Goal: Task Accomplishment & Management: Manage account settings

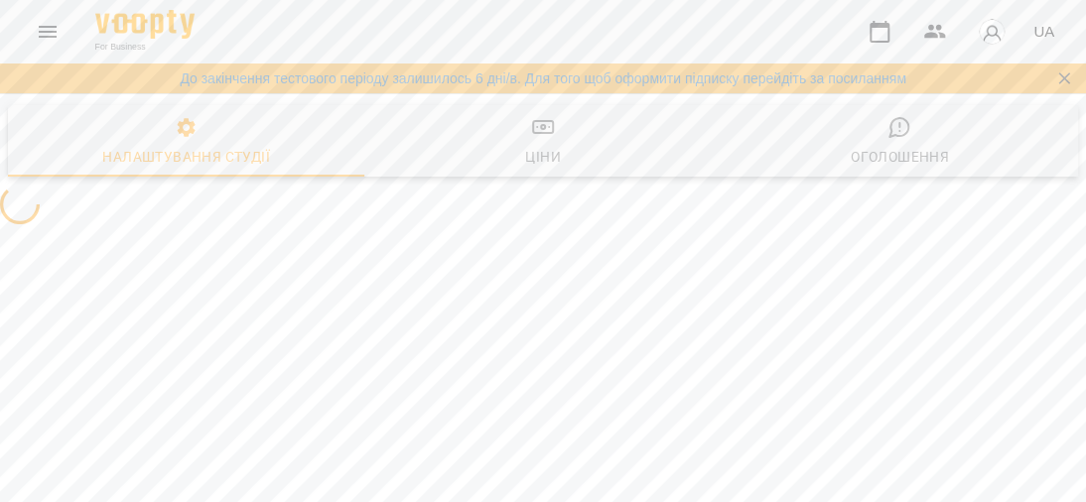
select select "**"
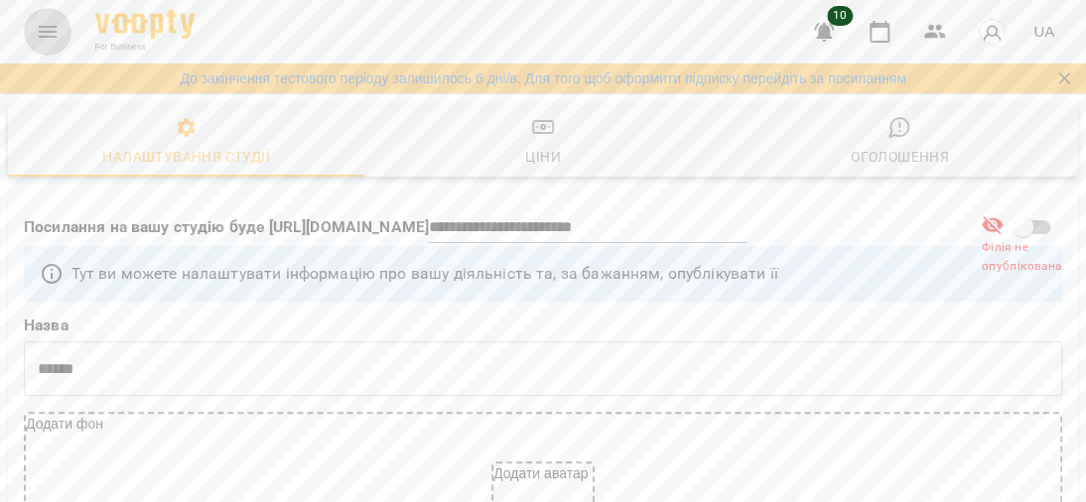
click at [30, 25] on button "Menu" at bounding box center [48, 32] width 48 height 48
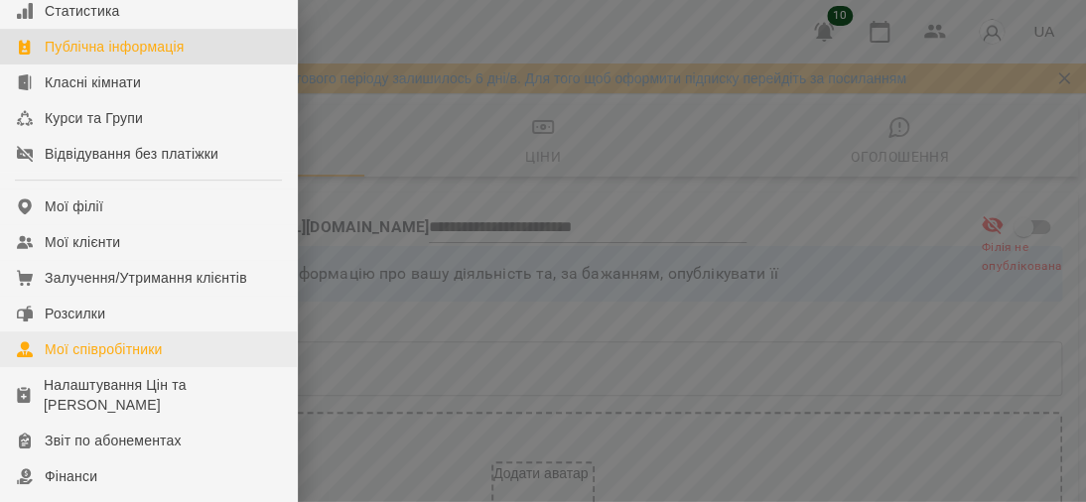
scroll to position [397, 0]
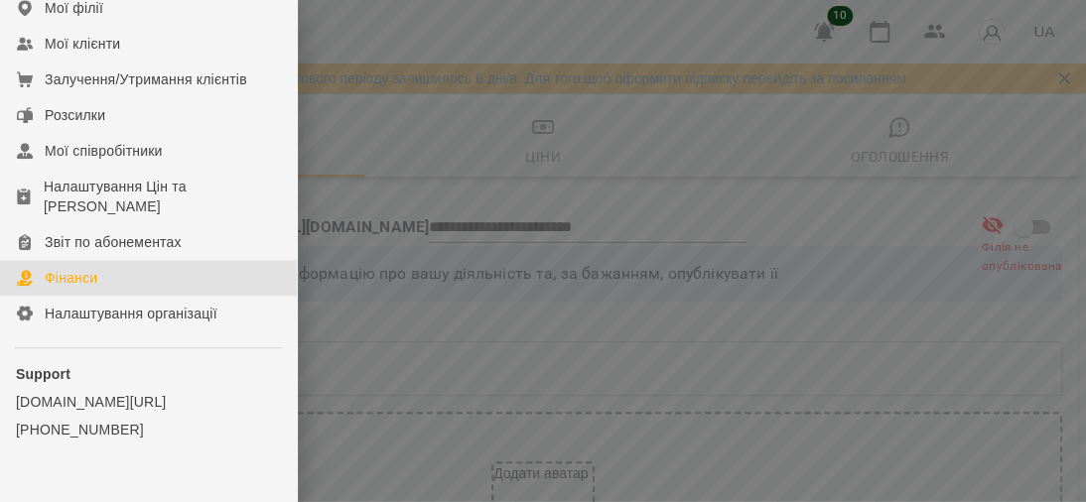
click at [84, 288] on div "Фінанси" at bounding box center [71, 278] width 53 height 20
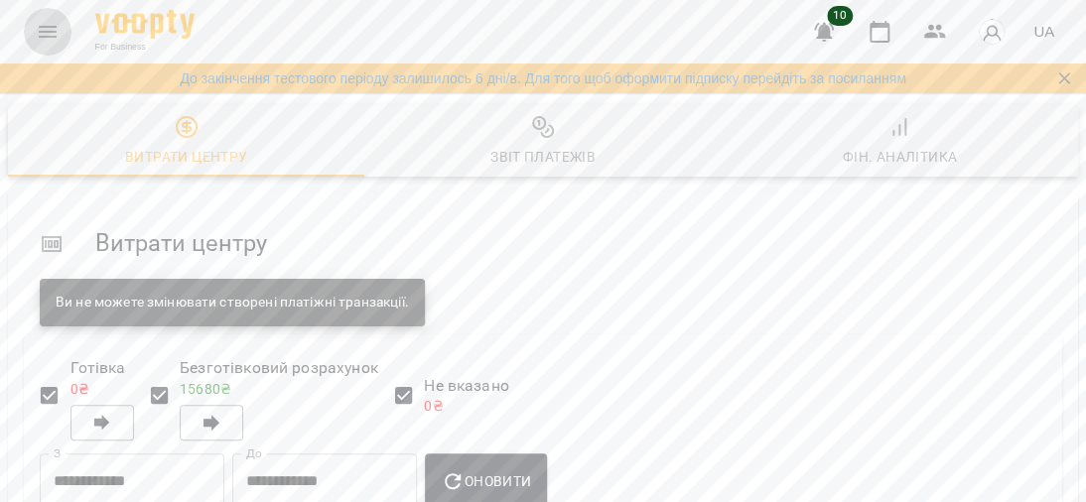
click at [49, 36] on icon "Menu" at bounding box center [48, 32] width 18 height 12
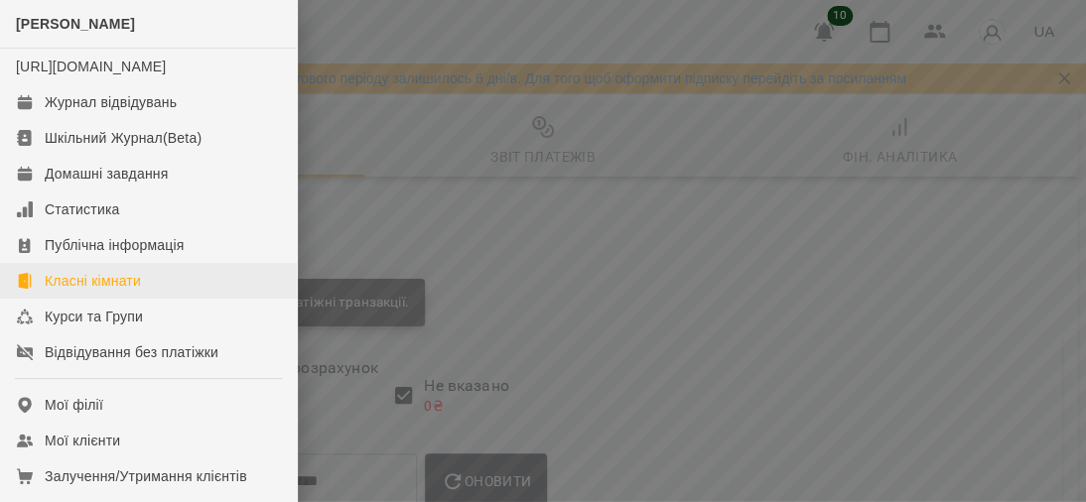
scroll to position [198, 0]
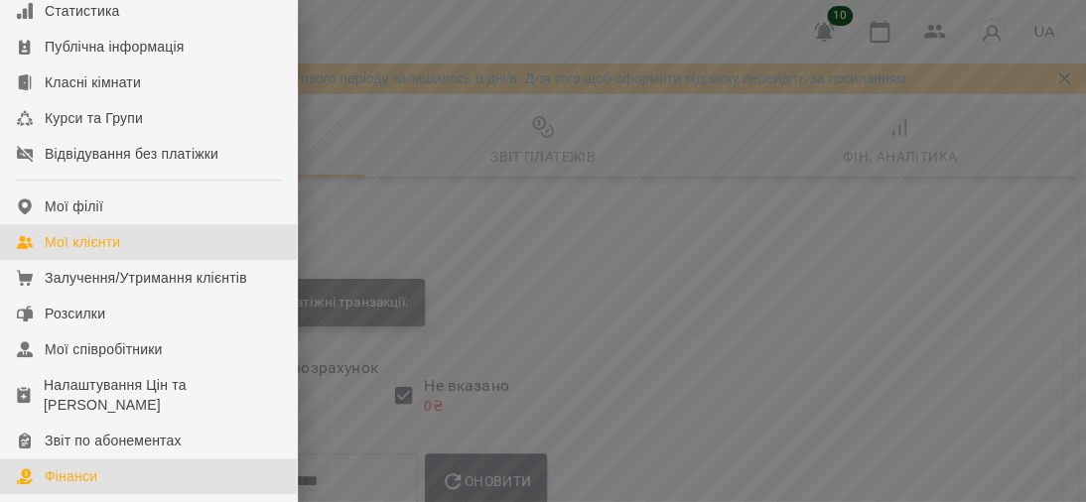
click at [74, 252] on div "Мої клієнти" at bounding box center [82, 242] width 75 height 20
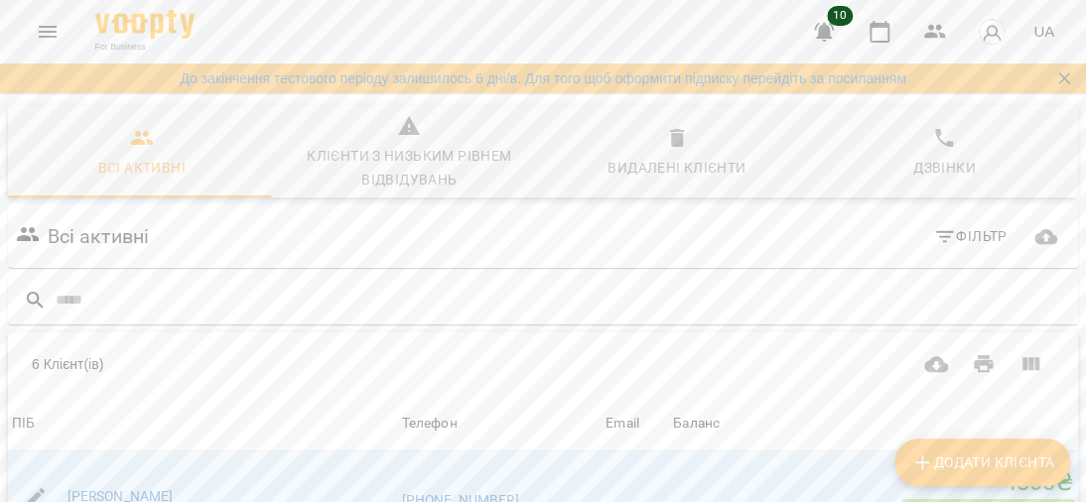
scroll to position [298, 0]
click at [148, 488] on link "[PERSON_NAME]" at bounding box center [120, 496] width 106 height 16
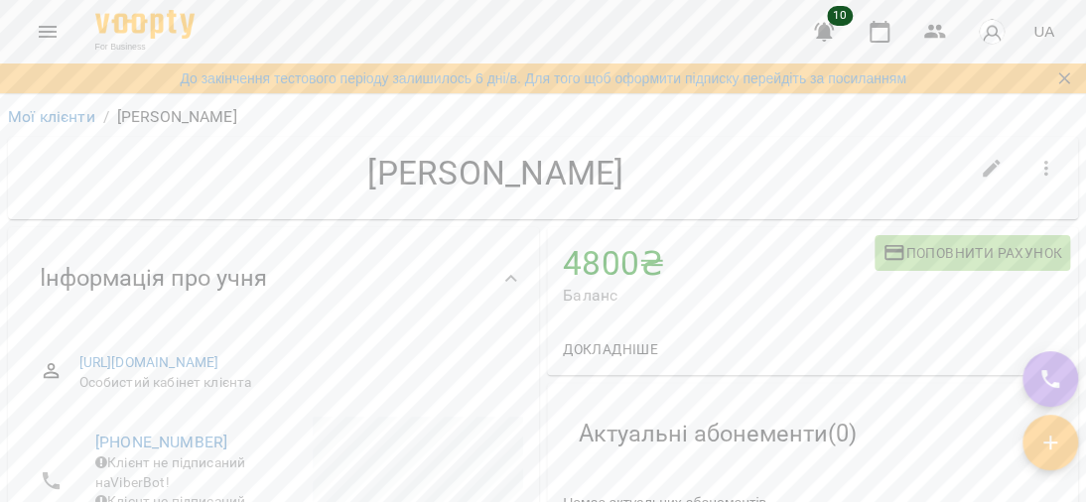
click at [976, 239] on button "Поповнити рахунок" at bounding box center [971, 253] width 195 height 36
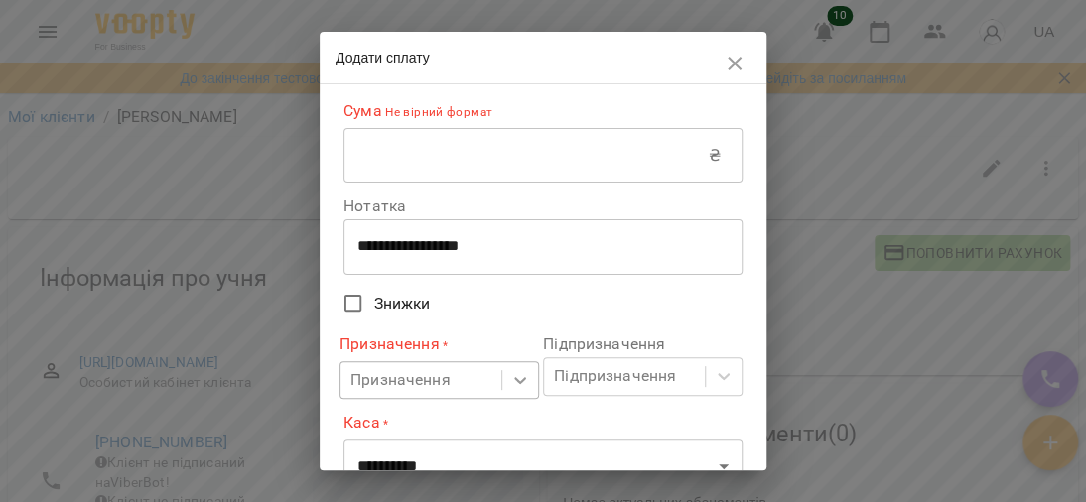
click at [510, 388] on icon at bounding box center [520, 380] width 20 height 20
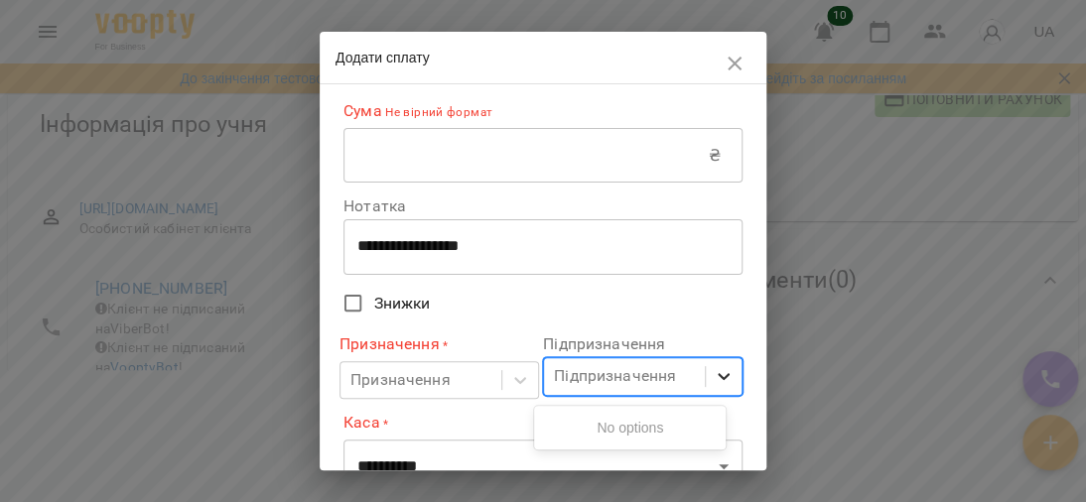
click at [713, 383] on icon at bounding box center [723, 376] width 20 height 20
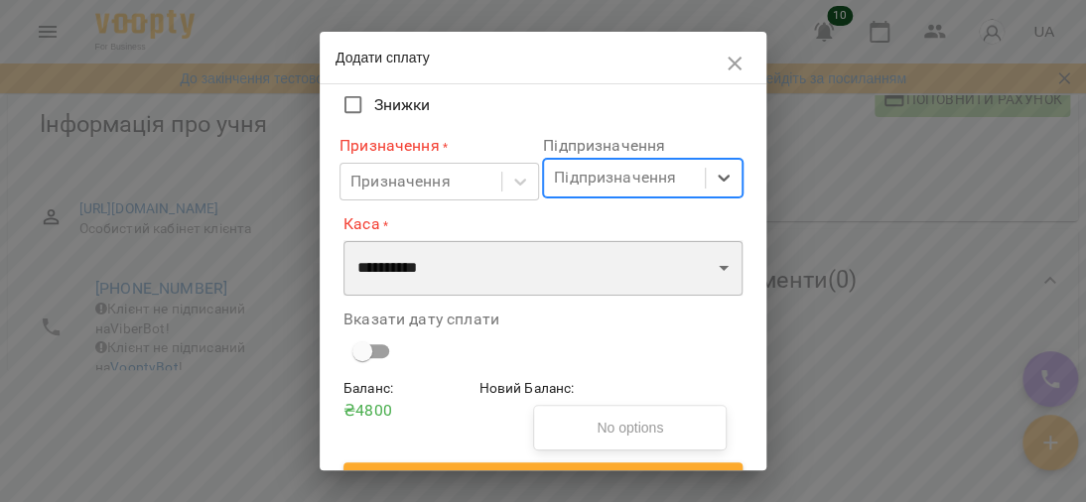
click at [700, 270] on select "**********" at bounding box center [542, 268] width 399 height 56
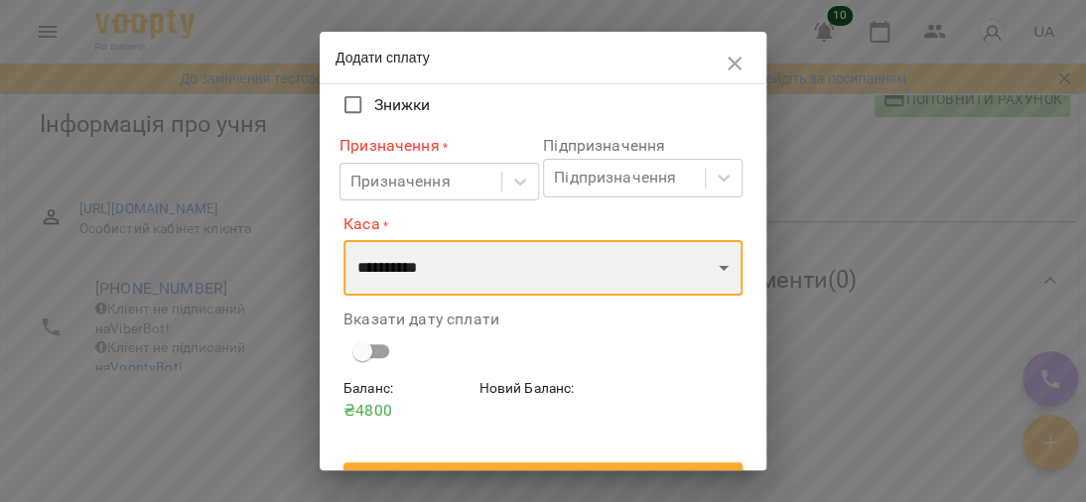
select select "****"
click at [343, 242] on select "**********" at bounding box center [542, 268] width 399 height 56
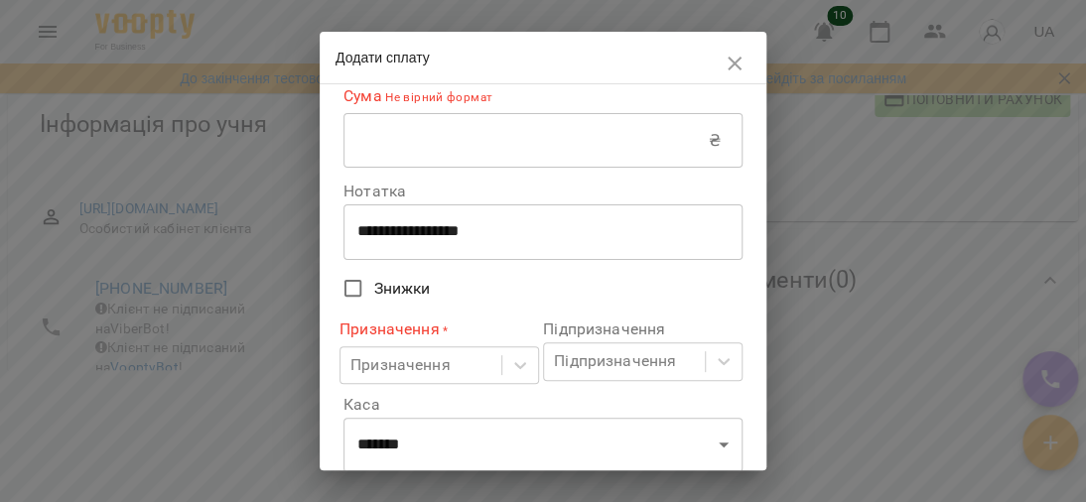
scroll to position [0, 0]
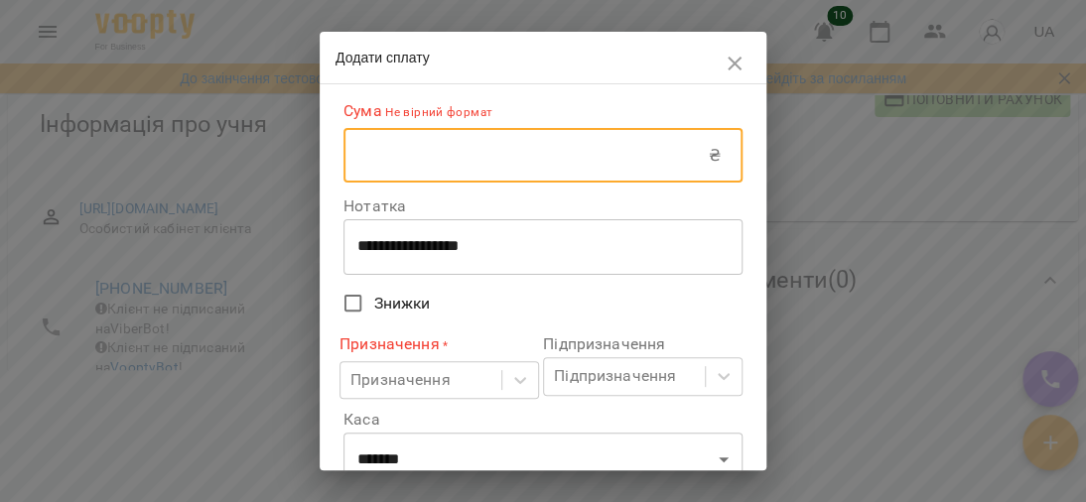
click at [548, 153] on input "text" at bounding box center [525, 156] width 365 height 56
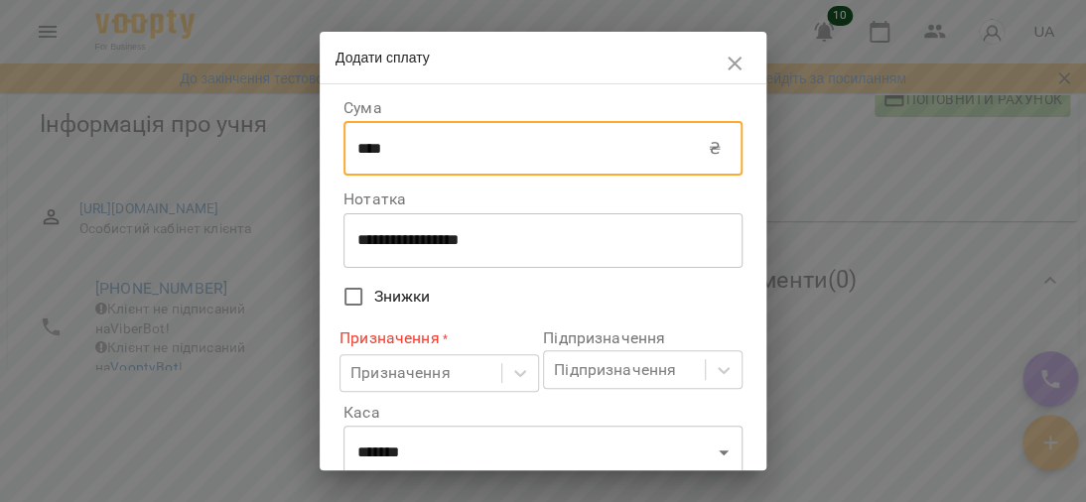
type input "****"
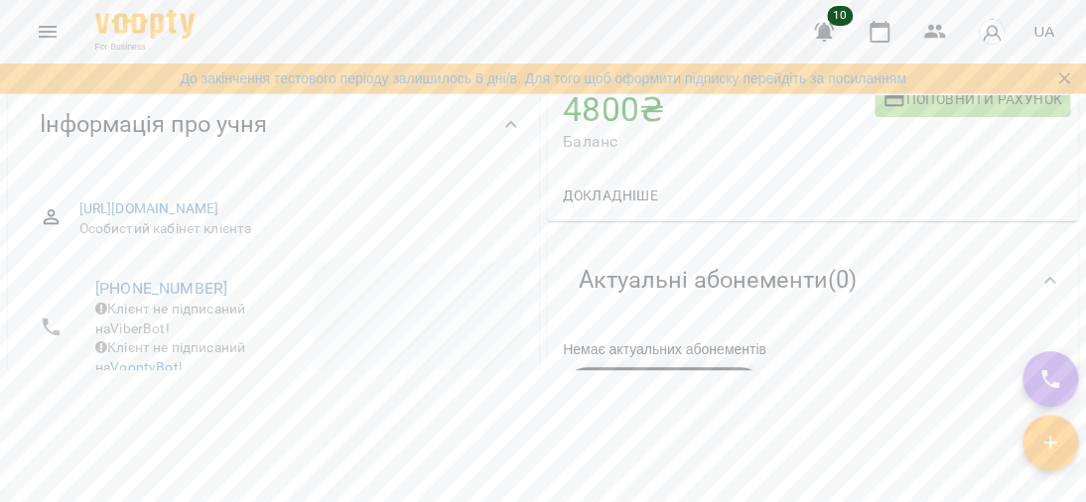
click at [896, 105] on span "Поповнити рахунок" at bounding box center [972, 99] width 180 height 24
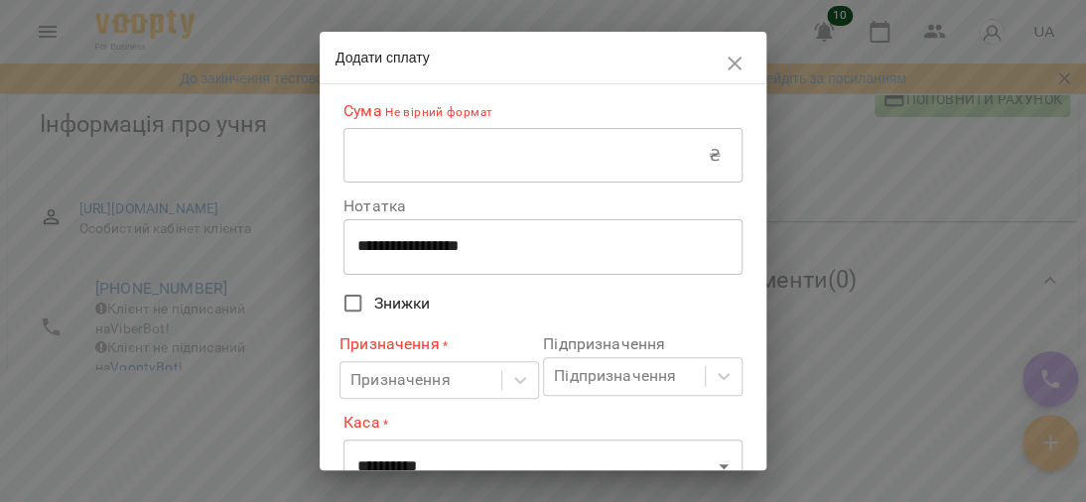
click at [517, 152] on input "text" at bounding box center [525, 156] width 365 height 56
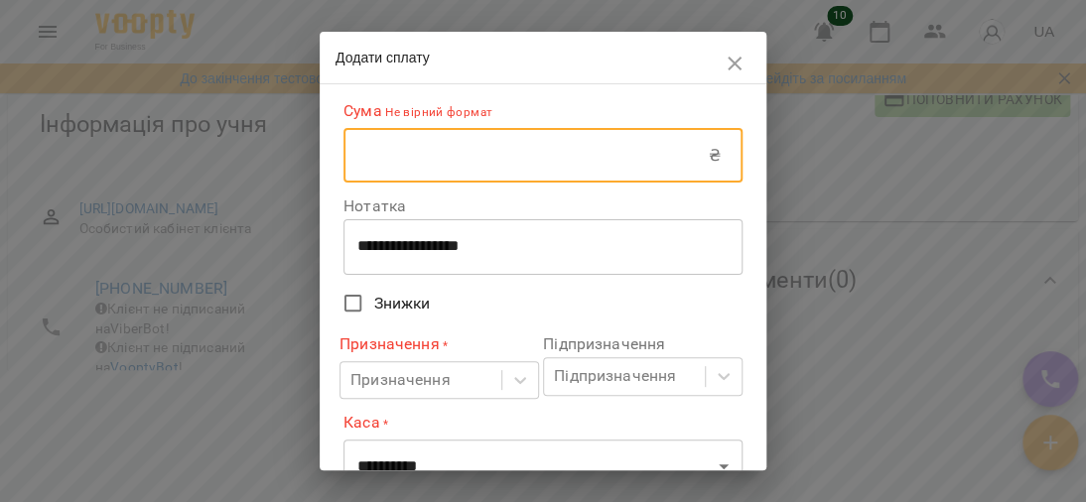
type input "****"
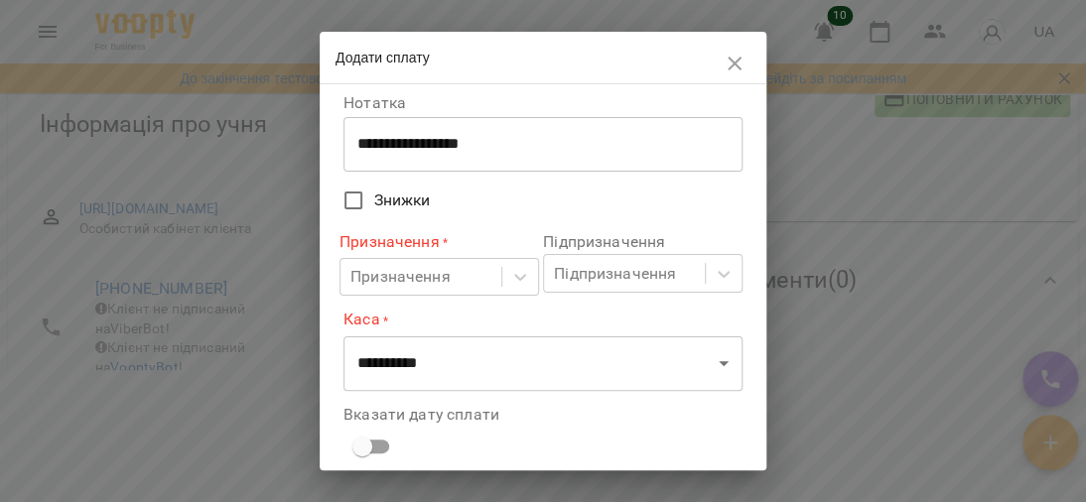
scroll to position [198, 0]
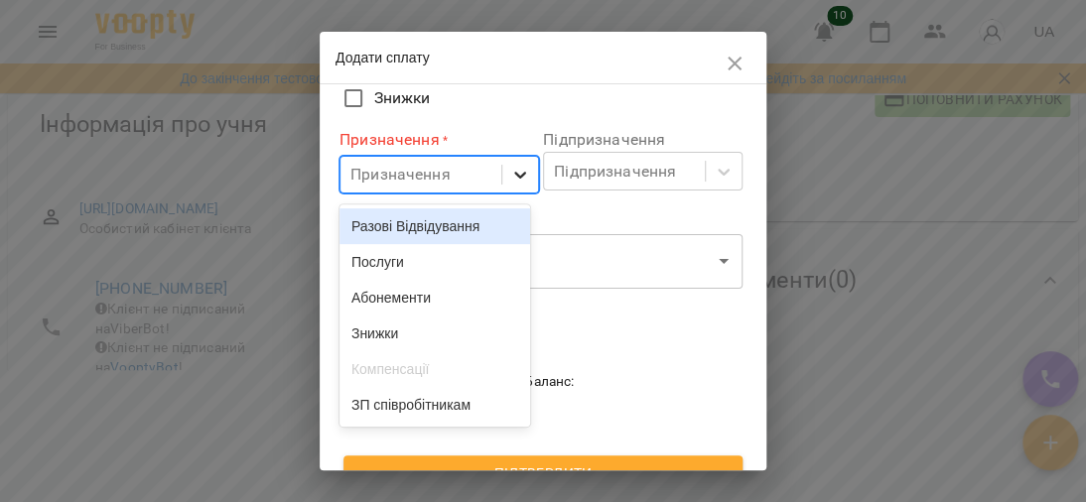
click at [515, 165] on div at bounding box center [520, 175] width 36 height 36
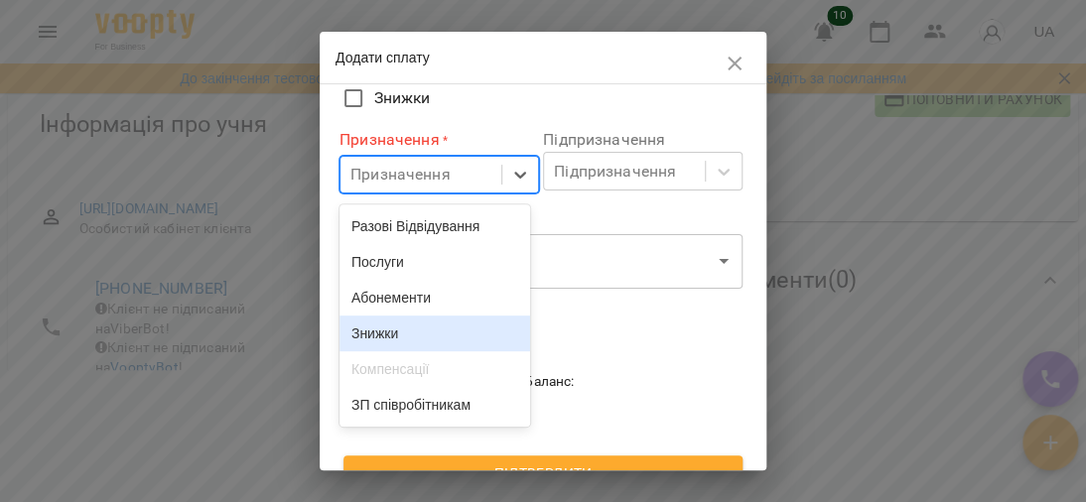
click at [437, 324] on div "Знижки" at bounding box center [435, 334] width 192 height 36
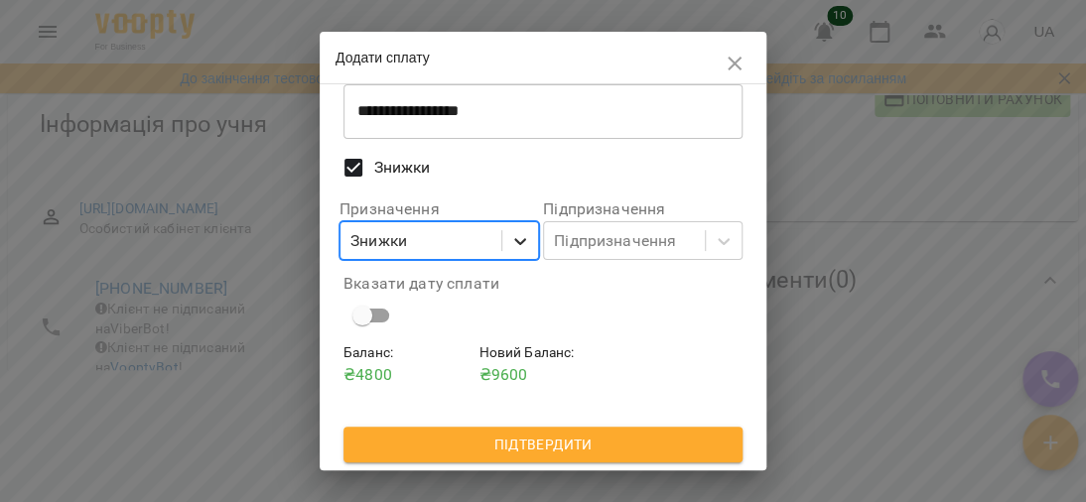
scroll to position [167, 0]
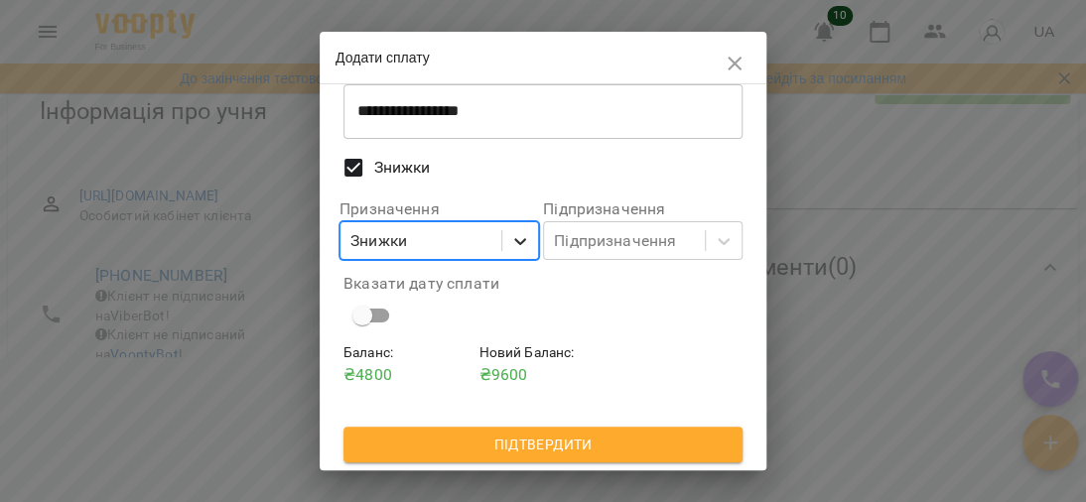
click at [502, 247] on div at bounding box center [520, 241] width 36 height 36
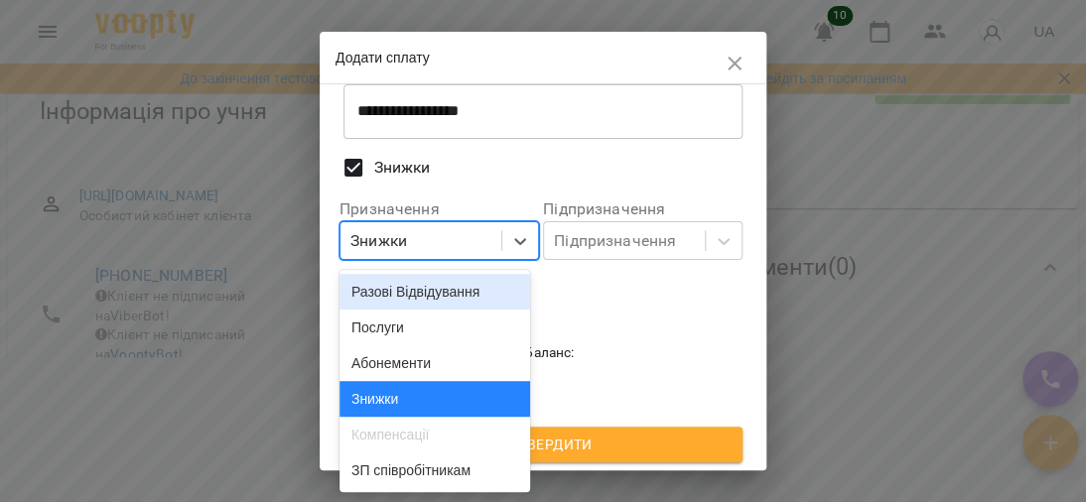
click at [429, 291] on div "Разові Відвідування" at bounding box center [435, 292] width 192 height 36
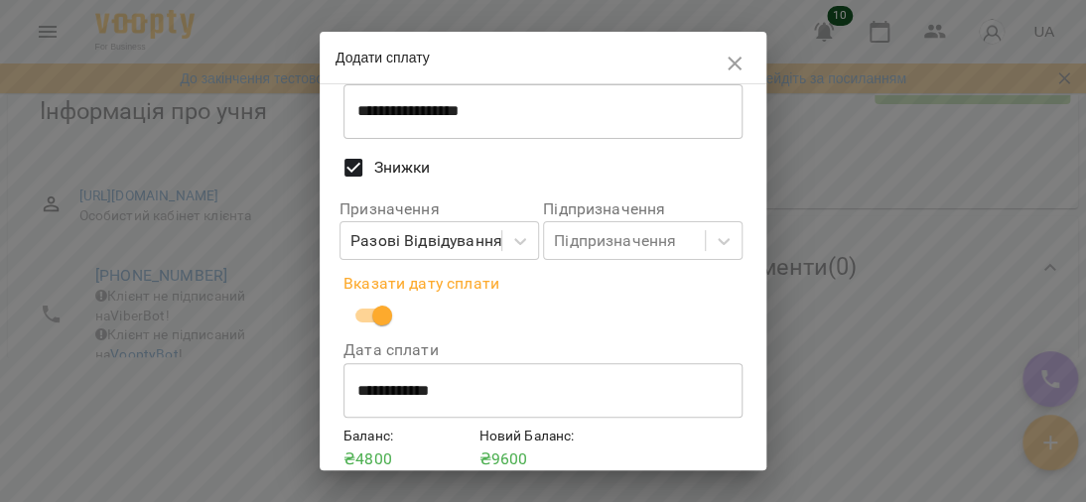
scroll to position [214, 0]
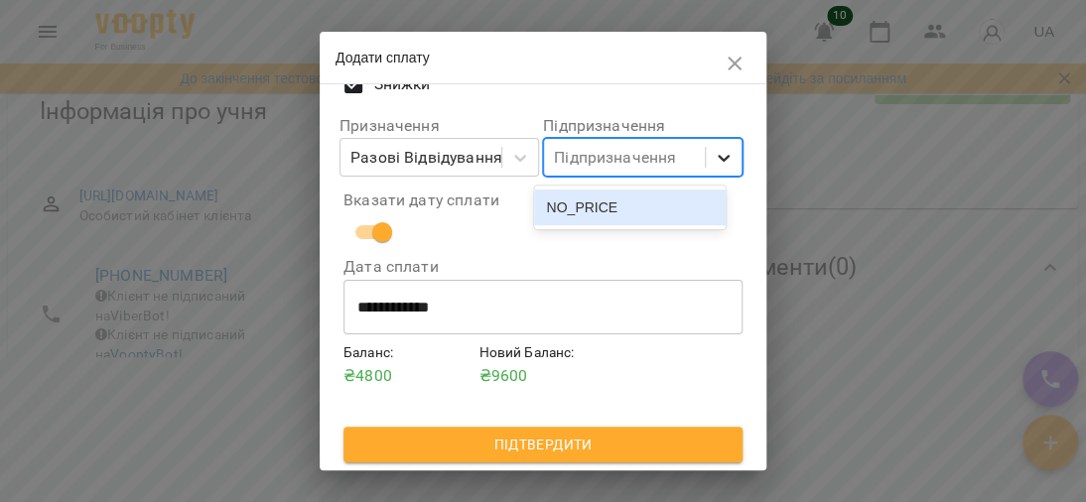
click at [713, 165] on icon at bounding box center [723, 158] width 20 height 20
click at [603, 263] on label "Дата сплати" at bounding box center [542, 267] width 399 height 16
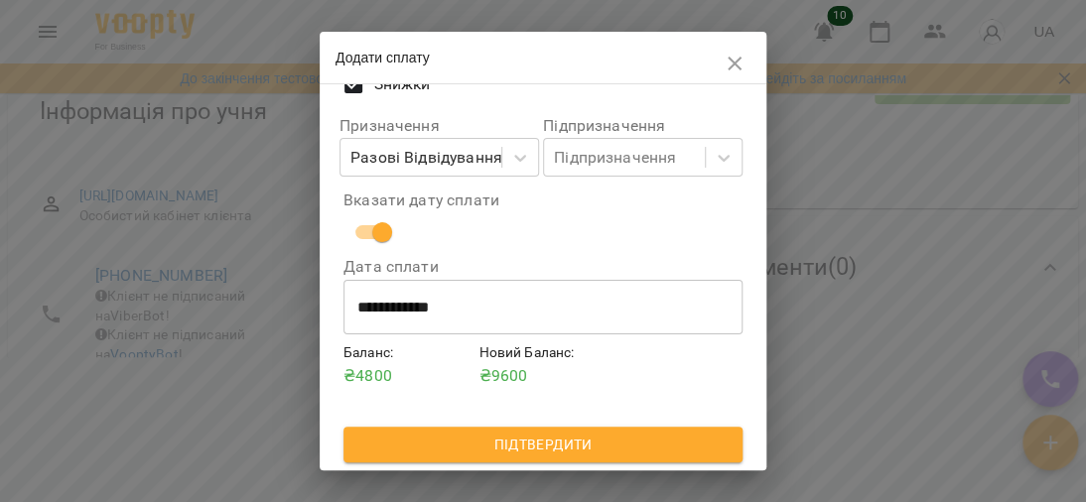
click at [544, 448] on span "Підтвердити" at bounding box center [542, 445] width 367 height 24
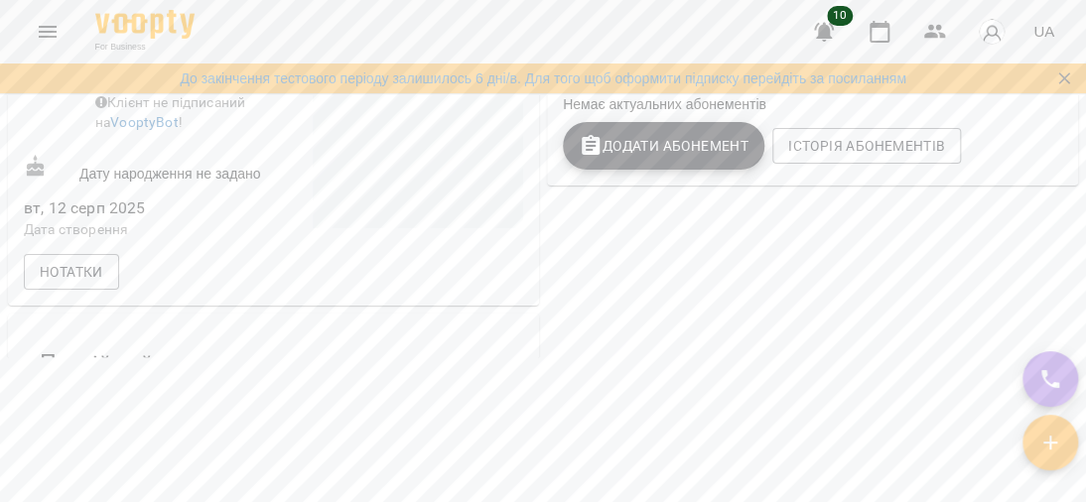
scroll to position [0, 0]
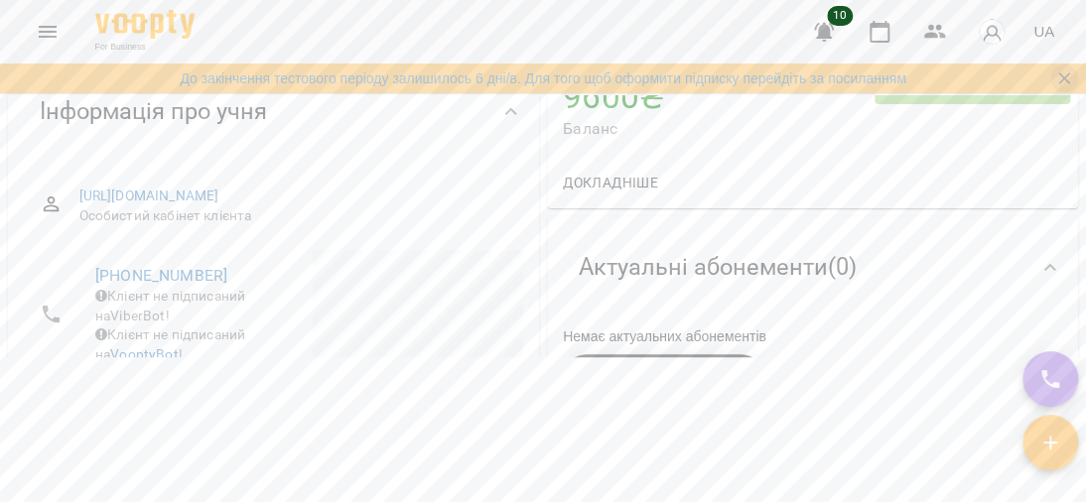
click at [1054, 77] on icon "Закрити сповіщення" at bounding box center [1064, 78] width 20 height 20
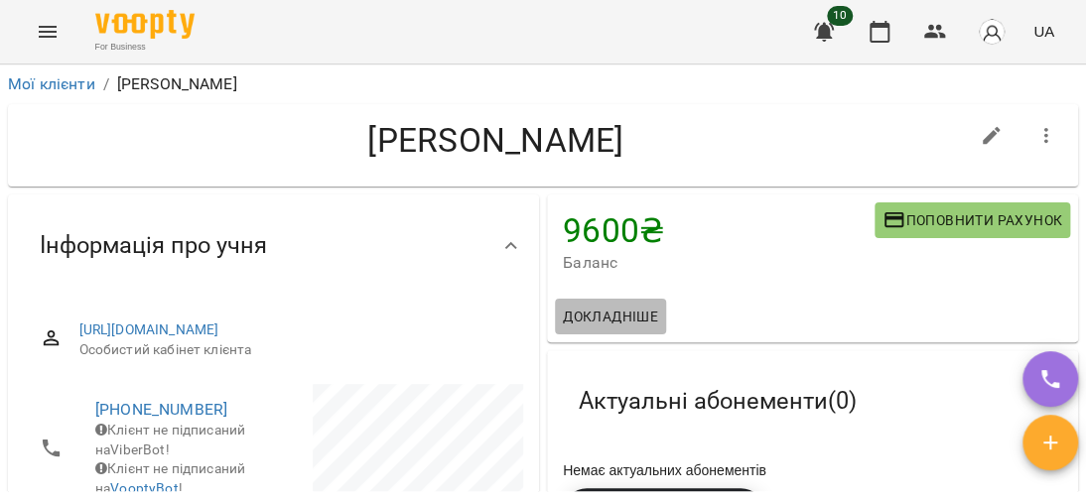
click at [627, 307] on span "Докладніше" at bounding box center [610, 317] width 95 height 24
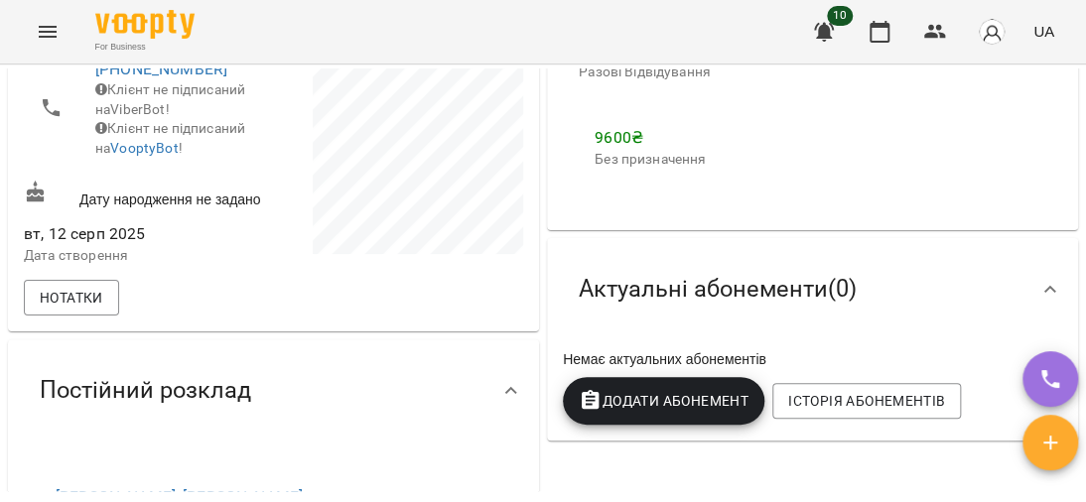
scroll to position [496, 0]
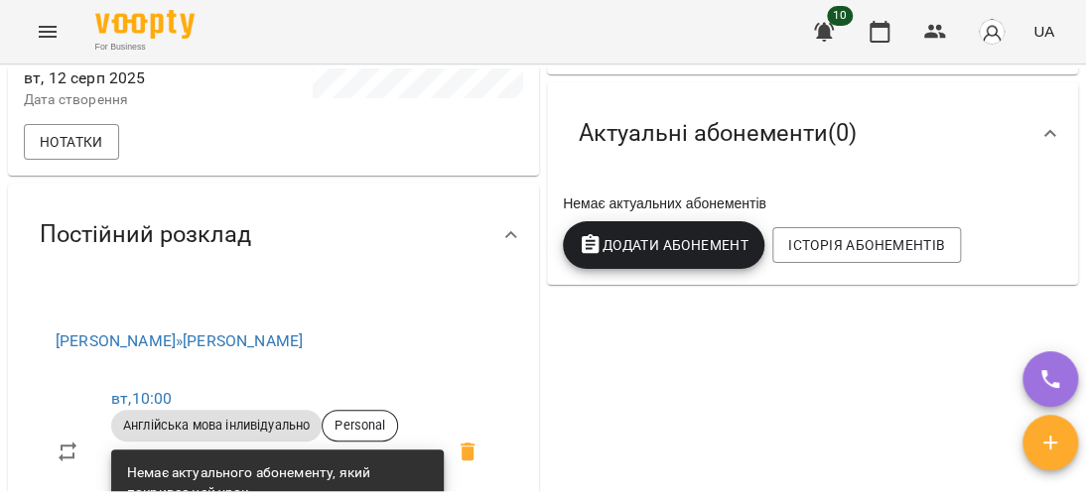
click at [638, 252] on span "Додати Абонемент" at bounding box center [664, 245] width 170 height 24
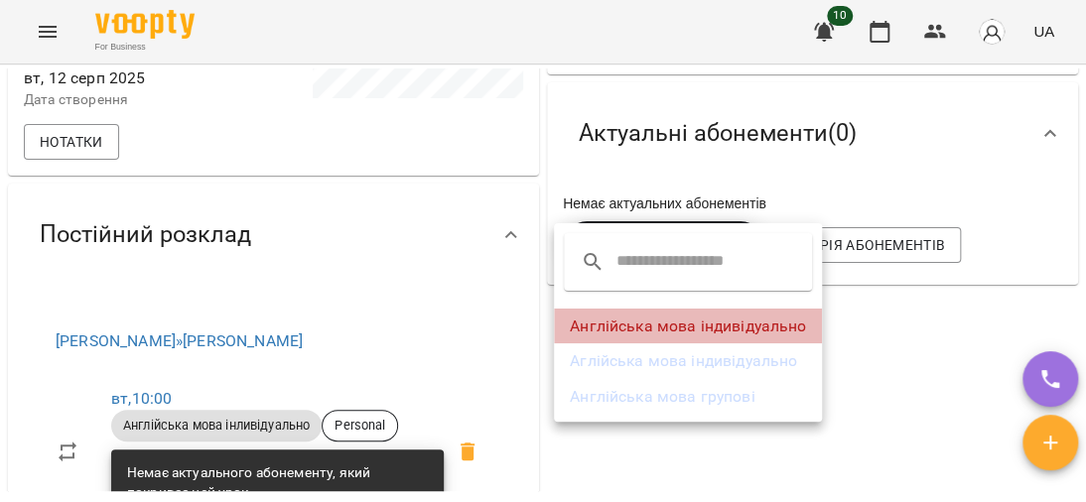
click at [699, 322] on li "Англійська мова індивідуально" at bounding box center [688, 327] width 268 height 36
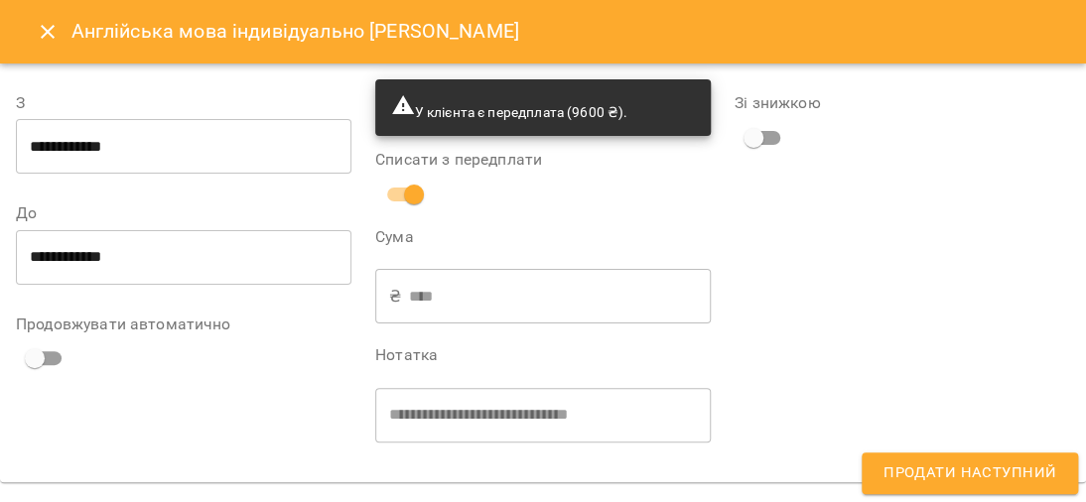
click at [514, 290] on input "****" at bounding box center [560, 297] width 302 height 56
click at [418, 280] on input "****" at bounding box center [560, 297] width 302 height 56
click at [400, 287] on div "₴ **** ​" at bounding box center [542, 297] width 335 height 56
click at [45, 30] on icon "Close" at bounding box center [48, 32] width 14 height 14
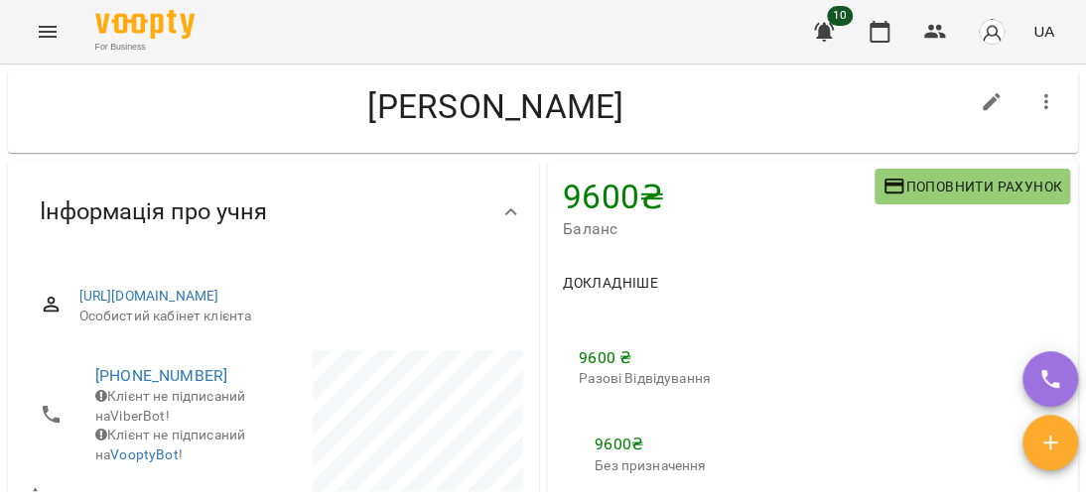
scroll to position [0, 0]
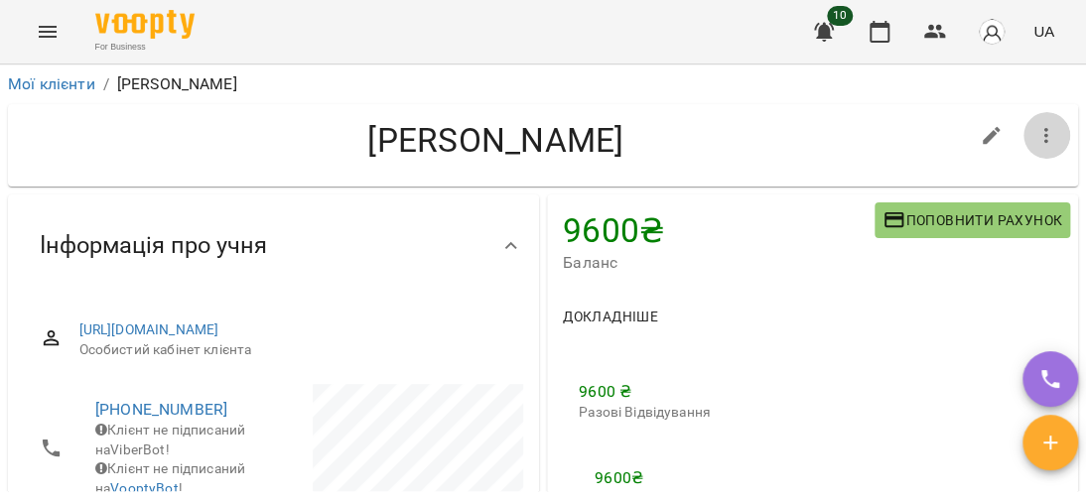
click at [1035, 129] on icon "button" at bounding box center [1046, 136] width 24 height 24
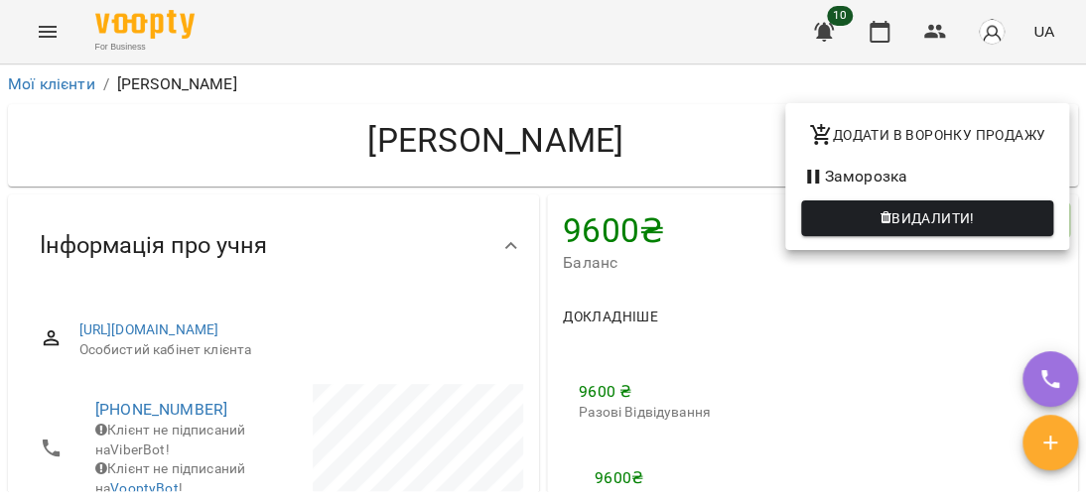
click at [941, 264] on div at bounding box center [543, 251] width 1086 height 502
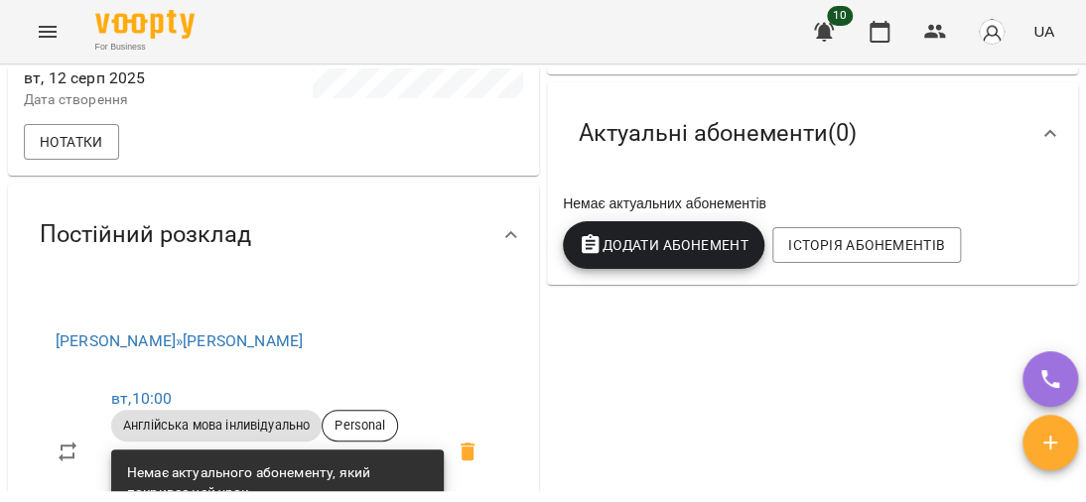
scroll to position [99, 0]
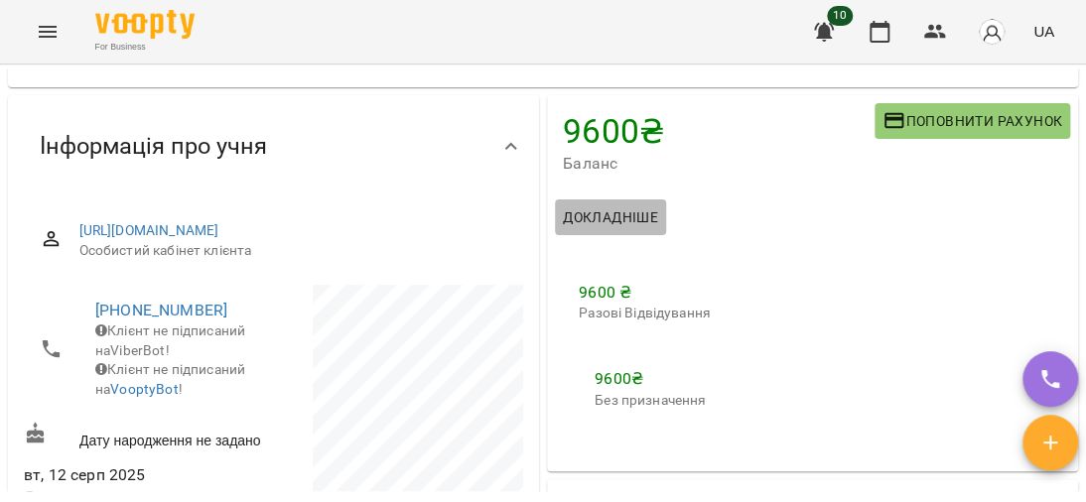
click at [599, 212] on span "Докладніше" at bounding box center [610, 217] width 95 height 24
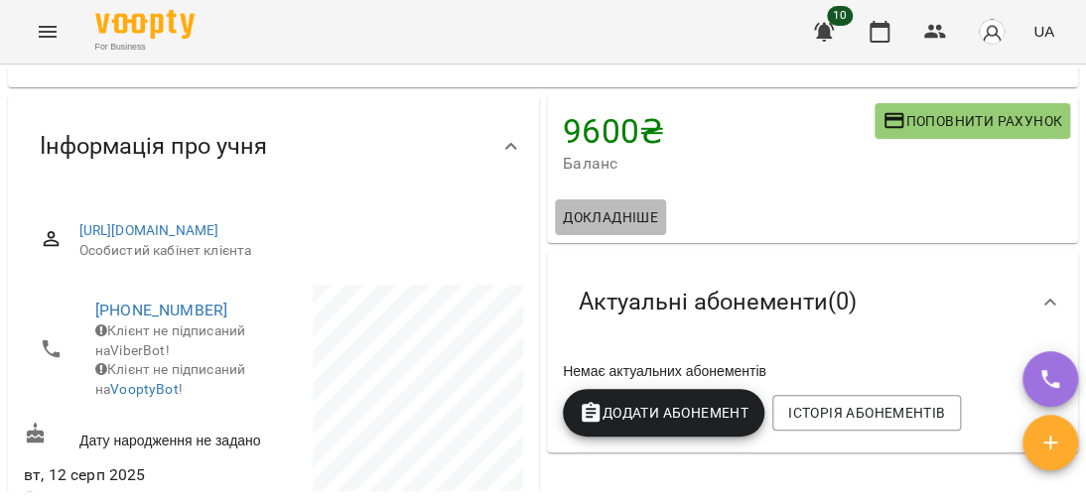
click at [599, 212] on span "Докладніше" at bounding box center [610, 217] width 95 height 24
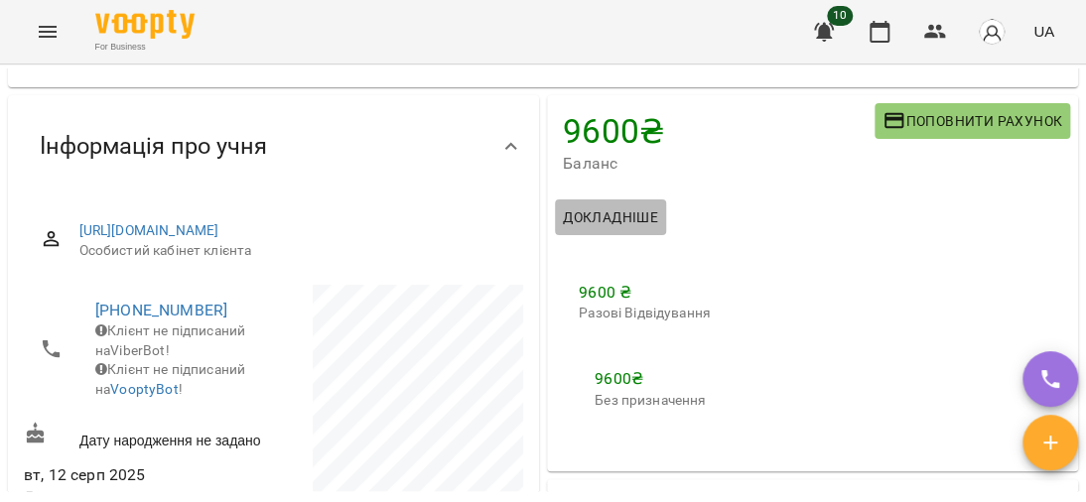
click at [599, 212] on span "Докладніше" at bounding box center [610, 217] width 95 height 24
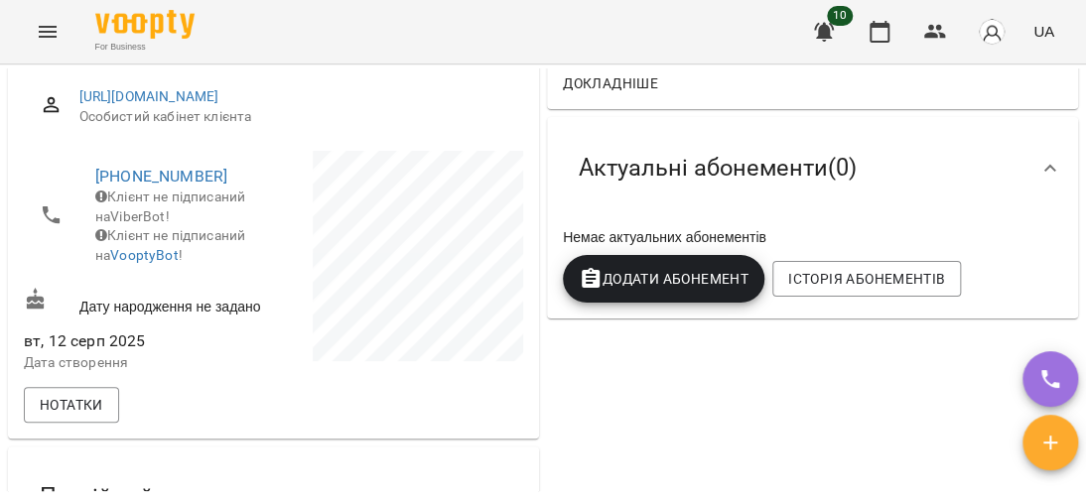
scroll to position [198, 0]
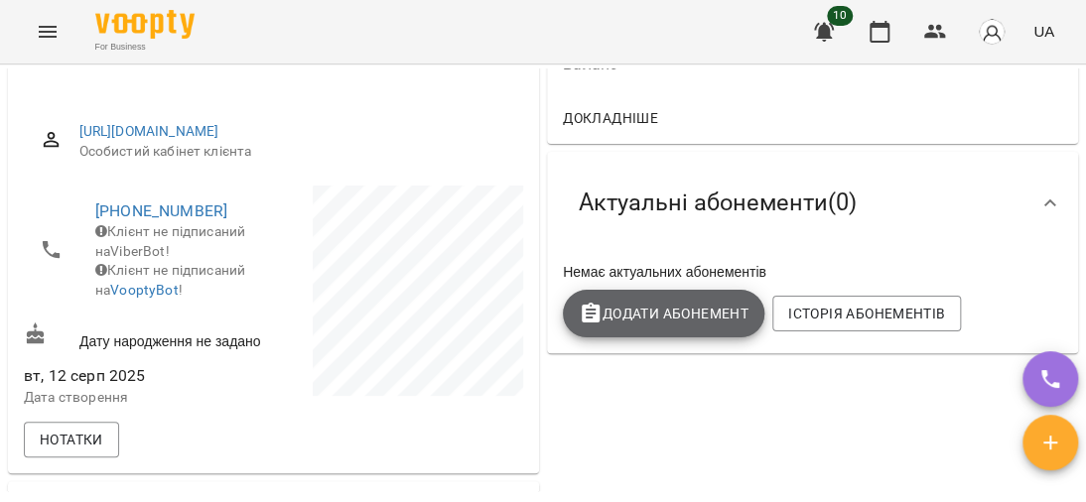
click at [682, 316] on span "Додати Абонемент" at bounding box center [664, 314] width 170 height 24
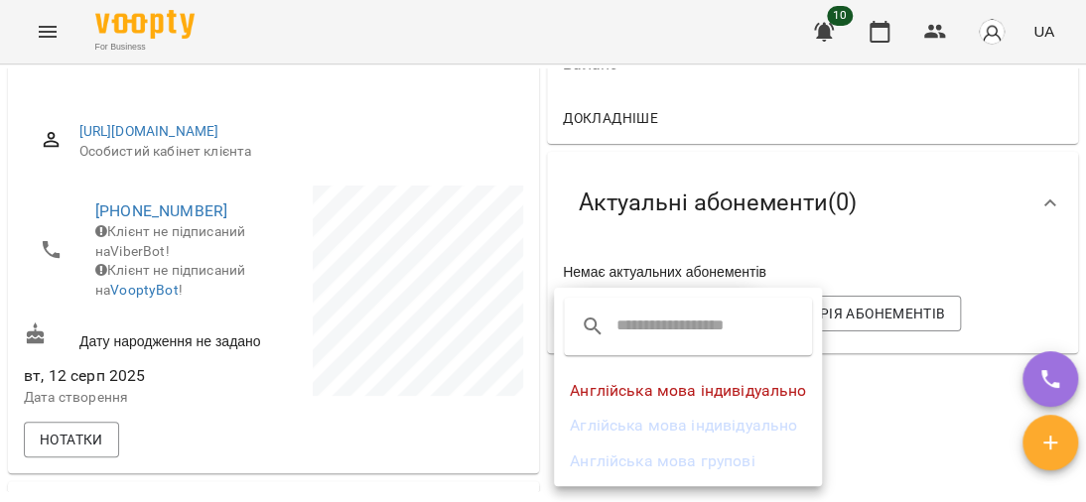
click at [694, 431] on li "Аглійська мова індивідуально" at bounding box center [688, 426] width 268 height 36
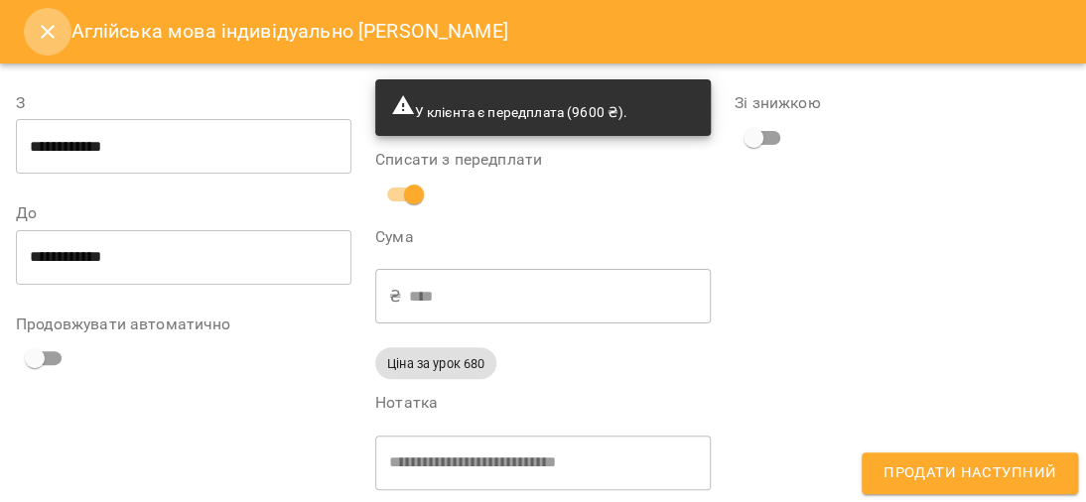
click at [51, 38] on icon "Close" at bounding box center [48, 32] width 24 height 24
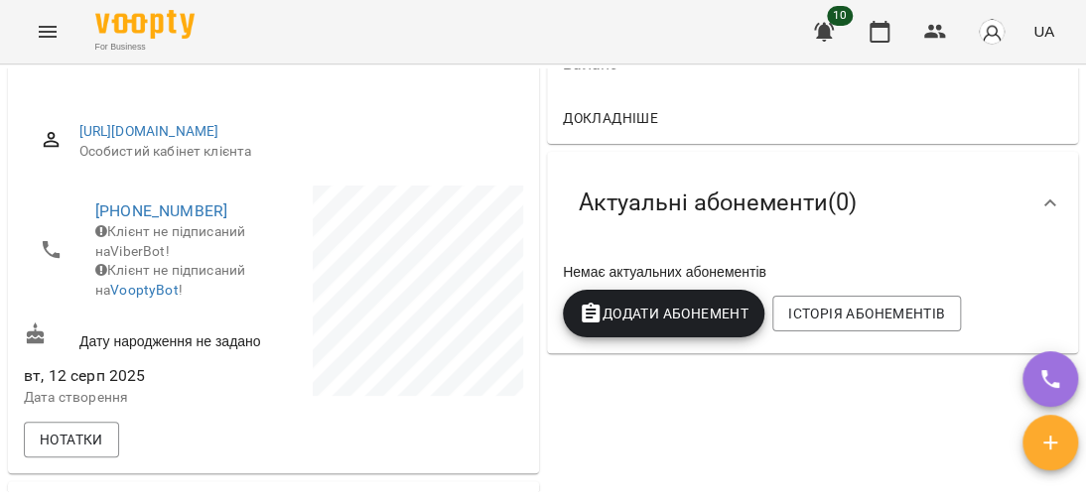
click at [668, 323] on span "Додати Абонемент" at bounding box center [664, 314] width 170 height 24
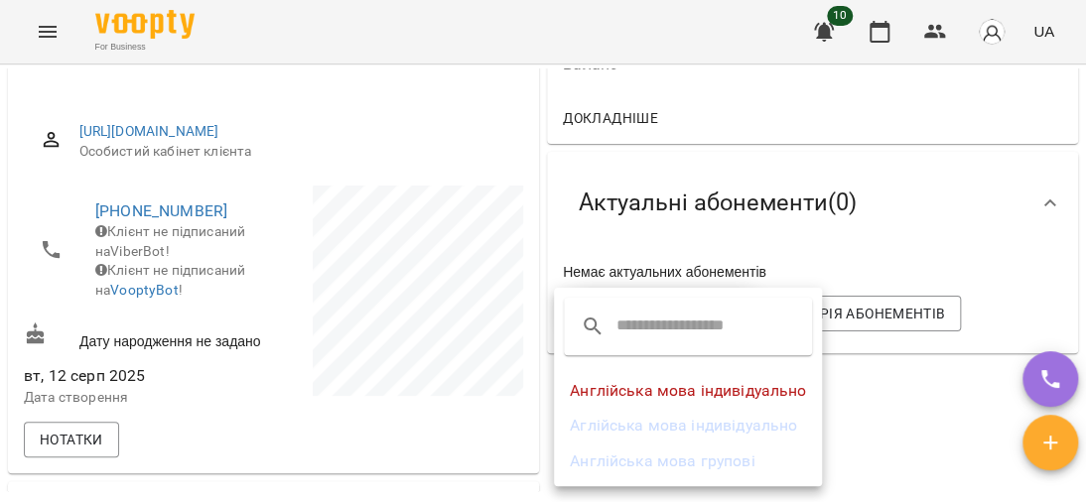
click at [712, 384] on li "Англійська мова індивідуально" at bounding box center [688, 391] width 268 height 36
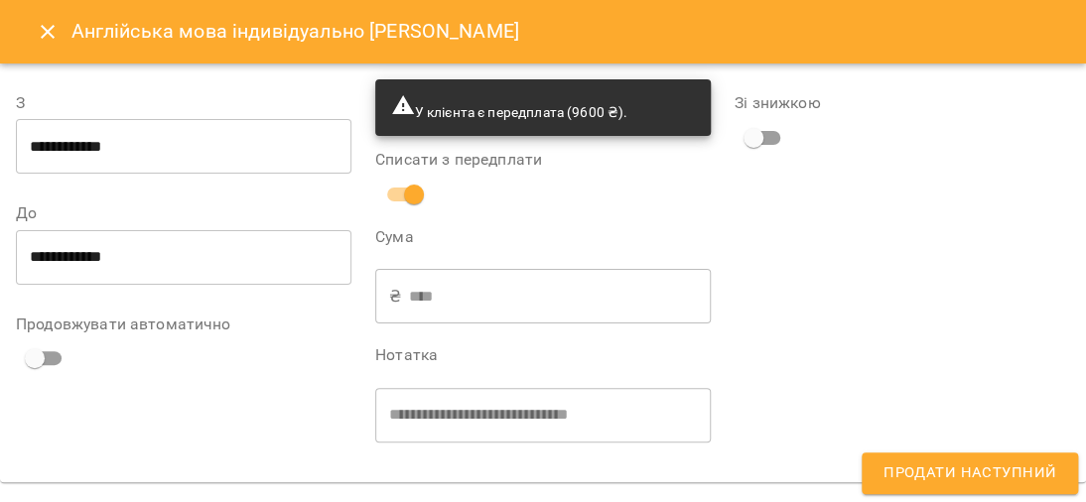
click at [509, 96] on div "У клієнта є передплата (9600 ₴)." at bounding box center [509, 107] width 236 height 45
click at [521, 109] on span "У клієнта є передплата (9600 ₴)." at bounding box center [509, 112] width 236 height 16
click at [627, 235] on label "Сума" at bounding box center [542, 237] width 335 height 16
click at [44, 38] on icon "Close" at bounding box center [48, 32] width 24 height 24
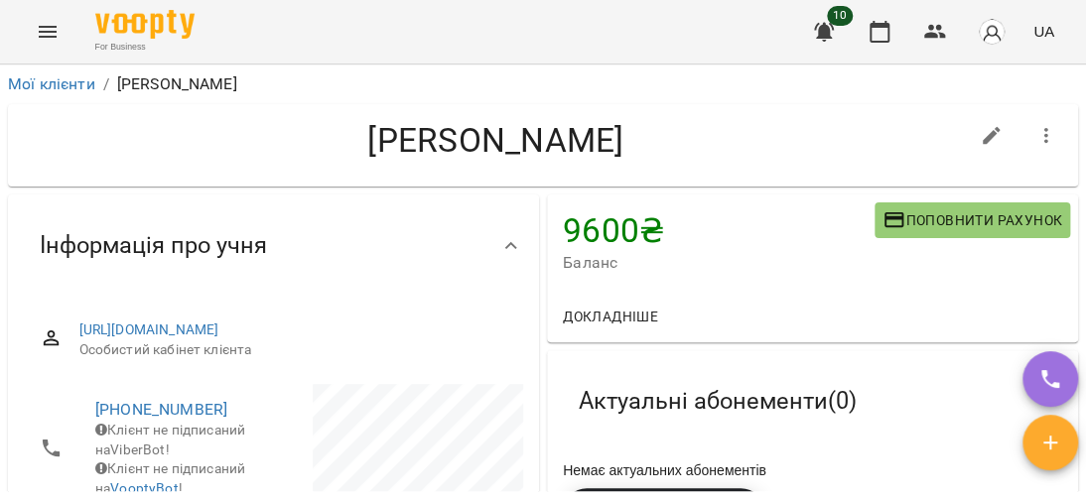
scroll to position [298, 0]
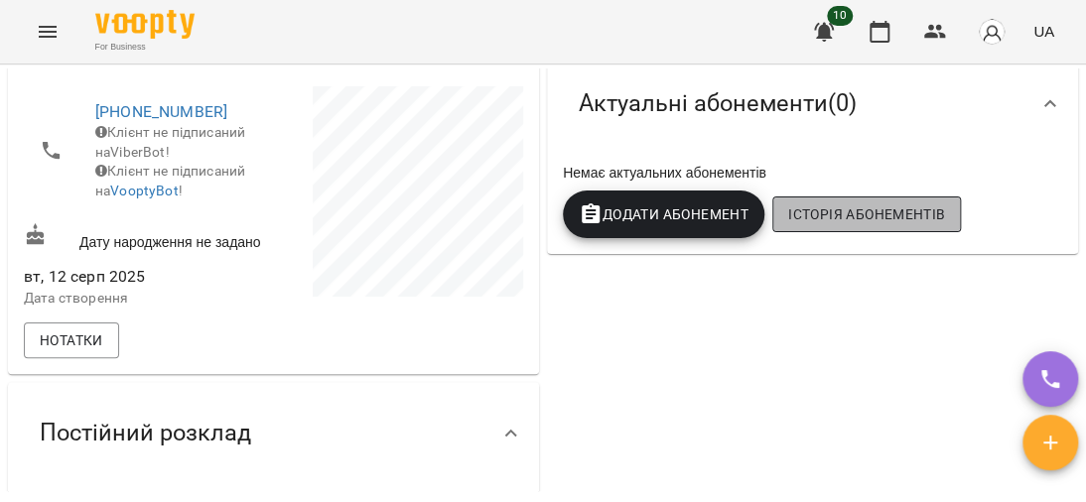
click at [864, 204] on button "Історія абонементів" at bounding box center [866, 214] width 189 height 36
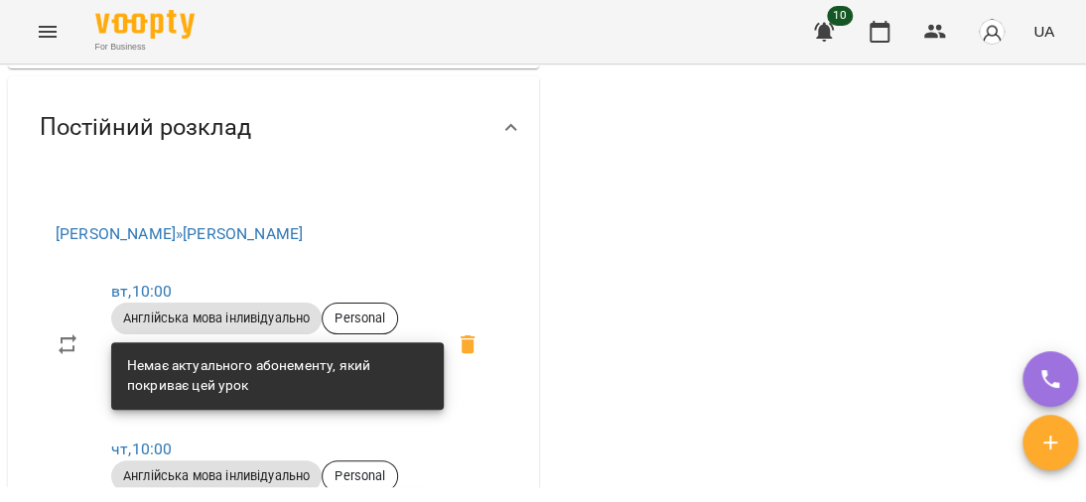
scroll to position [699, 0]
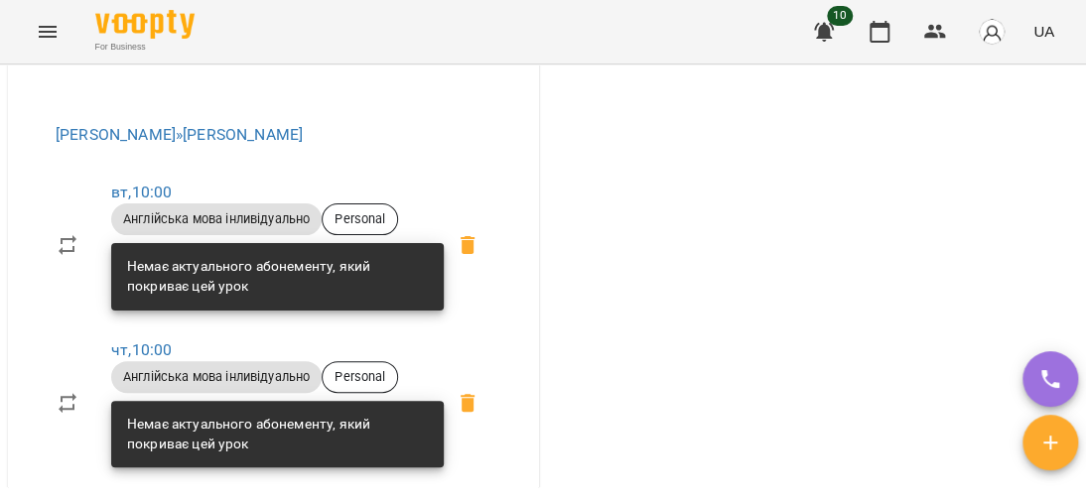
click at [179, 280] on div "Немає актуального абонементу, який покриває цей урок" at bounding box center [277, 276] width 301 height 55
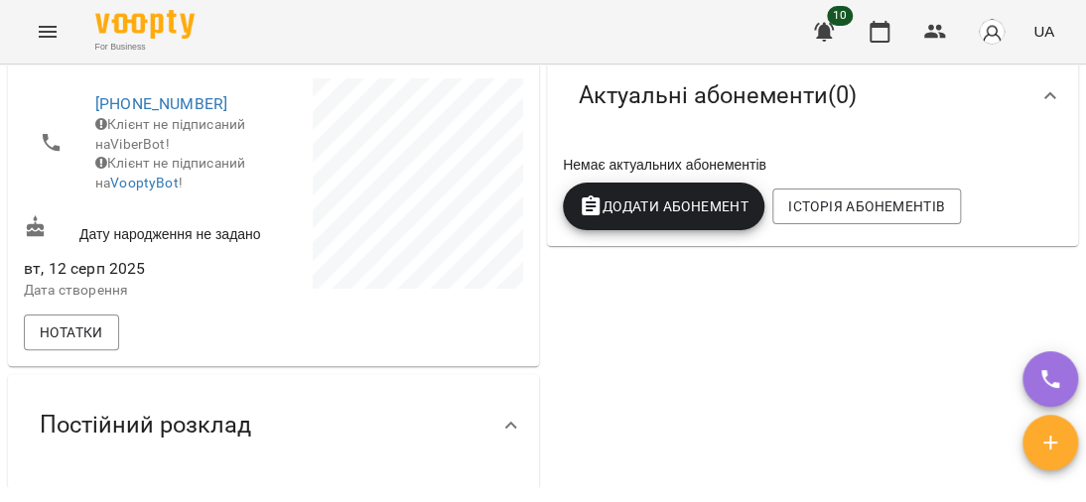
scroll to position [103, 0]
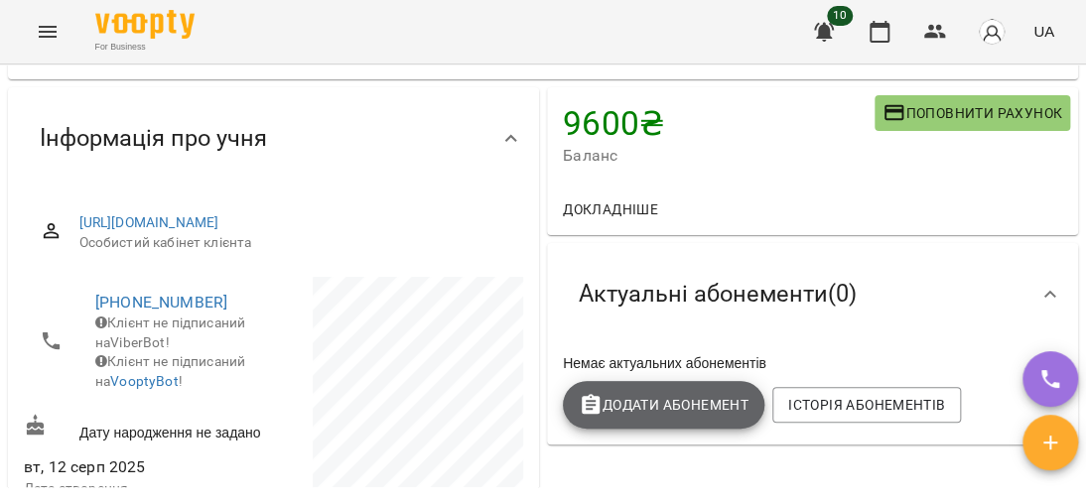
click at [670, 381] on button "Додати Абонемент" at bounding box center [663, 405] width 201 height 48
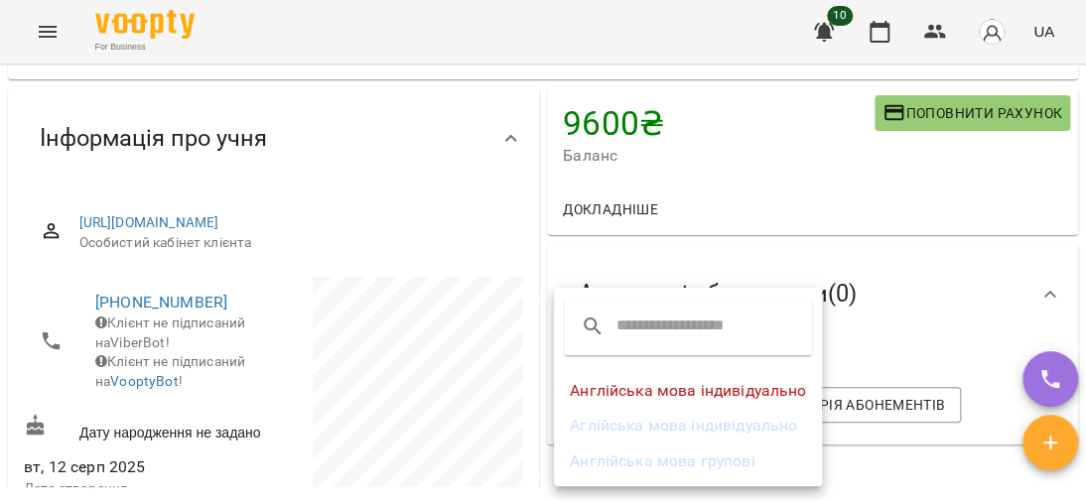
click at [679, 331] on input "text" at bounding box center [694, 327] width 157 height 32
click at [671, 391] on li "Англійська мова індивідуально" at bounding box center [688, 391] width 268 height 36
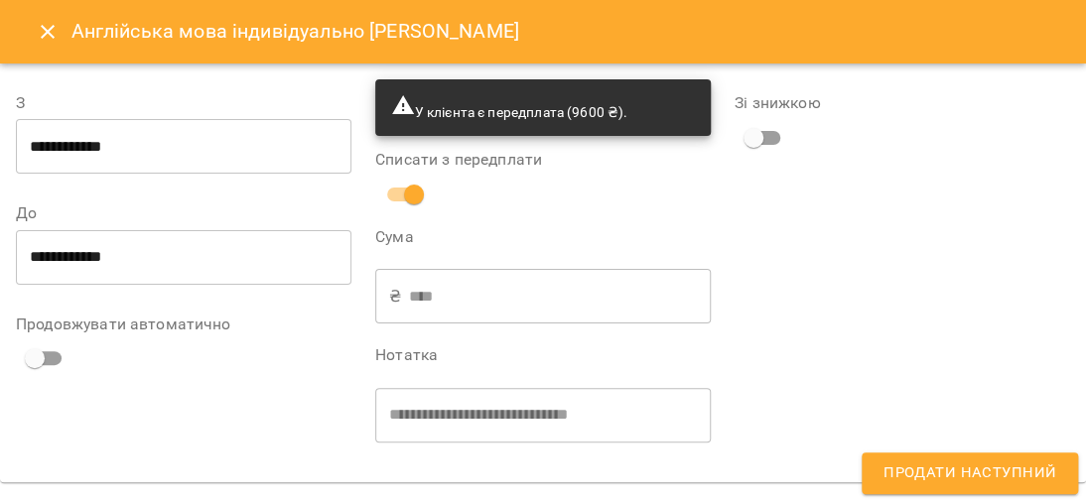
click at [171, 277] on input "**********" at bounding box center [183, 257] width 335 height 56
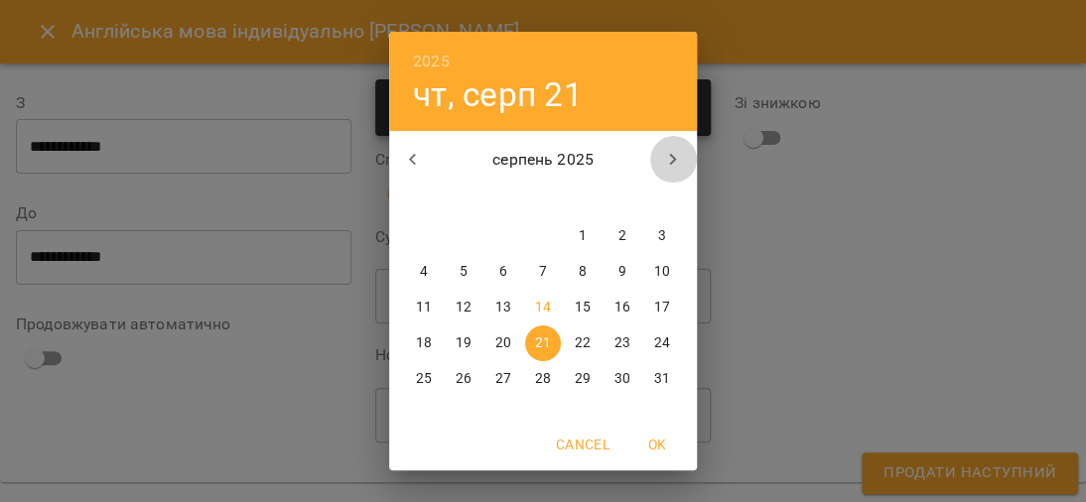
click at [664, 158] on icon "button" at bounding box center [673, 160] width 24 height 24
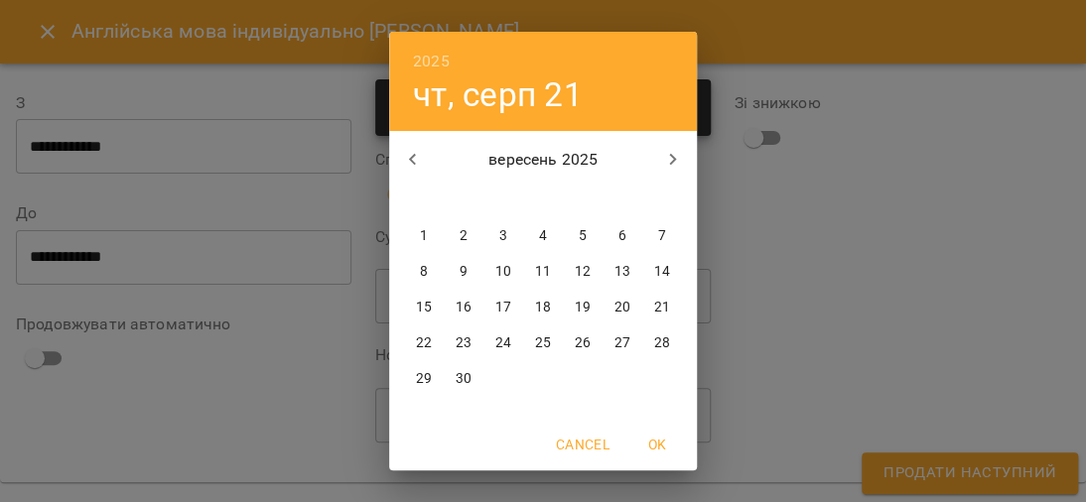
click at [459, 273] on p "9" at bounding box center [463, 272] width 8 height 20
type input "**********"
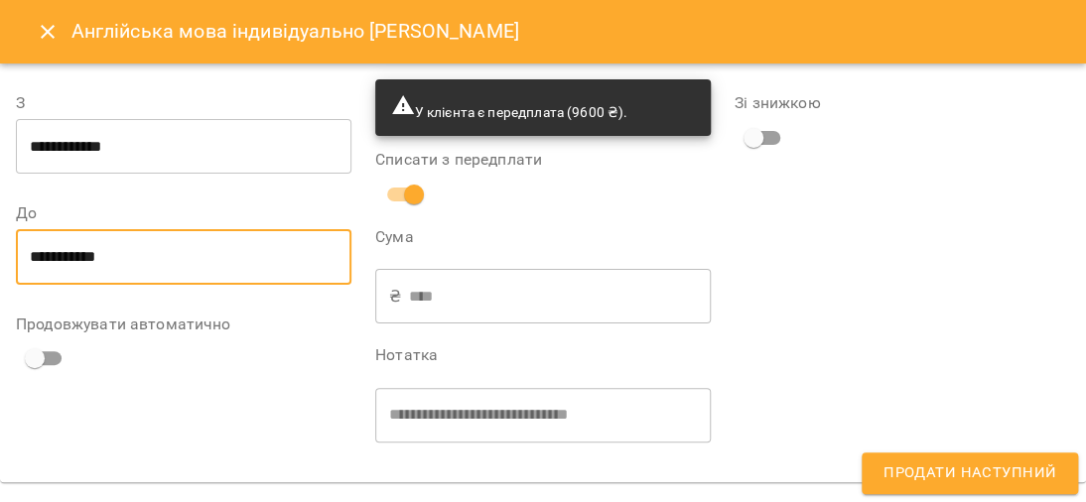
click at [484, 280] on input "****" at bounding box center [560, 297] width 302 height 56
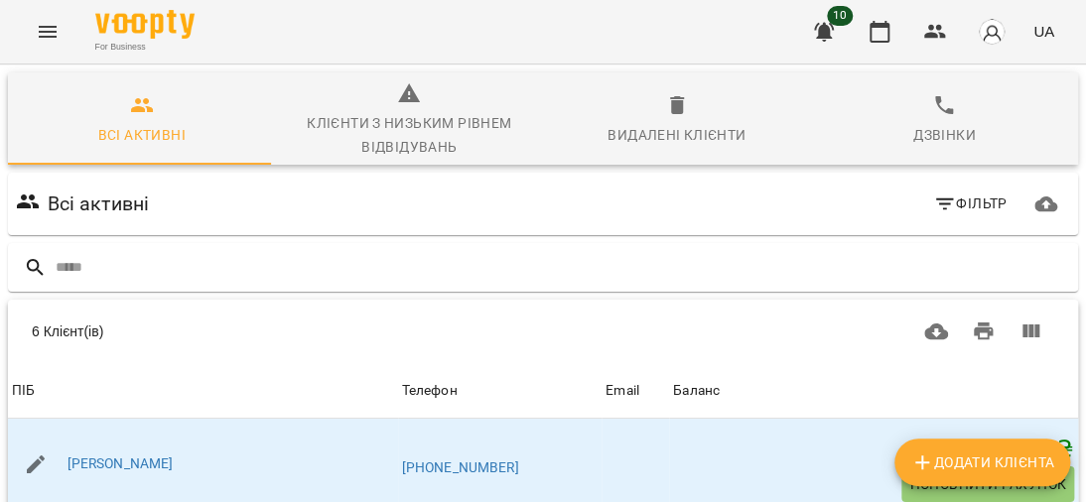
click at [57, 26] on icon "Menu" at bounding box center [48, 32] width 24 height 24
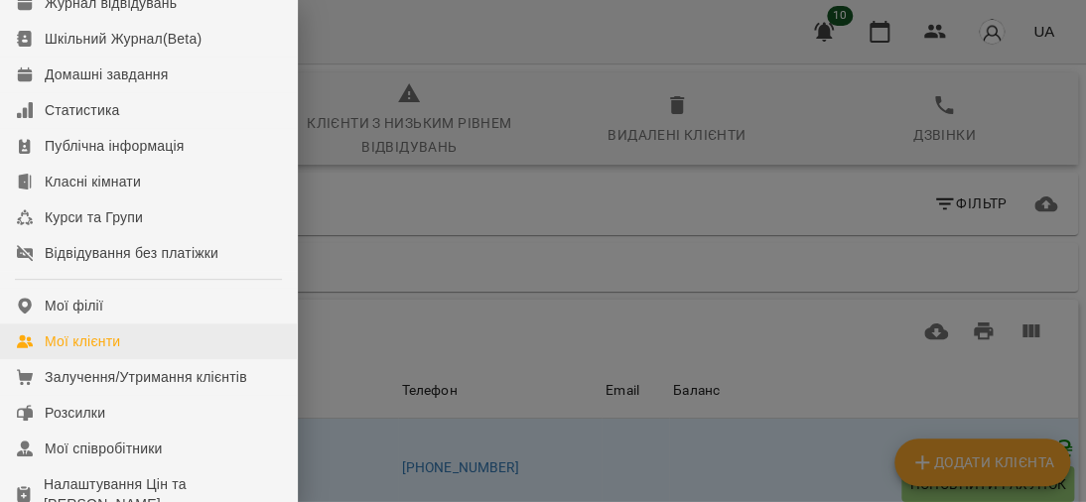
scroll to position [198, 0]
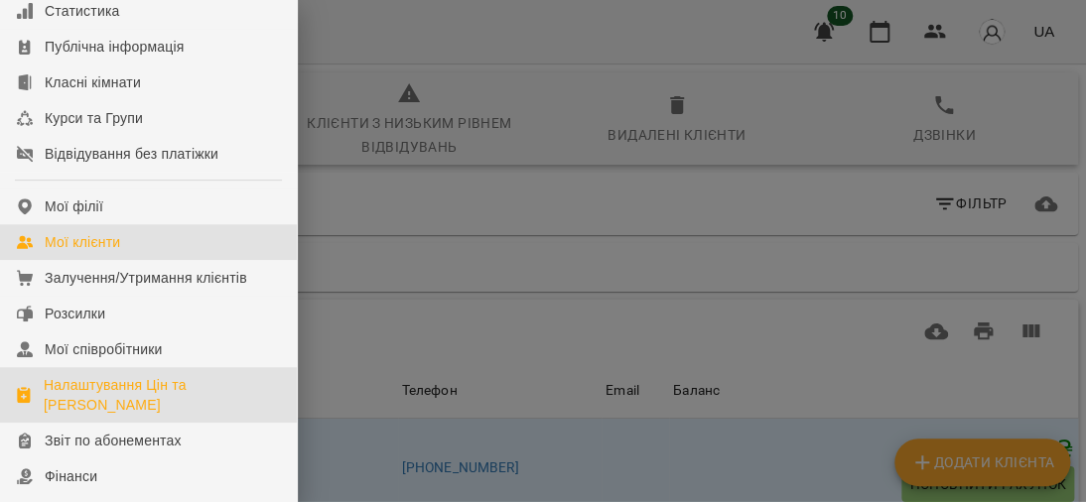
click at [98, 415] on div "Налаштування Цін та [PERSON_NAME]" at bounding box center [162, 395] width 237 height 40
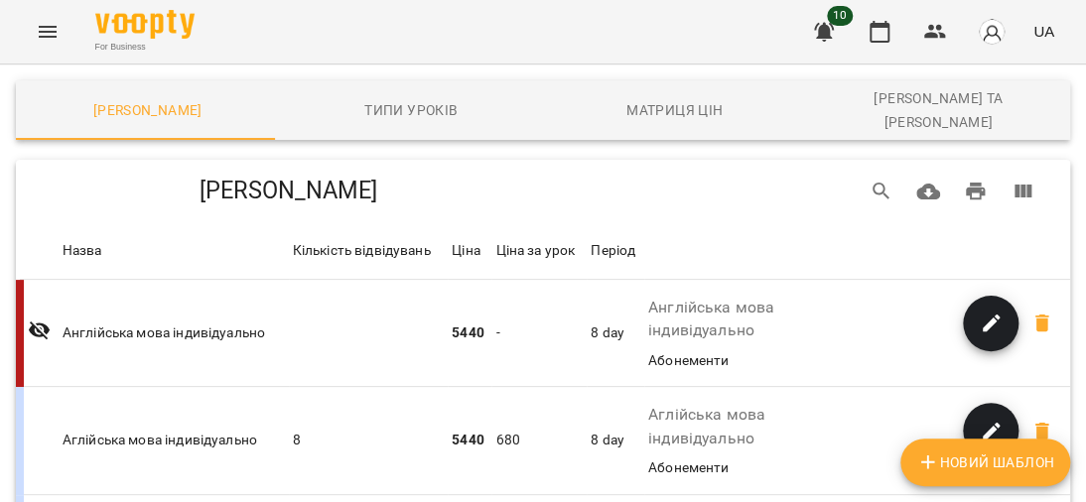
click at [961, 462] on span "Новий Шаблон" at bounding box center [985, 462] width 138 height 24
select select "*****"
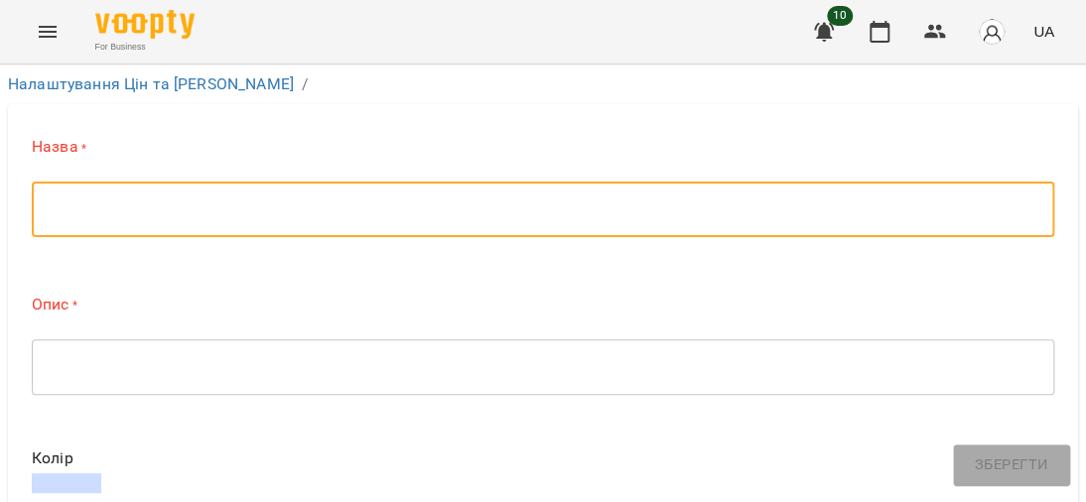
click at [257, 207] on textarea at bounding box center [543, 209] width 994 height 19
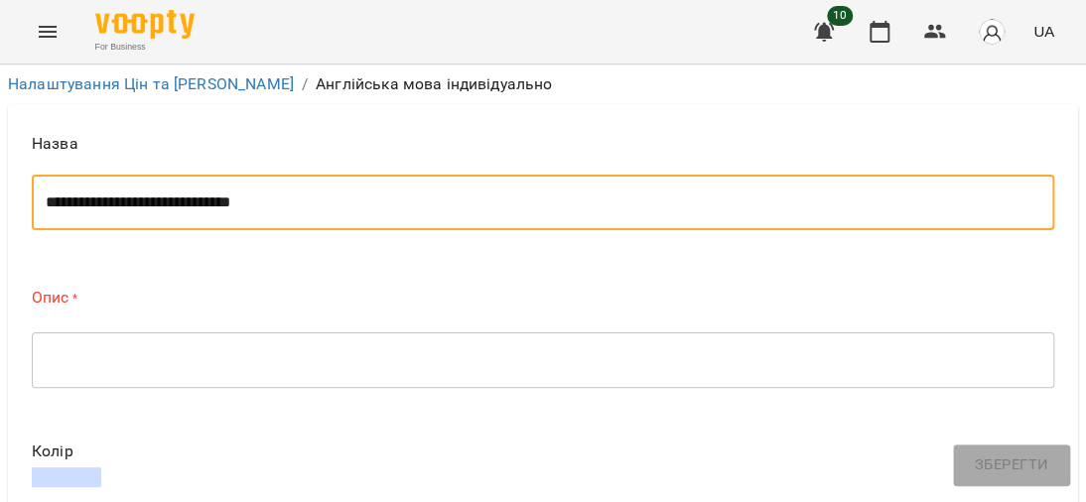
drag, startPoint x: 320, startPoint y: 204, endPoint x: 0, endPoint y: 197, distance: 319.6
type textarea "**********"
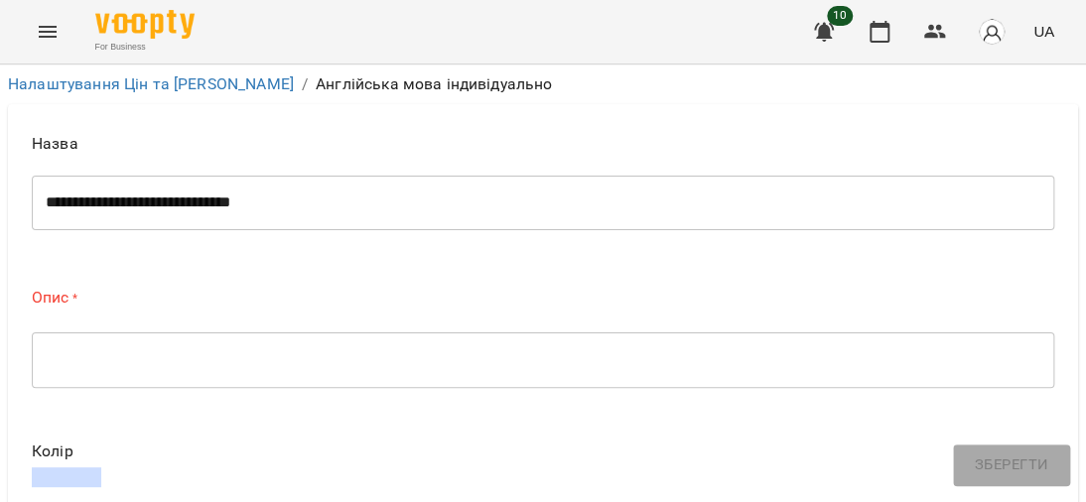
click at [84, 212] on div "**********" at bounding box center [543, 203] width 1022 height 56
drag, startPoint x: 308, startPoint y: 213, endPoint x: 71, endPoint y: 204, distance: 236.3
click at [71, 204] on div "**********" at bounding box center [543, 203] width 1022 height 56
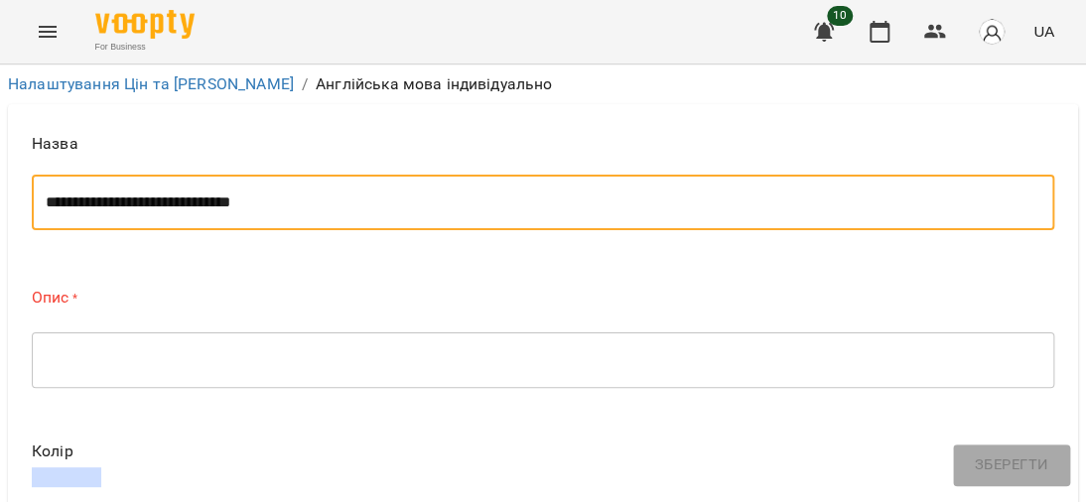
drag, startPoint x: 289, startPoint y: 199, endPoint x: 95, endPoint y: 203, distance: 193.5
click at [54, 203] on textarea "**********" at bounding box center [534, 202] width 977 height 19
drag, startPoint x: 95, startPoint y: 203, endPoint x: 54, endPoint y: 212, distance: 42.6
click at [54, 212] on div "**********" at bounding box center [543, 203] width 1022 height 56
click at [279, 203] on textarea "**********" at bounding box center [534, 202] width 977 height 19
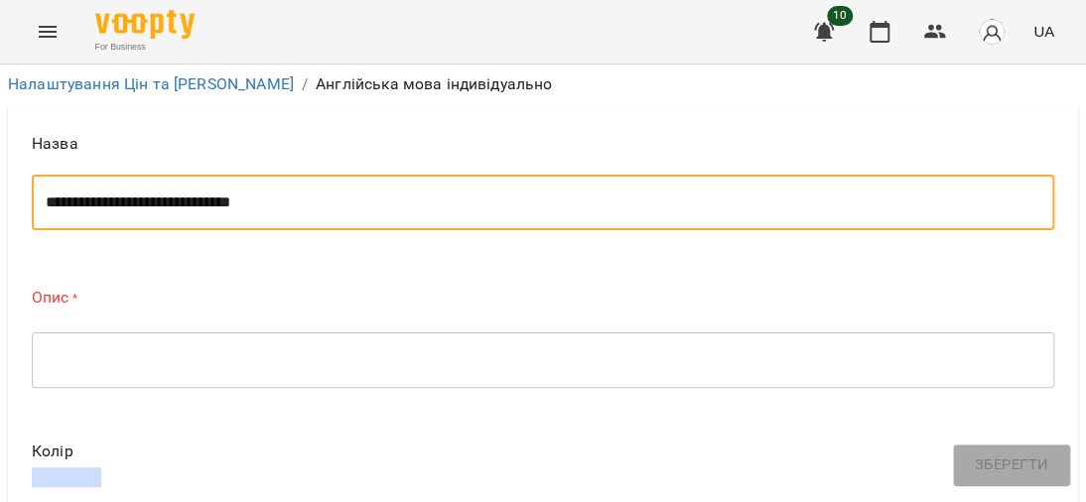
drag, startPoint x: 294, startPoint y: 198, endPoint x: 55, endPoint y: 200, distance: 239.1
click at [46, 196] on textarea "**********" at bounding box center [534, 202] width 977 height 19
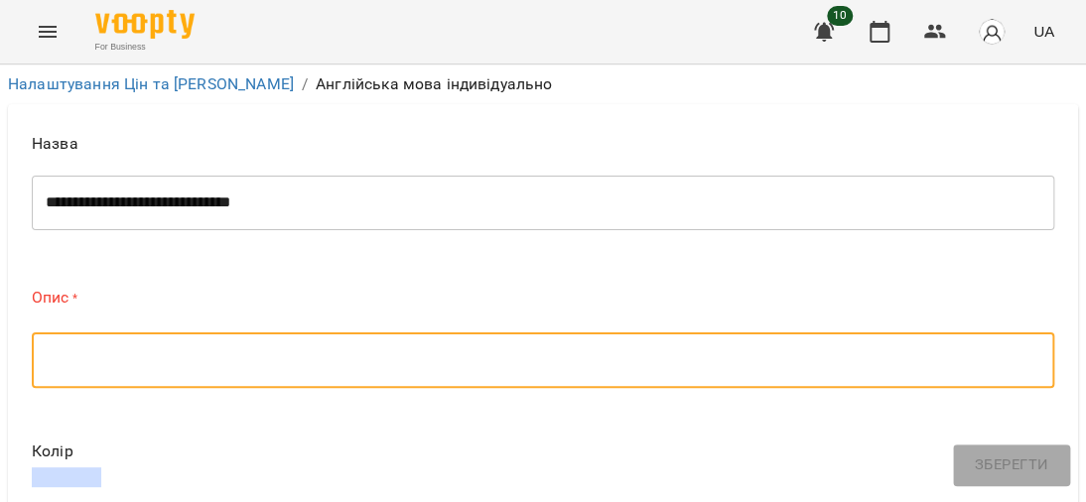
paste textarea "**********"
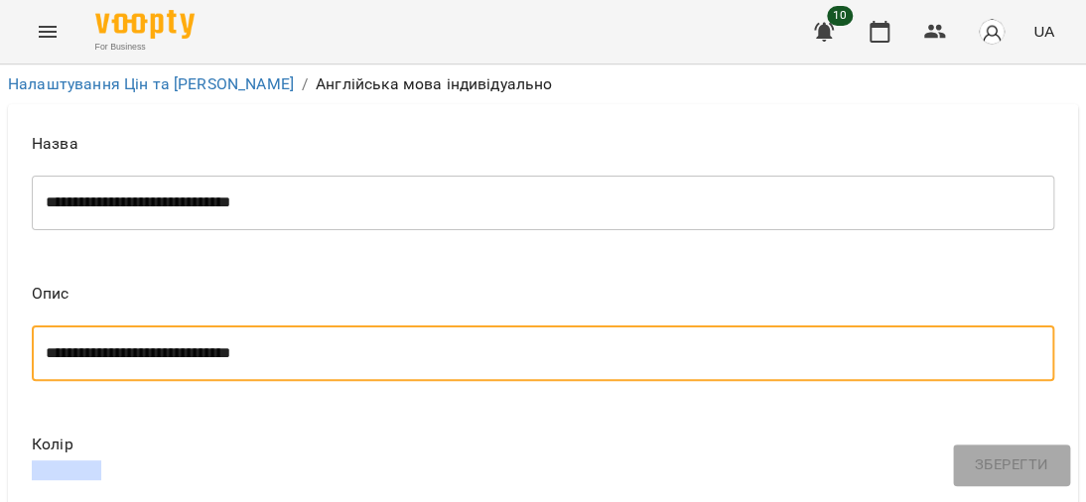
scroll to position [496, 0]
type textarea "**********"
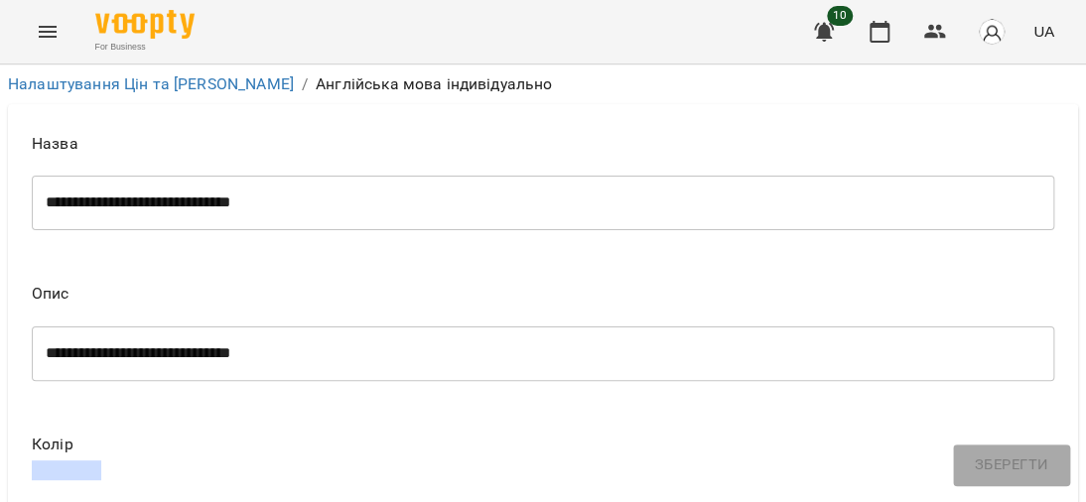
type input "*"
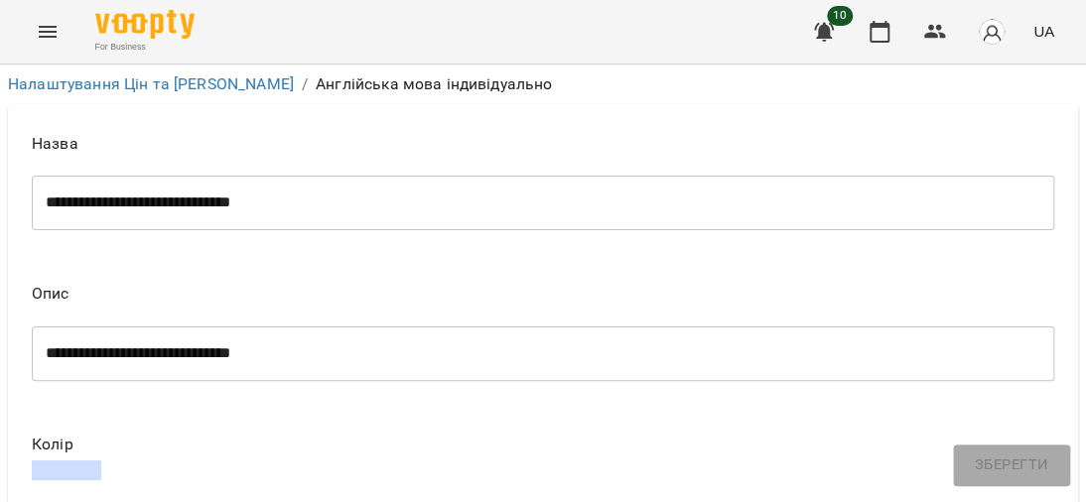
type input "*"
type input "***"
type input "**"
type input "*"
type input "***"
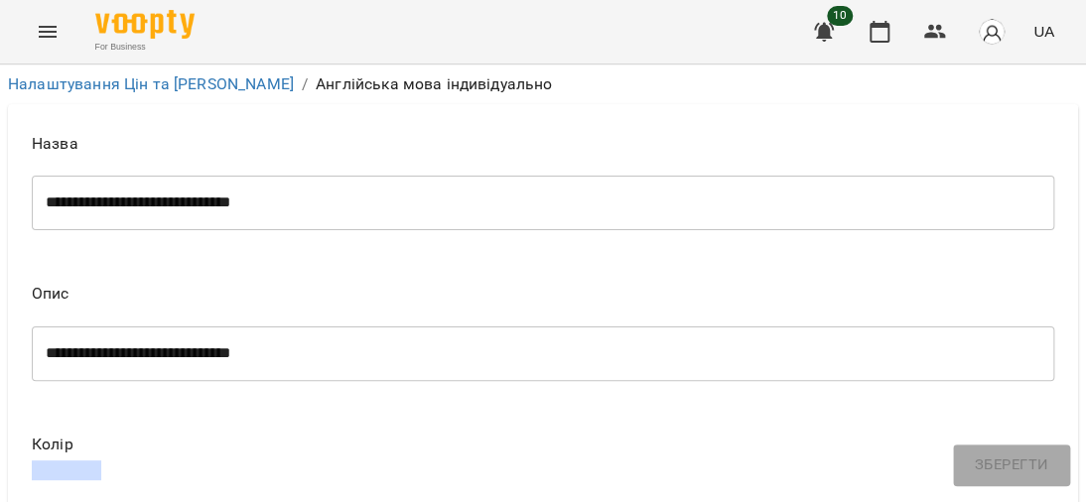
type input "**"
type input "****"
type input "***"
type input "****"
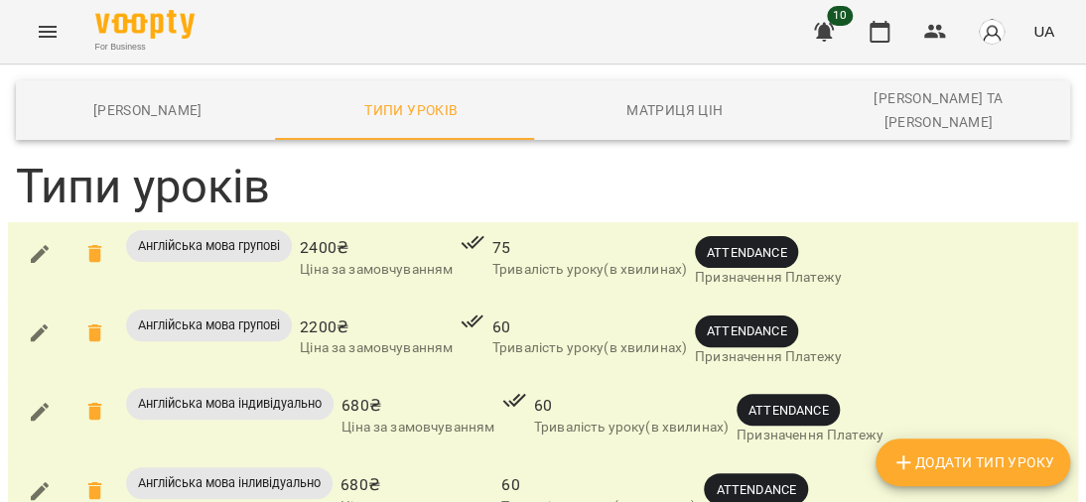
scroll to position [48, 0]
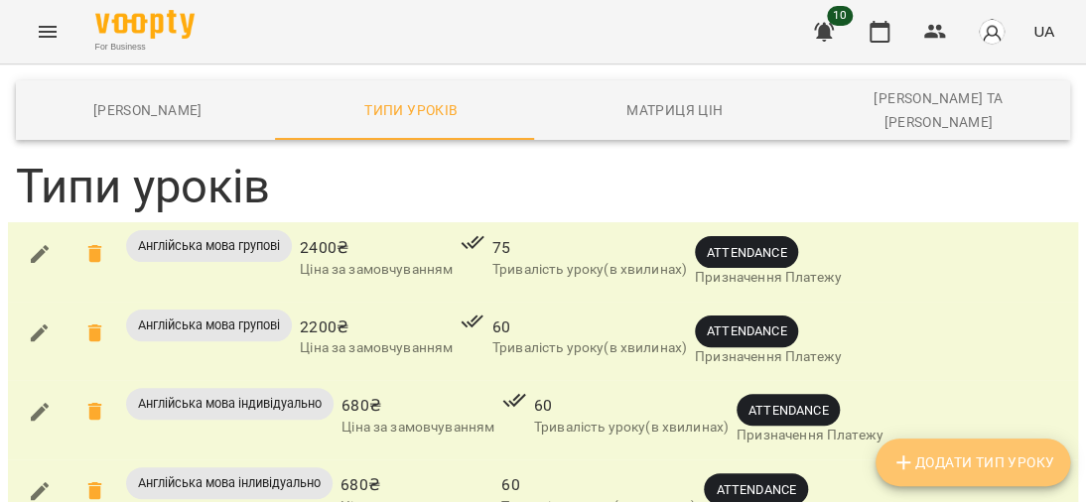
click at [951, 462] on span "Додати Тип Уроку" at bounding box center [972, 462] width 163 height 24
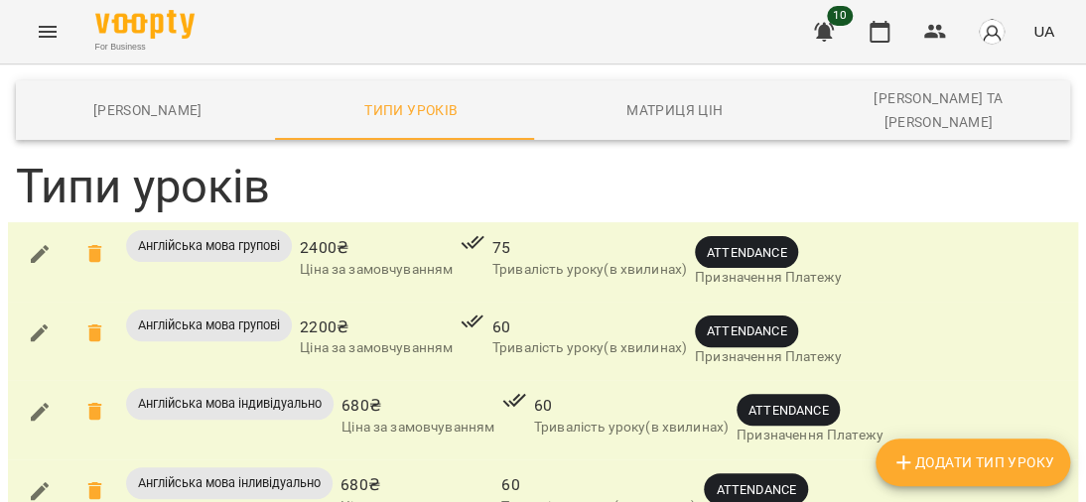
type input "**********"
type input "***"
click at [940, 450] on span "Додати Тип Уроку" at bounding box center [972, 462] width 163 height 24
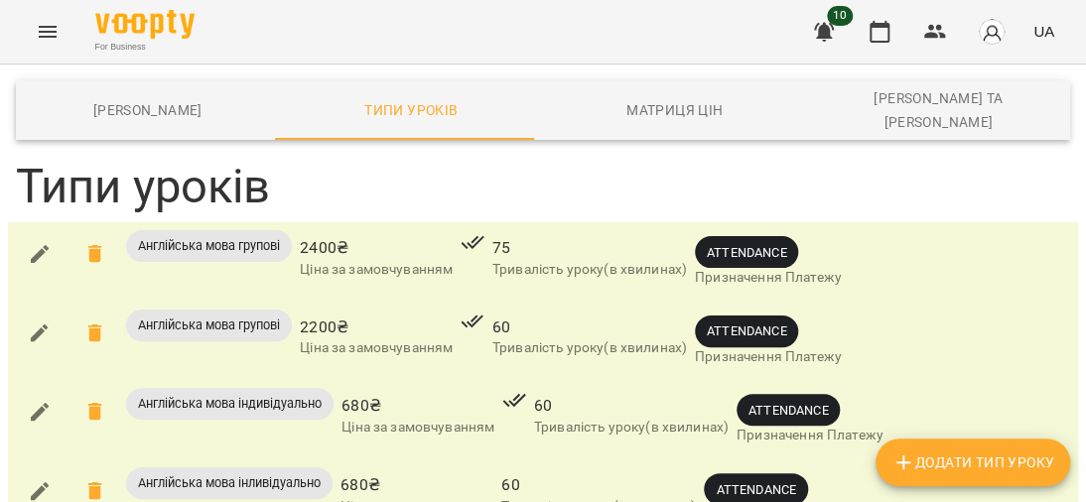
scroll to position [842, 0]
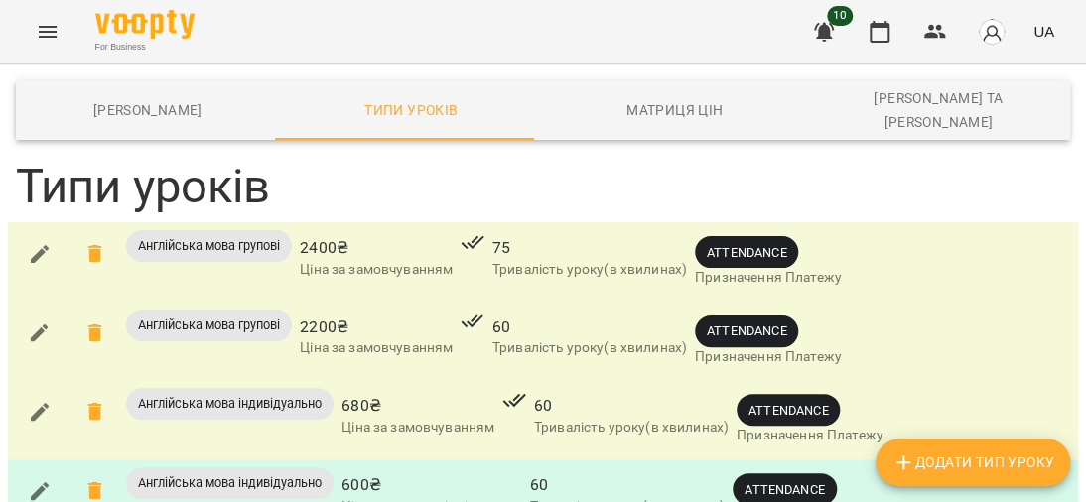
scroll to position [0, 0]
click at [59, 32] on button "Menu" at bounding box center [48, 32] width 48 height 48
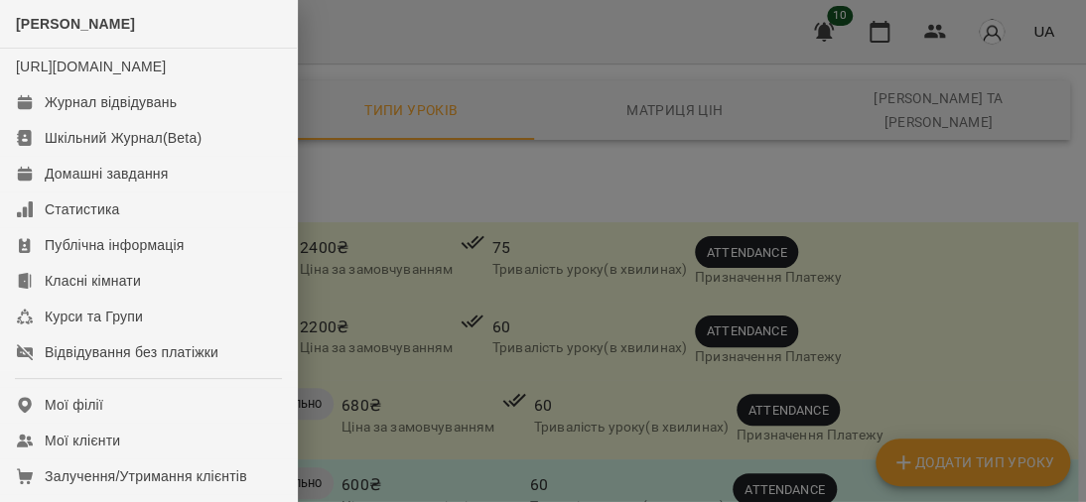
click at [464, 49] on div at bounding box center [543, 251] width 1086 height 502
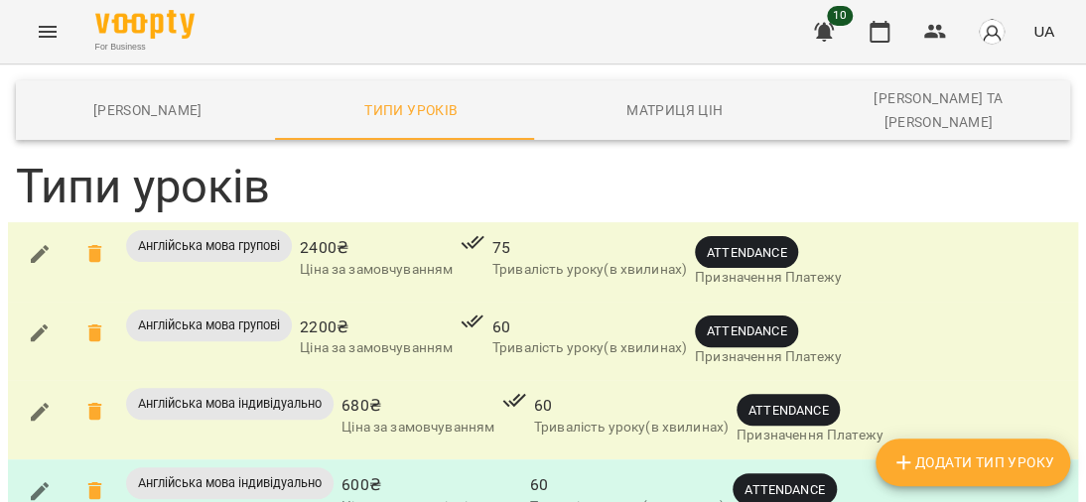
click at [56, 25] on icon "Menu" at bounding box center [48, 32] width 24 height 24
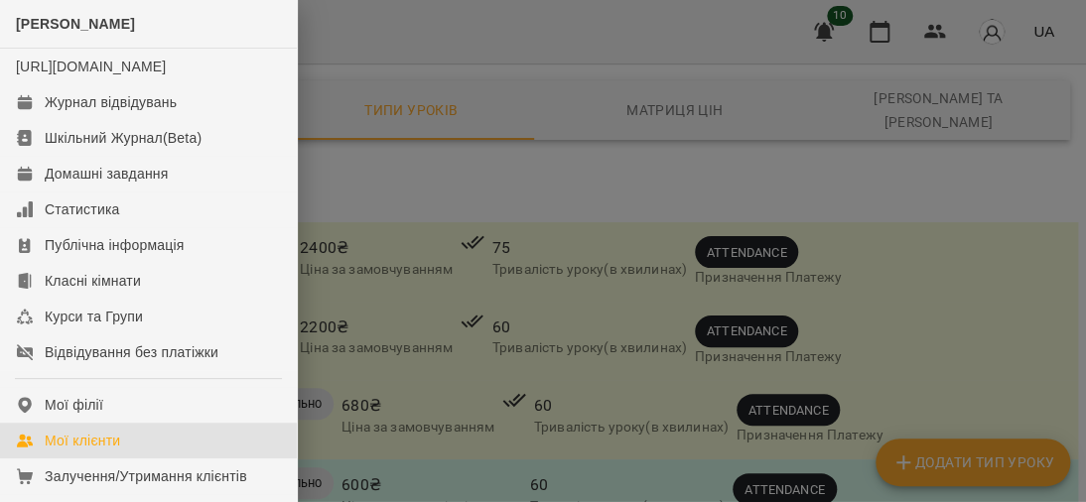
click at [99, 450] on div "Мої клієнти" at bounding box center [82, 441] width 75 height 20
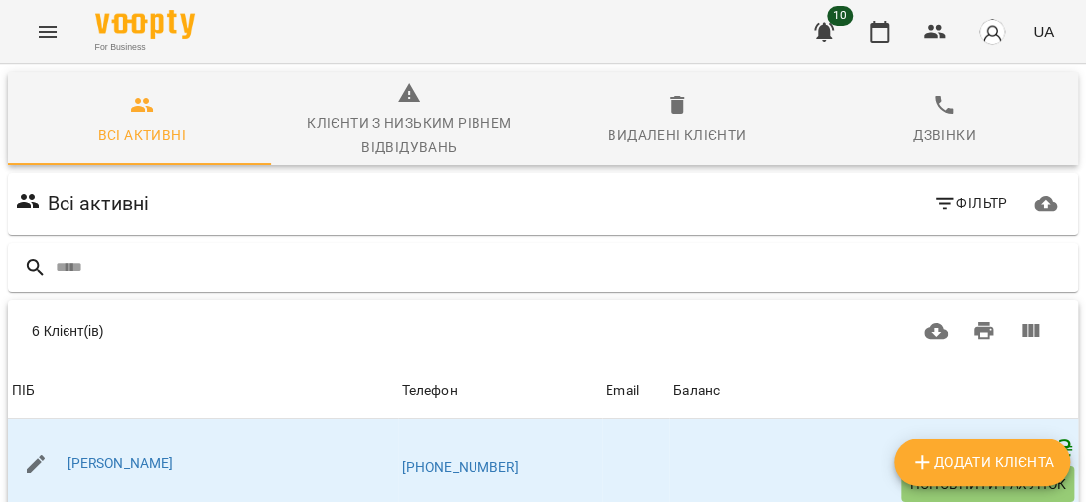
scroll to position [198, 0]
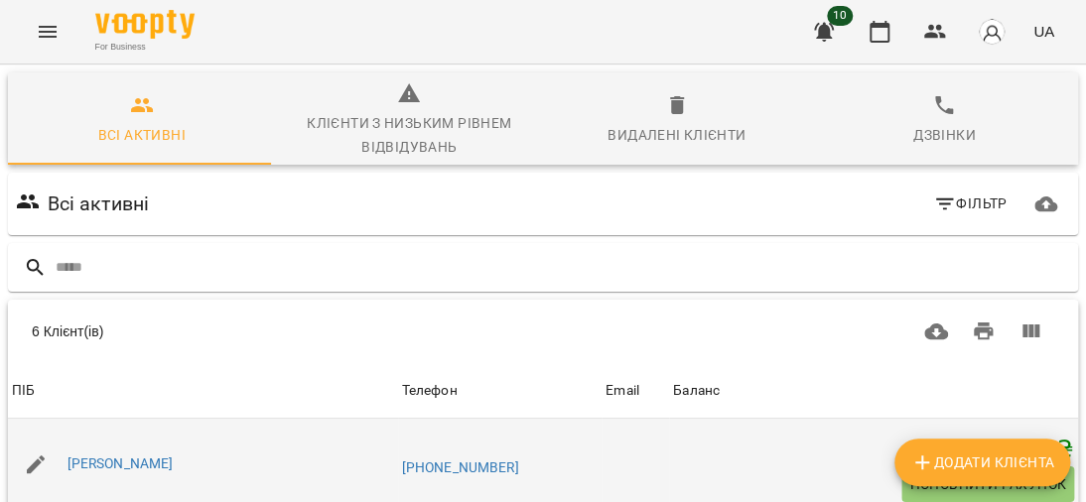
click at [155, 437] on div "[PERSON_NAME]" at bounding box center [203, 465] width 390 height 56
click at [154, 455] on link "[PERSON_NAME]" at bounding box center [120, 463] width 106 height 16
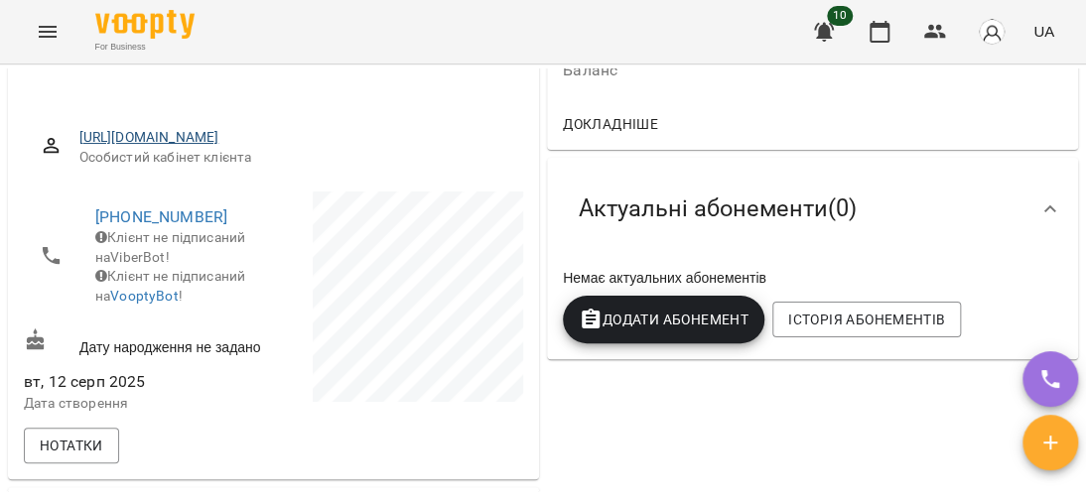
scroll to position [198, 0]
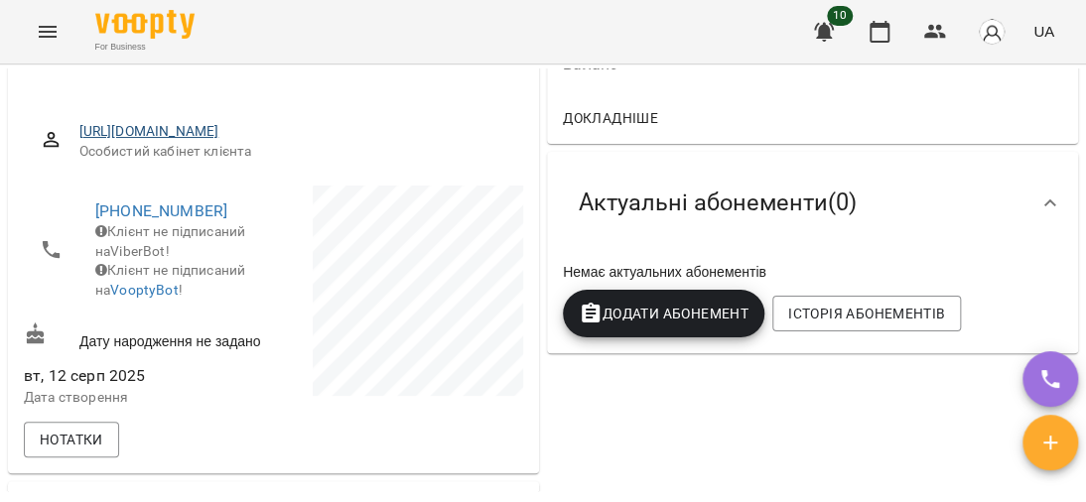
click at [705, 309] on span "Додати Абонемент" at bounding box center [664, 314] width 170 height 24
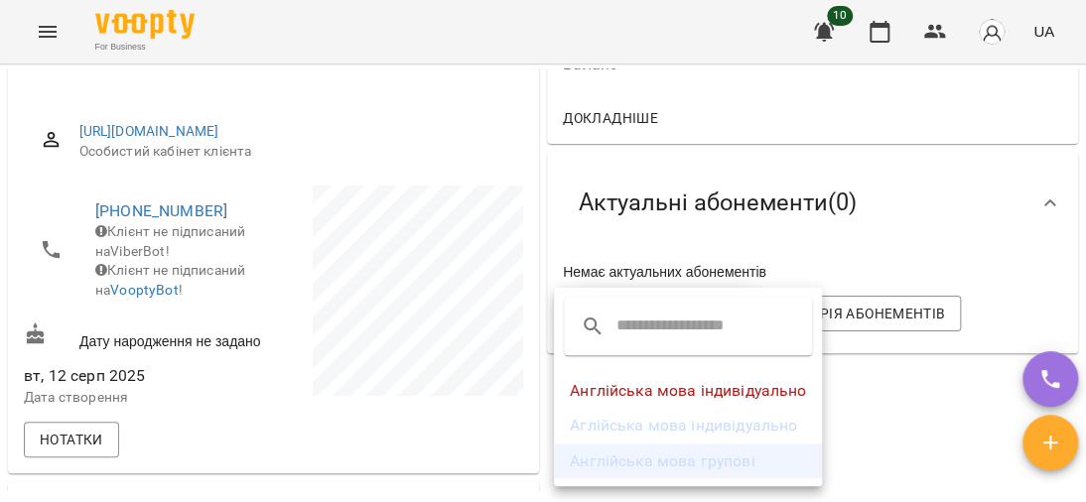
click at [730, 466] on li "Англійська мова групові" at bounding box center [688, 462] width 268 height 36
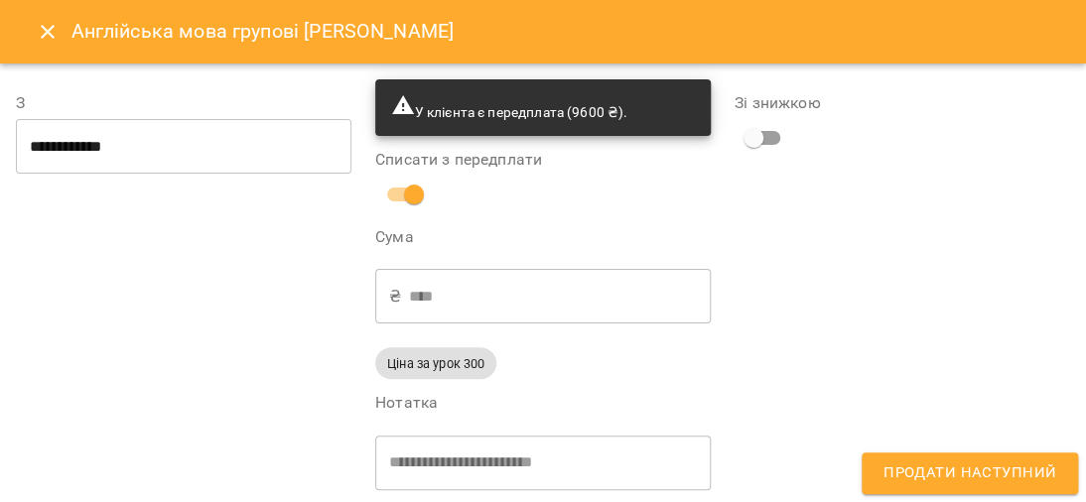
click at [38, 33] on icon "Close" at bounding box center [48, 32] width 24 height 24
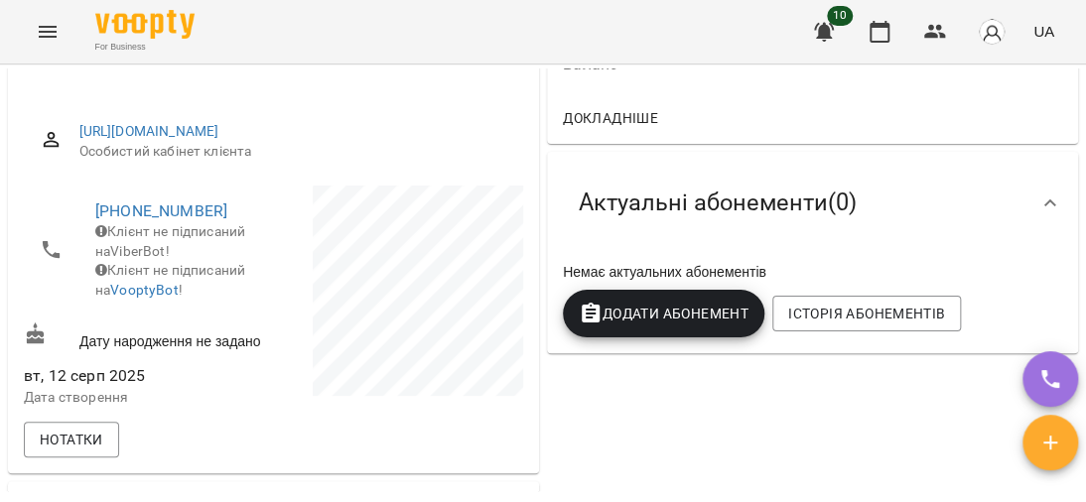
click at [665, 321] on span "Додати Абонемент" at bounding box center [664, 314] width 170 height 24
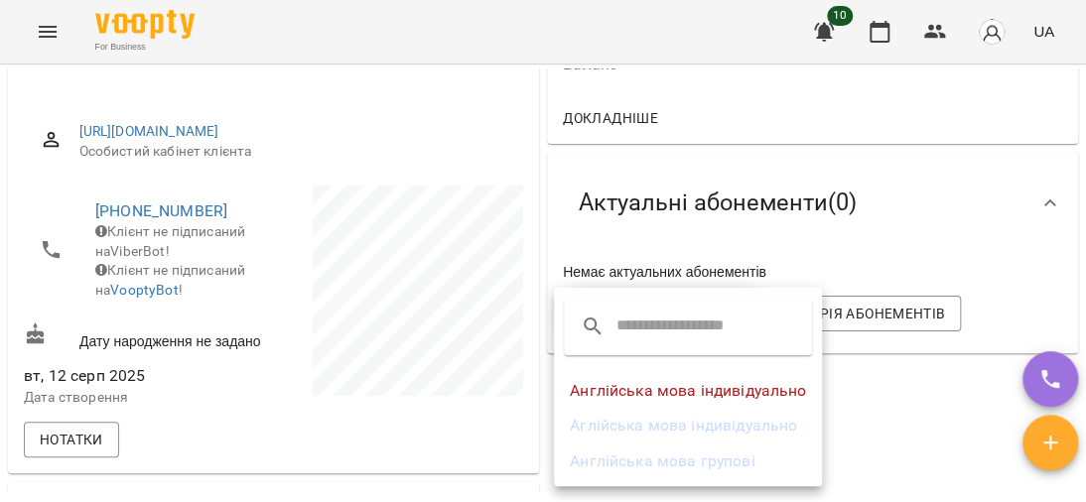
click at [703, 433] on li "Аглійська мова індивідуально" at bounding box center [688, 426] width 268 height 36
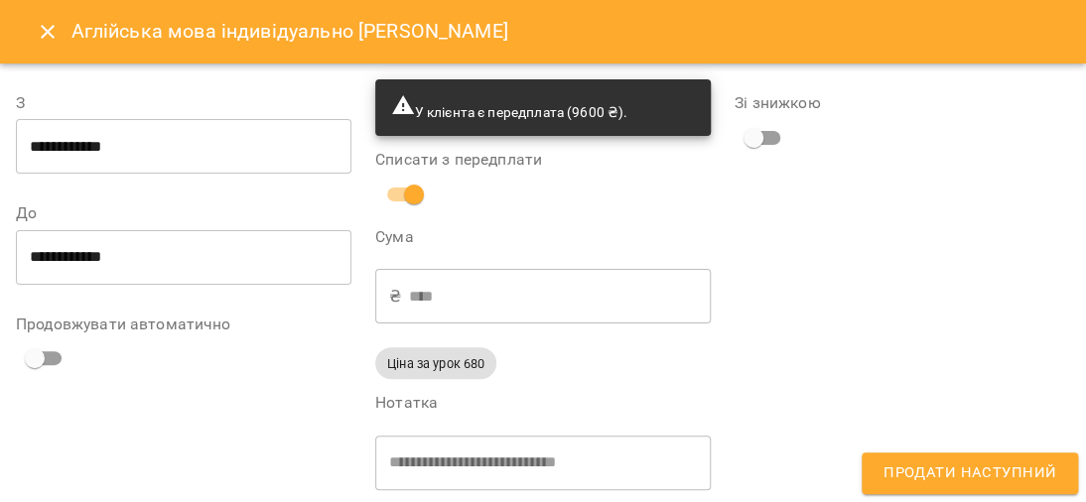
click at [40, 30] on icon "Close" at bounding box center [48, 32] width 24 height 24
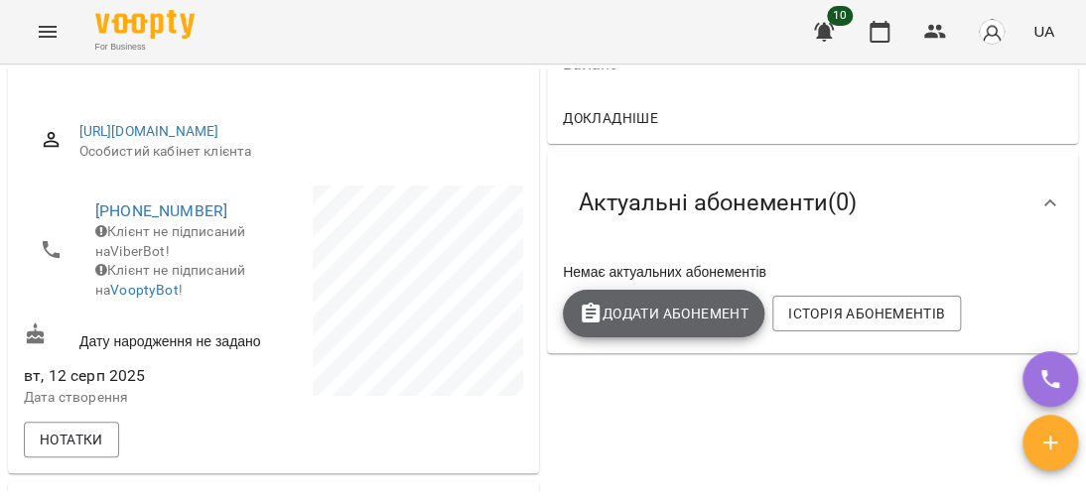
click at [674, 320] on span "Додати Абонемент" at bounding box center [664, 314] width 170 height 24
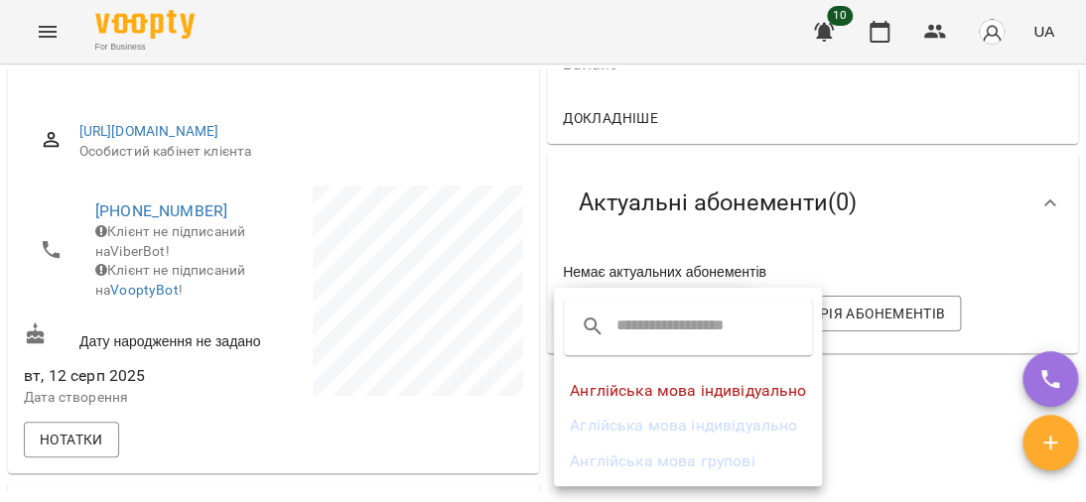
click at [707, 426] on li "Аглійська мова індивідуально" at bounding box center [688, 426] width 268 height 36
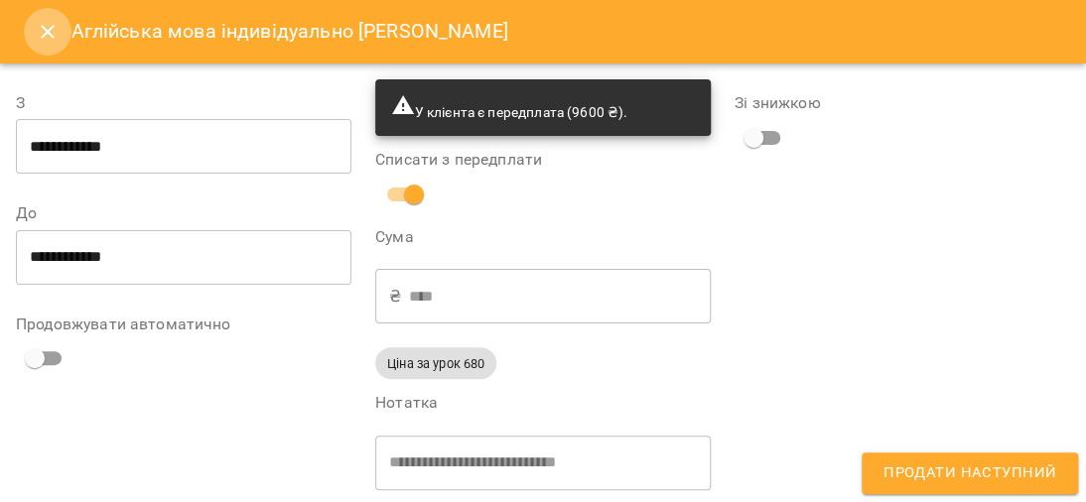
click at [36, 27] on button "Close" at bounding box center [48, 32] width 48 height 48
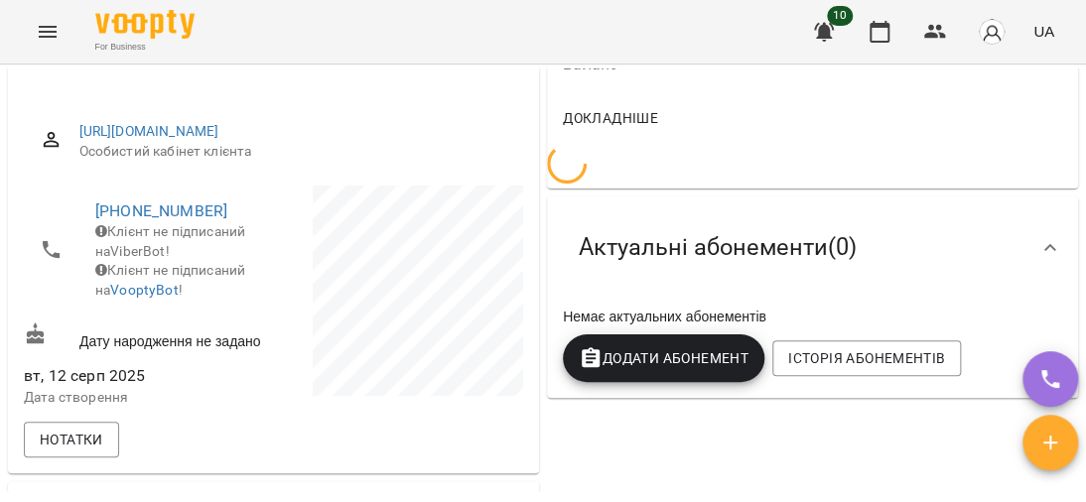
click at [56, 34] on icon "Menu" at bounding box center [48, 32] width 24 height 24
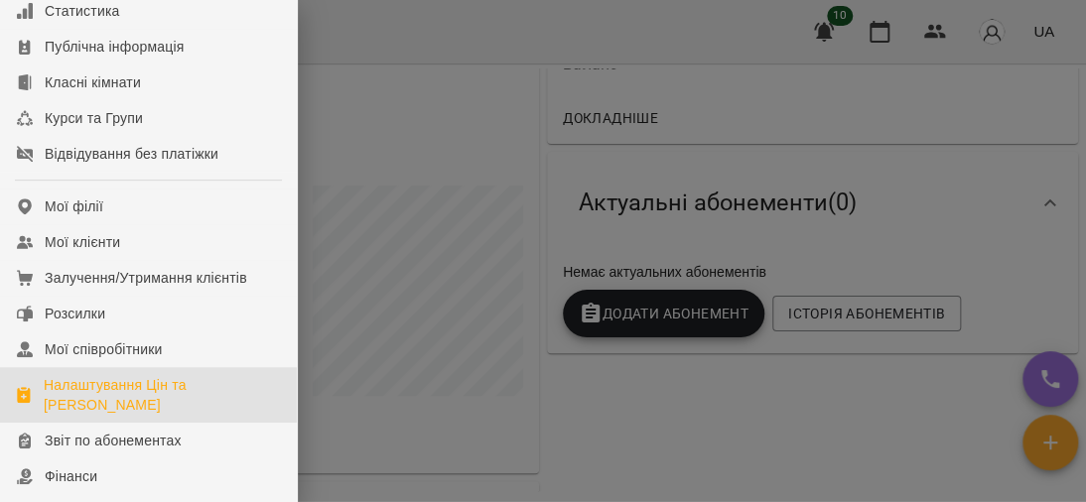
click at [127, 415] on div "Налаштування Цін та [PERSON_NAME]" at bounding box center [162, 395] width 237 height 40
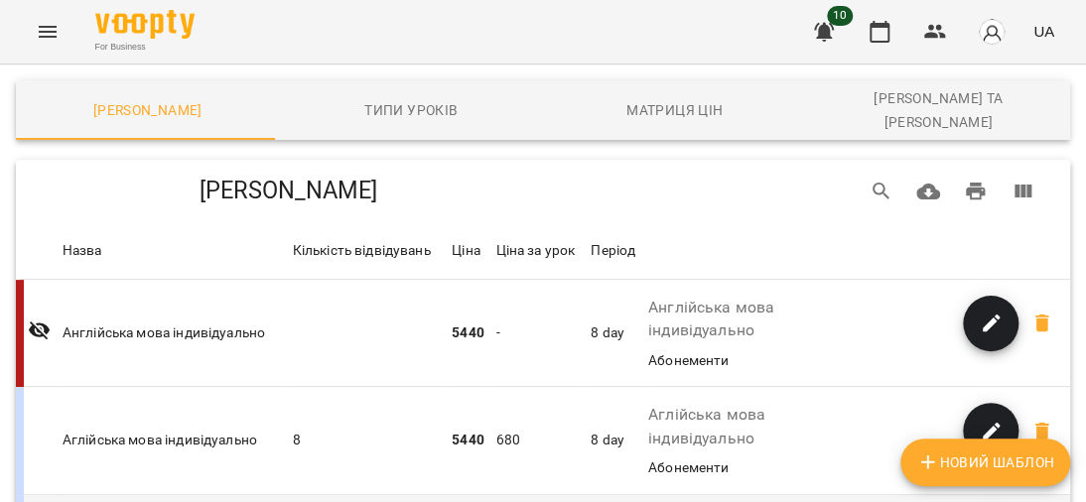
scroll to position [95, 0]
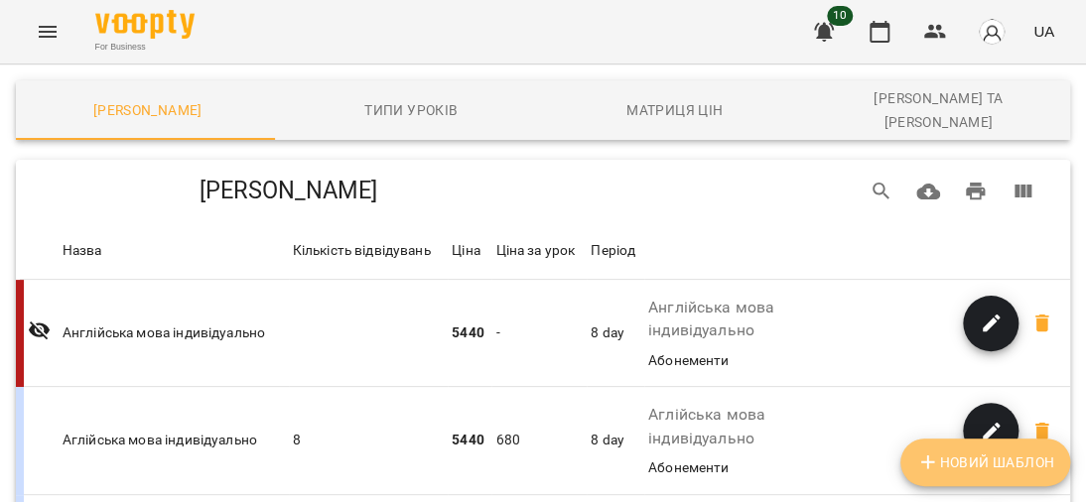
click at [942, 450] on button "Новий Шаблон" at bounding box center [985, 463] width 170 height 48
select select "*****"
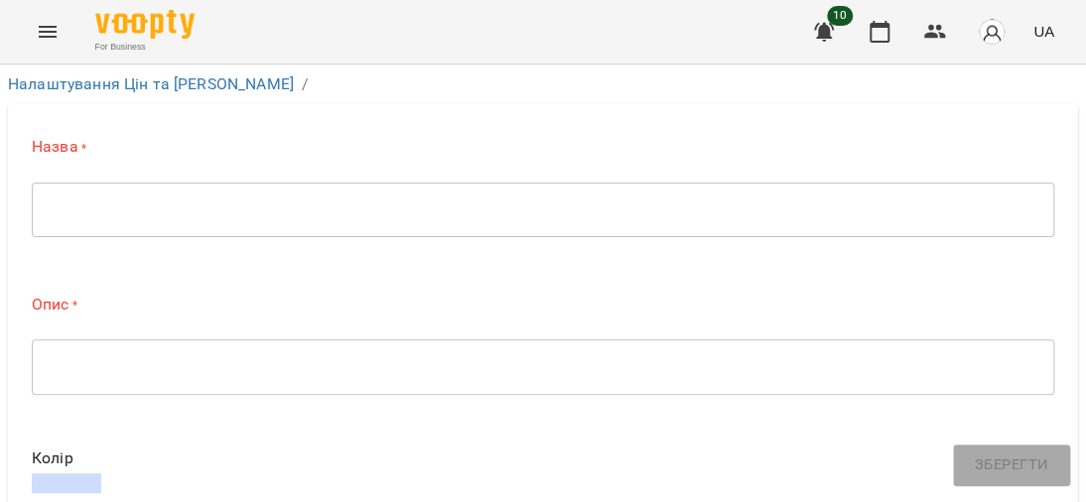
scroll to position [103, 0]
click at [165, 182] on div "* ​" at bounding box center [543, 210] width 1022 height 56
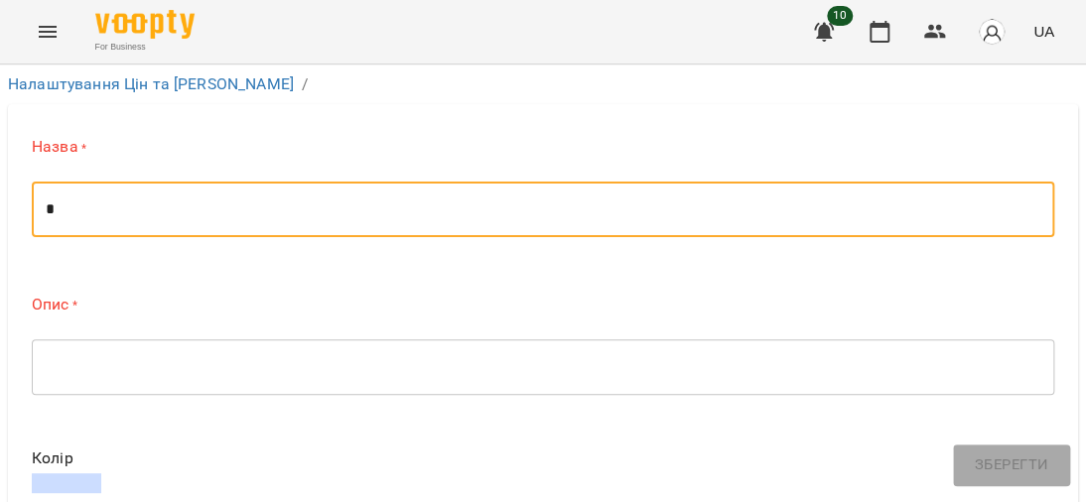
scroll to position [95, 0]
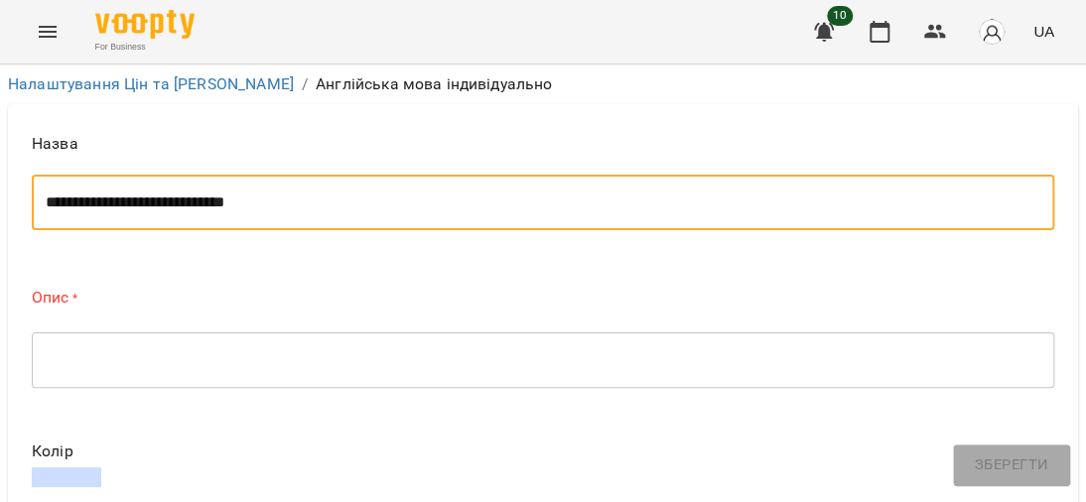
drag, startPoint x: 339, startPoint y: 105, endPoint x: 73, endPoint y: 99, distance: 266.0
type textarea "**********"
click at [147, 332] on div "* ​" at bounding box center [543, 360] width 1022 height 56
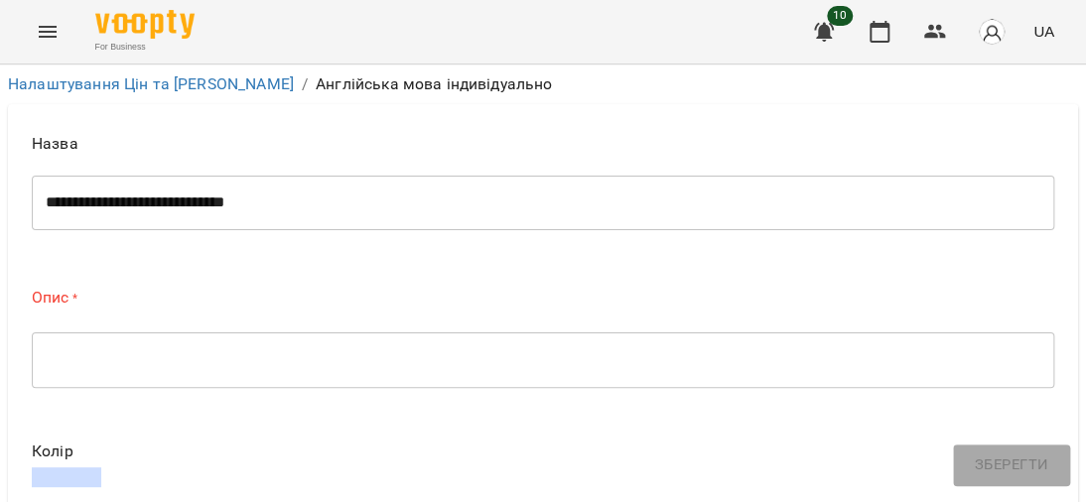
drag, startPoint x: 147, startPoint y: 251, endPoint x: 98, endPoint y: 280, distance: 56.5
click at [98, 332] on div "* ​" at bounding box center [543, 360] width 1022 height 56
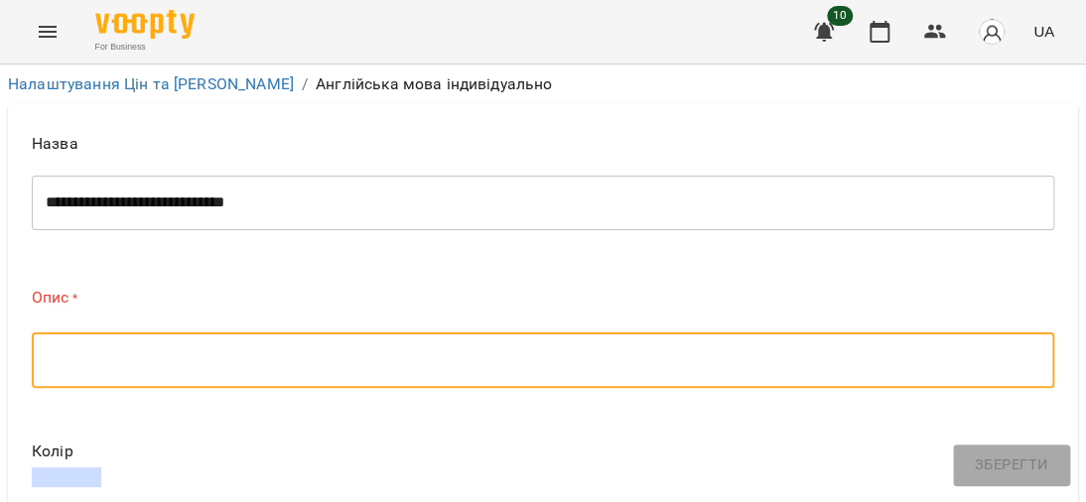
click at [90, 350] on textarea at bounding box center [543, 359] width 994 height 19
paste textarea "**********"
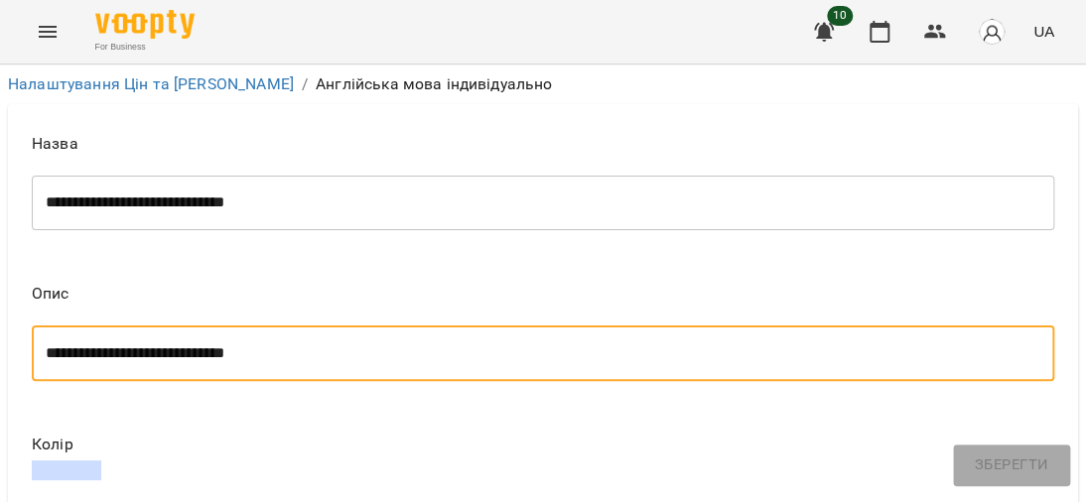
scroll to position [591, 0]
type textarea "**********"
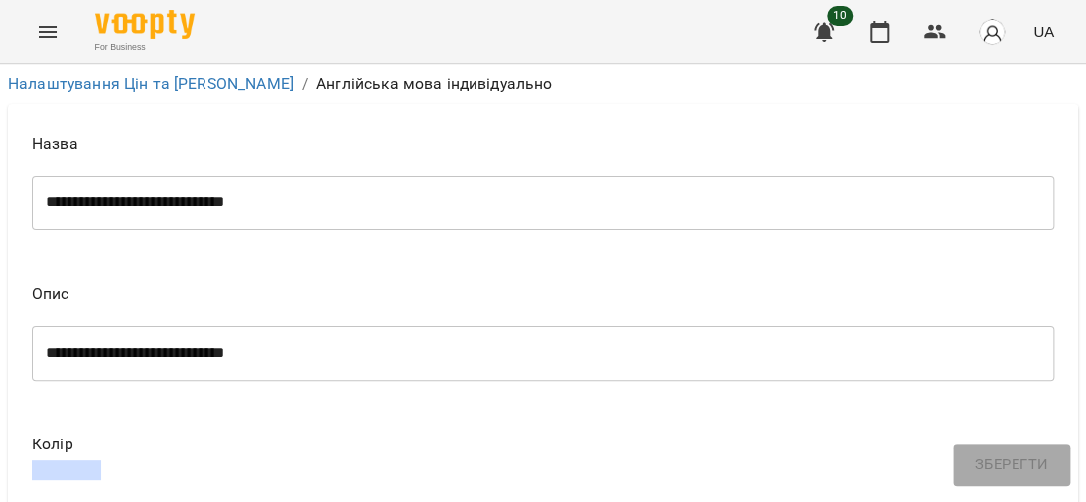
type input "*"
type input "***"
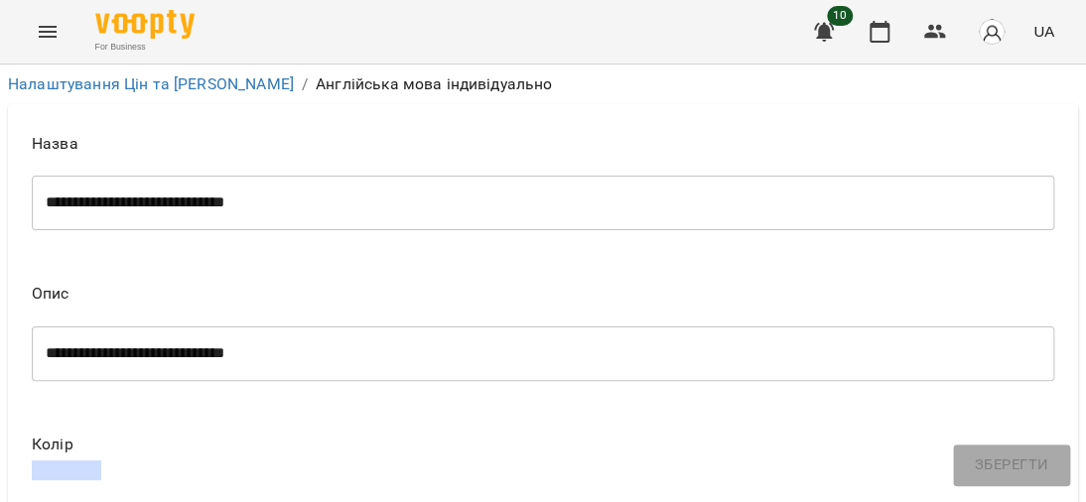
type input "**"
type input "*"
type input "***"
type input "**"
type input "****"
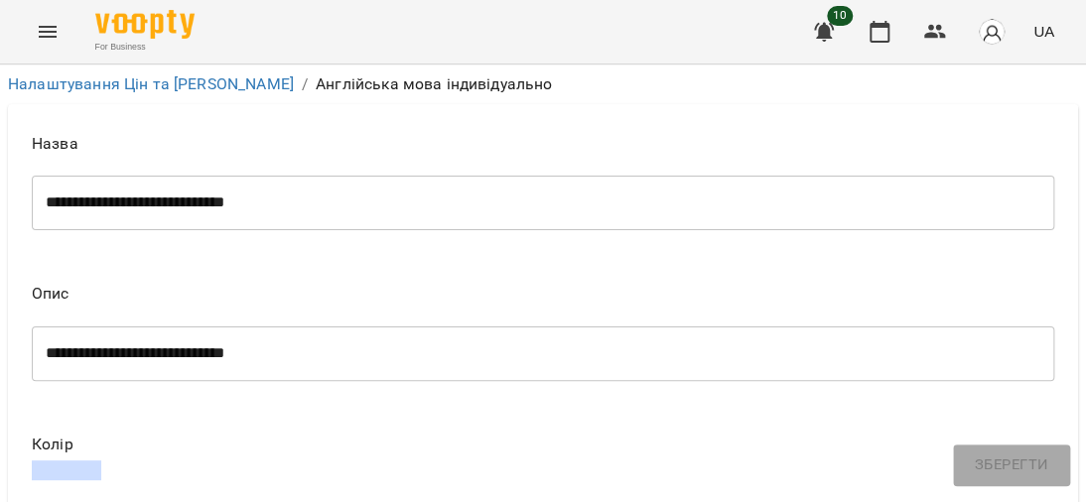
type input "***"
type input "****"
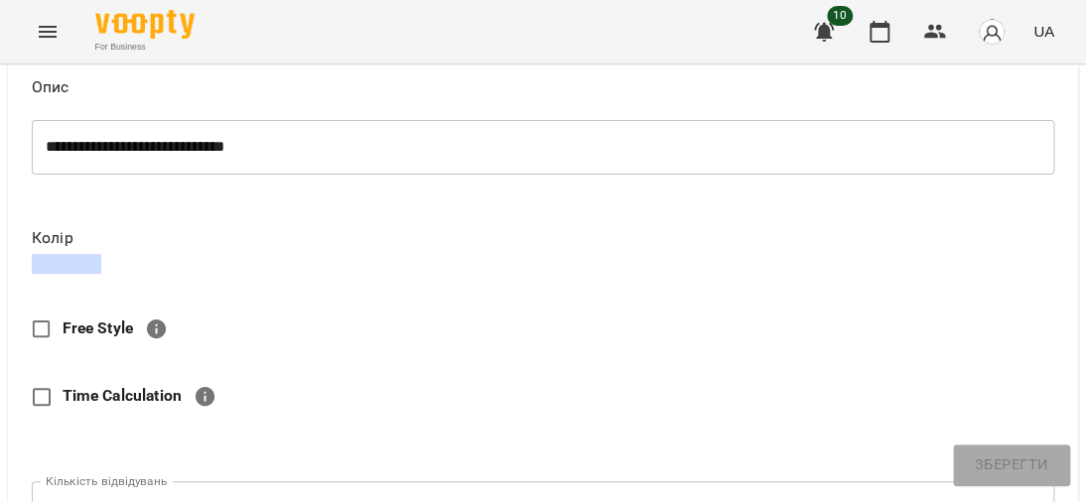
scroll to position [0, 0]
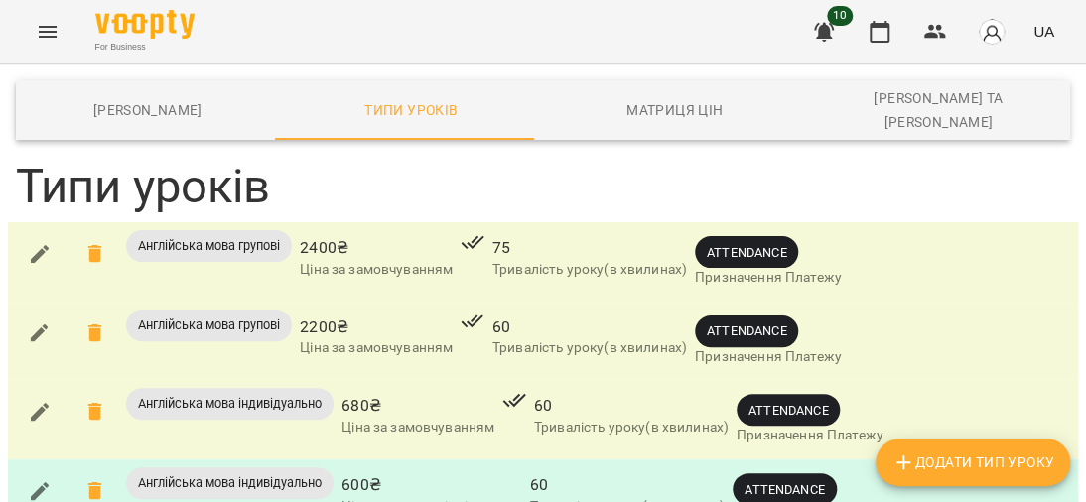
scroll to position [127, 0]
click at [583, 473] on span "60" at bounding box center [627, 485] width 194 height 24
click at [246, 467] on div "Англійська мова індивідуально" at bounding box center [229, 483] width 207 height 32
click at [810, 480] on span "ATTENDANCE" at bounding box center [783, 489] width 103 height 19
click at [232, 467] on div "Англійська мова індивідуально" at bounding box center [229, 483] width 207 height 32
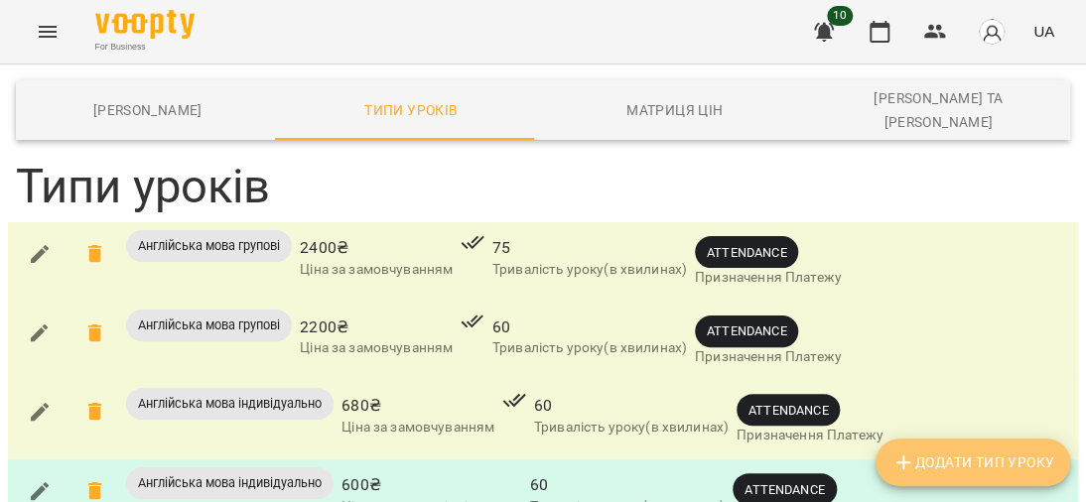
click at [1000, 461] on span "Додати Тип Уроку" at bounding box center [972, 462] width 163 height 24
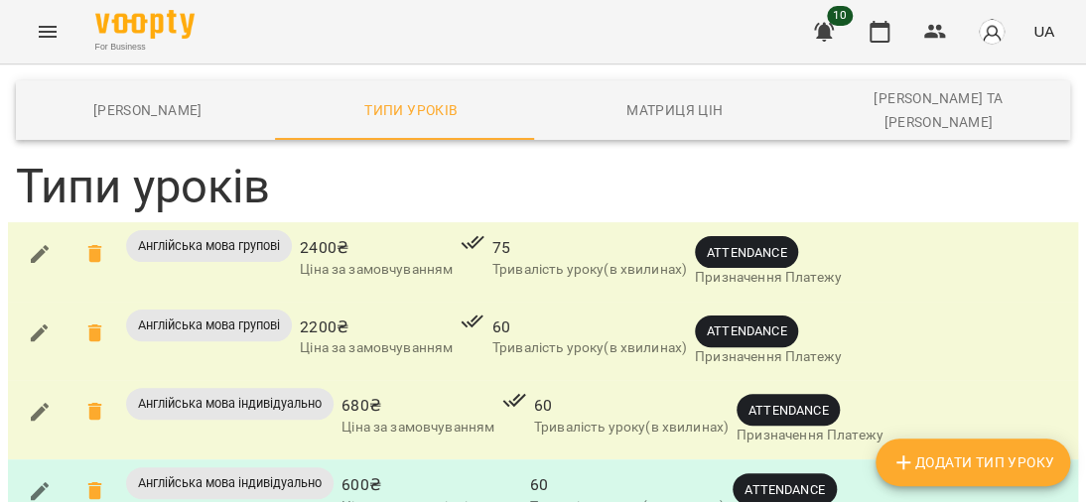
scroll to position [119, 0]
click at [409, 394] on span "680 ₴" at bounding box center [417, 406] width 153 height 24
click at [431, 497] on p "Ціна разового відвідування" at bounding box center [431, 507] width 181 height 20
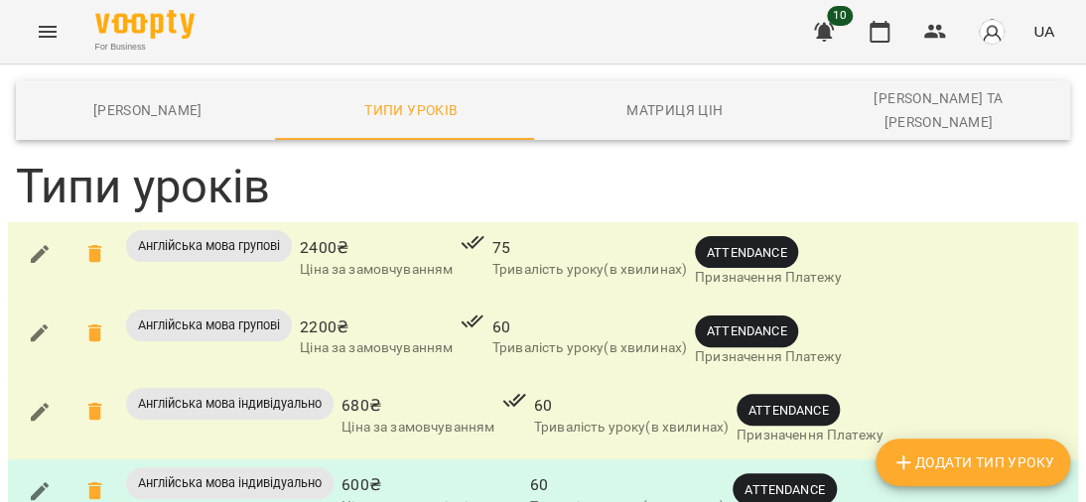
click at [50, 40] on icon "Menu" at bounding box center [48, 32] width 24 height 24
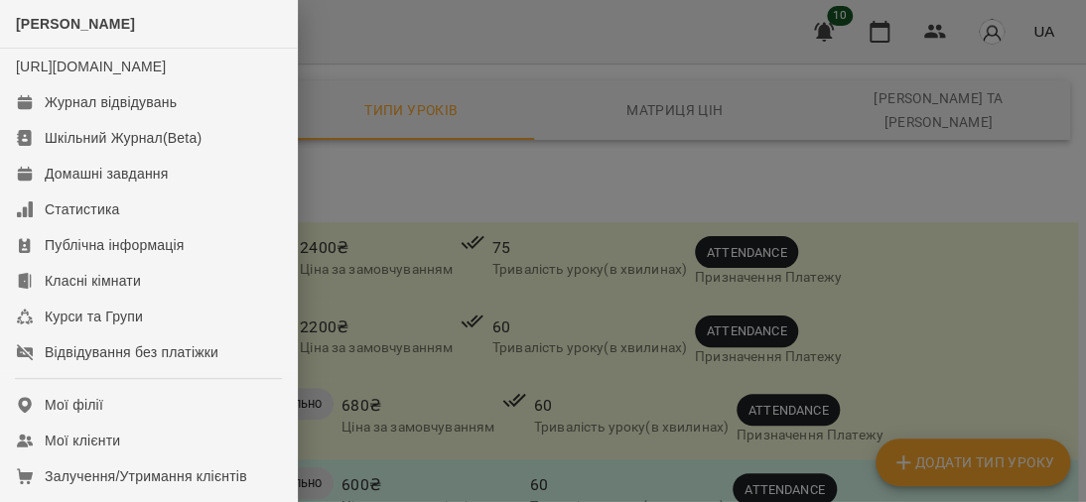
click at [462, 146] on div at bounding box center [543, 251] width 1086 height 502
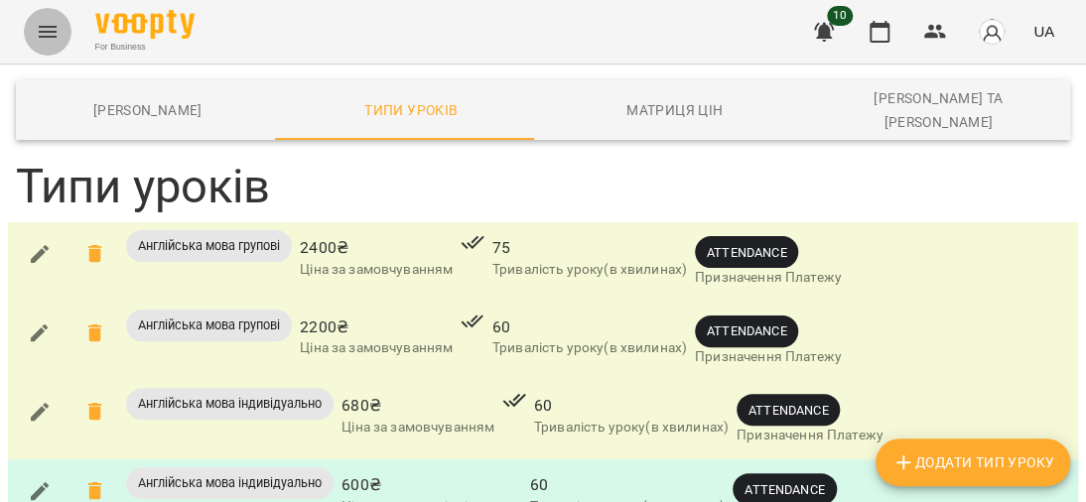
click at [41, 26] on icon "Menu" at bounding box center [48, 32] width 24 height 24
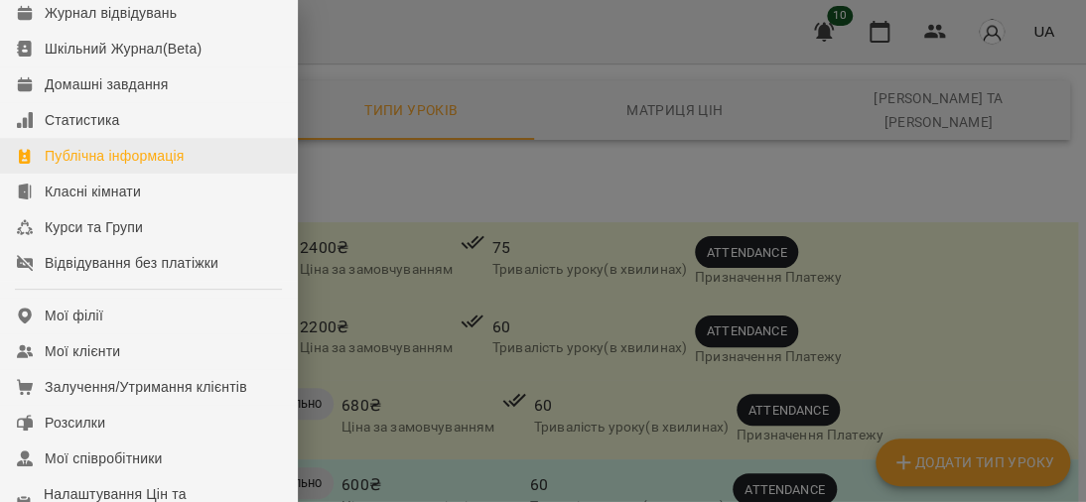
scroll to position [198, 0]
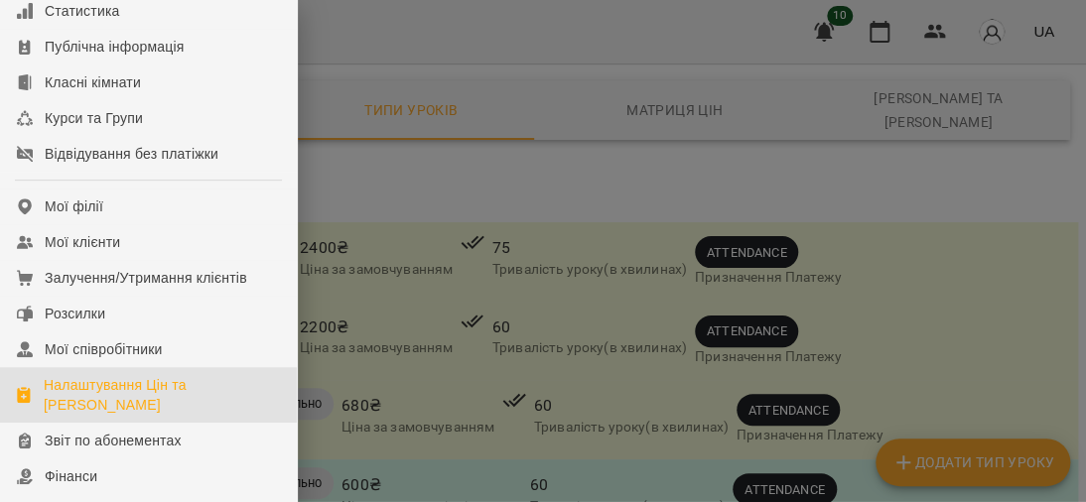
click at [154, 394] on link "Налаштування Цін та [PERSON_NAME]" at bounding box center [148, 395] width 297 height 56
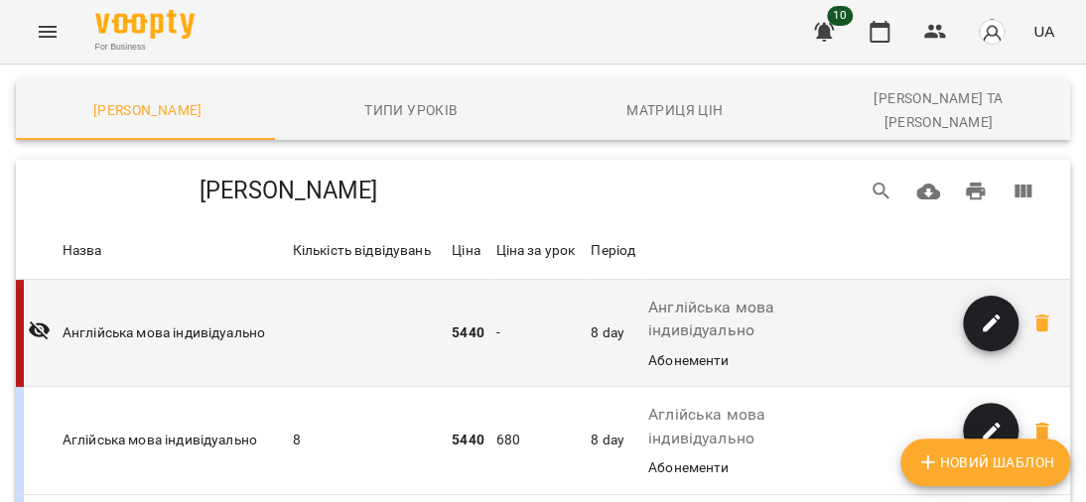
scroll to position [194, 0]
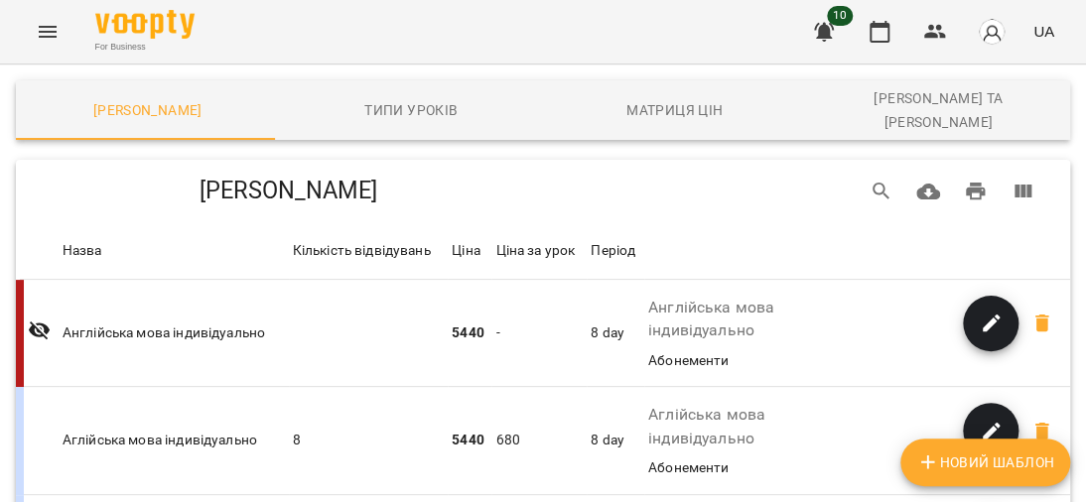
click at [1012, 453] on span "Новий Шаблон" at bounding box center [985, 462] width 138 height 24
select select "*****"
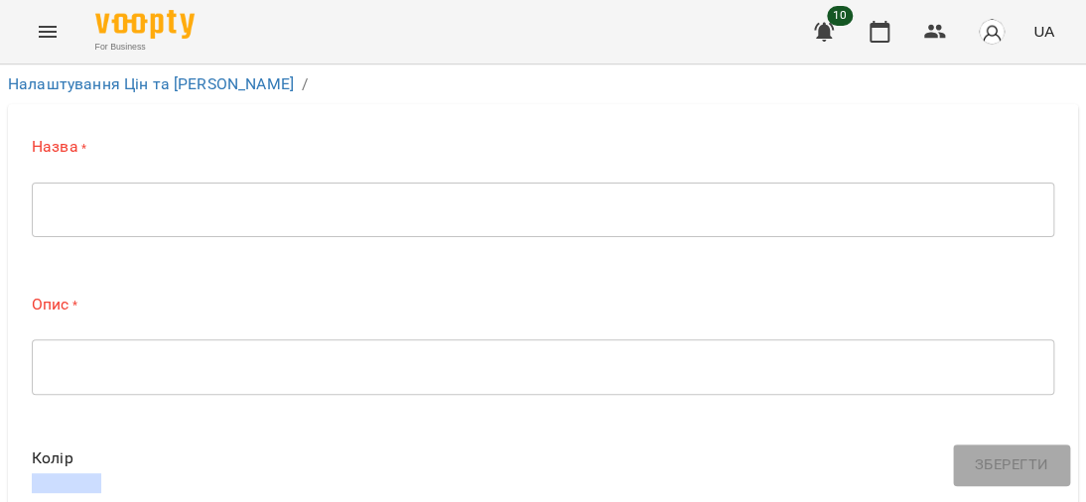
click at [206, 222] on div "* ​" at bounding box center [543, 210] width 1022 height 56
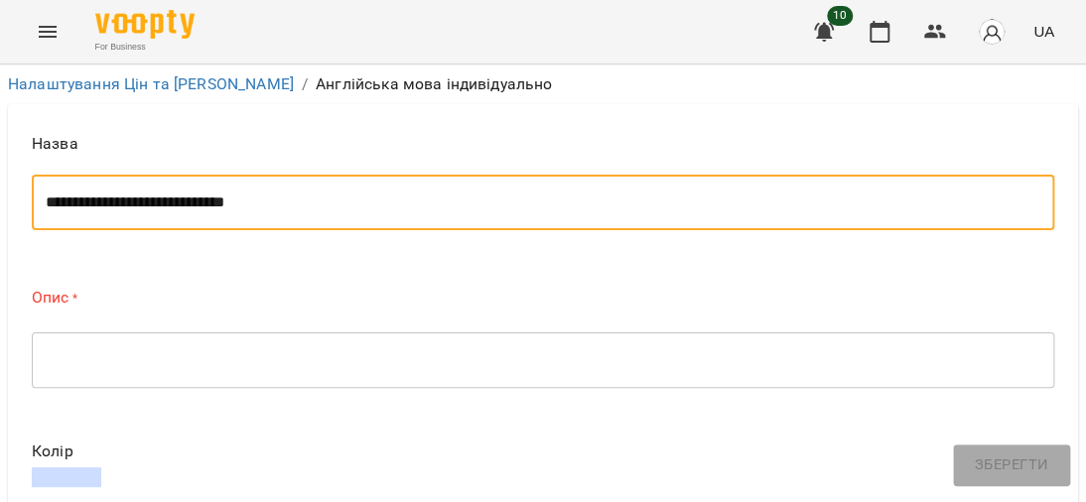
drag, startPoint x: 315, startPoint y: 202, endPoint x: 41, endPoint y: 207, distance: 273.9
click at [41, 207] on div "**********" at bounding box center [543, 203] width 1022 height 56
type textarea "**********"
click at [35, 357] on div "* ​" at bounding box center [543, 360] width 1022 height 56
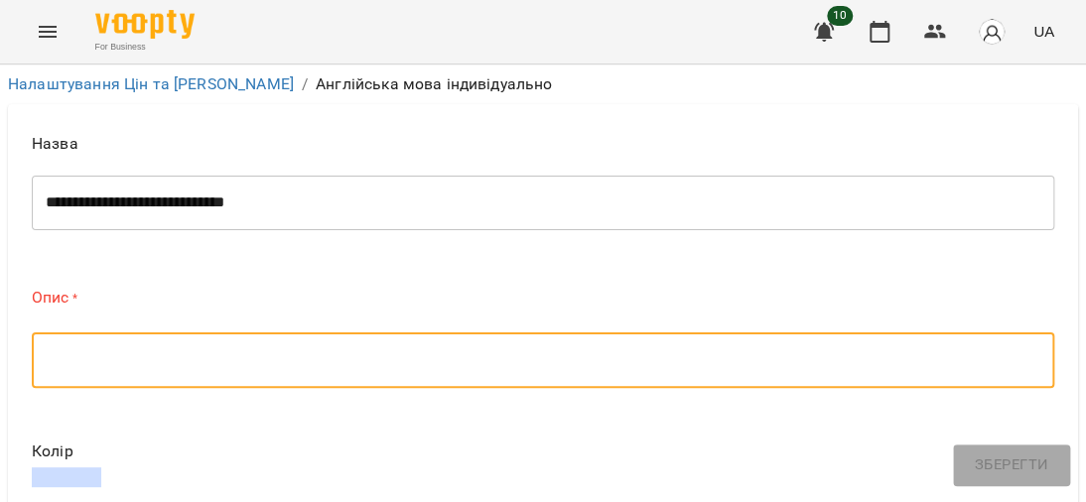
paste textarea "**********"
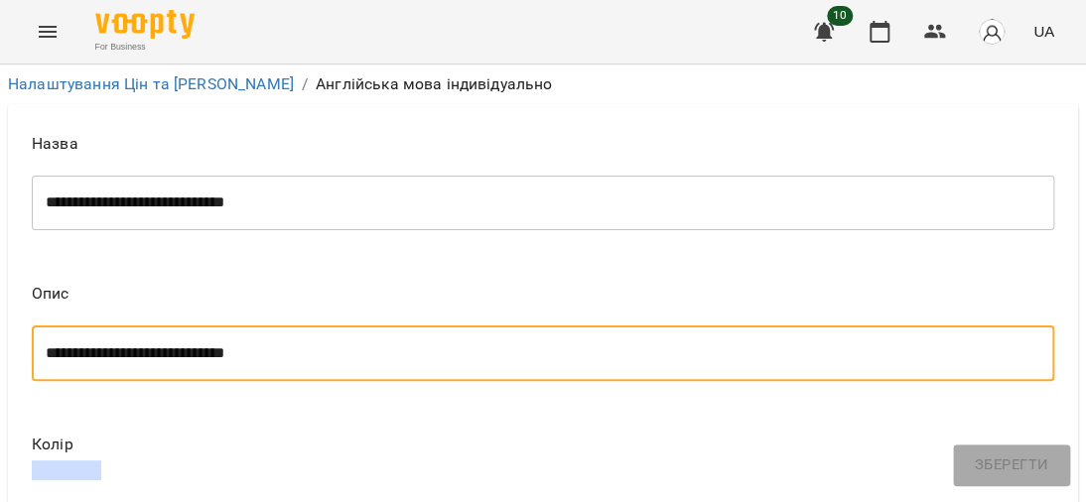
scroll to position [496, 0]
type textarea "**********"
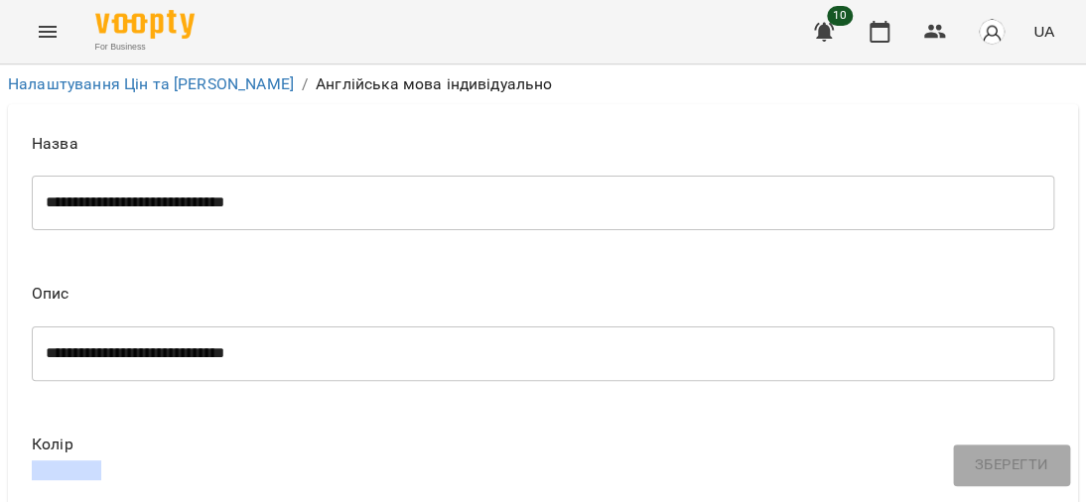
type input "*"
type input "****"
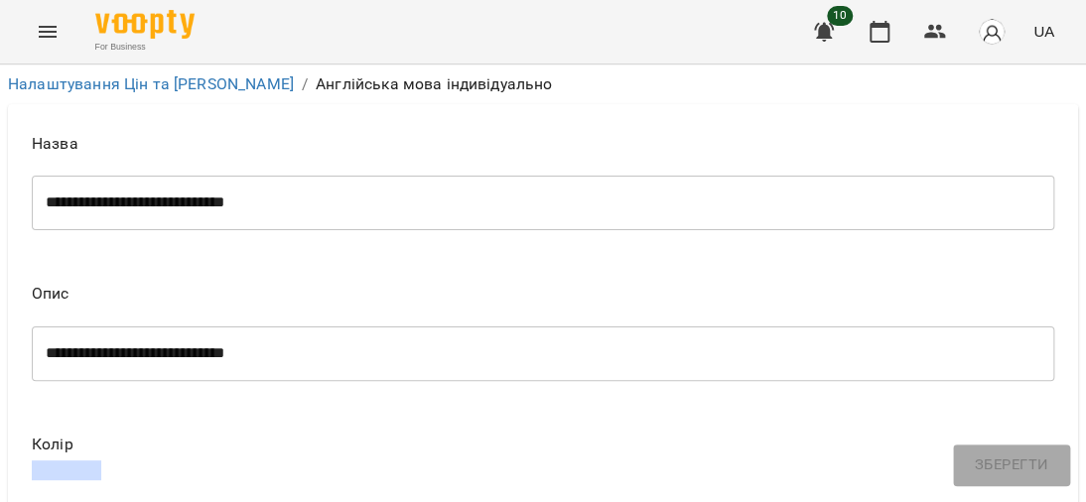
type input "***"
click at [1015, 468] on span "Зберегти" at bounding box center [1010, 465] width 73 height 26
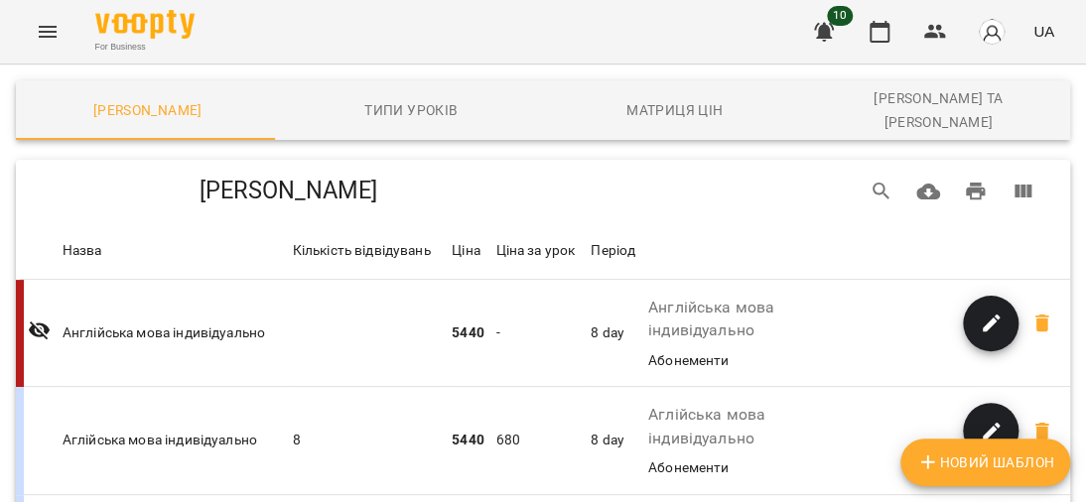
click at [44, 38] on icon "Menu" at bounding box center [48, 32] width 24 height 24
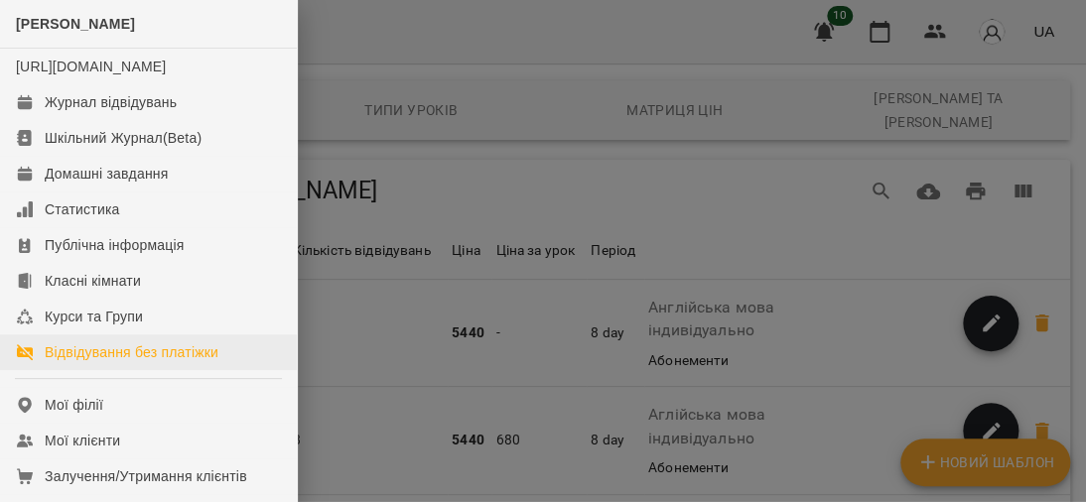
scroll to position [99, 0]
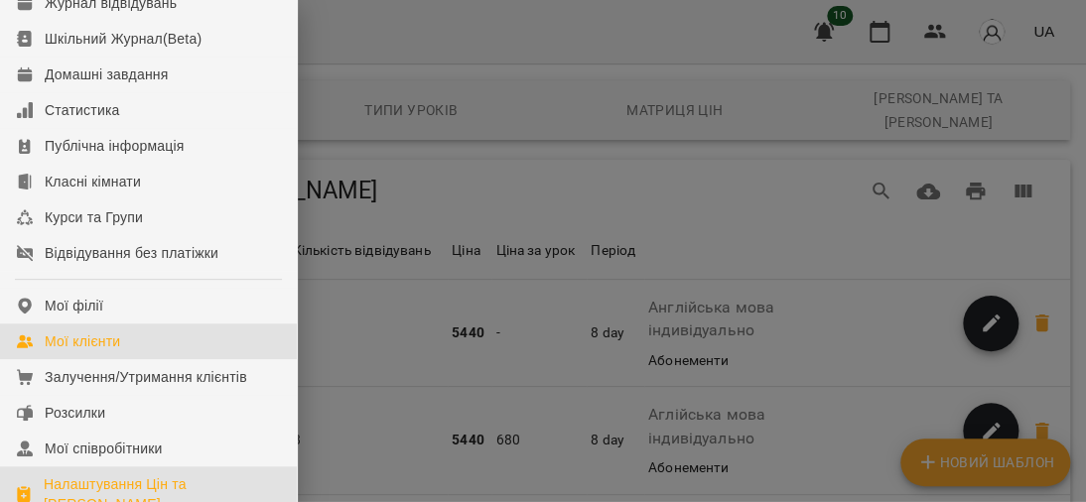
click at [139, 359] on link "Мої клієнти" at bounding box center [148, 341] width 297 height 36
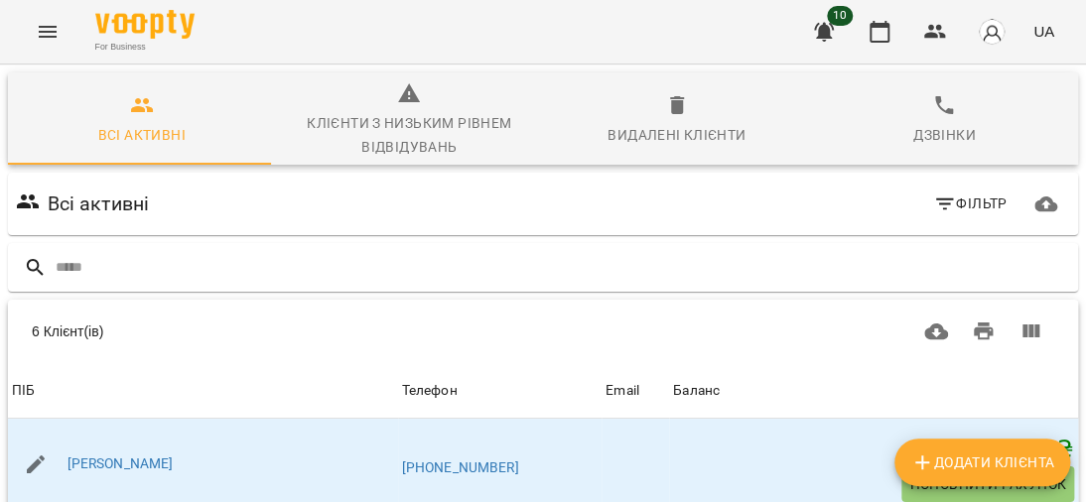
scroll to position [198, 0]
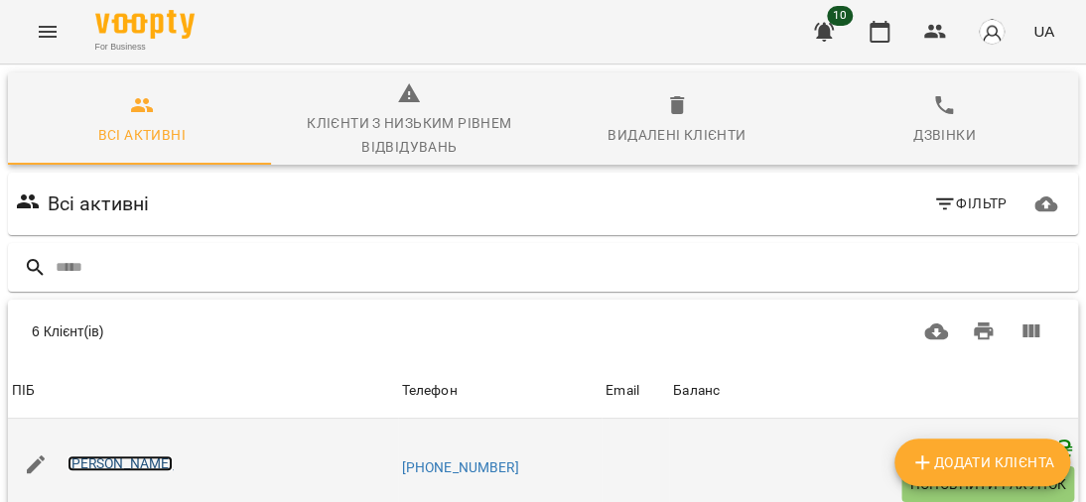
click at [150, 455] on link "[PERSON_NAME]" at bounding box center [120, 463] width 106 height 16
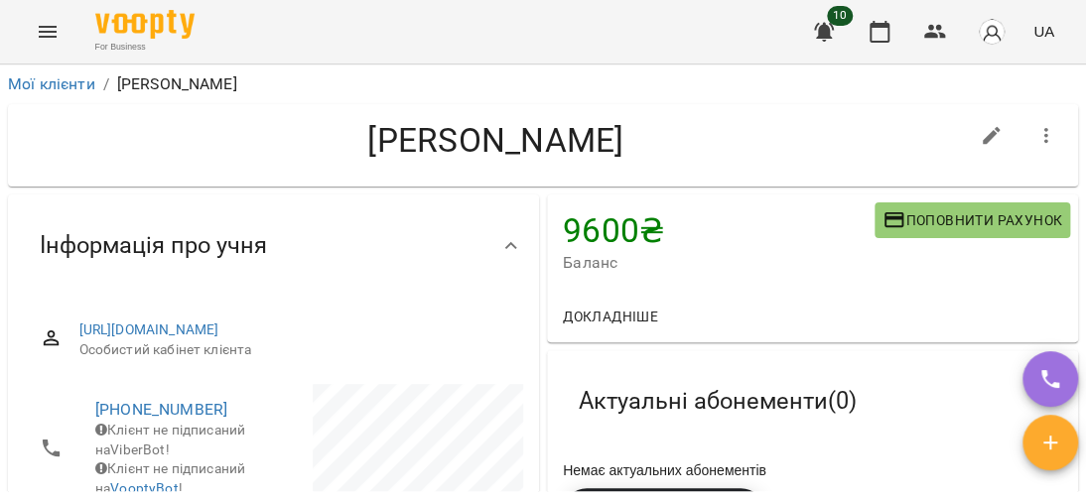
scroll to position [198, 0]
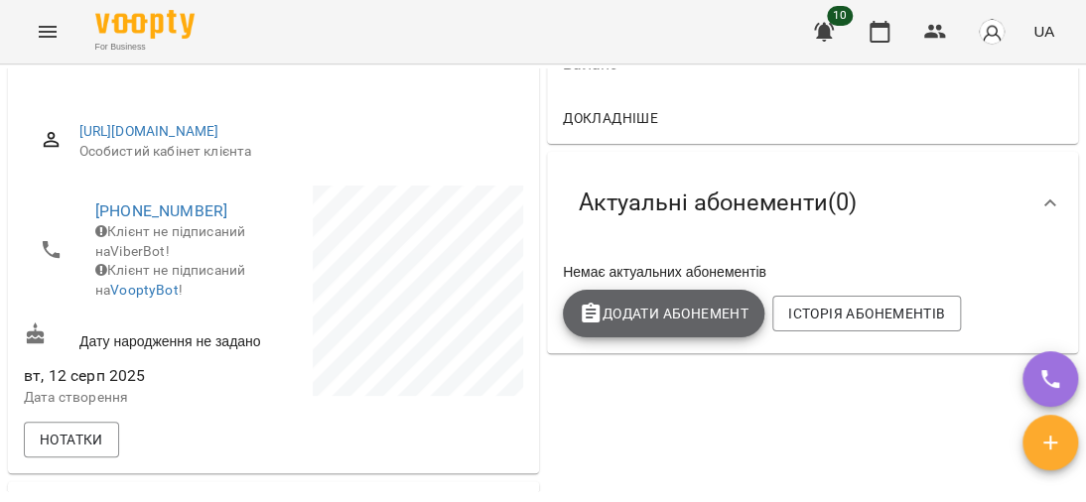
click at [638, 308] on span "Додати Абонемент" at bounding box center [664, 314] width 170 height 24
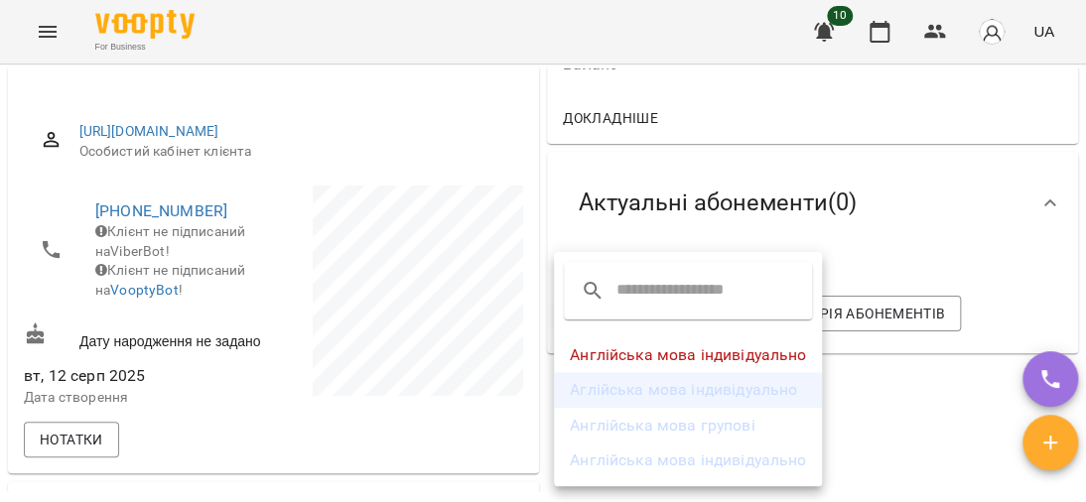
click at [664, 387] on li "Аглійська мова індивідуально" at bounding box center [688, 390] width 268 height 36
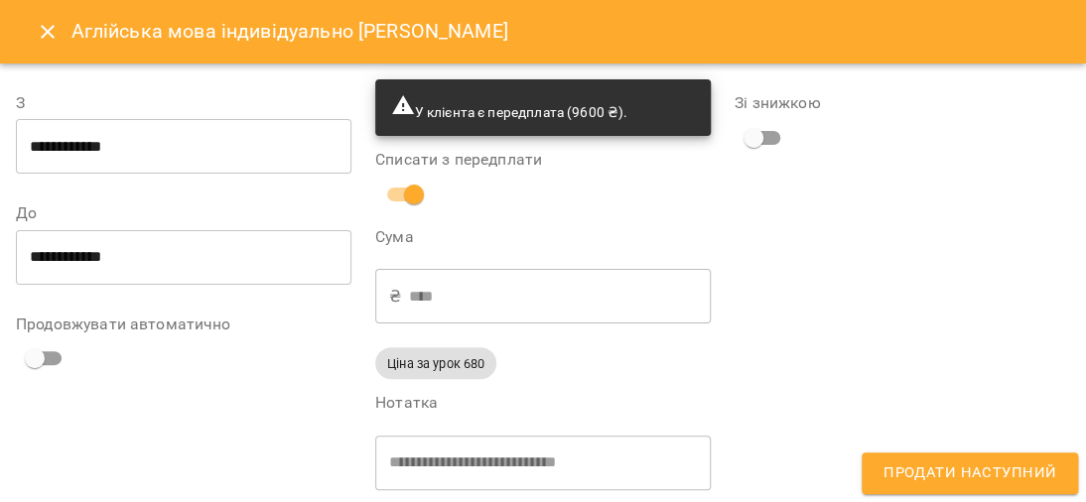
click at [40, 37] on icon "Close" at bounding box center [48, 32] width 24 height 24
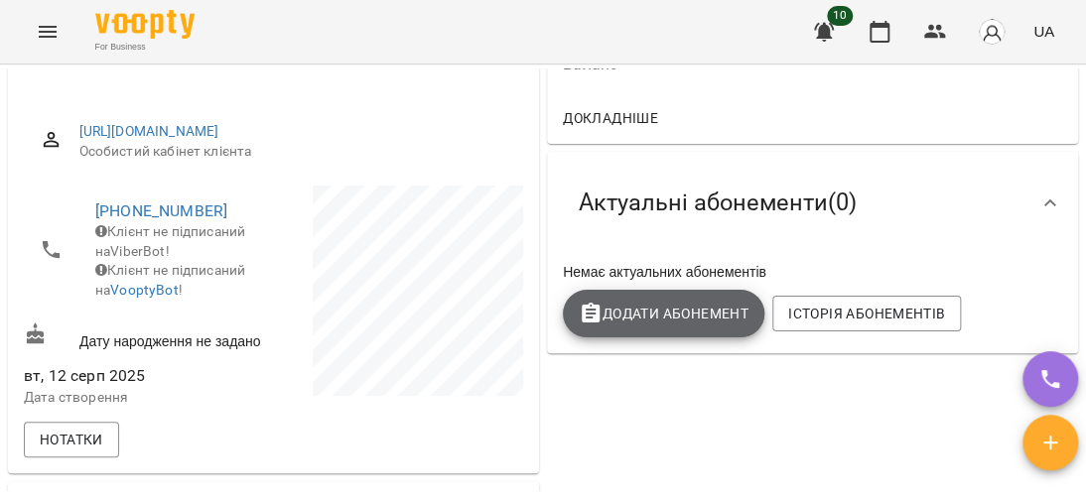
click at [631, 301] on button "Додати Абонемент" at bounding box center [663, 314] width 201 height 48
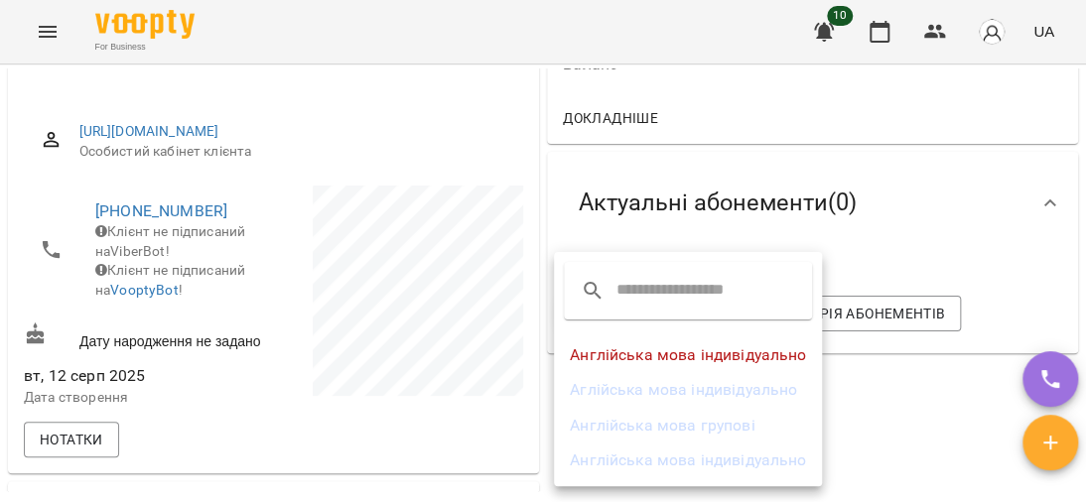
click at [722, 451] on li "Англійська мова індивідуально" at bounding box center [688, 461] width 268 height 36
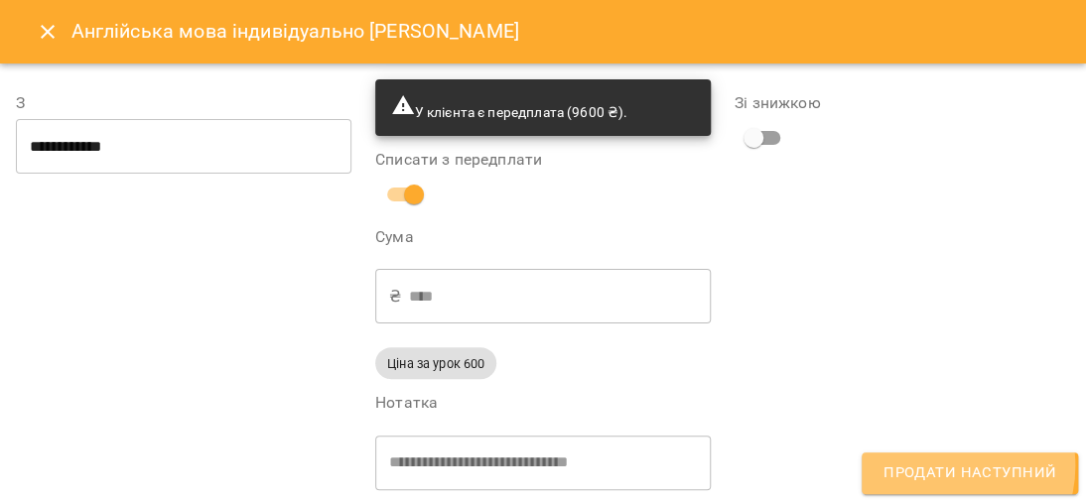
click at [951, 466] on span "Продати наступний" at bounding box center [969, 473] width 173 height 26
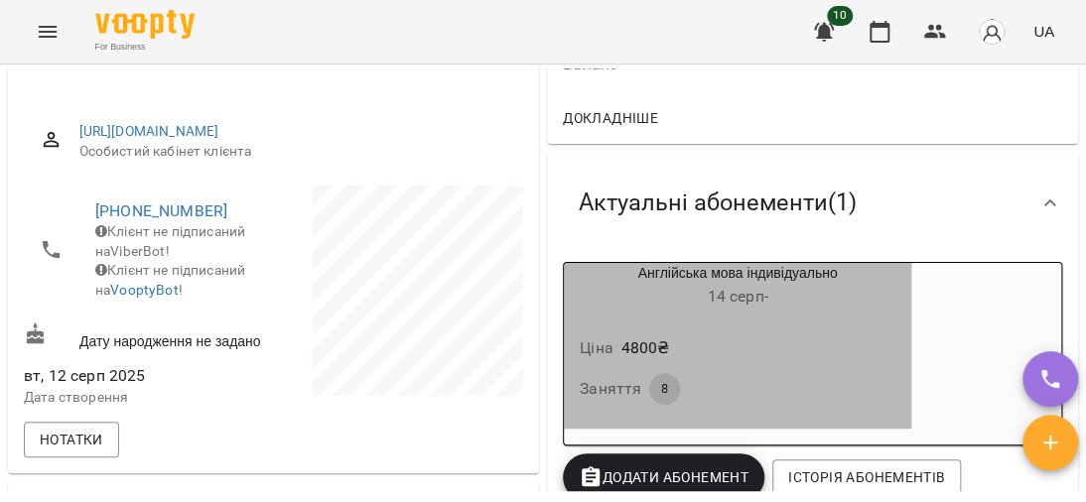
click at [788, 296] on h6 "[DATE] -" at bounding box center [737, 297] width 347 height 28
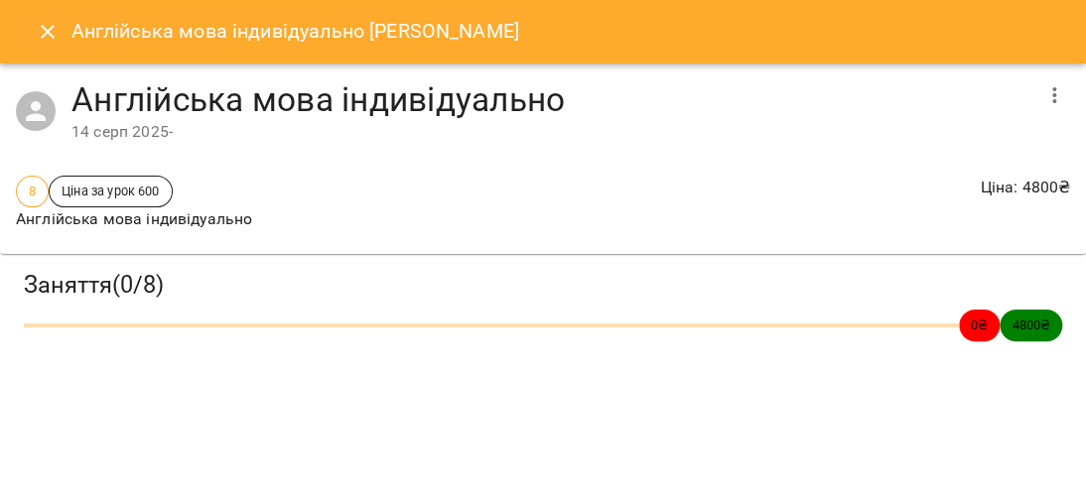
click at [171, 129] on div "[DATE] -" at bounding box center [550, 132] width 959 height 24
click at [45, 26] on icon "Close" at bounding box center [48, 32] width 24 height 24
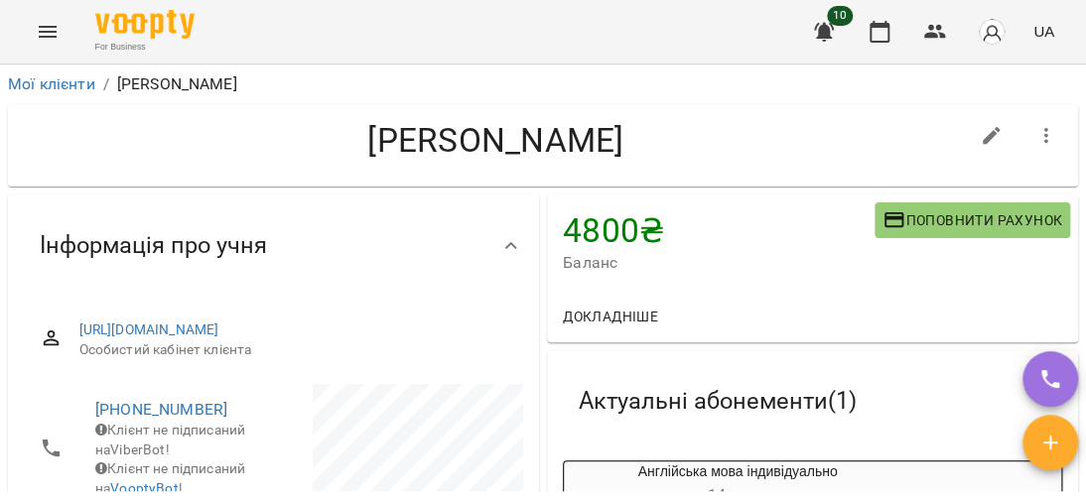
scroll to position [298, 0]
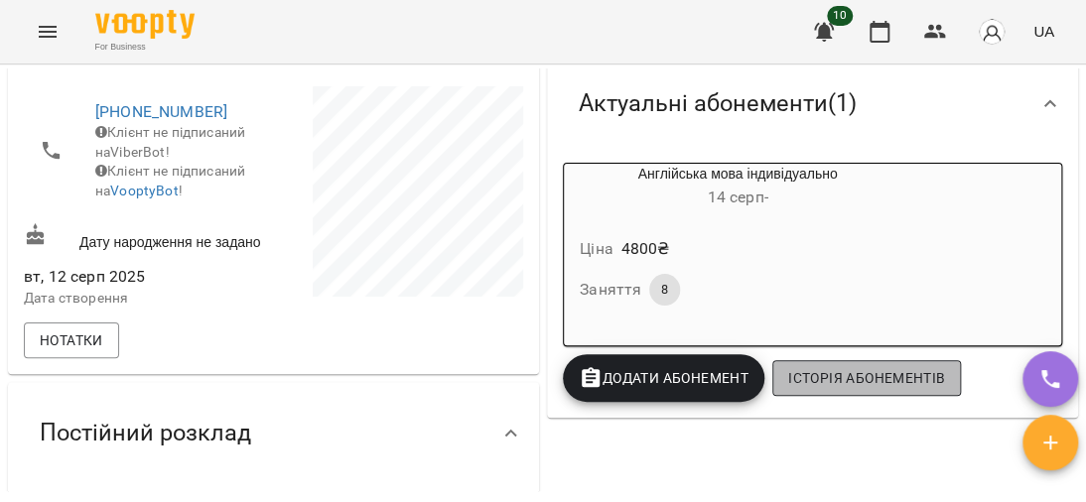
click at [804, 378] on span "Історія абонементів" at bounding box center [866, 378] width 157 height 24
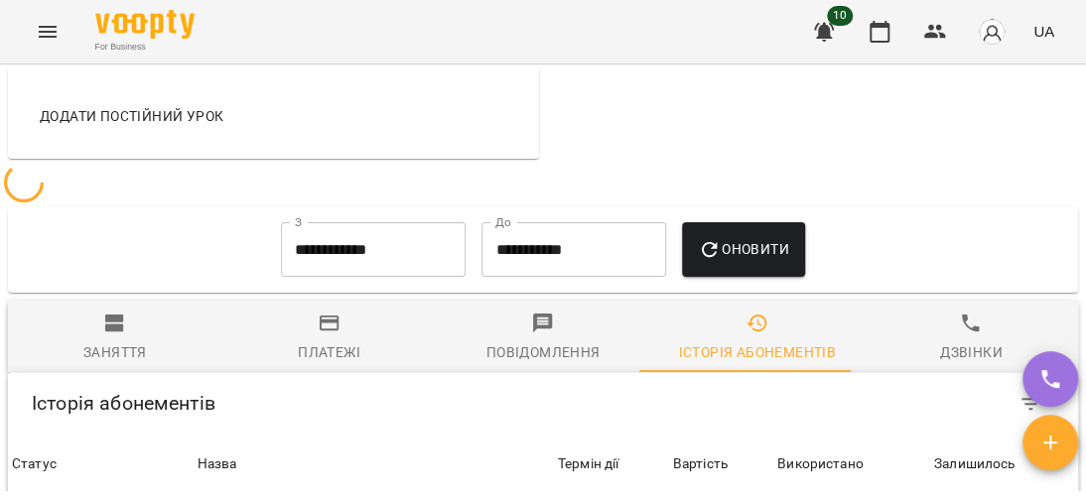
scroll to position [1334, 0]
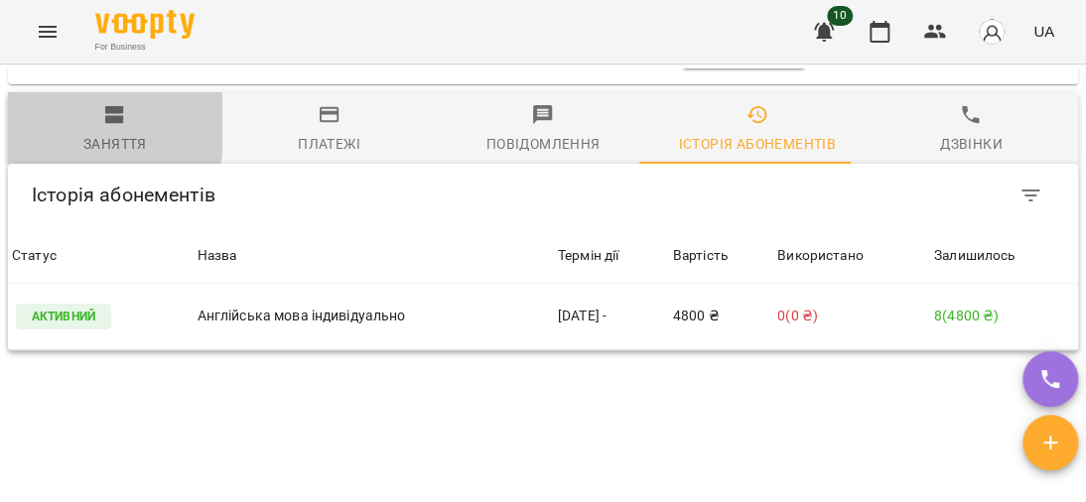
click at [82, 133] on span "Заняття" at bounding box center [115, 130] width 191 height 54
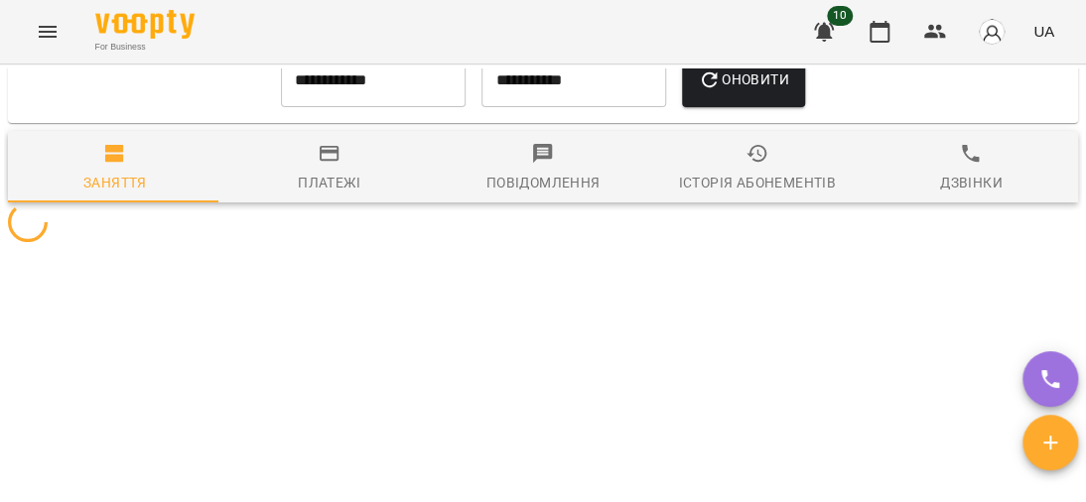
click at [99, 142] on span "Заняття" at bounding box center [115, 169] width 191 height 54
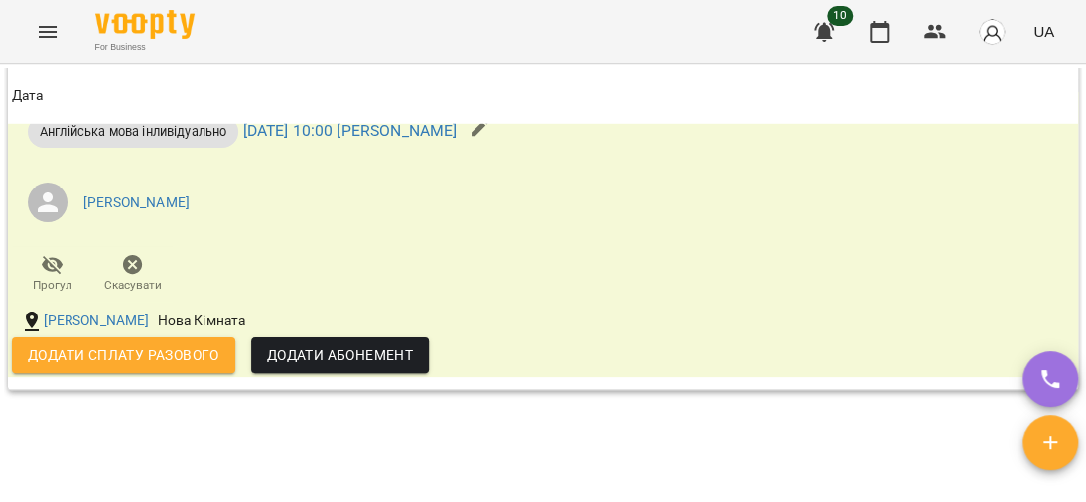
scroll to position [2127, 0]
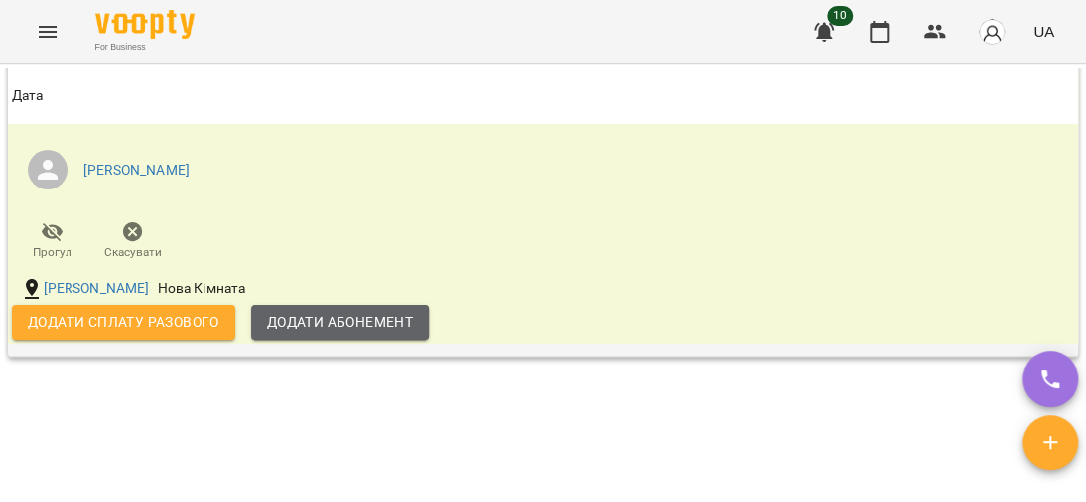
click at [382, 334] on span "Додати Абонемент" at bounding box center [340, 323] width 146 height 24
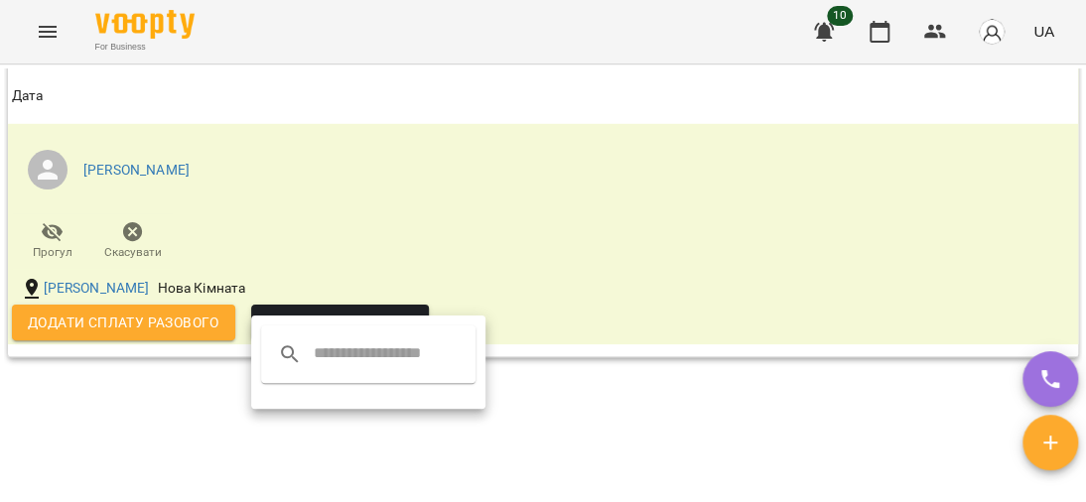
click at [373, 352] on input "text" at bounding box center [392, 354] width 157 height 32
click at [450, 424] on div at bounding box center [543, 251] width 1086 height 502
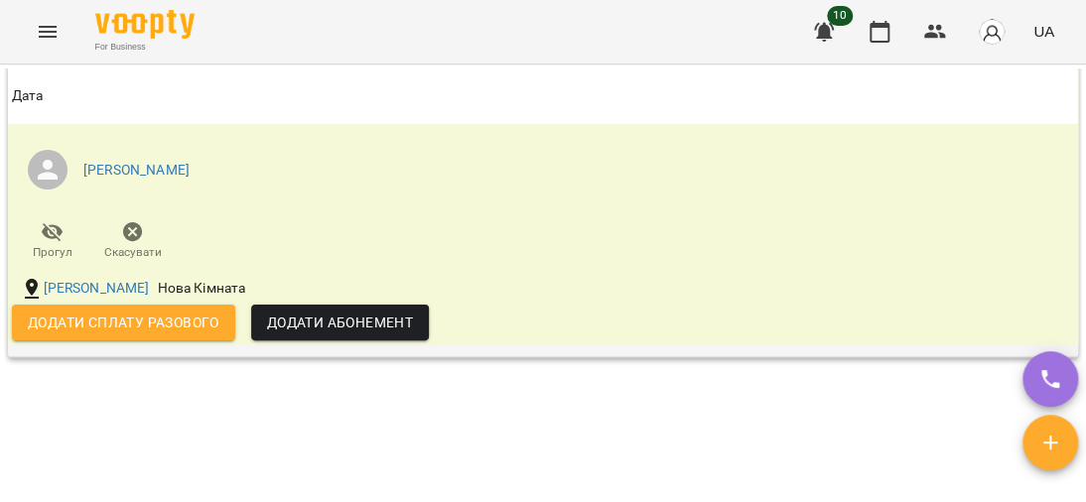
click at [356, 333] on span "Додати Абонемент" at bounding box center [340, 323] width 146 height 24
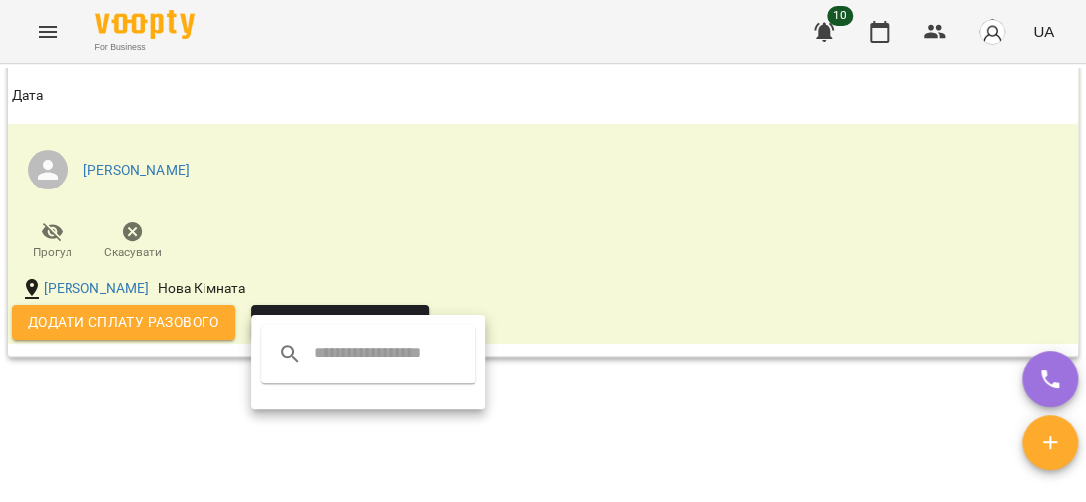
click at [367, 371] on div at bounding box center [368, 354] width 214 height 58
click at [364, 358] on input "text" at bounding box center [392, 354] width 157 height 32
type input "**"
click at [741, 392] on div at bounding box center [543, 251] width 1086 height 502
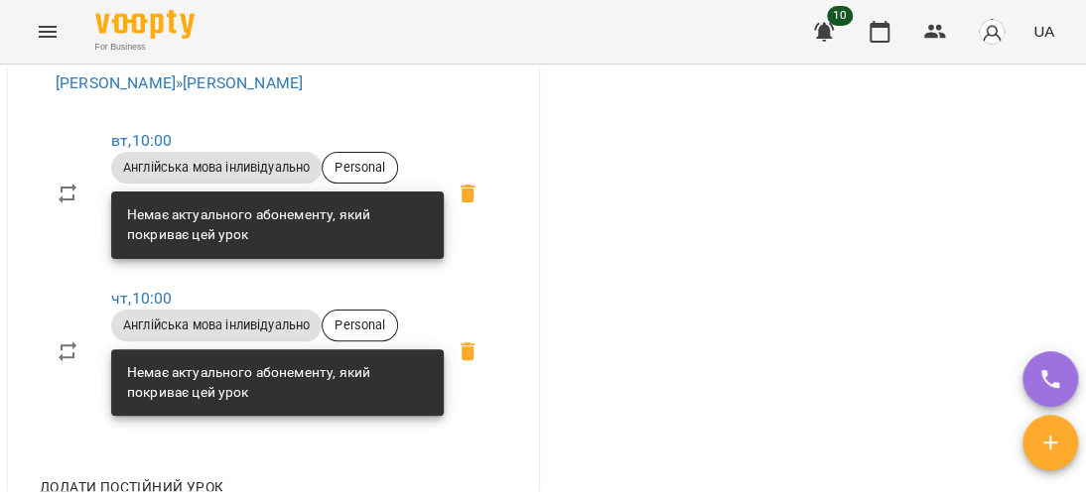
scroll to position [441, 0]
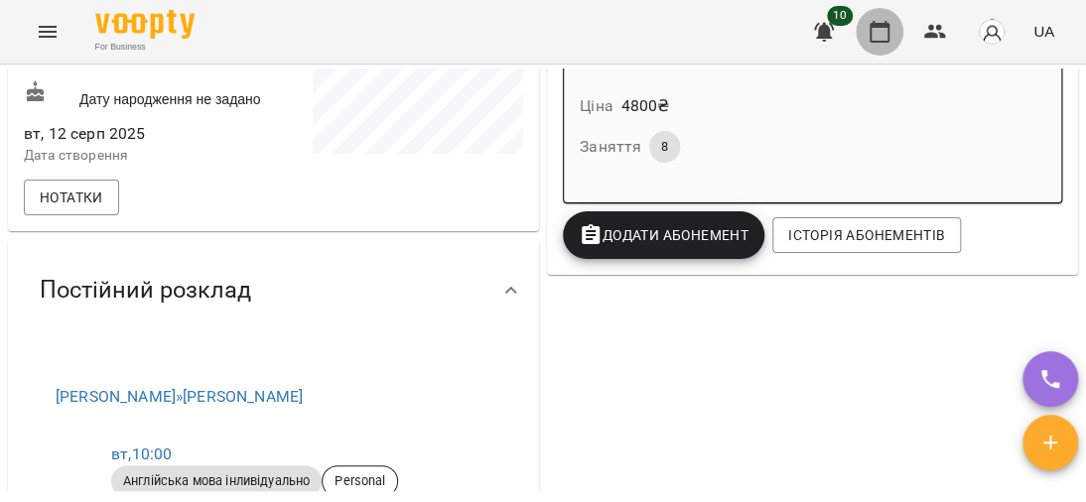
click at [877, 35] on icon "button" at bounding box center [879, 32] width 24 height 24
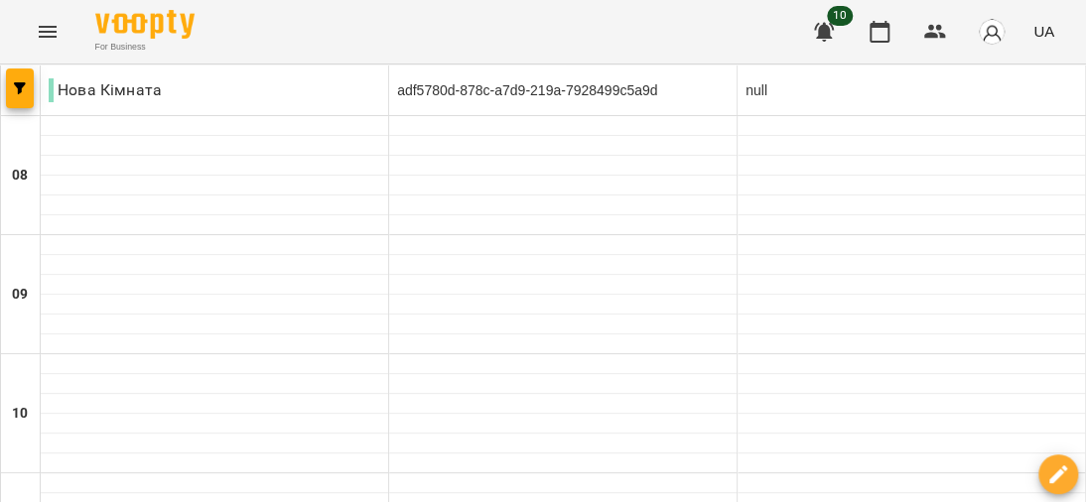
scroll to position [298, 0]
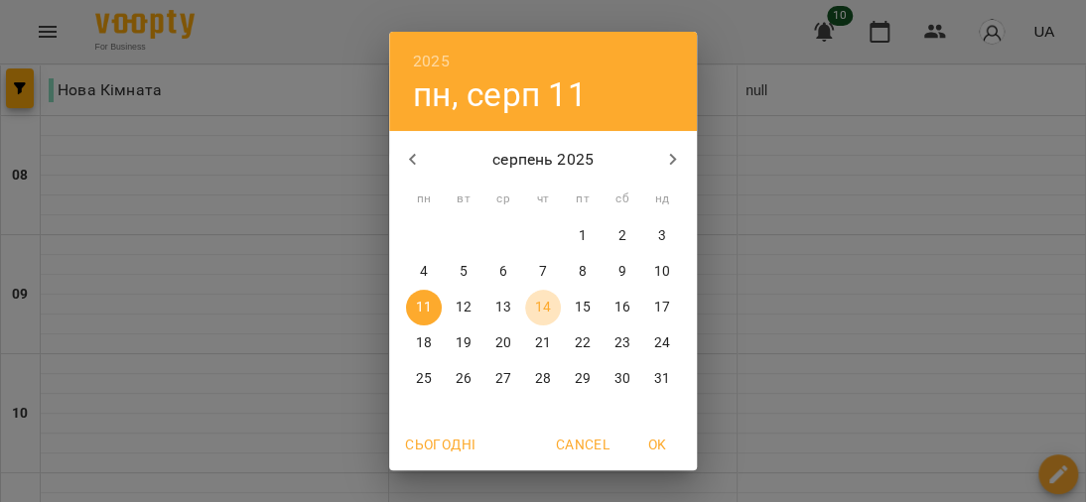
click at [536, 304] on p "14" at bounding box center [543, 308] width 16 height 20
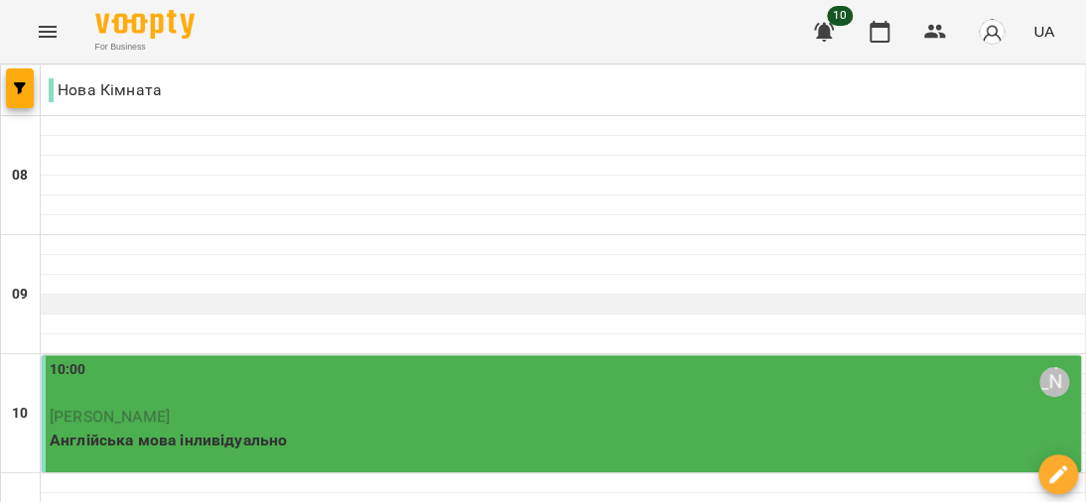
scroll to position [198, 0]
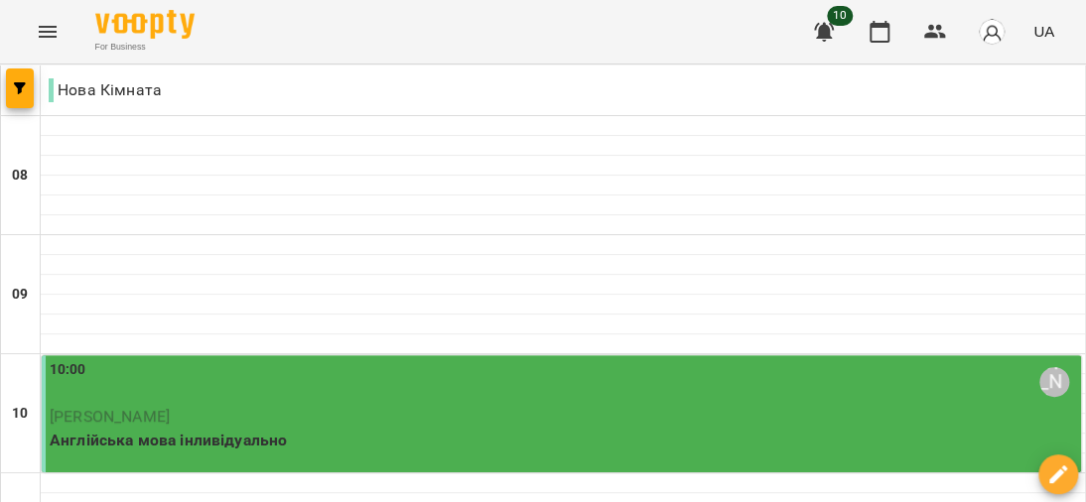
click at [340, 405] on p "[PERSON_NAME]" at bounding box center [563, 417] width 1027 height 24
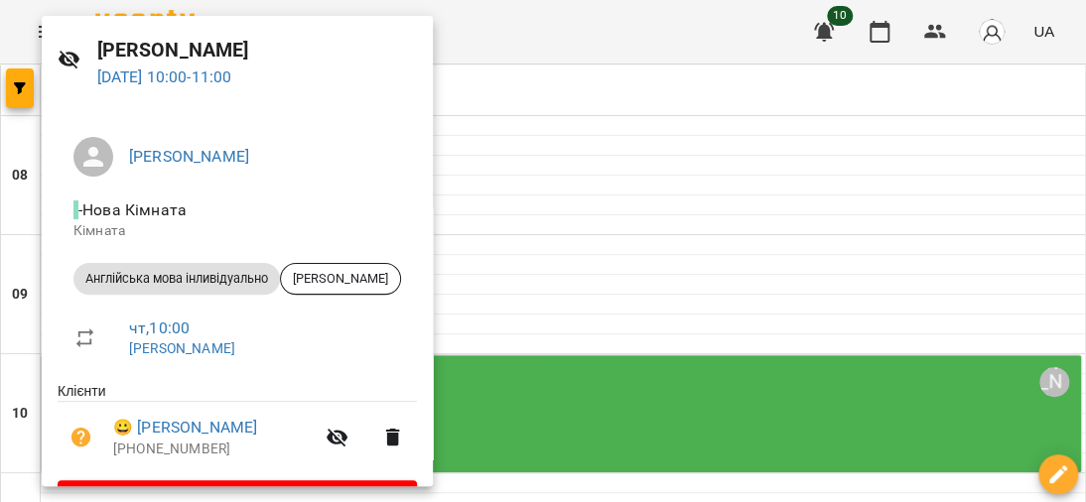
scroll to position [116, 0]
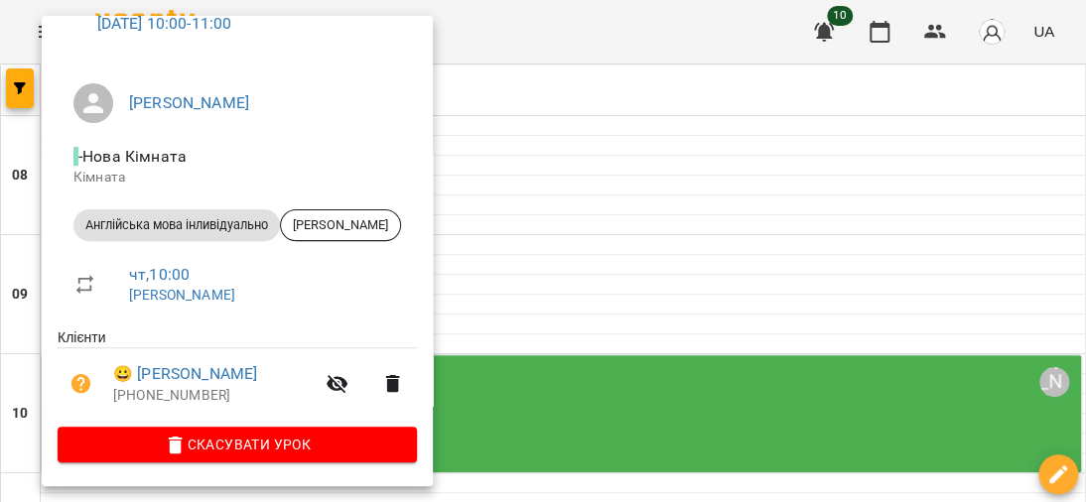
click at [212, 220] on span "Англійська мова інливідуально" at bounding box center [176, 225] width 206 height 18
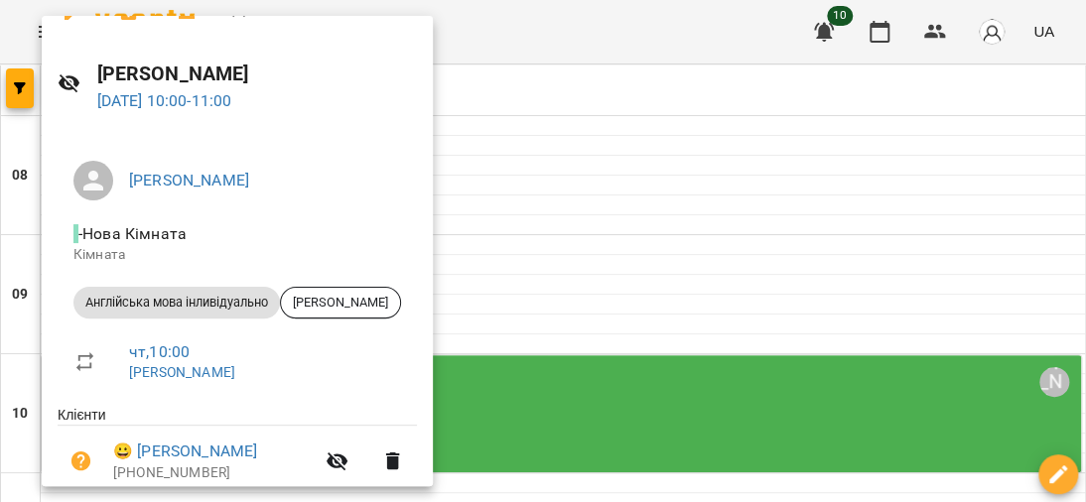
scroll to position [0, 0]
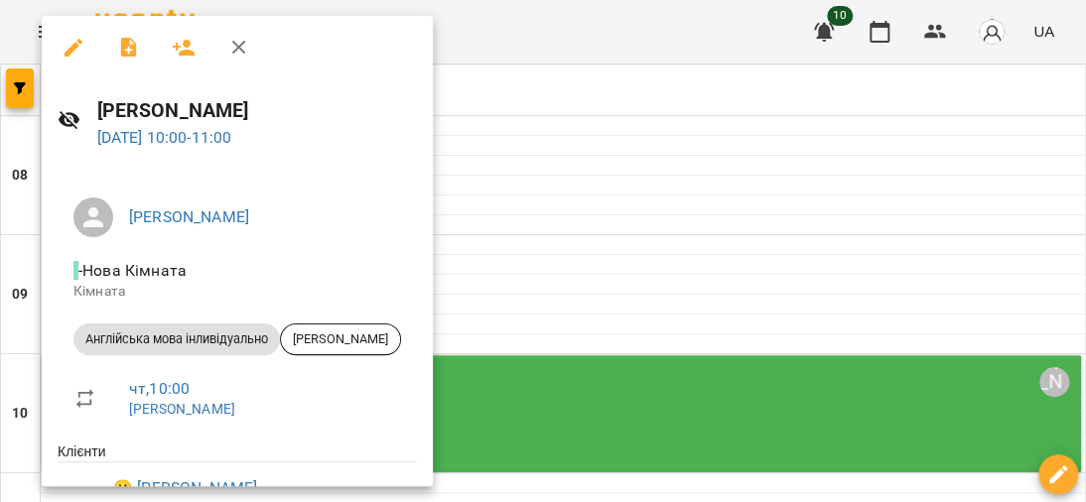
click at [675, 293] on div at bounding box center [543, 251] width 1086 height 502
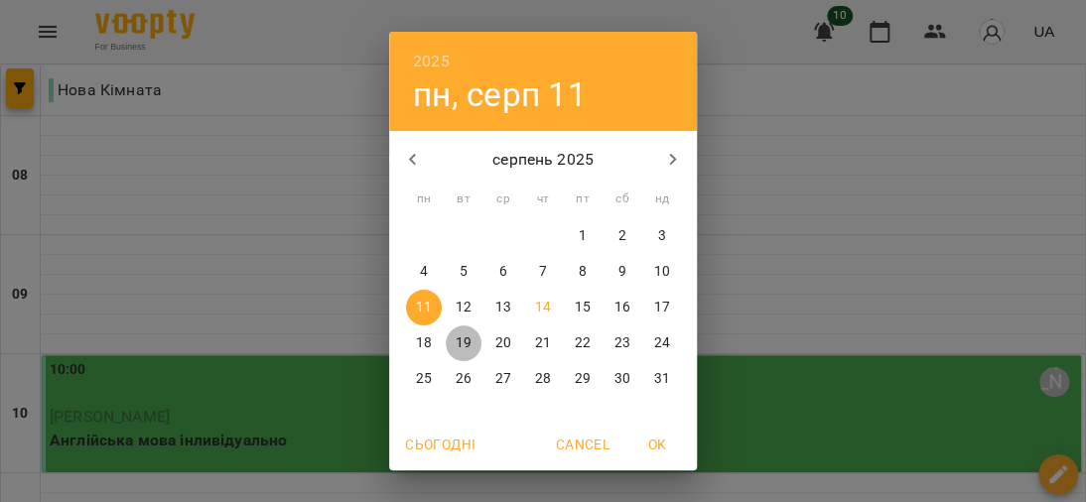
click at [455, 339] on p "19" at bounding box center [463, 343] width 16 height 20
type input "**********"
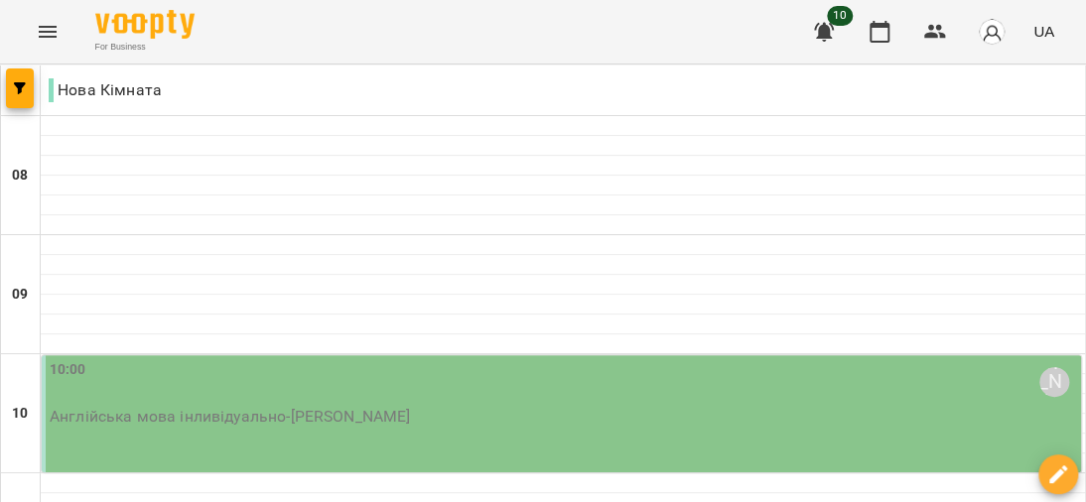
scroll to position [198, 0]
click at [414, 405] on p "Англійська мова інливідуально - [PERSON_NAME]" at bounding box center [563, 417] width 1027 height 24
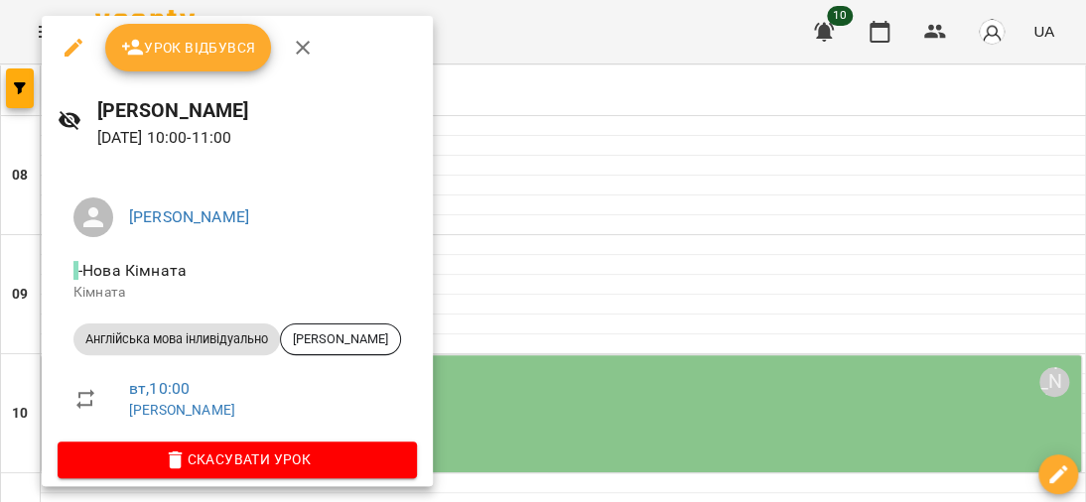
click at [552, 157] on div at bounding box center [543, 251] width 1086 height 502
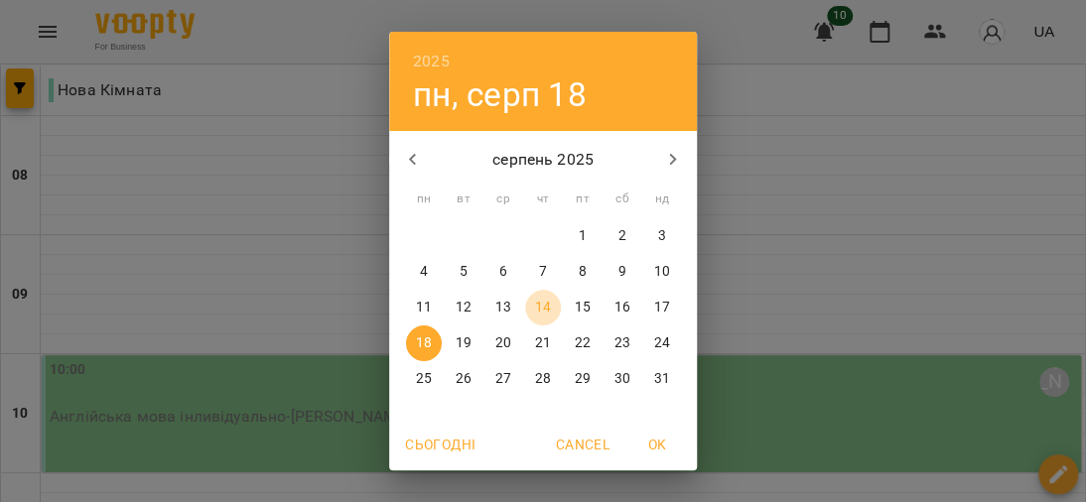
click at [535, 300] on p "14" at bounding box center [543, 308] width 16 height 20
type input "**********"
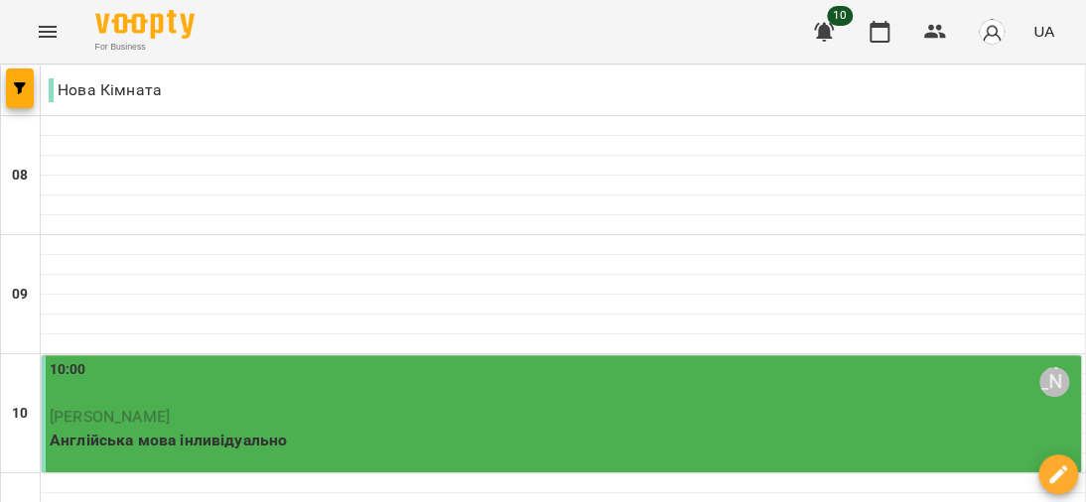
click at [276, 429] on p "Англійська мова інливідуально" at bounding box center [563, 441] width 1027 height 24
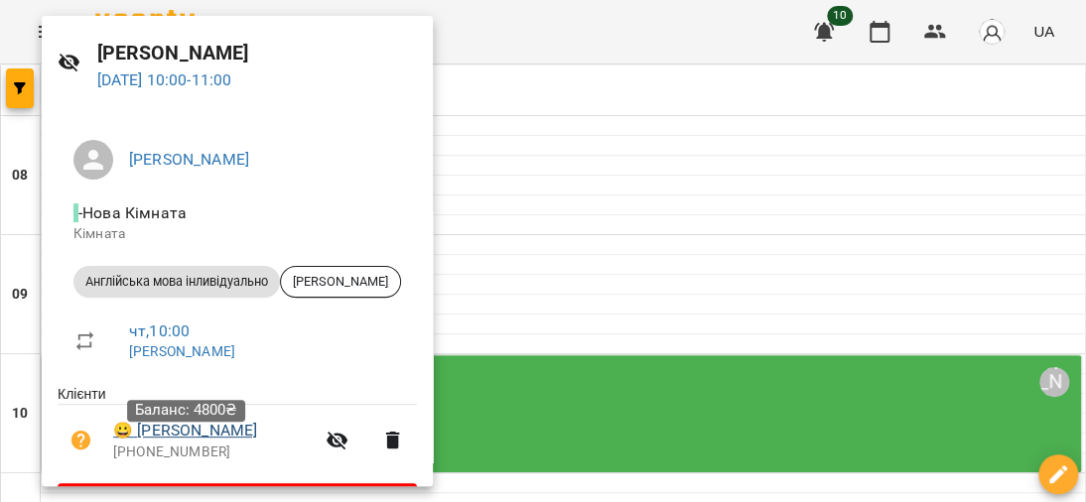
scroll to position [0, 0]
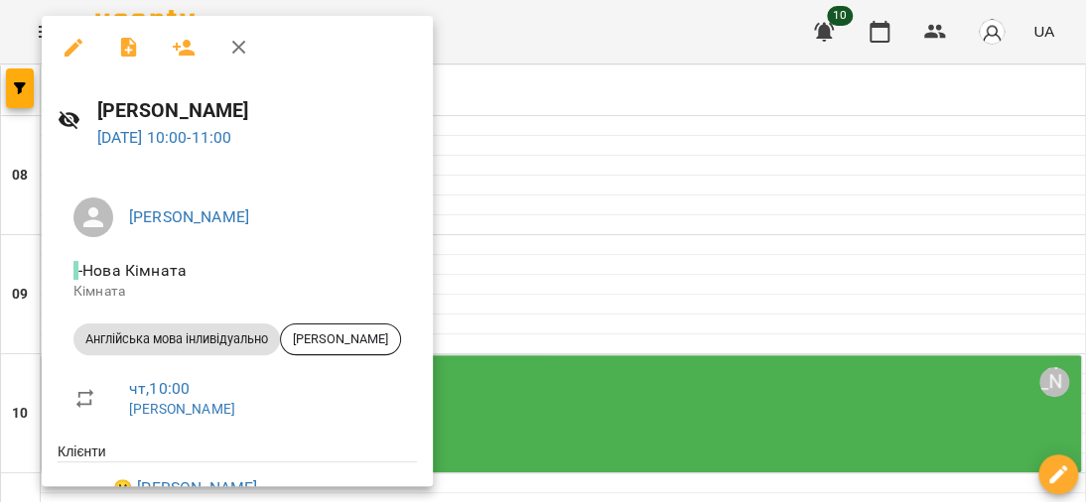
click at [534, 93] on div at bounding box center [543, 251] width 1086 height 502
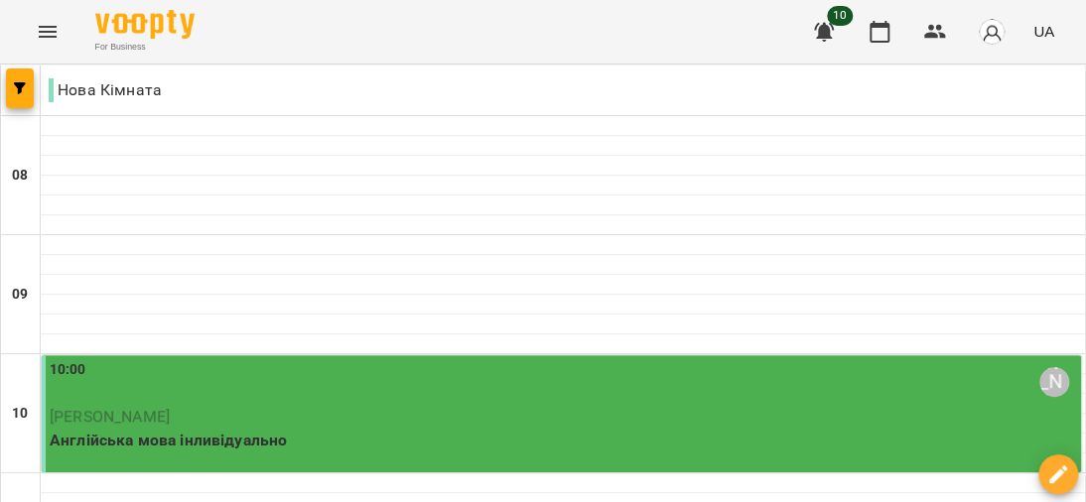
click at [266, 405] on p "[PERSON_NAME]" at bounding box center [563, 417] width 1027 height 24
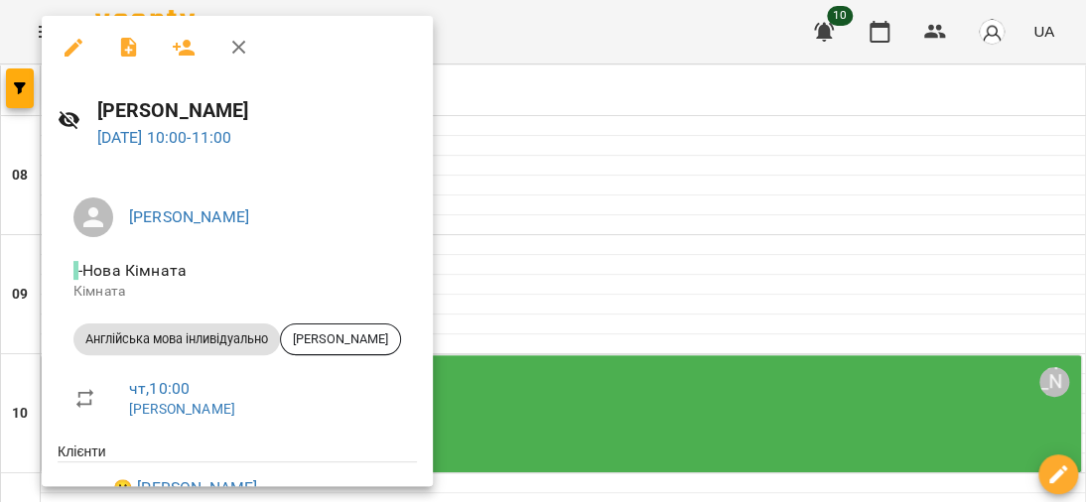
click at [638, 136] on div at bounding box center [543, 251] width 1086 height 502
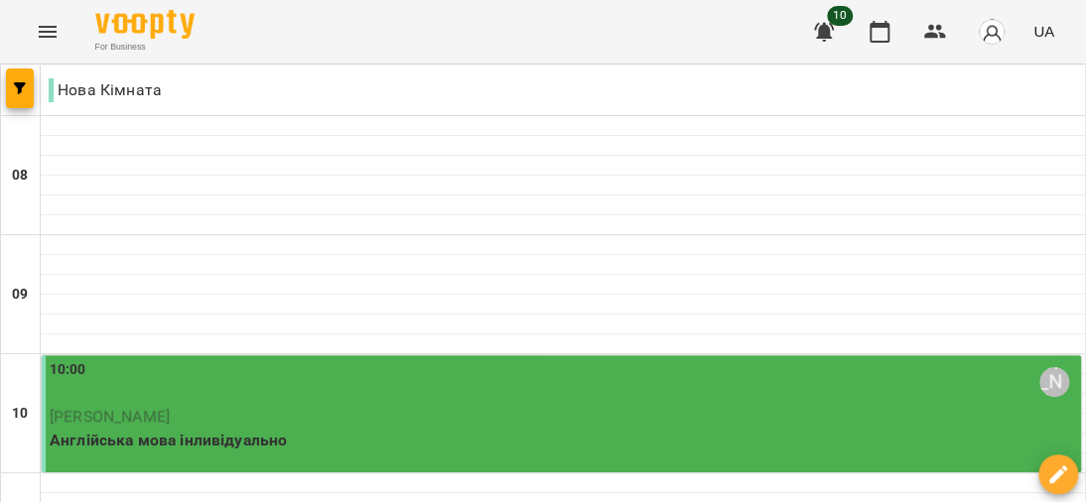
scroll to position [397, 0]
type input "**********"
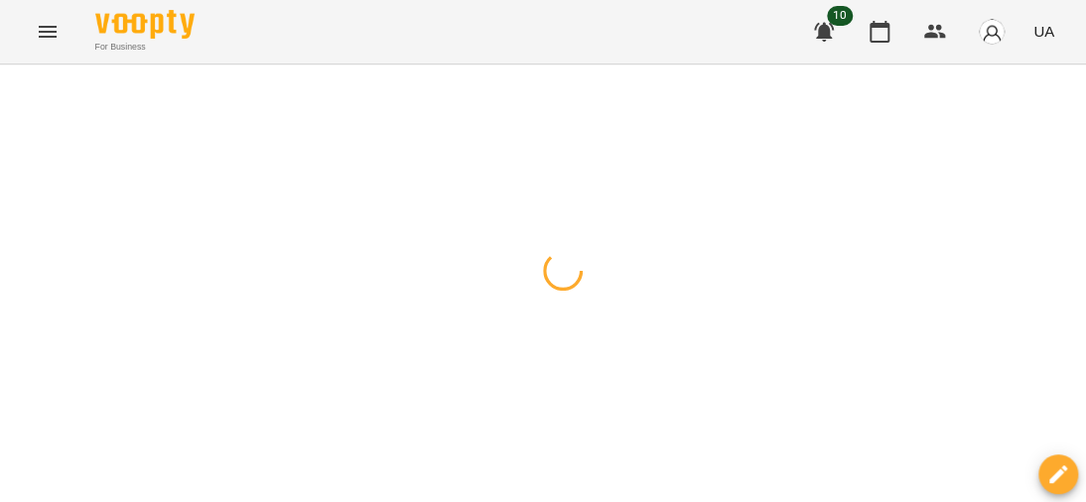
click at [487, 64] on div at bounding box center [543, 64] width 1086 height 0
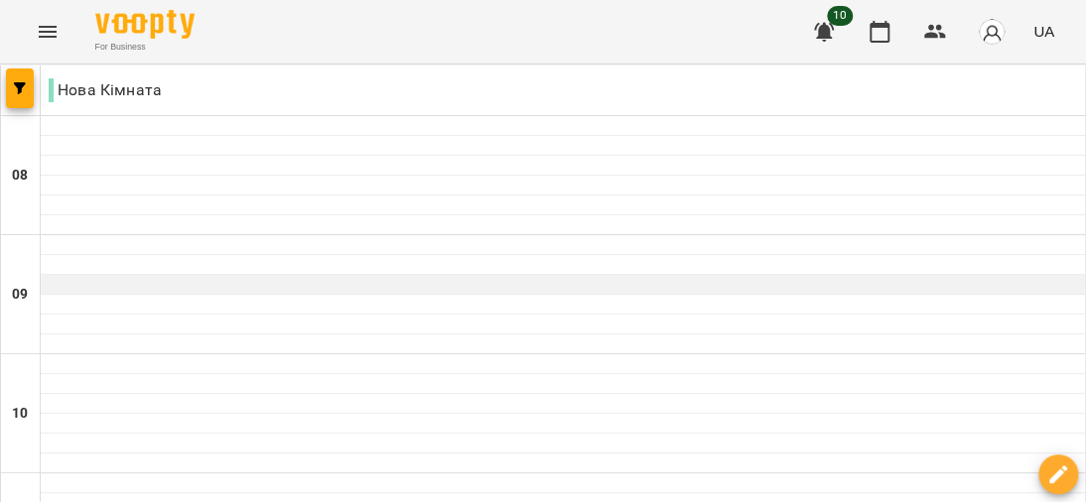
scroll to position [298, 0]
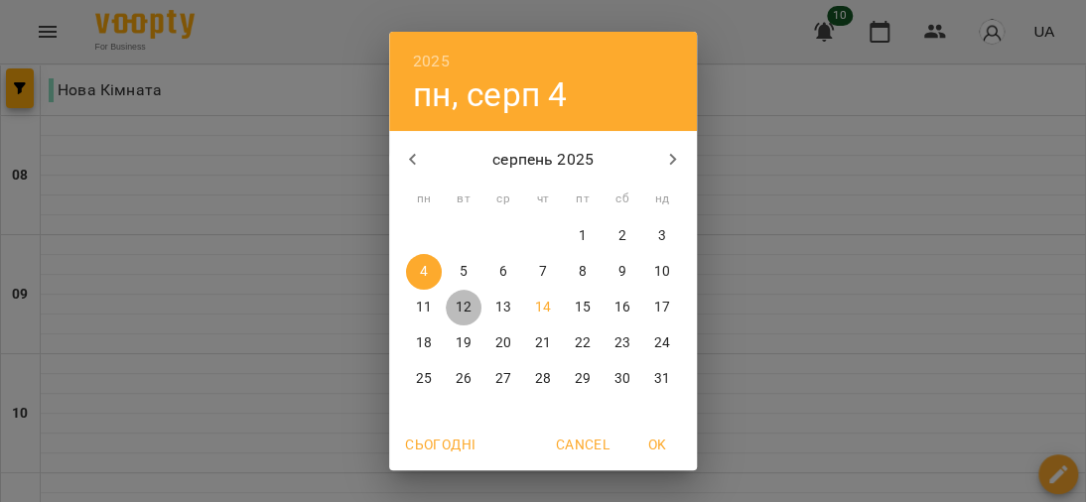
click at [457, 310] on p "12" at bounding box center [463, 308] width 16 height 20
type input "**********"
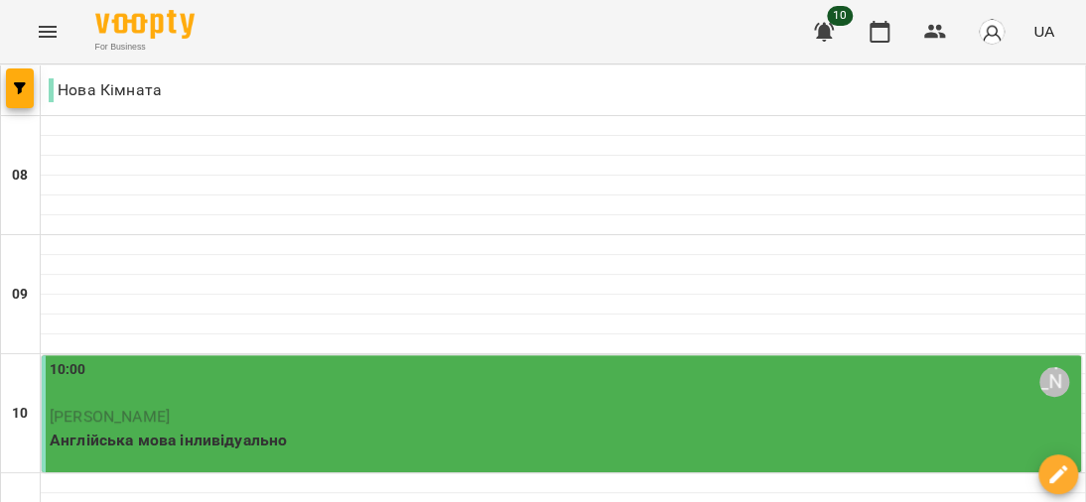
click at [268, 429] on p "Англійська мова інливідуально" at bounding box center [563, 441] width 1027 height 24
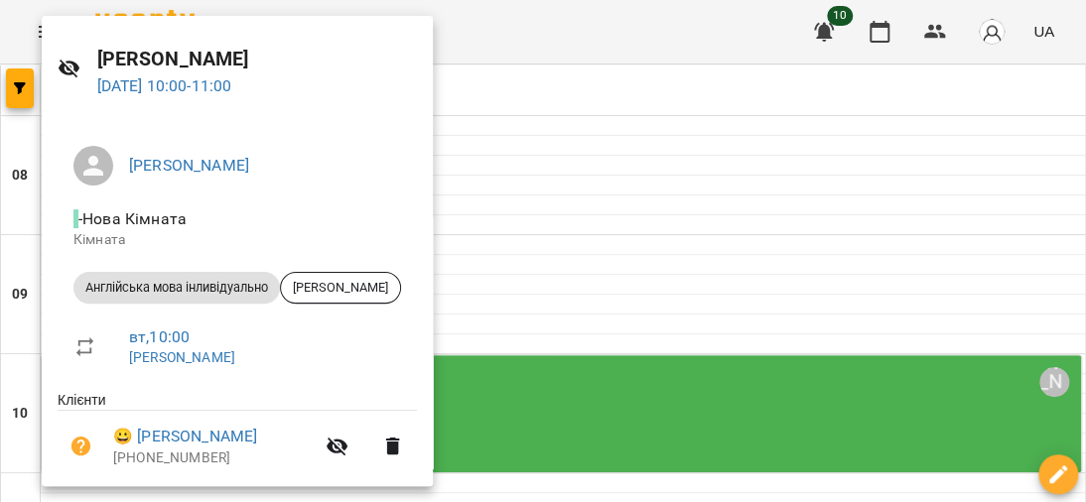
scroll to position [0, 0]
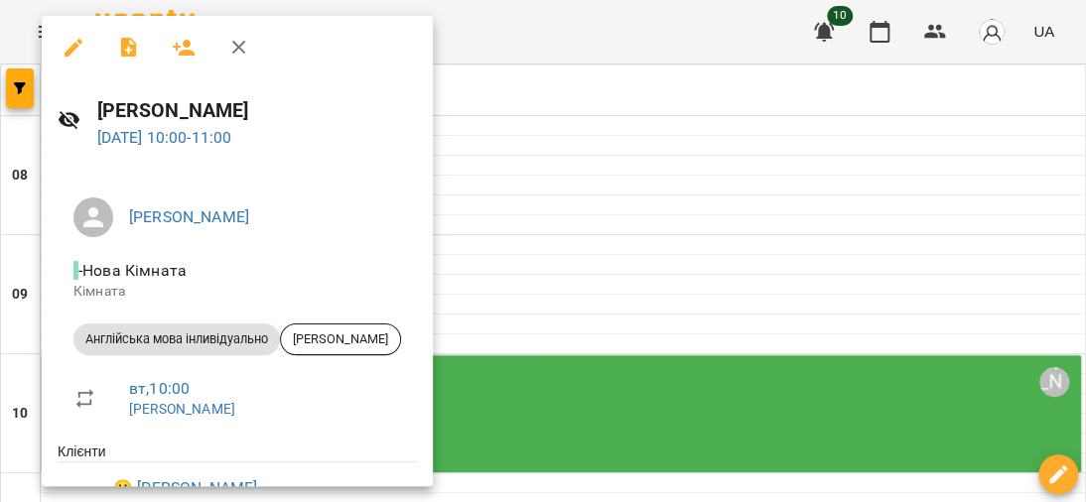
click at [661, 232] on div at bounding box center [543, 251] width 1086 height 502
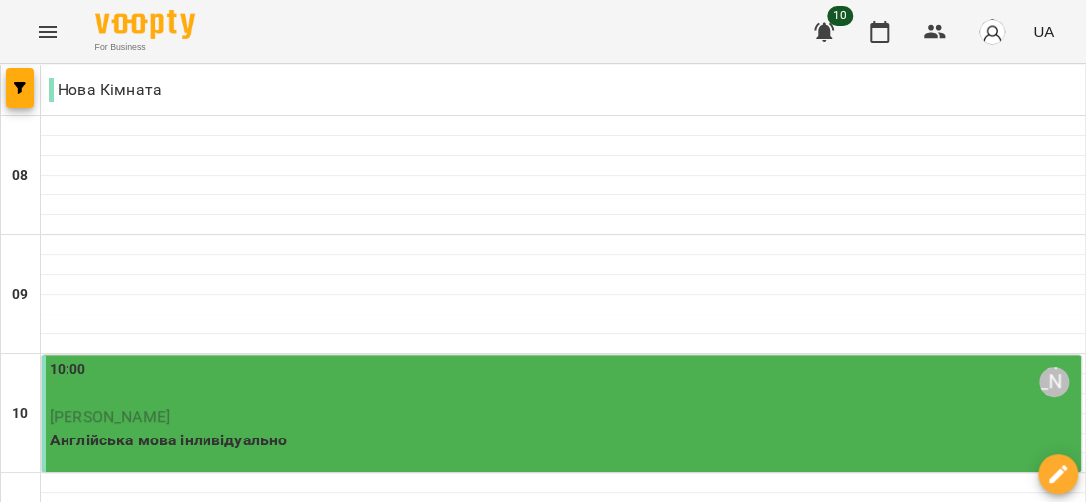
click at [47, 21] on icon "Menu" at bounding box center [48, 32] width 24 height 24
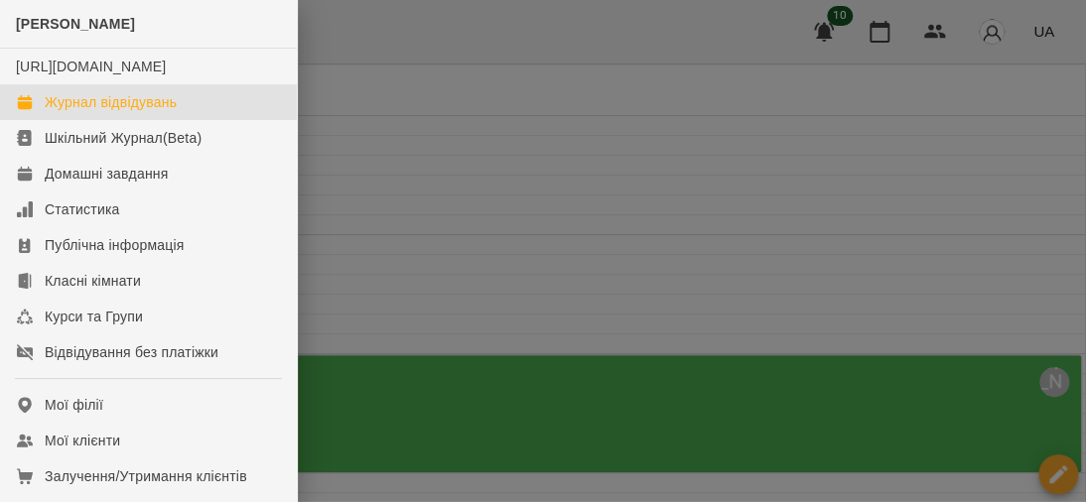
click at [491, 171] on div at bounding box center [543, 251] width 1086 height 502
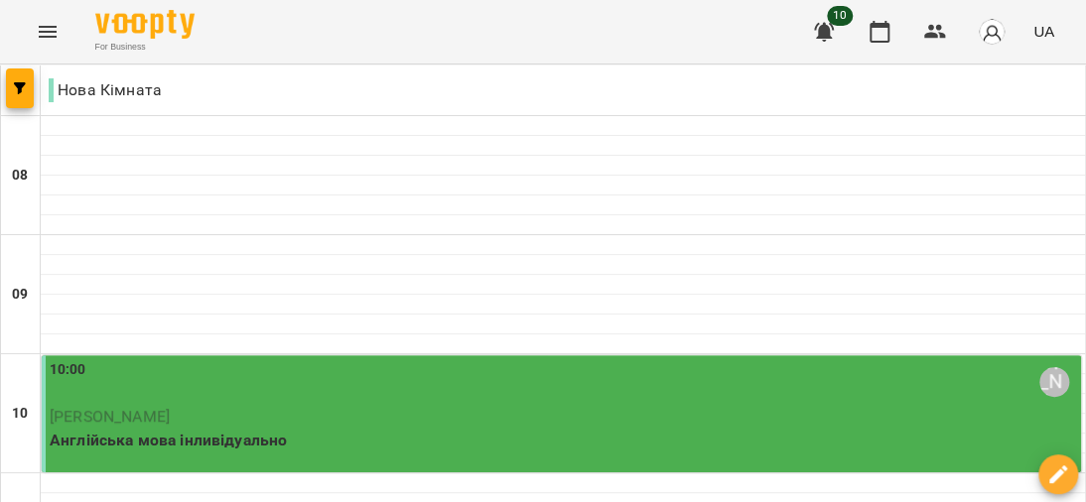
click at [44, 26] on icon "Menu" at bounding box center [48, 32] width 18 height 12
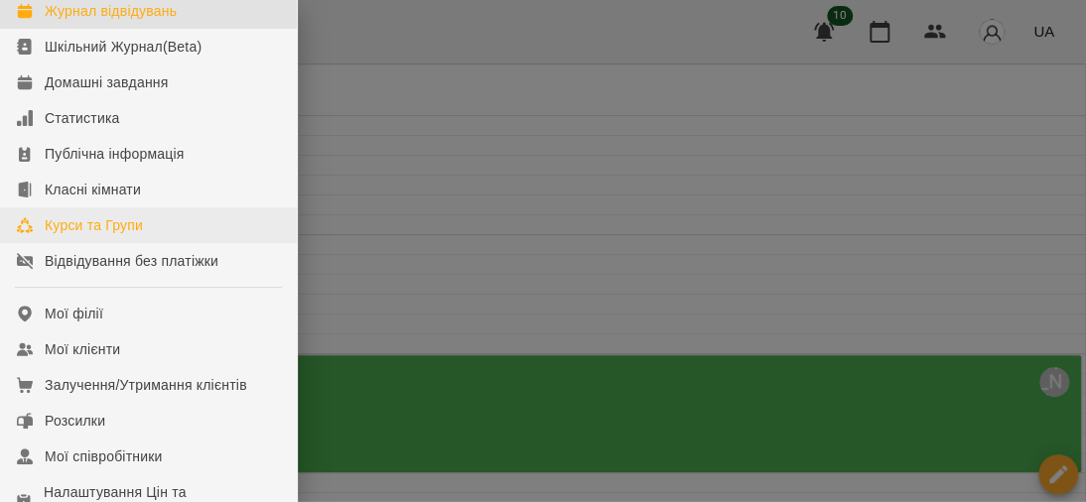
scroll to position [198, 0]
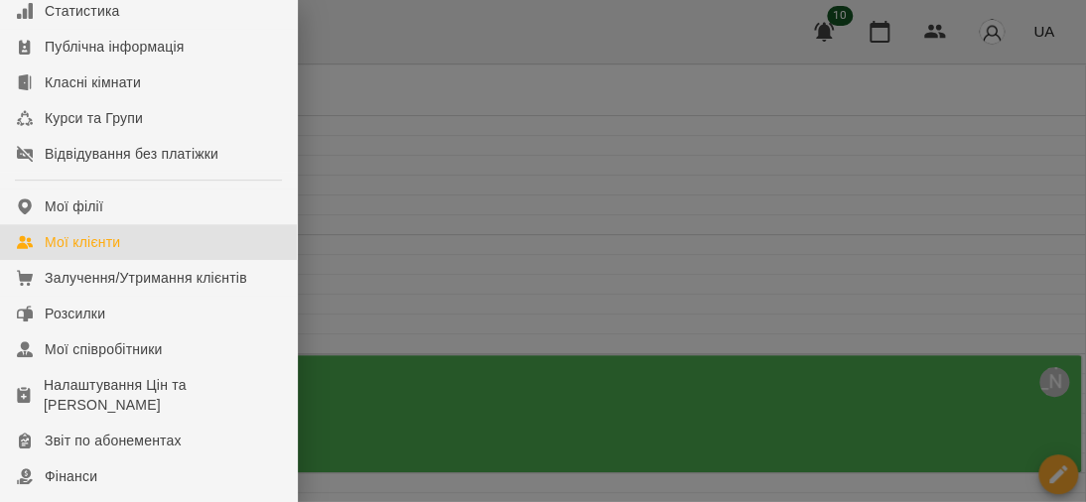
click at [96, 252] on div "Мої клієнти" at bounding box center [82, 242] width 75 height 20
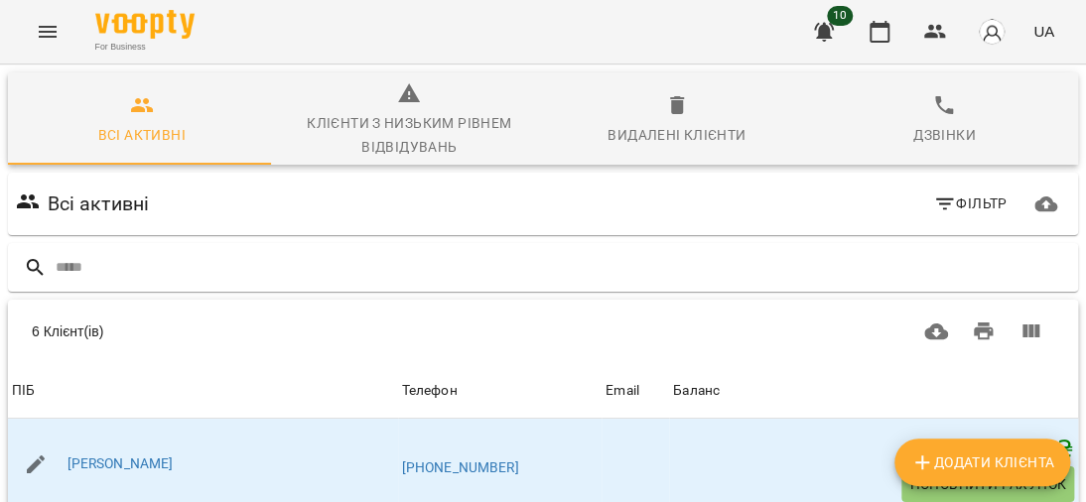
scroll to position [298, 0]
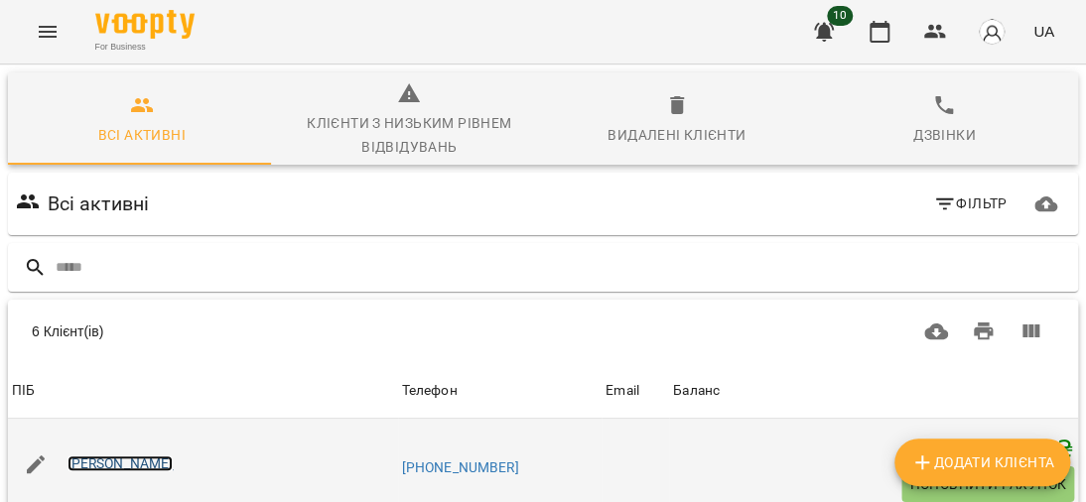
click at [144, 455] on link "[PERSON_NAME]" at bounding box center [120, 463] width 106 height 16
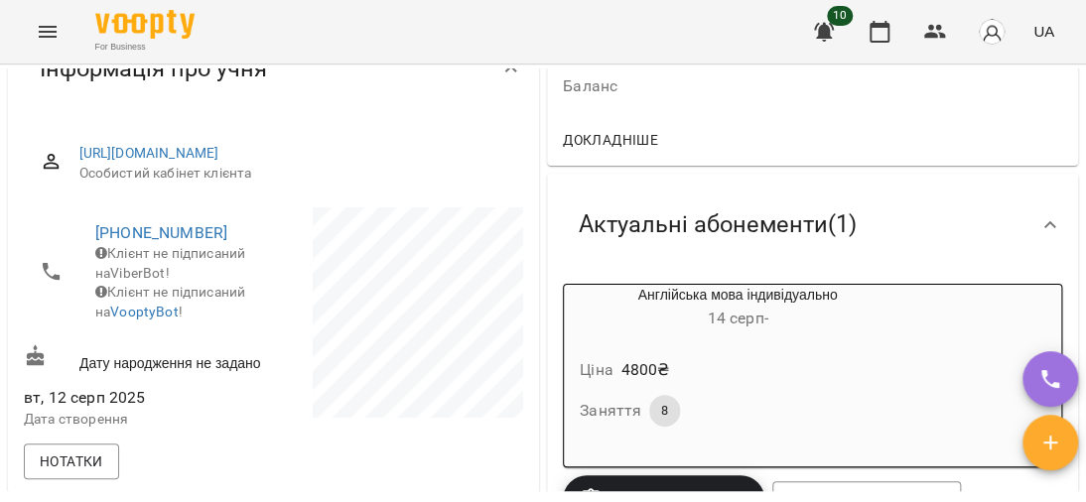
scroll to position [397, 0]
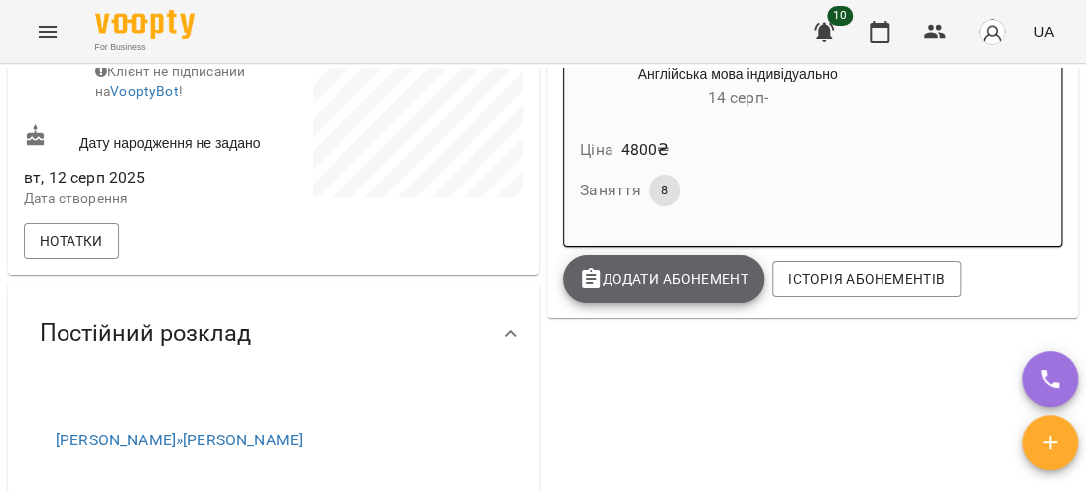
click at [655, 270] on span "Додати Абонемент" at bounding box center [664, 279] width 170 height 24
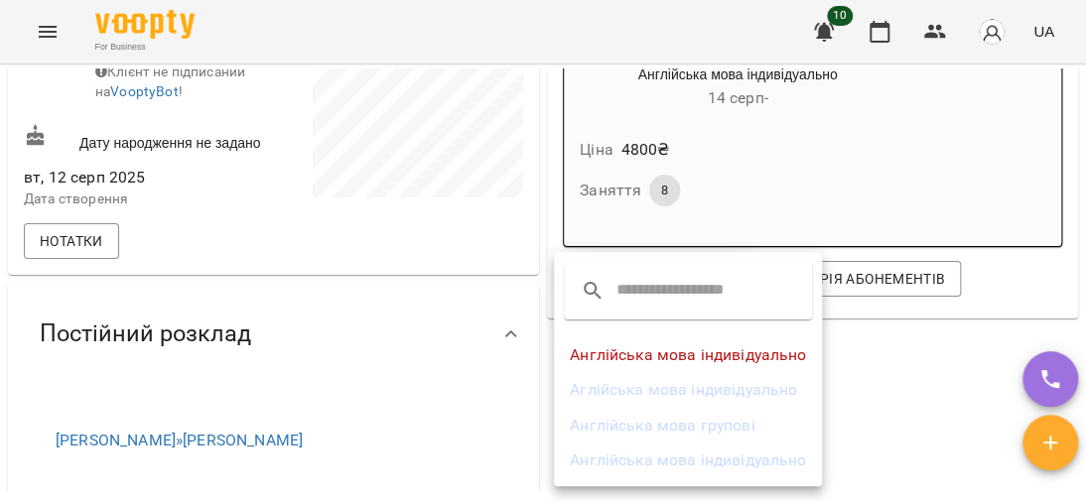
click at [868, 394] on div at bounding box center [543, 251] width 1086 height 502
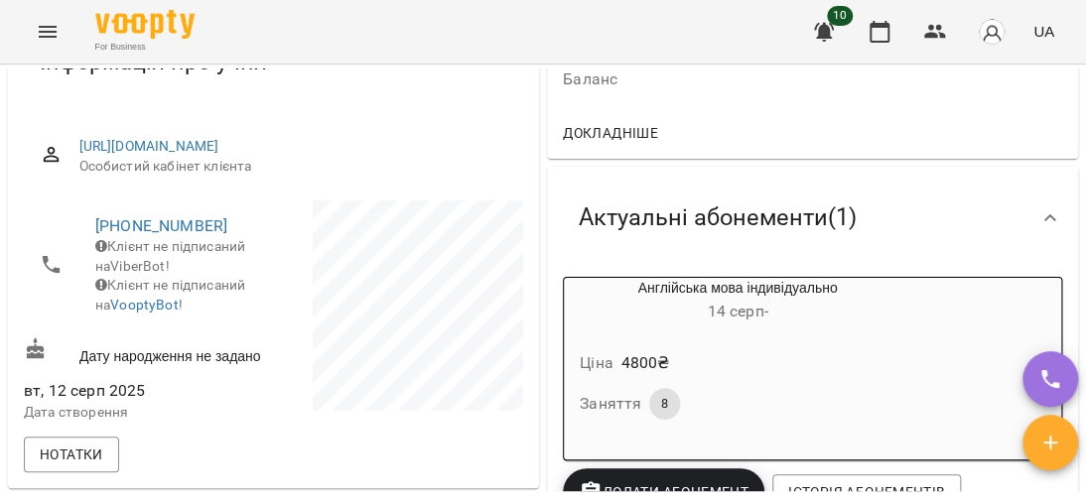
scroll to position [198, 0]
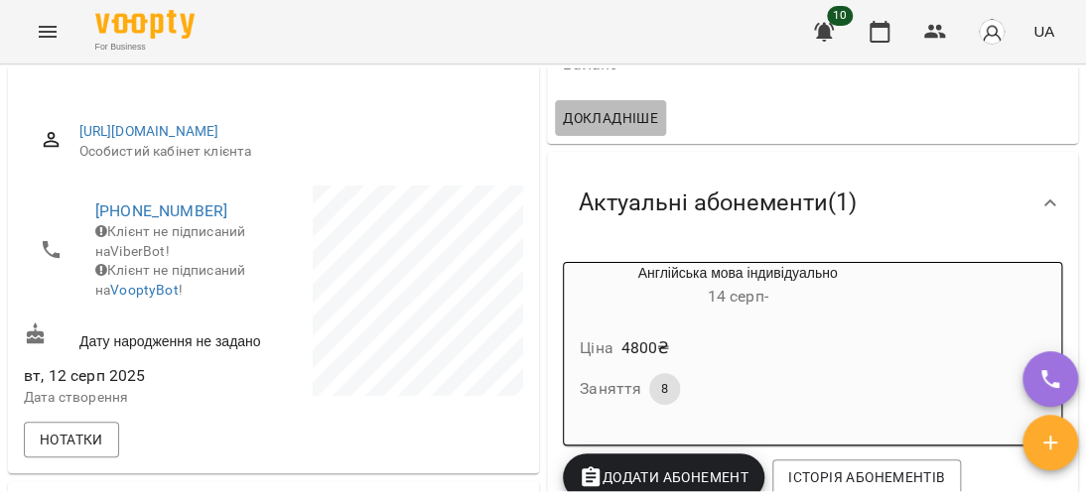
drag, startPoint x: 583, startPoint y: 117, endPoint x: 653, endPoint y: 157, distance: 80.0
click at [583, 117] on span "Докладніше" at bounding box center [610, 118] width 95 height 24
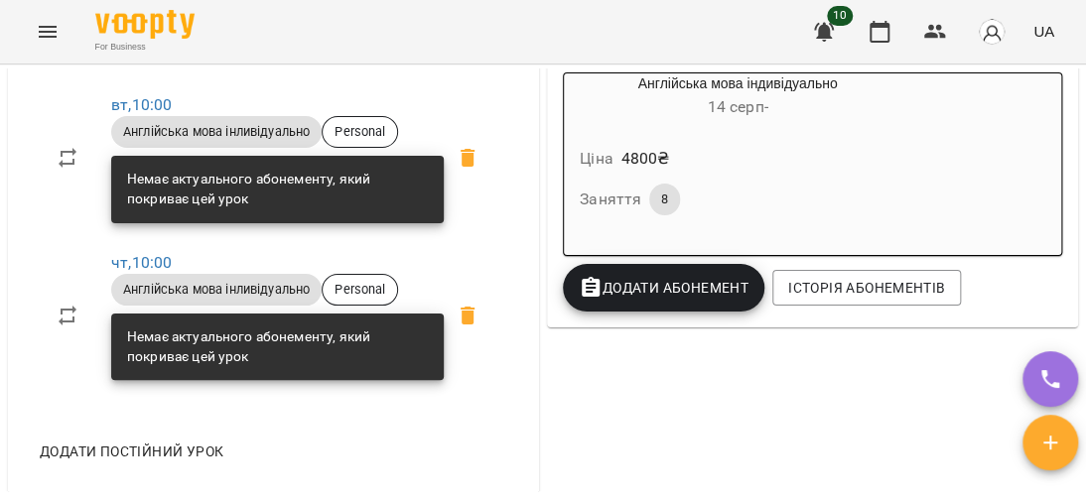
scroll to position [794, 0]
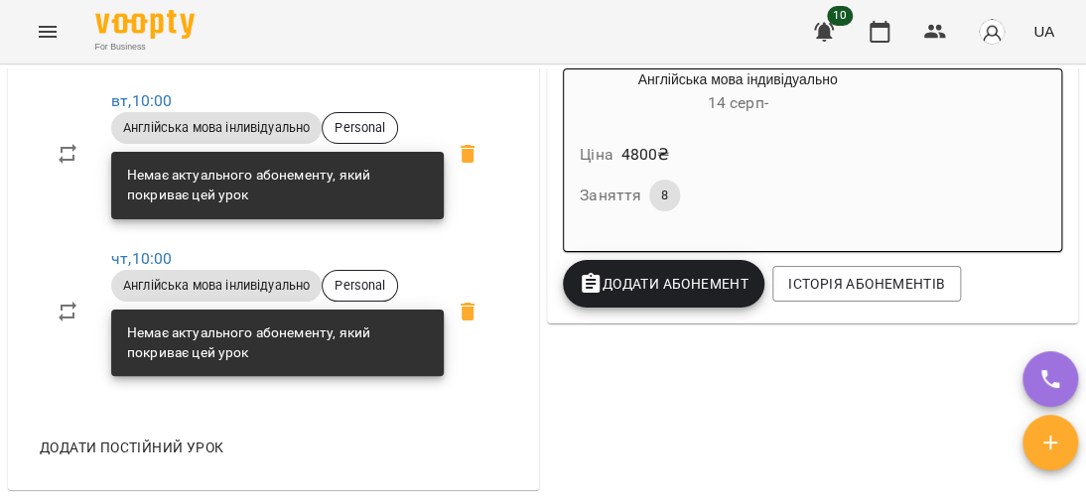
click at [188, 212] on div "Немає актуального абонементу, який покриває цей урок" at bounding box center [277, 185] width 301 height 55
click at [623, 296] on span "Додати Абонемент" at bounding box center [664, 284] width 170 height 24
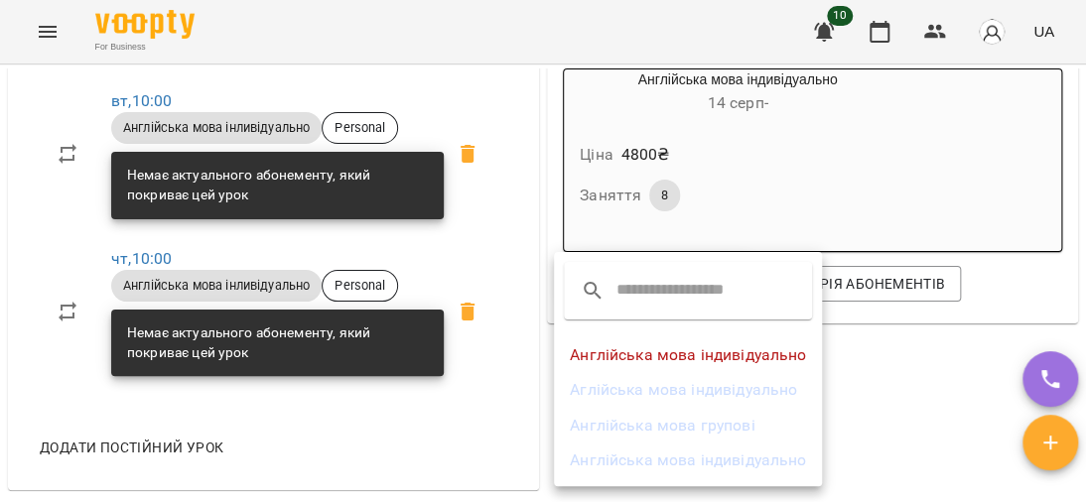
click at [655, 387] on li "Аглійська мова індивідуально" at bounding box center [688, 390] width 268 height 36
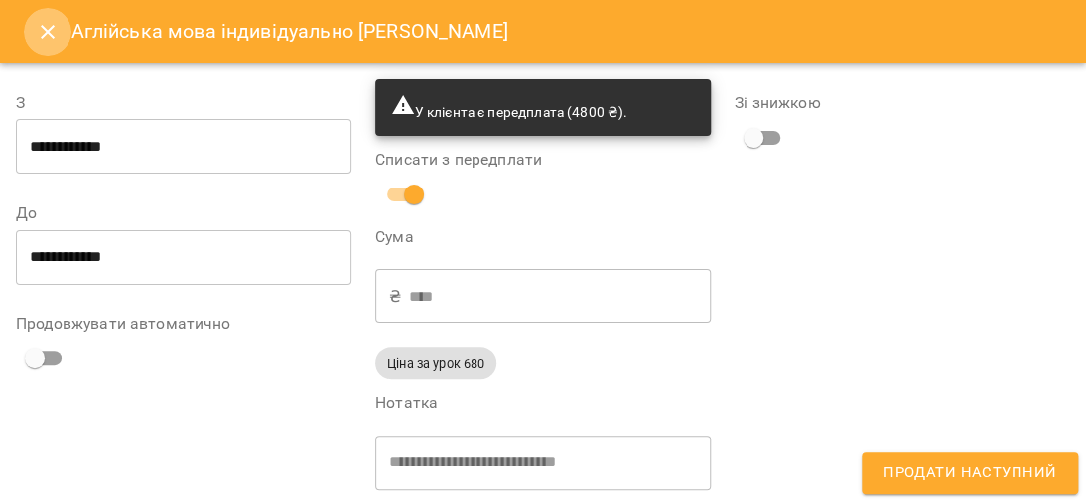
click at [56, 35] on icon "Close" at bounding box center [48, 32] width 24 height 24
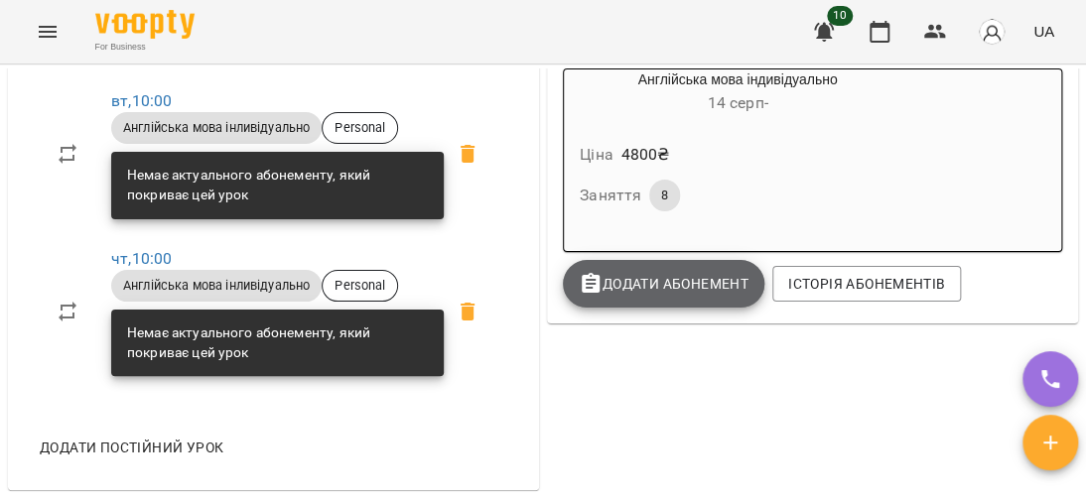
click at [675, 288] on span "Додати Абонемент" at bounding box center [664, 284] width 170 height 24
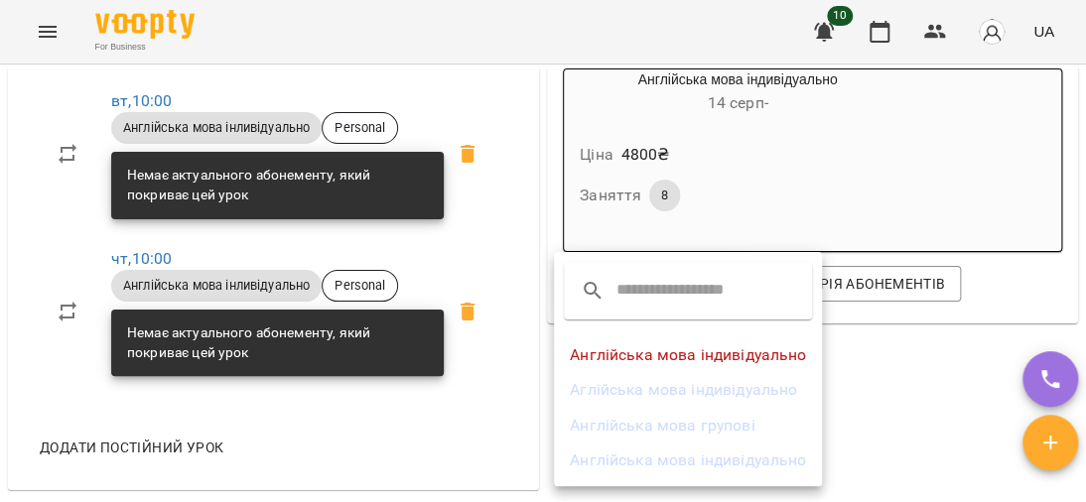
click at [730, 458] on li "Англійська мова індивідуально" at bounding box center [688, 461] width 268 height 36
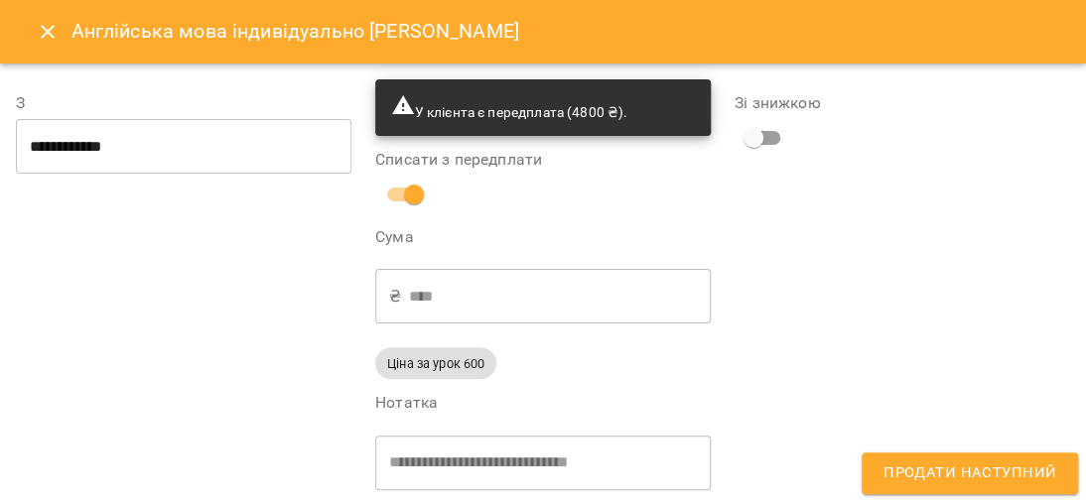
scroll to position [27, 0]
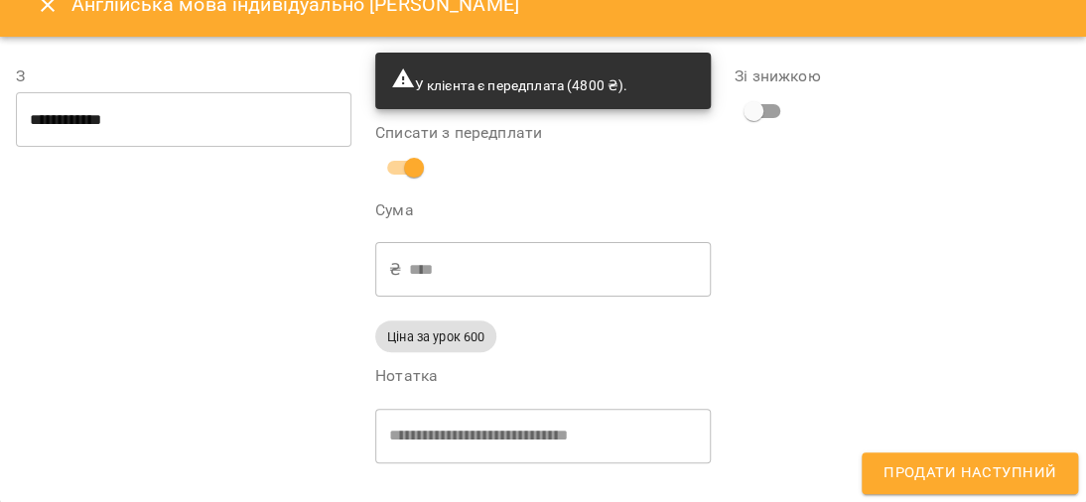
click at [925, 471] on span "Продати наступний" at bounding box center [969, 473] width 173 height 26
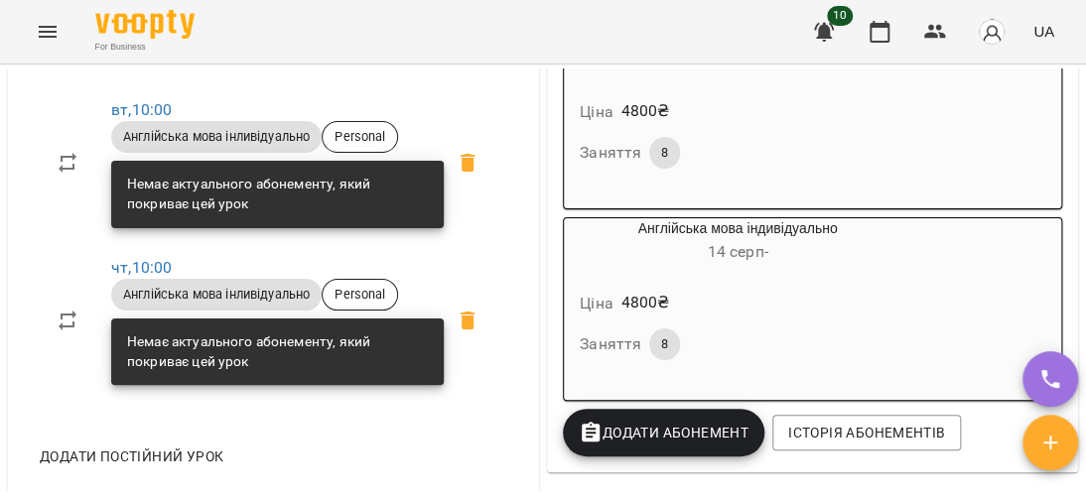
scroll to position [794, 0]
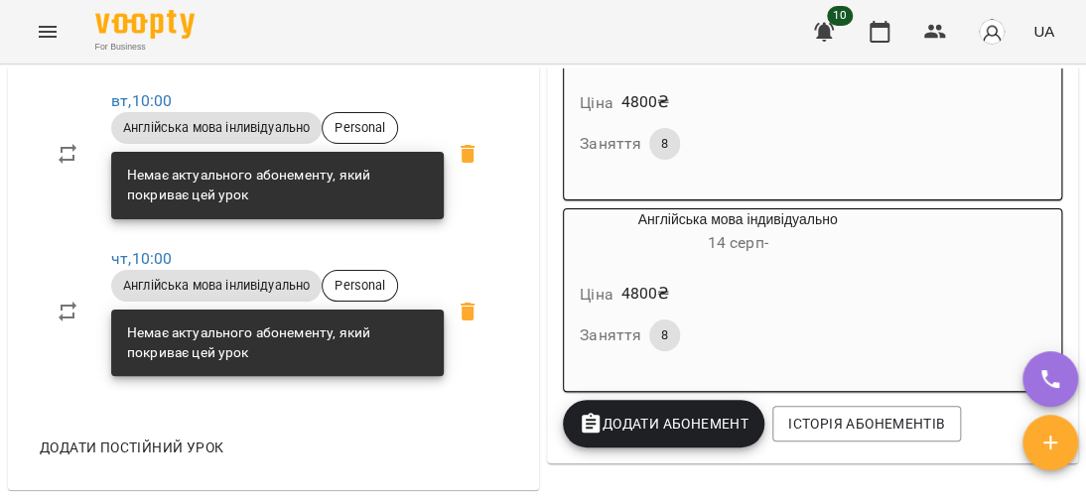
click at [866, 242] on h6 "[DATE] -" at bounding box center [737, 243] width 347 height 28
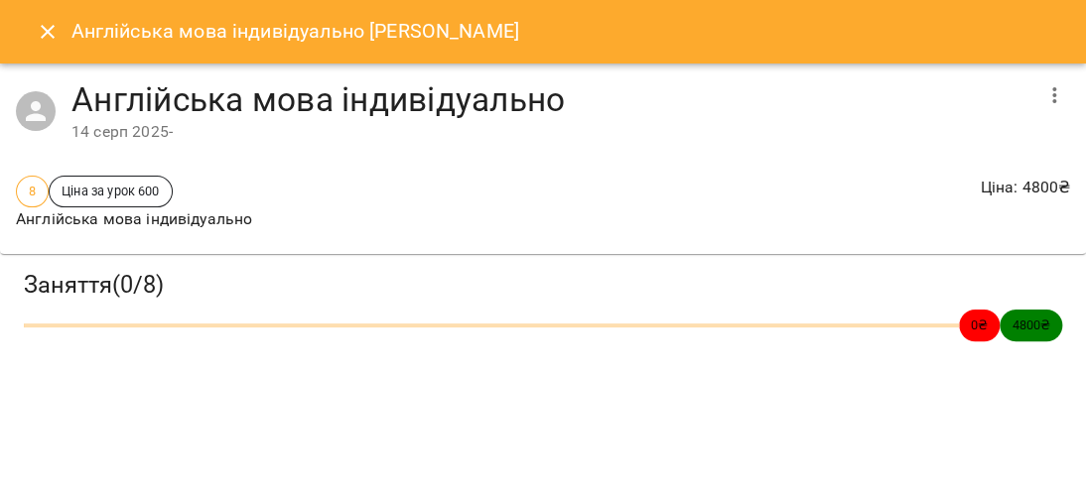
click at [1051, 91] on icon "button" at bounding box center [1054, 95] width 24 height 24
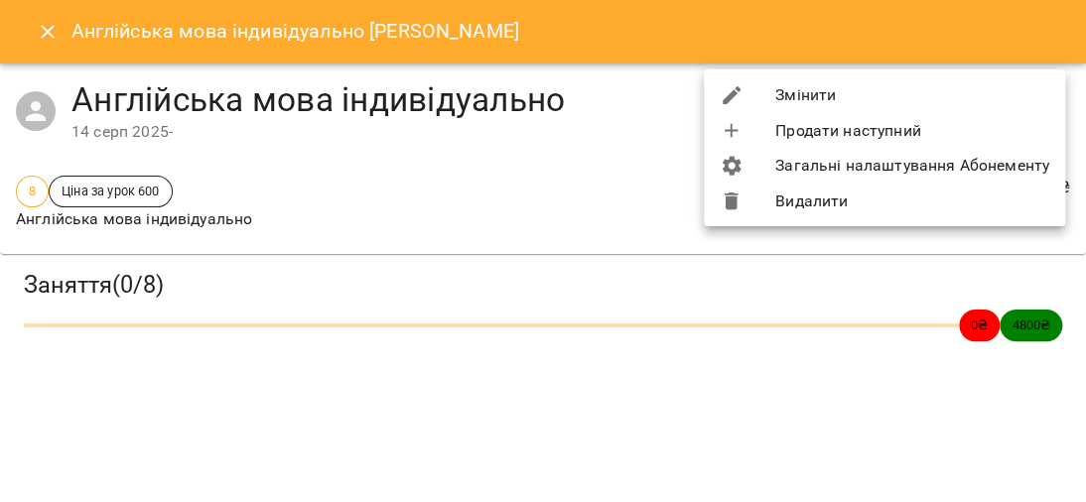
click at [779, 201] on li "Видалити" at bounding box center [884, 202] width 361 height 36
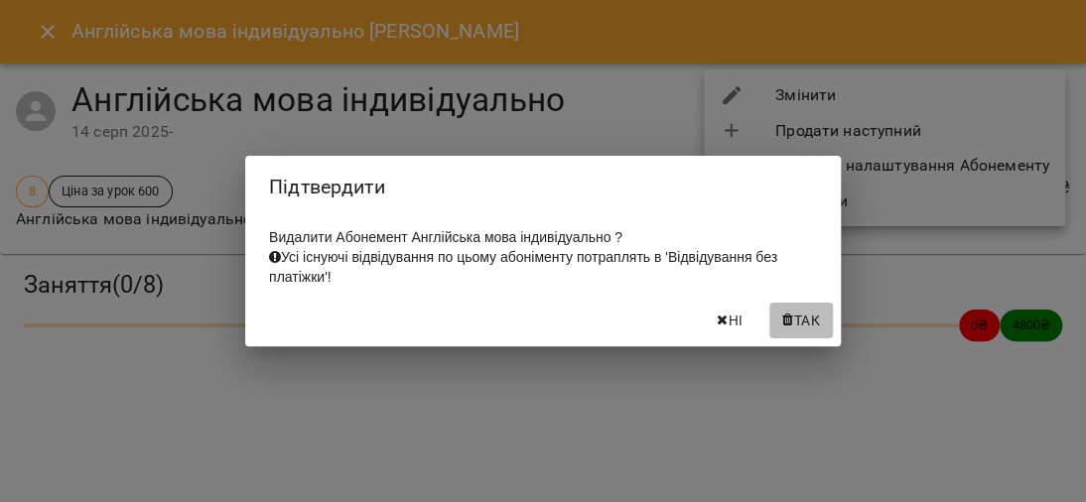
click at [794, 323] on span "Так" at bounding box center [807, 321] width 26 height 24
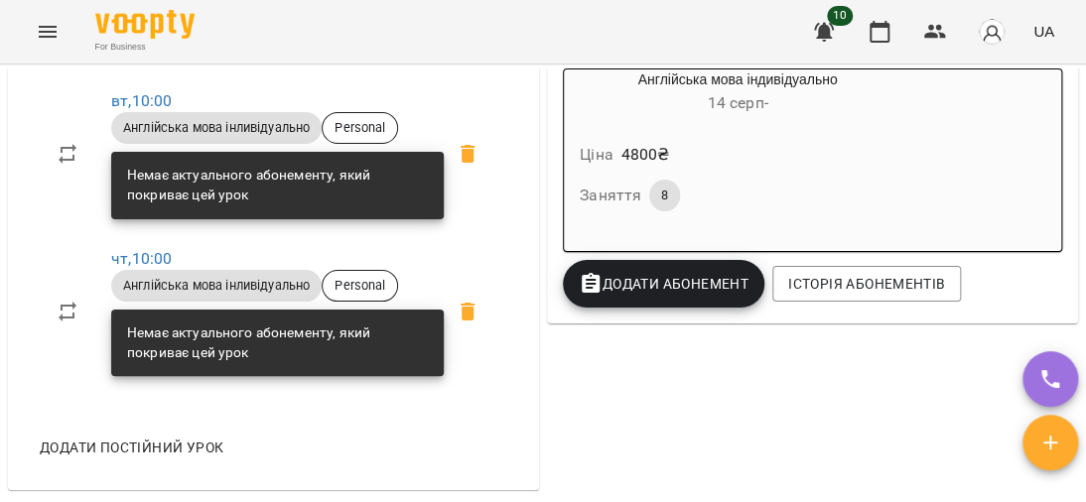
click at [128, 212] on div "Немає актуального абонементу, який покриває цей урок" at bounding box center [277, 185] width 301 height 55
click at [70, 166] on icon at bounding box center [68, 154] width 24 height 24
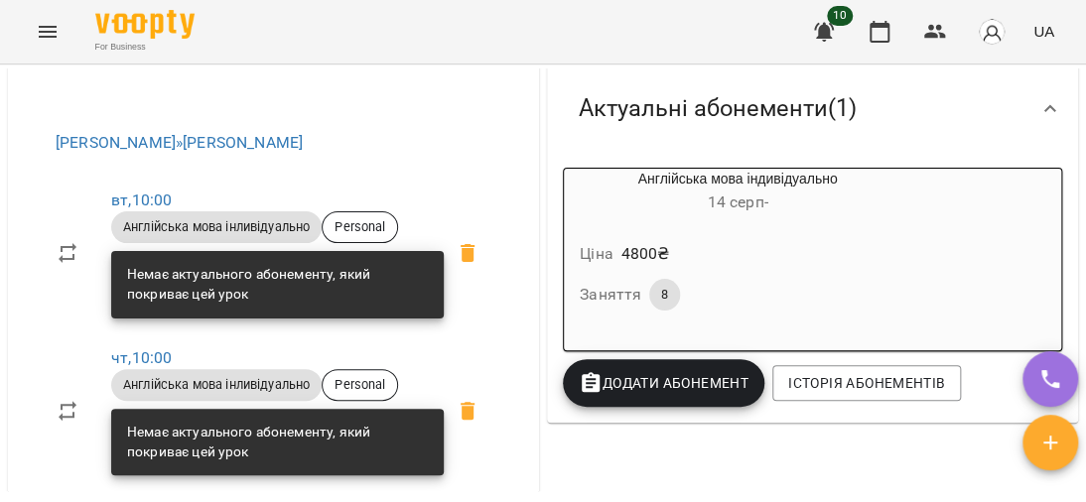
click at [156, 236] on span "Англійська мова інливідуально" at bounding box center [216, 227] width 210 height 18
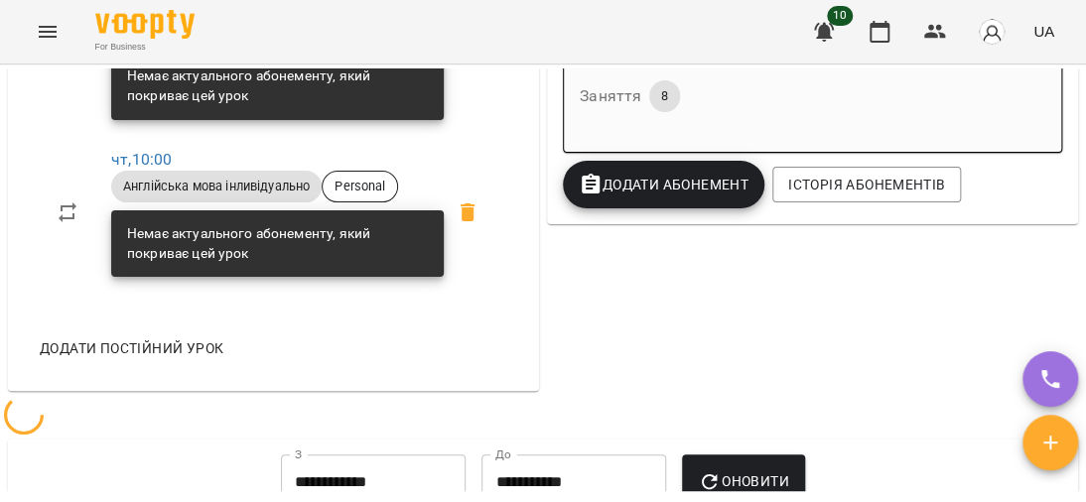
scroll to position [1191, 0]
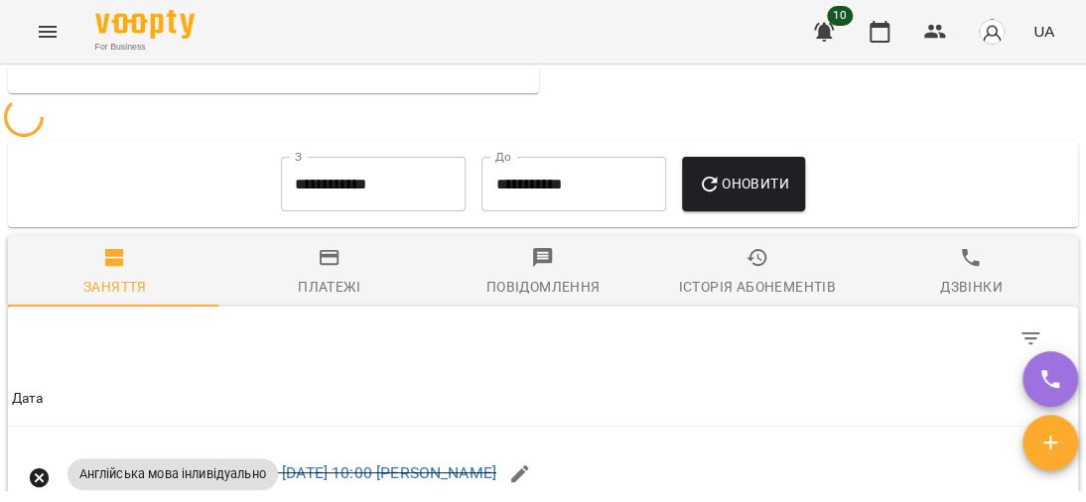
click at [408, 212] on input "**********" at bounding box center [373, 185] width 185 height 56
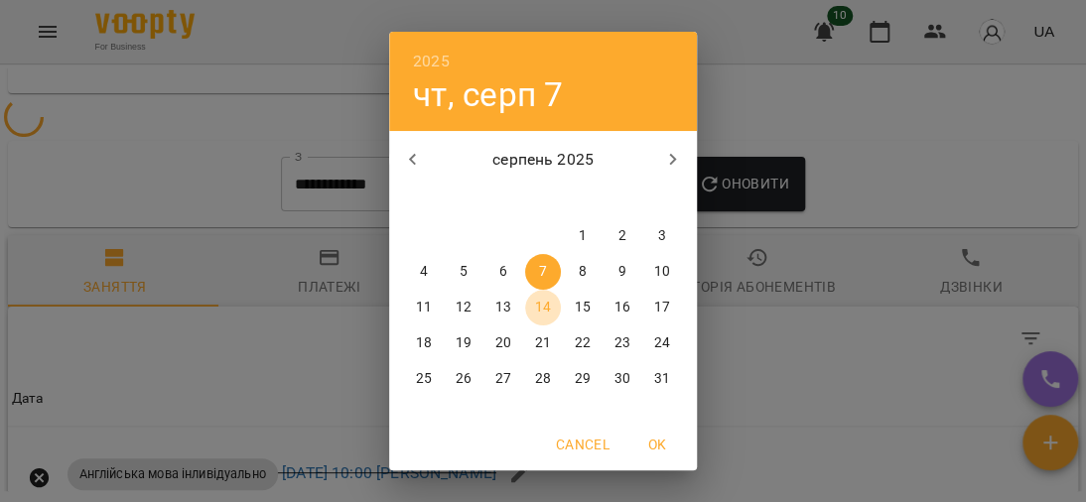
click at [543, 313] on span "14" at bounding box center [543, 308] width 36 height 20
type input "**********"
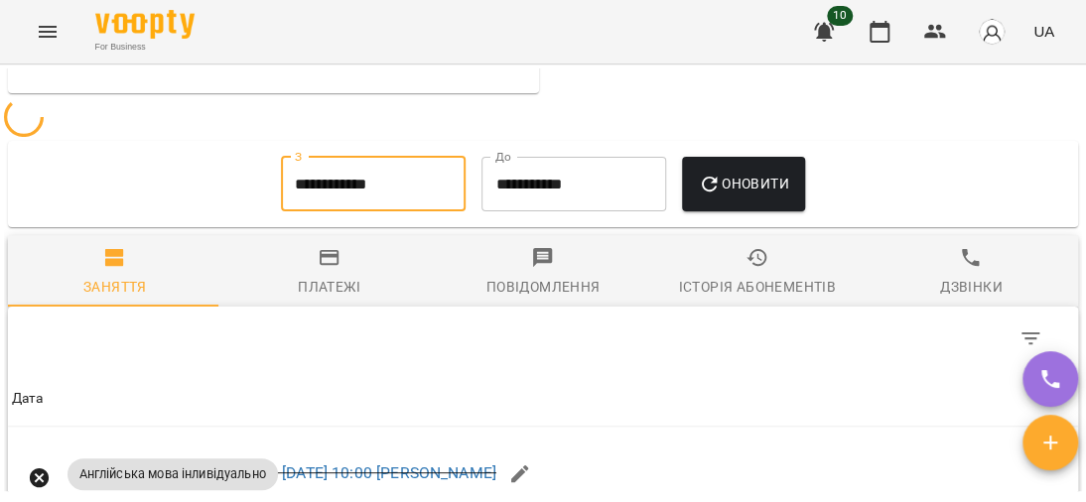
click at [629, 212] on input "**********" at bounding box center [573, 185] width 185 height 56
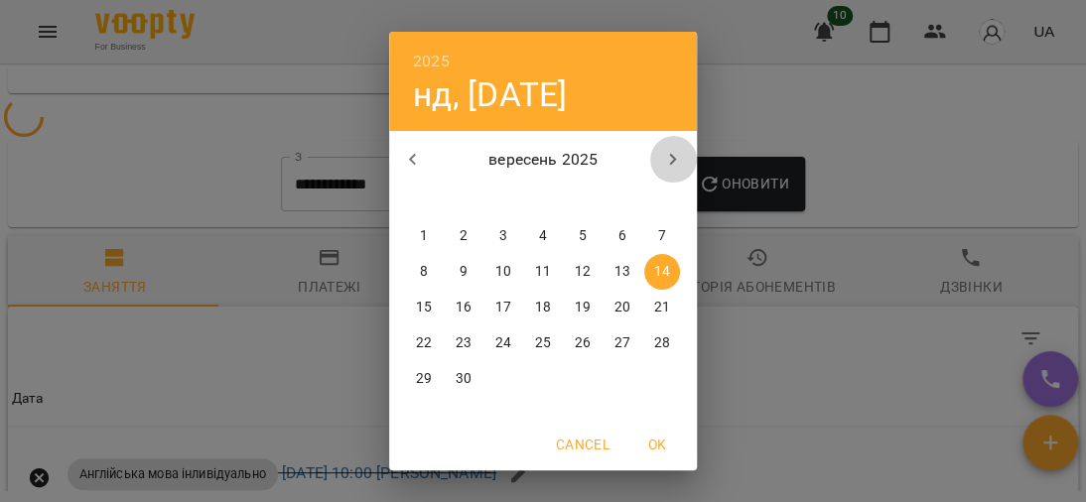
click at [663, 146] on button "button" at bounding box center [673, 160] width 48 height 48
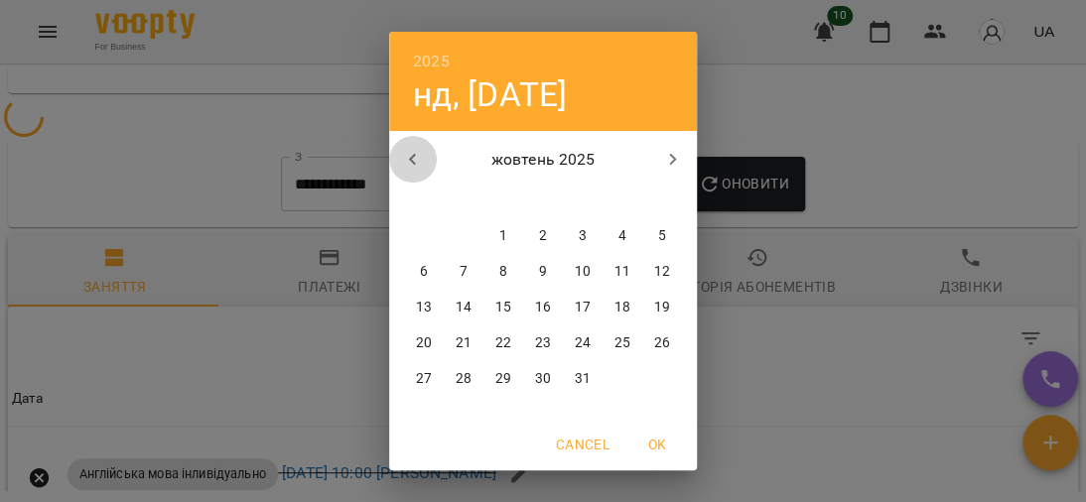
click at [406, 151] on icon "button" at bounding box center [413, 160] width 24 height 24
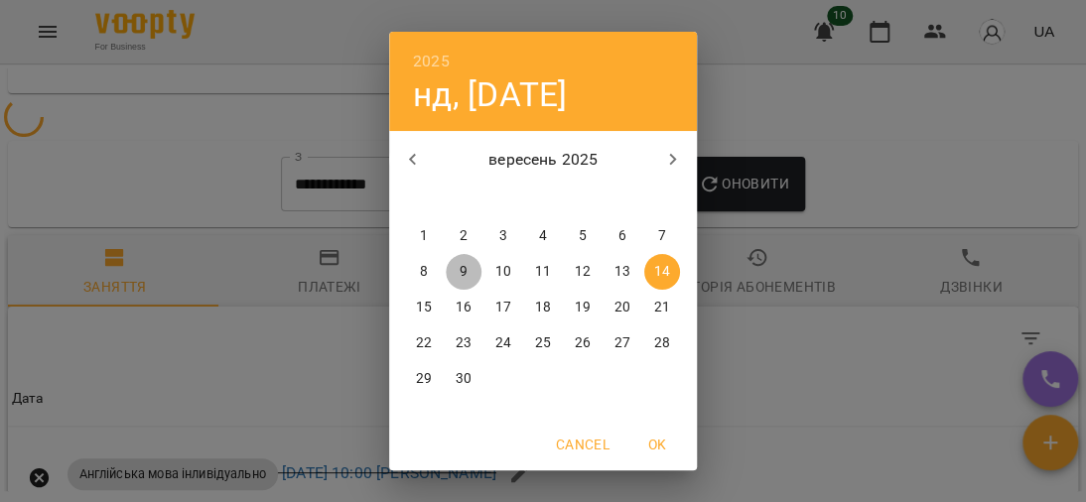
click at [460, 267] on span "9" at bounding box center [464, 272] width 36 height 20
type input "**********"
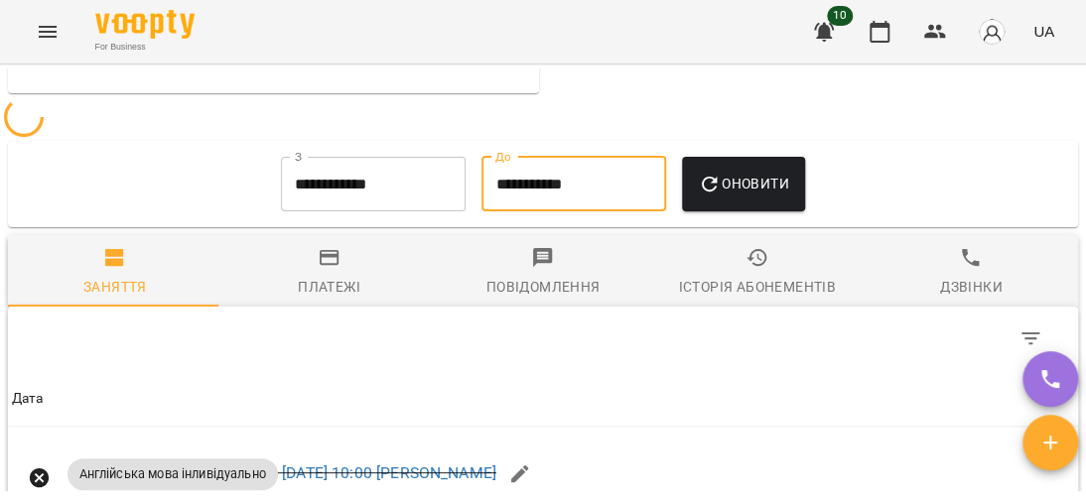
click at [761, 195] on span "Оновити" at bounding box center [743, 184] width 90 height 24
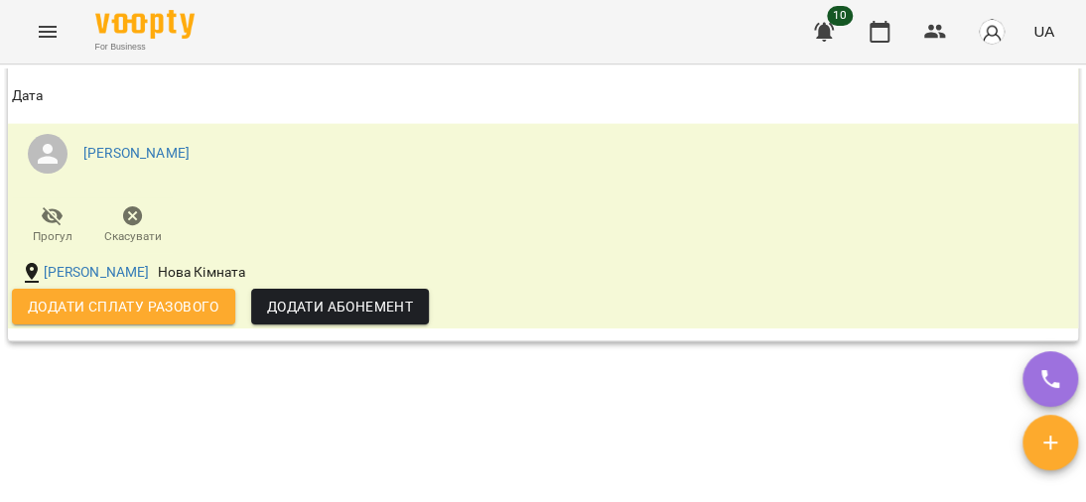
scroll to position [1588, 0]
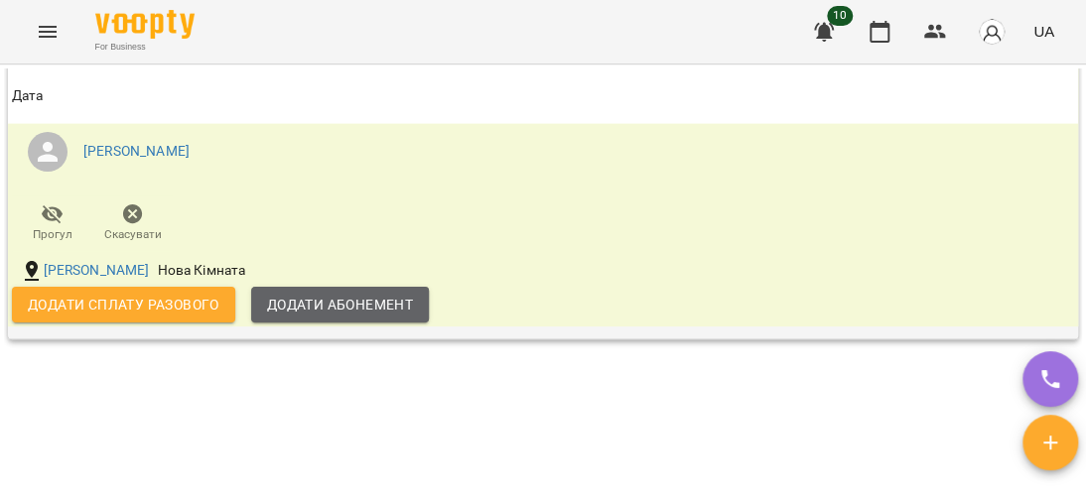
click at [356, 317] on span "Додати Абонемент" at bounding box center [340, 305] width 146 height 24
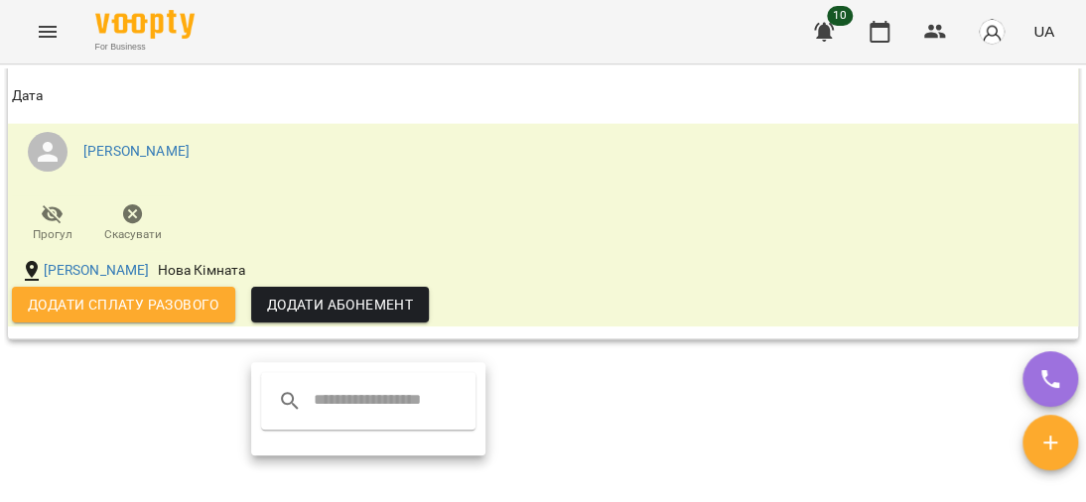
click at [366, 400] on input "text" at bounding box center [392, 401] width 157 height 32
type input "**"
click at [484, 308] on div at bounding box center [543, 251] width 1086 height 502
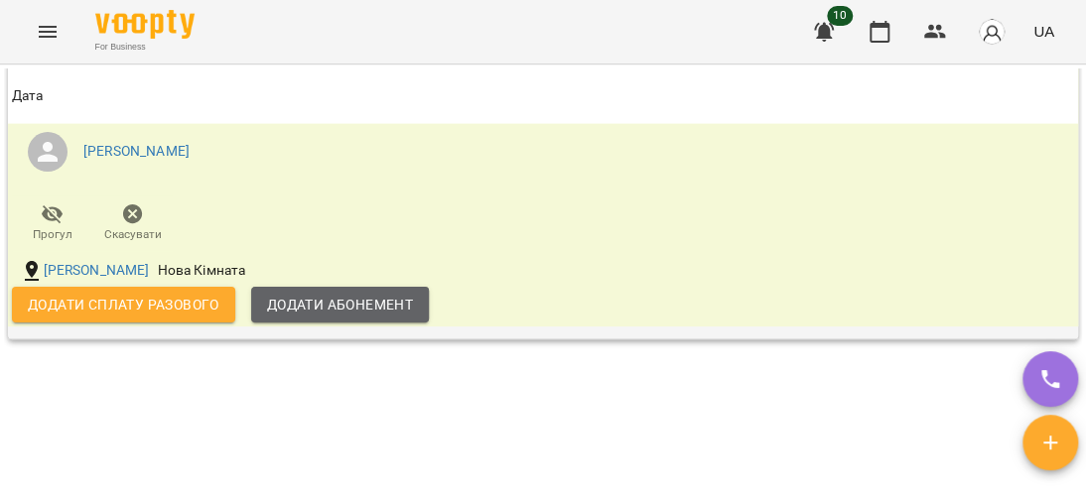
click at [337, 322] on button "Додати Абонемент" at bounding box center [340, 305] width 178 height 36
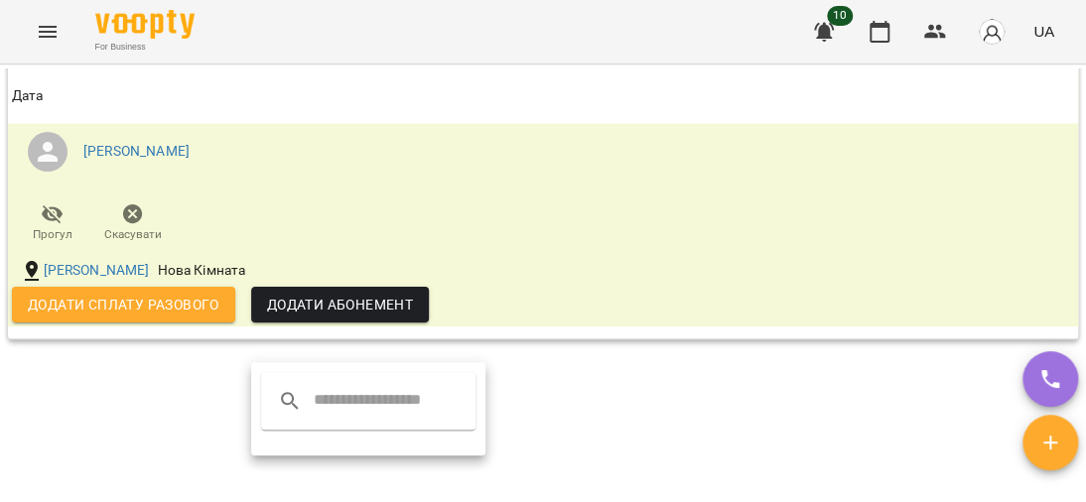
click at [314, 407] on input "text" at bounding box center [392, 401] width 157 height 32
click at [474, 295] on div at bounding box center [543, 251] width 1086 height 502
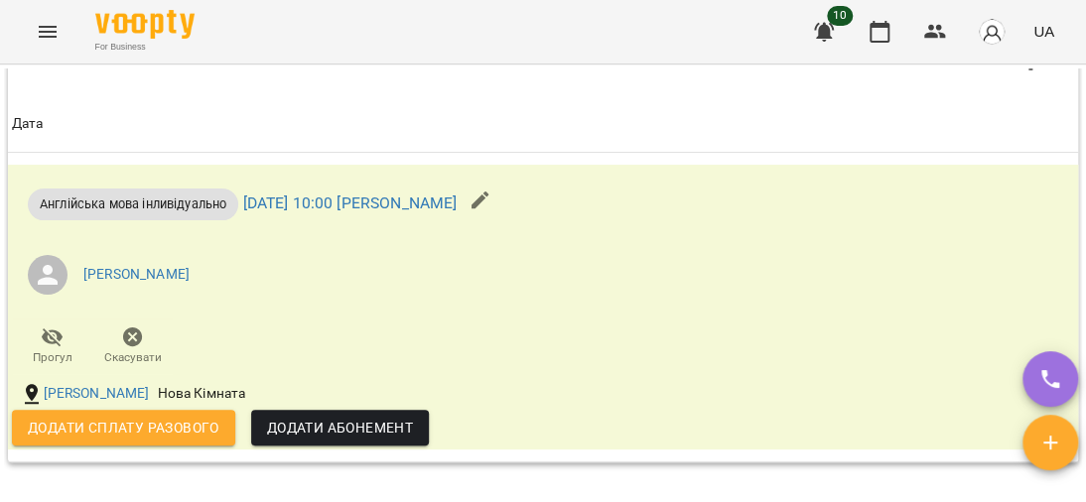
scroll to position [1488, 0]
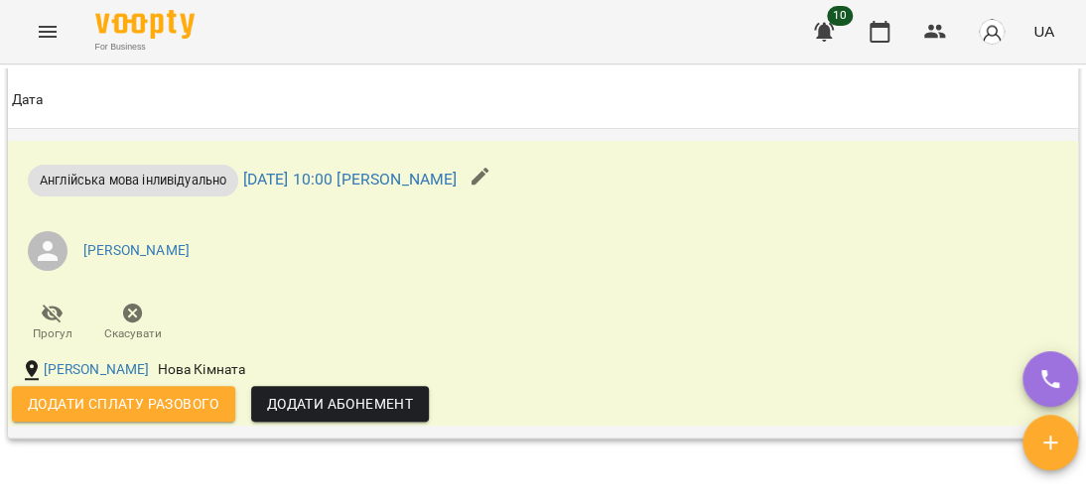
click at [492, 189] on icon "button" at bounding box center [480, 177] width 24 height 24
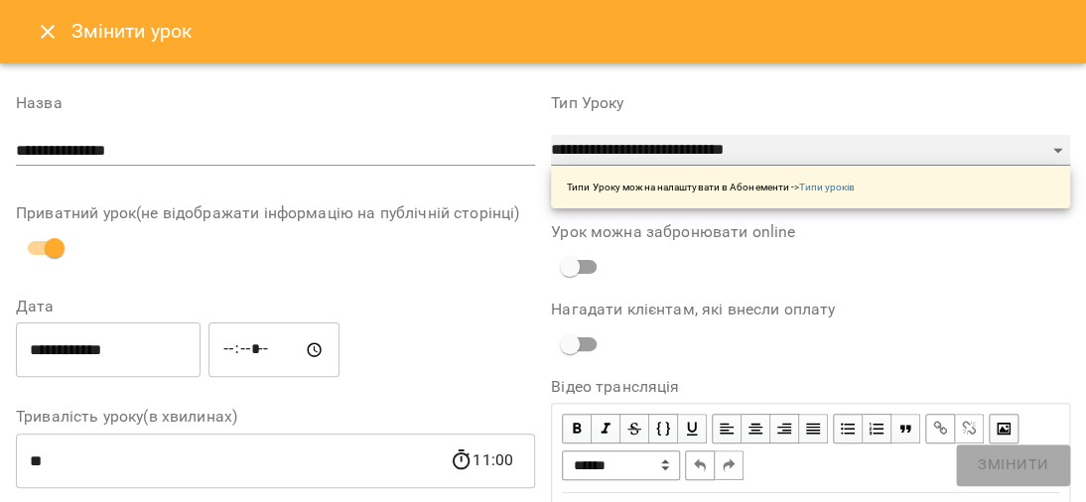
click at [1030, 146] on select "**********" at bounding box center [810, 151] width 519 height 32
click at [551, 135] on select "**********" at bounding box center [810, 151] width 519 height 32
click at [1032, 147] on select "**********" at bounding box center [810, 151] width 519 height 32
select select "**********"
click at [551, 135] on select "**********" at bounding box center [810, 151] width 519 height 32
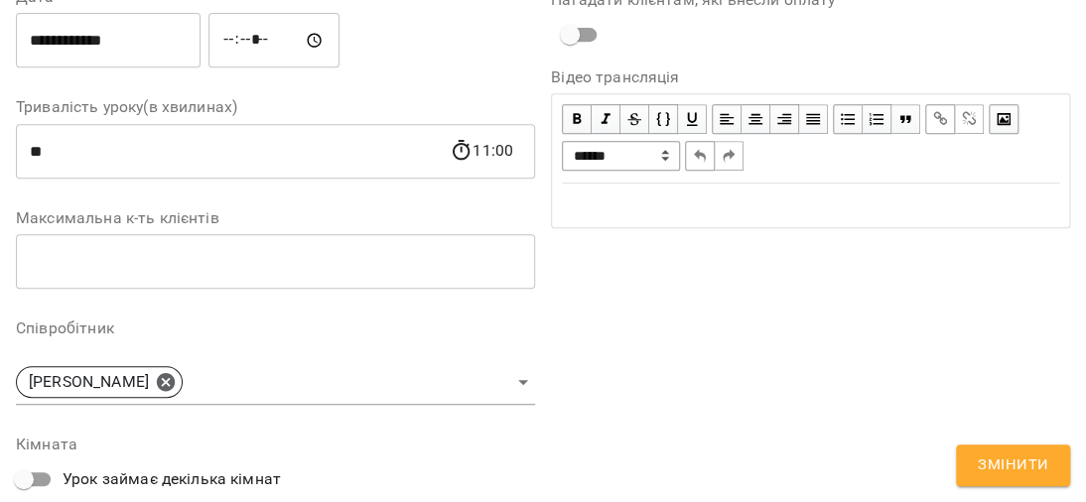
scroll to position [147, 0]
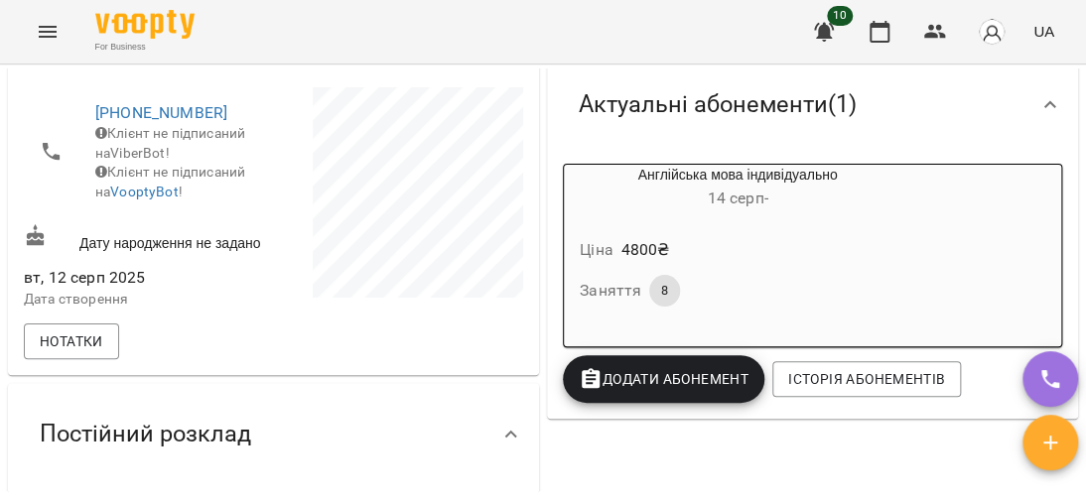
scroll to position [298, 0]
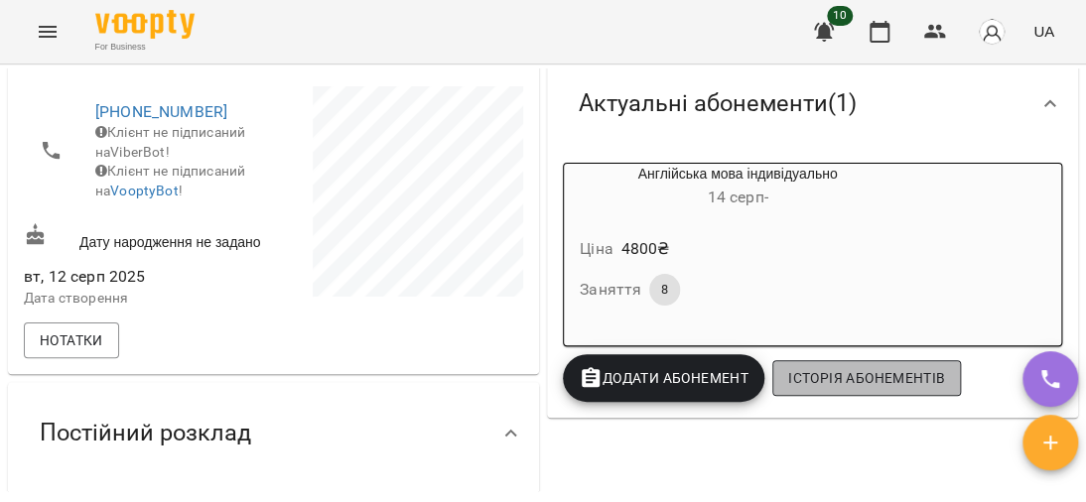
click at [856, 372] on span "Історія абонементів" at bounding box center [866, 378] width 157 height 24
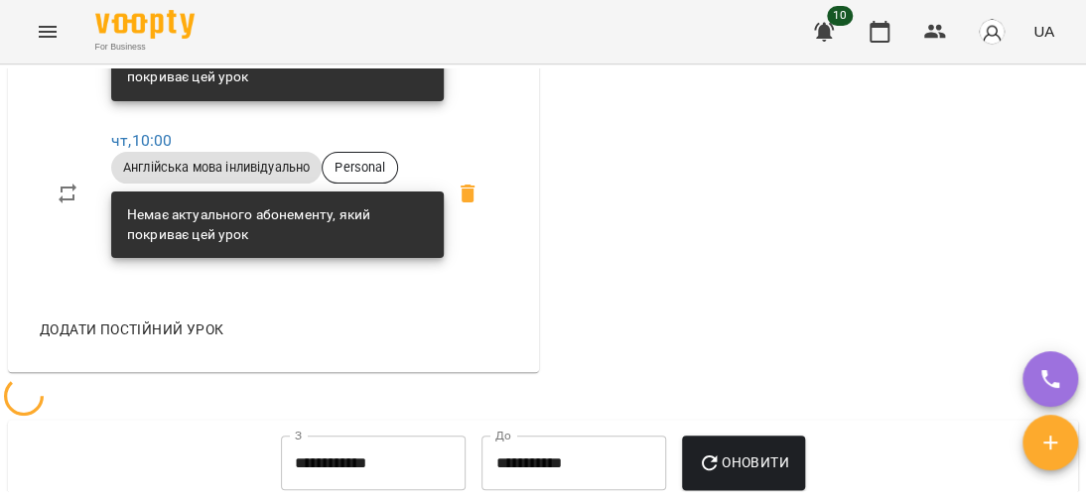
scroll to position [794, 0]
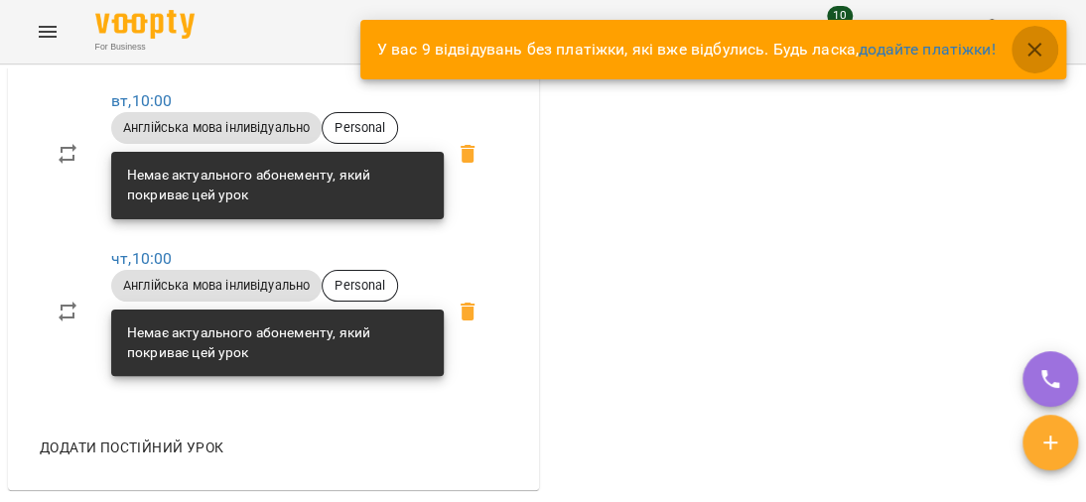
click at [1029, 46] on icon "button" at bounding box center [1034, 50] width 14 height 14
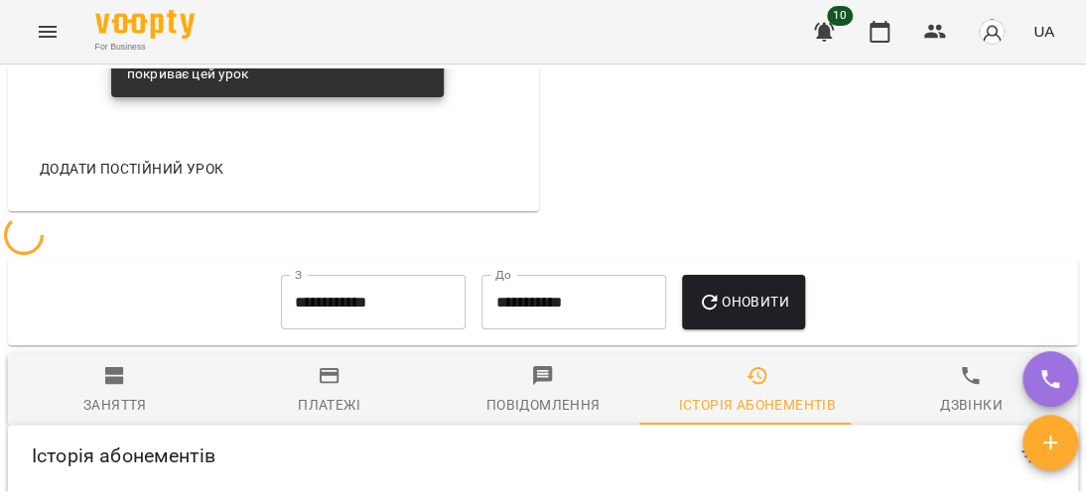
scroll to position [1092, 0]
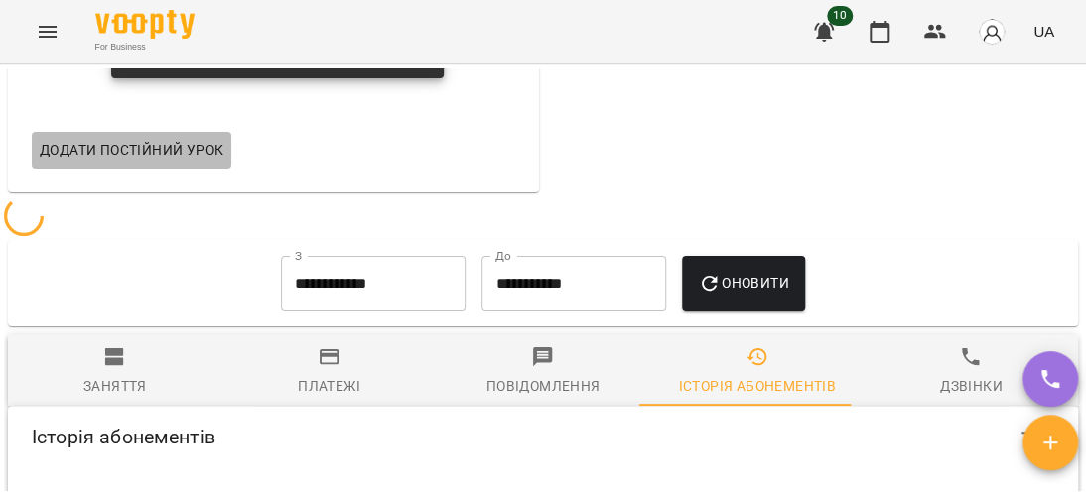
click at [161, 157] on span "Додати постійний урок" at bounding box center [132, 150] width 184 height 24
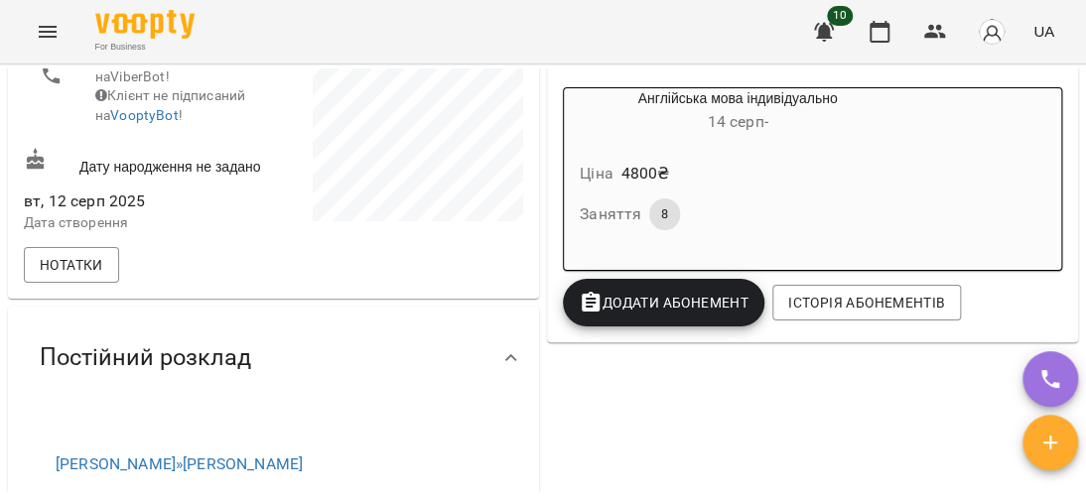
scroll to position [397, 0]
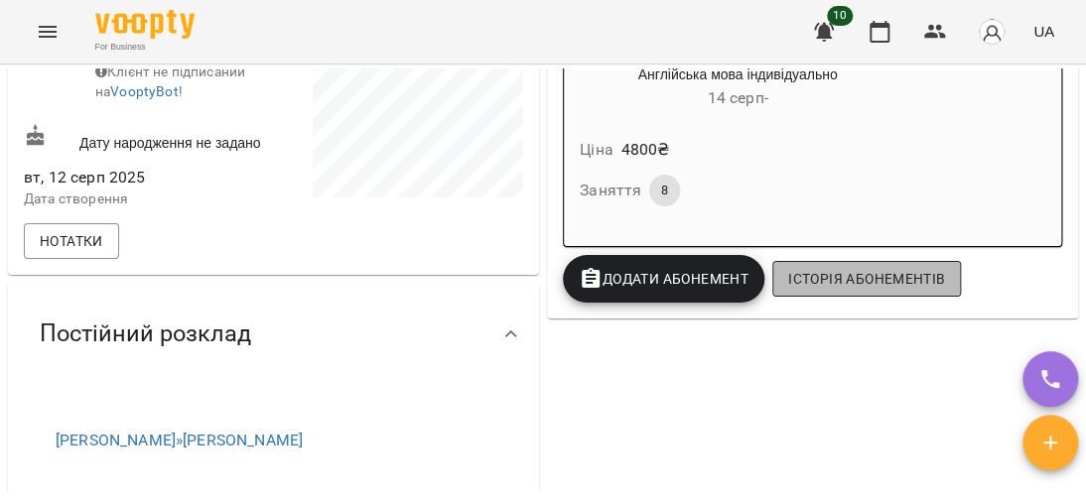
click at [826, 267] on span "Історія абонементів" at bounding box center [866, 279] width 157 height 24
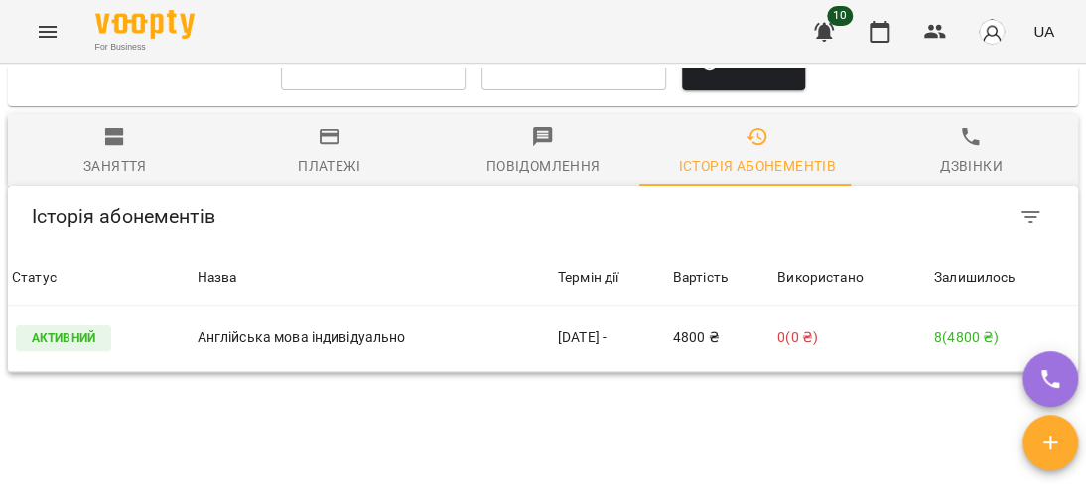
scroll to position [1370, 0]
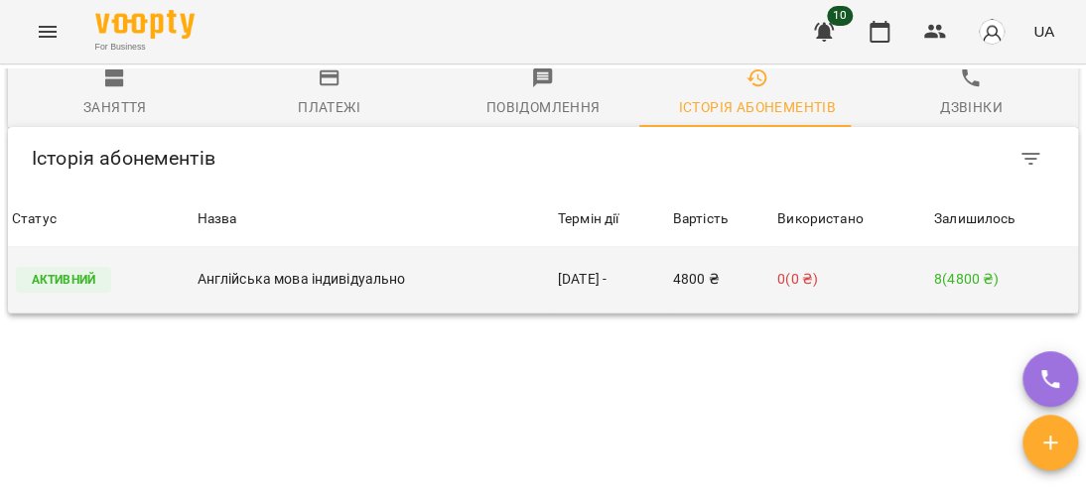
click at [393, 290] on p "Англійська мова індивідуально" at bounding box center [373, 279] width 352 height 21
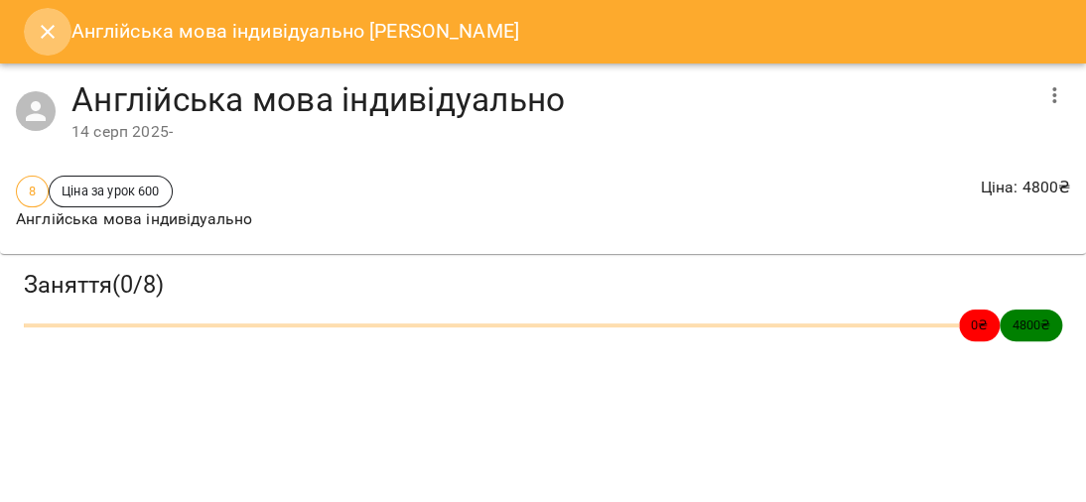
click at [44, 27] on icon "Close" at bounding box center [48, 32] width 24 height 24
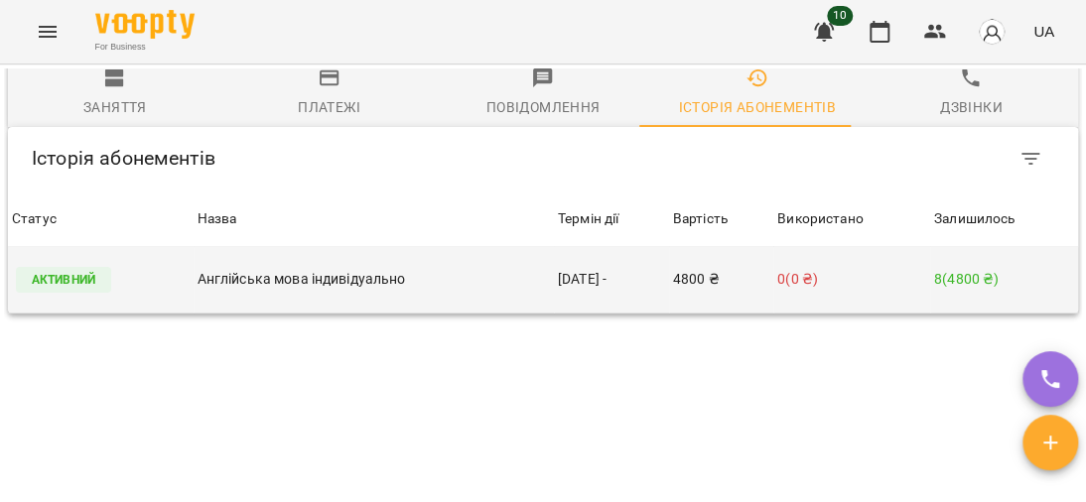
click at [53, 289] on p "Активний" at bounding box center [63, 280] width 95 height 26
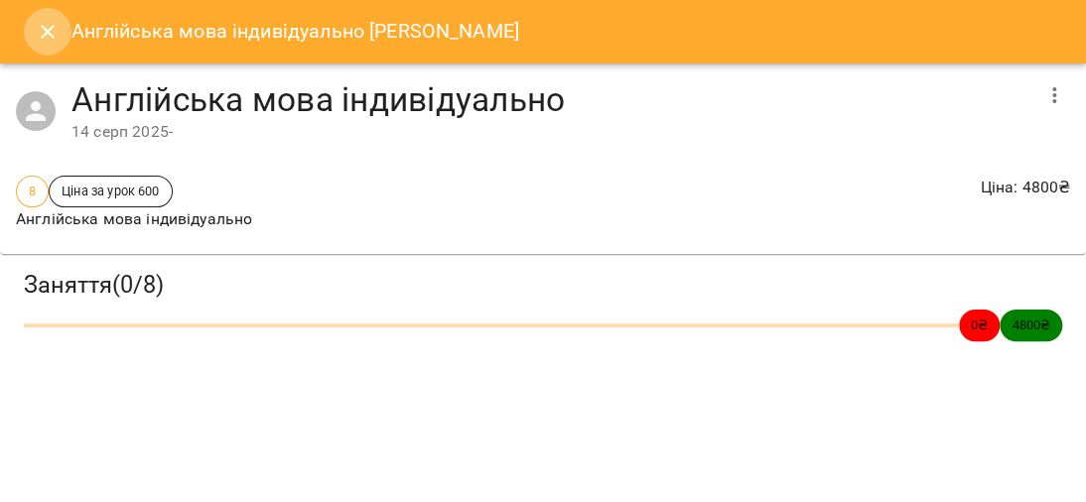
click at [48, 23] on icon "Close" at bounding box center [48, 32] width 24 height 24
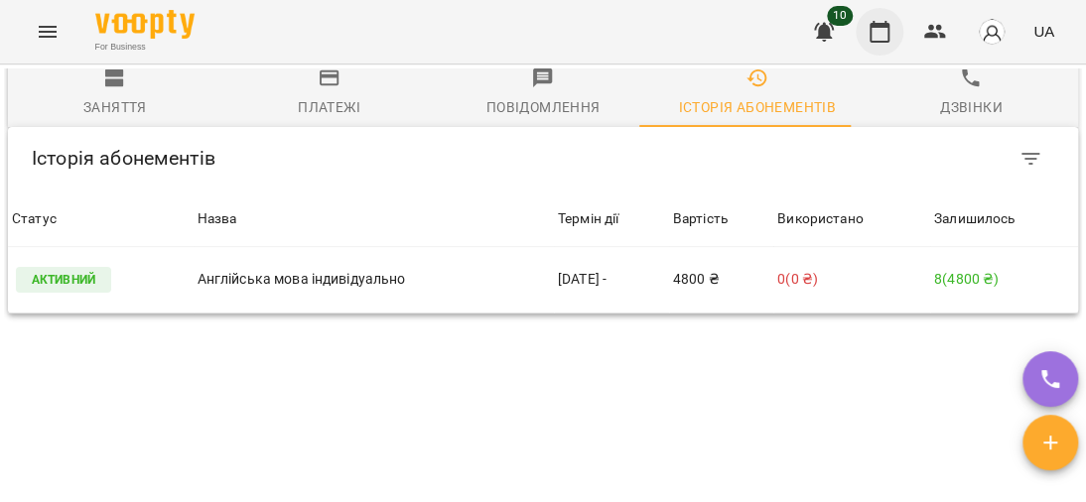
click at [893, 33] on button "button" at bounding box center [879, 32] width 48 height 48
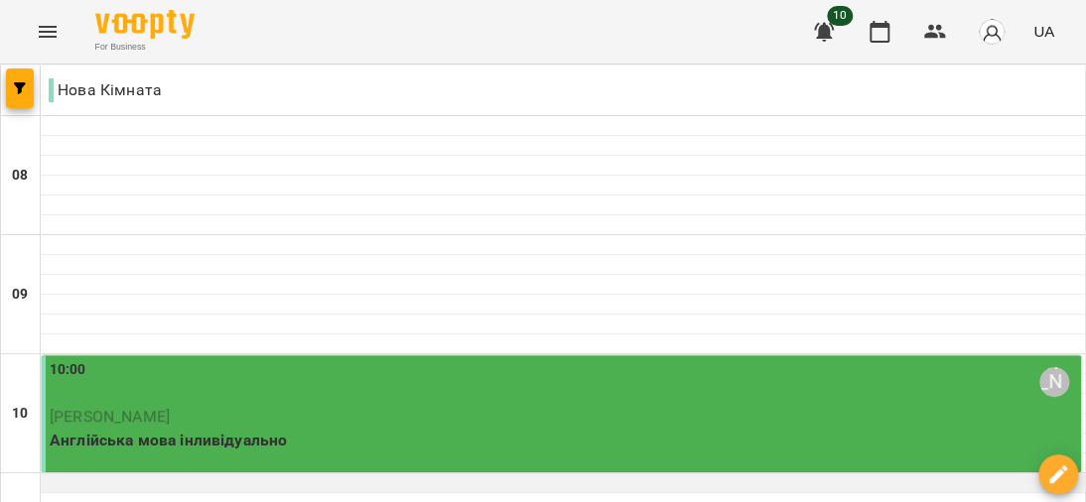
scroll to position [198, 0]
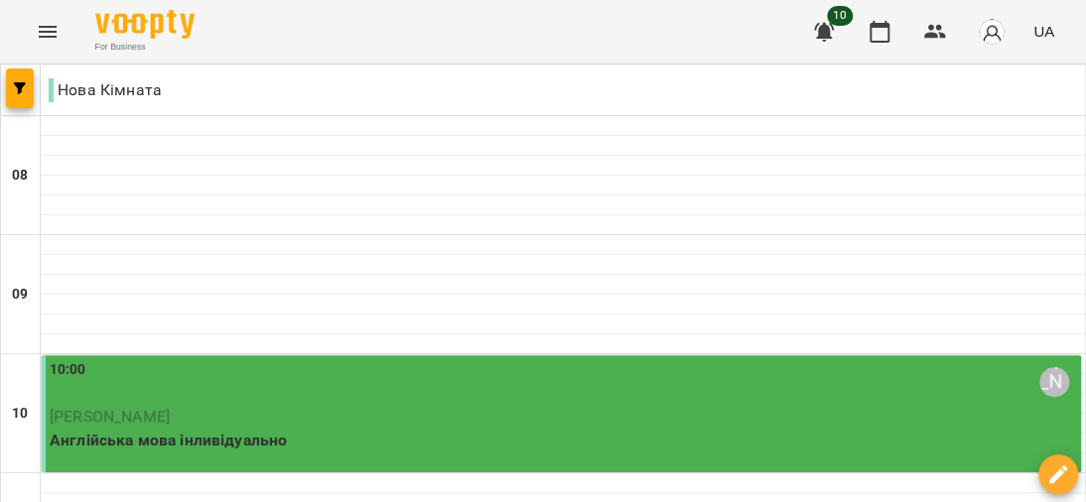
click at [417, 405] on p "[PERSON_NAME]" at bounding box center [563, 417] width 1027 height 24
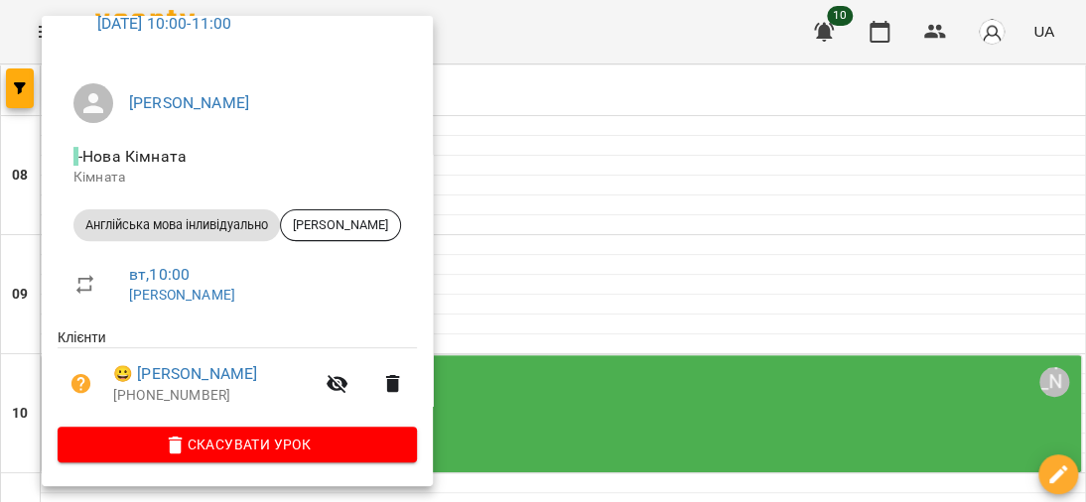
scroll to position [116, 0]
click at [234, 224] on span "Англійська мова інливідуально" at bounding box center [176, 225] width 206 height 18
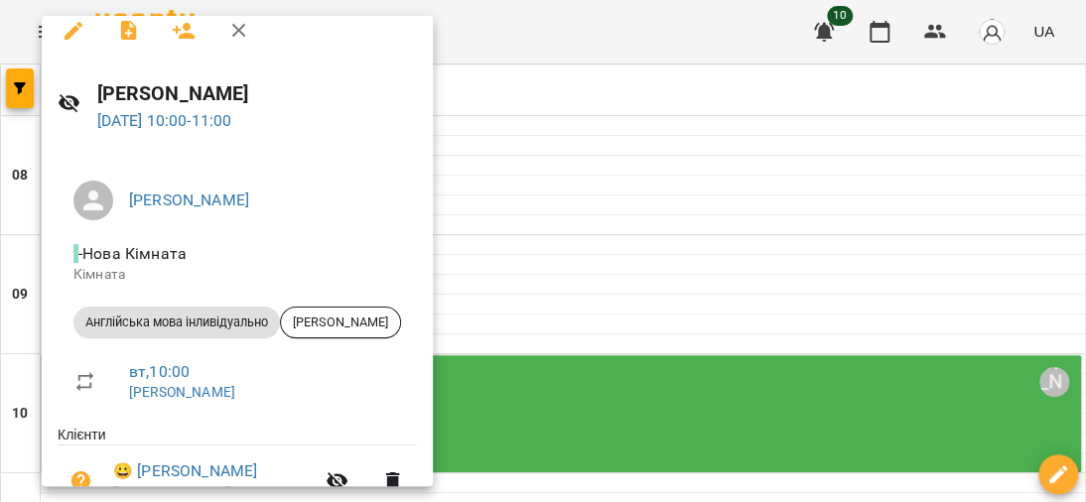
click at [590, 71] on div at bounding box center [543, 251] width 1086 height 502
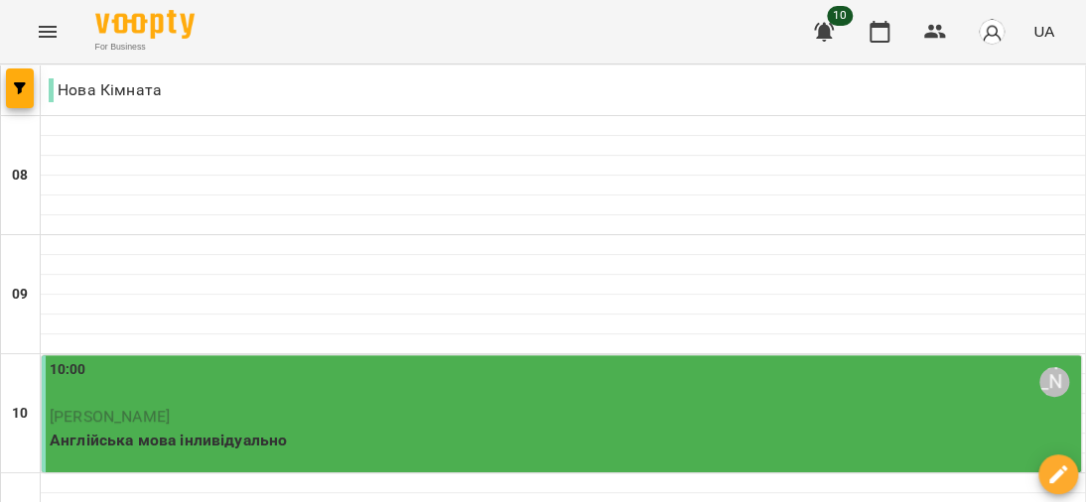
scroll to position [397, 0]
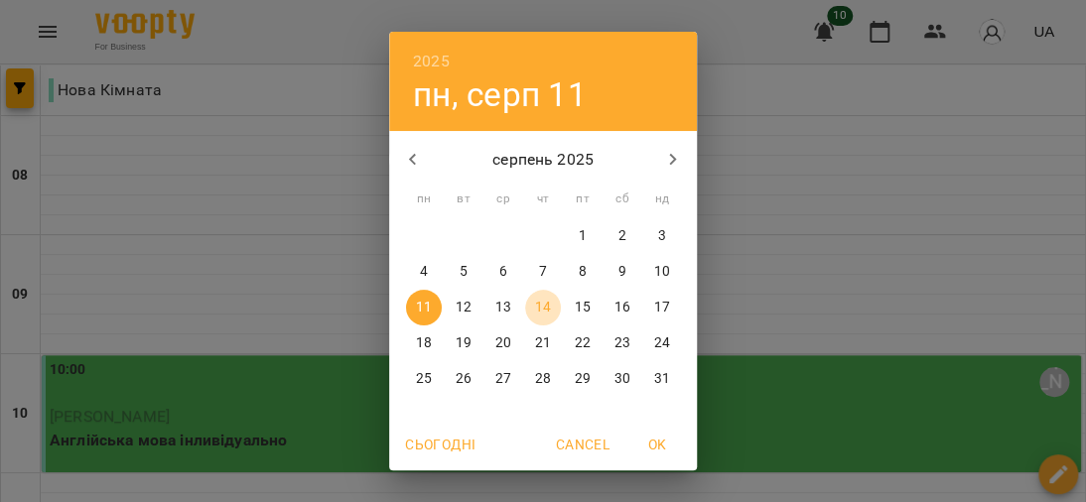
click at [536, 304] on p "14" at bounding box center [543, 308] width 16 height 20
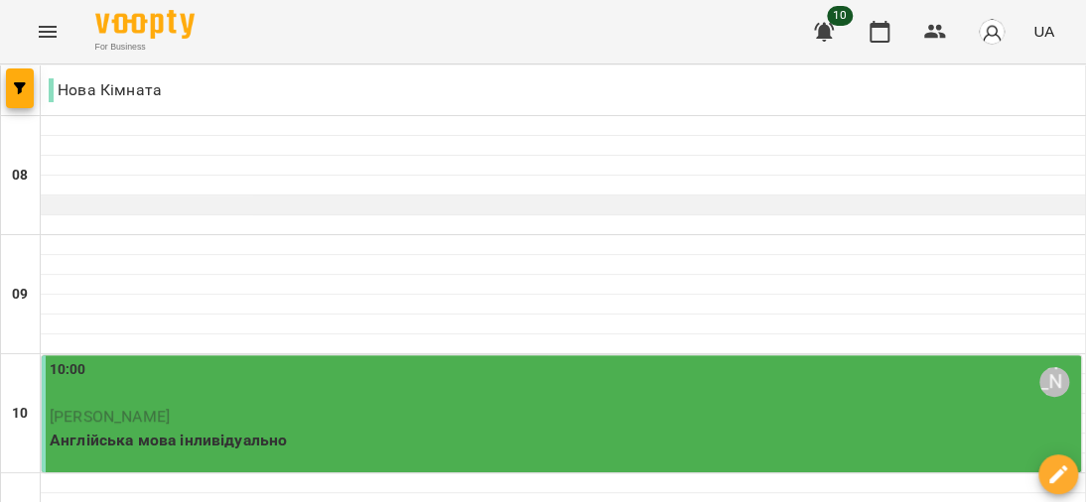
scroll to position [198, 0]
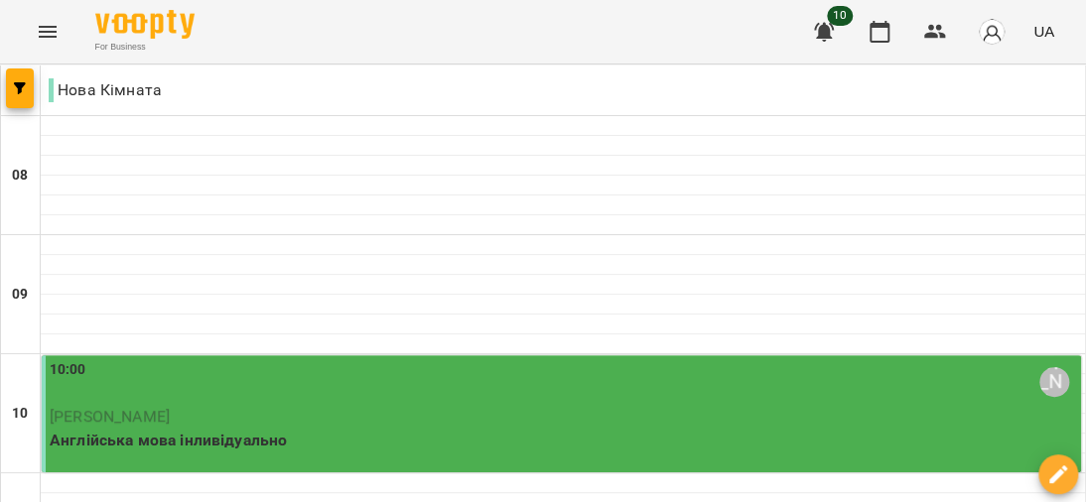
click at [194, 405] on p "[PERSON_NAME]" at bounding box center [563, 417] width 1027 height 24
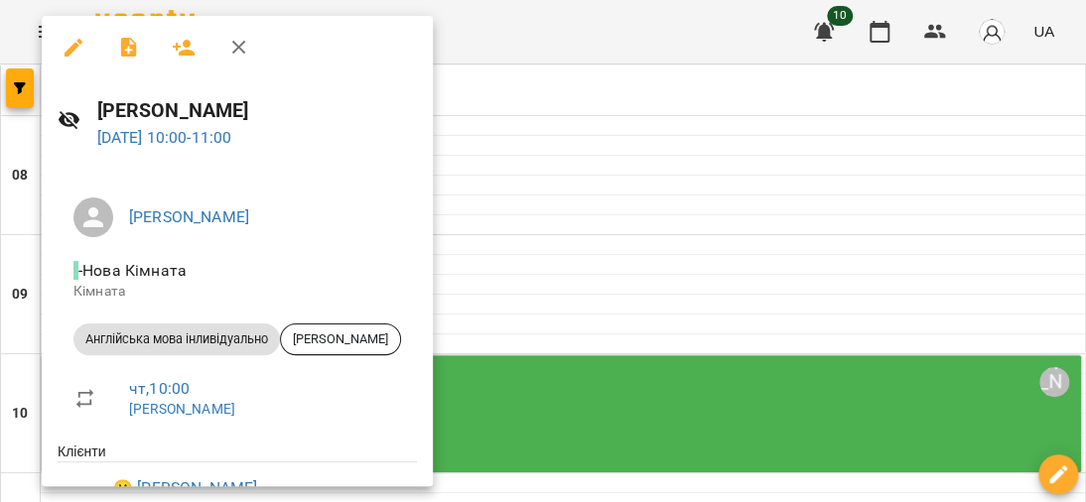
scroll to position [116, 0]
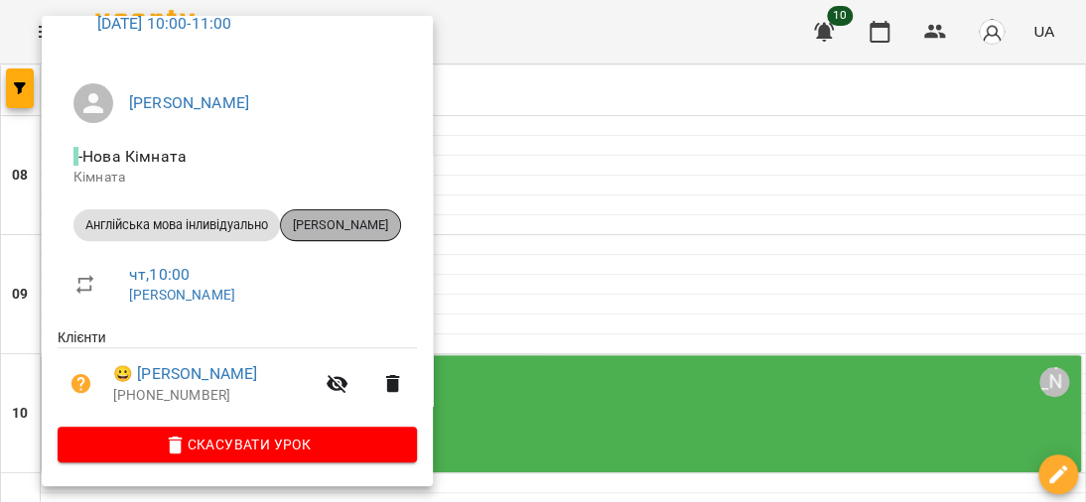
click at [338, 223] on span "[PERSON_NAME]" at bounding box center [340, 225] width 119 height 18
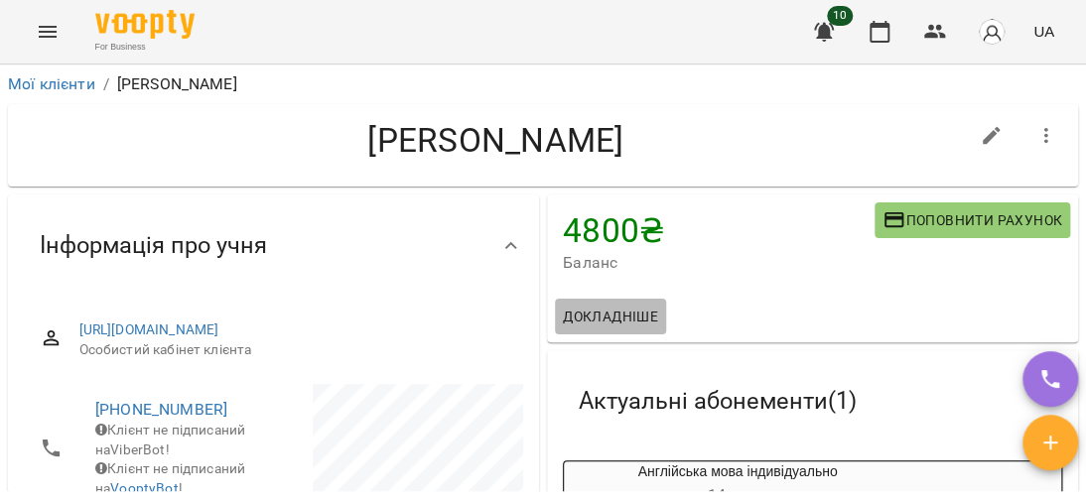
click at [618, 320] on span "Докладніше" at bounding box center [610, 317] width 95 height 24
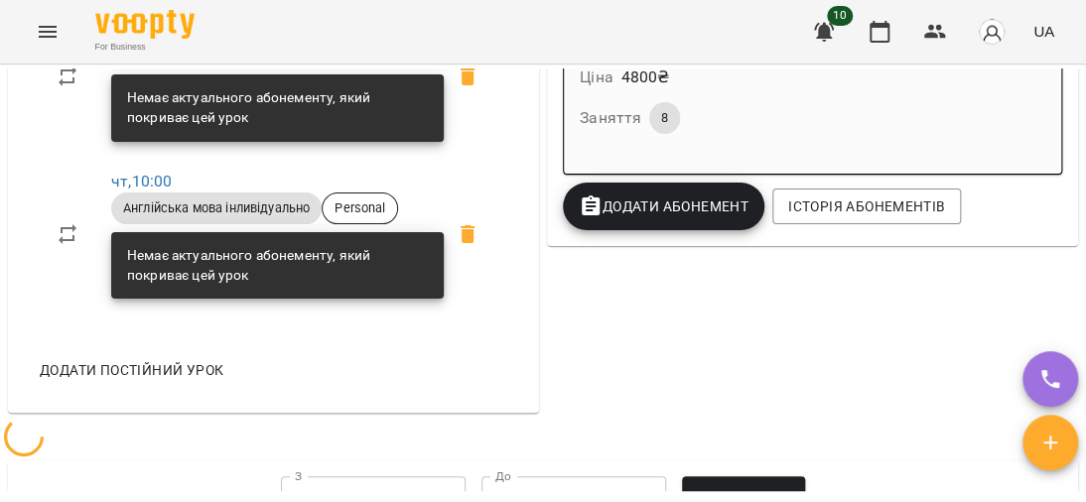
scroll to position [893, 0]
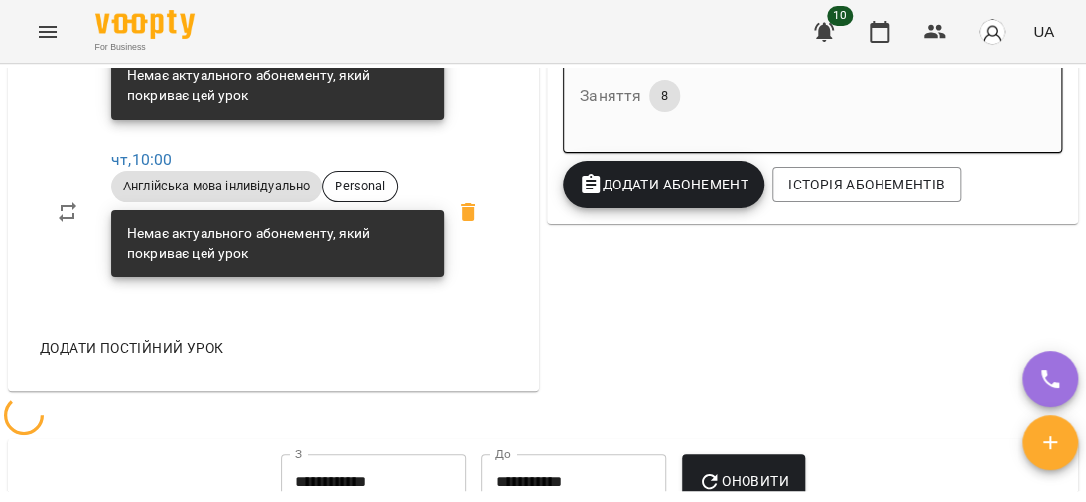
click at [185, 38] on span "Англійська мова інливідуально" at bounding box center [216, 29] width 210 height 18
click at [161, 11] on link "вт , 10:00" at bounding box center [141, 1] width 61 height 19
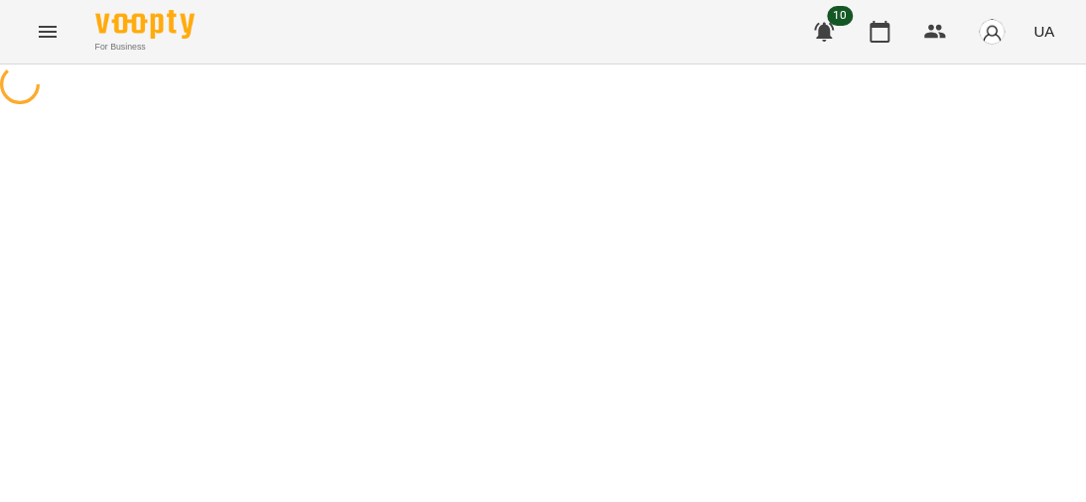
select select "*"
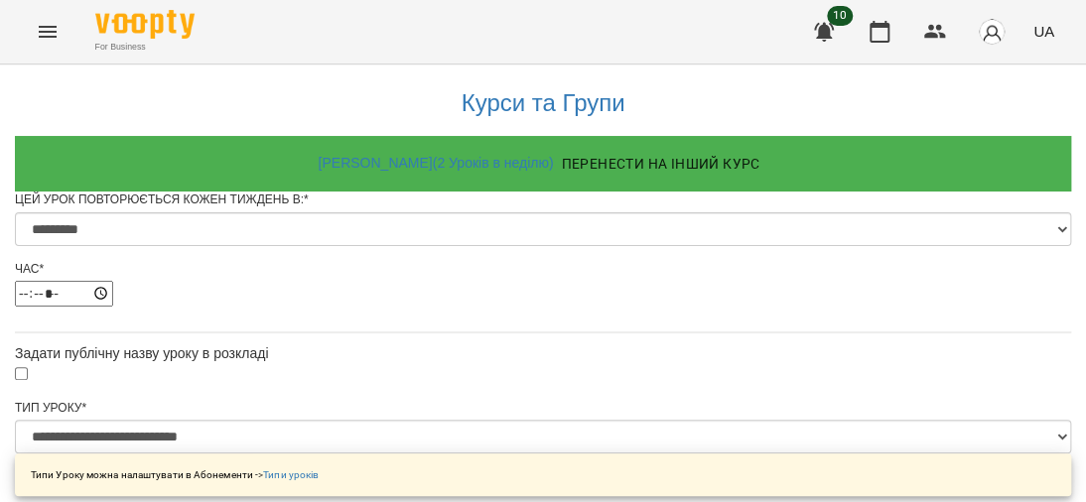
scroll to position [198, 0]
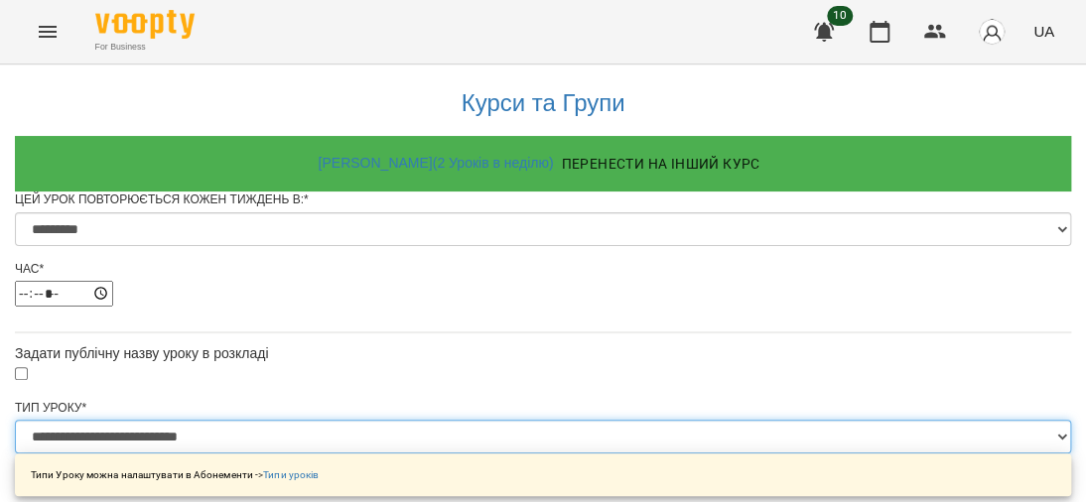
click at [758, 420] on select "**********" at bounding box center [543, 437] width 1056 height 34
select select "**********"
click at [296, 420] on select "**********" at bounding box center [543, 437] width 1056 height 34
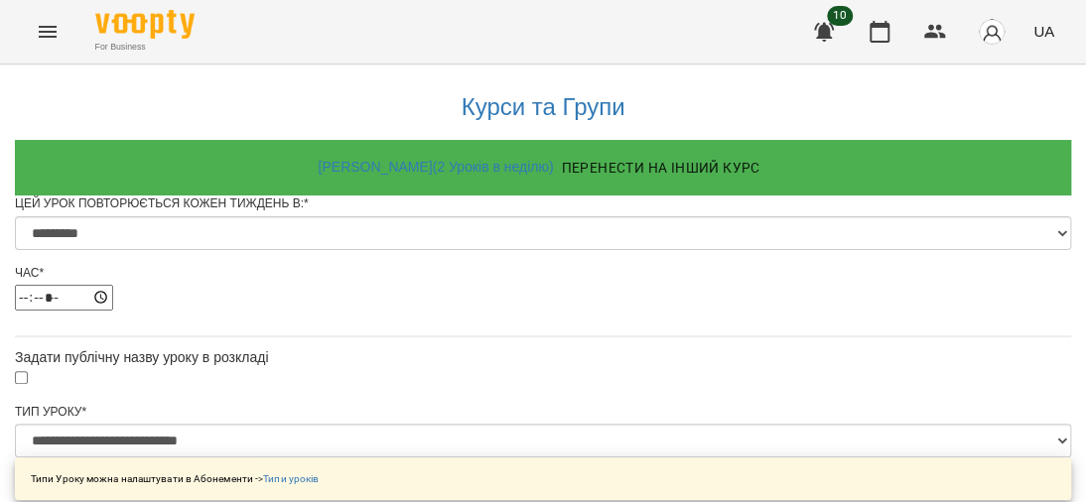
click at [38, 32] on icon "Menu" at bounding box center [48, 32] width 24 height 24
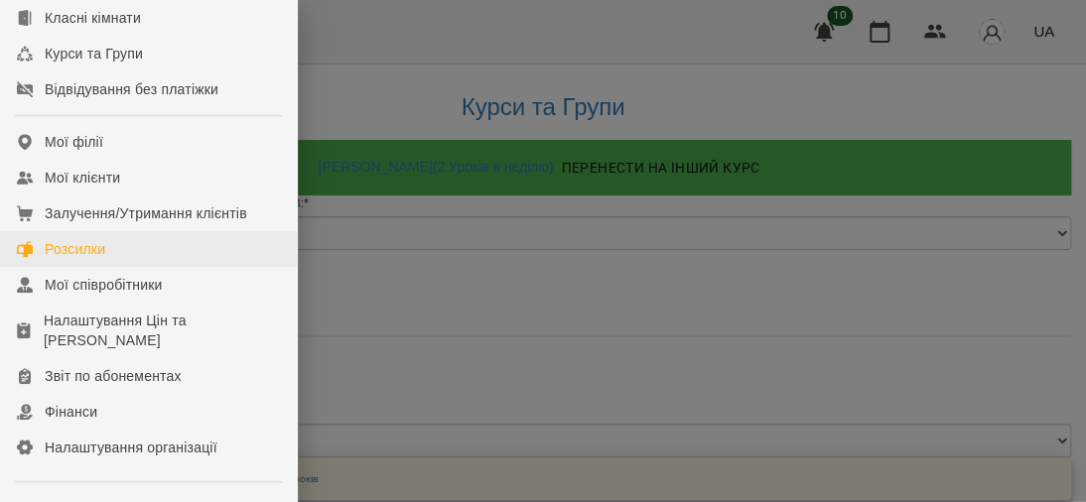
scroll to position [298, 0]
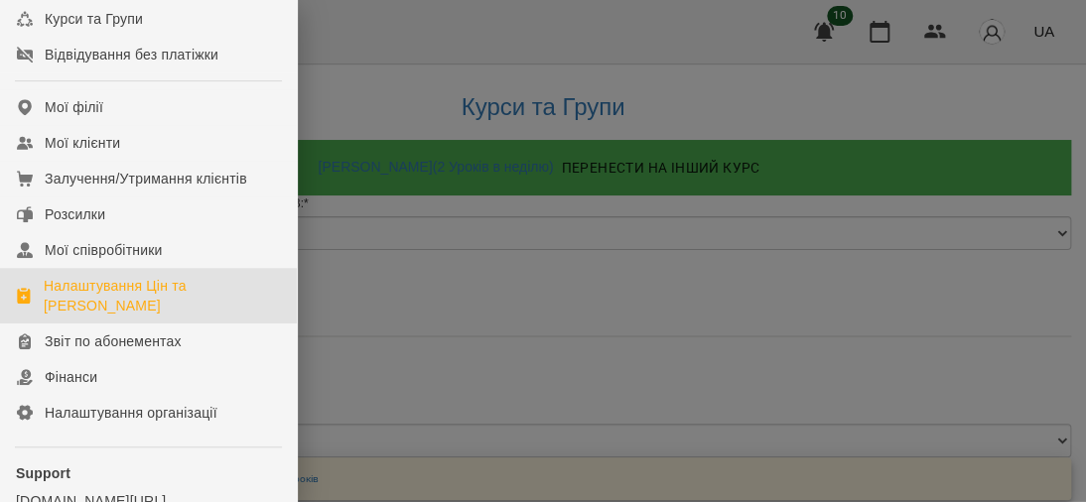
click at [125, 314] on div "Налаштування Цін та [PERSON_NAME]" at bounding box center [162, 296] width 237 height 40
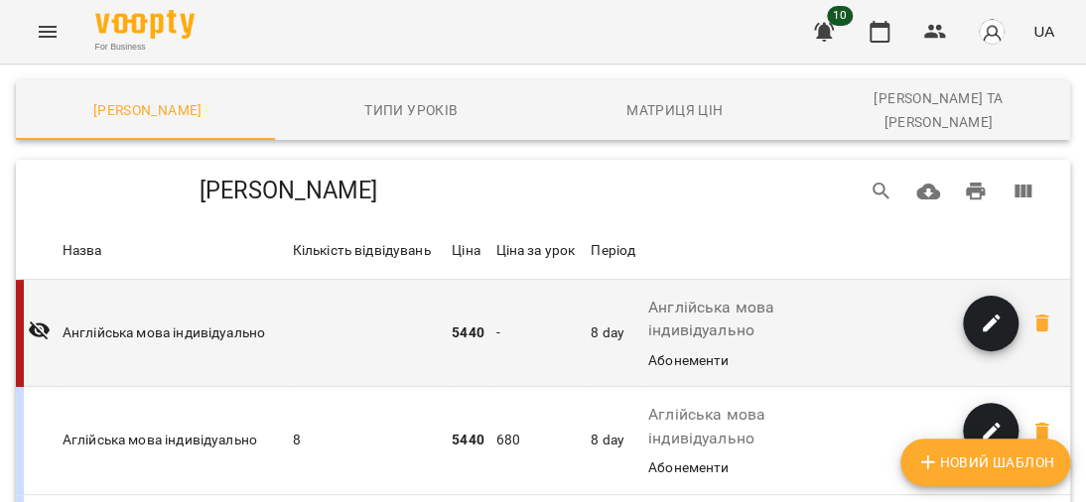
scroll to position [298, 0]
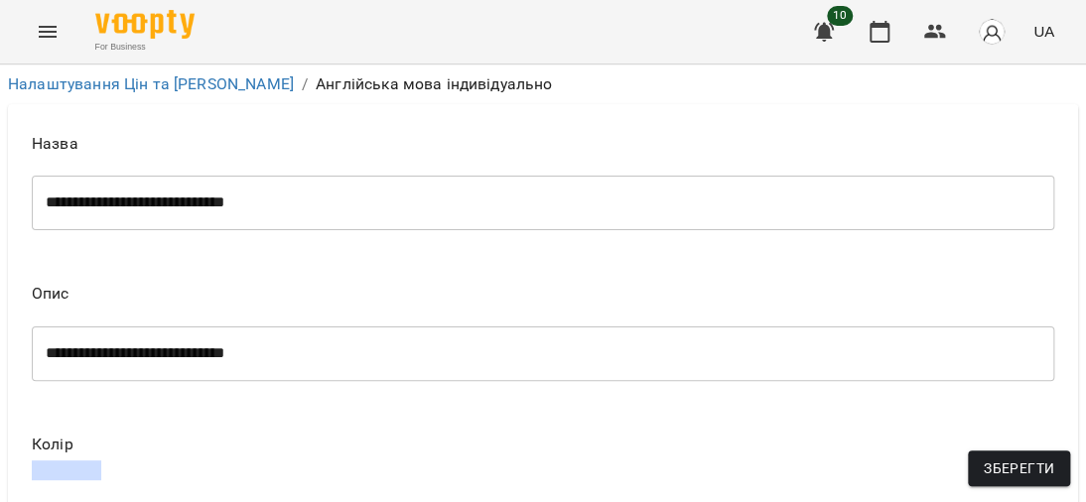
click at [517, 220] on div "**********" at bounding box center [543, 203] width 1022 height 56
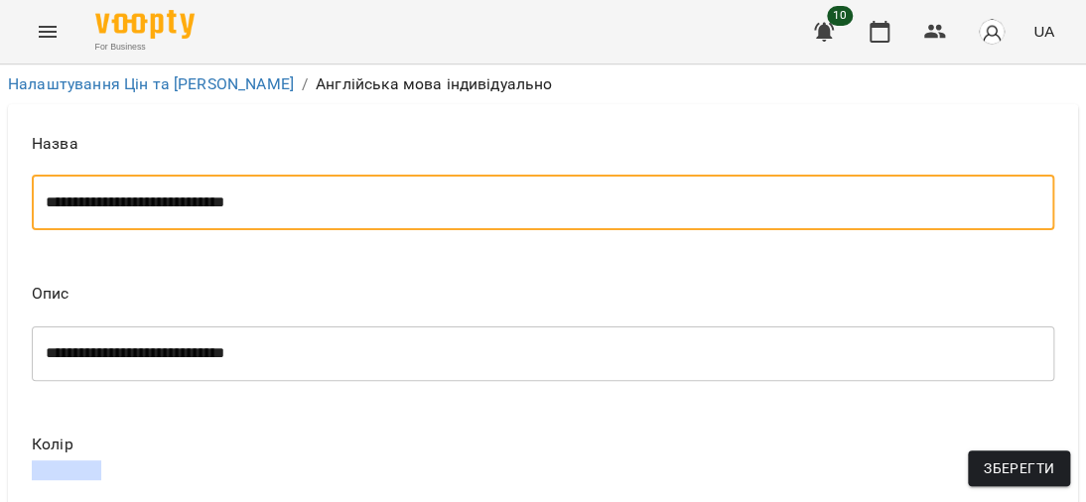
click at [355, 192] on div "**********" at bounding box center [543, 203] width 1022 height 56
click at [278, 208] on textarea "**********" at bounding box center [534, 202] width 977 height 19
click at [176, 196] on textarea "**********" at bounding box center [534, 202] width 977 height 19
click at [302, 198] on textarea "**********" at bounding box center [534, 202] width 977 height 19
type textarea "**********"
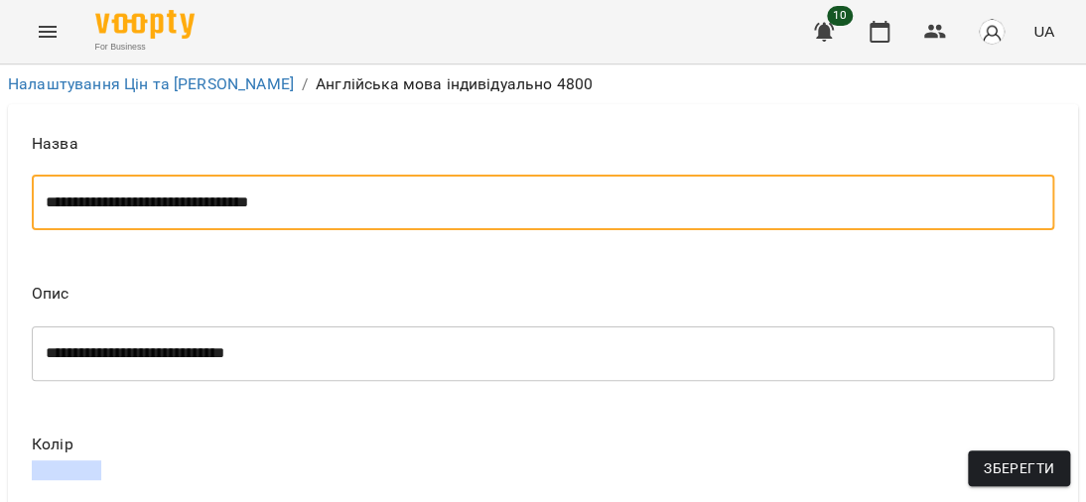
click at [300, 342] on div "**********" at bounding box center [543, 353] width 1022 height 56
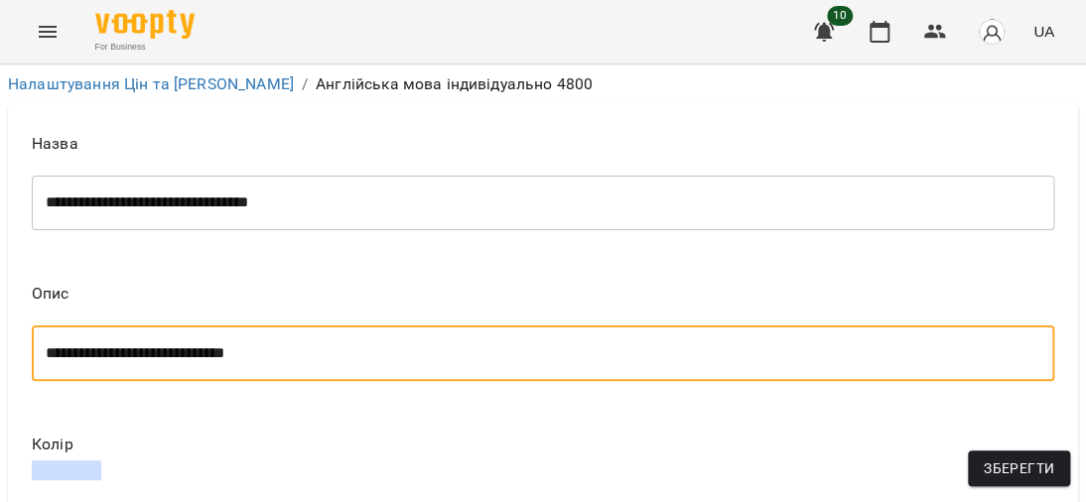
click at [300, 347] on textarea "**********" at bounding box center [534, 353] width 977 height 19
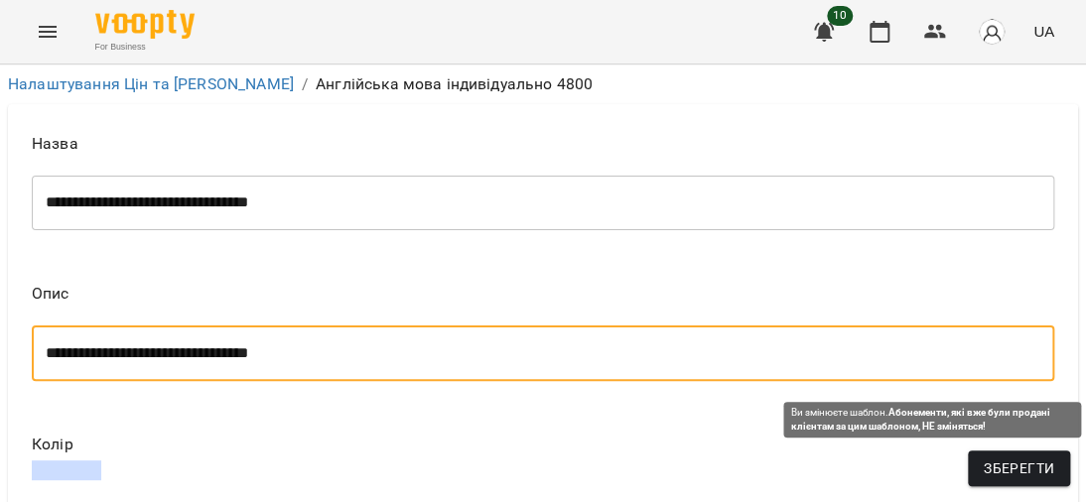
type textarea "**********"
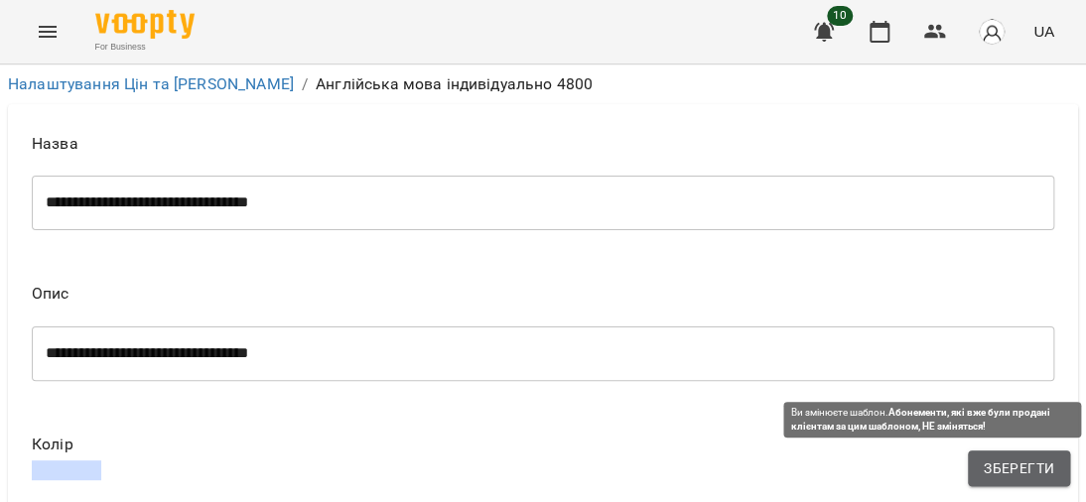
click at [1008, 457] on span "Зберегти" at bounding box center [1018, 468] width 70 height 24
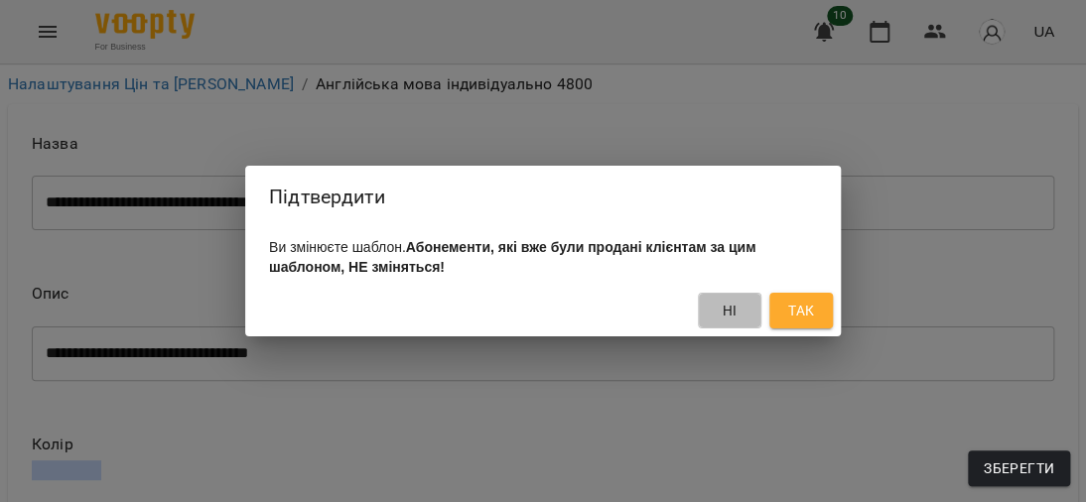
click at [720, 297] on button "Ні" at bounding box center [730, 311] width 64 height 36
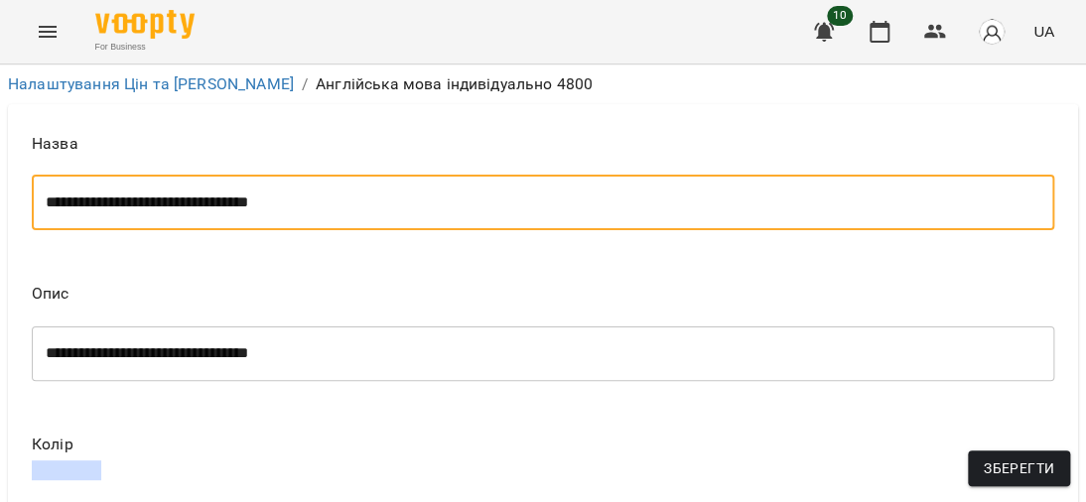
click at [329, 209] on textarea "**********" at bounding box center [534, 202] width 977 height 19
type textarea "**********"
click at [338, 349] on textarea "**********" at bounding box center [534, 353] width 977 height 19
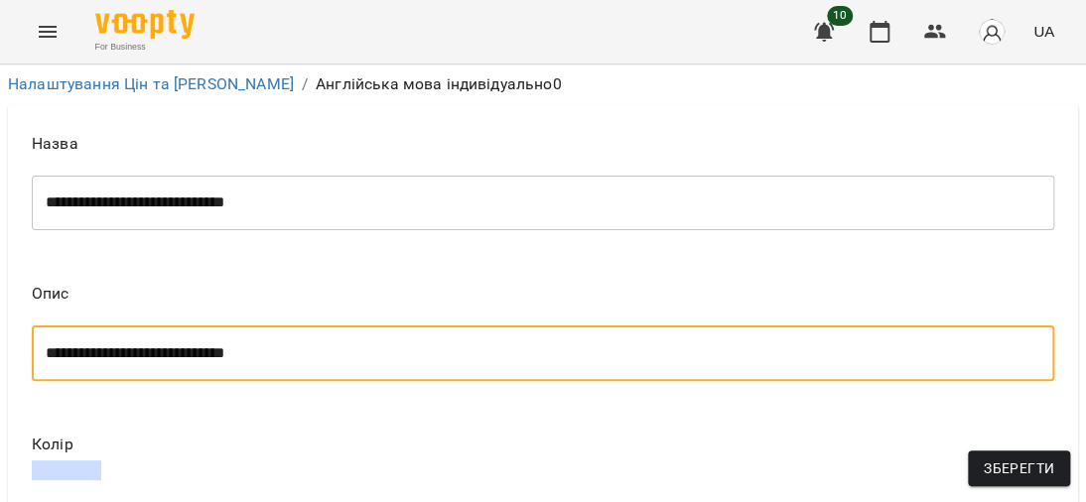
type textarea "**********"
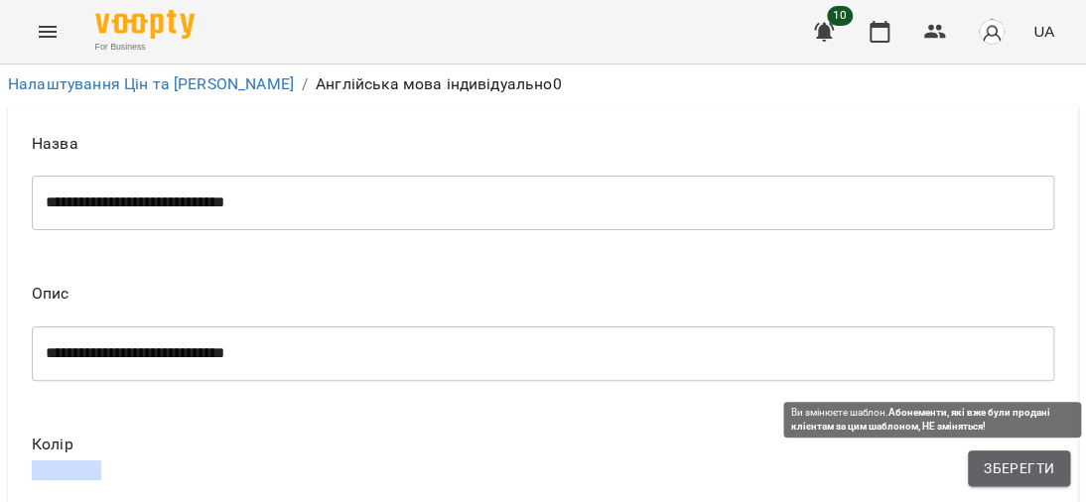
click at [1060, 463] on button "Зберегти" at bounding box center [1018, 468] width 102 height 36
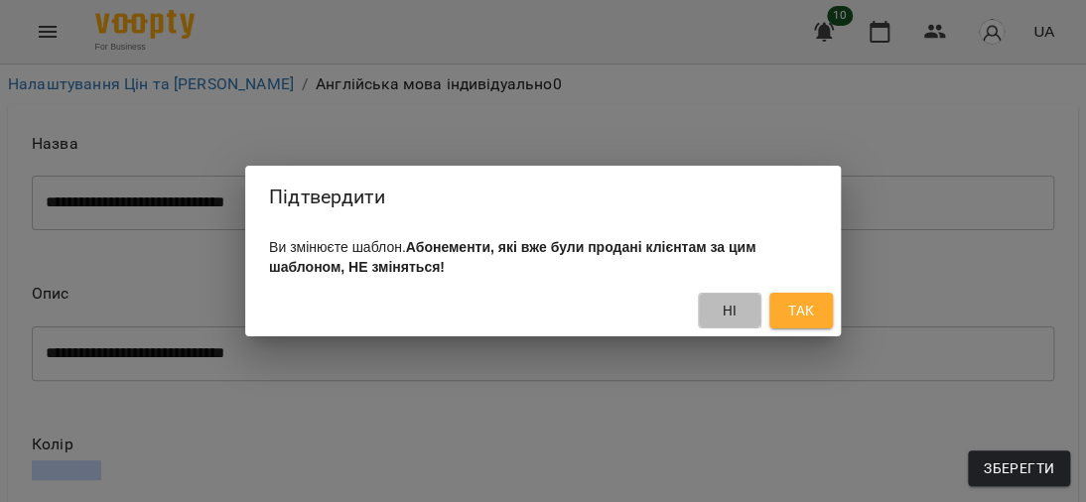
click at [734, 298] on button "Ні" at bounding box center [730, 311] width 64 height 36
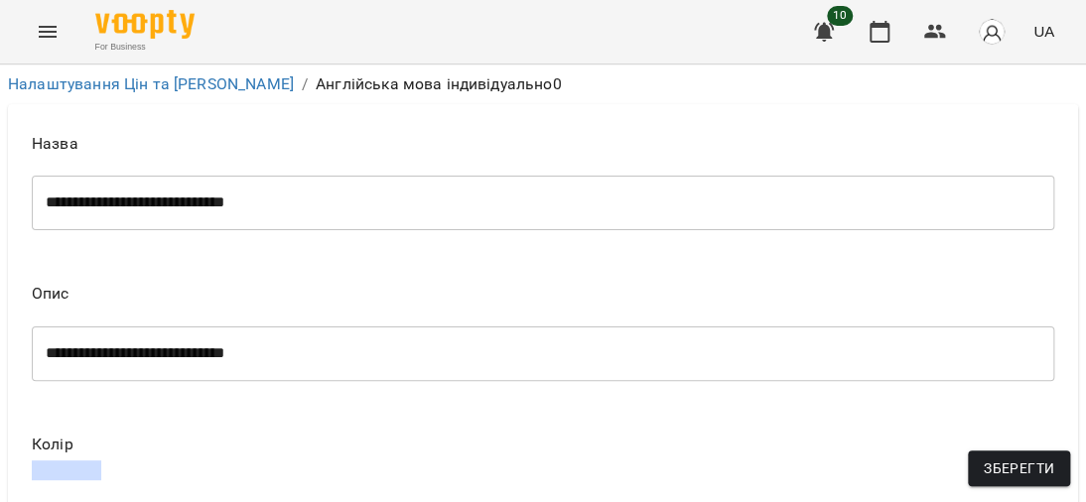
click at [37, 38] on icon "Menu" at bounding box center [48, 32] width 24 height 24
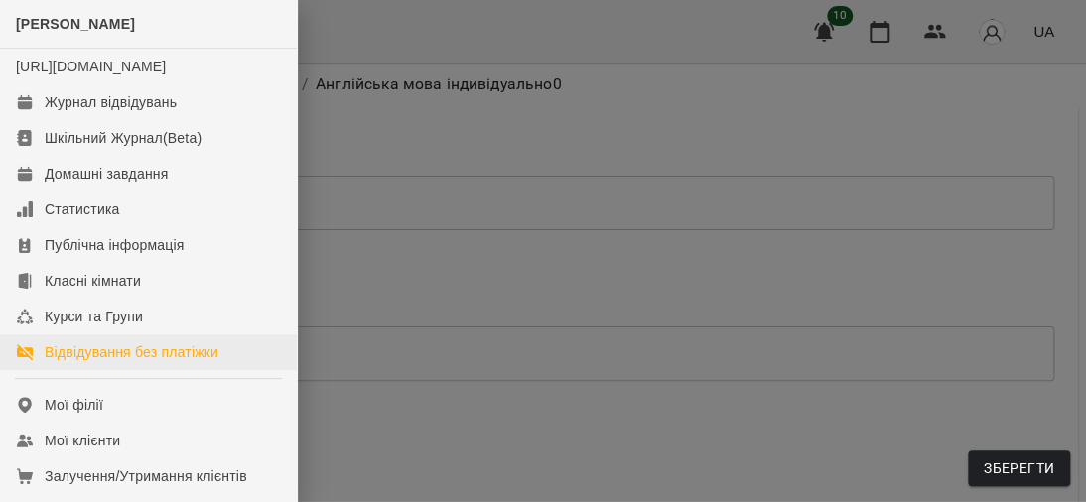
scroll to position [298, 0]
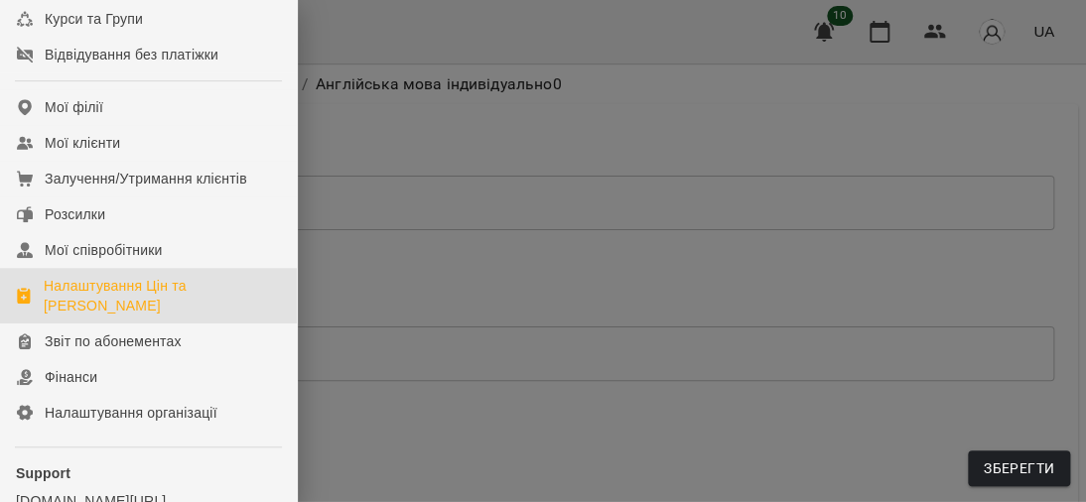
click at [139, 315] on div "Налаштування Цін та [PERSON_NAME]" at bounding box center [162, 296] width 237 height 40
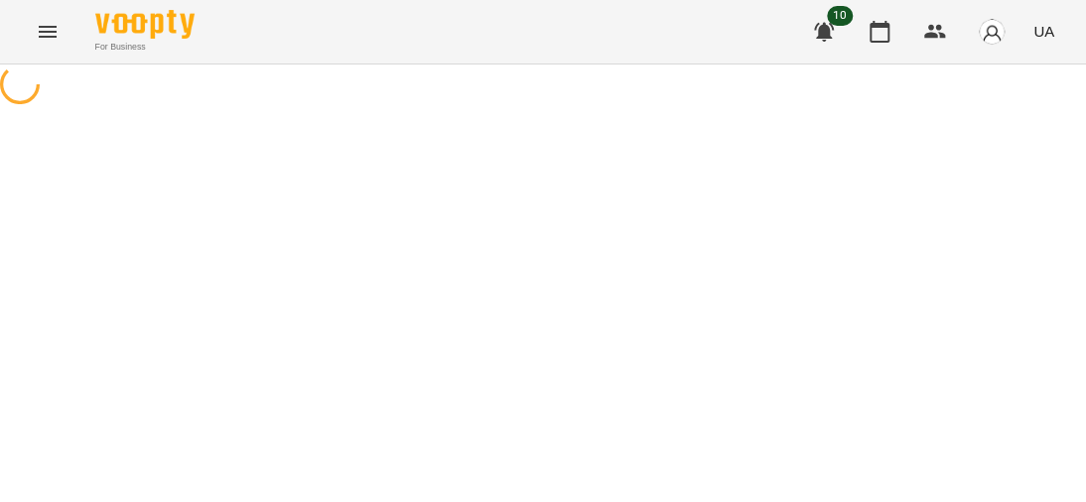
click at [433, 109] on div at bounding box center [543, 86] width 1086 height 45
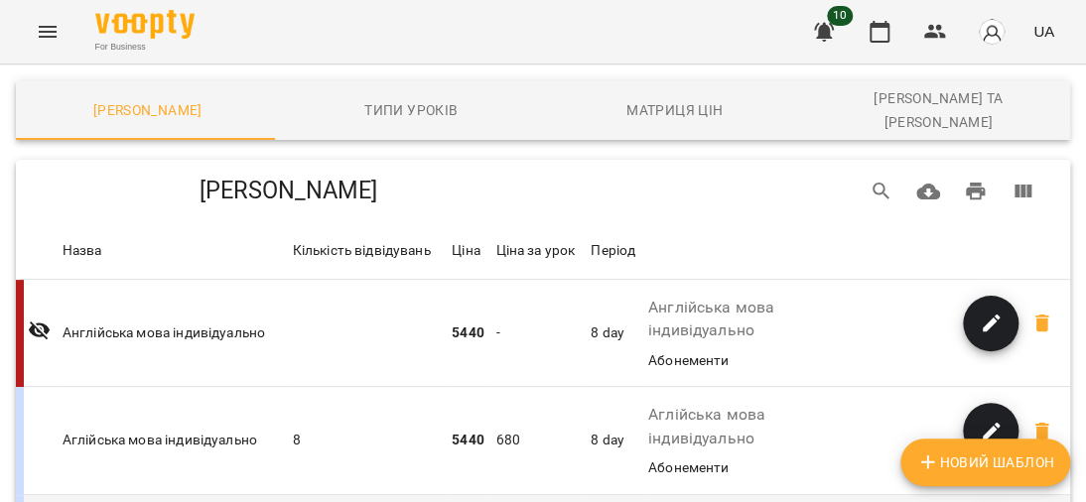
scroll to position [303, 0]
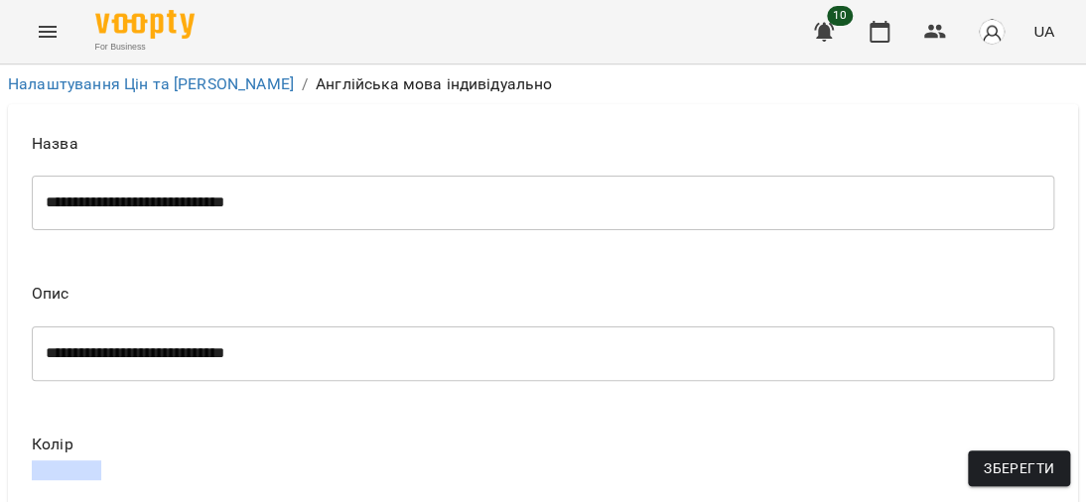
scroll to position [1111, 0]
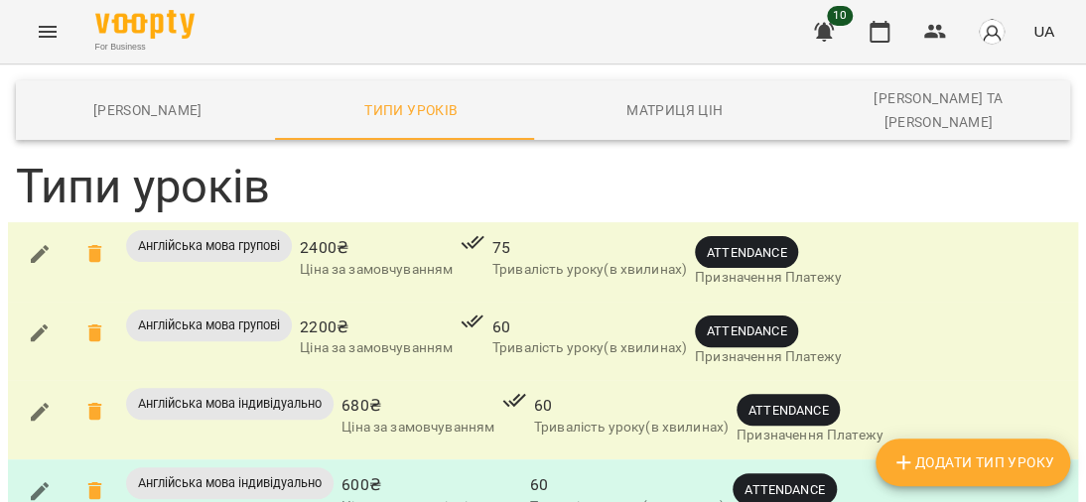
scroll to position [127, 0]
click at [345, 473] on span "600 ₴" at bounding box center [431, 485] width 181 height 24
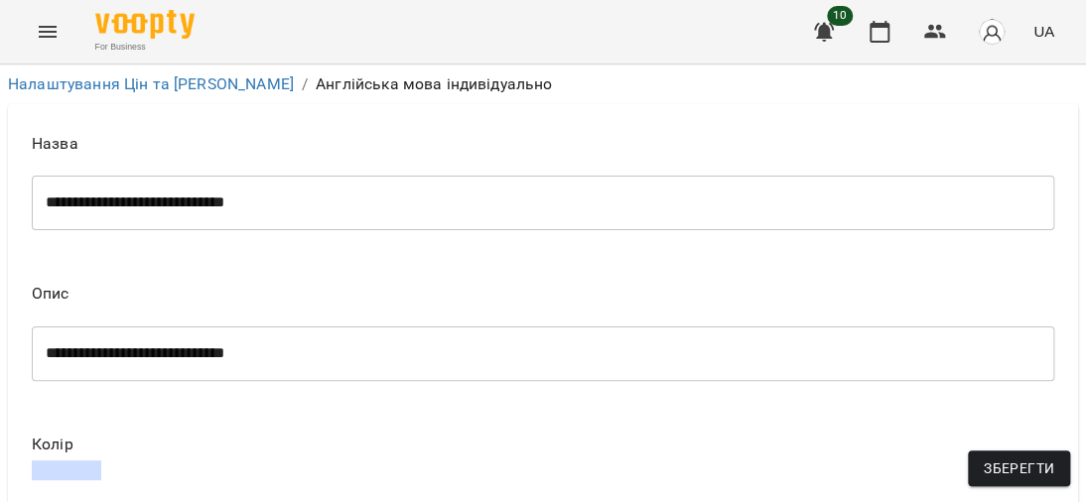
scroll to position [1111, 0]
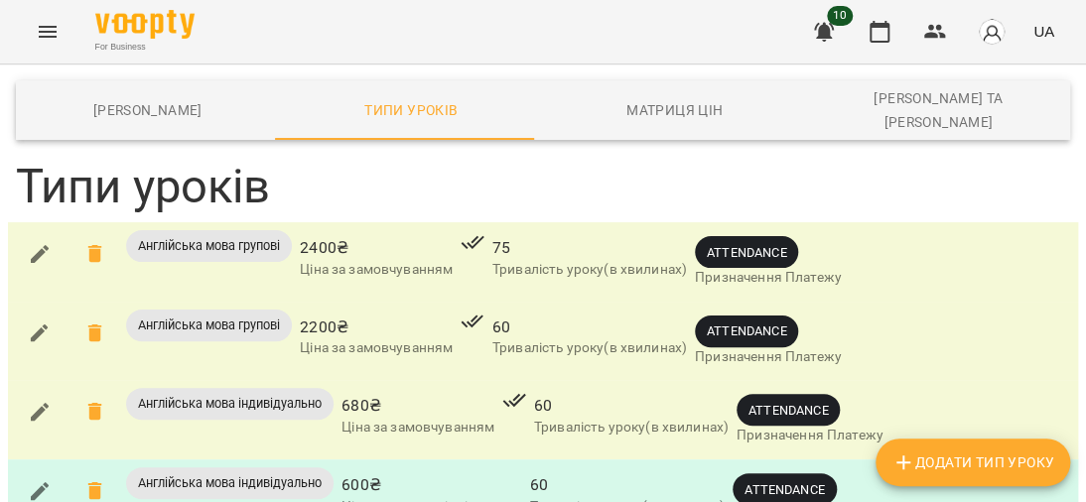
scroll to position [127, 0]
click at [261, 467] on div "Англійська мова індивідуально" at bounding box center [229, 483] width 207 height 32
click at [812, 480] on span "ATTENDANCE" at bounding box center [783, 489] width 103 height 19
click at [949, 466] on span "Додати Тип Уроку" at bounding box center [972, 462] width 163 height 24
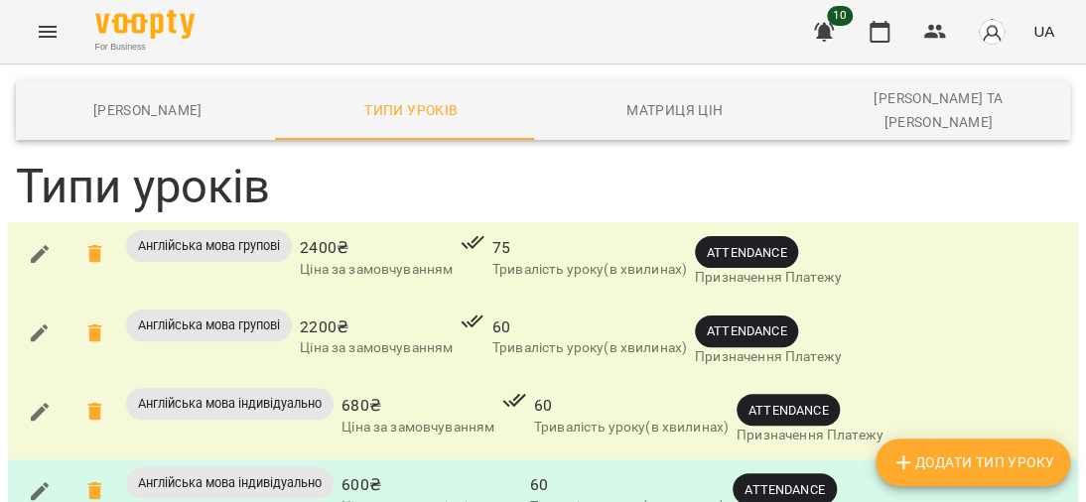
click at [359, 497] on p "Ціна разового відвідування" at bounding box center [431, 507] width 181 height 20
click at [456, 226] on div "2400 ₴ Ціна за замовчуванням" at bounding box center [376, 261] width 161 height 71
click at [205, 474] on span "Англійська мова індивідуально" at bounding box center [229, 483] width 207 height 18
click at [40, 479] on icon "button" at bounding box center [40, 491] width 24 height 24
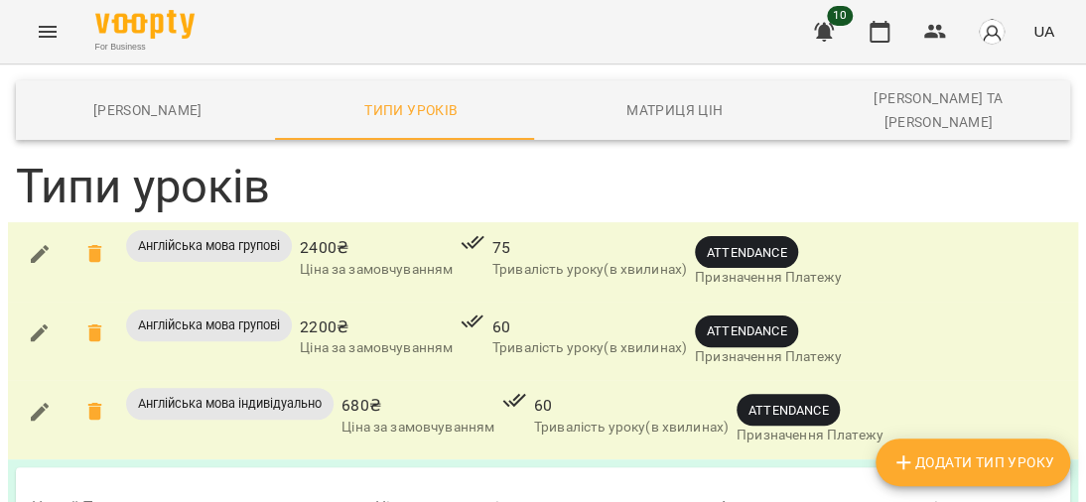
scroll to position [532, 0]
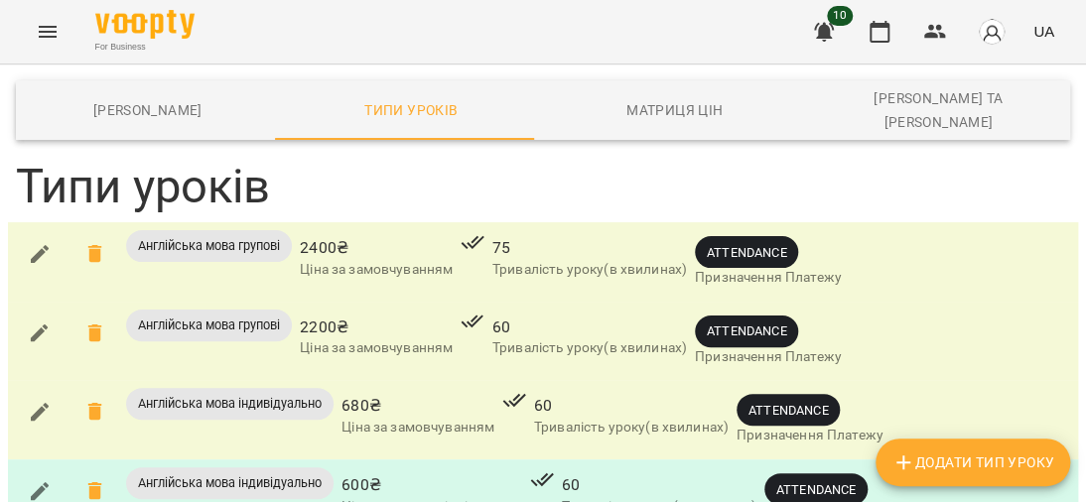
scroll to position [127, 0]
click at [52, 34] on icon "Menu" at bounding box center [48, 32] width 24 height 24
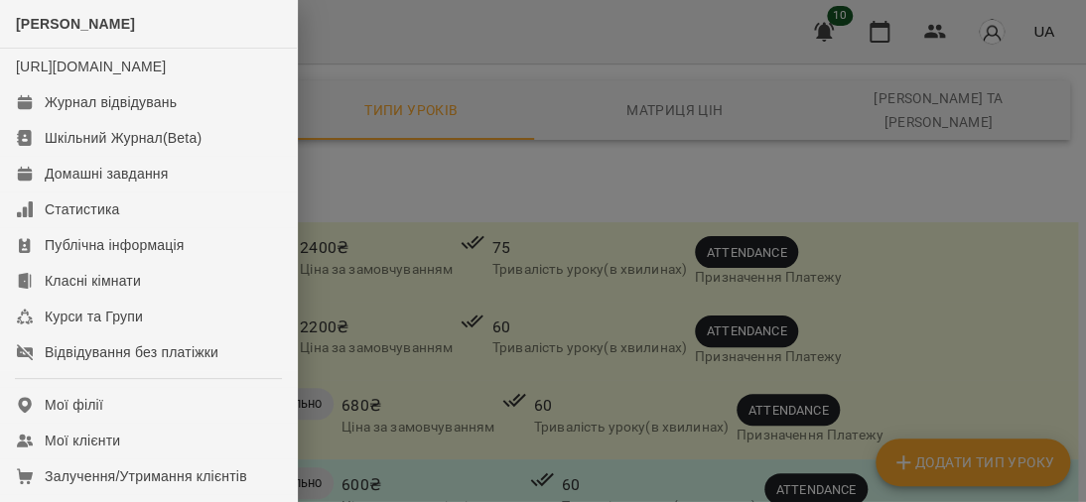
click at [472, 165] on div at bounding box center [543, 251] width 1086 height 502
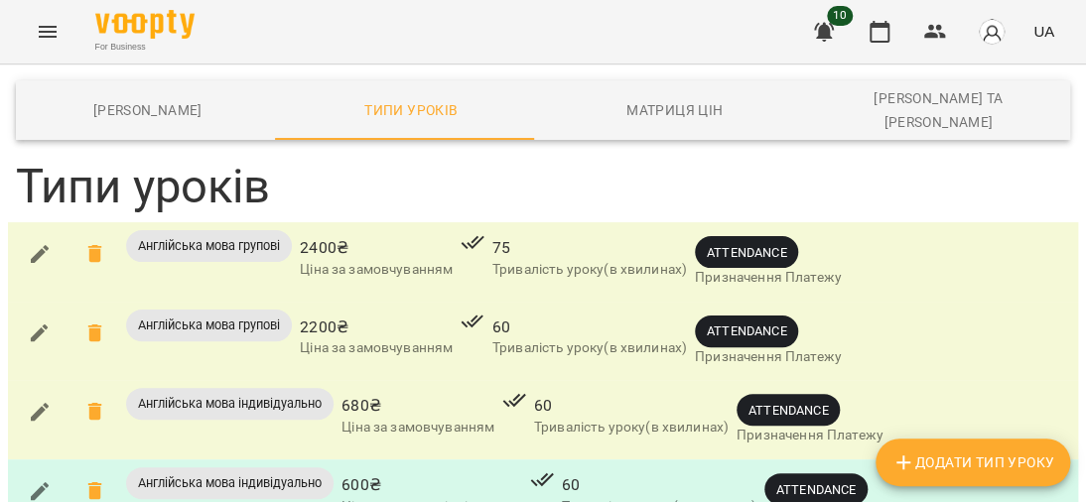
scroll to position [0, 0]
click at [20, 26] on div "For Business 10 UA" at bounding box center [543, 32] width 1086 height 64
click at [32, 30] on button "Menu" at bounding box center [48, 32] width 48 height 48
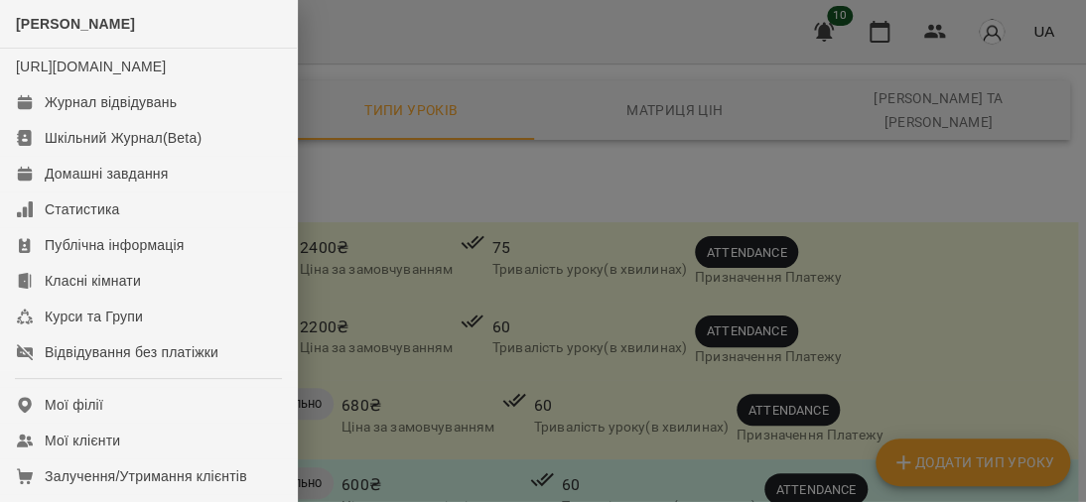
click at [565, 148] on div at bounding box center [543, 251] width 1086 height 502
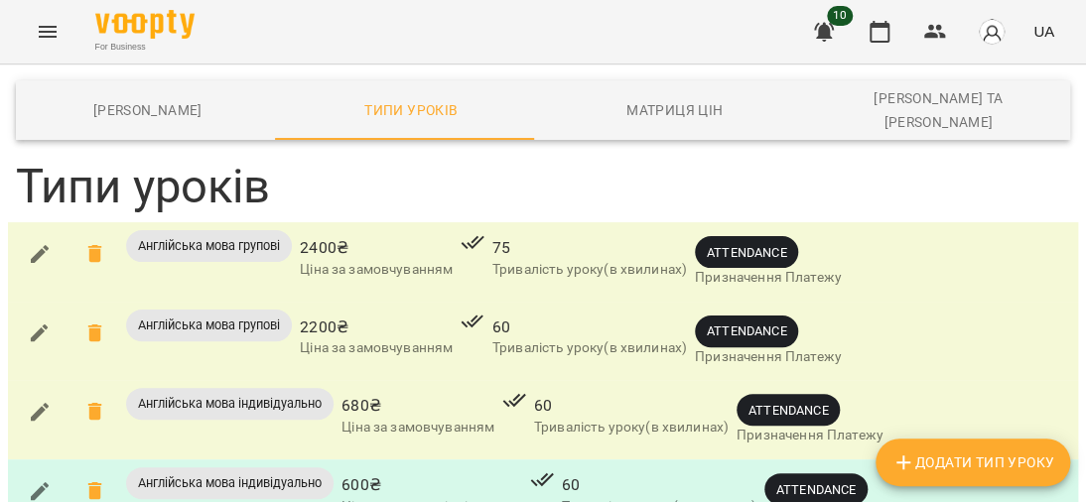
click at [46, 14] on button "Menu" at bounding box center [48, 32] width 48 height 48
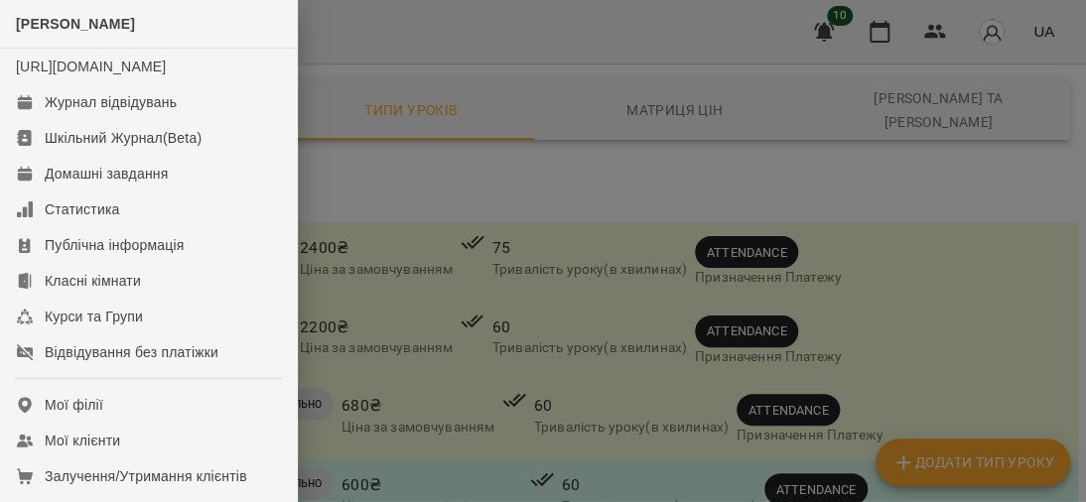
click at [462, 180] on div at bounding box center [543, 251] width 1086 height 502
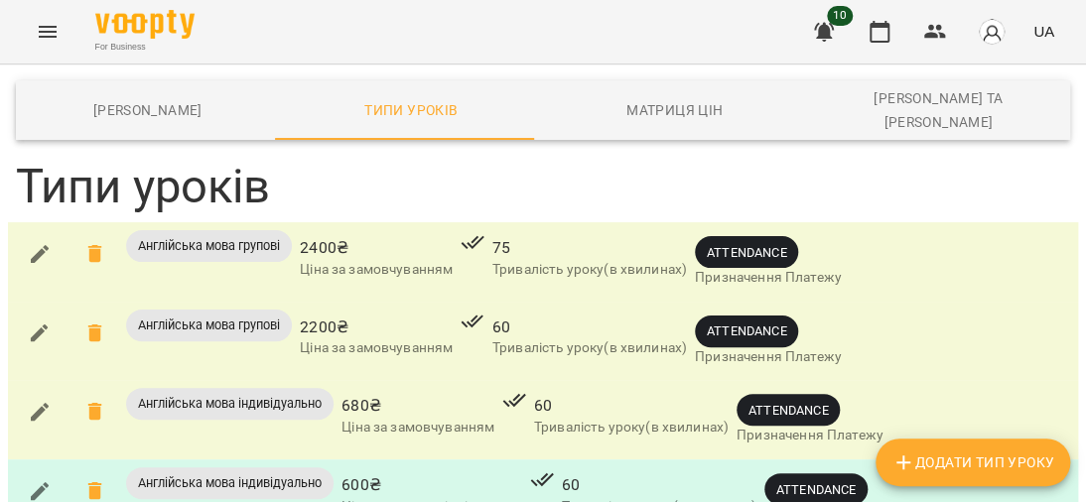
click at [49, 22] on icon "Menu" at bounding box center [48, 32] width 24 height 24
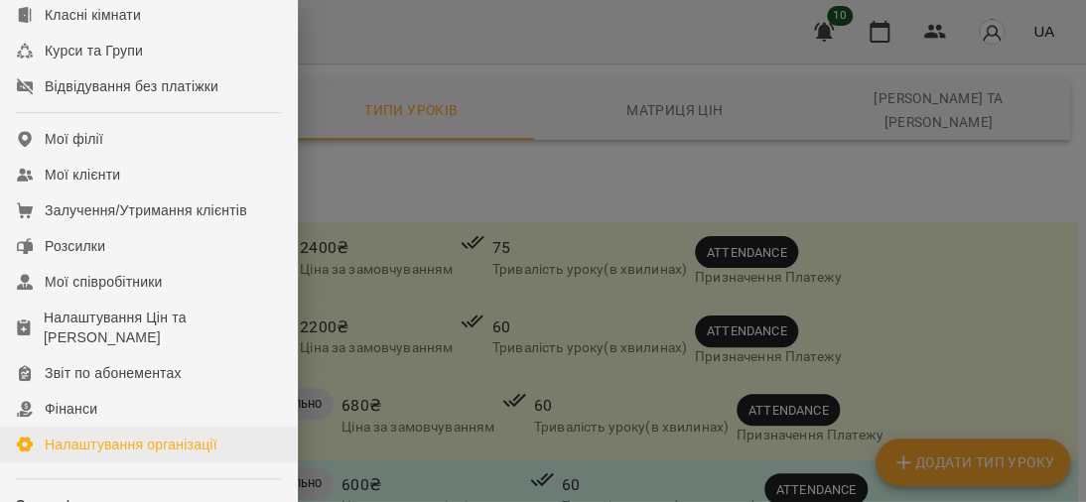
scroll to position [298, 0]
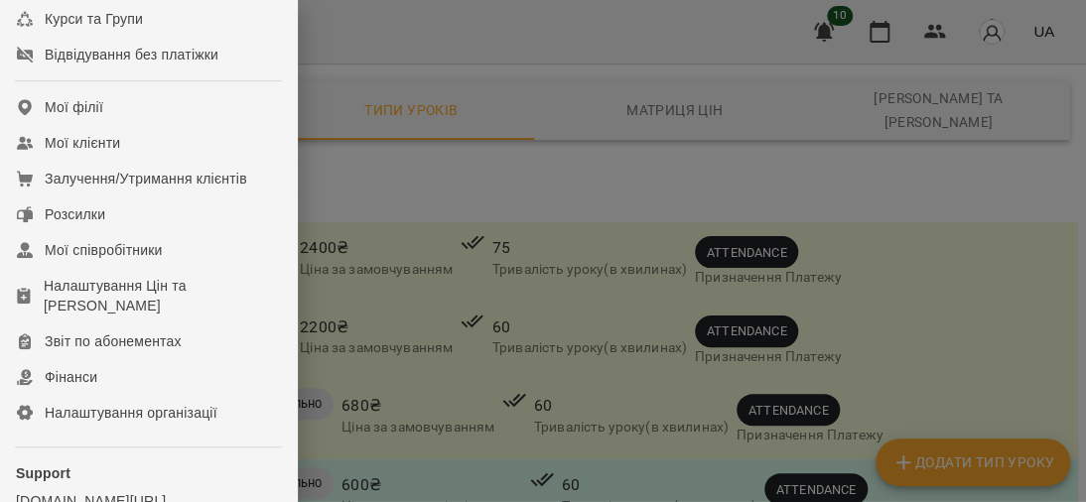
click at [551, 175] on div at bounding box center [543, 251] width 1086 height 502
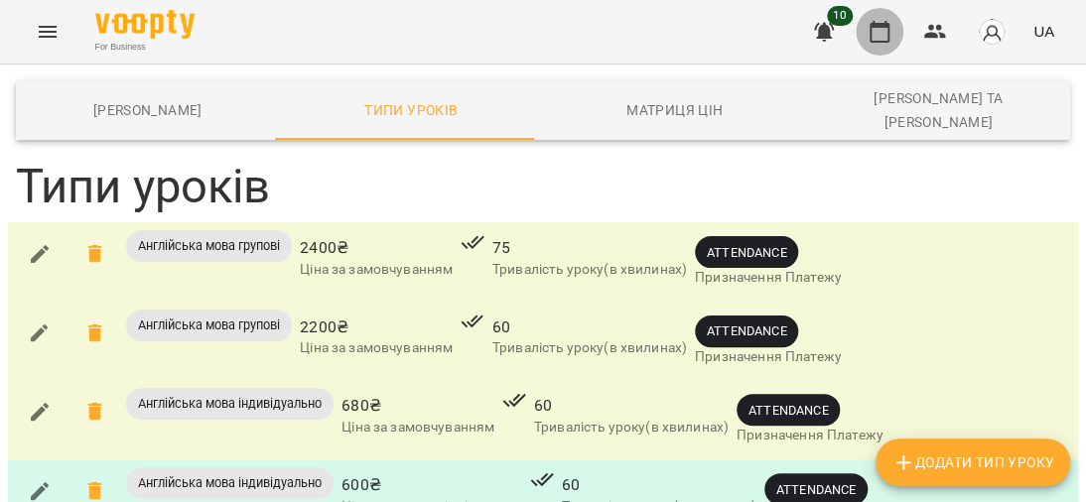
click at [871, 33] on icon "button" at bounding box center [879, 32] width 20 height 22
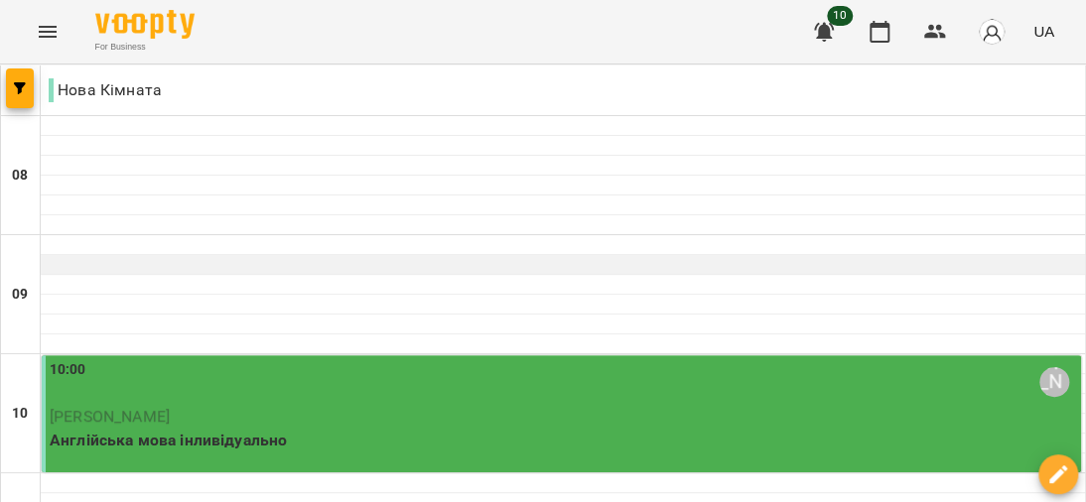
scroll to position [298, 0]
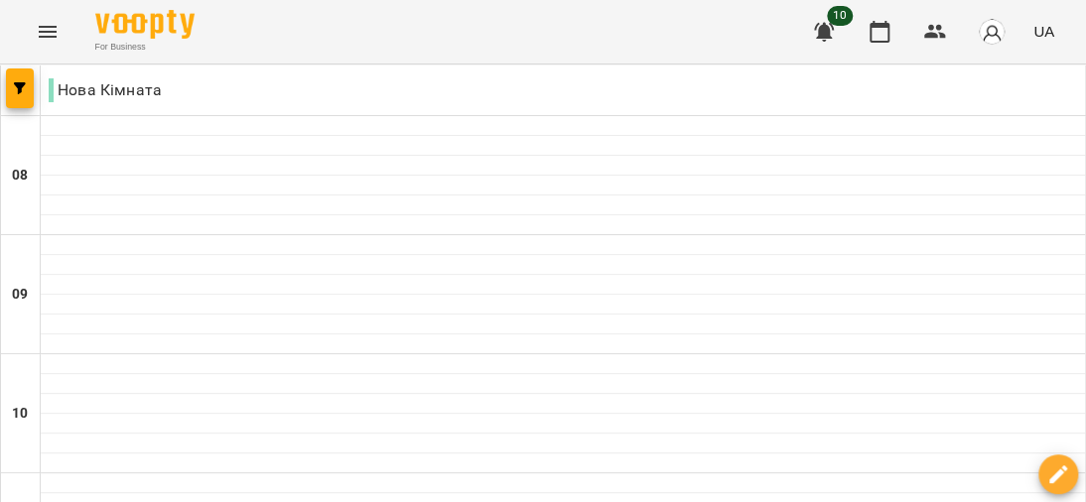
type input "**********"
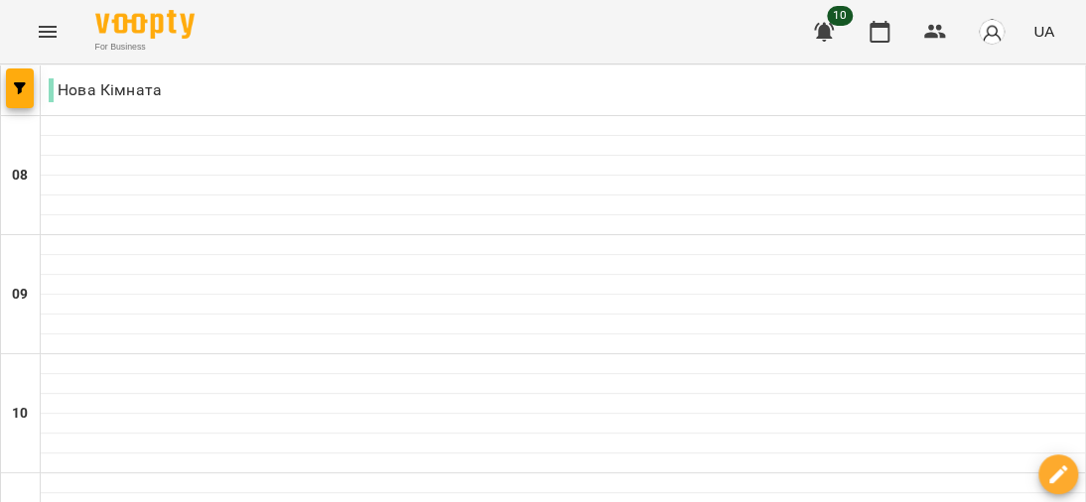
type input "**********"
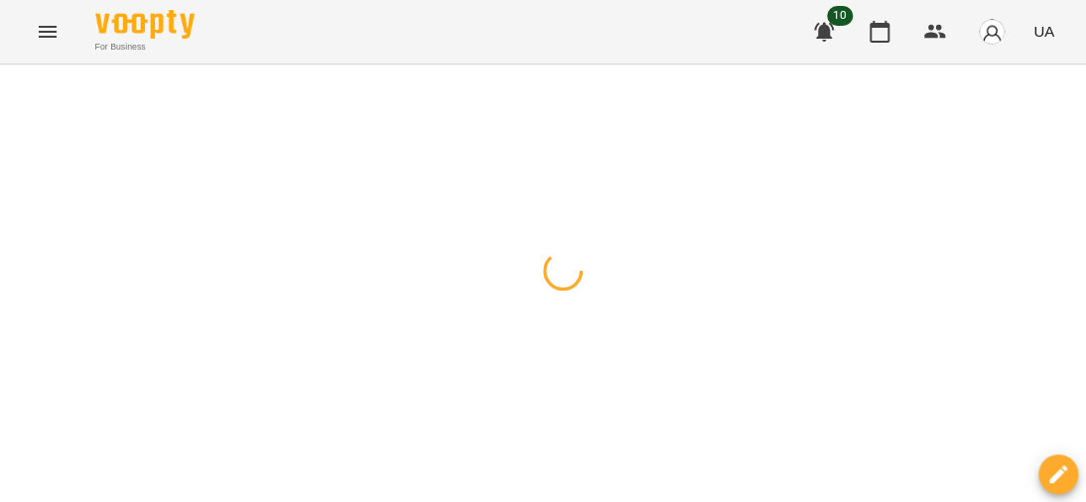
click at [411, 64] on div at bounding box center [543, 64] width 1086 height 0
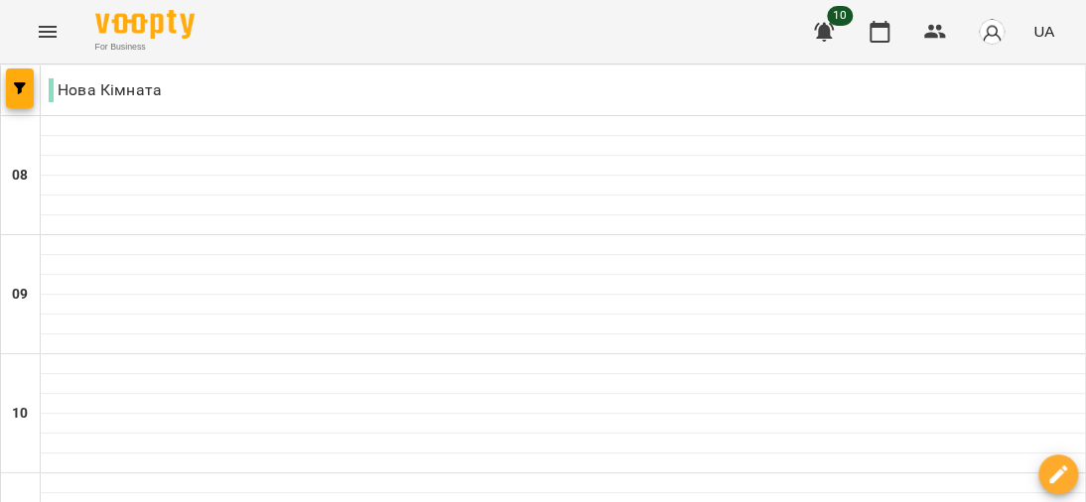
type input "**********"
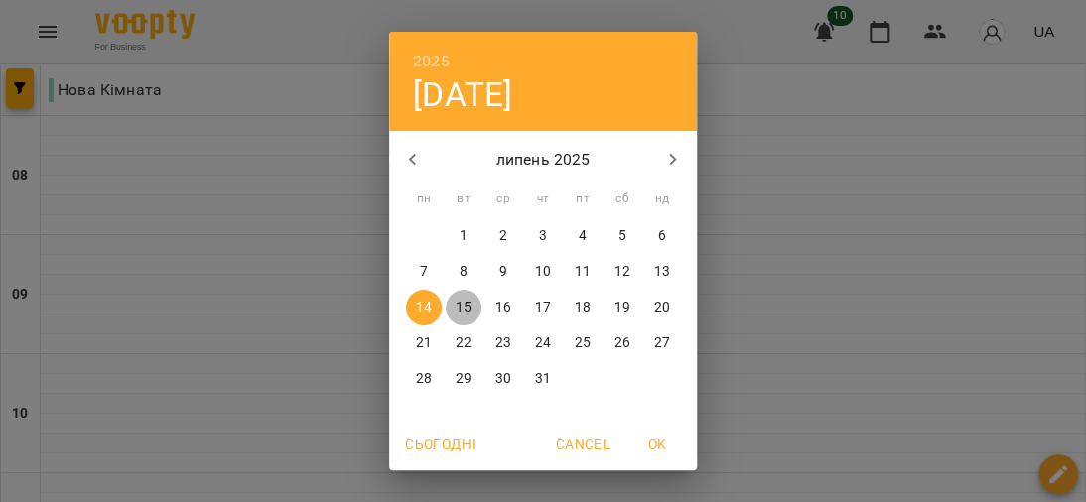
click at [455, 311] on p "15" at bounding box center [463, 308] width 16 height 20
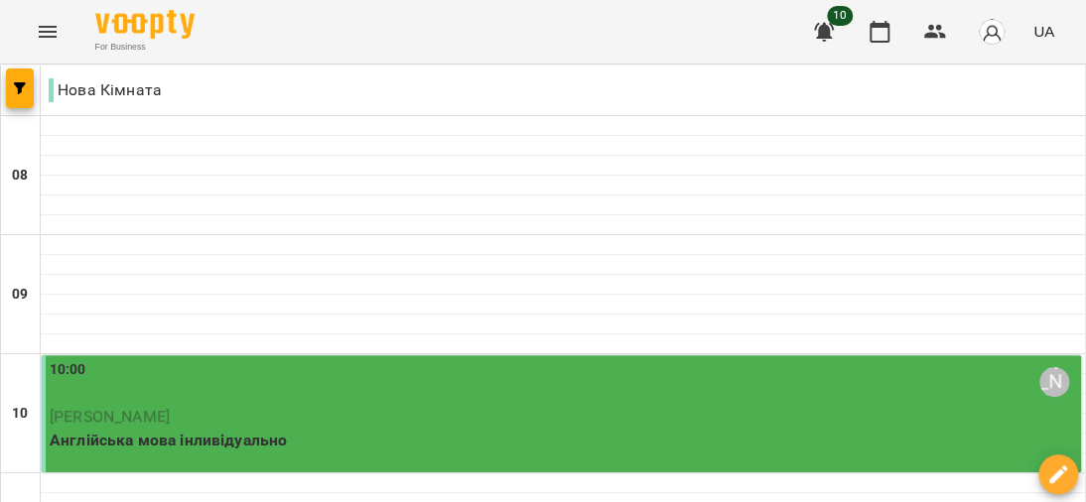
click at [175, 429] on p "Англійська мова інливідуально" at bounding box center [563, 441] width 1027 height 24
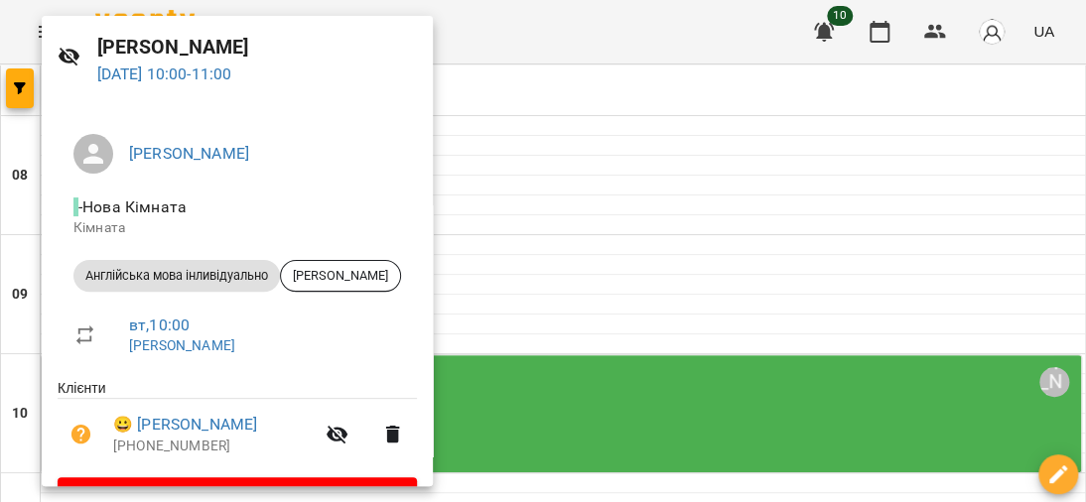
scroll to position [99, 0]
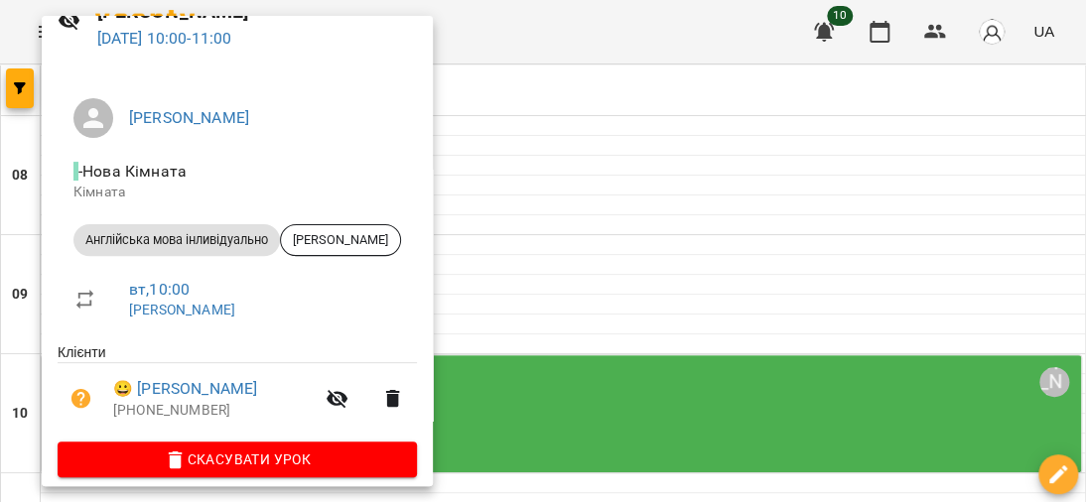
click at [190, 235] on span "Англійська мова інливідуально" at bounding box center [176, 240] width 206 height 18
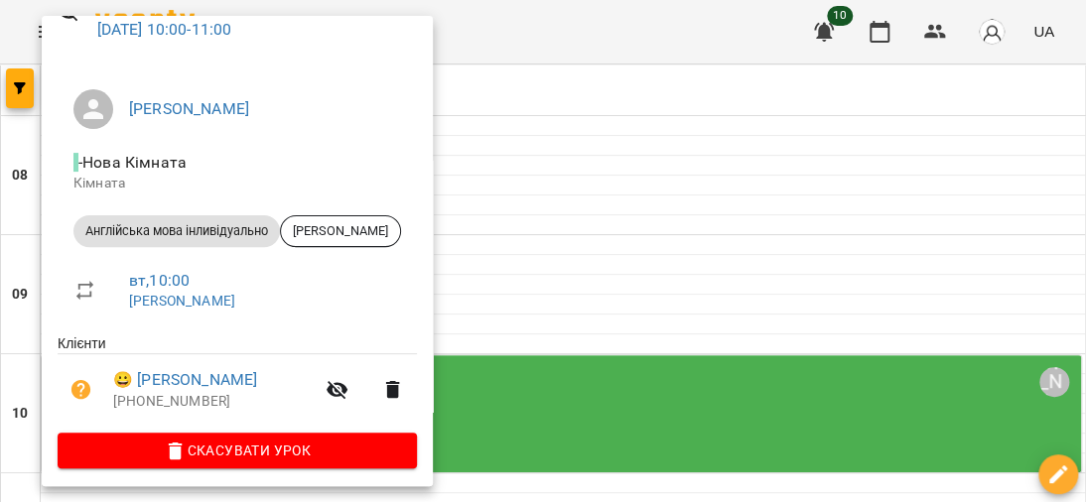
scroll to position [116, 0]
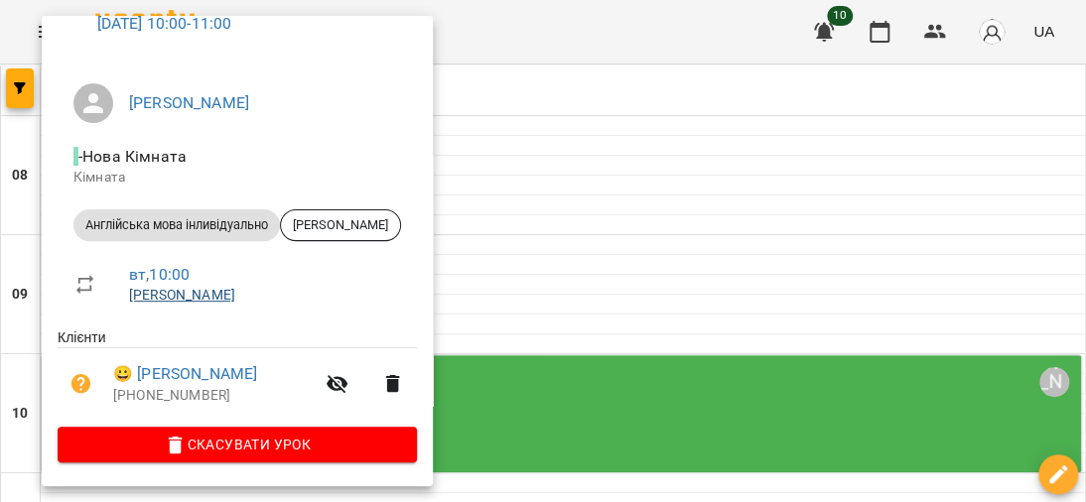
click at [176, 290] on link "[PERSON_NAME]" at bounding box center [182, 295] width 106 height 16
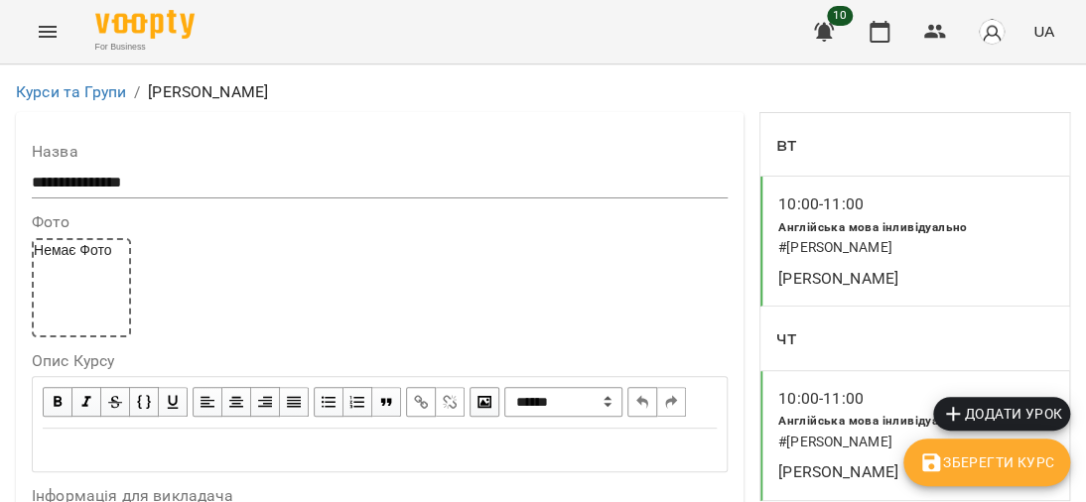
click at [857, 220] on span "Англійська мова інливідуально" at bounding box center [872, 227] width 189 height 14
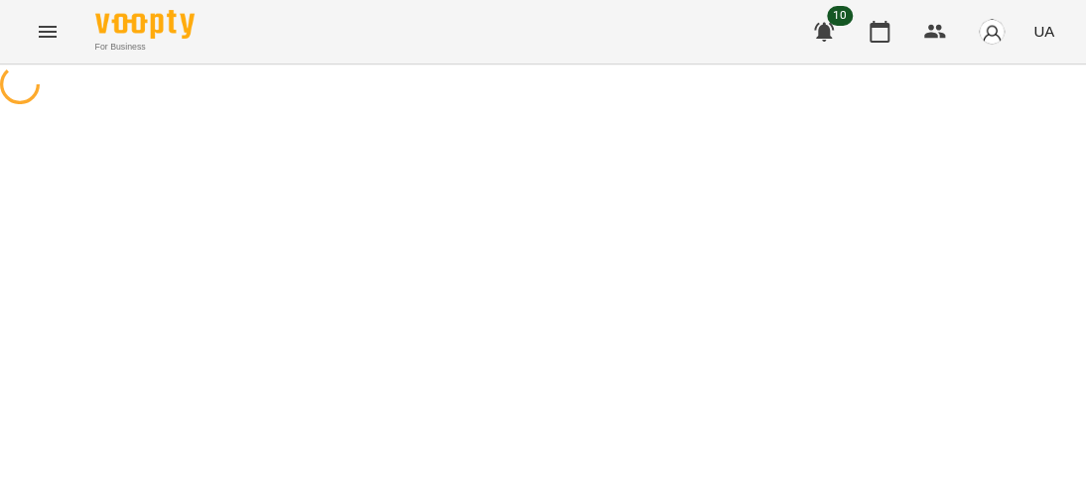
click at [837, 109] on div at bounding box center [543, 86] width 1086 height 45
select select "*"
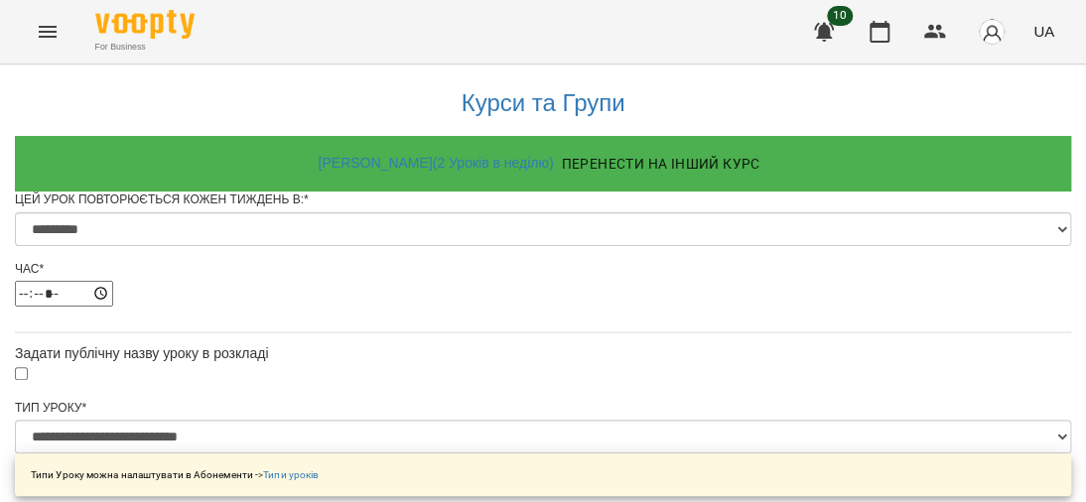
scroll to position [198, 0]
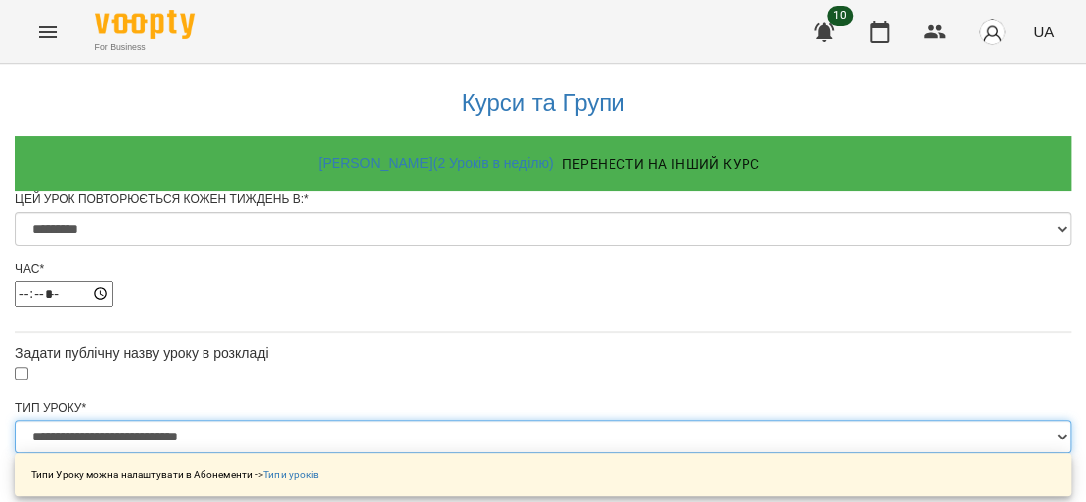
click at [769, 420] on select "**********" at bounding box center [543, 437] width 1056 height 34
select select "**********"
click at [296, 420] on select "**********" at bounding box center [543, 437] width 1056 height 34
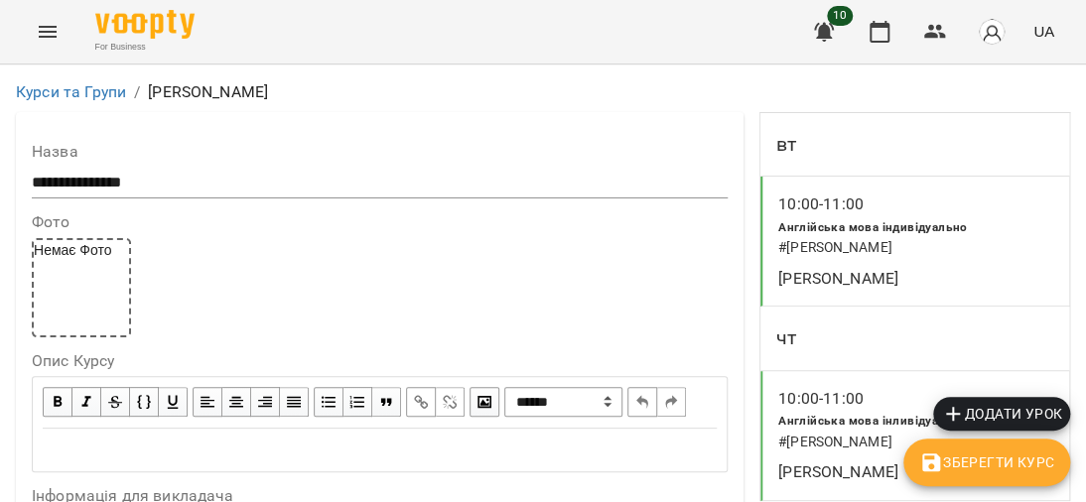
scroll to position [198, 0]
click at [778, 432] on h6 "# [PERSON_NAME]" at bounding box center [915, 443] width 275 height 22
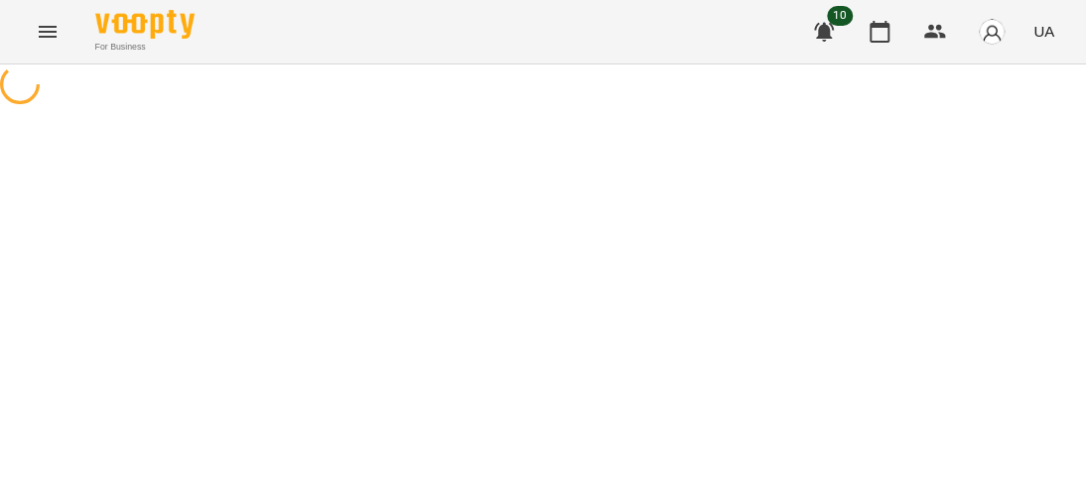
select select "*"
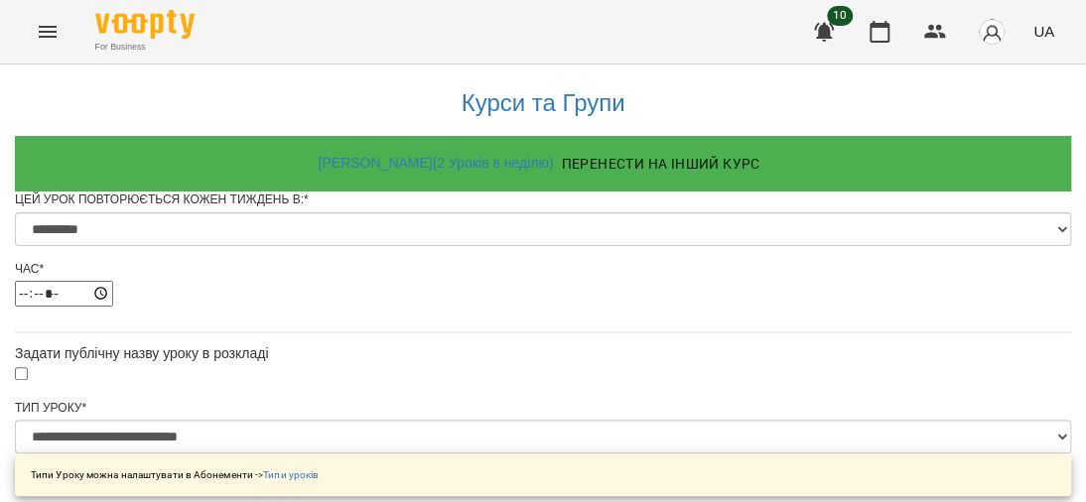
scroll to position [198, 0]
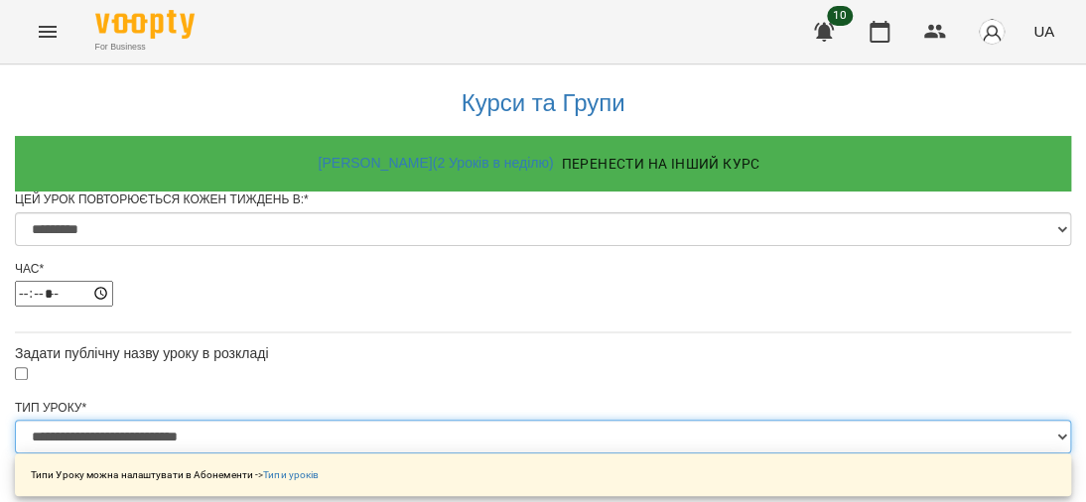
click at [755, 420] on select "**********" at bounding box center [543, 437] width 1056 height 34
select select "**********"
click at [296, 420] on select "**********" at bounding box center [543, 437] width 1056 height 34
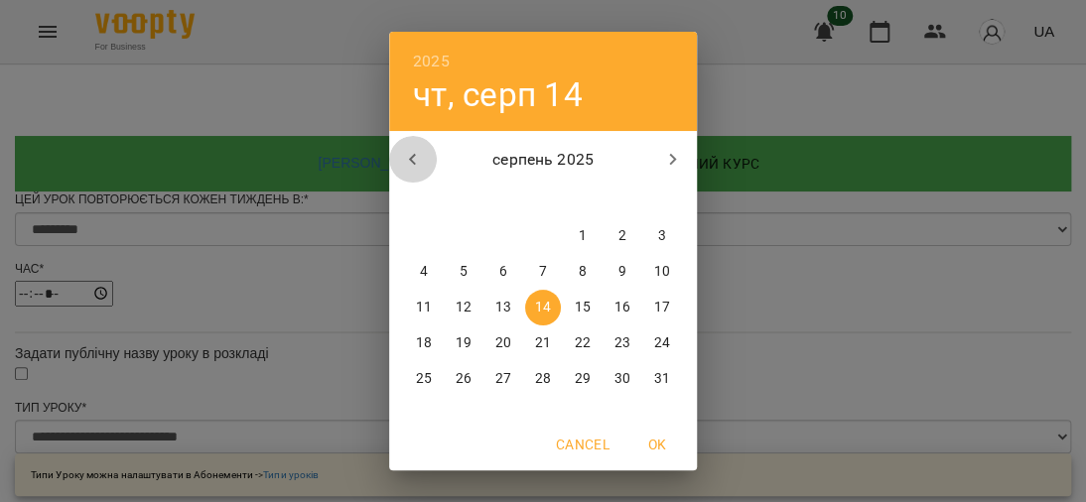
click at [401, 152] on icon "button" at bounding box center [413, 160] width 24 height 24
click at [460, 301] on p "15" at bounding box center [463, 308] width 16 height 20
type input "**********"
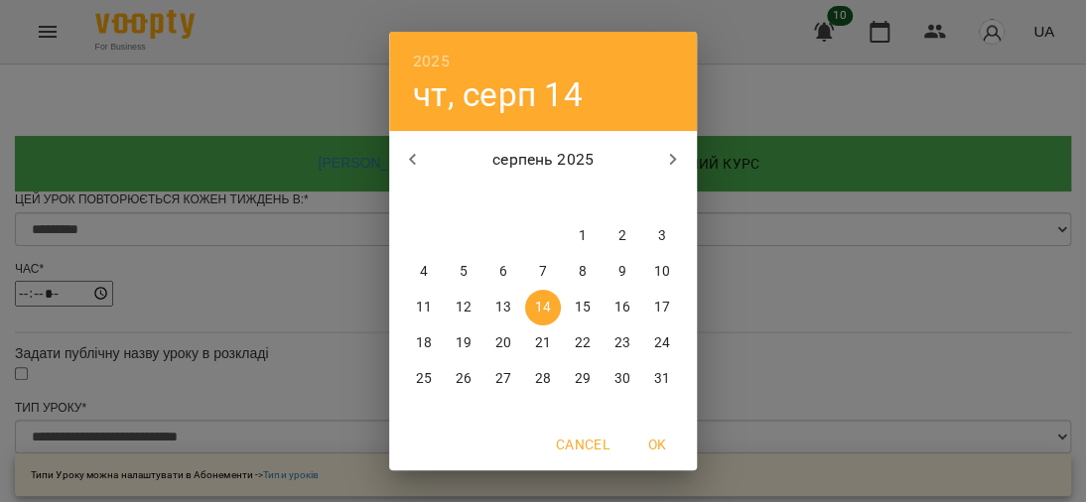
click at [402, 154] on icon "button" at bounding box center [413, 160] width 24 height 24
drag, startPoint x: 664, startPoint y: 163, endPoint x: 625, endPoint y: 193, distance: 48.8
click at [670, 162] on icon "button" at bounding box center [673, 160] width 7 height 12
click at [457, 304] on p "12" at bounding box center [463, 308] width 16 height 20
type input "**********"
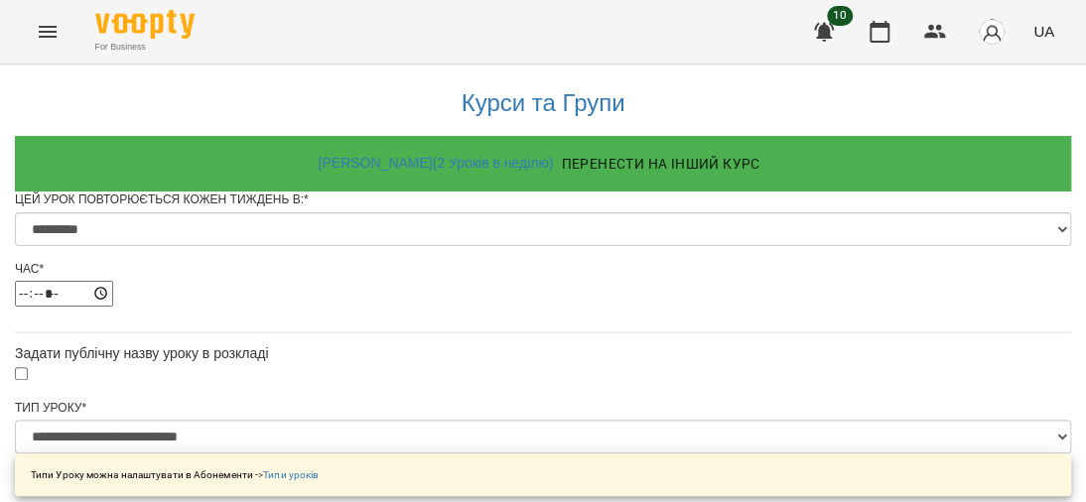
scroll to position [1176, 0]
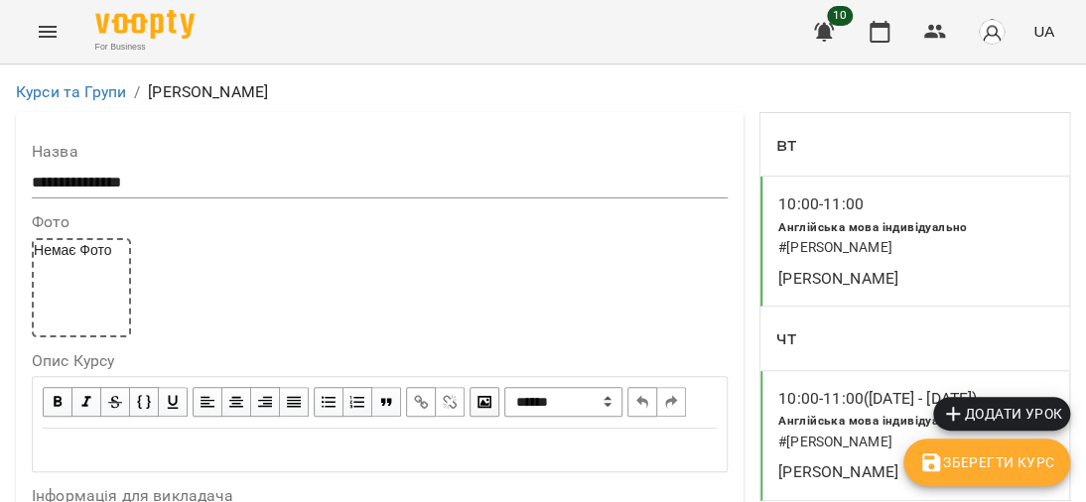
click at [916, 247] on h6 "# [PERSON_NAME]" at bounding box center [915, 248] width 275 height 22
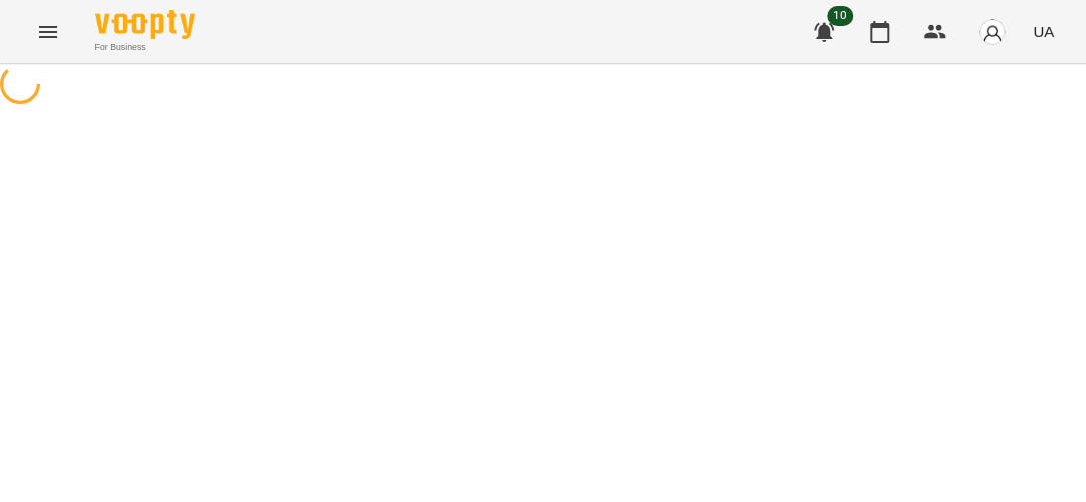
select select "*"
select select "**********"
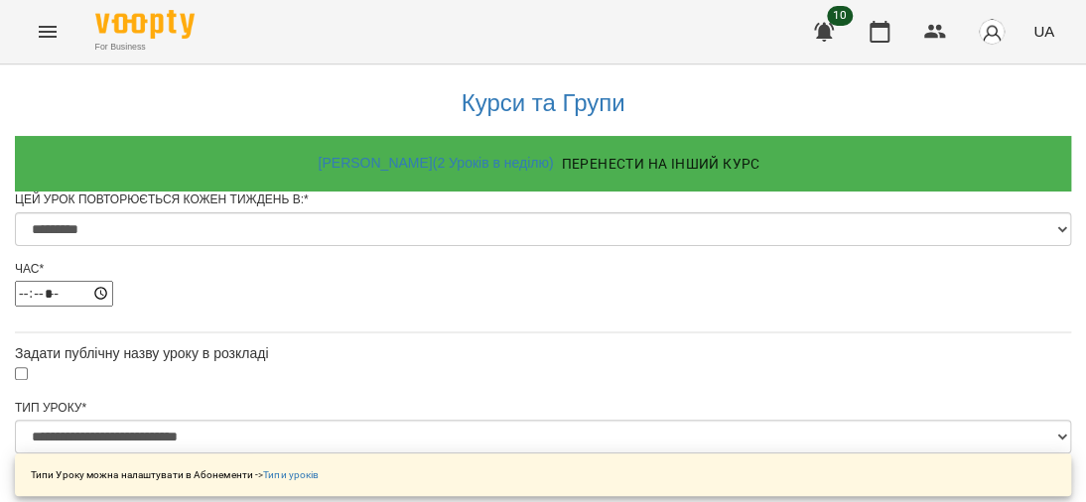
scroll to position [1051, 0]
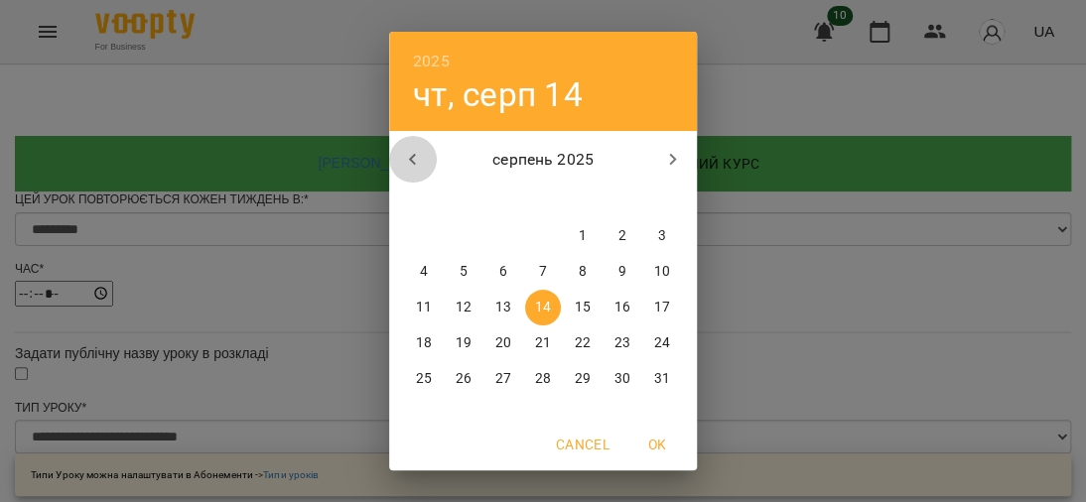
click at [409, 160] on icon "button" at bounding box center [412, 160] width 7 height 12
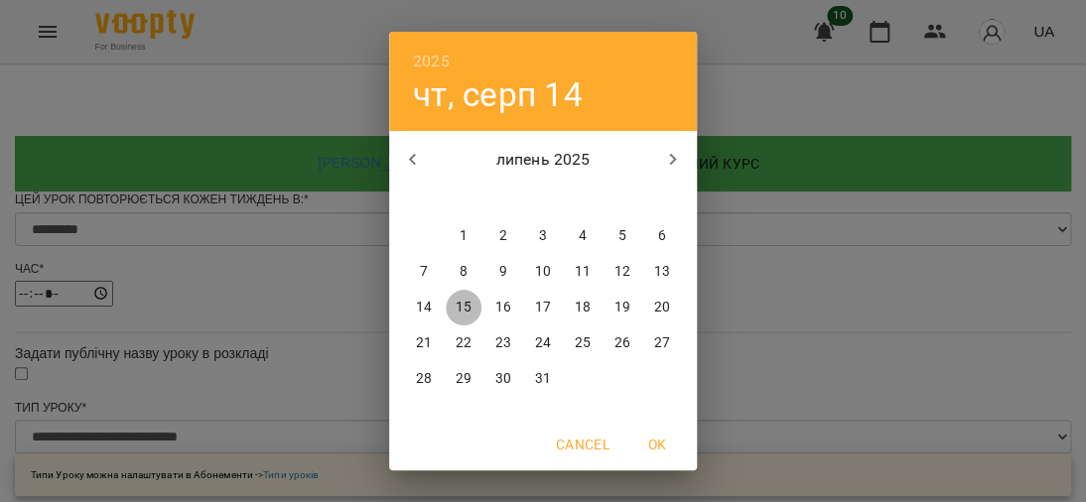
click at [455, 307] on p "15" at bounding box center [463, 308] width 16 height 20
type input "**********"
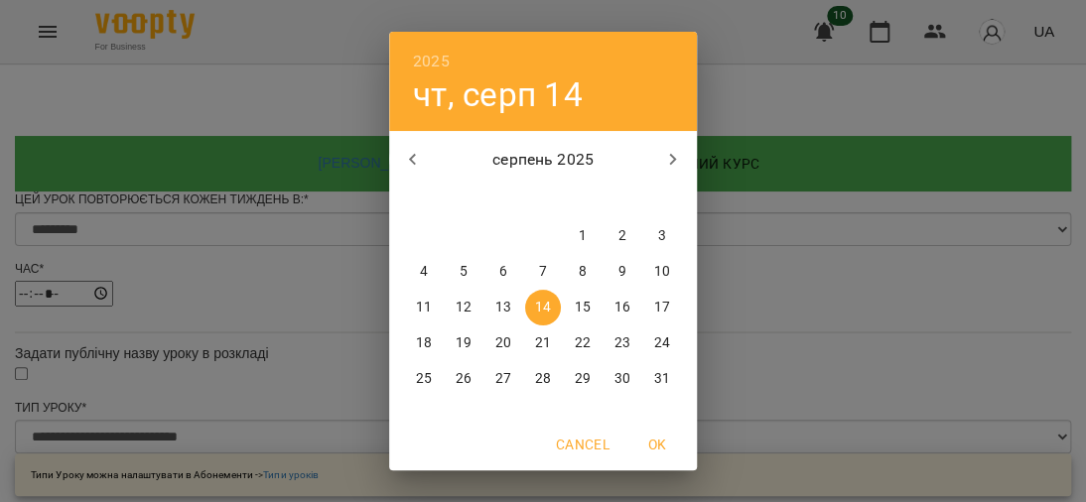
click at [663, 157] on icon "button" at bounding box center [673, 160] width 24 height 24
click at [406, 162] on icon "button" at bounding box center [413, 160] width 24 height 24
click at [455, 308] on p "12" at bounding box center [463, 308] width 16 height 20
type input "**********"
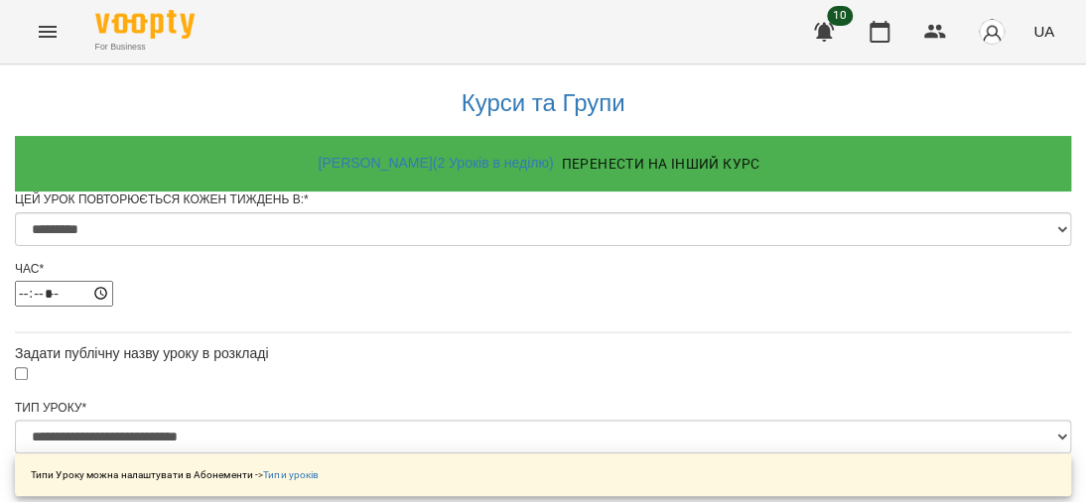
scroll to position [1176, 0]
drag, startPoint x: 548, startPoint y: 380, endPoint x: 575, endPoint y: 369, distance: 28.9
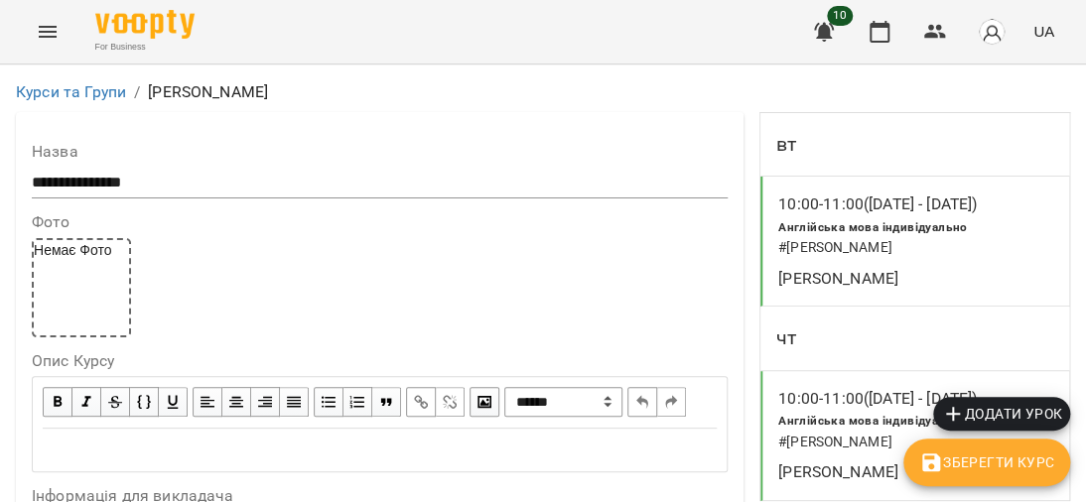
click at [35, 31] on button "Menu" at bounding box center [48, 32] width 48 height 48
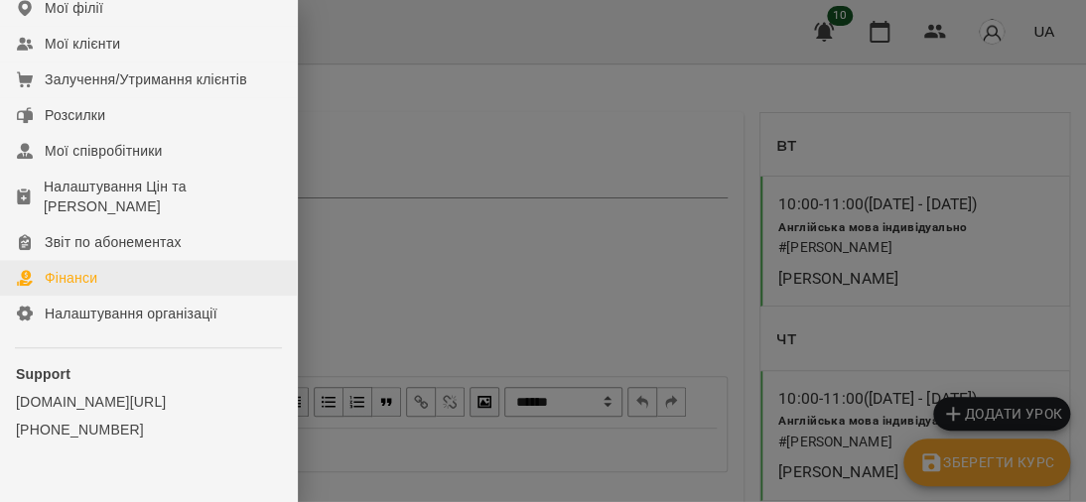
scroll to position [198, 0]
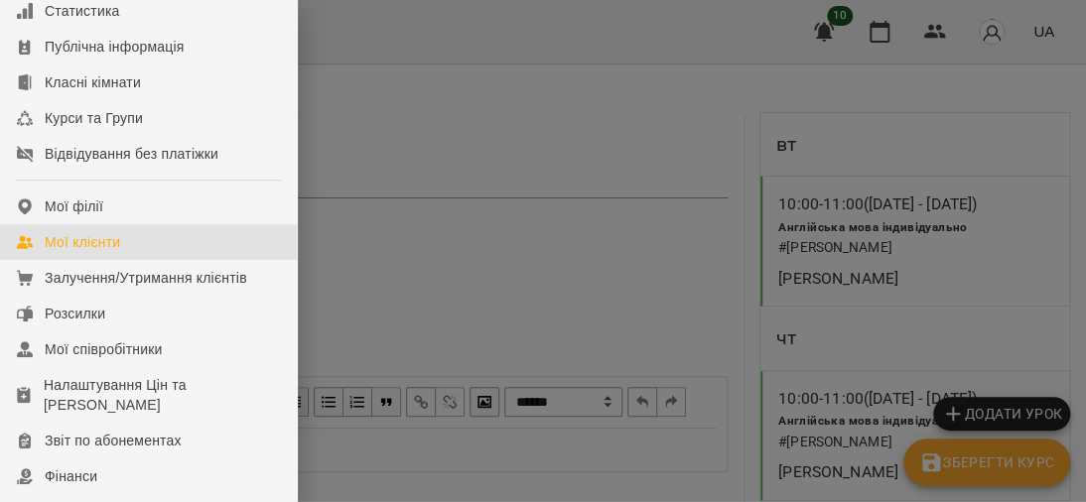
click at [111, 252] on div "Мої клієнти" at bounding box center [82, 242] width 75 height 20
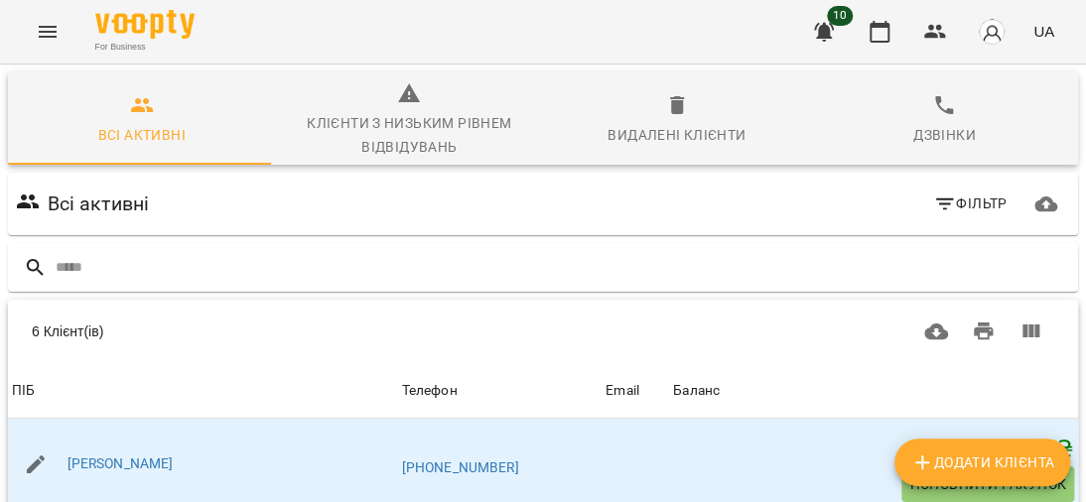
scroll to position [198, 0]
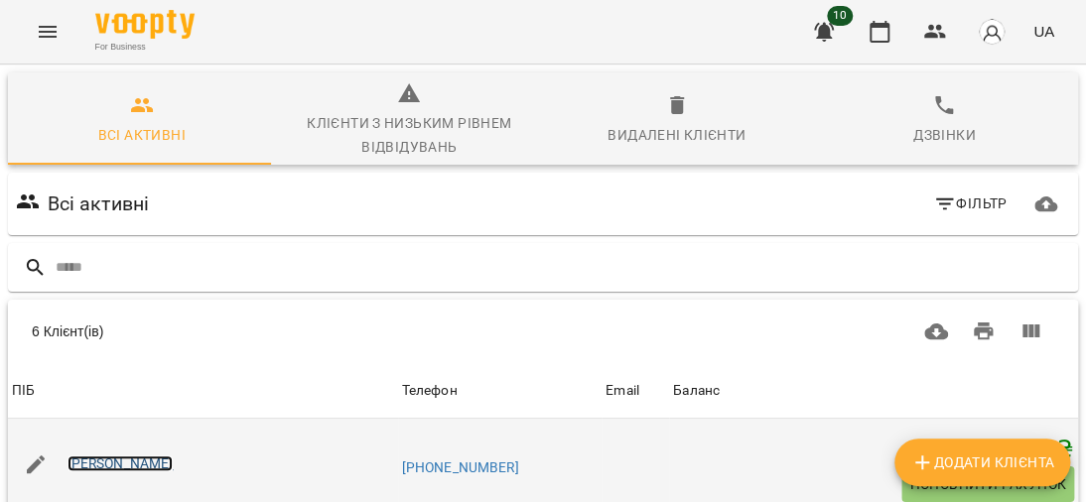
click at [141, 455] on link "[PERSON_NAME]" at bounding box center [120, 463] width 106 height 16
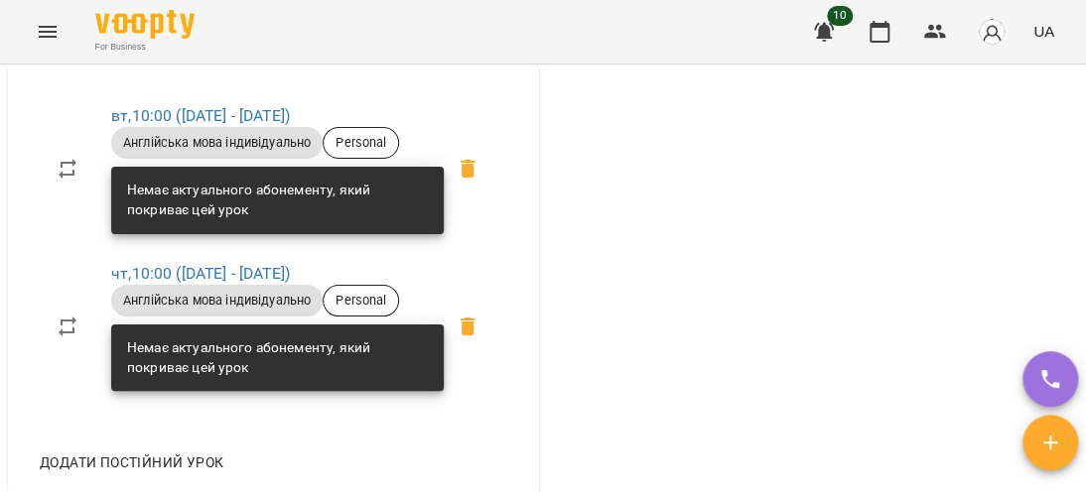
scroll to position [794, 0]
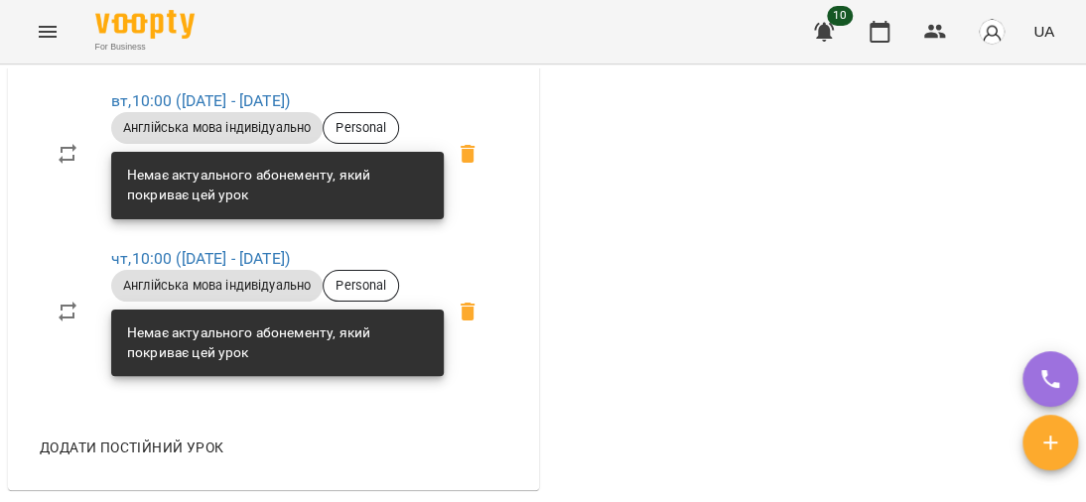
click at [215, 212] on div "Немає актуального абонементу, який покриває цей урок" at bounding box center [277, 185] width 301 height 55
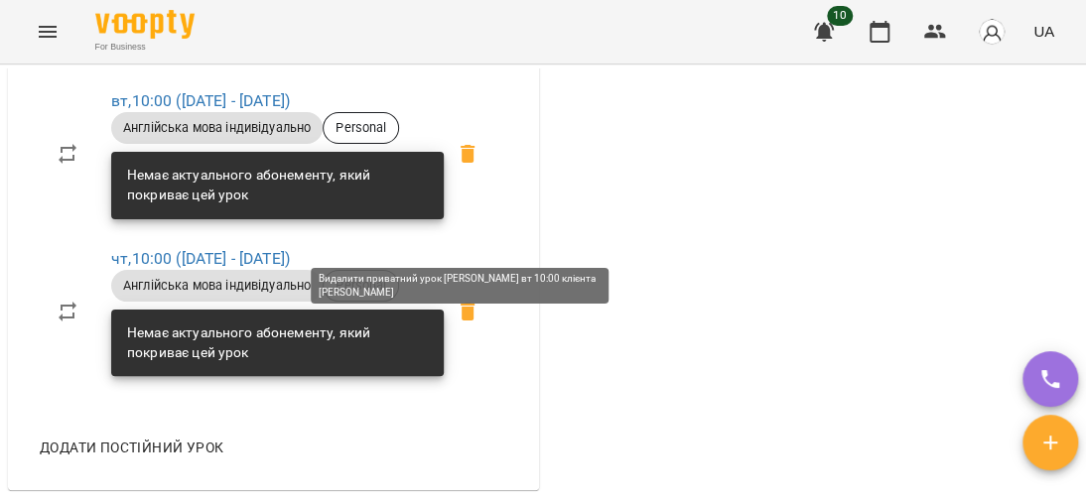
click at [455, 166] on icon at bounding box center [467, 154] width 24 height 24
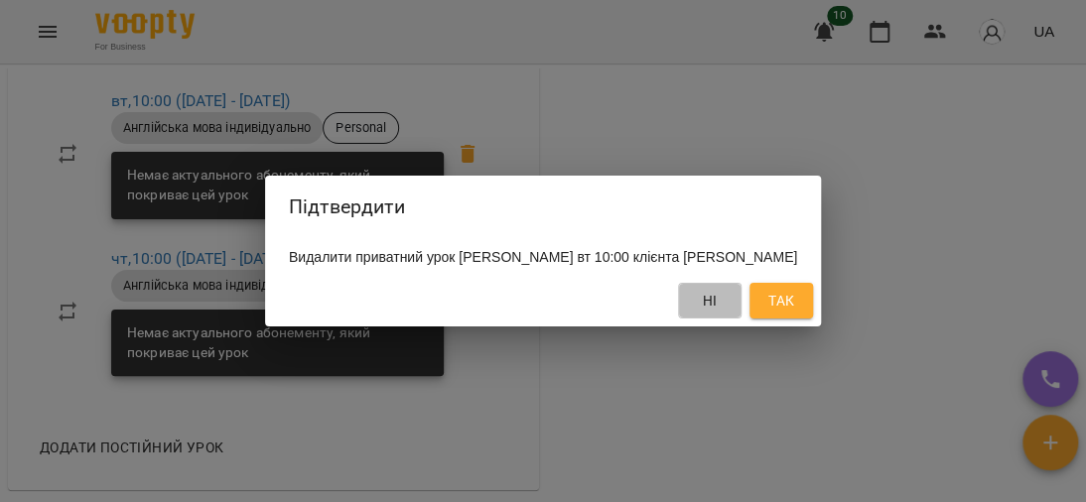
click at [717, 313] on span "Ні" at bounding box center [710, 301] width 15 height 24
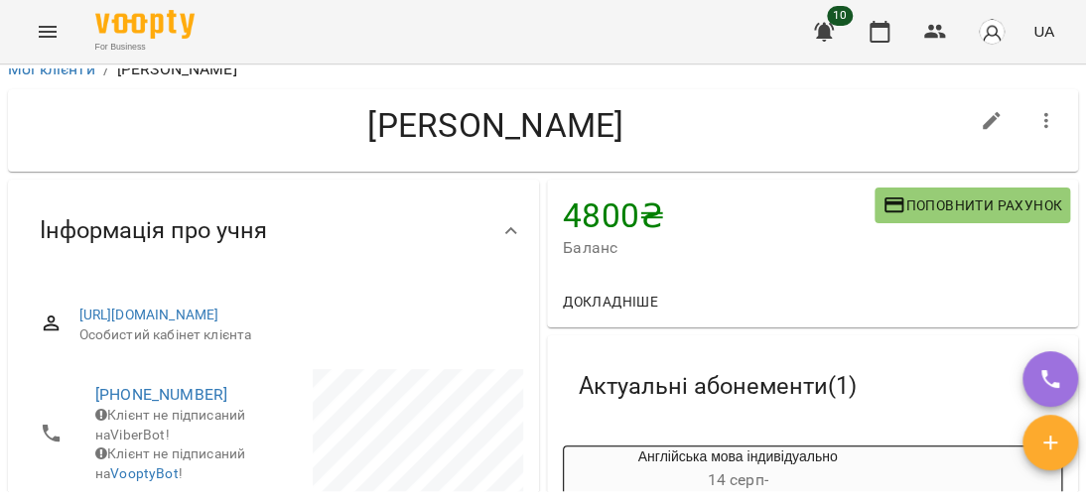
scroll to position [0, 0]
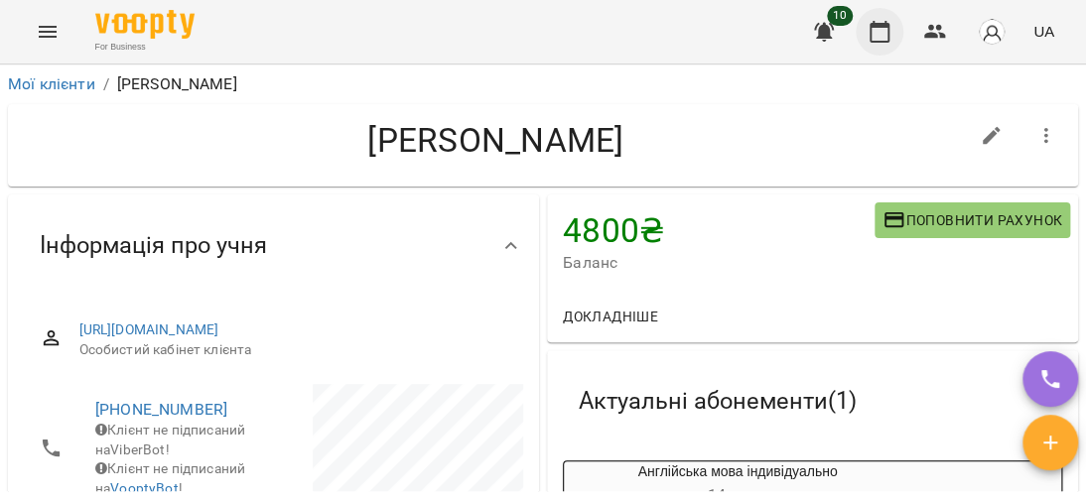
click at [866, 38] on button "button" at bounding box center [879, 32] width 48 height 48
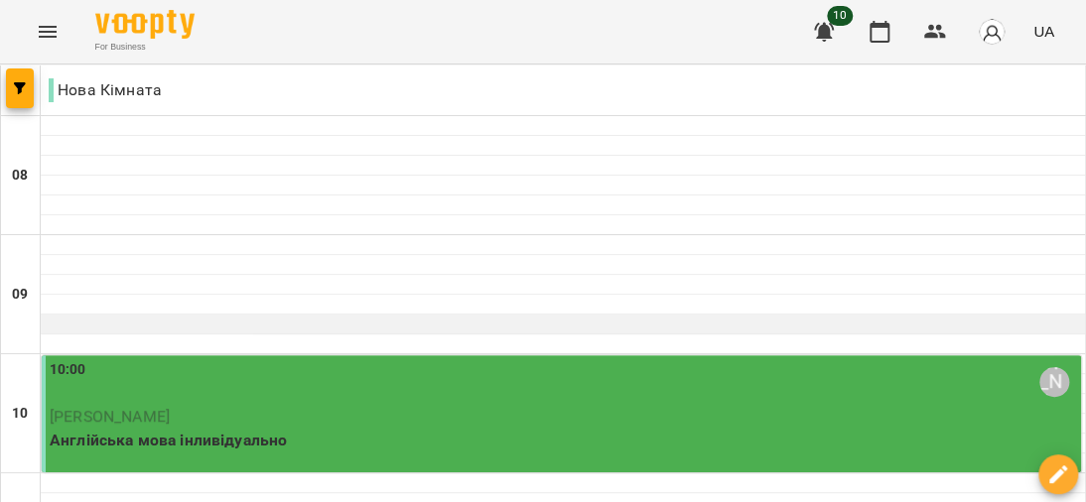
scroll to position [397, 0]
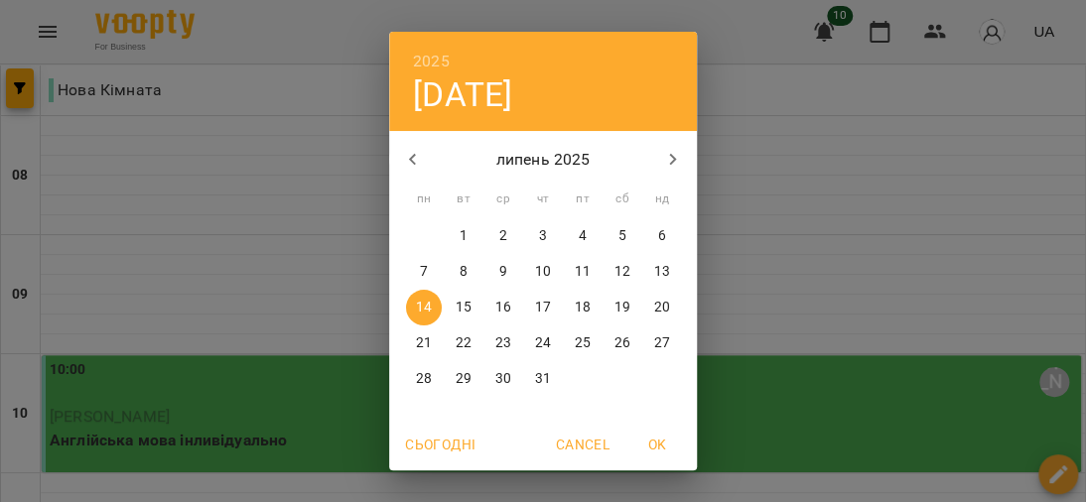
click at [458, 311] on p "15" at bounding box center [463, 308] width 16 height 20
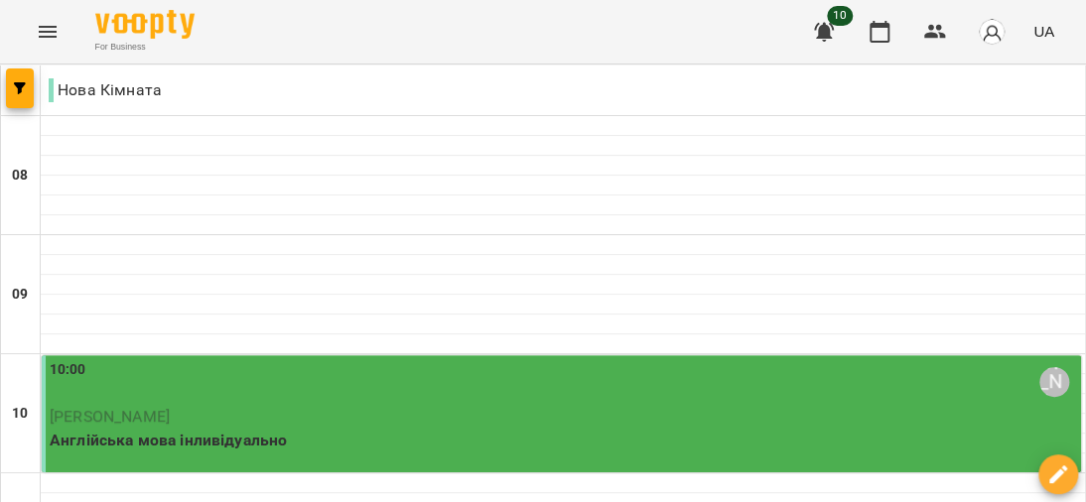
scroll to position [198, 0]
click at [187, 429] on p "Англійська мова інливідуально" at bounding box center [563, 441] width 1027 height 24
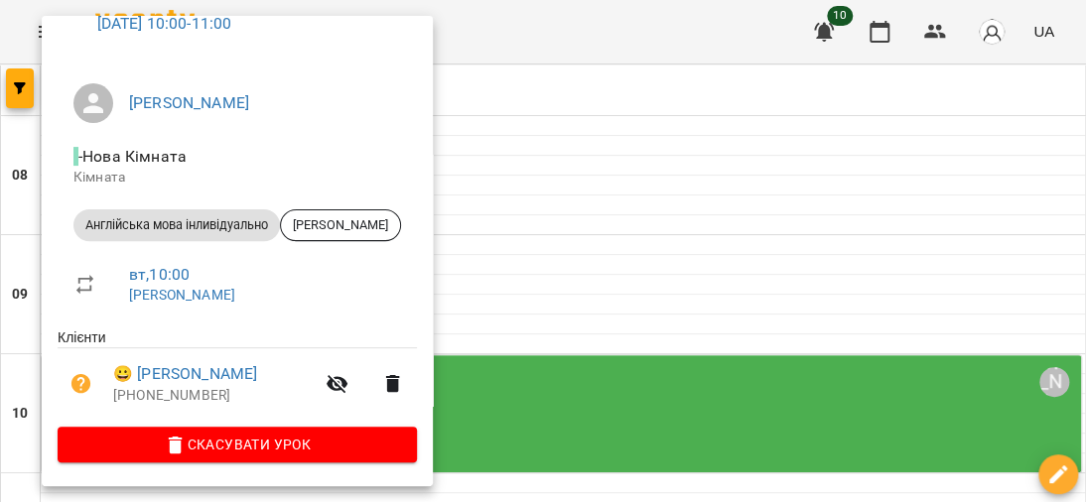
scroll to position [116, 0]
click at [241, 236] on div "Англійська мова інливідуально" at bounding box center [176, 225] width 206 height 32
click at [250, 221] on span "Англійська мова інливідуально" at bounding box center [176, 225] width 206 height 18
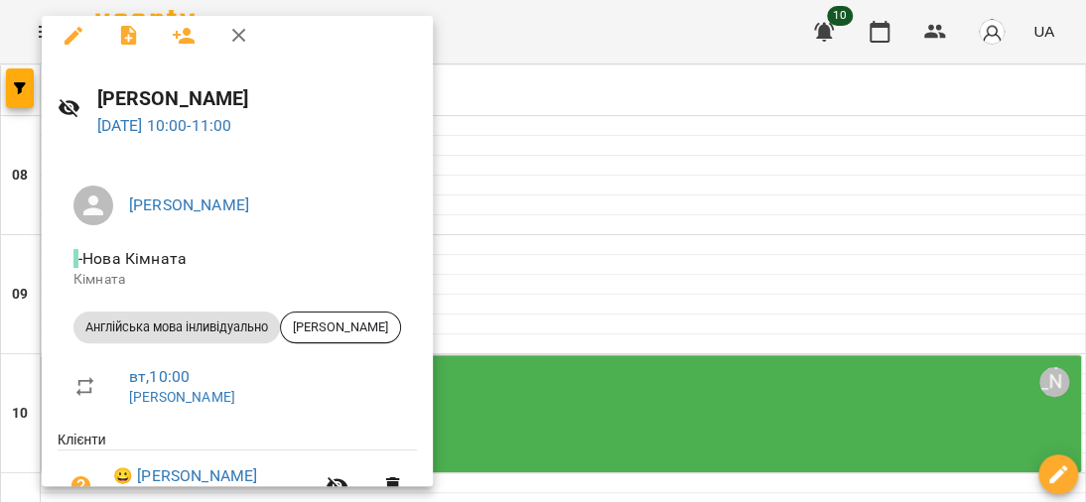
scroll to position [0, 0]
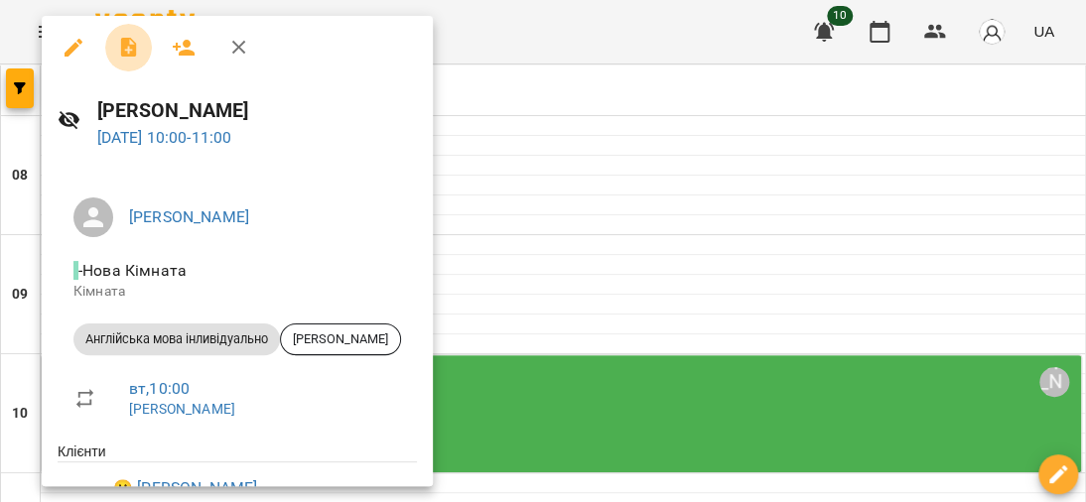
click at [129, 46] on icon "button" at bounding box center [128, 48] width 16 height 20
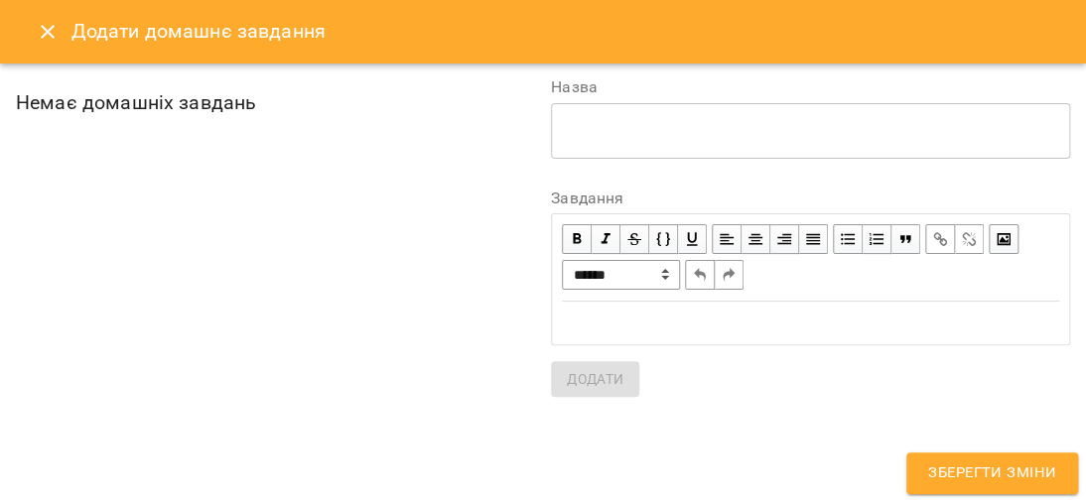
click at [48, 23] on icon "Close" at bounding box center [48, 32] width 24 height 24
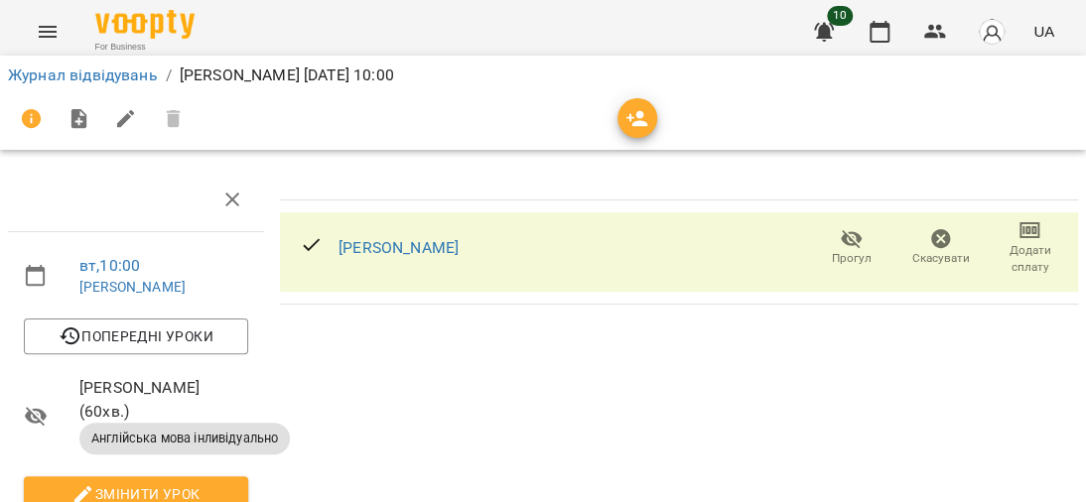
scroll to position [198, 0]
click at [225, 430] on span "Англійська мова інливідуально" at bounding box center [184, 439] width 210 height 18
click at [188, 482] on span "Змінити урок" at bounding box center [136, 494] width 193 height 24
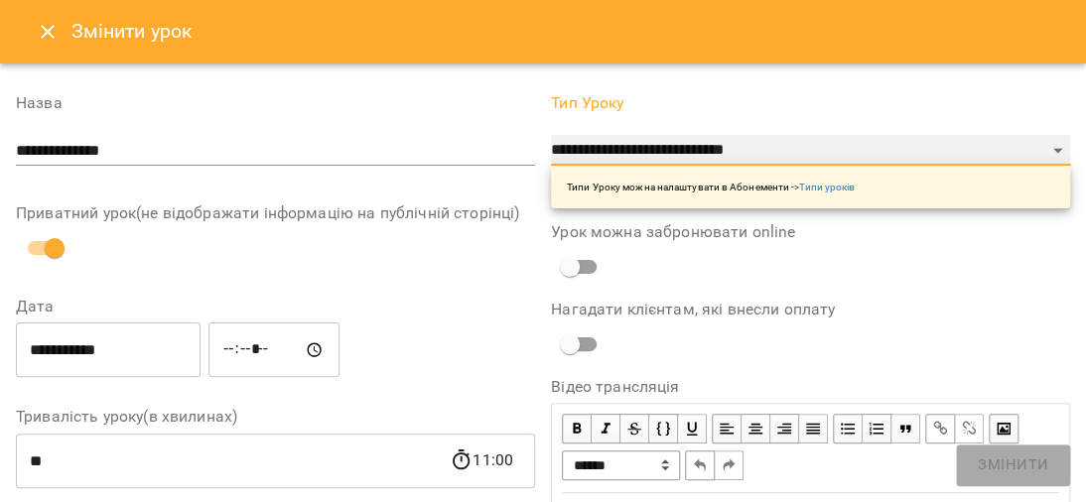
click at [1040, 149] on select "**********" at bounding box center [810, 151] width 519 height 32
select select "**********"
click at [551, 135] on select "**********" at bounding box center [810, 151] width 519 height 32
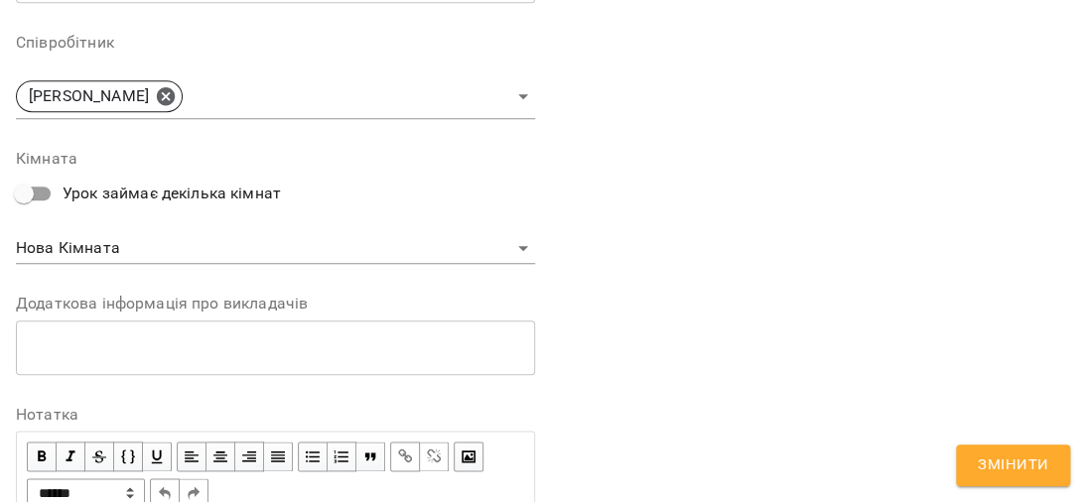
scroll to position [742, 0]
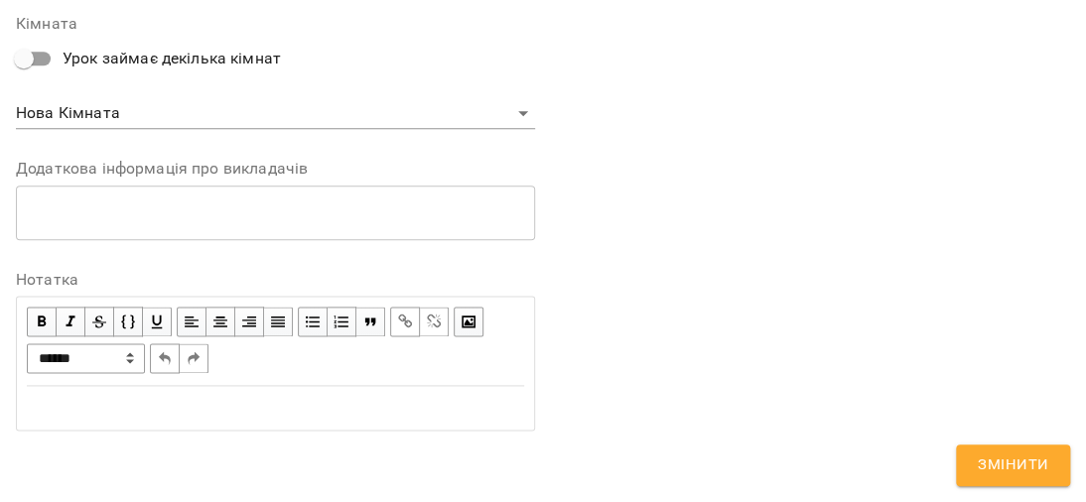
click at [1005, 464] on span "Змінити" at bounding box center [1012, 465] width 70 height 26
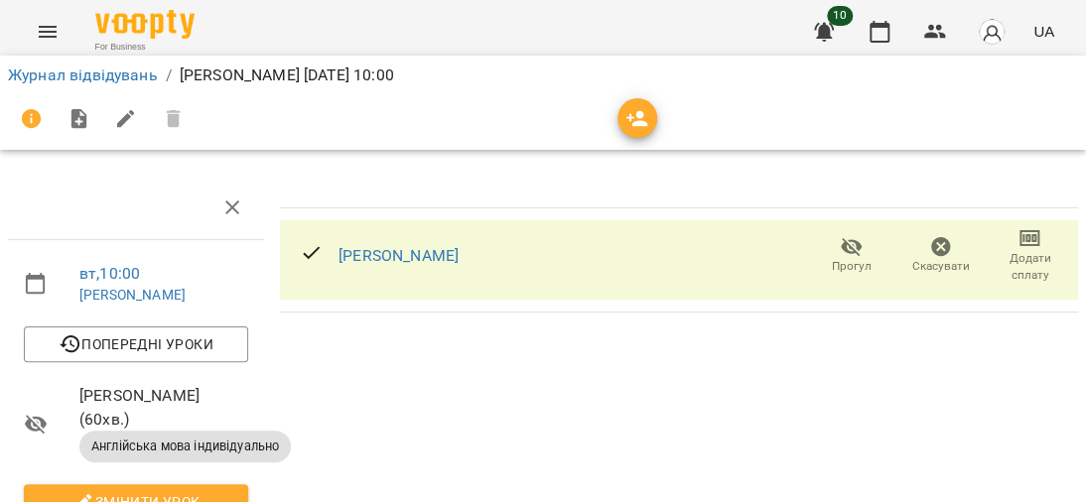
scroll to position [99, 0]
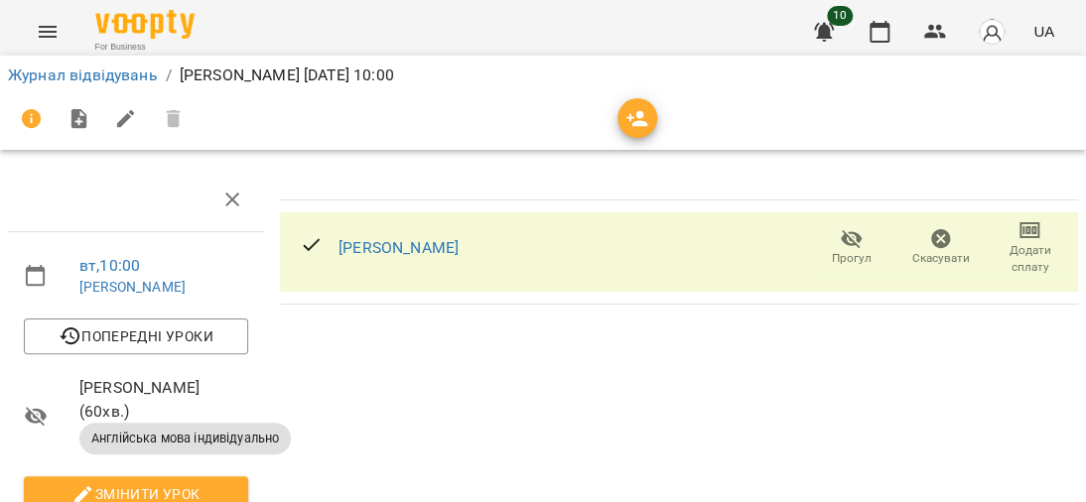
click at [45, 14] on button "Menu" at bounding box center [48, 32] width 48 height 48
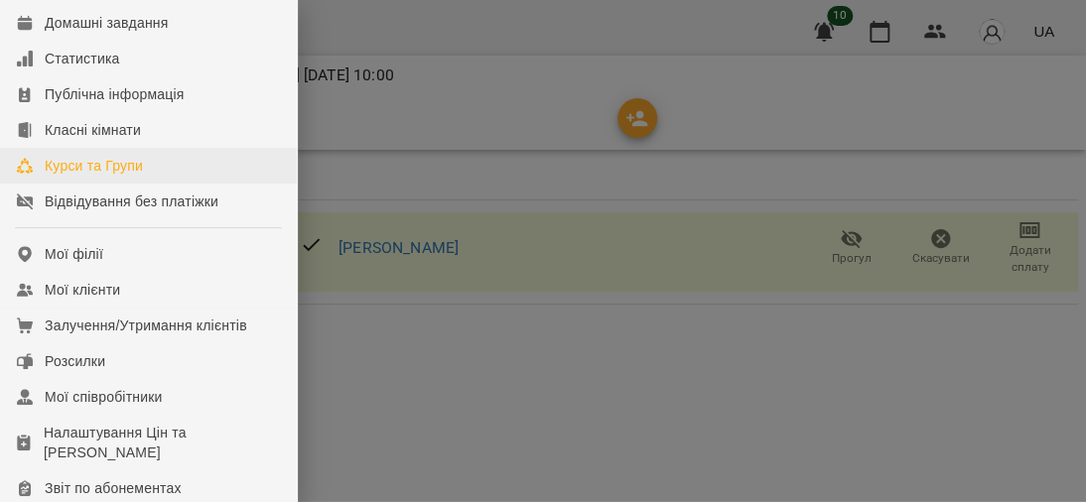
scroll to position [198, 0]
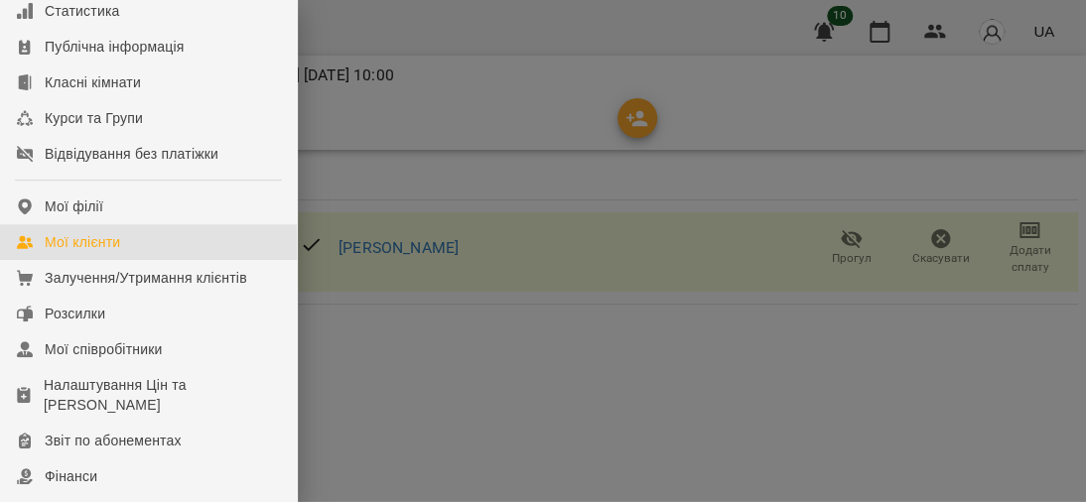
click at [83, 252] on div "Мої клієнти" at bounding box center [82, 242] width 75 height 20
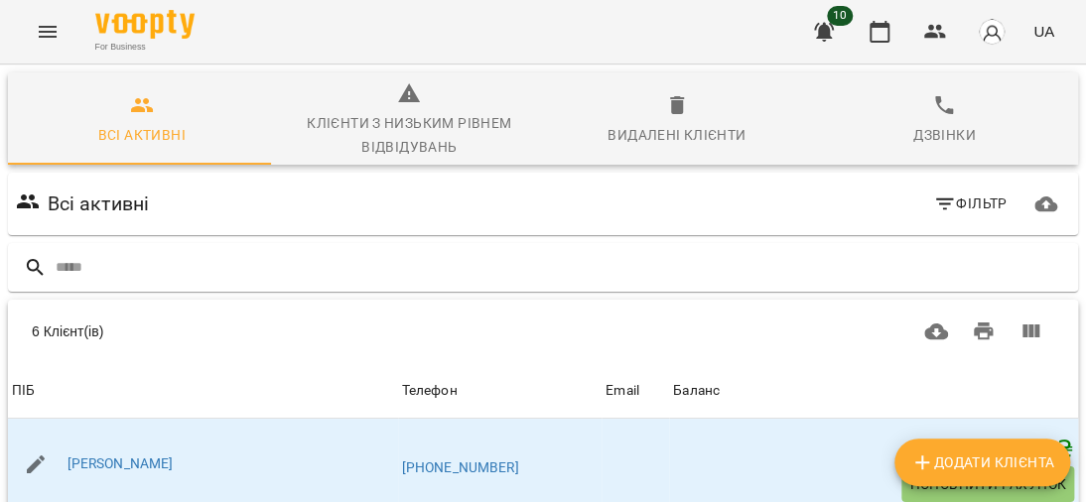
scroll to position [198, 0]
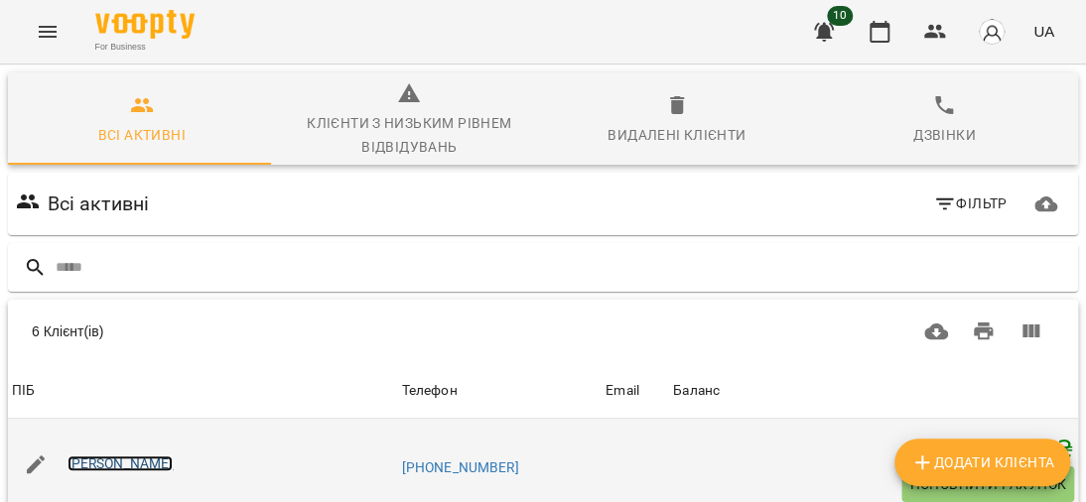
click at [158, 455] on link "[PERSON_NAME]" at bounding box center [120, 463] width 106 height 16
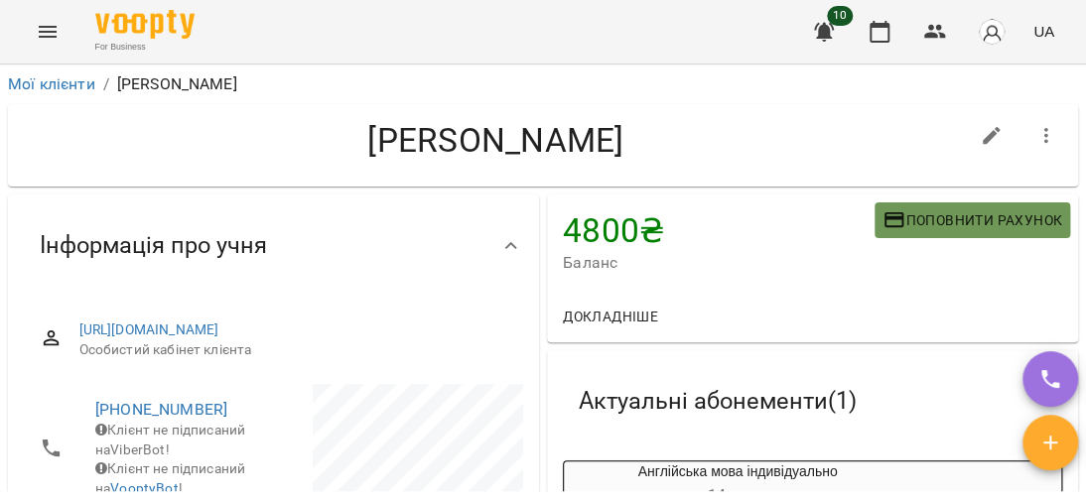
click at [903, 224] on span "Поповнити рахунок" at bounding box center [972, 220] width 180 height 24
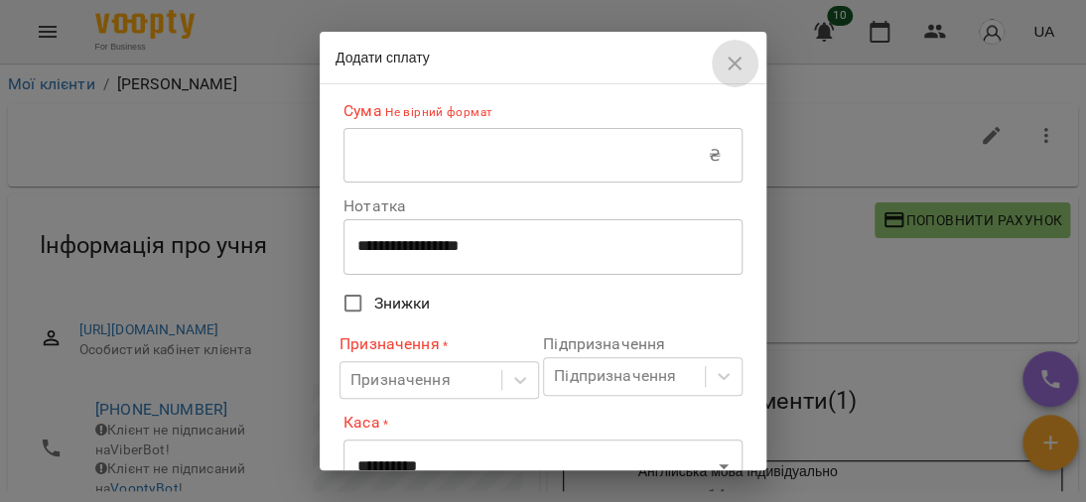
click at [729, 60] on icon "button" at bounding box center [734, 64] width 24 height 24
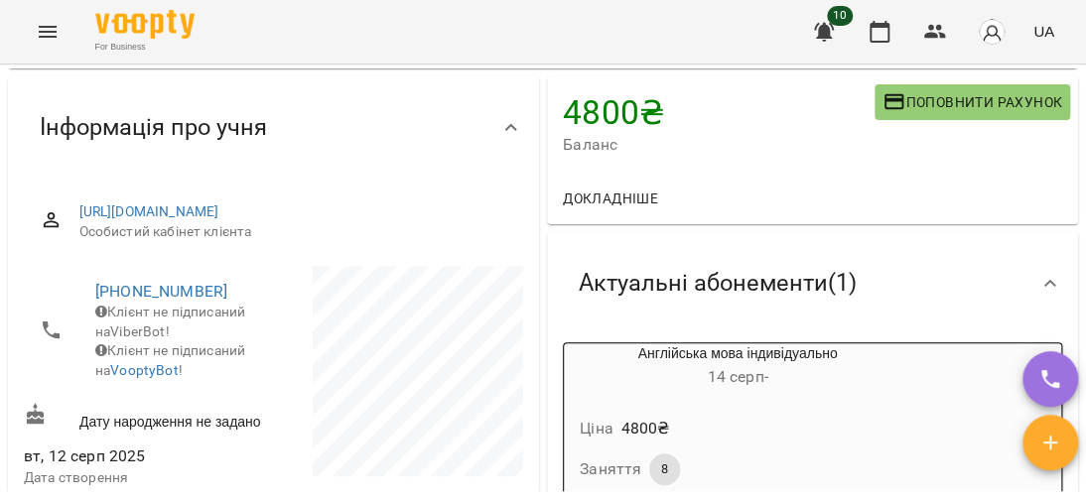
scroll to position [198, 0]
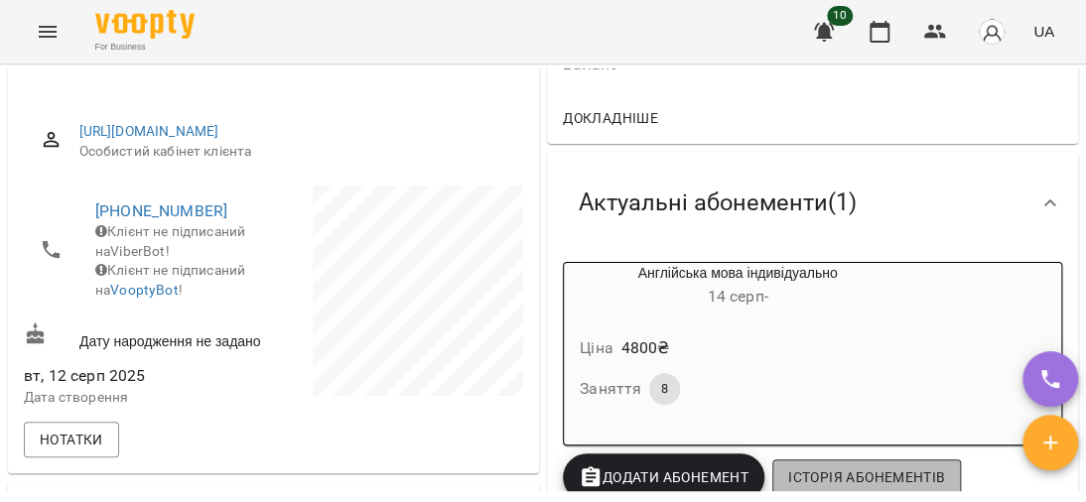
click at [838, 478] on span "Історія абонементів" at bounding box center [866, 477] width 157 height 24
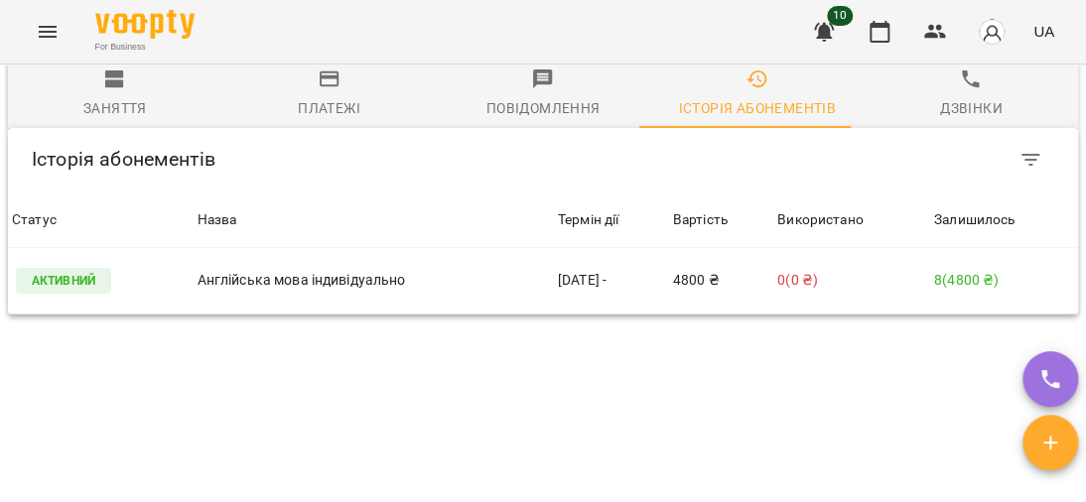
scroll to position [1433, 0]
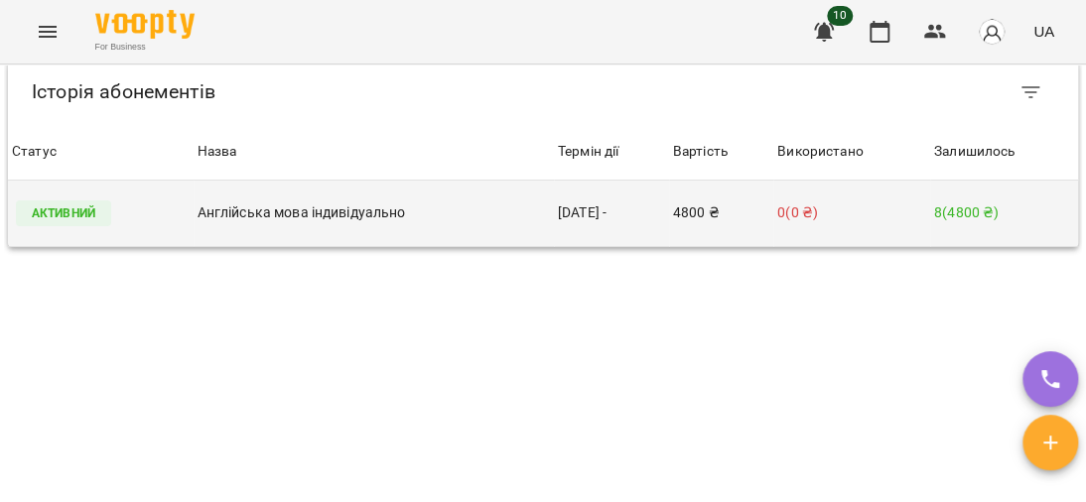
click at [72, 224] on p "Активний" at bounding box center [63, 213] width 95 height 26
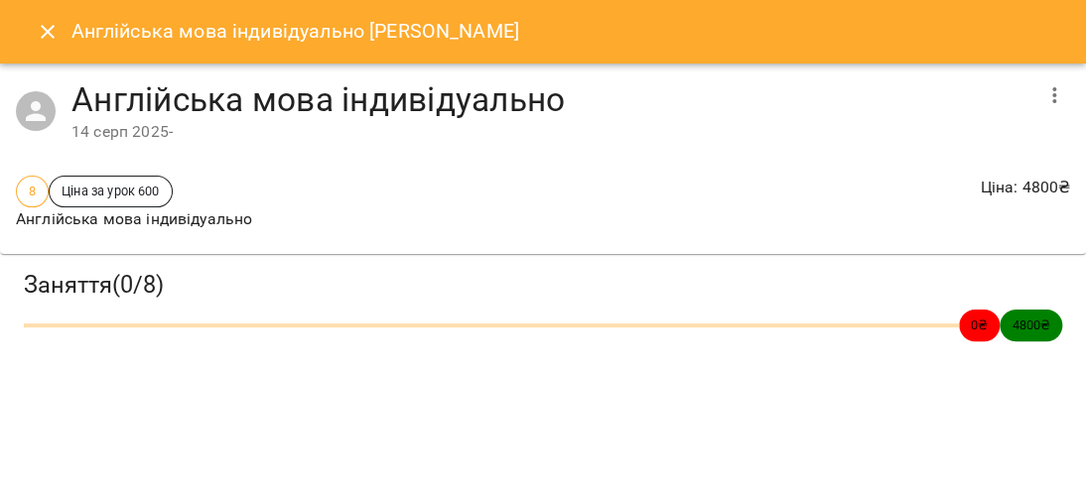
click at [256, 226] on div "8 Ціна за урок 600 Англійська мова індивідуально" at bounding box center [134, 204] width 244 height 64
click at [1055, 93] on icon "button" at bounding box center [1054, 95] width 24 height 24
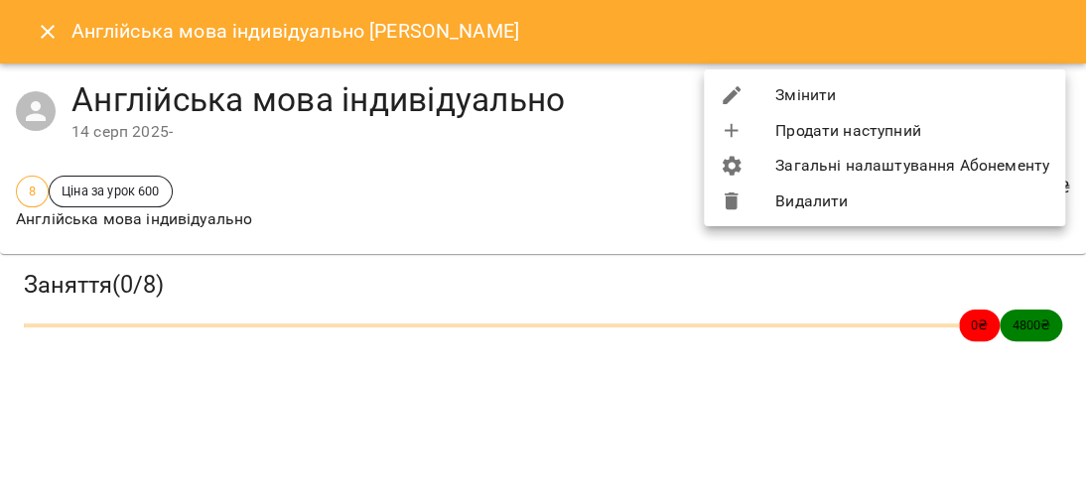
click at [810, 103] on li "Змінити" at bounding box center [884, 95] width 361 height 36
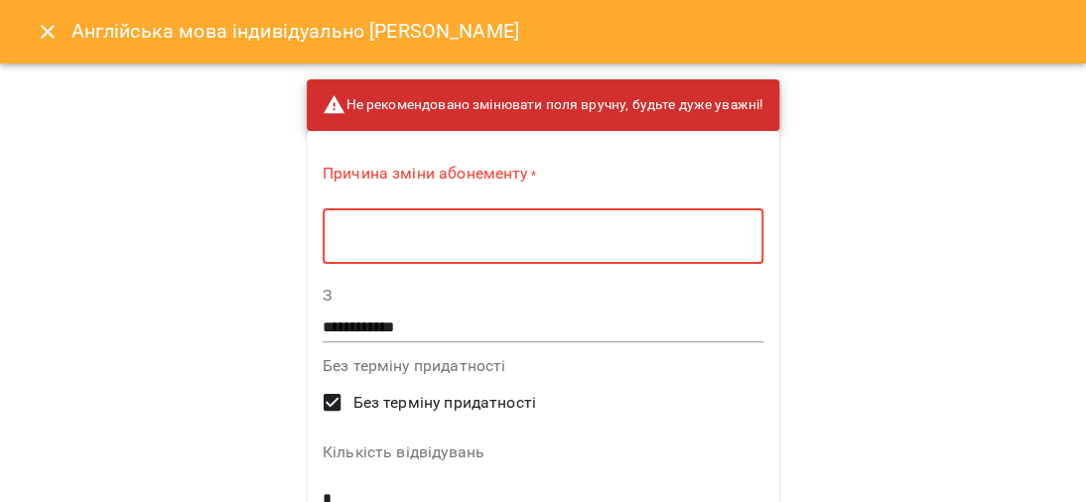
click at [450, 231] on textarea at bounding box center [542, 236] width 413 height 19
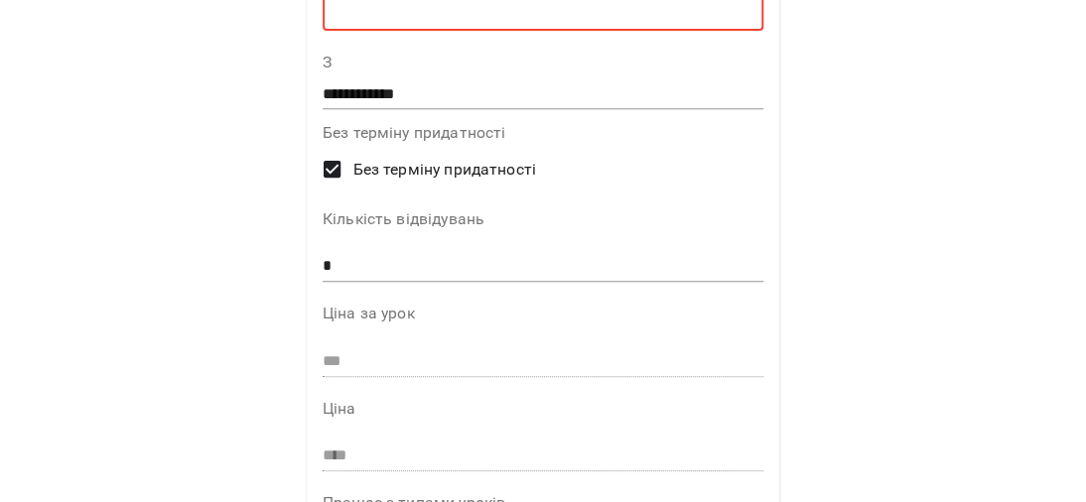
scroll to position [198, 0]
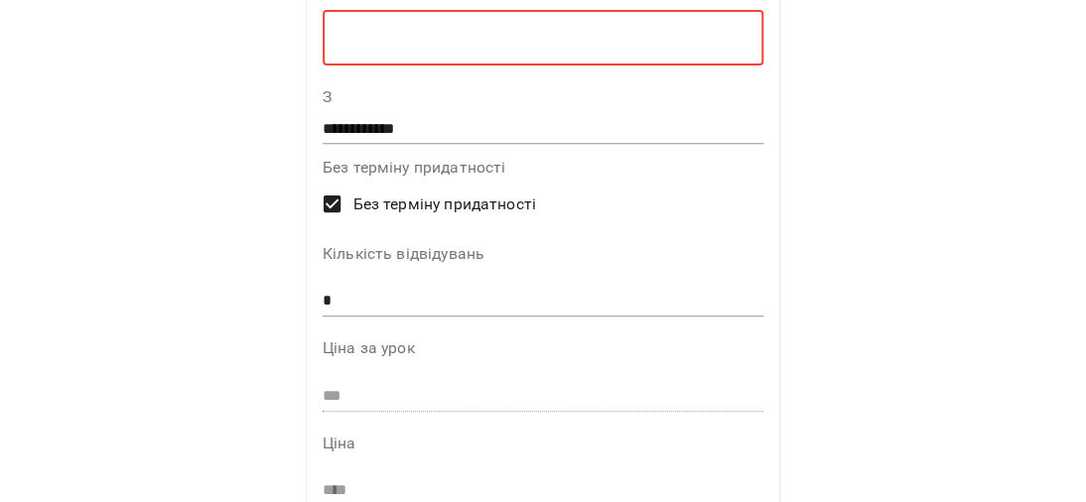
click at [427, 137] on input "**********" at bounding box center [542, 129] width 441 height 32
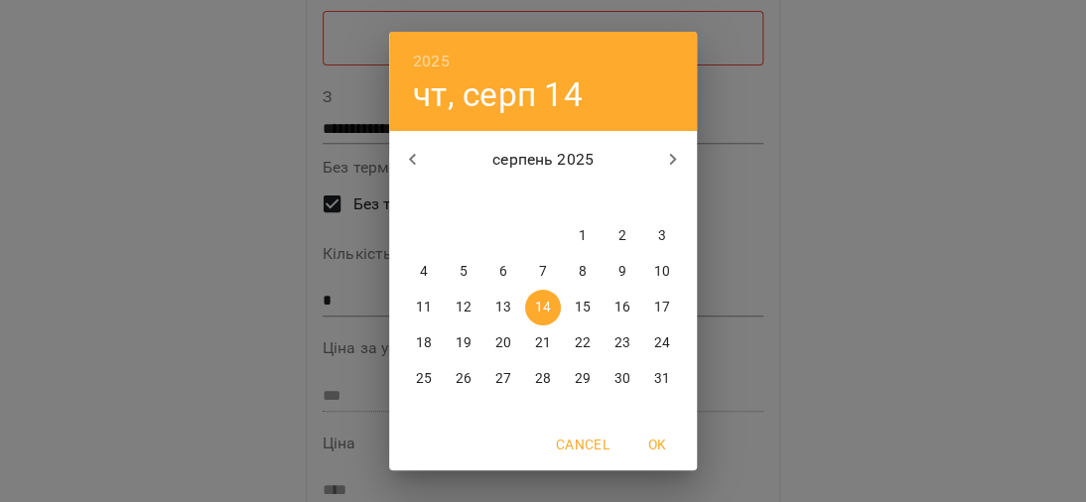
click at [663, 159] on icon "button" at bounding box center [673, 160] width 24 height 24
click at [459, 268] on p "9" at bounding box center [463, 272] width 8 height 20
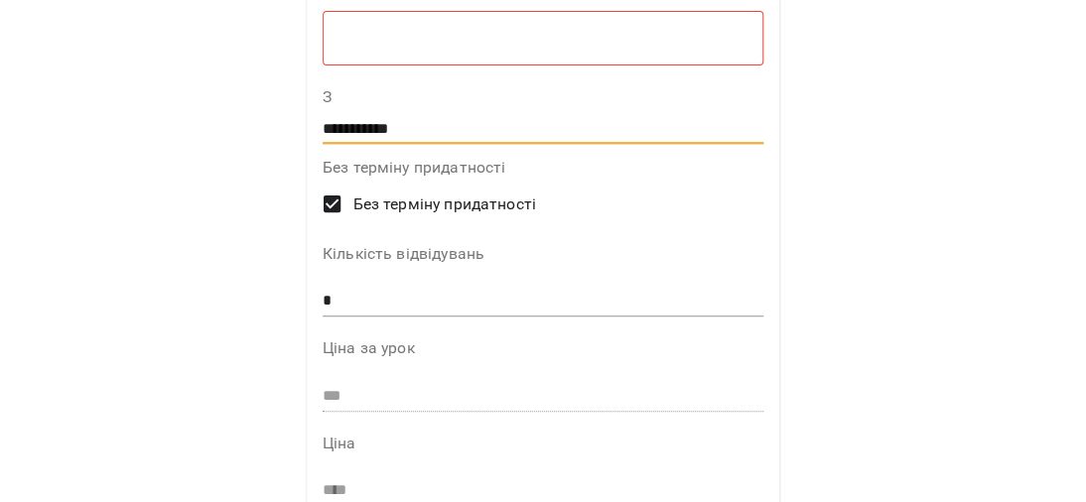
click at [336, 119] on input "**********" at bounding box center [542, 129] width 441 height 32
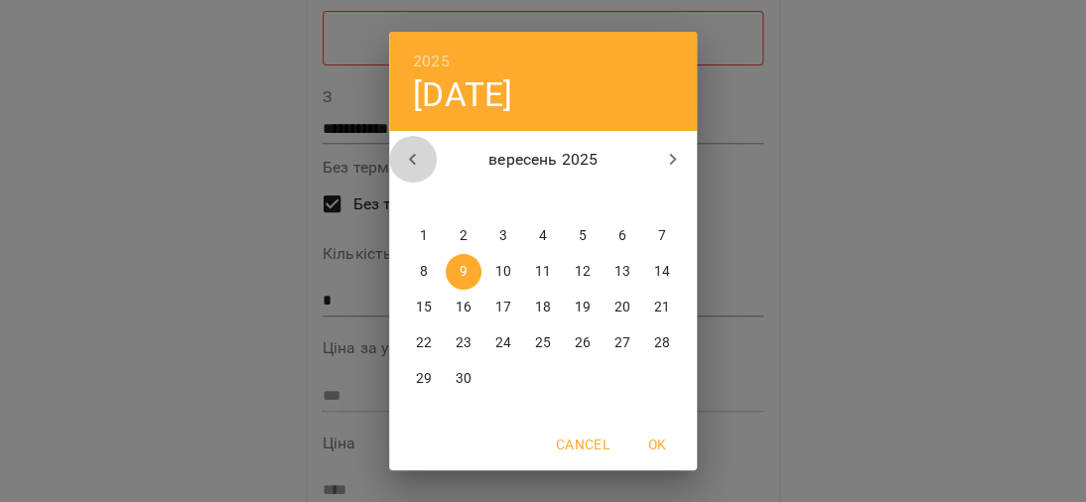
click at [401, 154] on icon "button" at bounding box center [413, 160] width 24 height 24
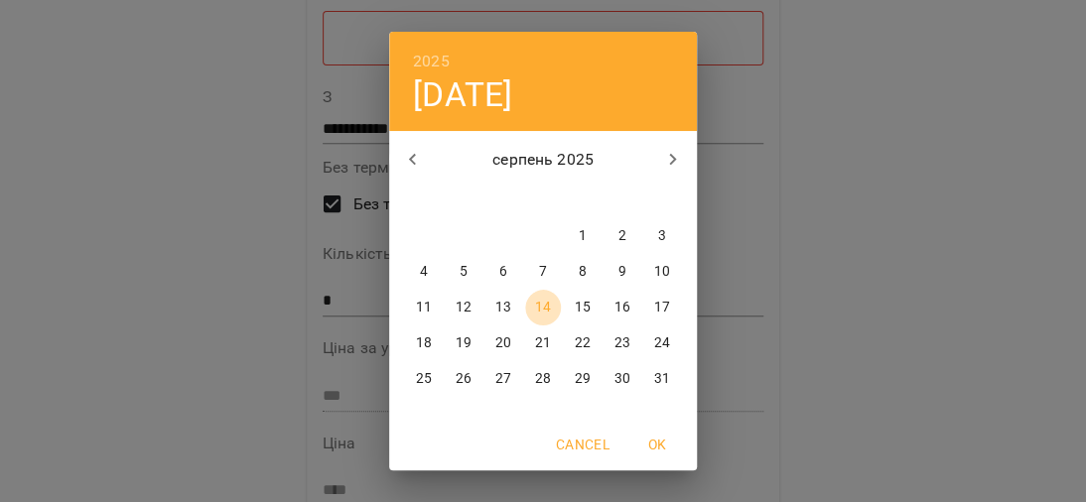
click at [535, 303] on p "14" at bounding box center [543, 308] width 16 height 20
type input "**********"
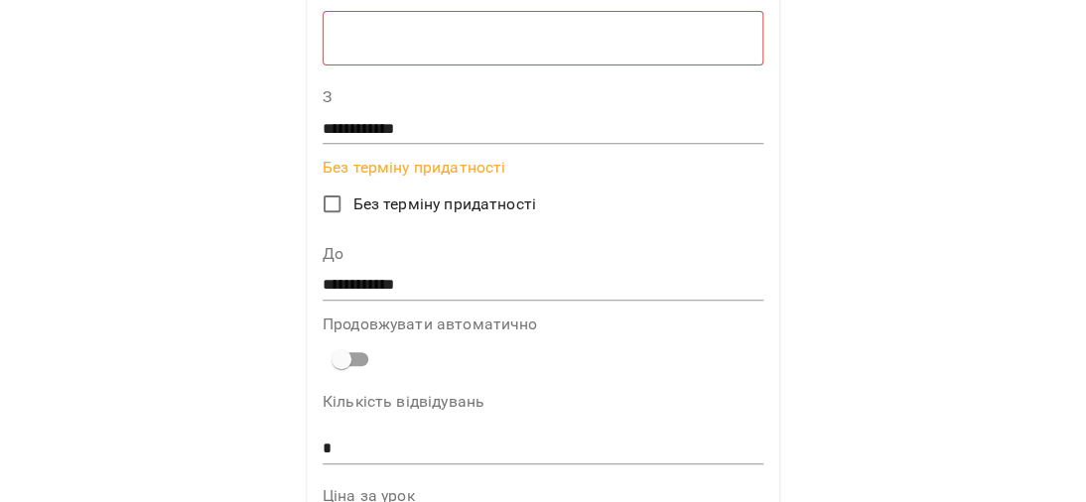
click at [333, 286] on input "**********" at bounding box center [542, 285] width 441 height 32
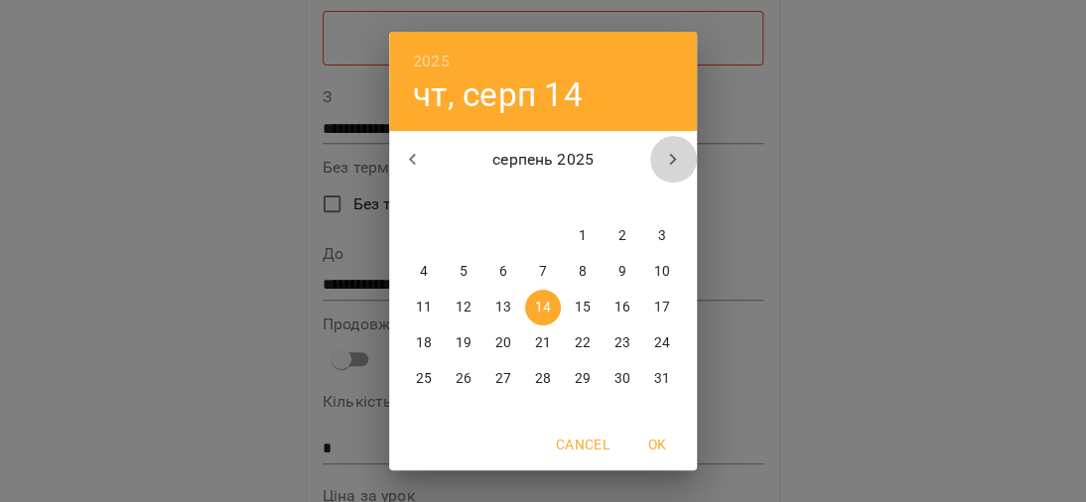
click at [661, 159] on icon "button" at bounding box center [673, 160] width 24 height 24
click at [459, 265] on p "9" at bounding box center [463, 272] width 8 height 20
type input "**********"
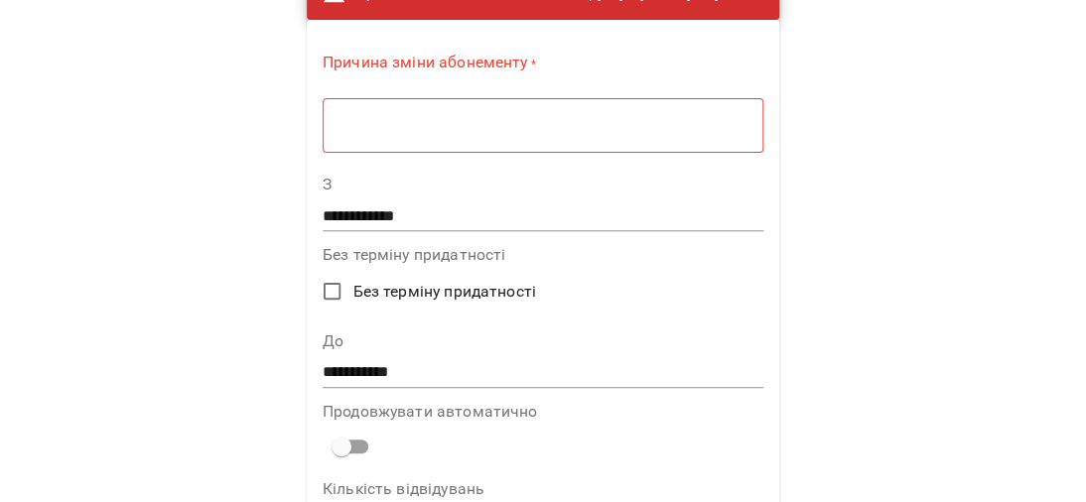
scroll to position [0, 0]
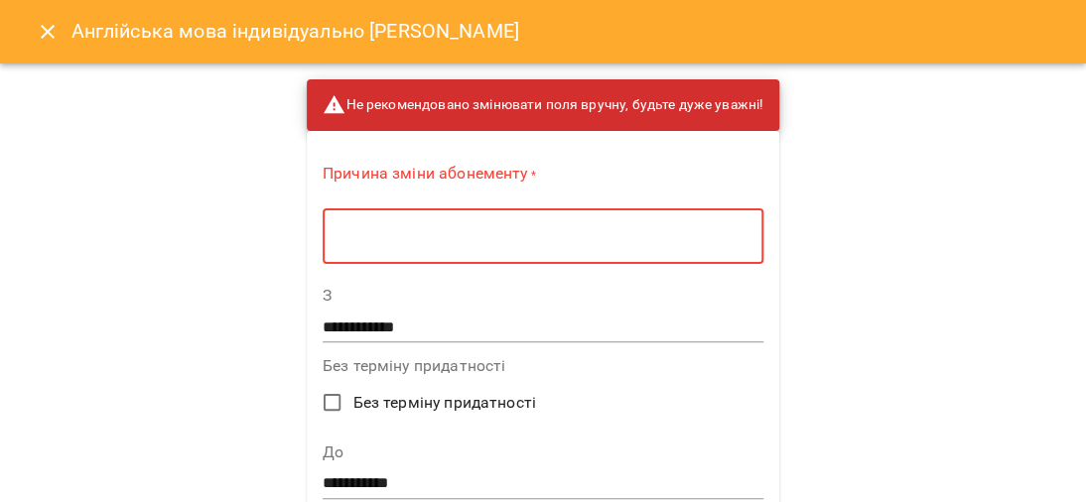
click at [369, 232] on textarea at bounding box center [542, 236] width 413 height 19
type textarea "*"
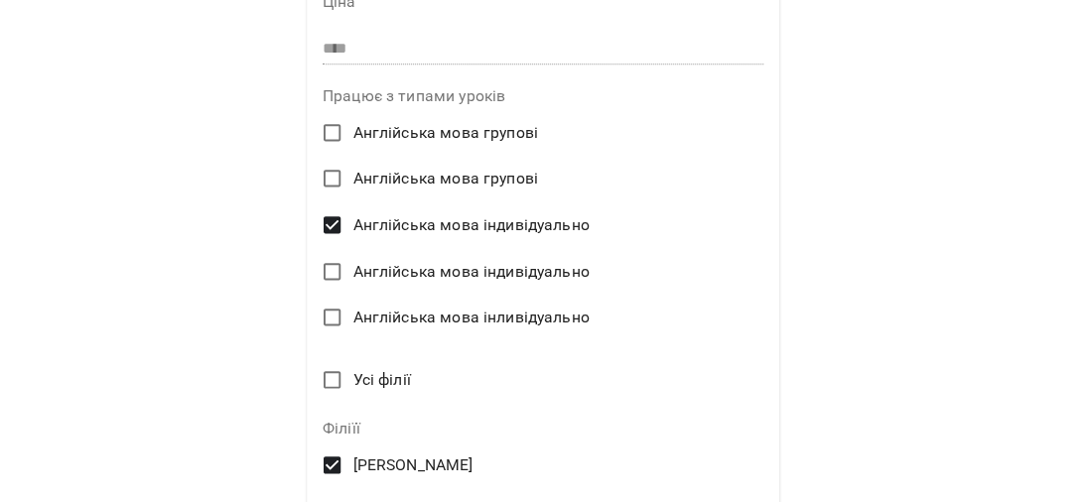
scroll to position [937, 0]
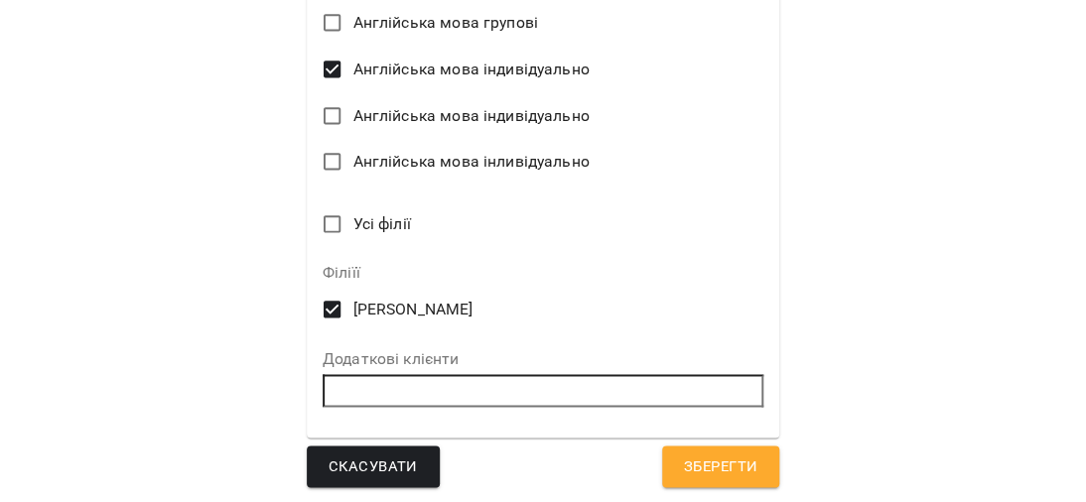
type textarea "**********"
click at [732, 478] on span "Зберегти" at bounding box center [720, 466] width 73 height 26
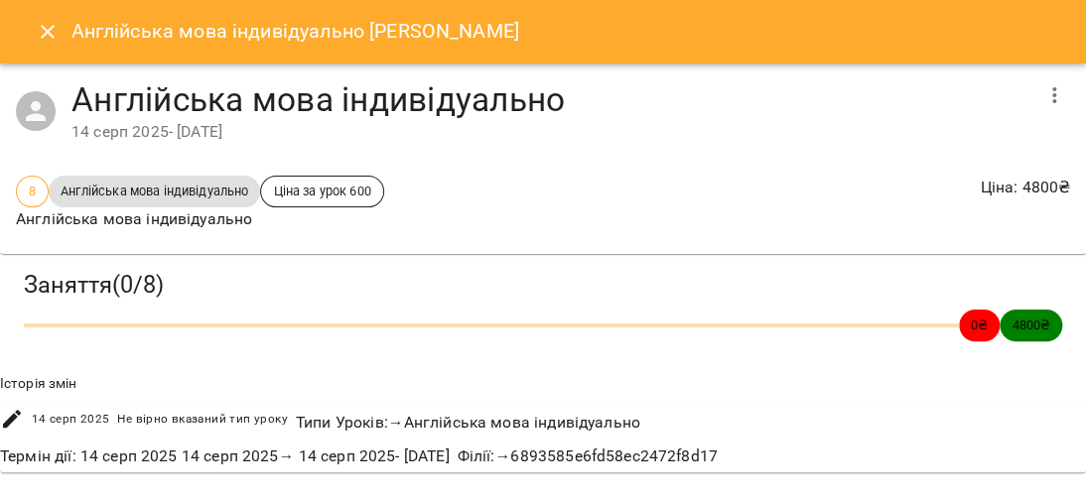
click at [37, 26] on icon "Close" at bounding box center [48, 32] width 24 height 24
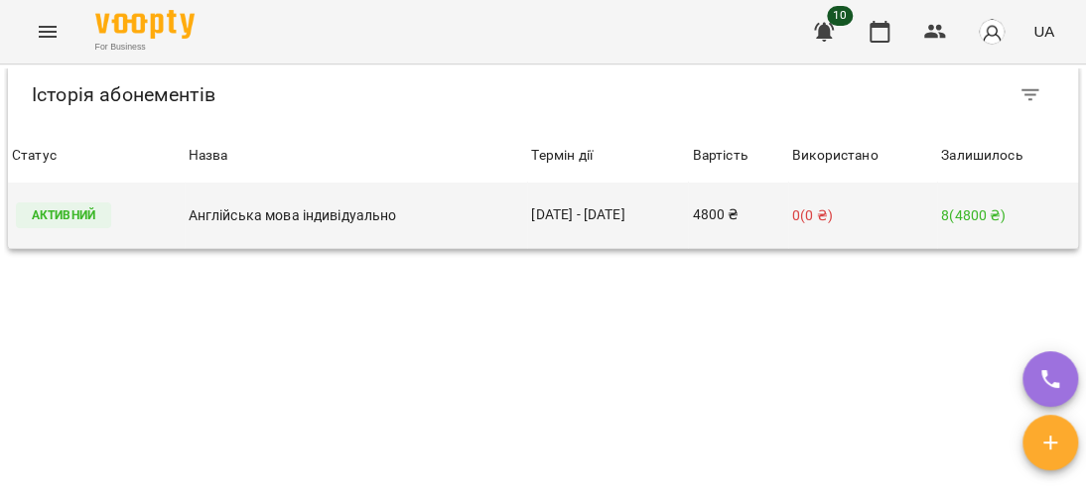
scroll to position [1222, 0]
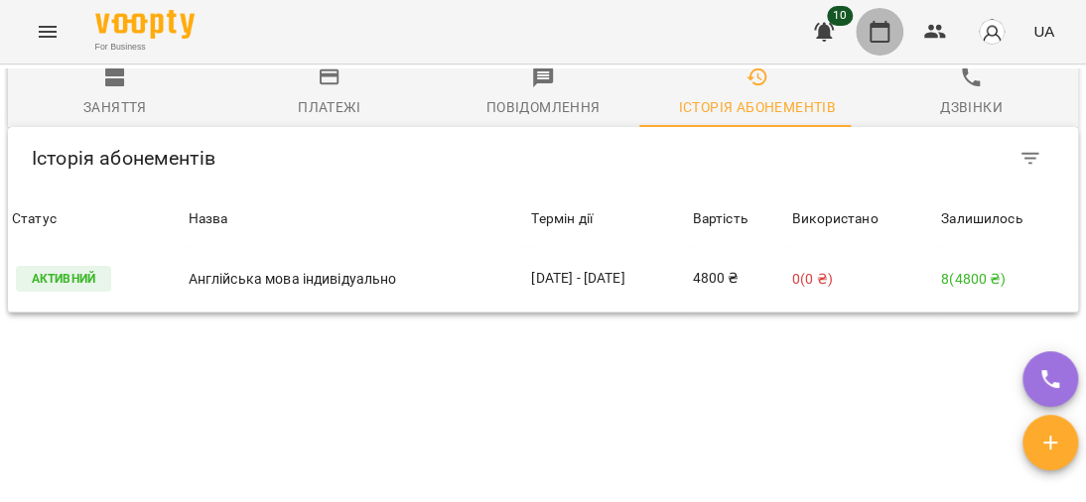
click at [873, 34] on icon "button" at bounding box center [879, 32] width 24 height 24
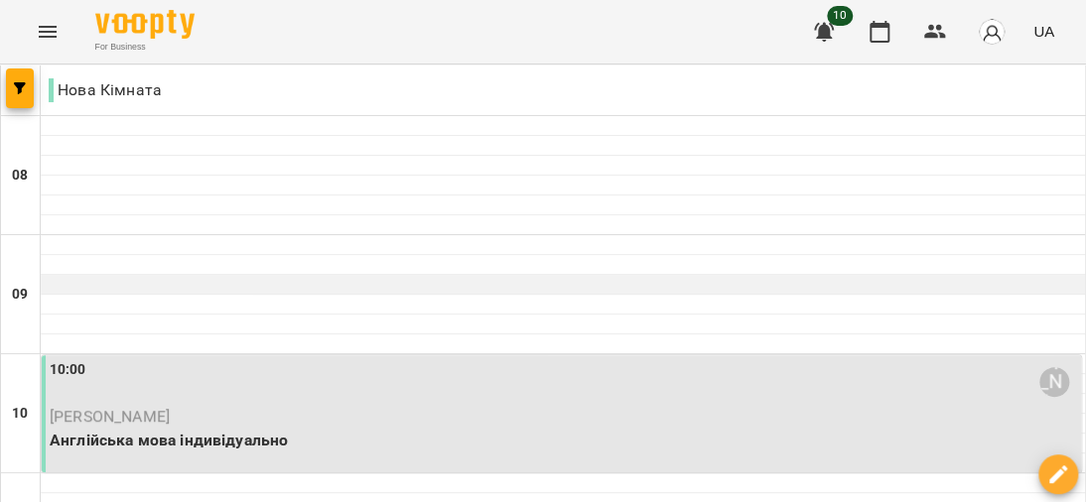
scroll to position [298, 0]
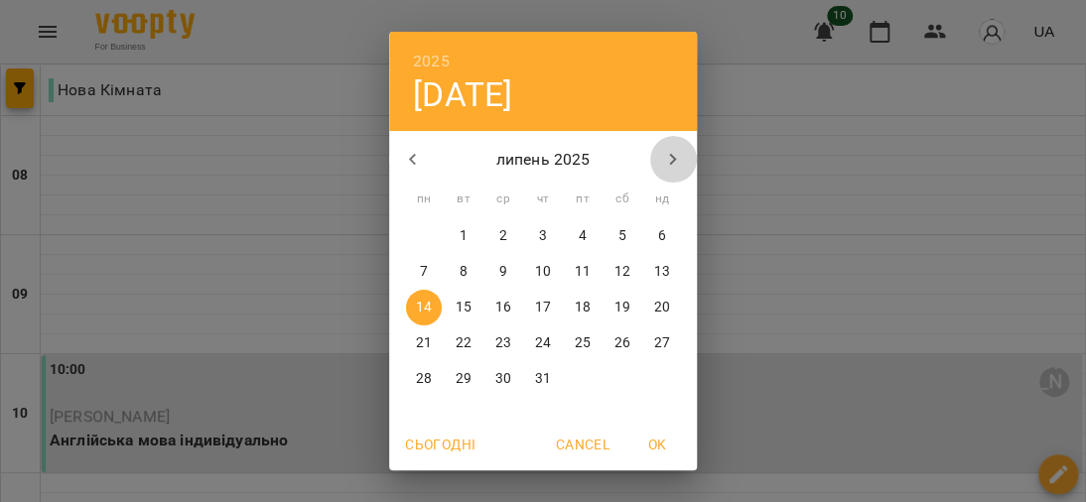
click at [664, 148] on icon "button" at bounding box center [673, 160] width 24 height 24
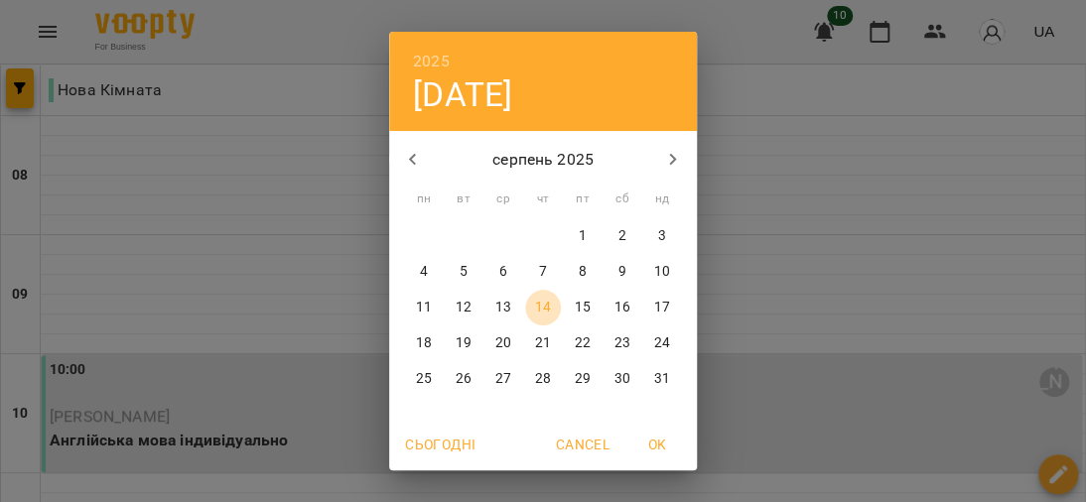
click at [535, 304] on p "14" at bounding box center [543, 308] width 16 height 20
type input "**********"
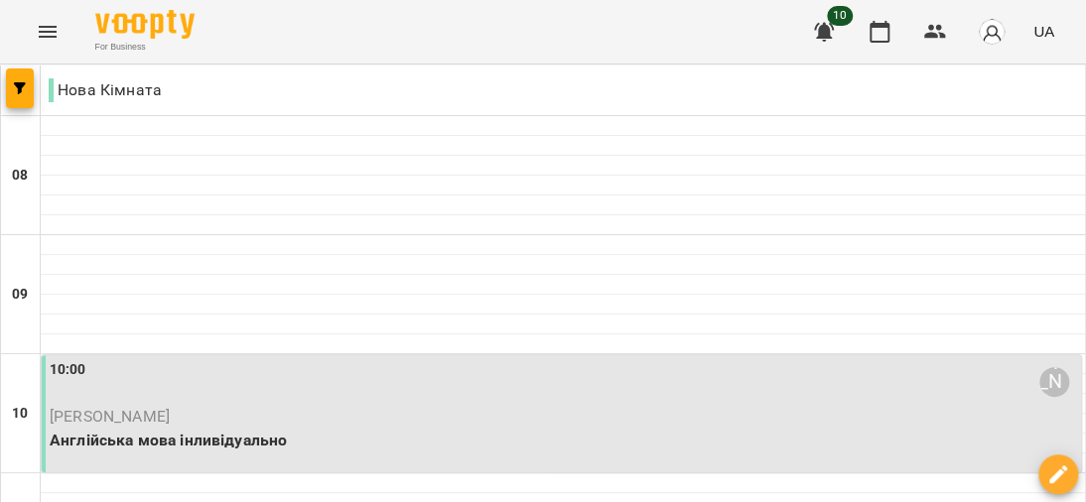
click at [198, 429] on p "Англійська мова інливідуально" at bounding box center [563, 441] width 1027 height 24
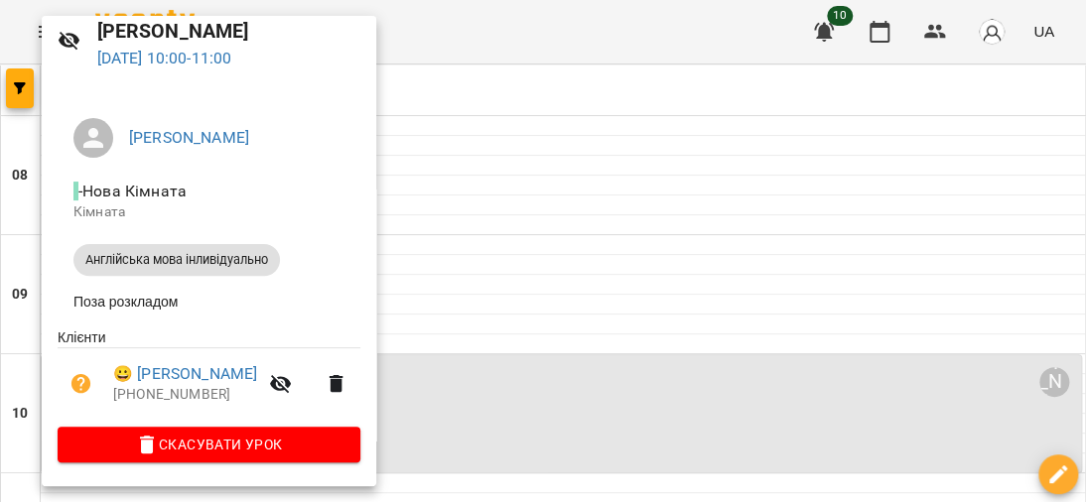
scroll to position [0, 0]
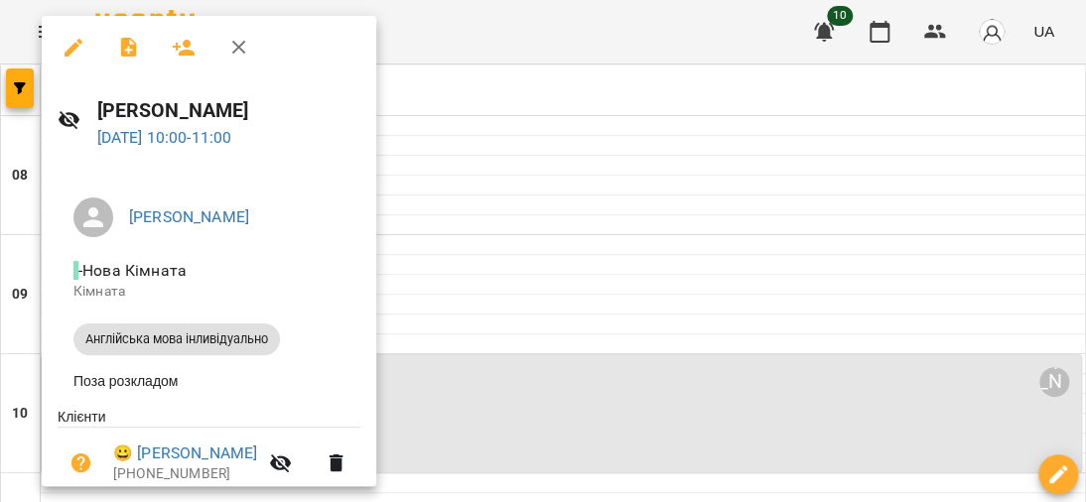
click at [250, 335] on span "Англійська мова інливідуально" at bounding box center [176, 339] width 206 height 18
click at [183, 50] on icon "button" at bounding box center [184, 48] width 22 height 16
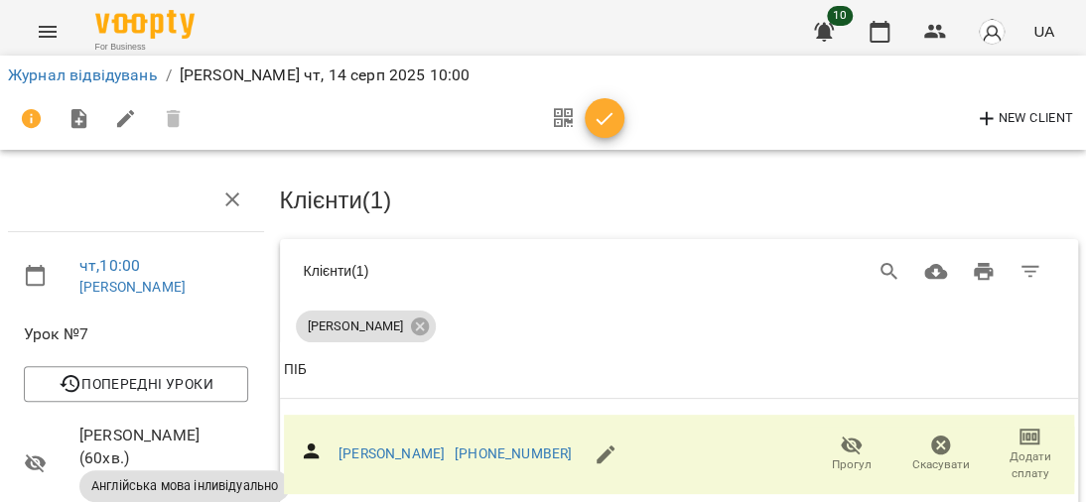
scroll to position [198, 0]
click at [151, 477] on span "Англійська мова інливідуально" at bounding box center [184, 486] width 210 height 18
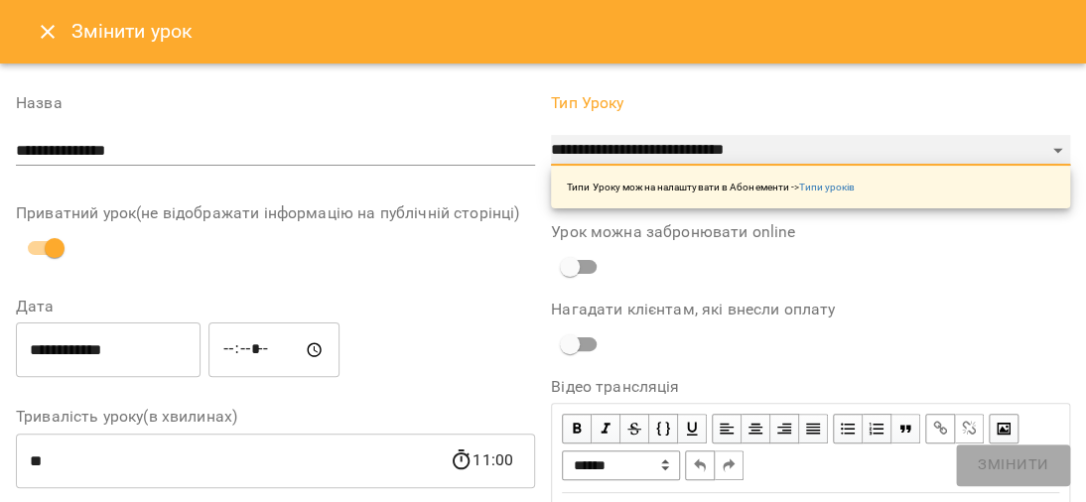
click at [1040, 148] on select "**********" at bounding box center [810, 151] width 519 height 32
select select "**********"
click at [551, 135] on select "**********" at bounding box center [810, 151] width 519 height 32
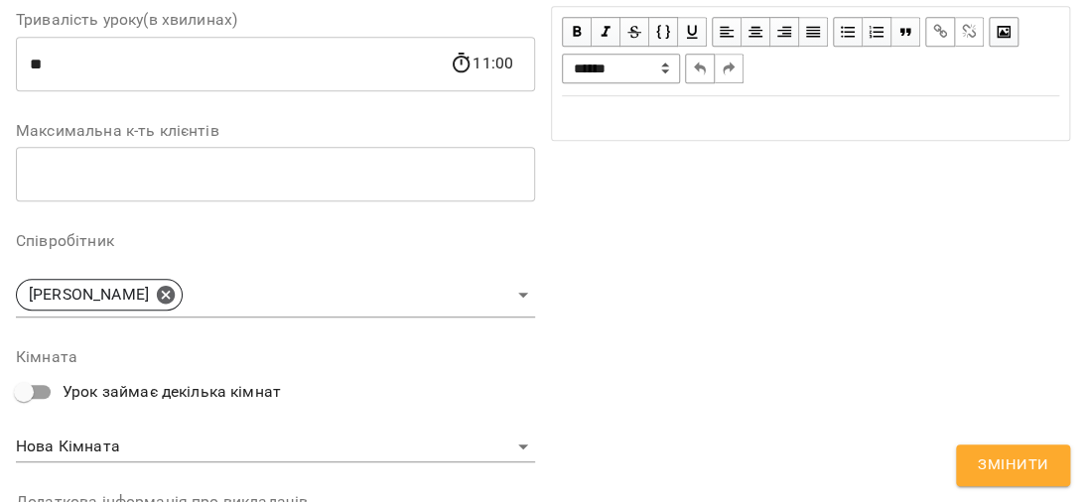
click at [1028, 480] on button "Змінити" at bounding box center [1013, 466] width 114 height 42
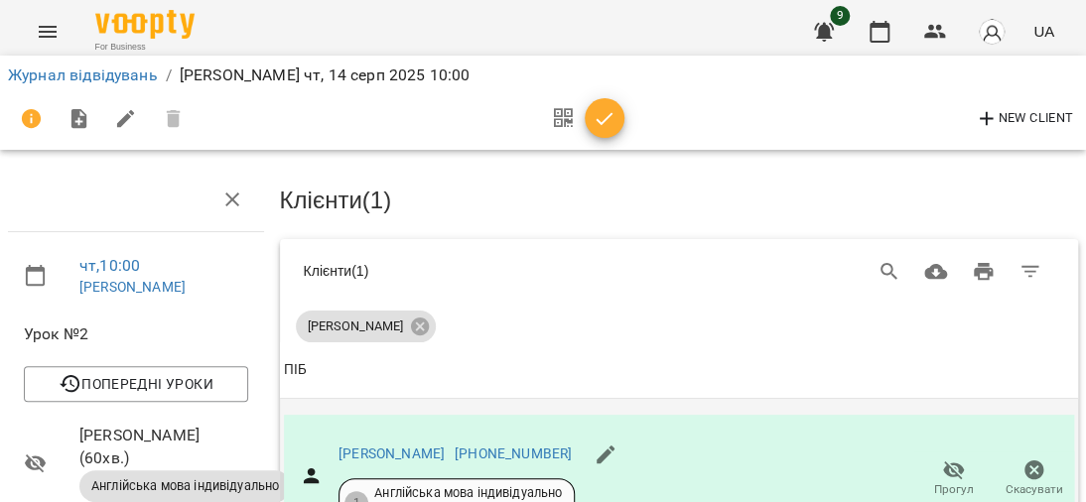
scroll to position [0, 0]
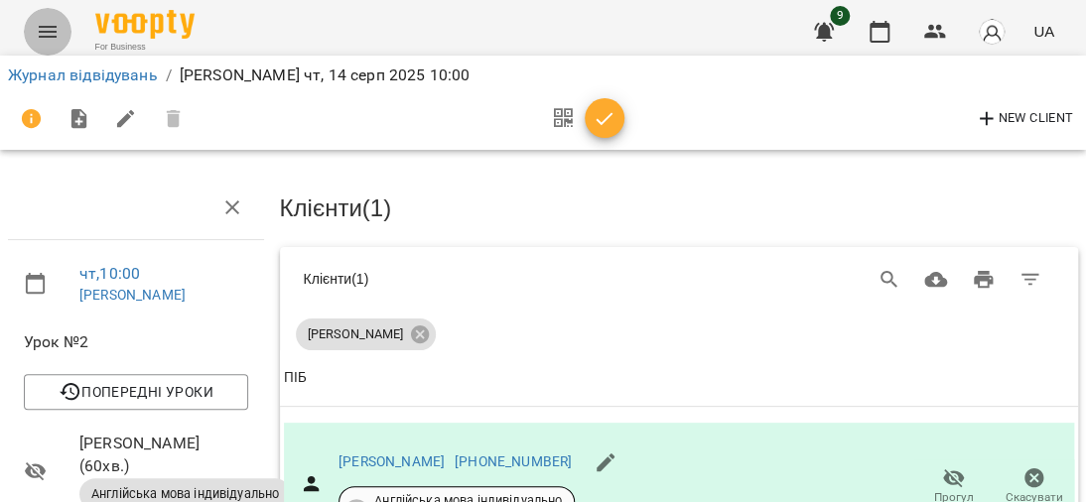
click at [44, 21] on icon "Menu" at bounding box center [48, 32] width 24 height 24
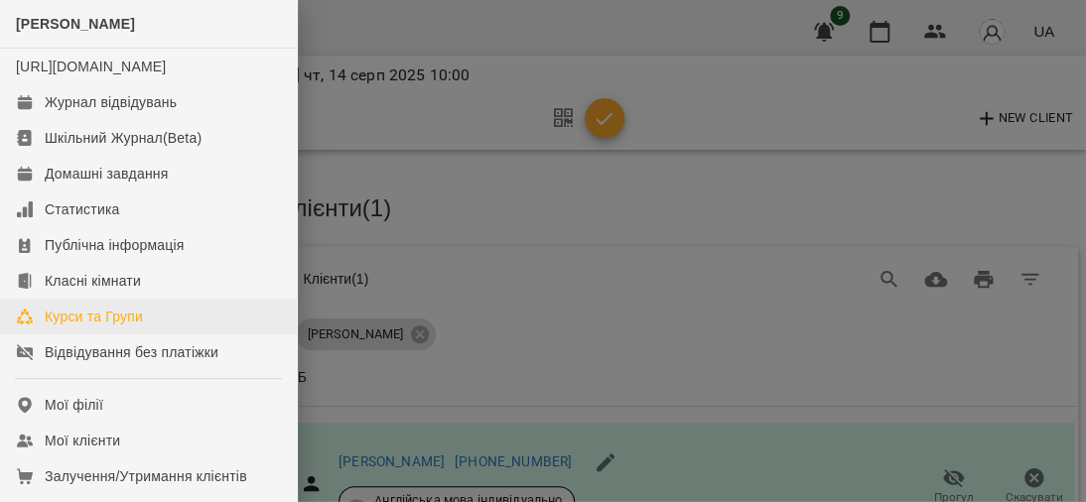
scroll to position [298, 0]
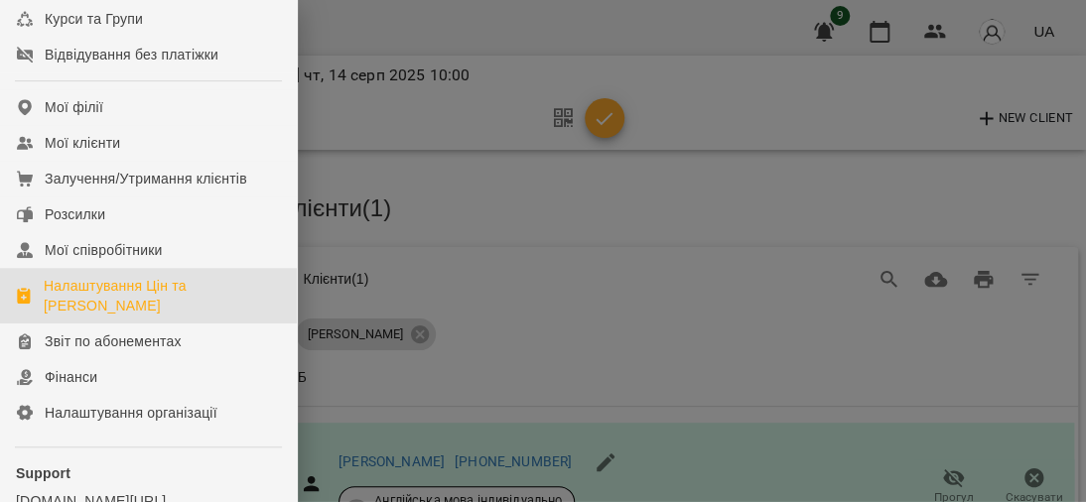
click at [134, 311] on div "Налаштування Цін та [PERSON_NAME]" at bounding box center [162, 296] width 237 height 40
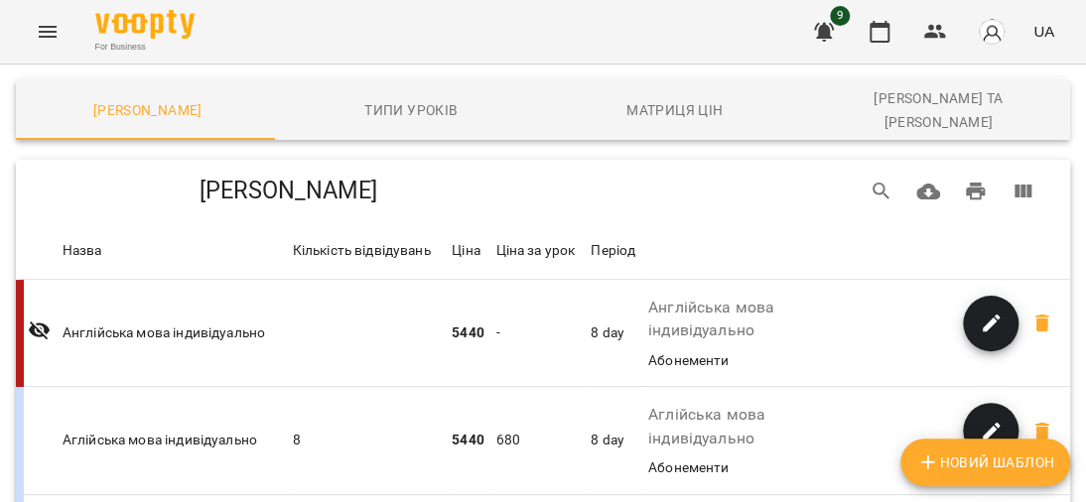
click at [45, 16] on button "Menu" at bounding box center [48, 32] width 48 height 48
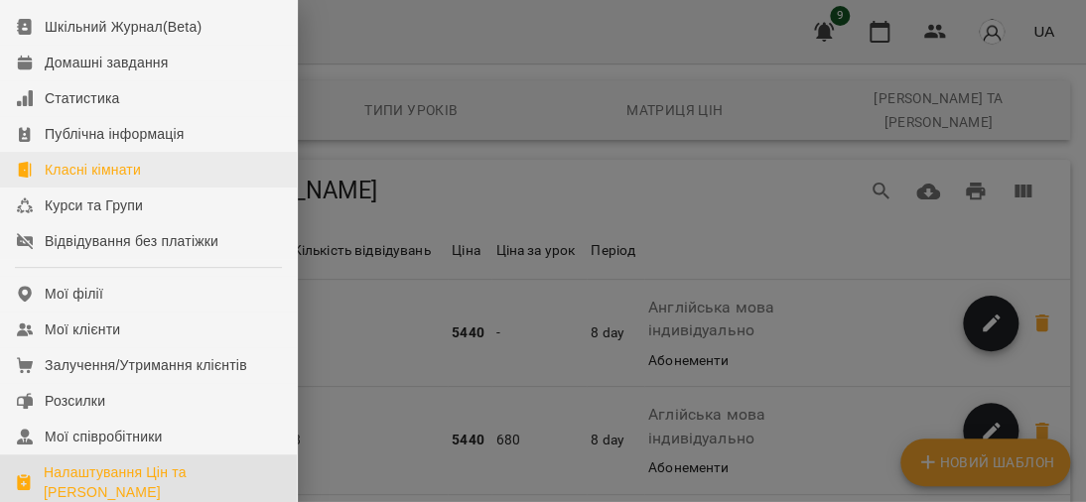
scroll to position [198, 0]
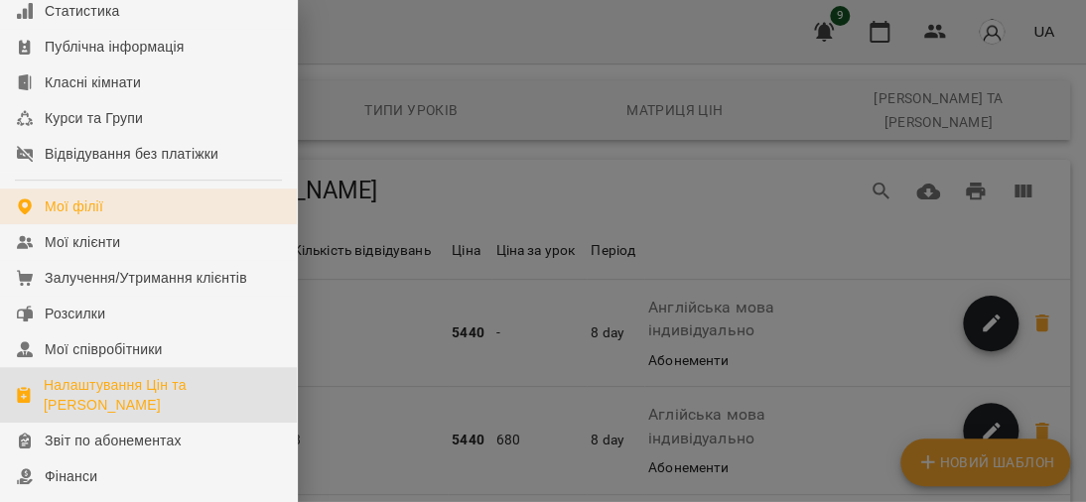
click at [98, 216] on div "Мої філії" at bounding box center [74, 206] width 59 height 20
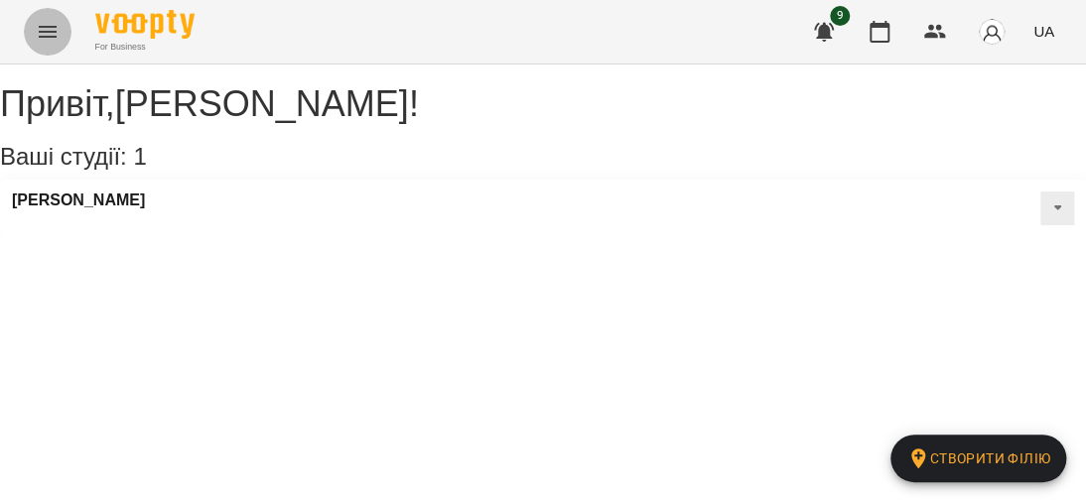
click at [44, 22] on icon "Menu" at bounding box center [48, 32] width 24 height 24
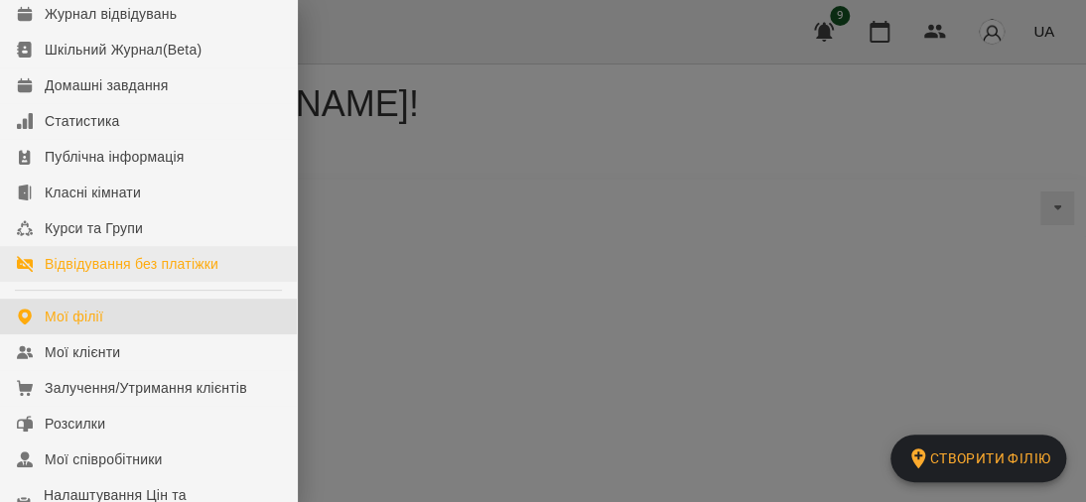
scroll to position [198, 0]
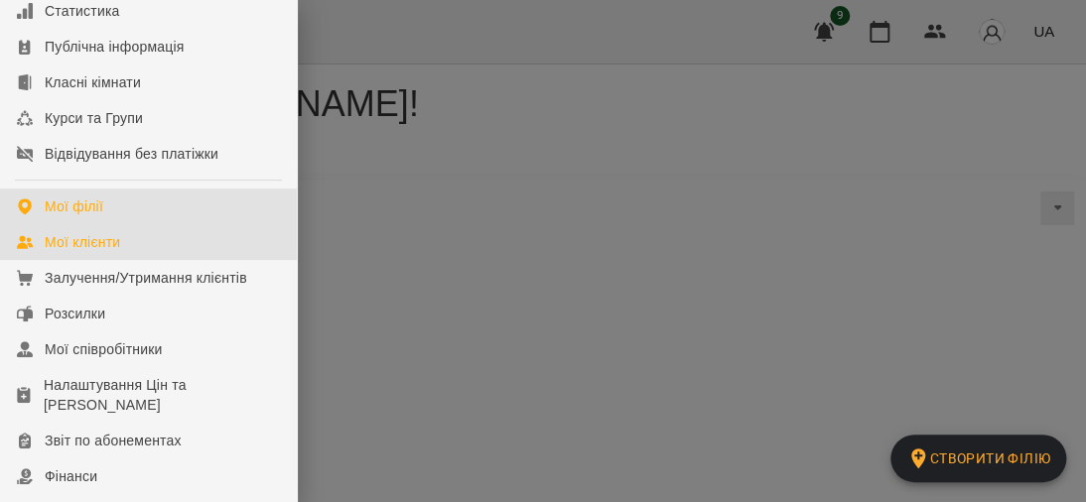
click at [69, 252] on div "Мої клієнти" at bounding box center [82, 242] width 75 height 20
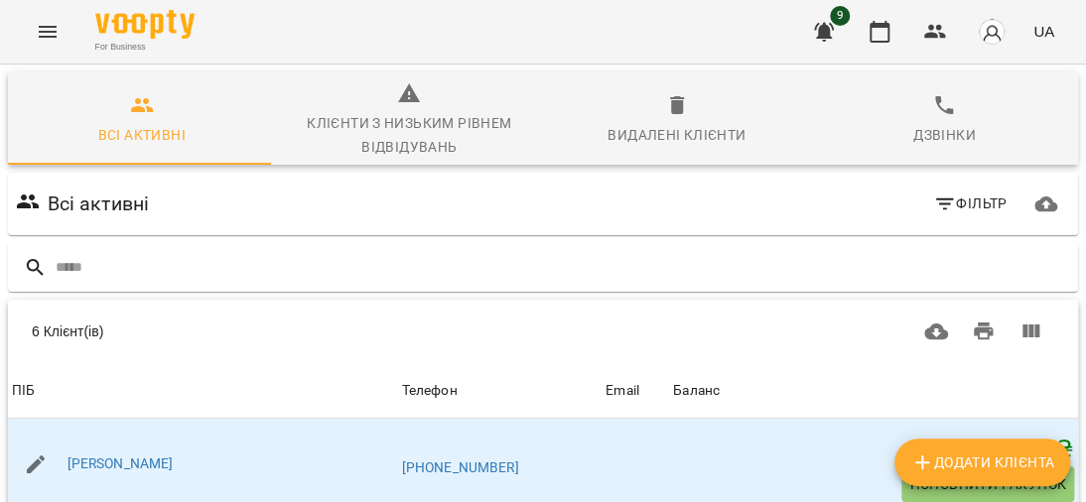
scroll to position [198, 0]
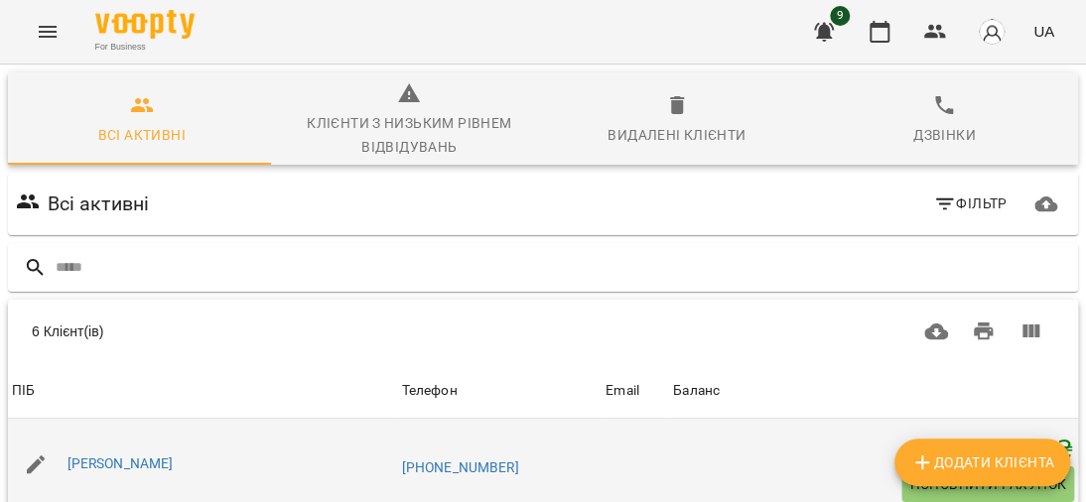
click at [194, 437] on div "[PERSON_NAME]" at bounding box center [203, 465] width 390 height 56
click at [145, 455] on link "[PERSON_NAME]" at bounding box center [120, 463] width 106 height 16
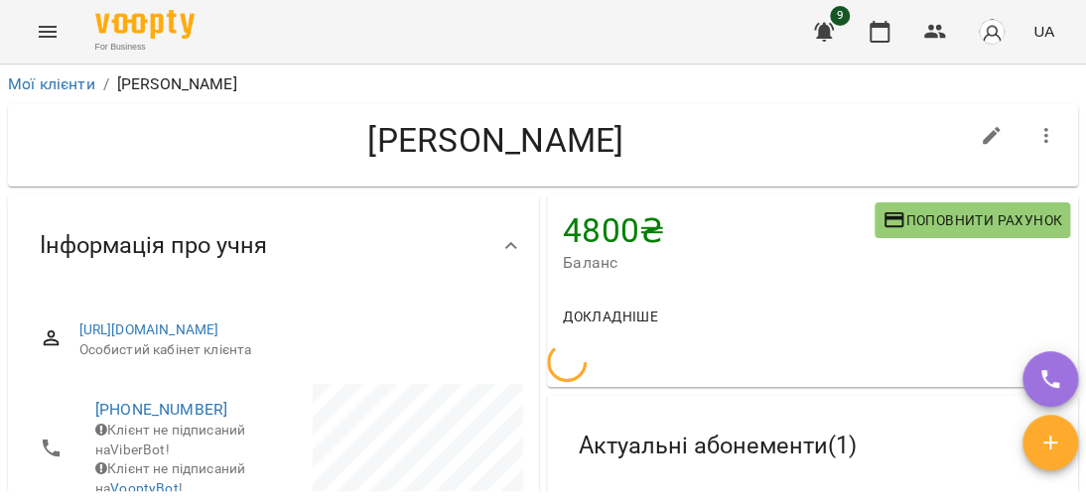
scroll to position [298, 0]
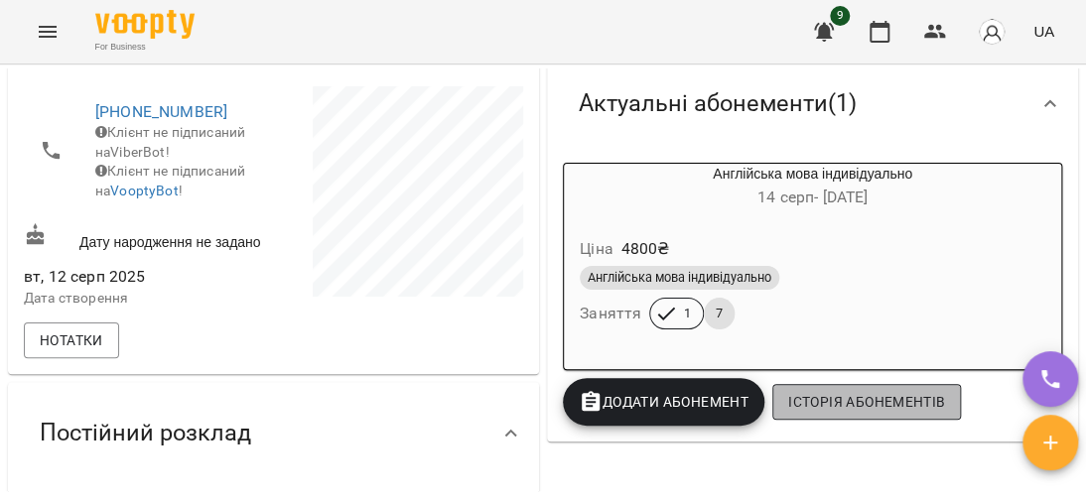
click at [884, 404] on span "Історія абонементів" at bounding box center [866, 402] width 157 height 24
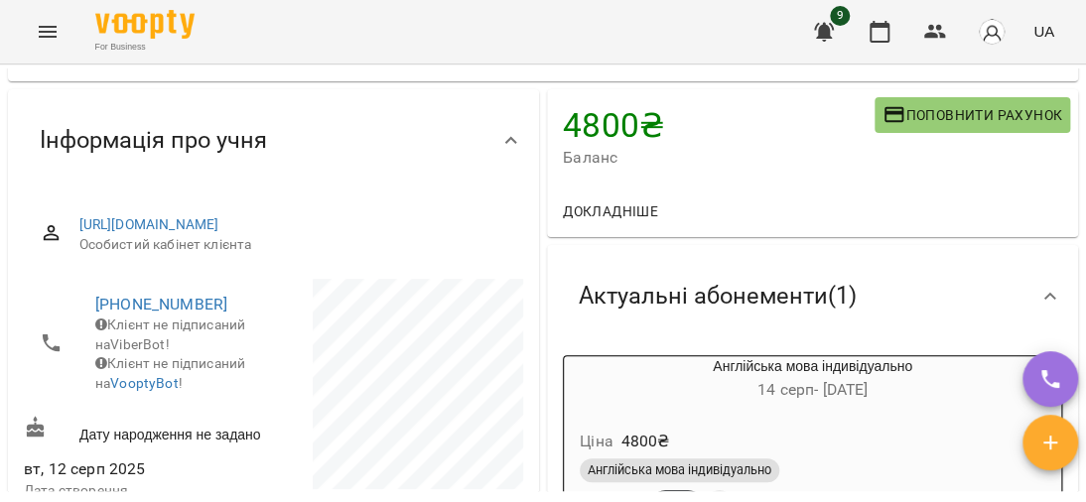
scroll to position [0, 0]
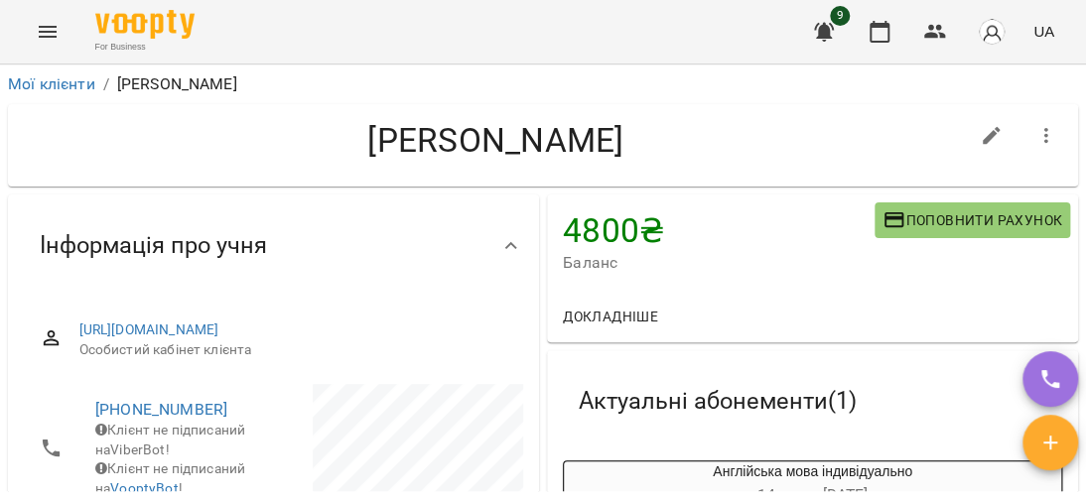
click at [919, 208] on span "Поповнити рахунок" at bounding box center [972, 220] width 180 height 24
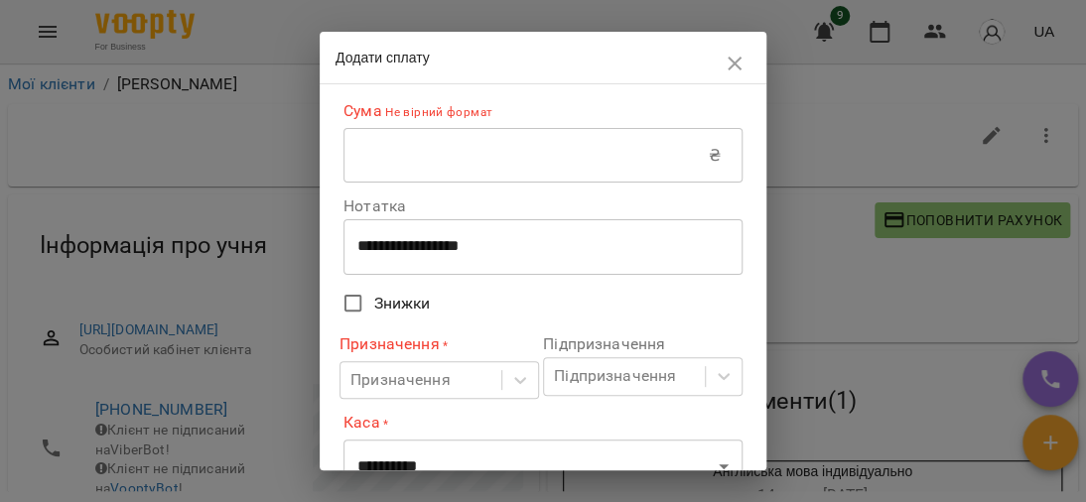
click at [575, 156] on input "text" at bounding box center [525, 156] width 365 height 56
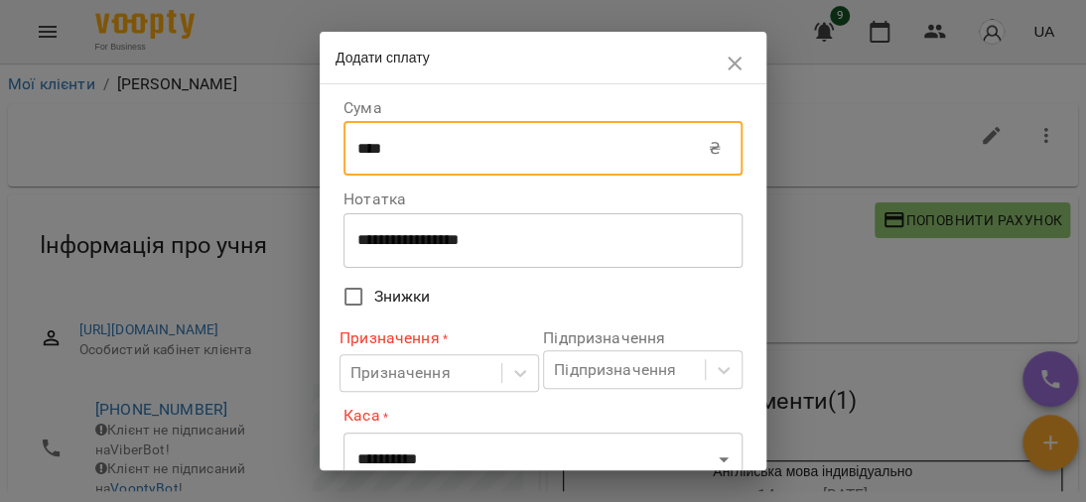
scroll to position [198, 0]
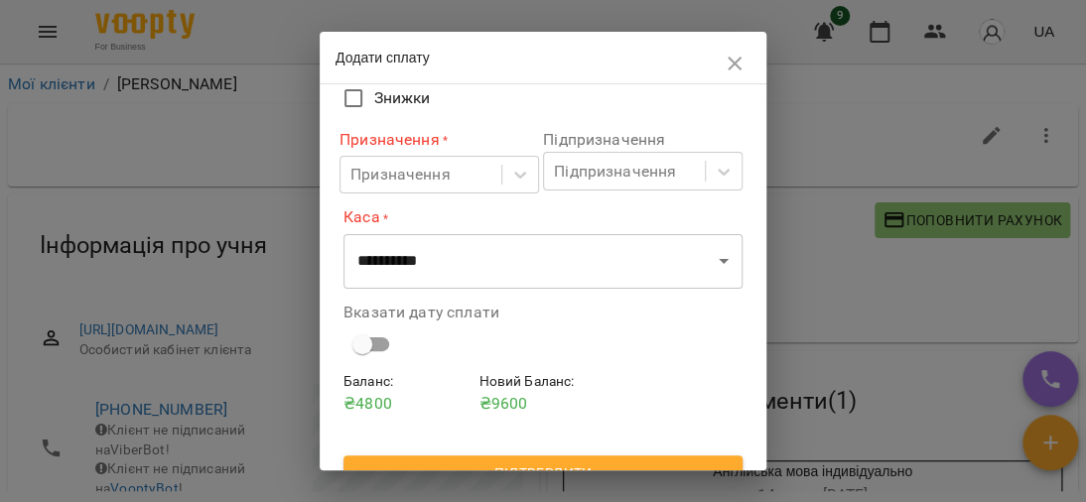
type input "****"
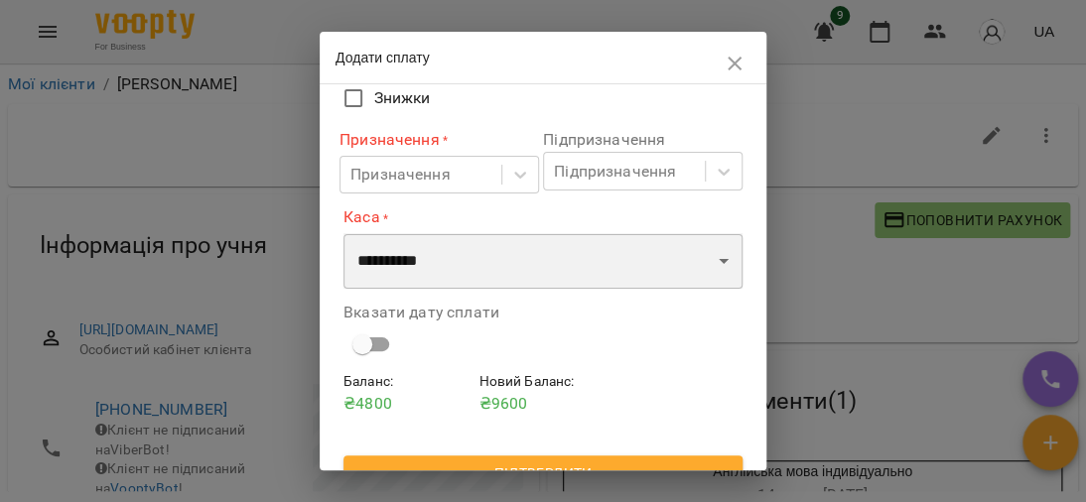
click at [693, 264] on select "**********" at bounding box center [542, 261] width 399 height 56
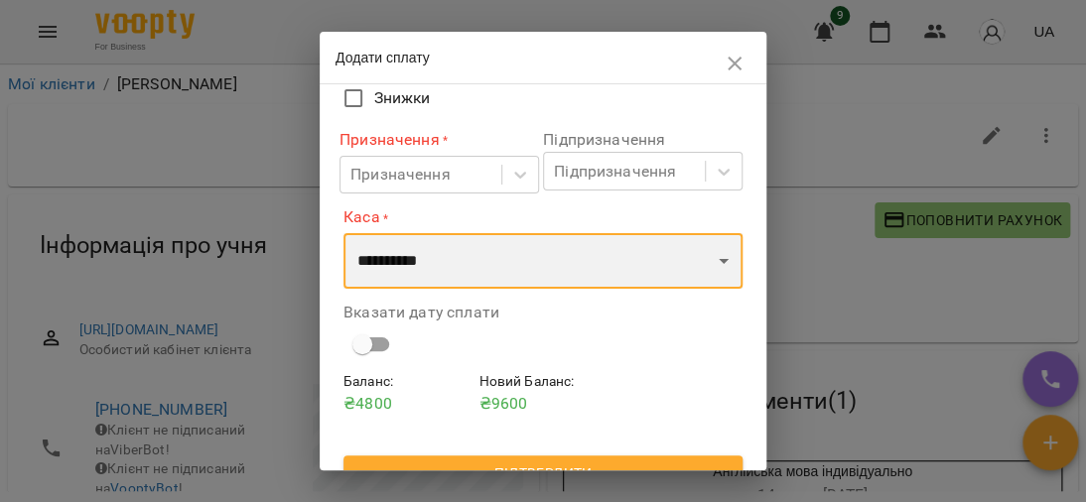
select select "****"
click at [343, 235] on select "**********" at bounding box center [542, 261] width 399 height 56
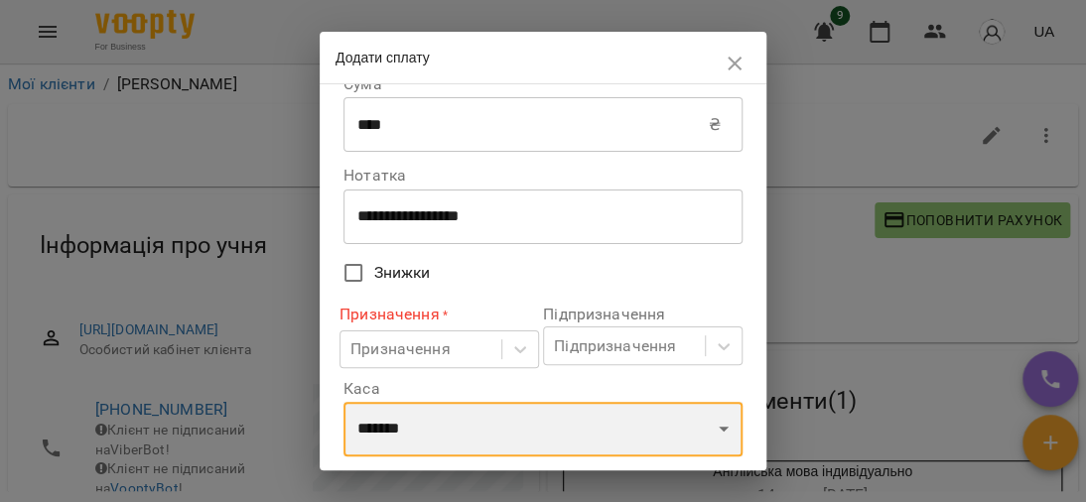
scroll to position [222, 0]
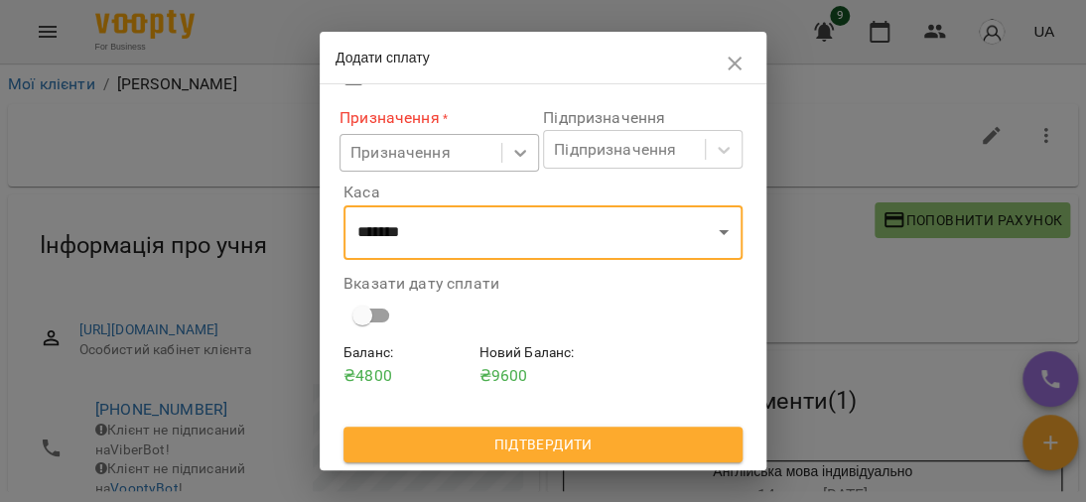
click at [510, 156] on icon at bounding box center [520, 153] width 20 height 20
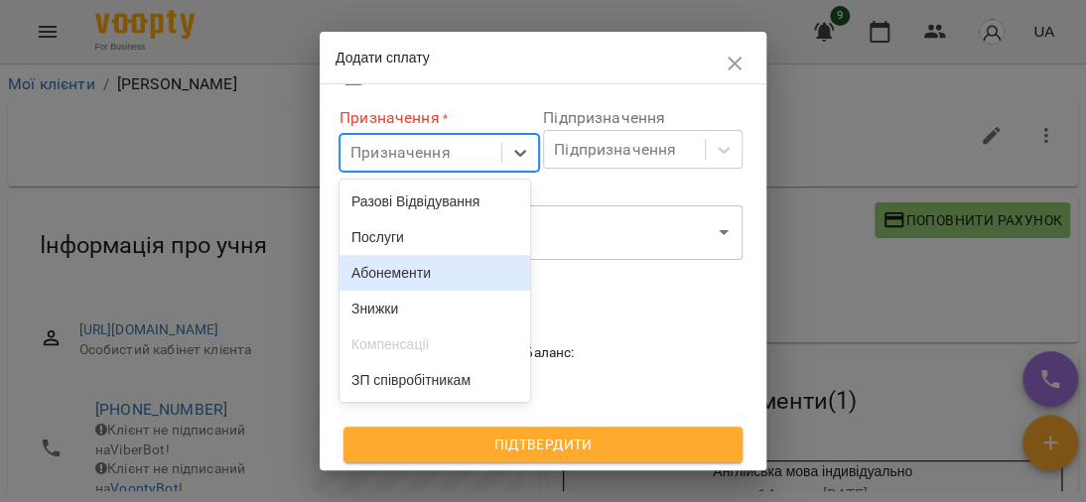
click at [425, 283] on div "Абонементи" at bounding box center [435, 273] width 192 height 36
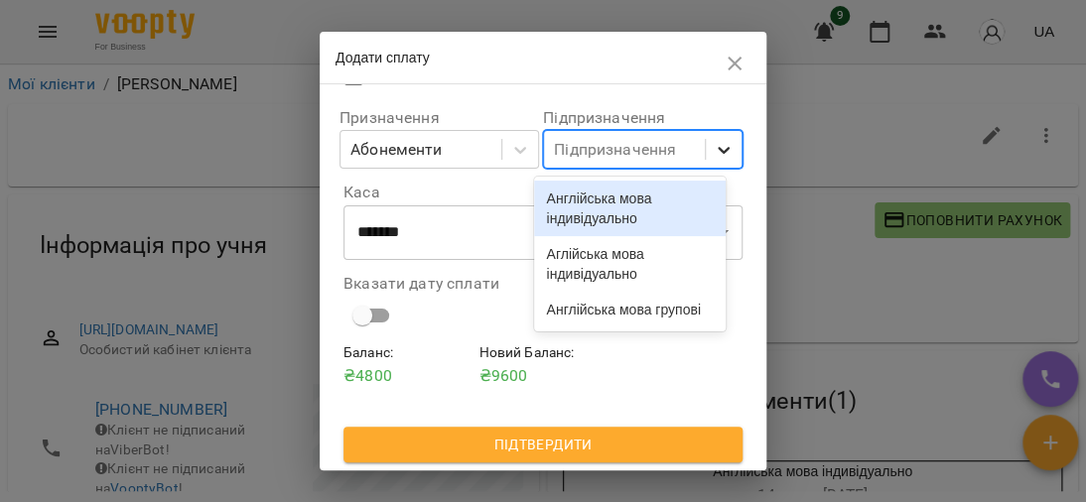
click at [713, 153] on icon at bounding box center [723, 150] width 20 height 20
click at [646, 204] on div "Англійська мова індивідуально" at bounding box center [630, 209] width 192 height 56
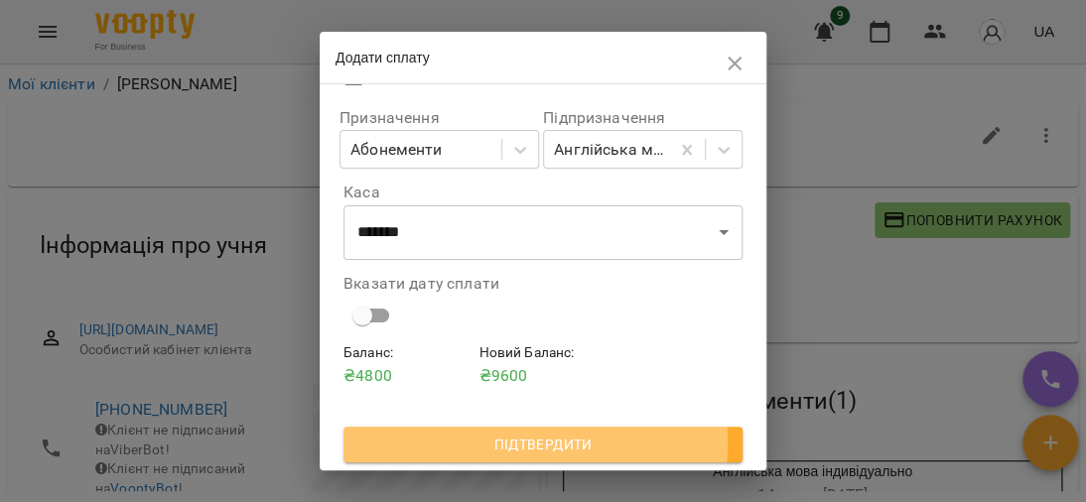
click at [525, 443] on span "Підтвердити" at bounding box center [542, 445] width 367 height 24
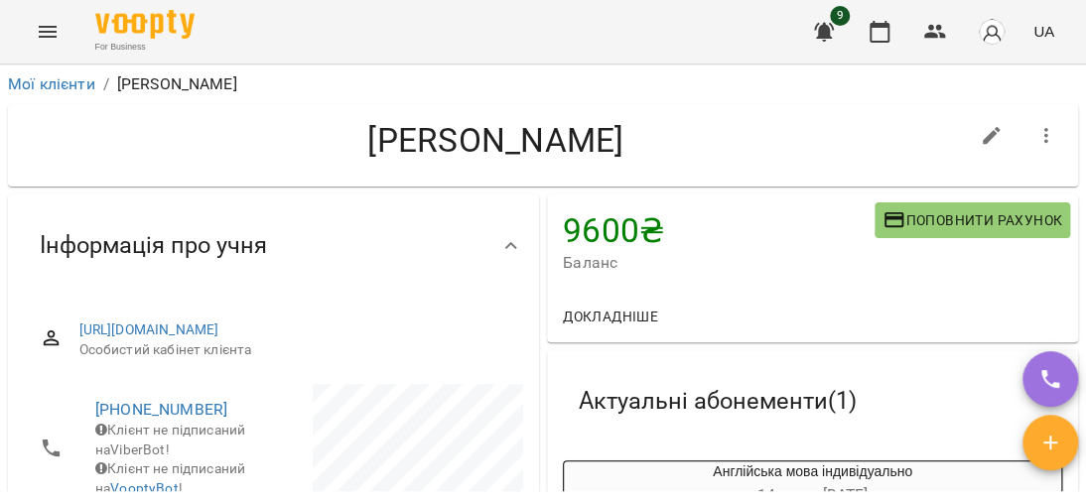
click at [607, 305] on span "Докладніше" at bounding box center [610, 317] width 95 height 24
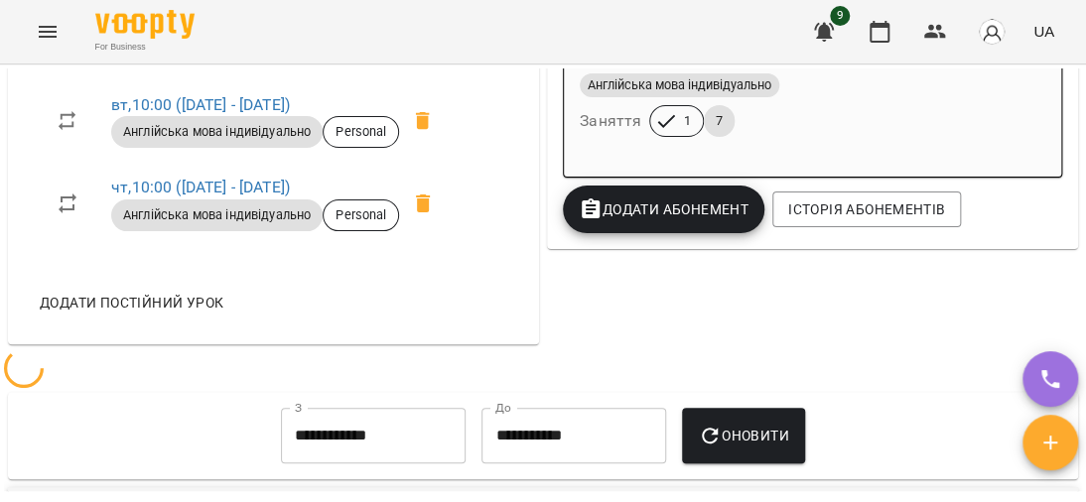
scroll to position [794, 0]
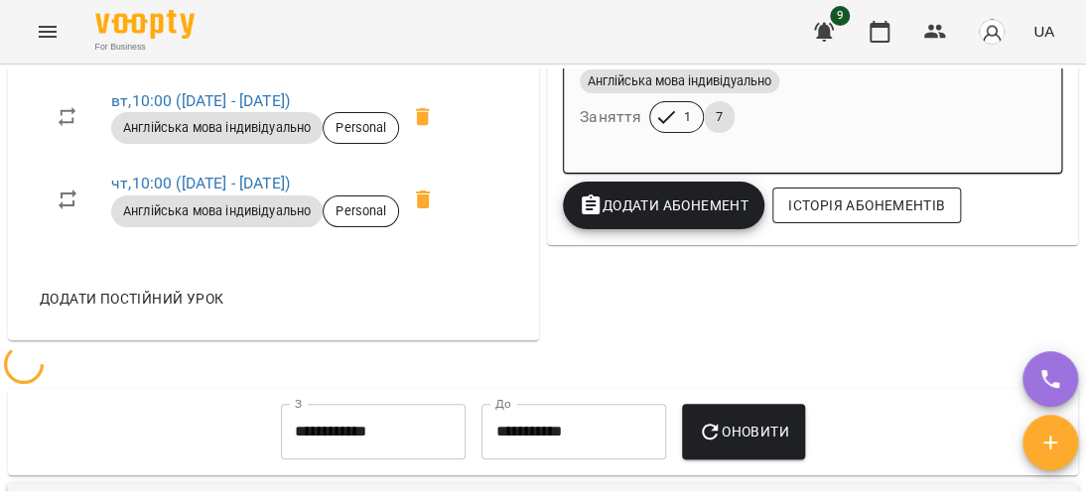
click at [857, 193] on span "Історія абонементів" at bounding box center [866, 205] width 157 height 24
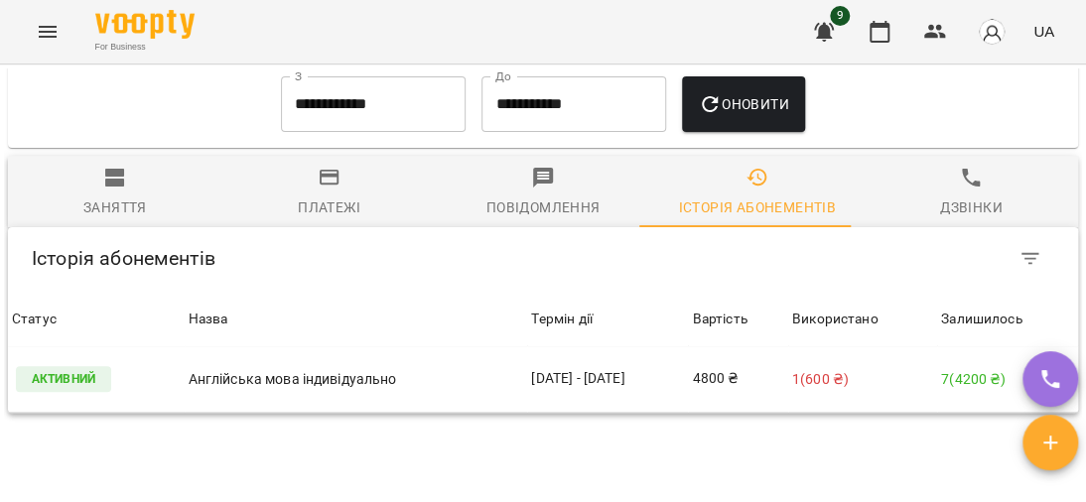
scroll to position [923, 0]
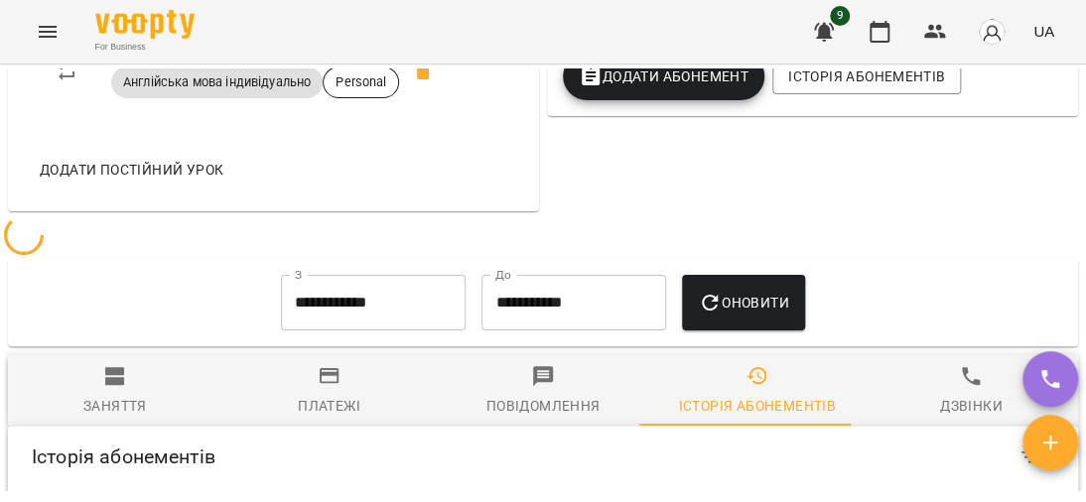
click at [344, 389] on span "Платежі" at bounding box center [329, 391] width 191 height 54
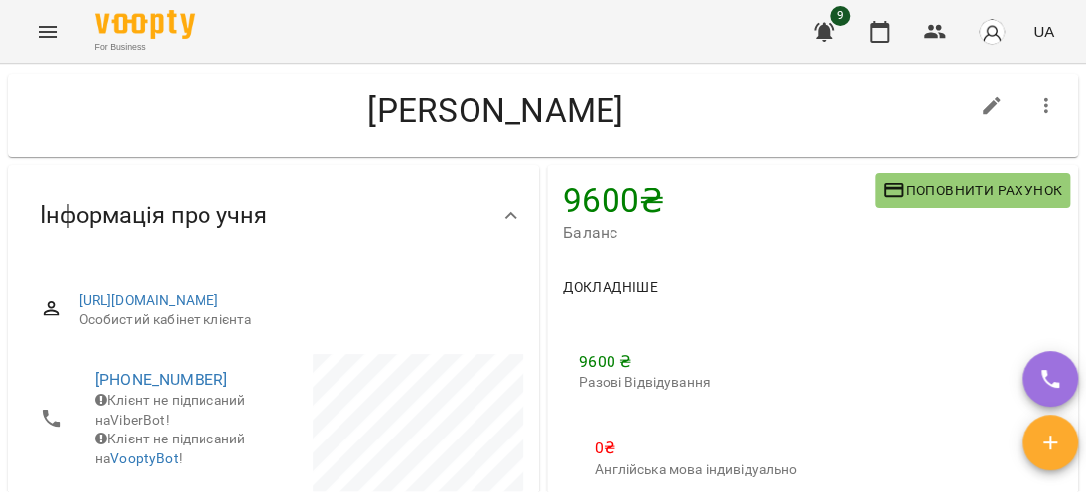
scroll to position [0, 0]
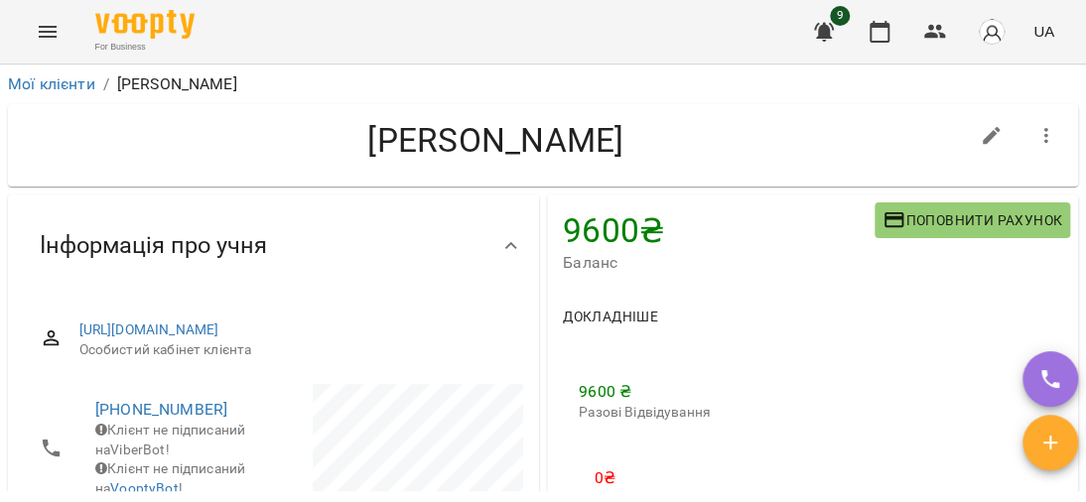
click at [627, 305] on span "Докладніше" at bounding box center [610, 317] width 95 height 24
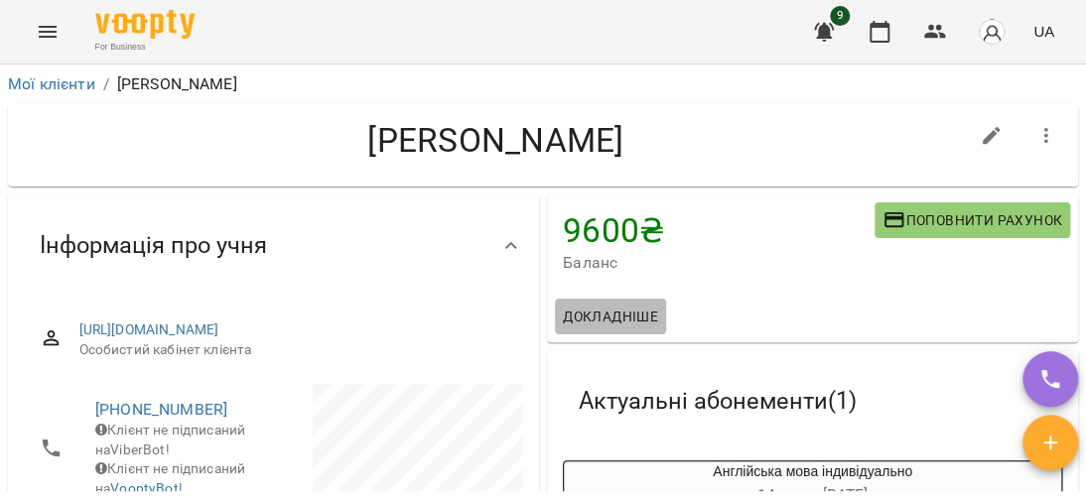
click at [628, 305] on span "Докладніше" at bounding box center [610, 317] width 95 height 24
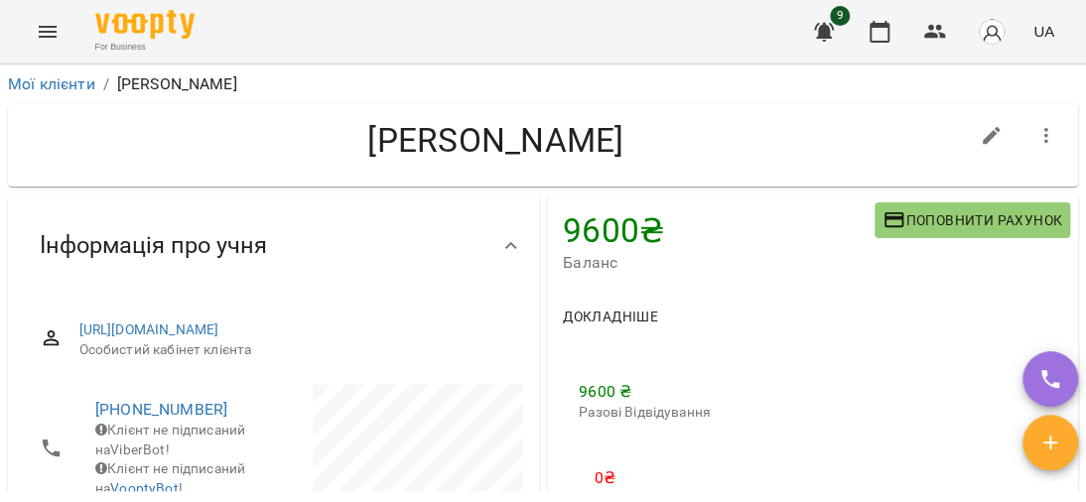
click at [967, 112] on button "button" at bounding box center [991, 136] width 48 height 48
select select "**"
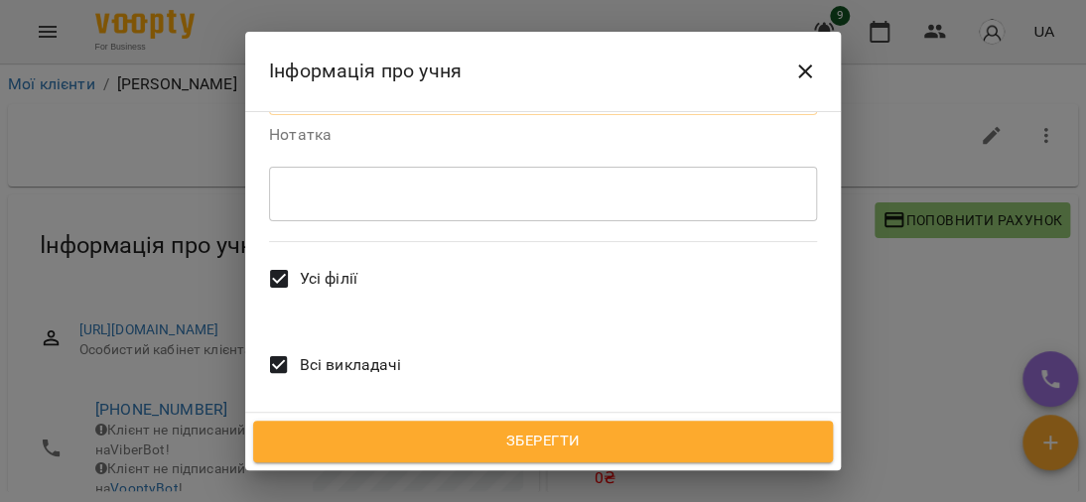
scroll to position [699, 0]
click at [799, 74] on icon "Close" at bounding box center [805, 72] width 24 height 24
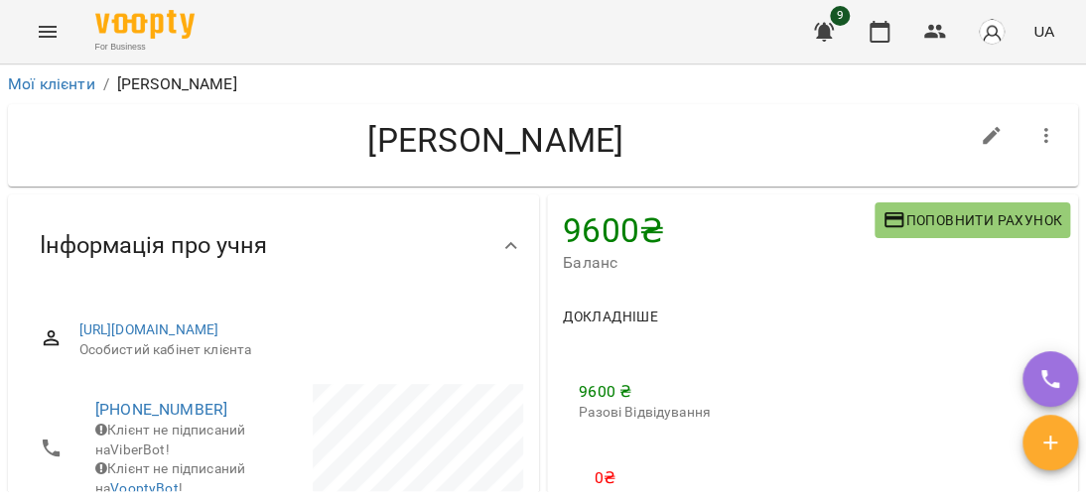
drag, startPoint x: 560, startPoint y: 200, endPoint x: 594, endPoint y: 216, distance: 38.2
click at [563, 251] on span "Баланс" at bounding box center [719, 263] width 312 height 24
click at [626, 305] on span "Докладніше" at bounding box center [610, 317] width 95 height 24
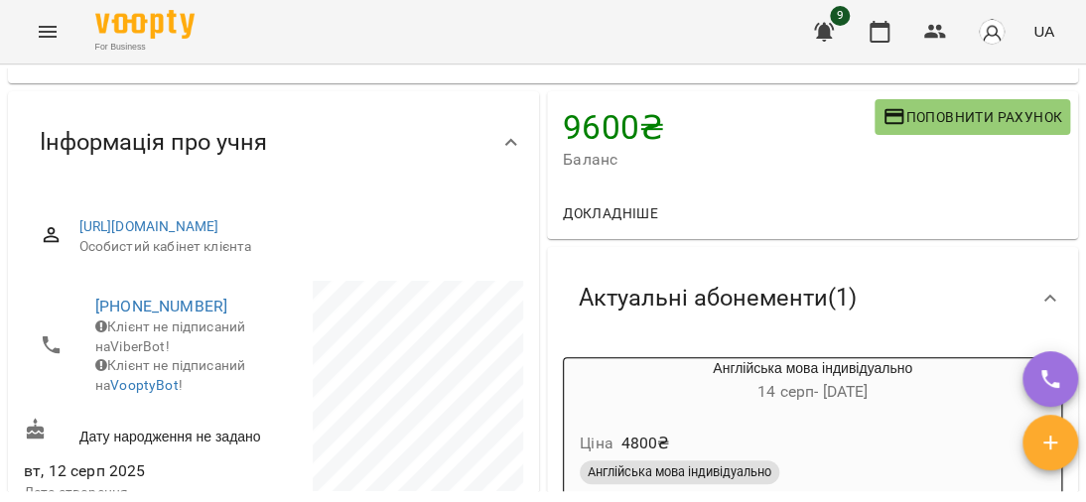
scroll to position [0, 0]
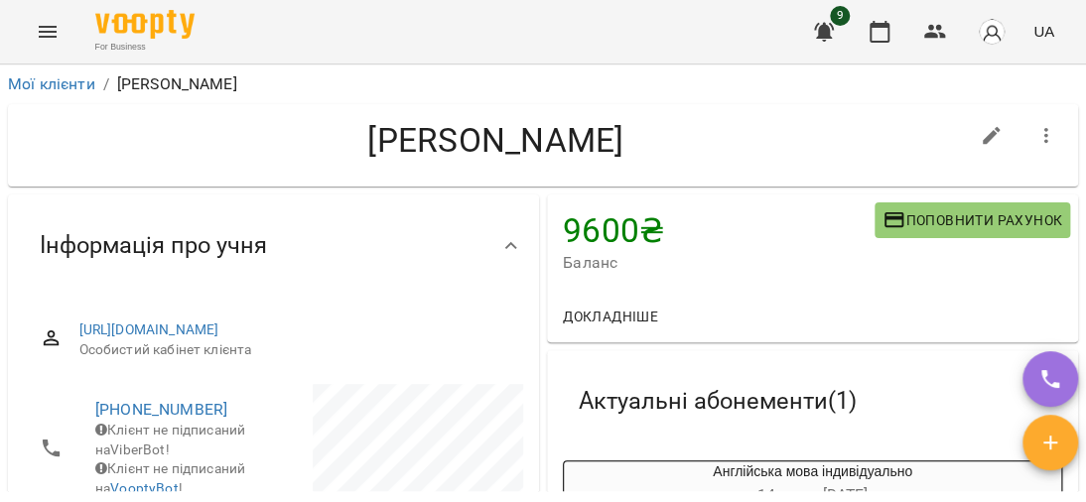
click at [563, 210] on h4 "9600 ₴" at bounding box center [719, 230] width 312 height 41
click at [56, 22] on icon "Menu" at bounding box center [48, 32] width 24 height 24
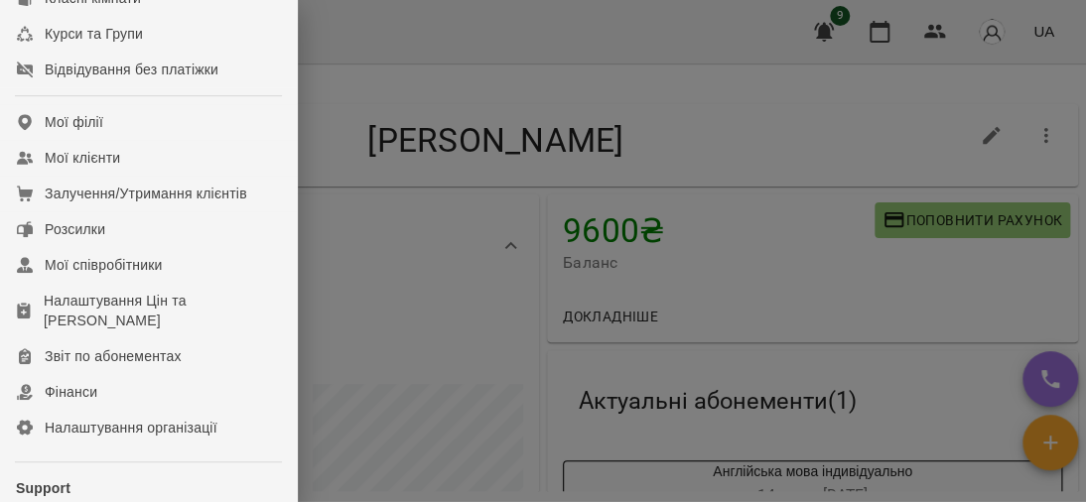
scroll to position [298, 0]
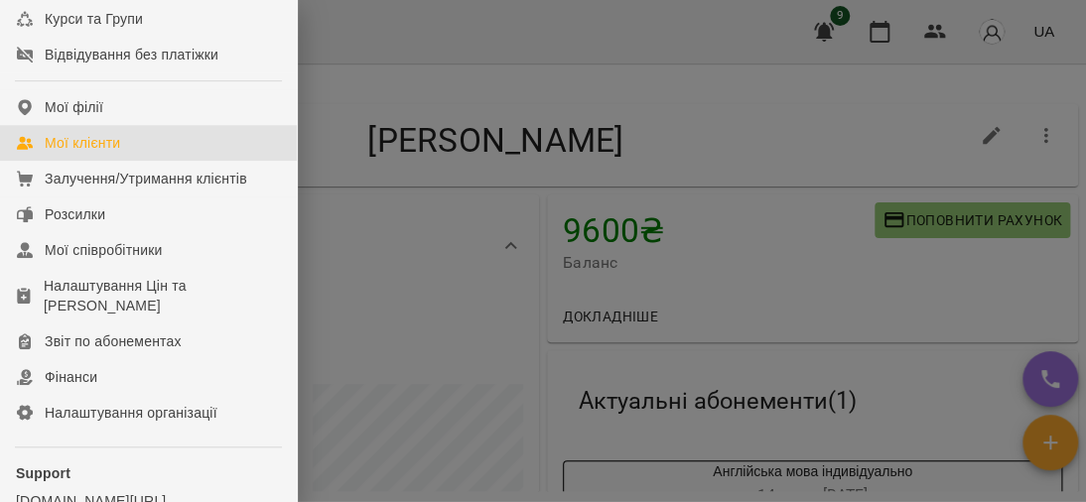
click at [88, 153] on div "Мої клієнти" at bounding box center [82, 143] width 75 height 20
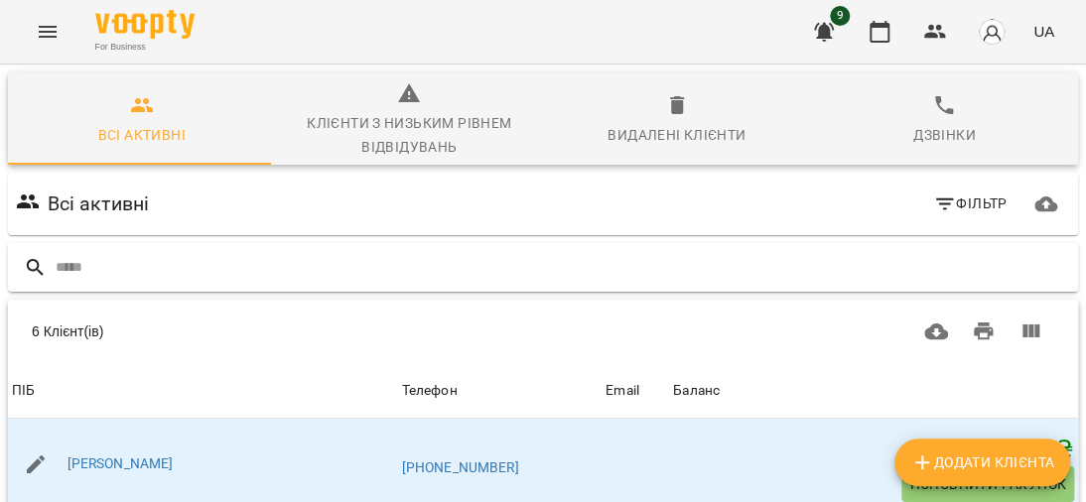
scroll to position [198, 0]
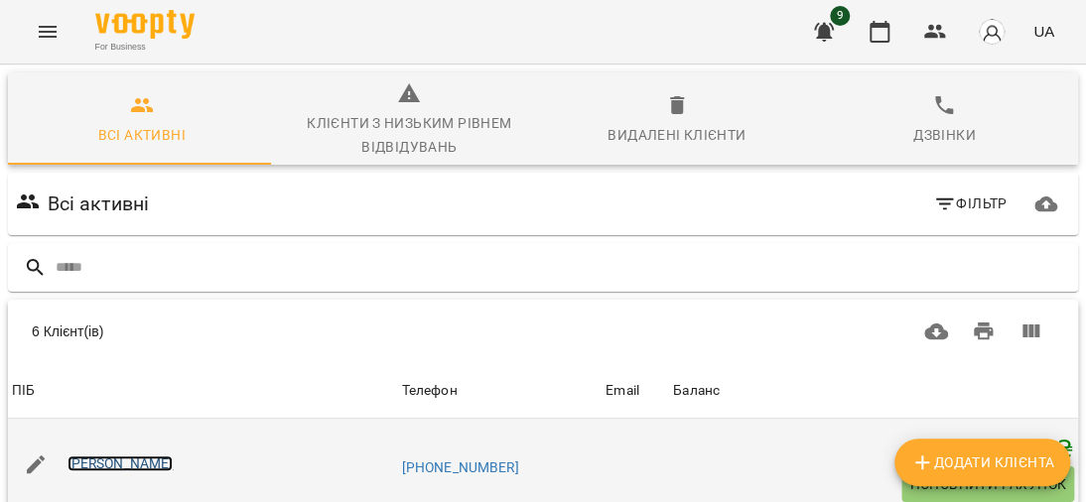
click at [110, 455] on link "[PERSON_NAME]" at bounding box center [120, 463] width 106 height 16
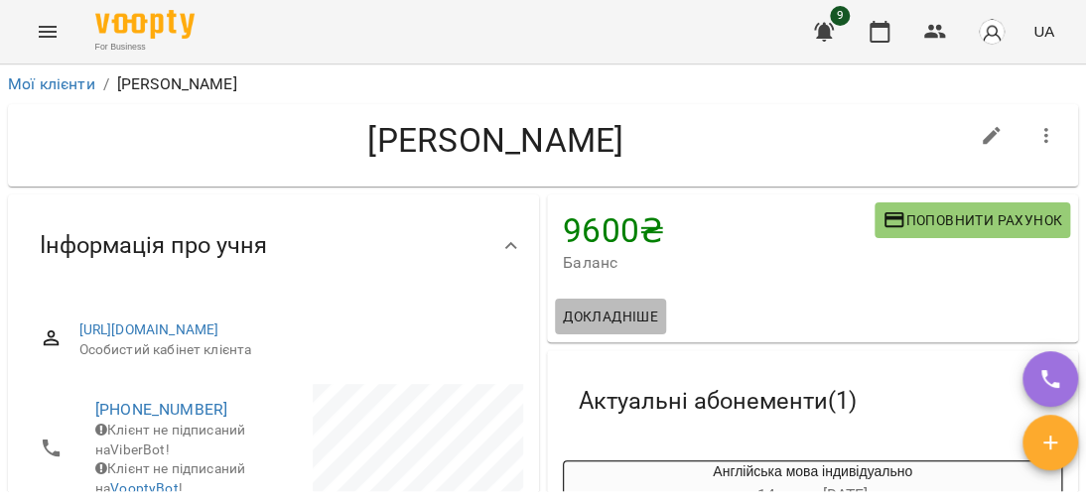
click at [619, 319] on span "Докладніше" at bounding box center [610, 317] width 95 height 24
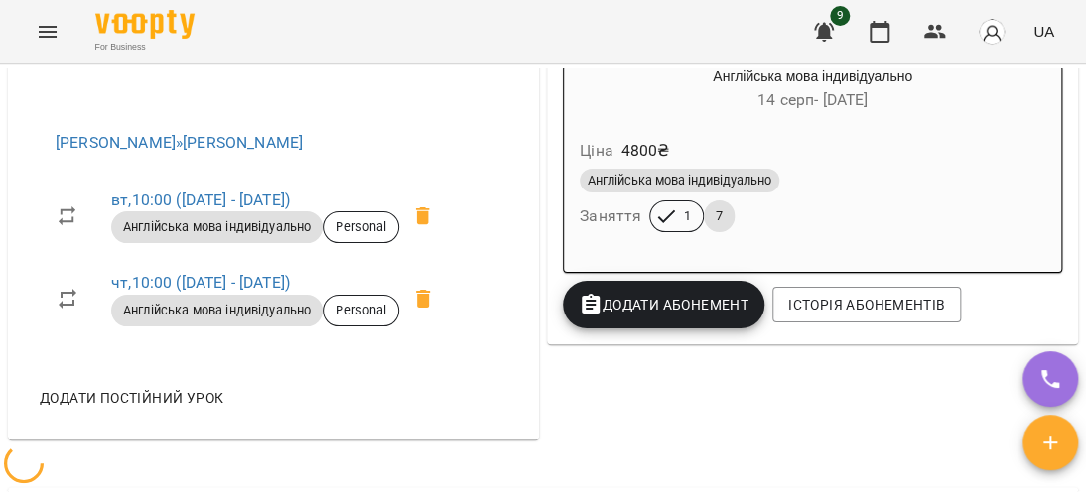
scroll to position [794, 0]
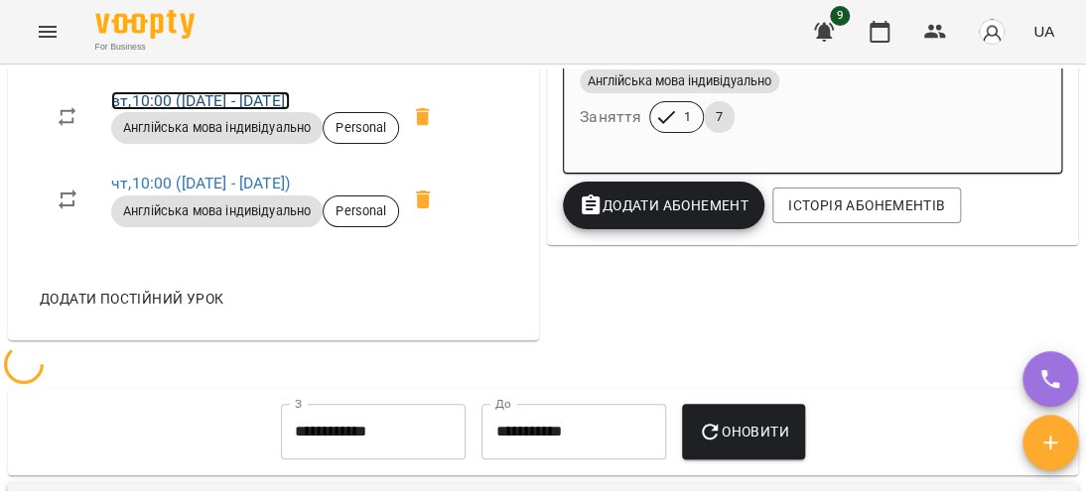
click at [225, 110] on link "вт , 10:00 ([DATE] - [DATE])" at bounding box center [200, 100] width 179 height 19
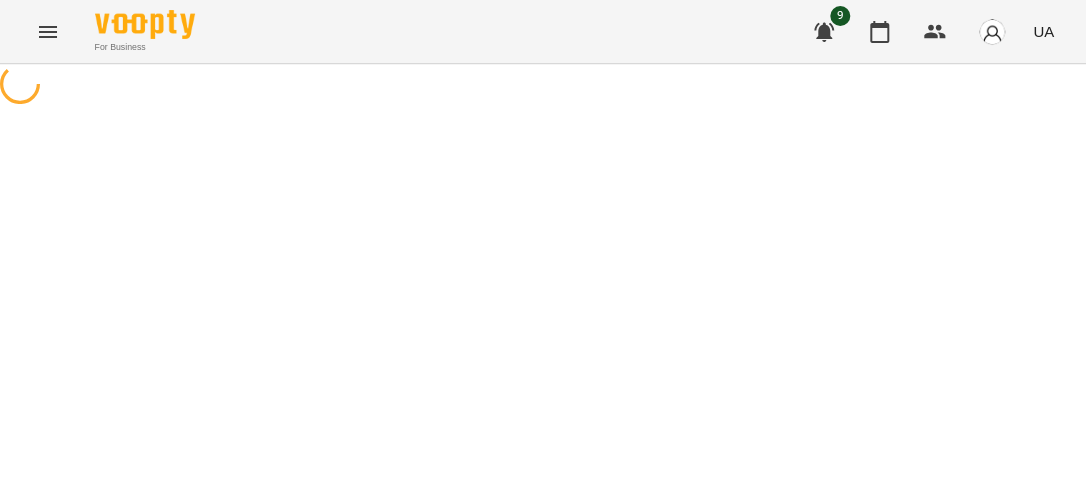
select select "*"
select select "**********"
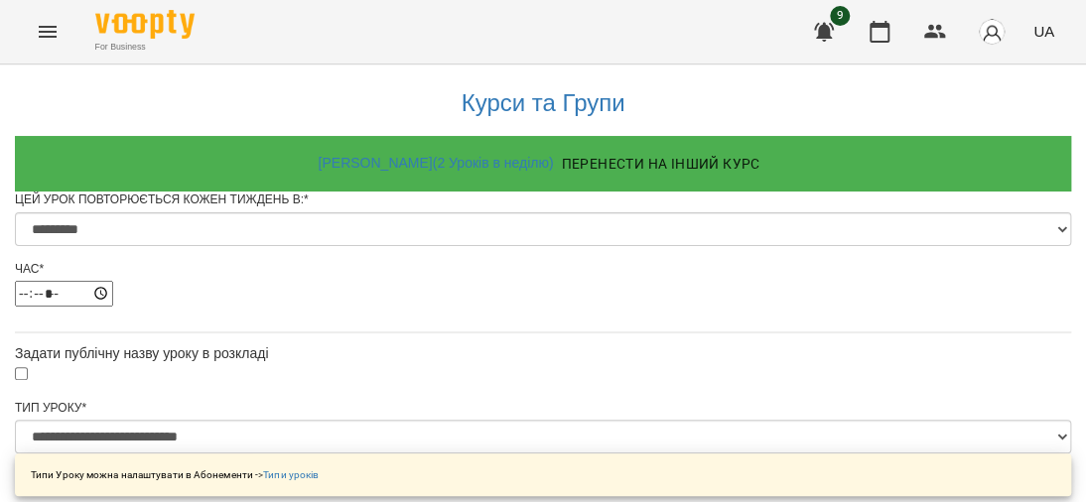
scroll to position [1051, 0]
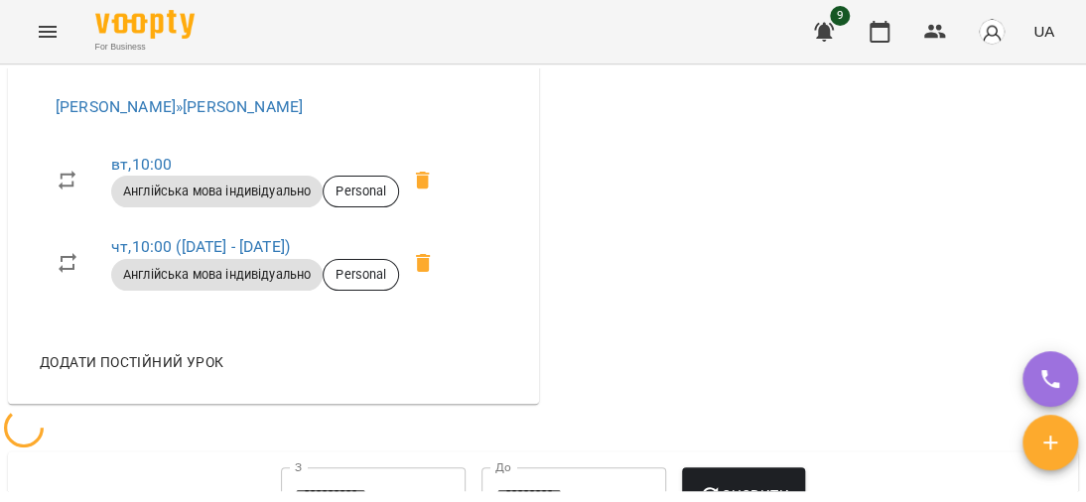
scroll to position [893, 0]
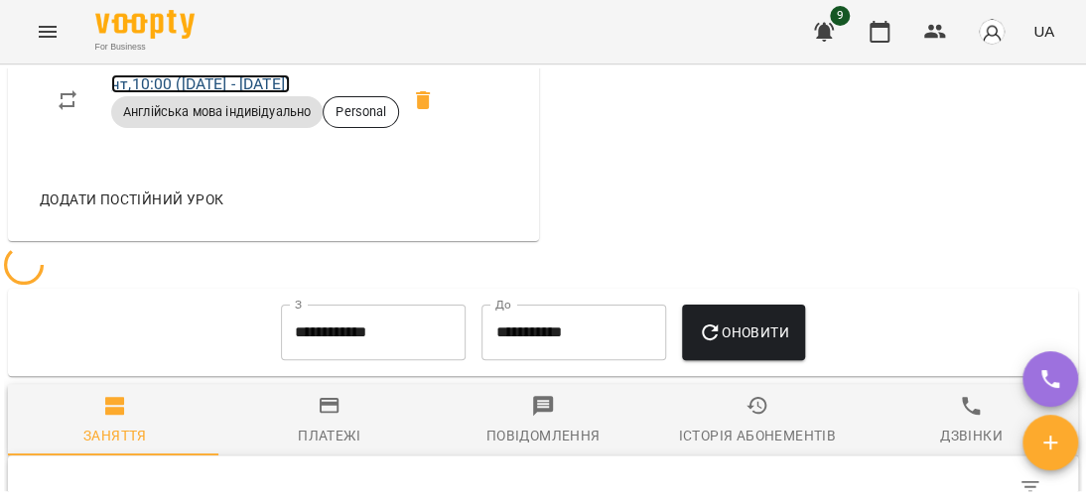
click at [236, 93] on link "чт , 10:00 ([DATE] - [DATE])" at bounding box center [200, 83] width 179 height 19
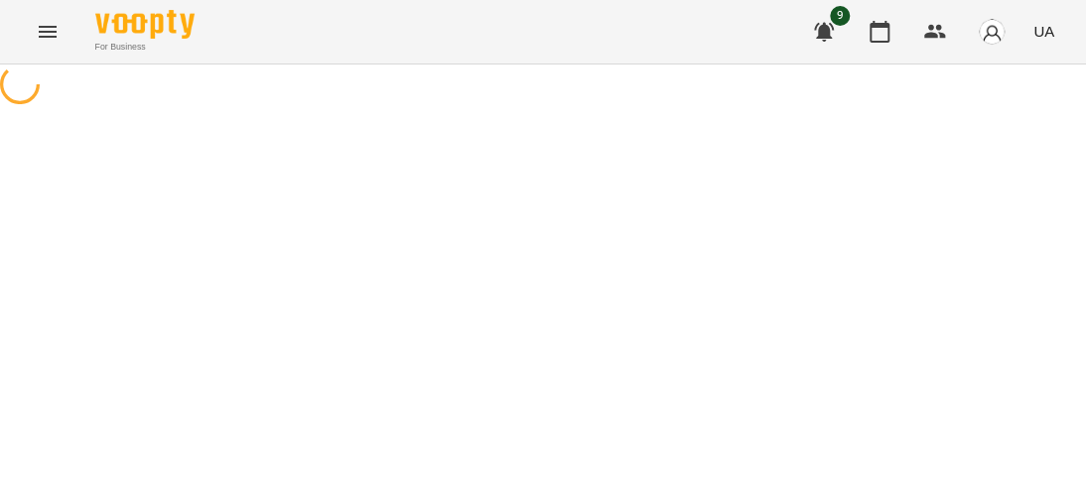
select select "*"
select select "**********"
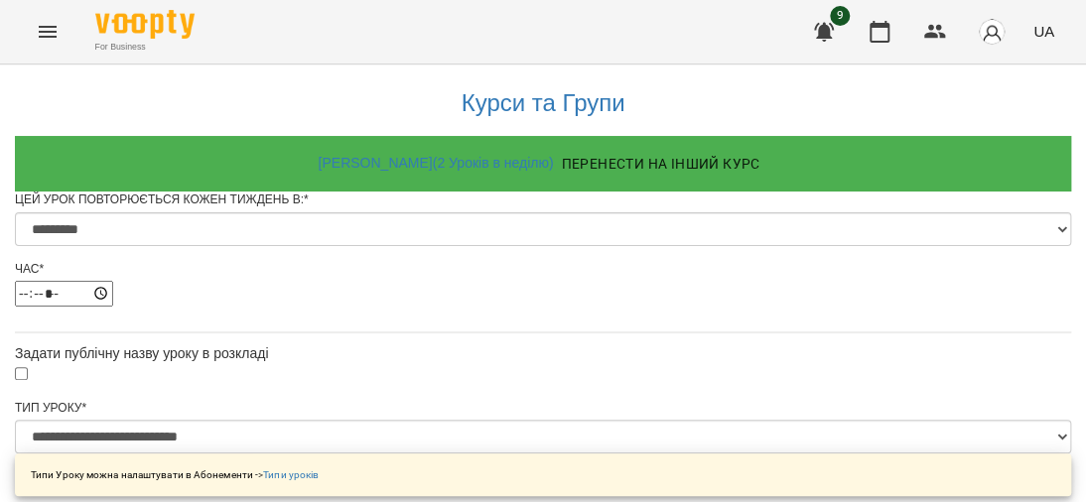
scroll to position [1092, 0]
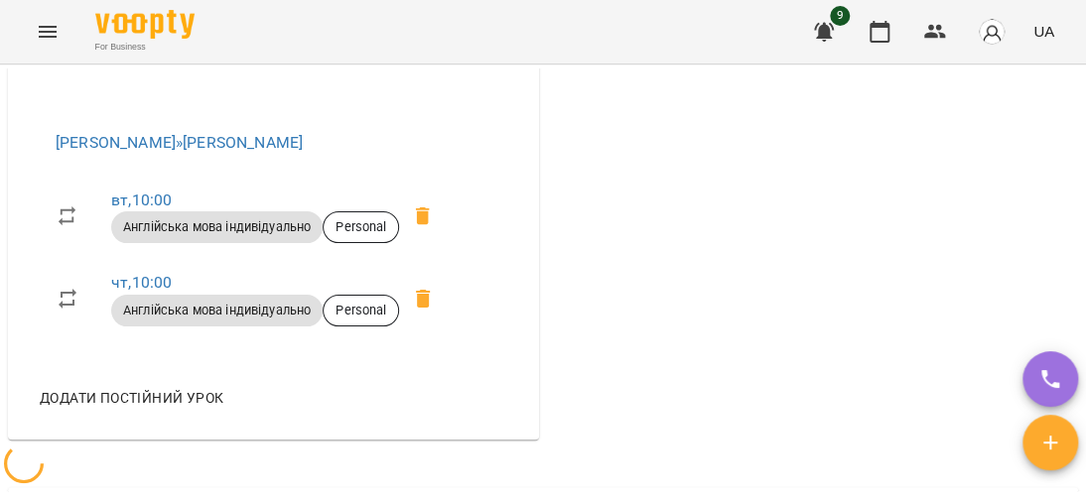
scroll to position [99, 0]
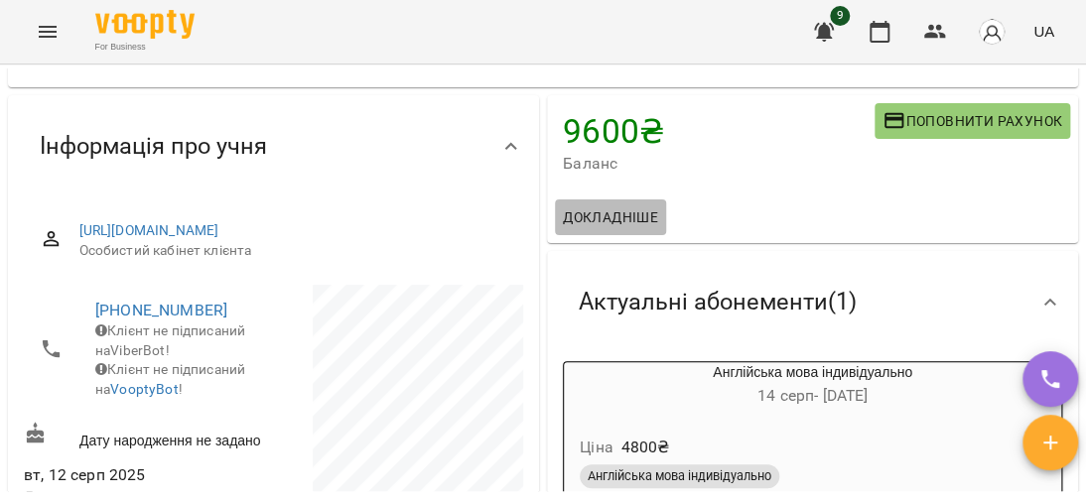
click at [600, 209] on span "Докладніше" at bounding box center [610, 217] width 95 height 24
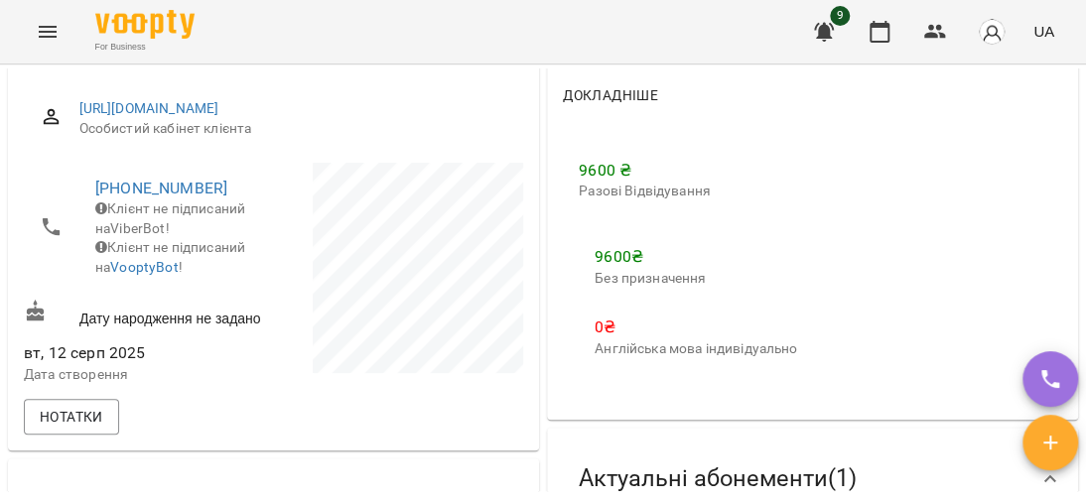
scroll to position [198, 0]
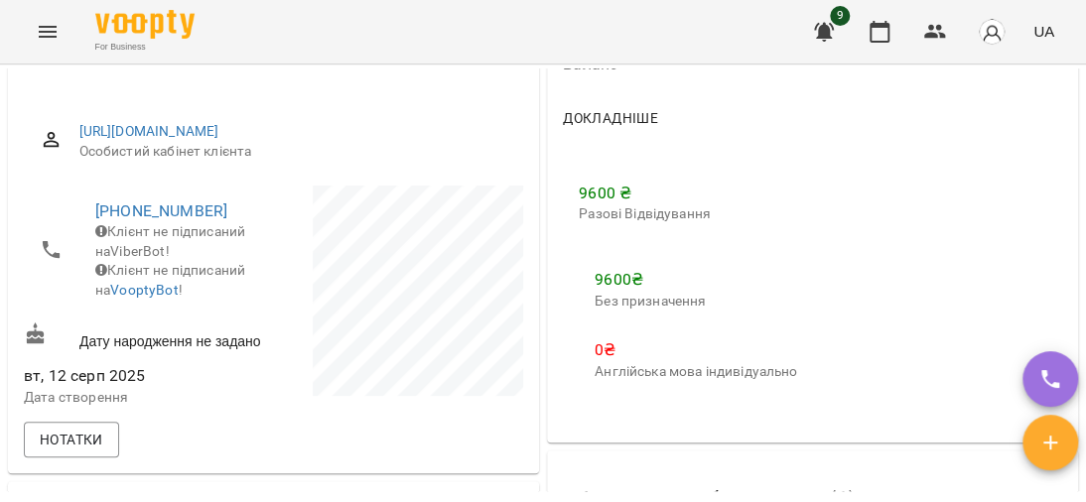
click at [603, 286] on p "9600 ₴" at bounding box center [695, 280] width 202 height 24
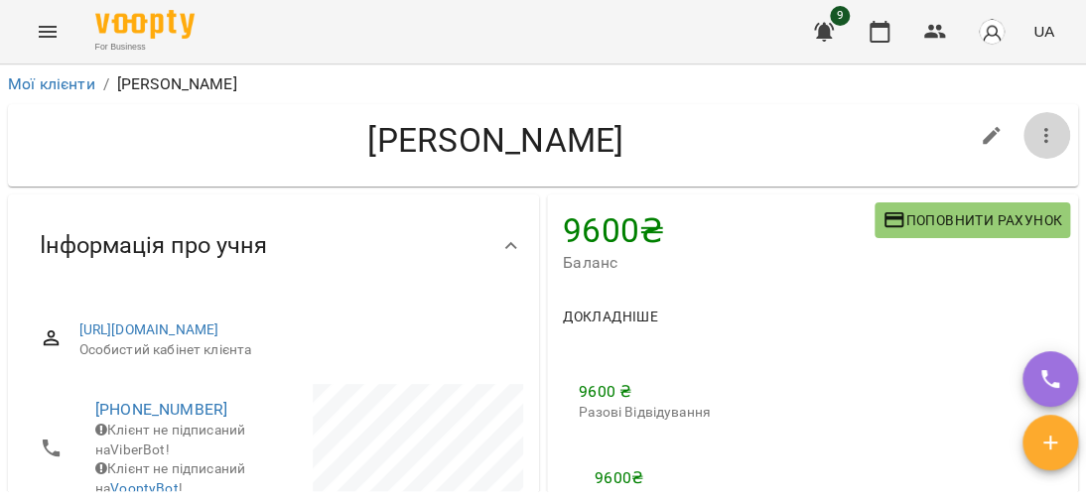
click at [1034, 126] on icon "button" at bounding box center [1046, 136] width 24 height 24
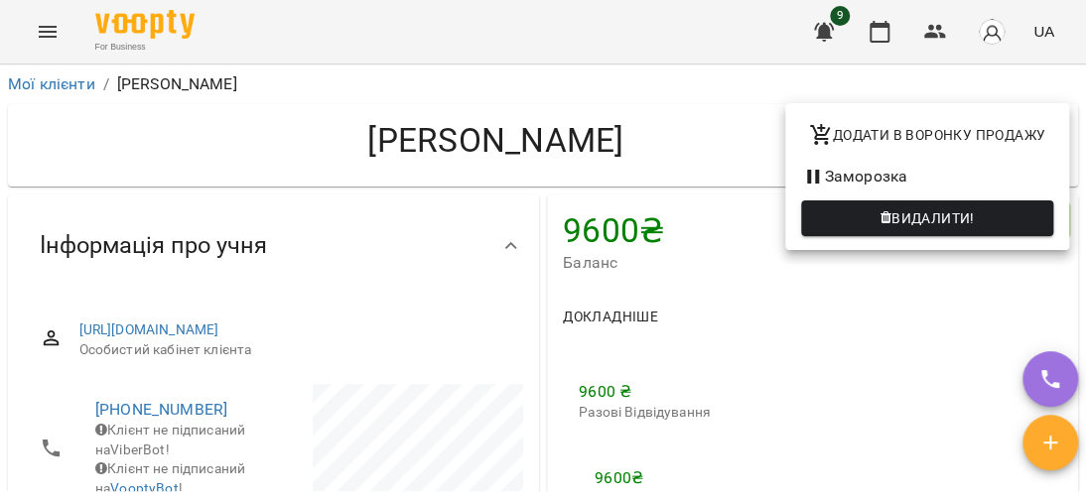
click at [765, 256] on div at bounding box center [543, 251] width 1086 height 502
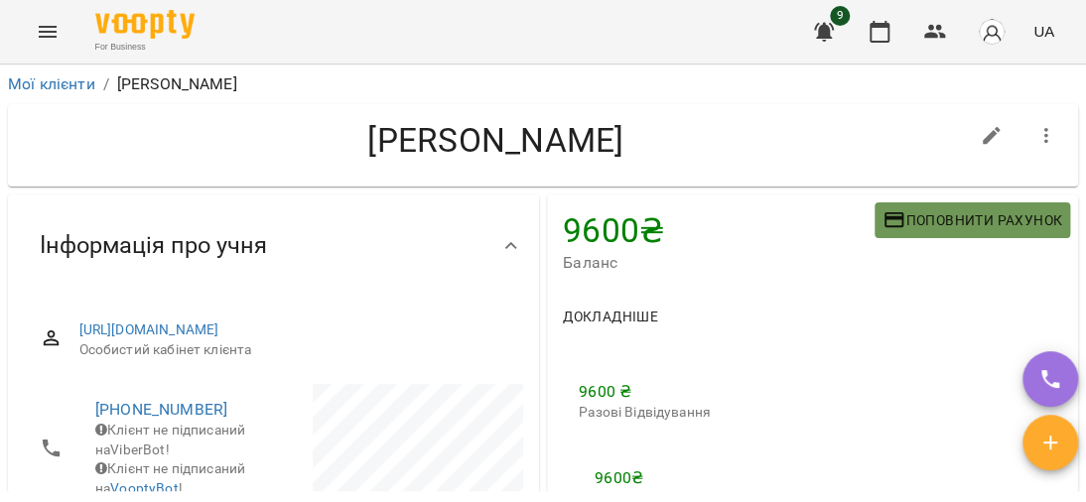
click at [902, 218] on span "Поповнити рахунок" at bounding box center [972, 220] width 180 height 24
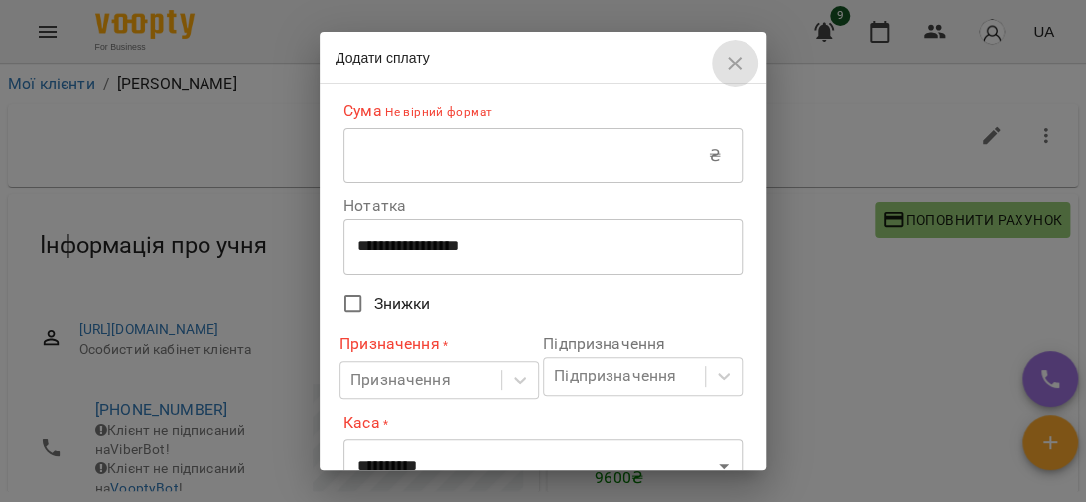
click at [721, 64] on button "button" at bounding box center [734, 64] width 48 height 48
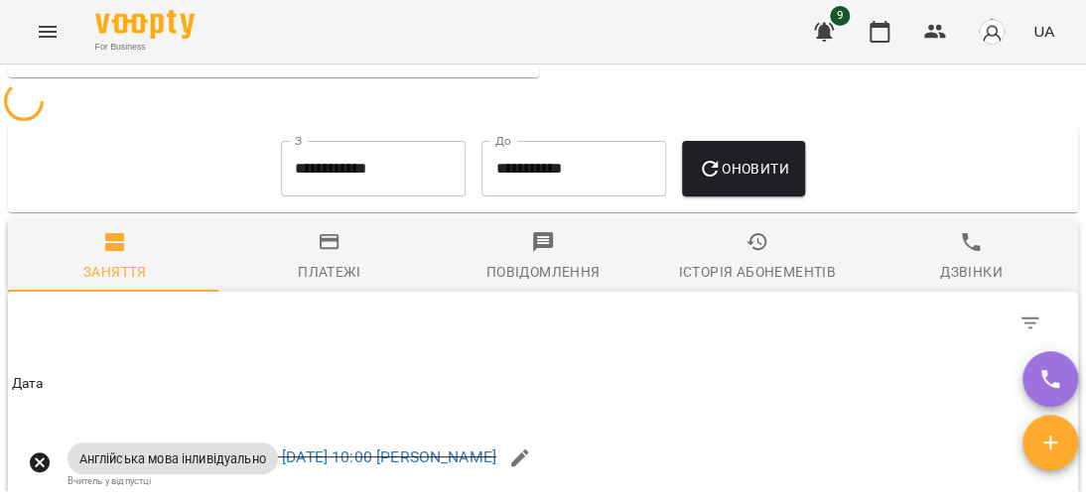
scroll to position [1092, 0]
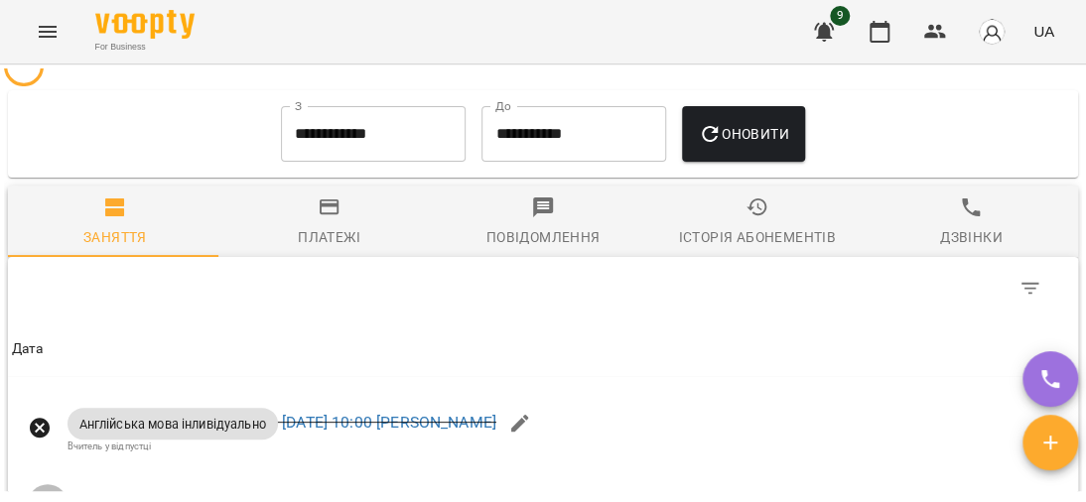
click at [345, 249] on span "Платежі" at bounding box center [329, 222] width 191 height 54
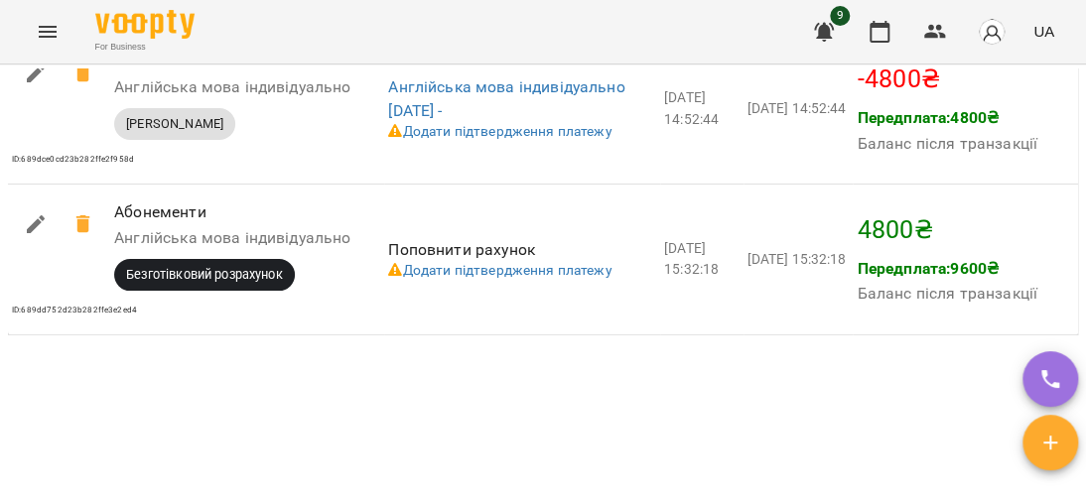
scroll to position [2015, 0]
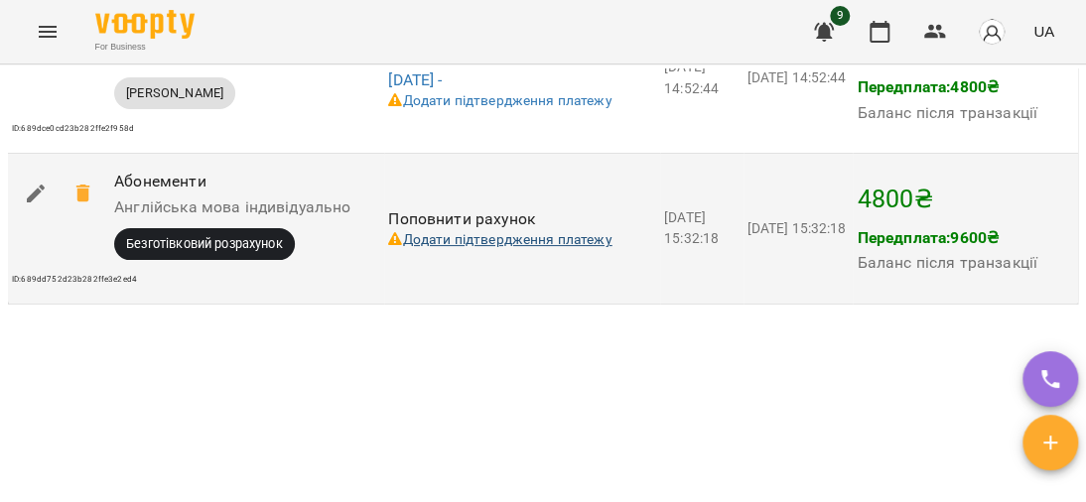
click at [471, 247] on link "Додати підтвердження платежу" at bounding box center [499, 239] width 223 height 16
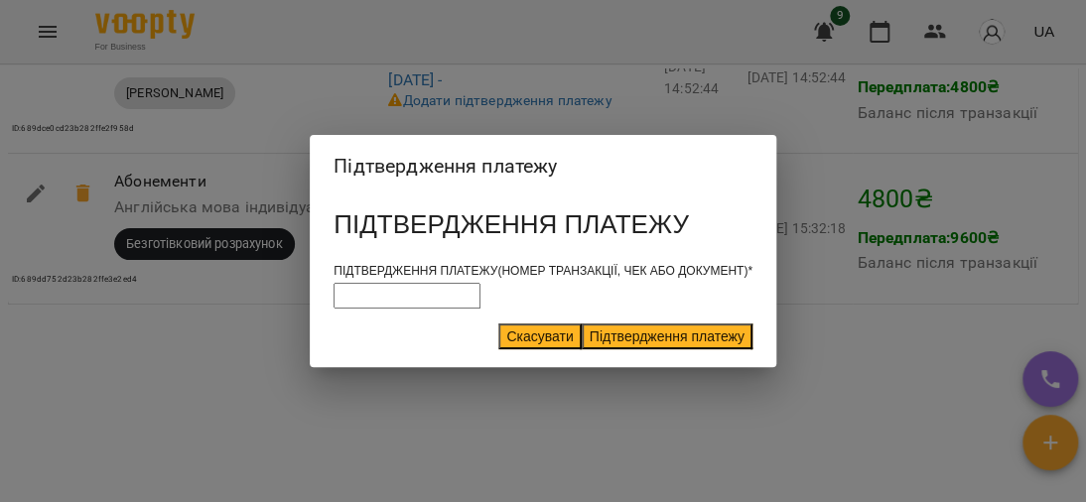
click at [498, 346] on button "Скасувати" at bounding box center [539, 336] width 82 height 26
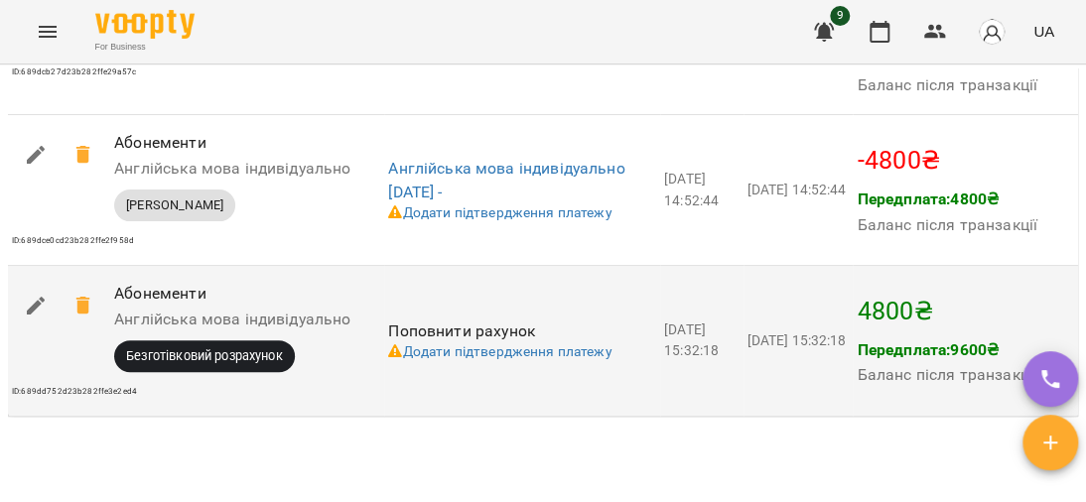
click at [40, 318] on icon "button" at bounding box center [36, 306] width 24 height 24
select select "****"
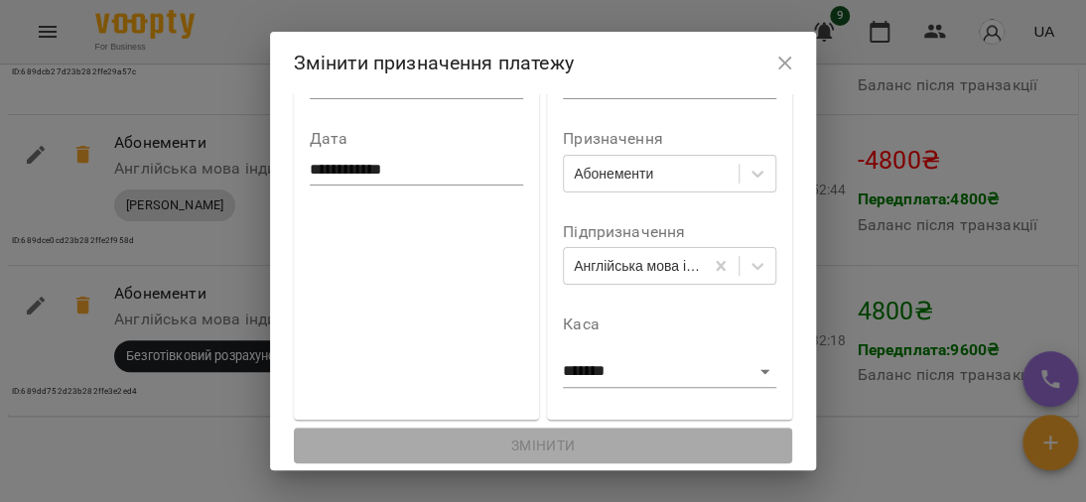
scroll to position [0, 0]
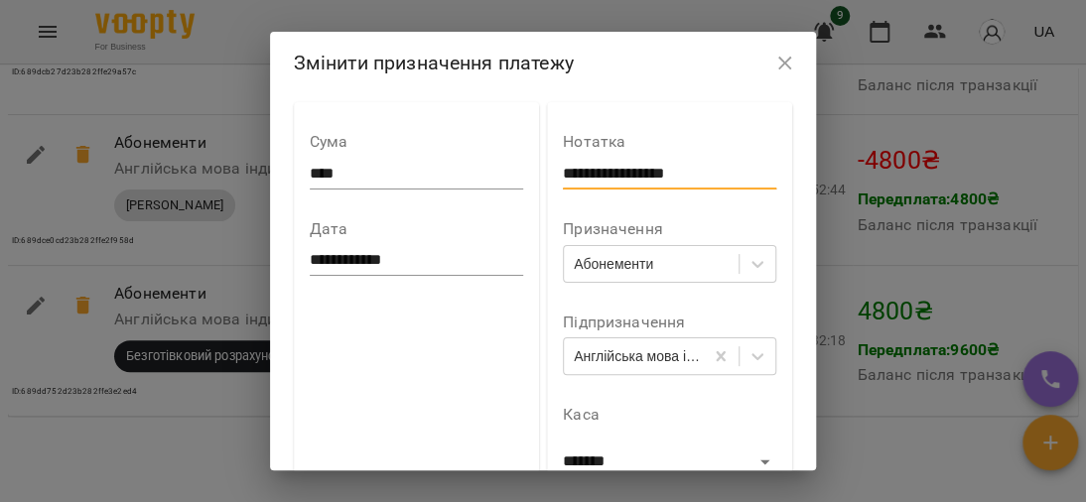
click at [738, 173] on input "**********" at bounding box center [669, 174] width 213 height 32
click at [792, 60] on icon "button" at bounding box center [785, 64] width 14 height 14
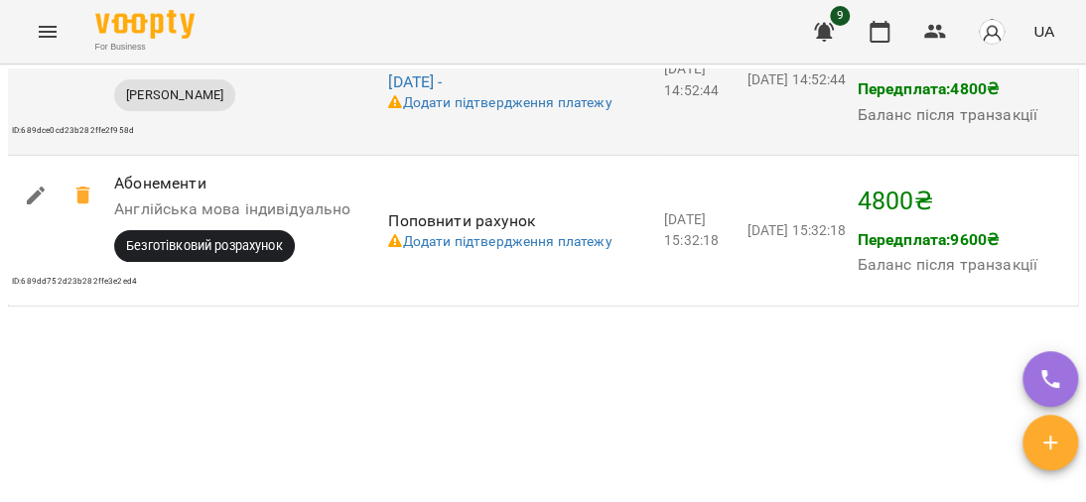
scroll to position [2102, 0]
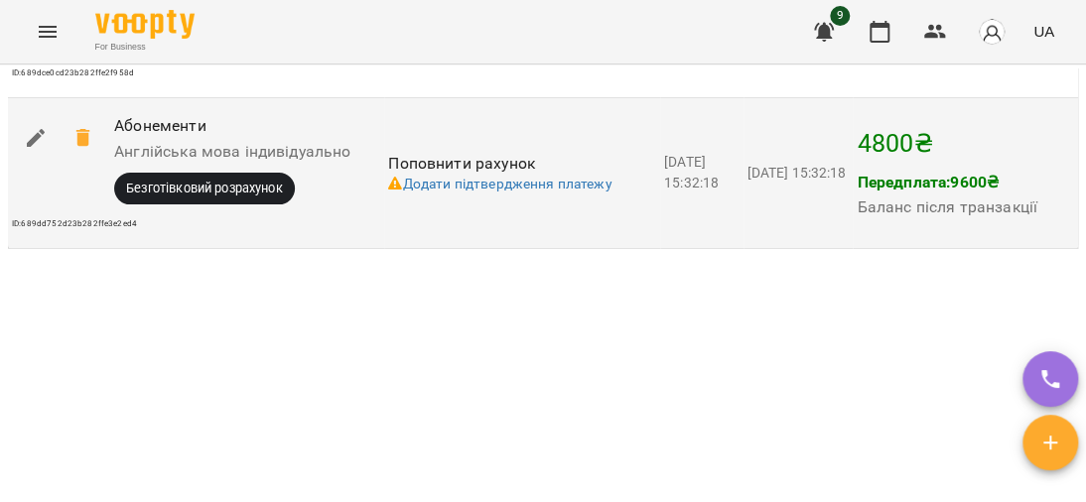
click at [900, 163] on p "4800 ₴" at bounding box center [964, 144] width 217 height 38
click at [36, 150] on icon "button" at bounding box center [36, 138] width 24 height 24
select select "****"
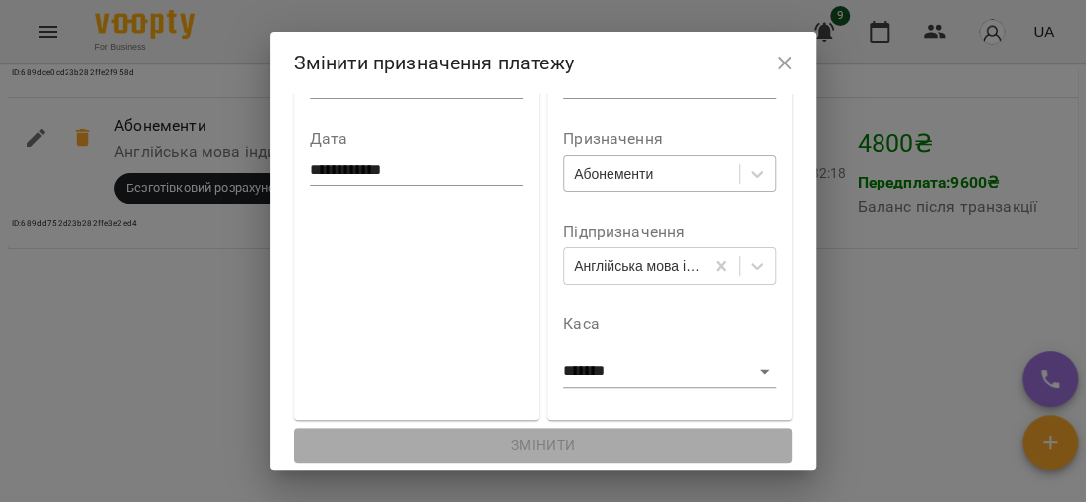
scroll to position [0, 0]
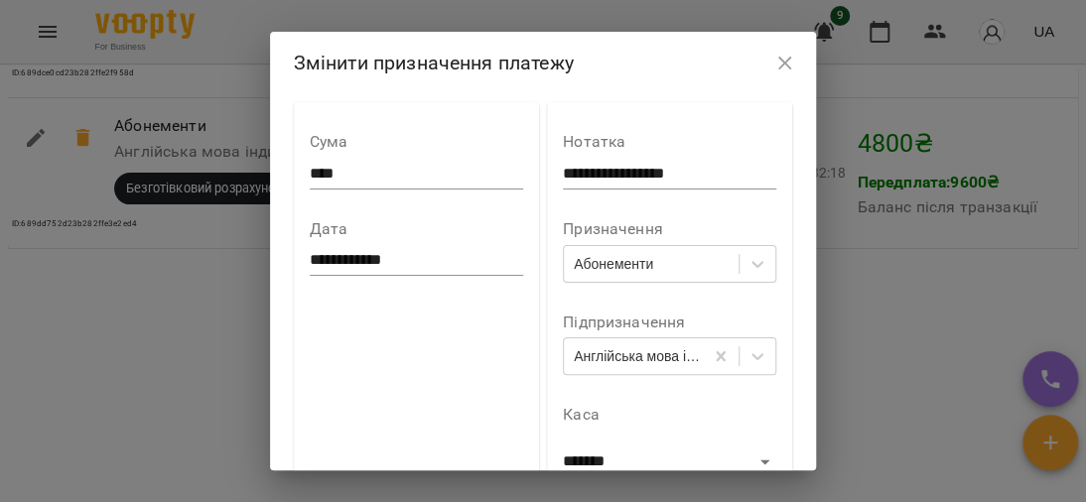
click at [797, 64] on icon "button" at bounding box center [785, 64] width 24 height 24
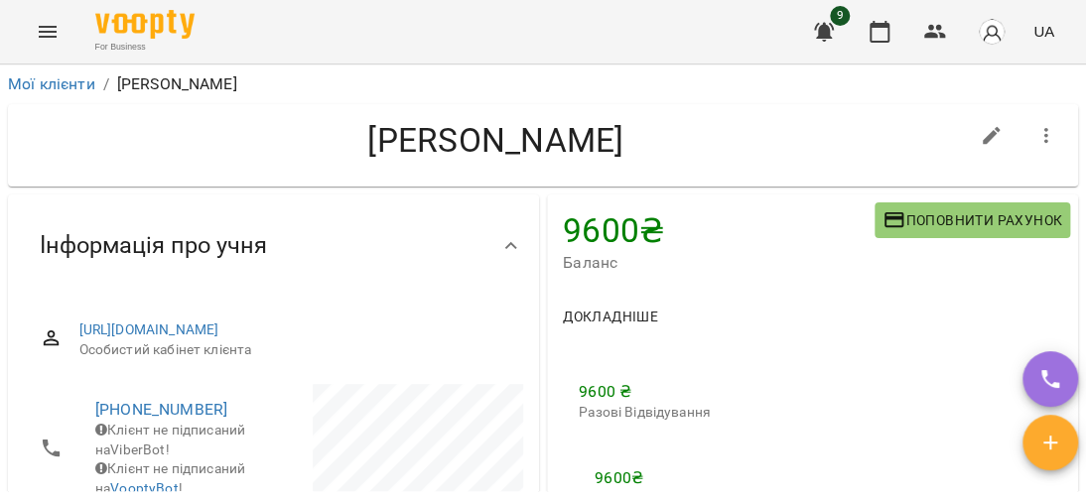
click at [48, 27] on icon "Menu" at bounding box center [48, 32] width 18 height 12
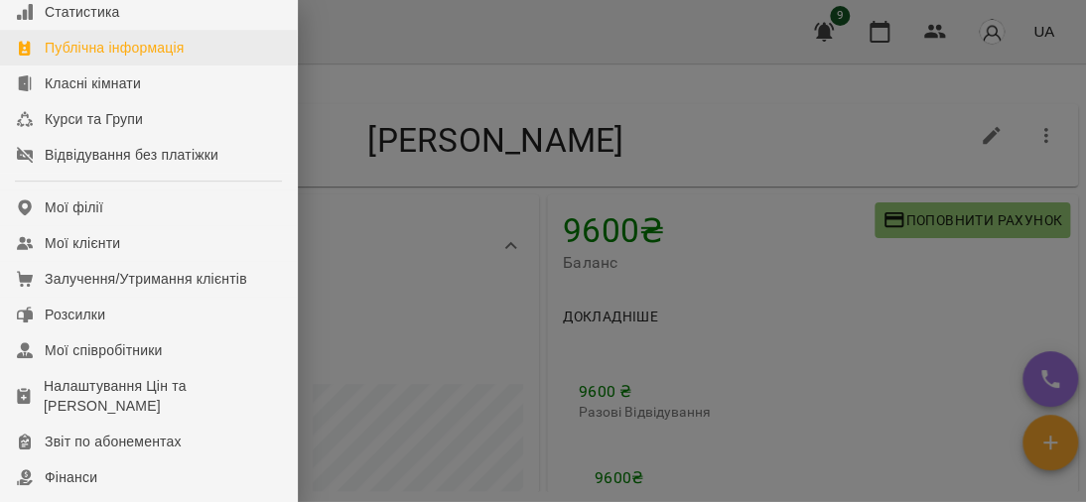
scroll to position [198, 0]
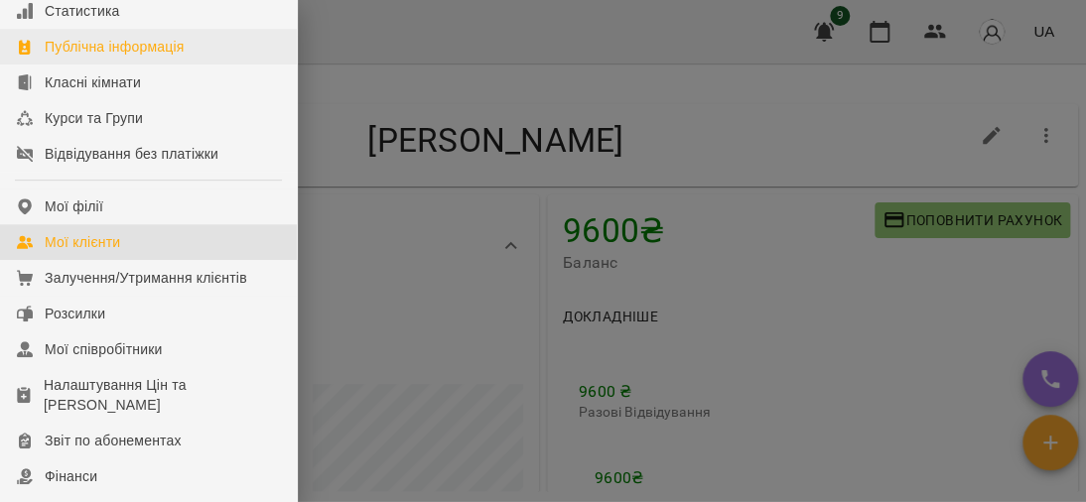
click at [119, 252] on div "Мої клієнти" at bounding box center [82, 242] width 75 height 20
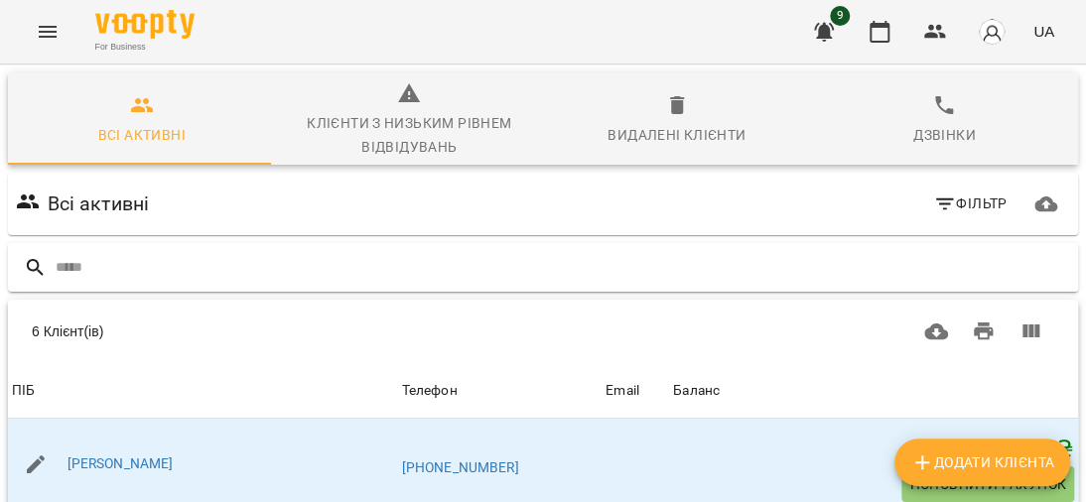
scroll to position [198, 0]
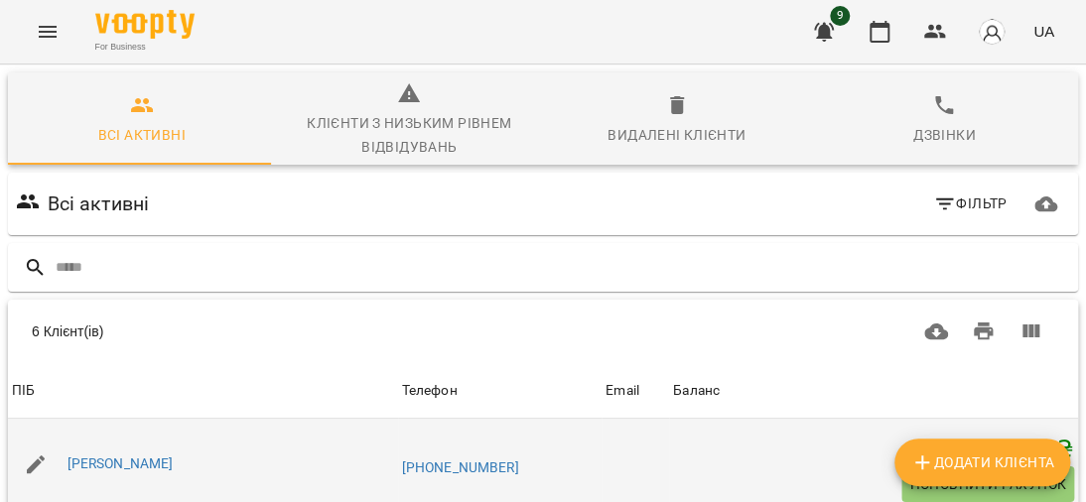
click at [967, 472] on span "Поповнити рахунок" at bounding box center [987, 484] width 157 height 24
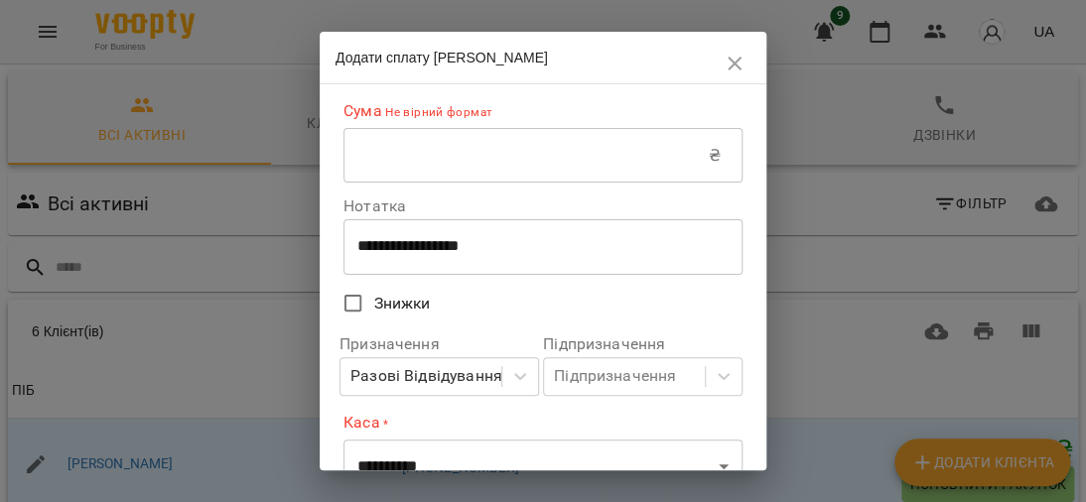
click at [734, 56] on icon "button" at bounding box center [734, 64] width 24 height 24
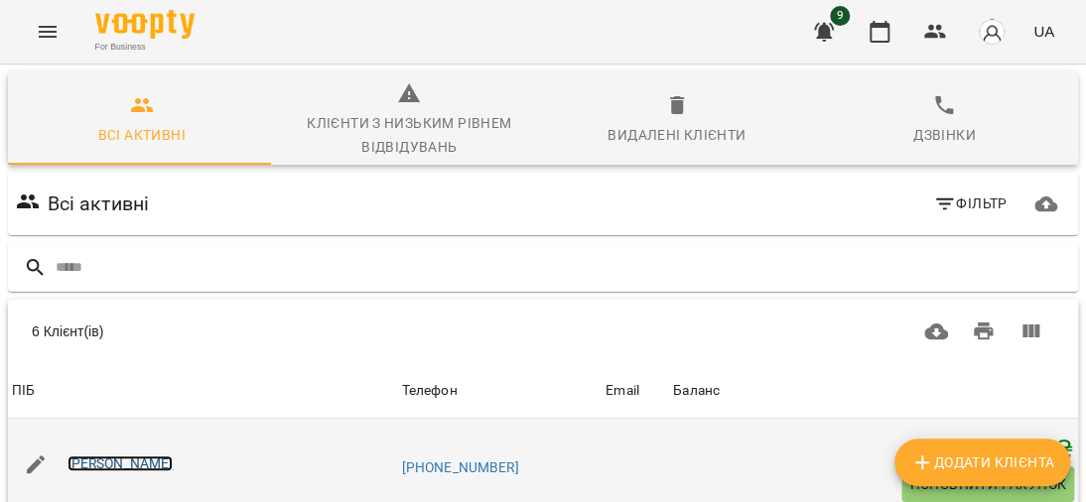
click at [100, 455] on link "[PERSON_NAME]" at bounding box center [120, 463] width 106 height 16
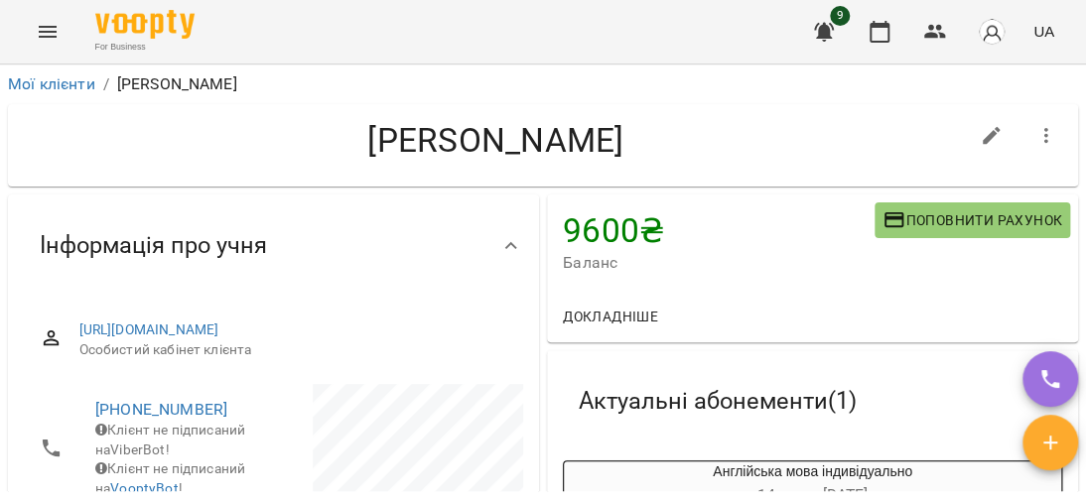
click at [635, 312] on span "Докладніше" at bounding box center [610, 317] width 95 height 24
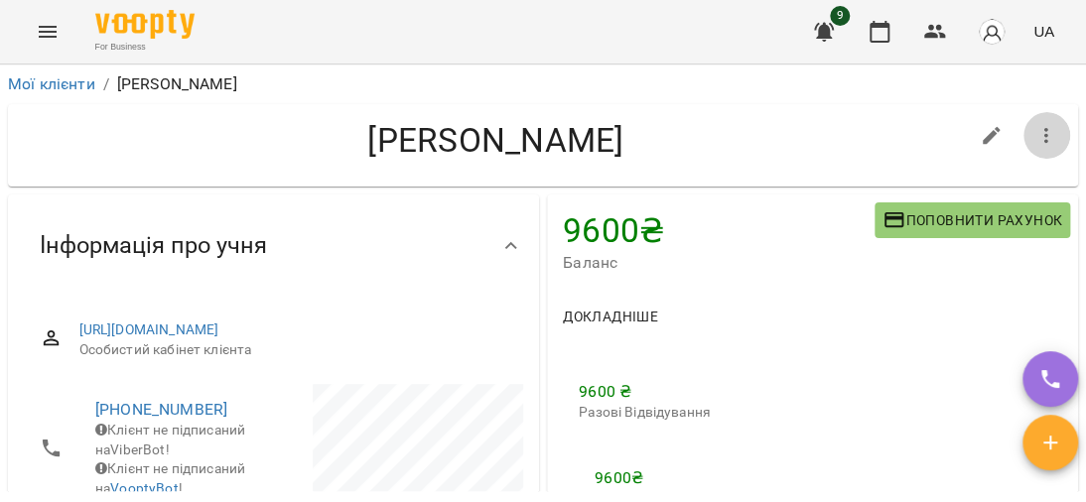
click at [1034, 138] on icon "button" at bounding box center [1046, 136] width 24 height 24
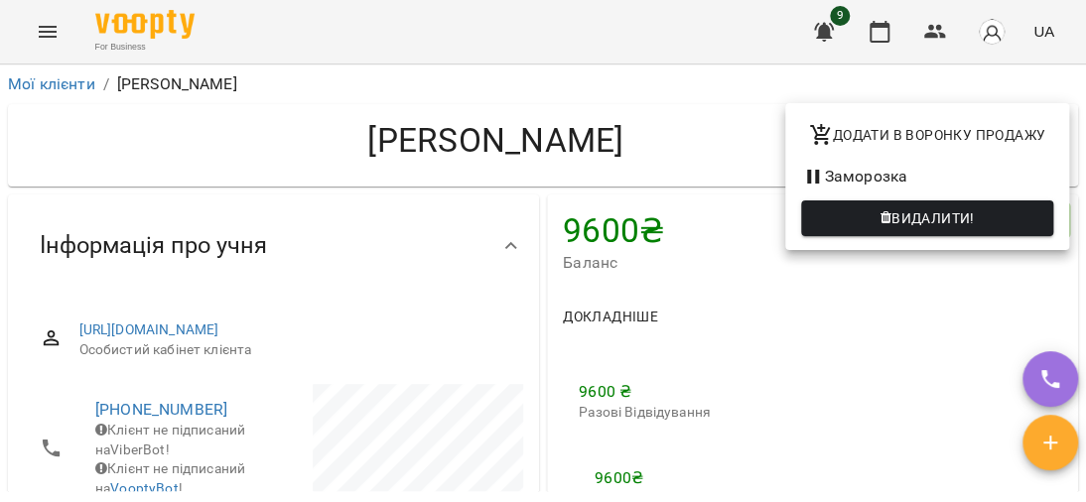
click at [703, 122] on div at bounding box center [543, 251] width 1086 height 502
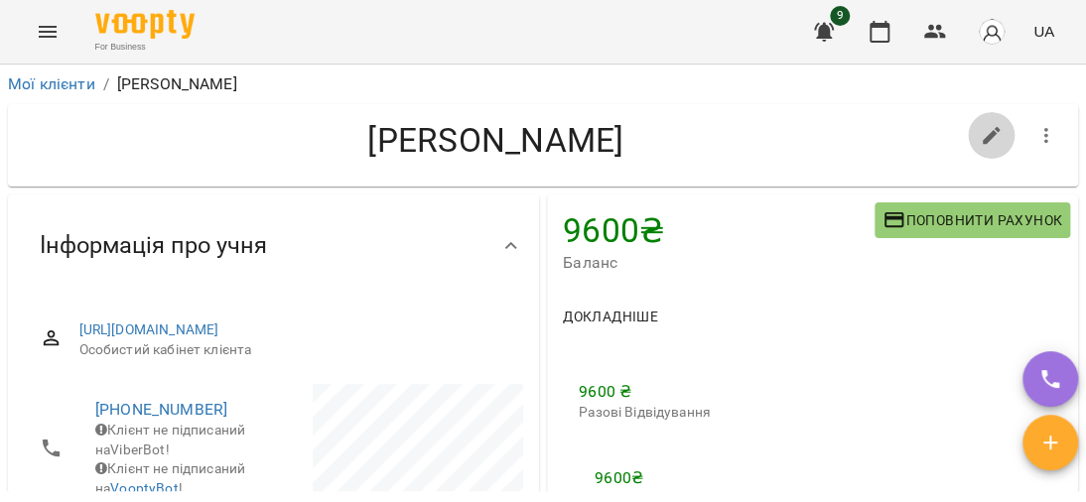
click at [967, 137] on button "button" at bounding box center [991, 136] width 48 height 48
select select "**"
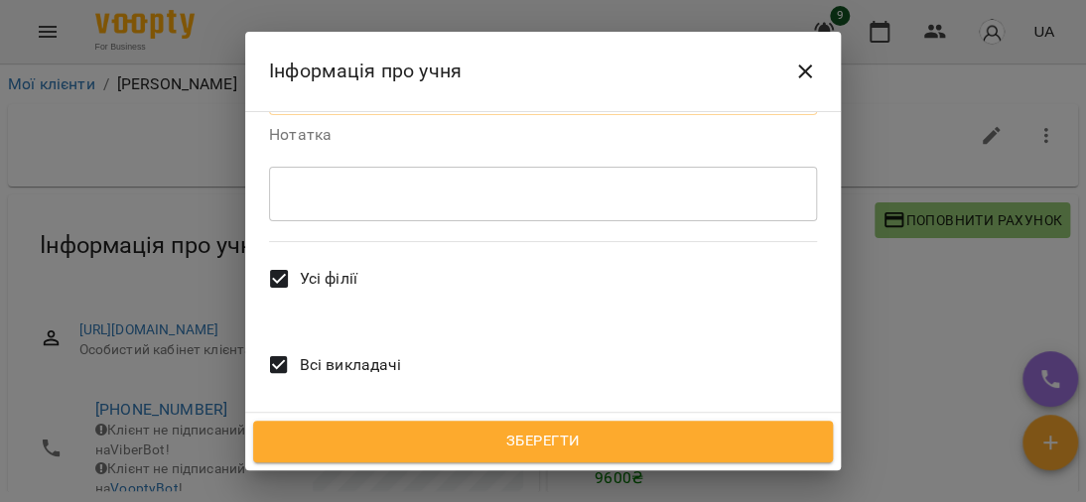
scroll to position [699, 0]
click at [808, 74] on icon "Close" at bounding box center [805, 71] width 14 height 14
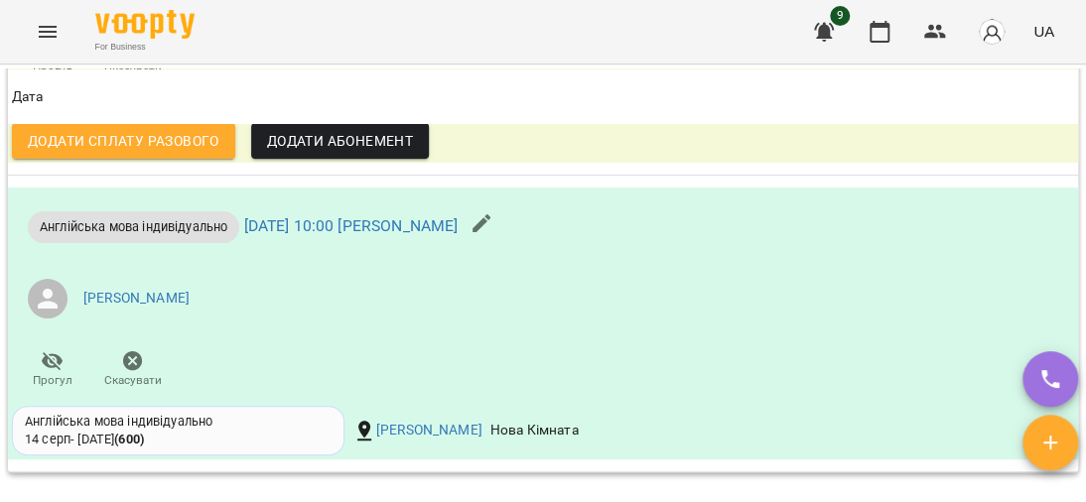
scroll to position [1651, 0]
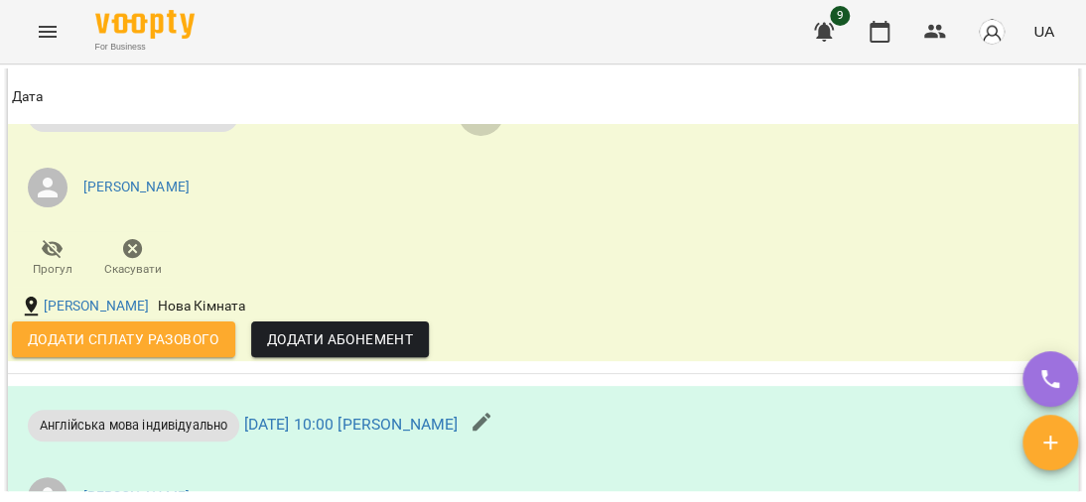
drag, startPoint x: 576, startPoint y: 181, endPoint x: 613, endPoint y: 200, distance: 42.6
click at [492, 124] on icon "button" at bounding box center [480, 112] width 24 height 24
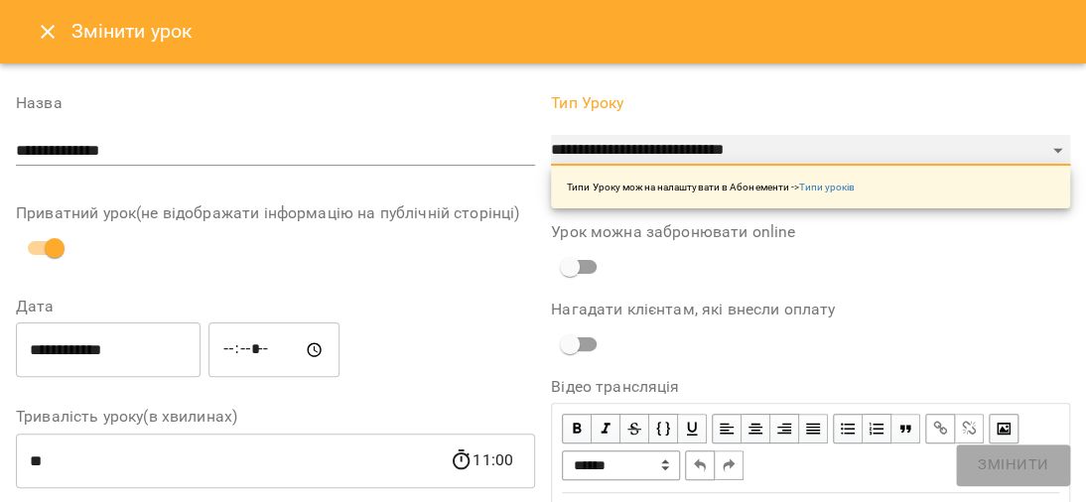
click at [1042, 141] on select "**********" at bounding box center [810, 151] width 519 height 32
select select "**********"
click at [551, 135] on select "**********" at bounding box center [810, 151] width 519 height 32
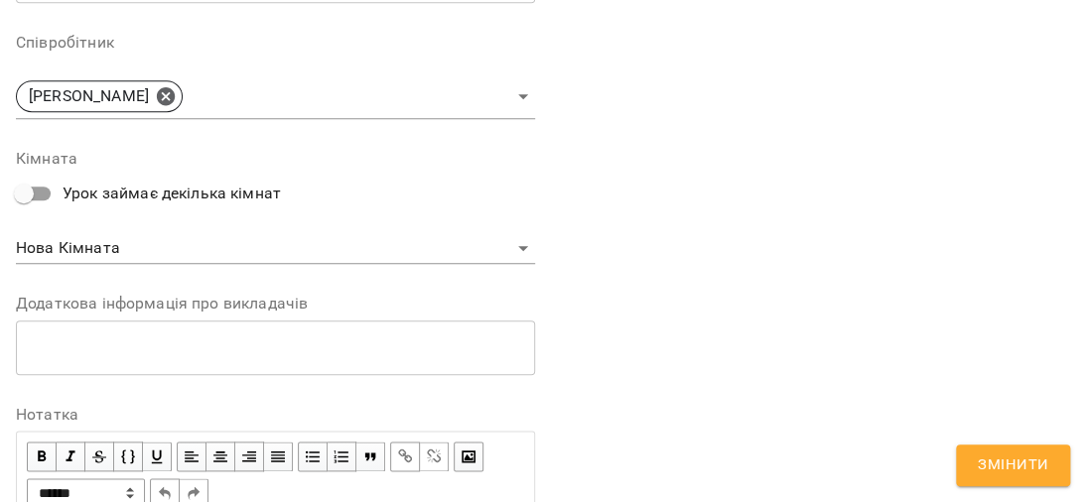
scroll to position [742, 0]
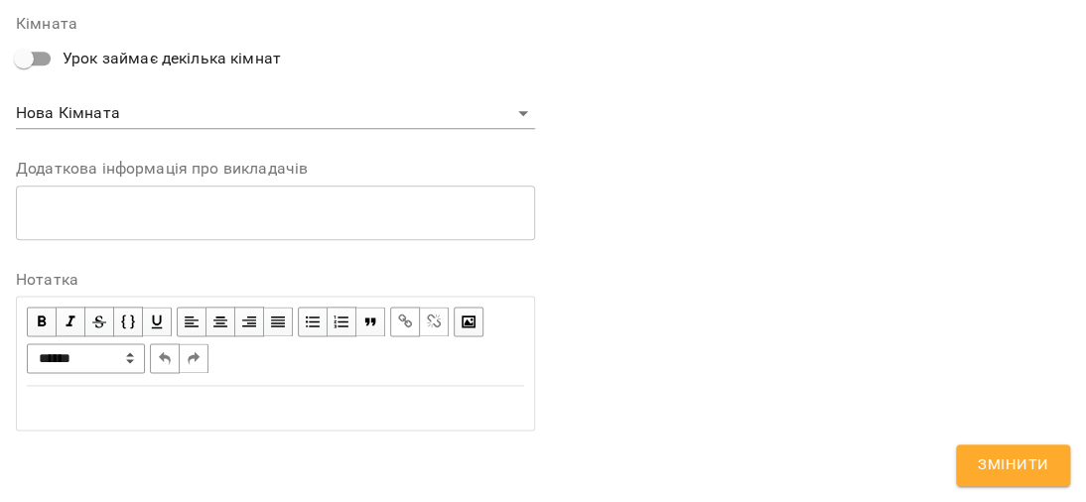
click at [994, 454] on span "Змінити" at bounding box center [1012, 465] width 70 height 26
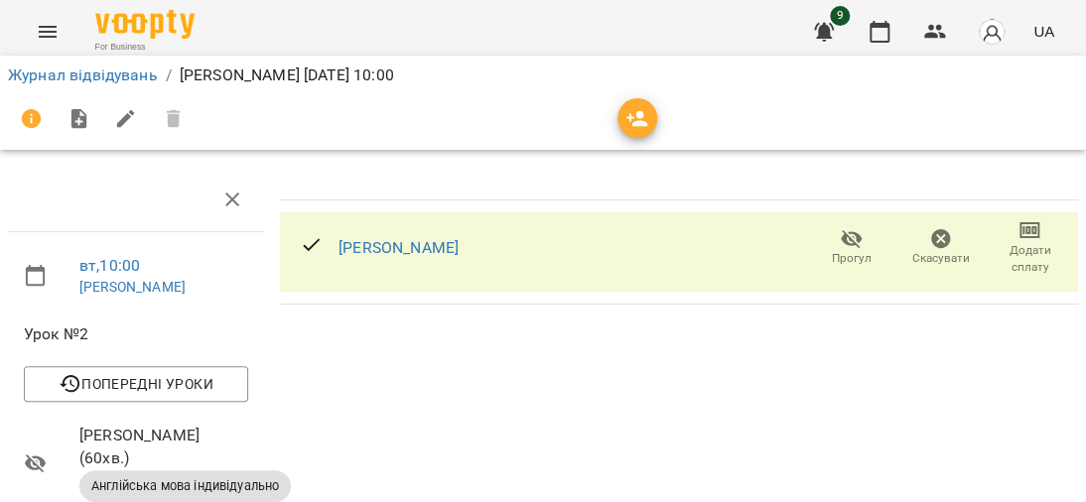
scroll to position [198, 0]
select select "**********"
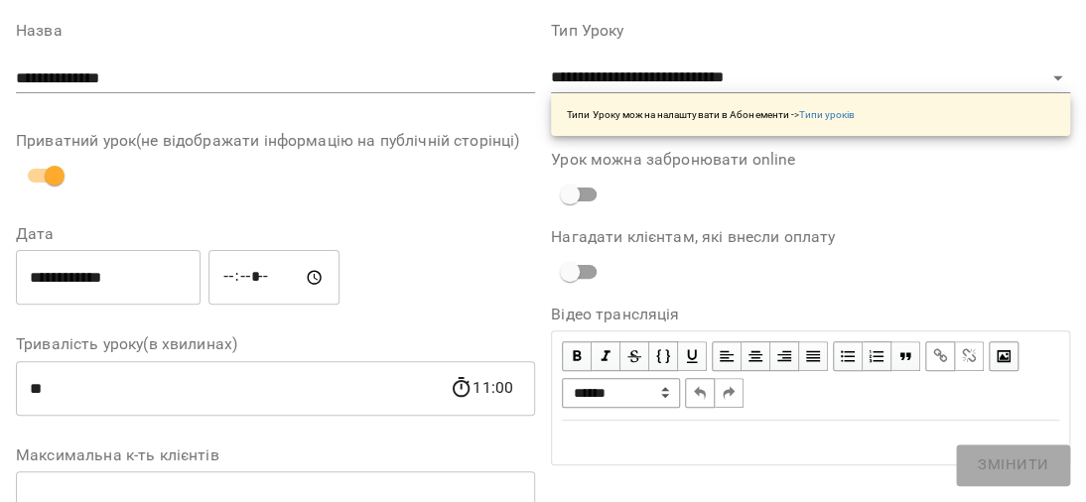
scroll to position [0, 0]
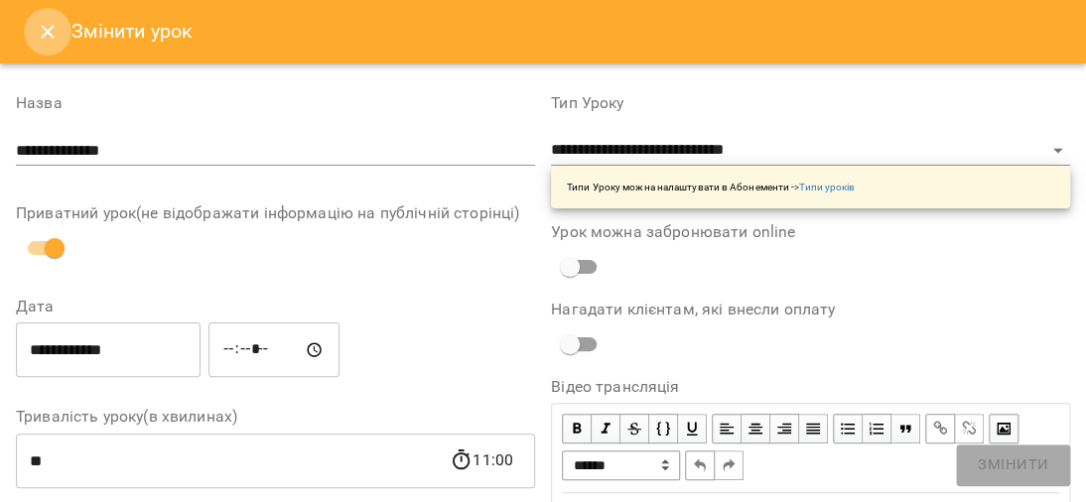
click at [48, 29] on icon "Close" at bounding box center [48, 32] width 24 height 24
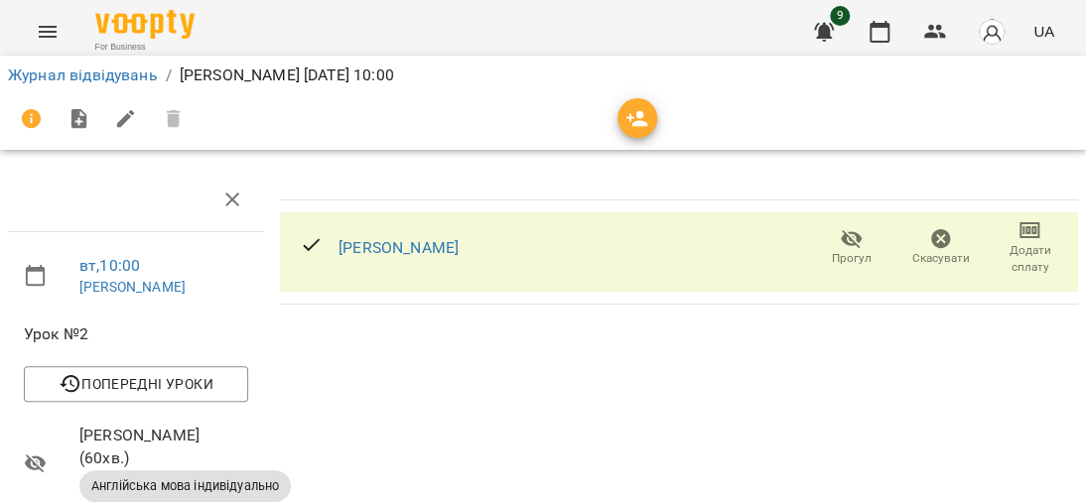
scroll to position [99, 0]
click at [251, 477] on span "Англійська мова індивідуально" at bounding box center [184, 486] width 211 height 18
select select "**********"
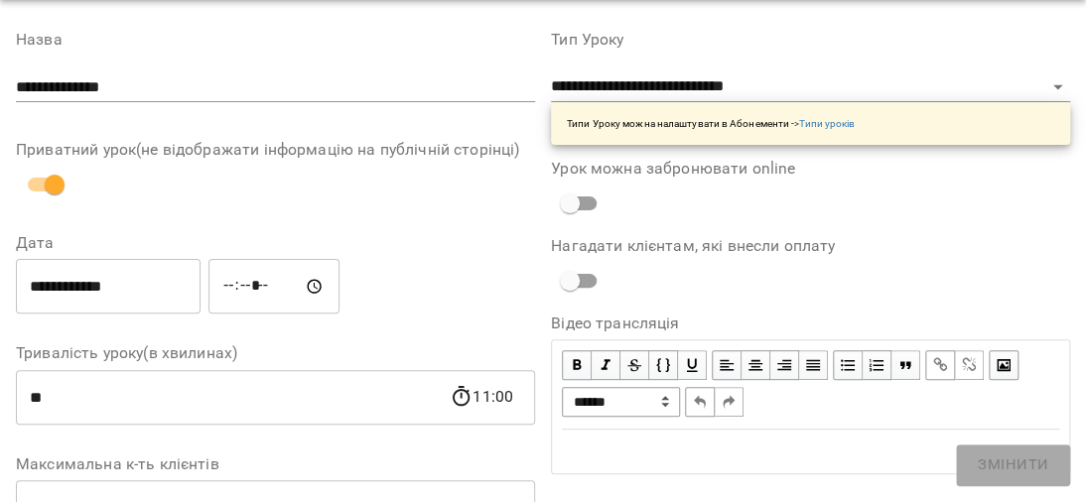
scroll to position [0, 0]
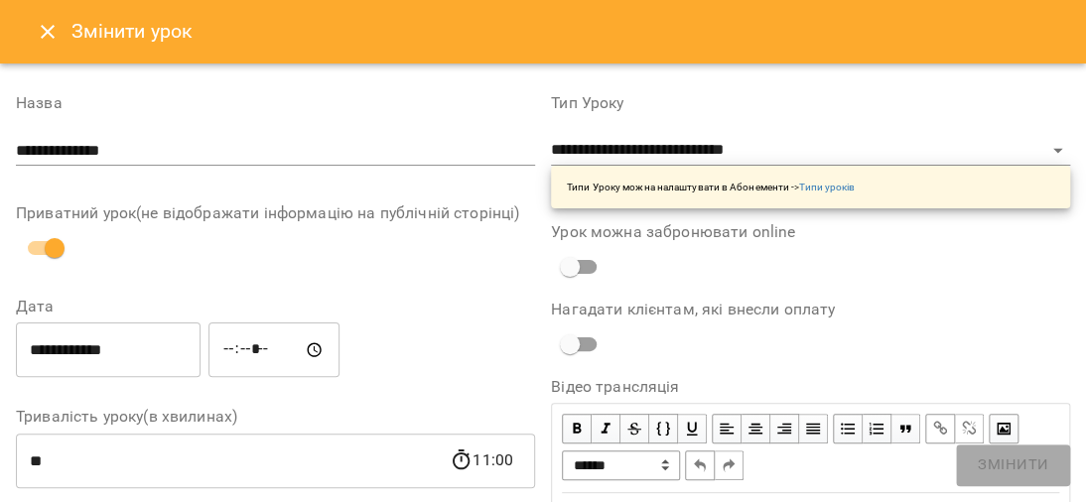
click at [828, 179] on div "Типи Уроку можна налаштувати в Абонементи -> Типи уроків" at bounding box center [711, 187] width 288 height 31
click at [825, 184] on link "Типи уроків" at bounding box center [827, 187] width 56 height 11
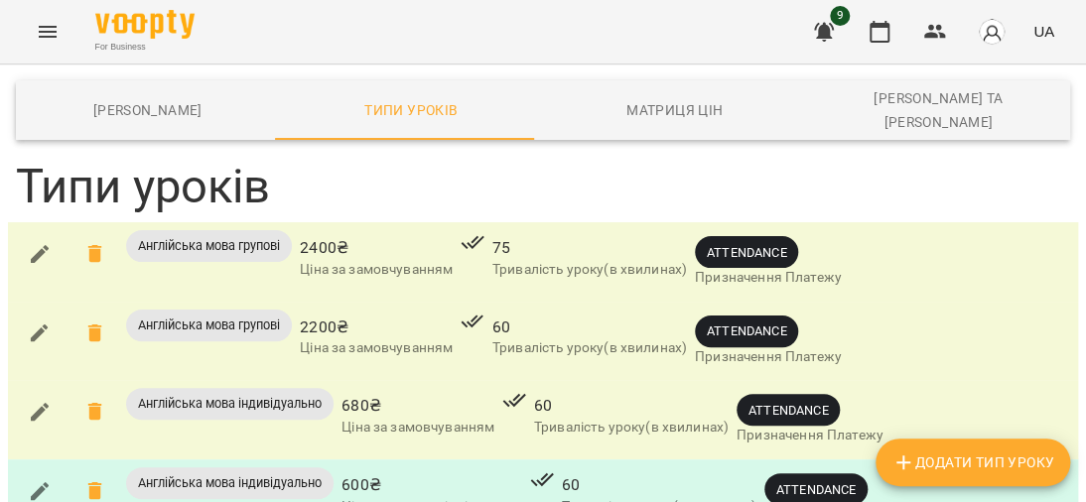
scroll to position [127, 0]
click at [202, 474] on span "Англійська мова індивідуально" at bounding box center [229, 483] width 207 height 18
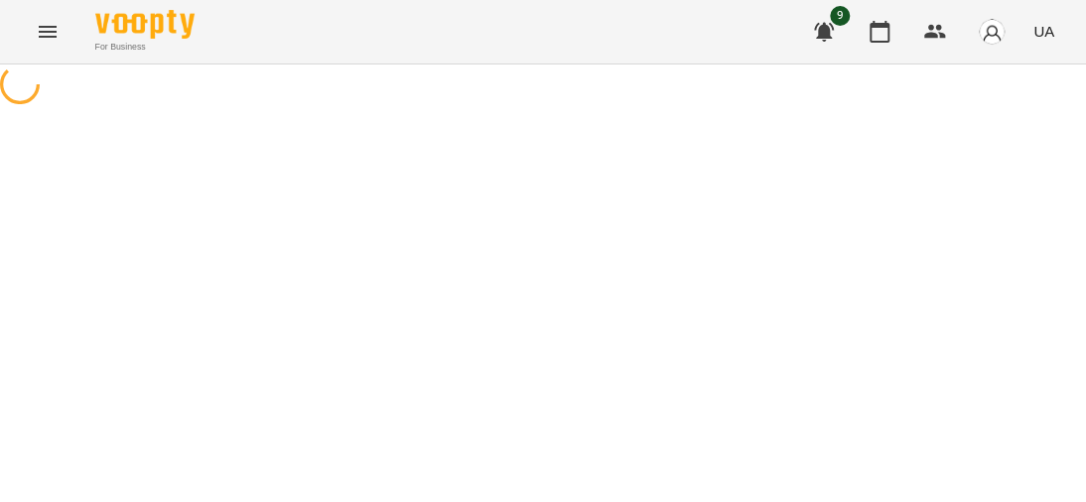
select select "**********"
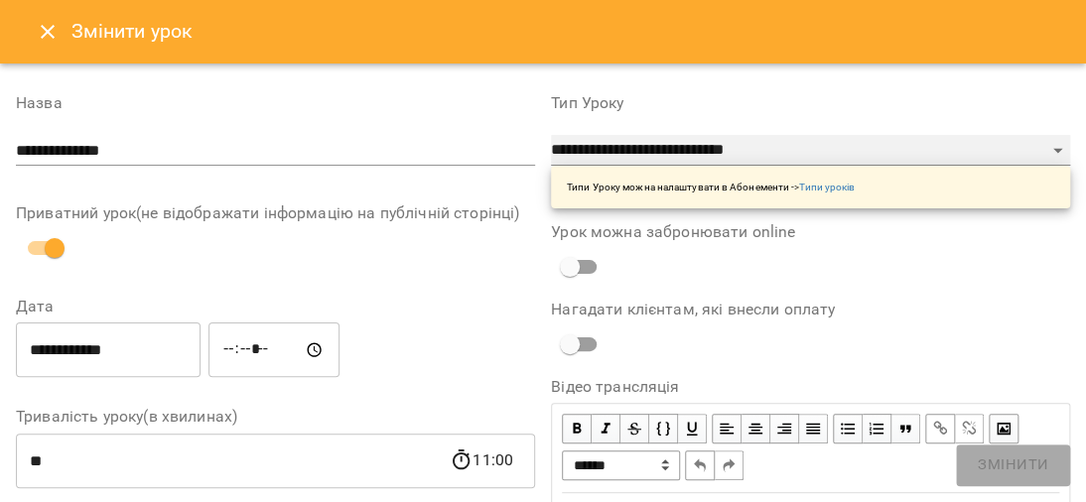
click at [1036, 152] on select "**********" at bounding box center [810, 151] width 519 height 32
click at [551, 135] on select "**********" at bounding box center [810, 151] width 519 height 32
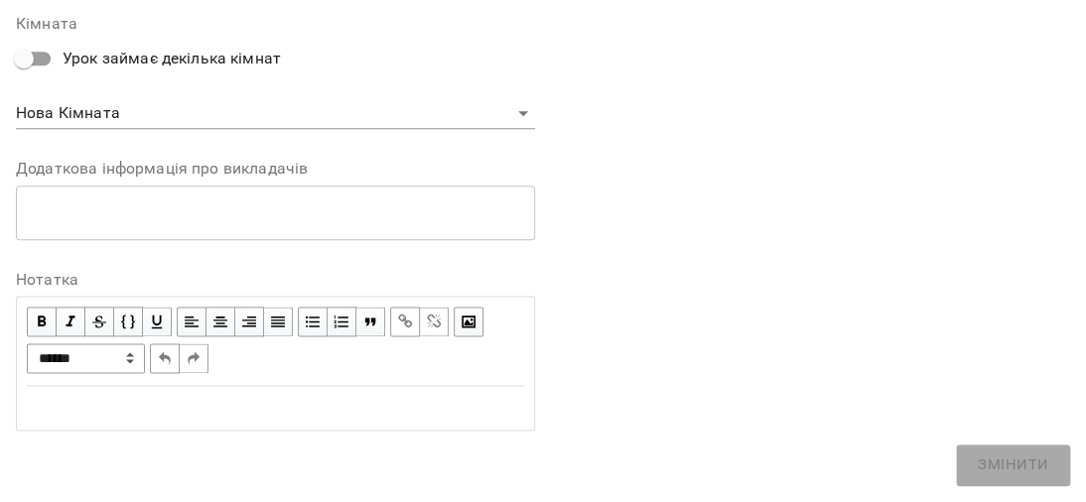
scroll to position [147, 0]
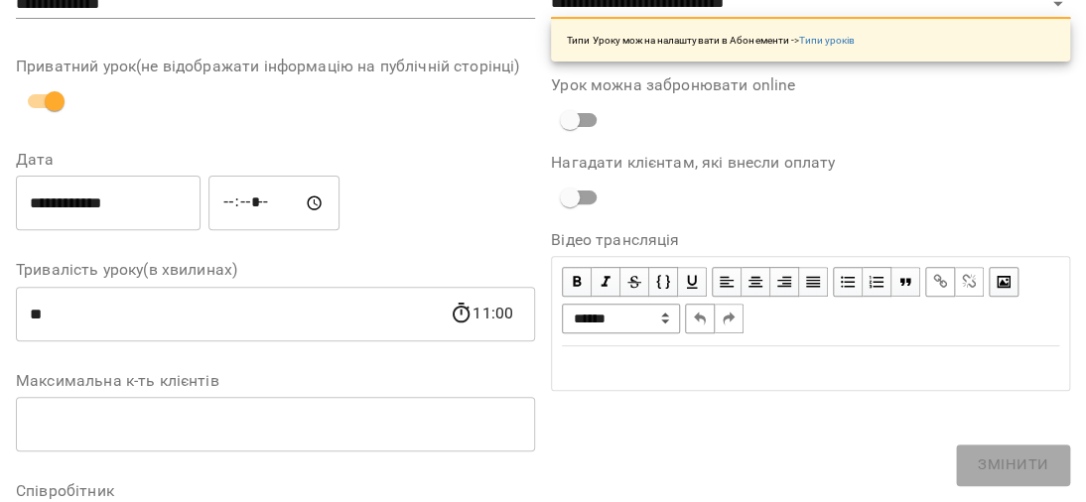
click at [738, 356] on div "Edit text" at bounding box center [810, 368] width 497 height 24
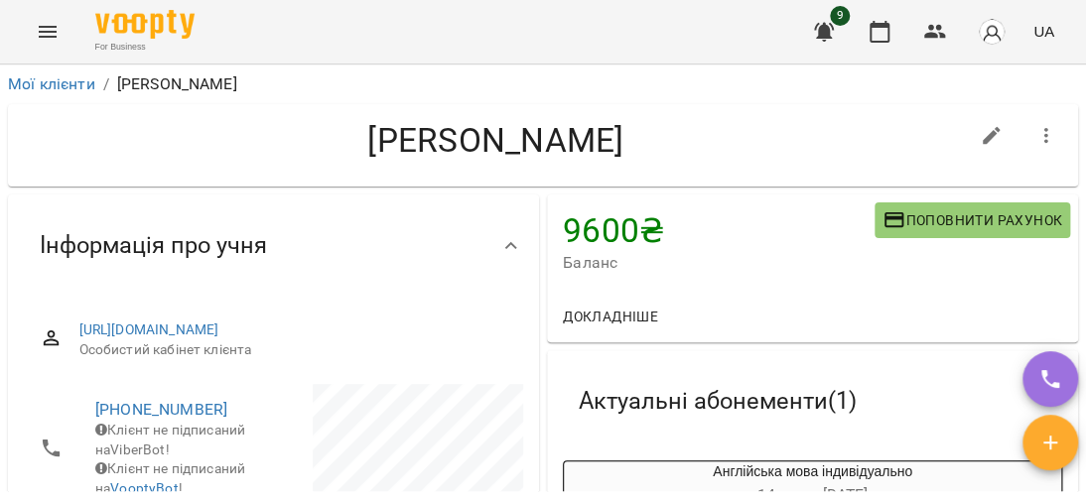
click at [4, 88] on div "Мої клієнти / [PERSON_NAME]" at bounding box center [543, 84] width 1078 height 32
click at [66, 74] on link "Мої клієнти" at bounding box center [51, 83] width 87 height 19
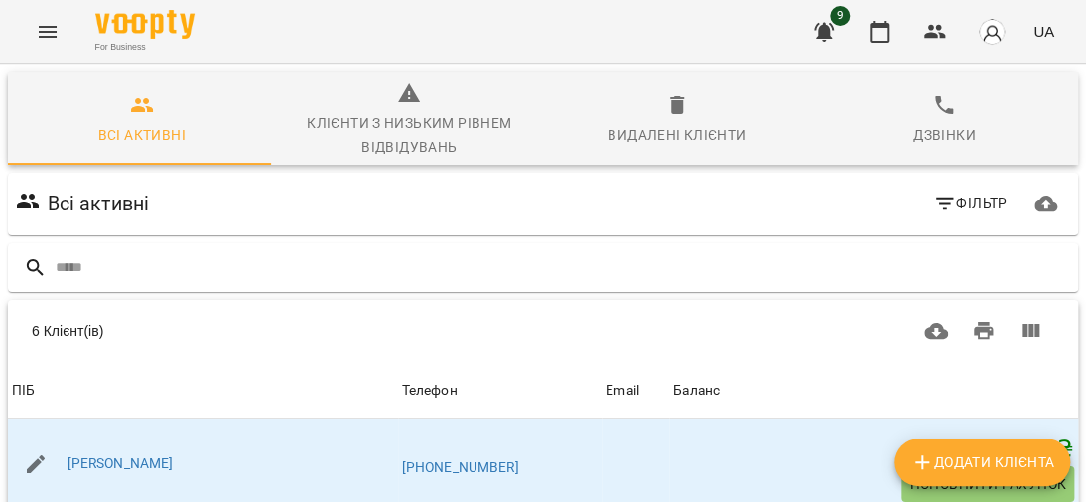
scroll to position [298, 0]
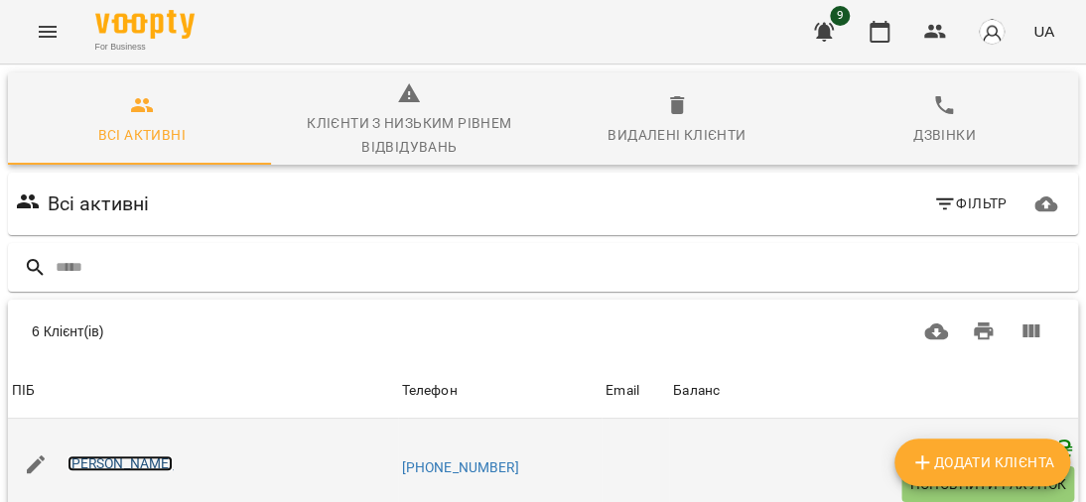
click at [103, 455] on link "[PERSON_NAME]" at bounding box center [120, 463] width 106 height 16
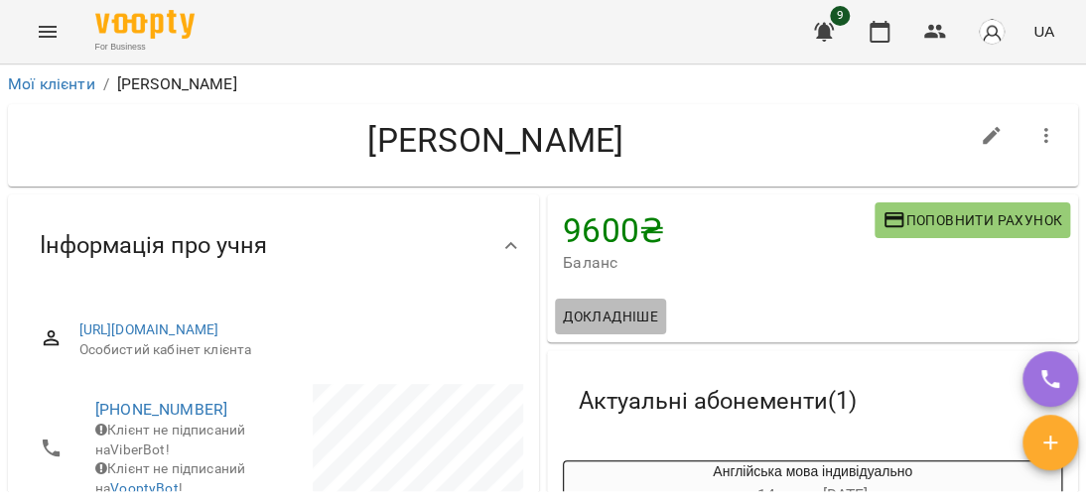
click at [616, 319] on span "Докладніше" at bounding box center [610, 317] width 95 height 24
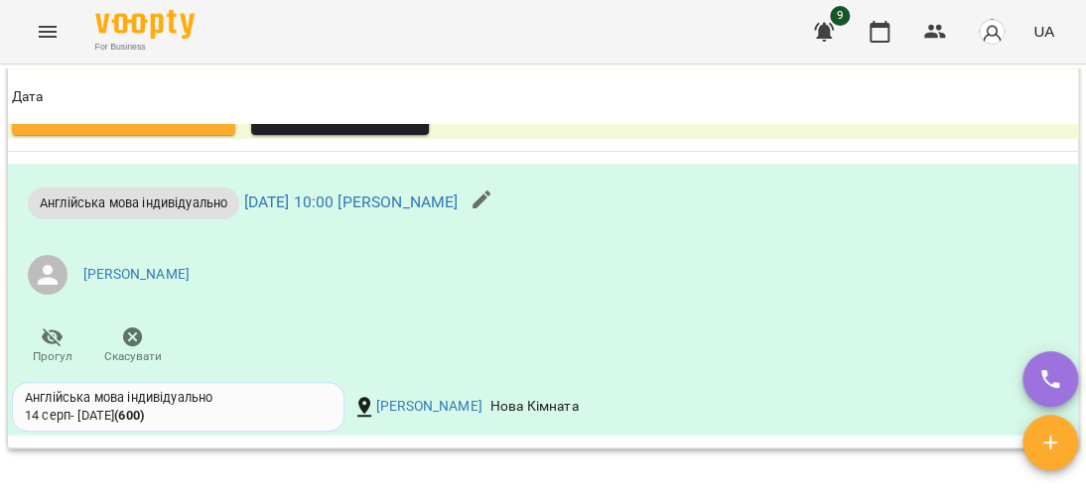
scroll to position [1985, 0]
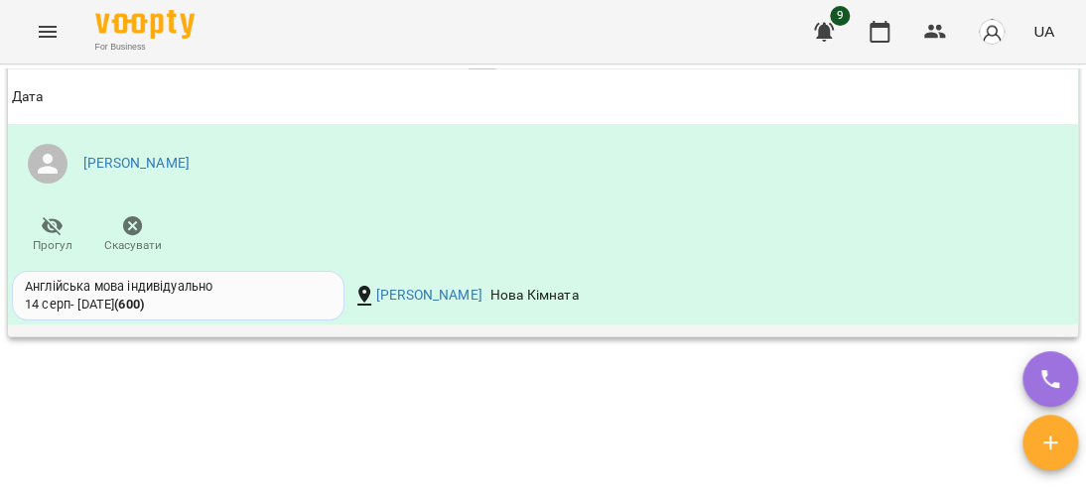
click at [493, 100] on icon "button" at bounding box center [481, 88] width 24 height 24
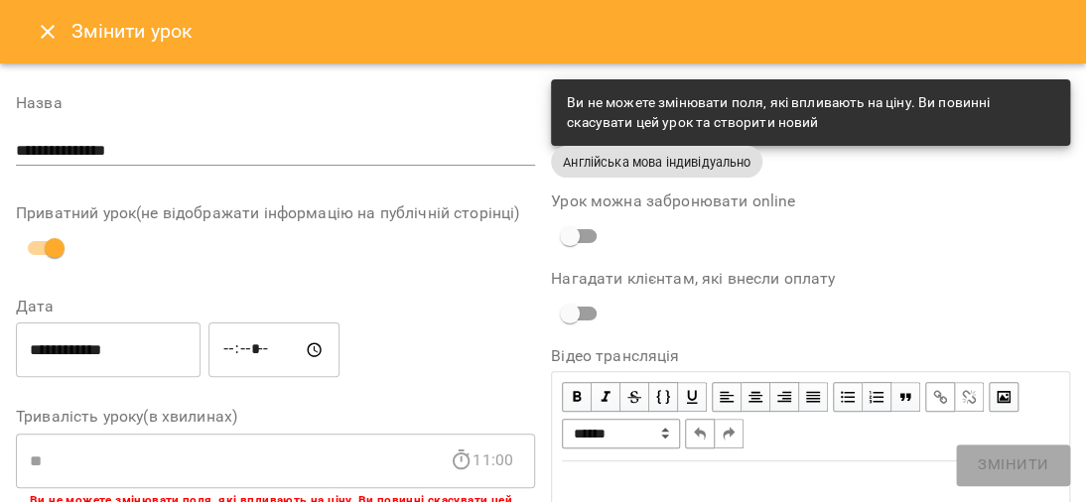
click at [36, 49] on button "Close" at bounding box center [48, 32] width 48 height 48
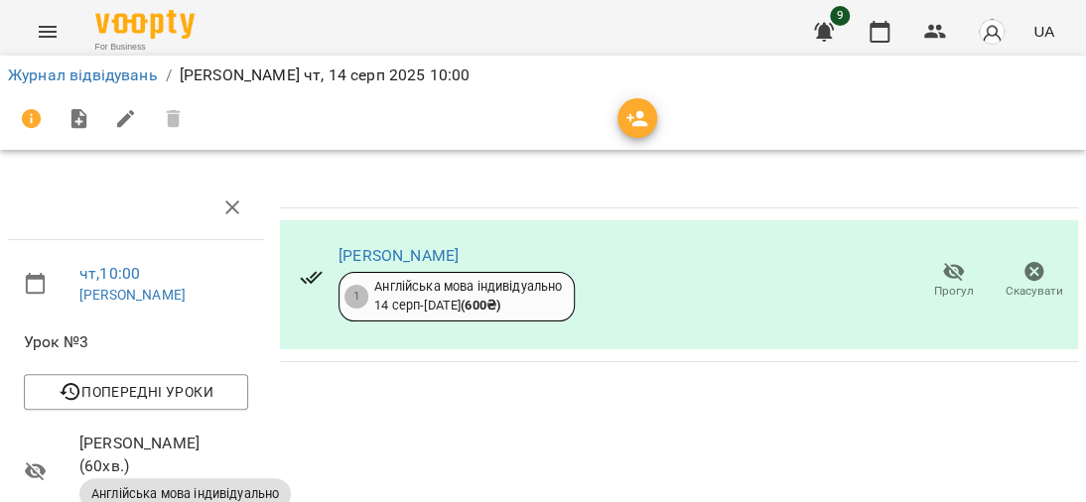
click at [44, 33] on icon "Menu" at bounding box center [48, 32] width 24 height 24
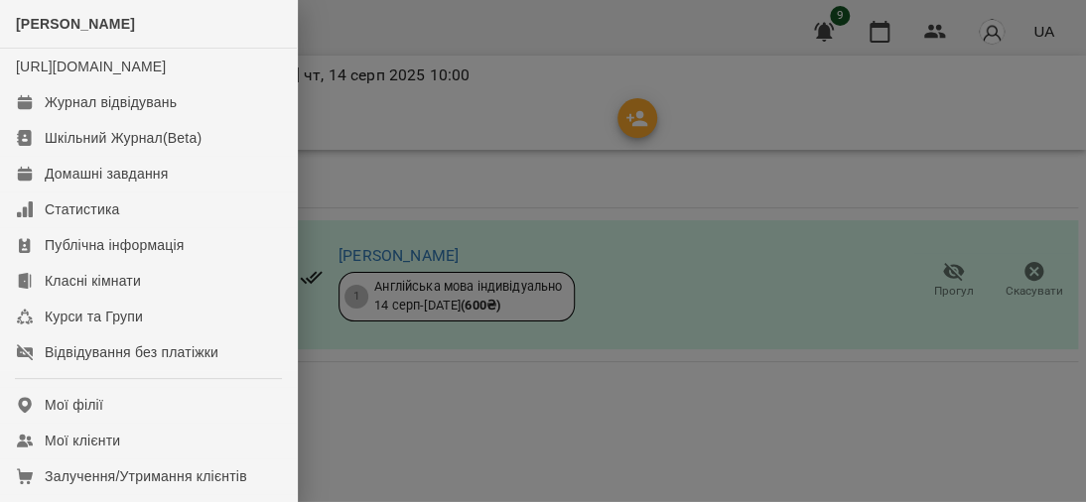
click at [419, 161] on div at bounding box center [543, 251] width 1086 height 502
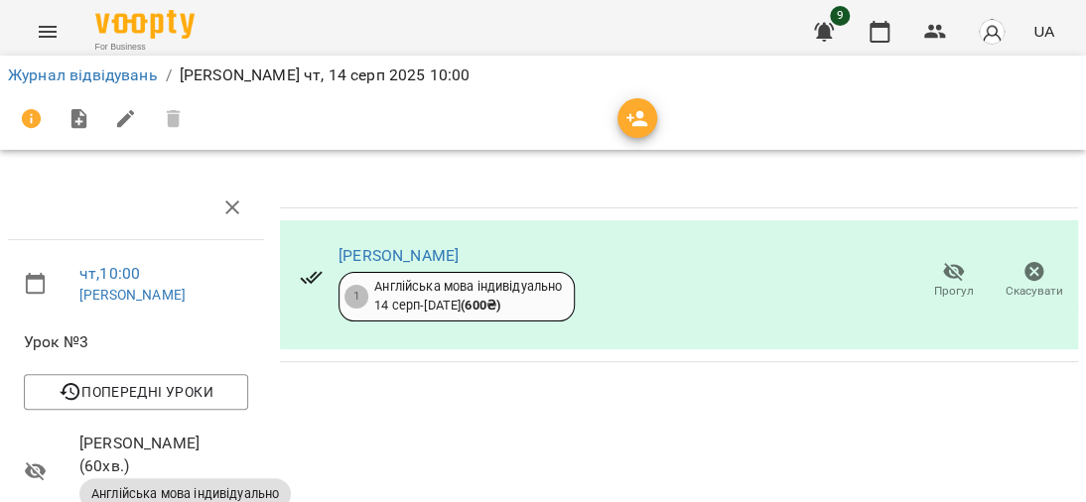
click at [25, 107] on icon "button" at bounding box center [32, 119] width 24 height 24
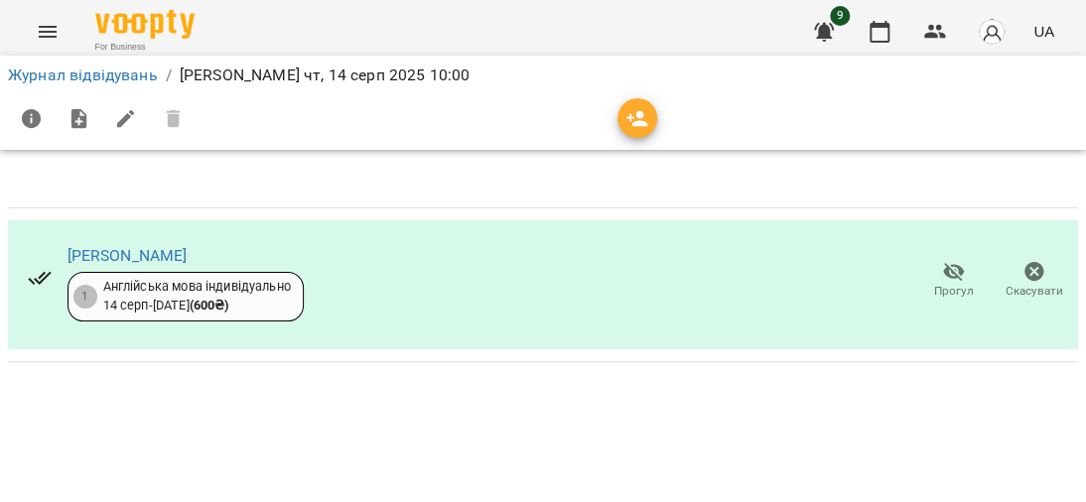
click at [231, 293] on div "Англійська мова індивідуально [DATE] - [DATE] ( 600 ₴ )" at bounding box center [197, 296] width 188 height 37
click at [35, 280] on icon at bounding box center [40, 278] width 24 height 24
click at [145, 253] on link "[PERSON_NAME]" at bounding box center [127, 255] width 120 height 19
click at [49, 26] on icon "Menu" at bounding box center [48, 32] width 24 height 24
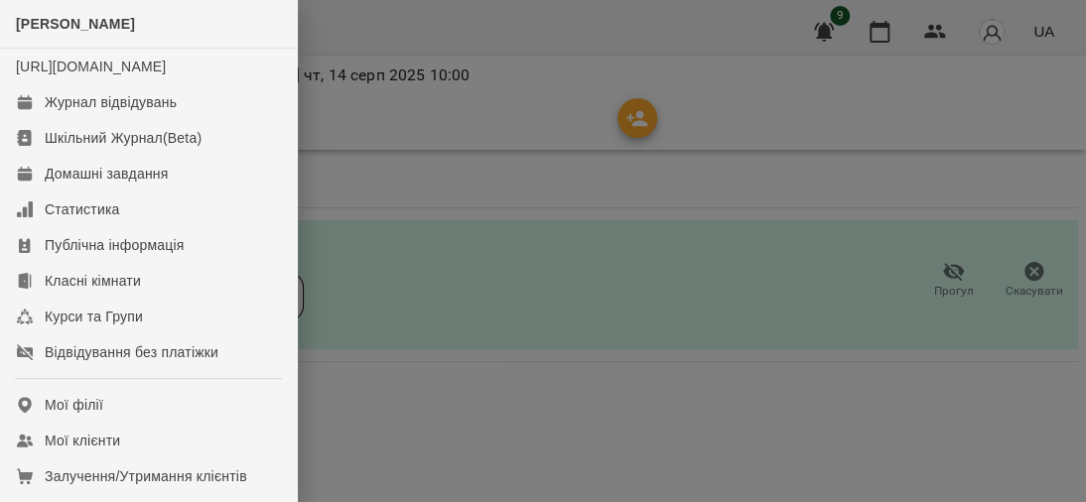
click at [623, 201] on div at bounding box center [543, 251] width 1086 height 502
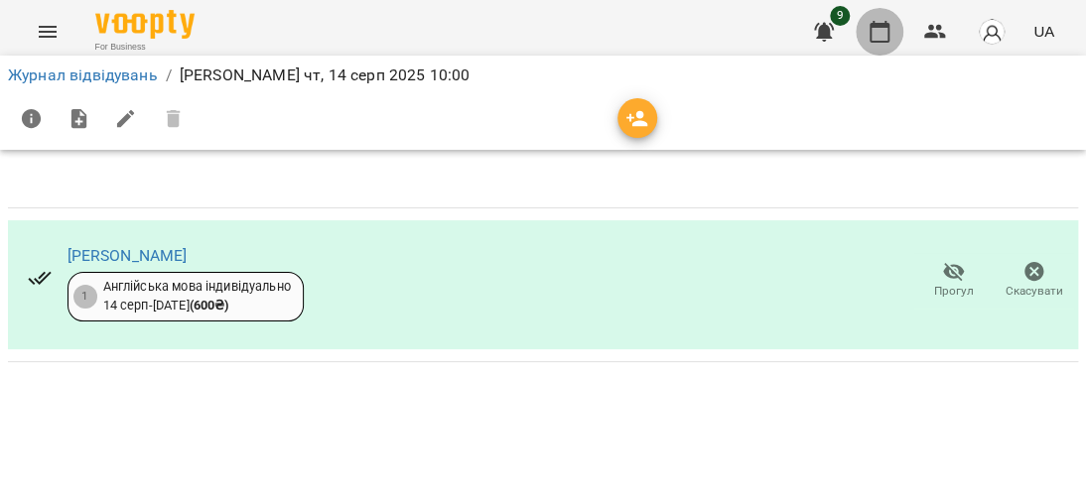
click at [894, 30] on button "button" at bounding box center [879, 32] width 48 height 48
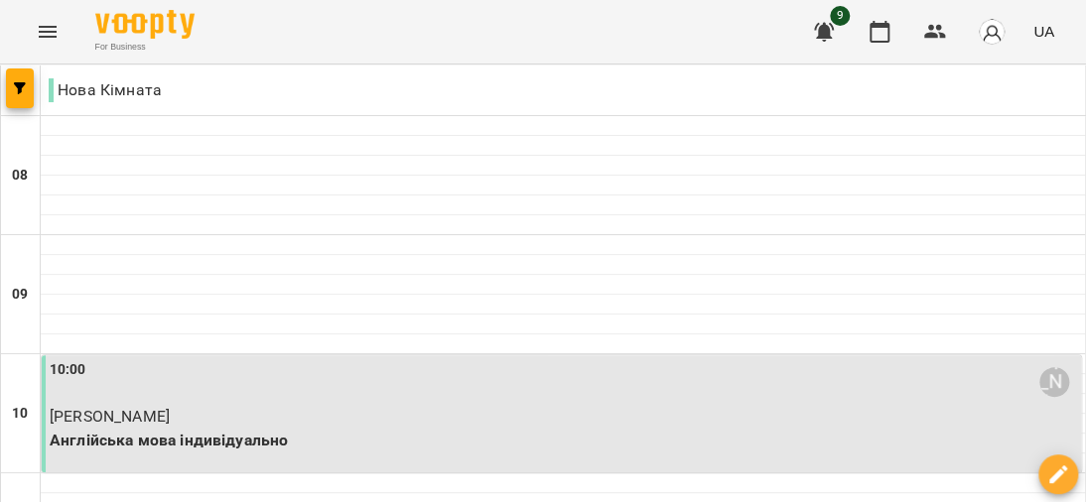
scroll to position [99, 0]
click at [206, 405] on p "[PERSON_NAME]" at bounding box center [563, 417] width 1027 height 24
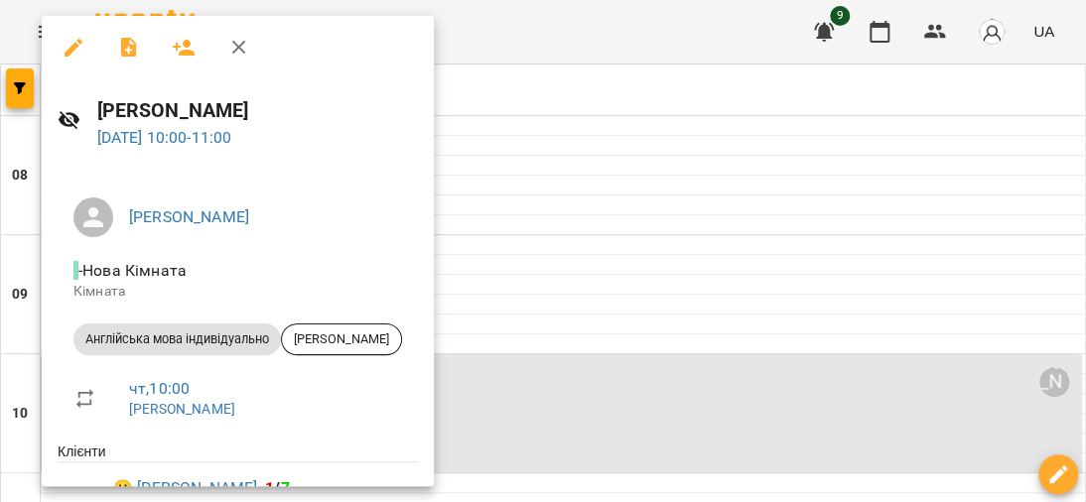
scroll to position [116, 0]
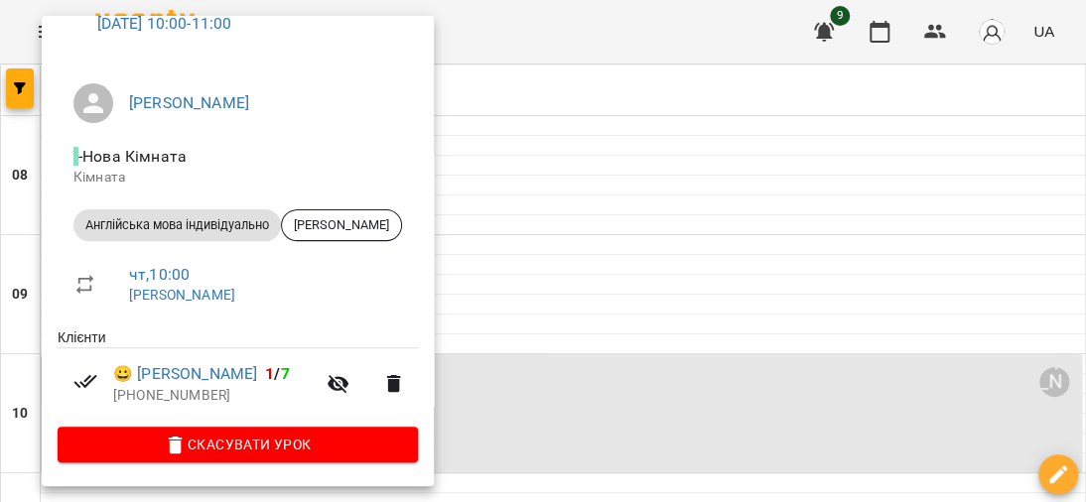
click at [624, 220] on div at bounding box center [543, 251] width 1086 height 502
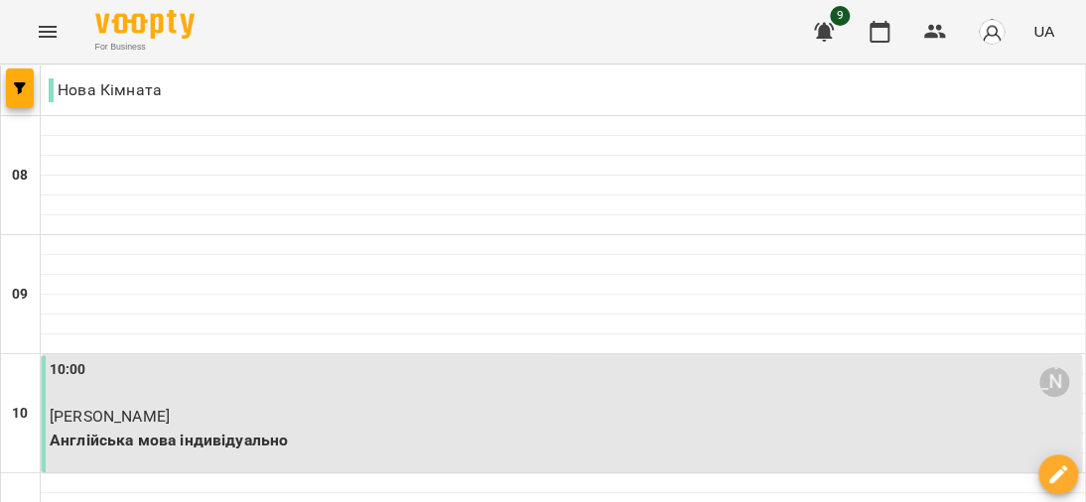
scroll to position [198, 0]
click at [21, 24] on div "For Business 9 UA" at bounding box center [543, 32] width 1086 height 64
click at [60, 32] on button "Menu" at bounding box center [48, 32] width 48 height 48
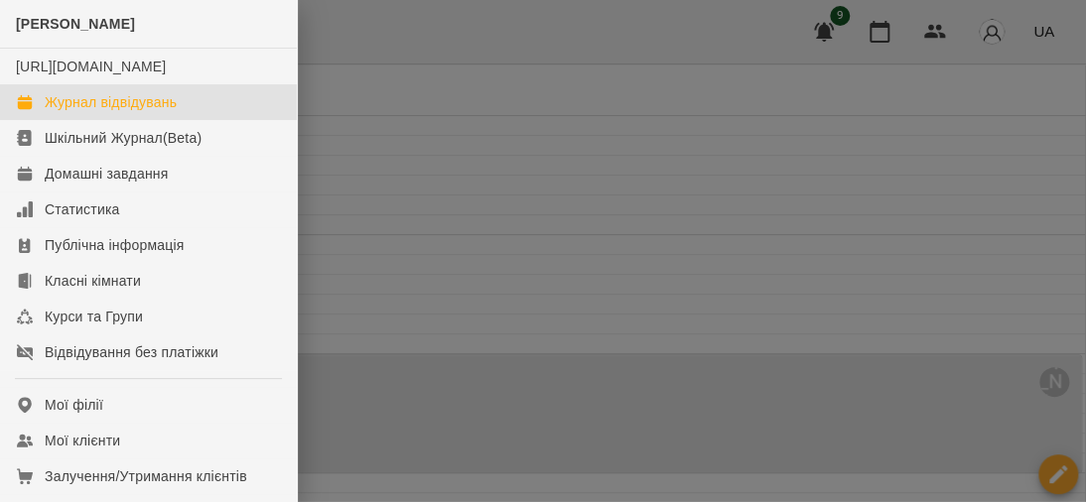
click at [555, 241] on div at bounding box center [543, 251] width 1086 height 502
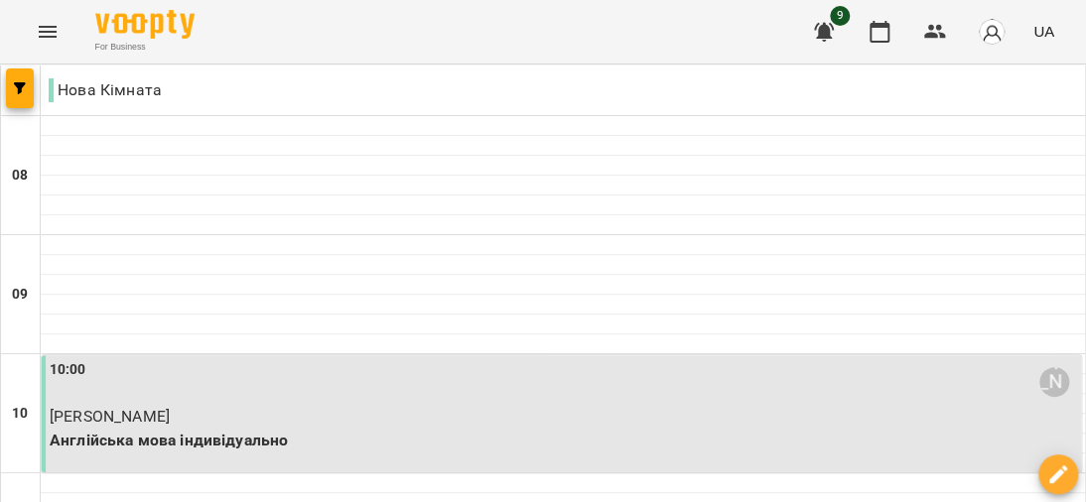
click at [45, 44] on button "Menu" at bounding box center [48, 32] width 48 height 48
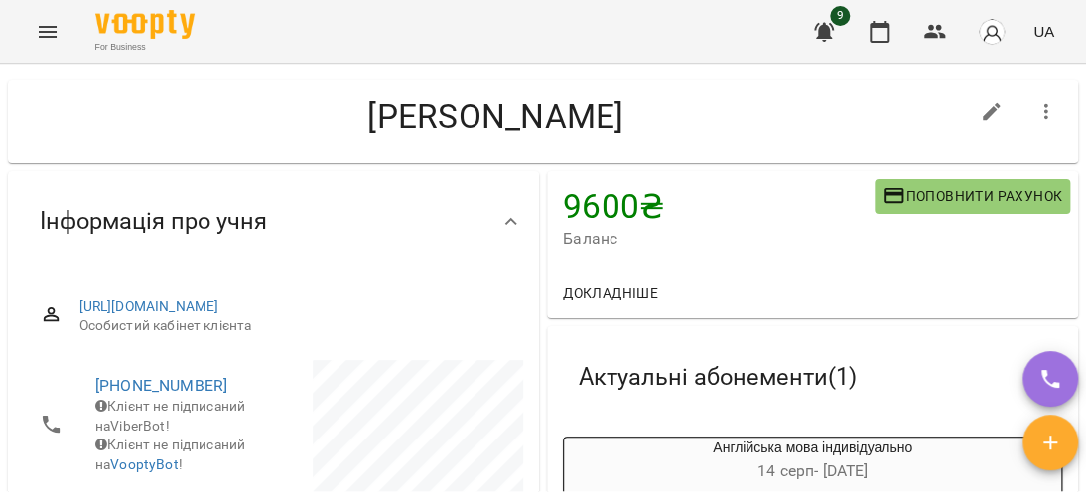
scroll to position [322, 0]
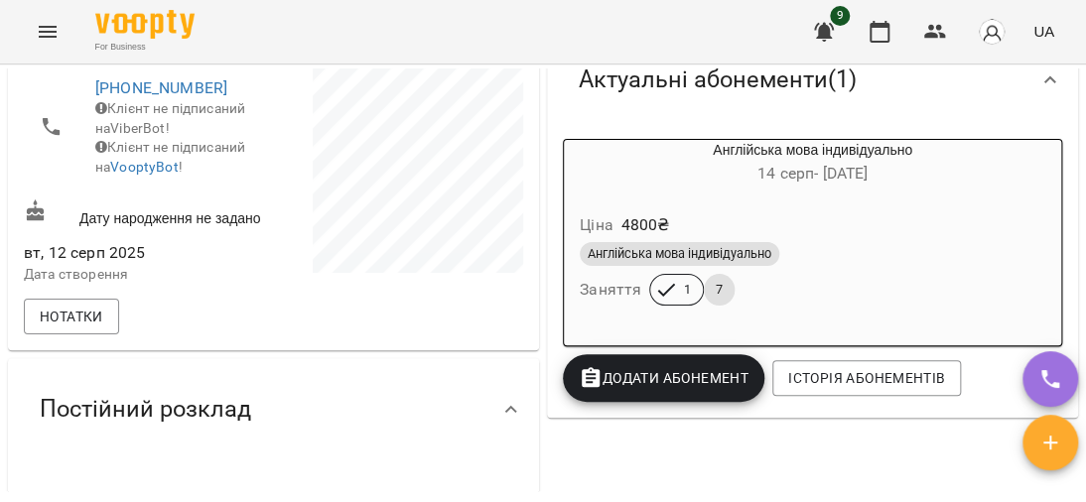
click at [869, 348] on div "Англійська мова індивідуально 14 серп - 09 вер Ціна 4800 ₴ Англійська мова інди…" at bounding box center [812, 242] width 507 height 215
click at [872, 375] on span "Історія абонементів" at bounding box center [866, 378] width 157 height 24
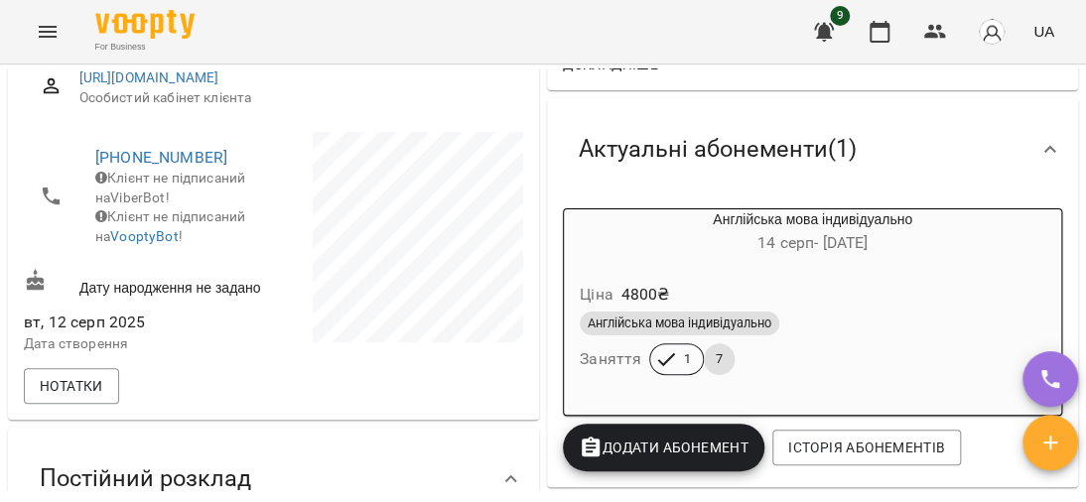
scroll to position [0, 0]
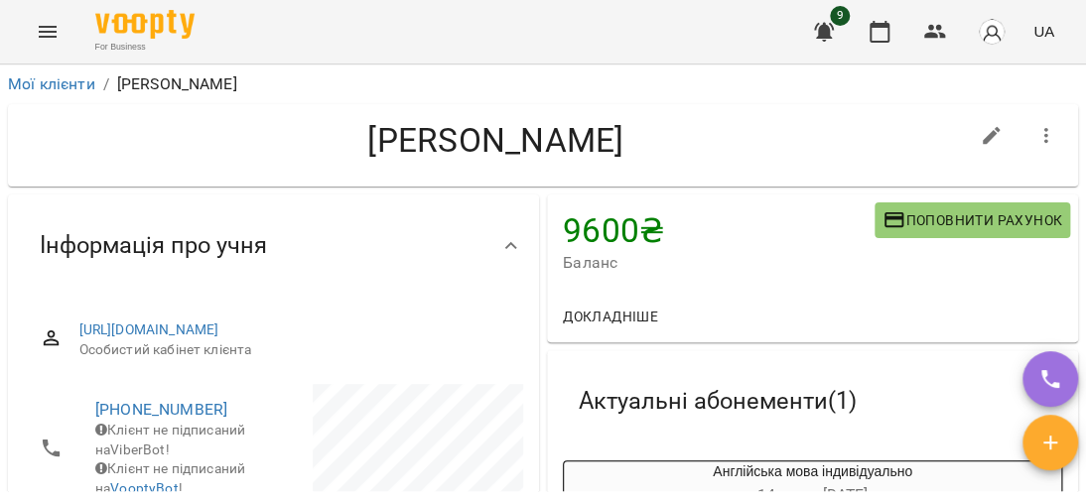
click at [605, 305] on span "Докладніше" at bounding box center [610, 317] width 95 height 24
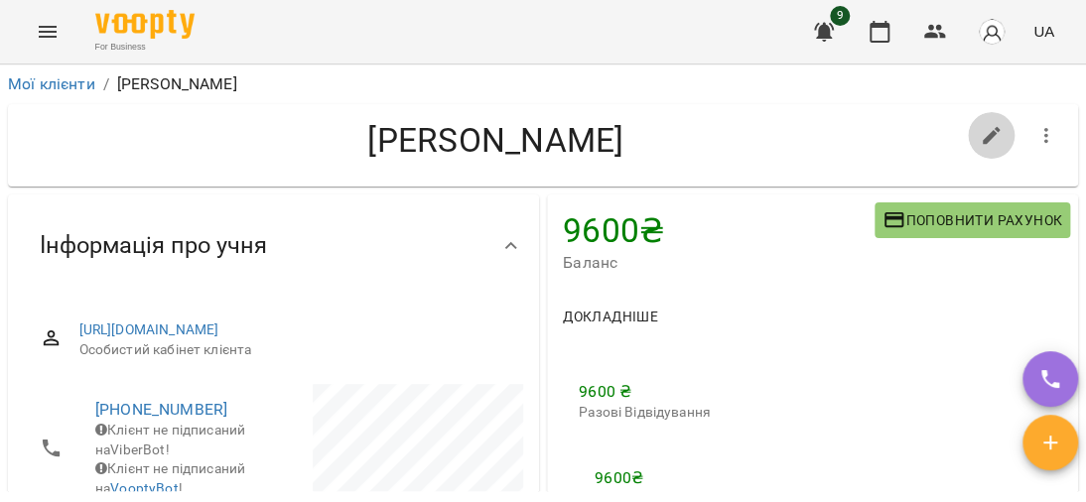
click at [982, 127] on icon "button" at bounding box center [991, 136] width 18 height 18
select select "**"
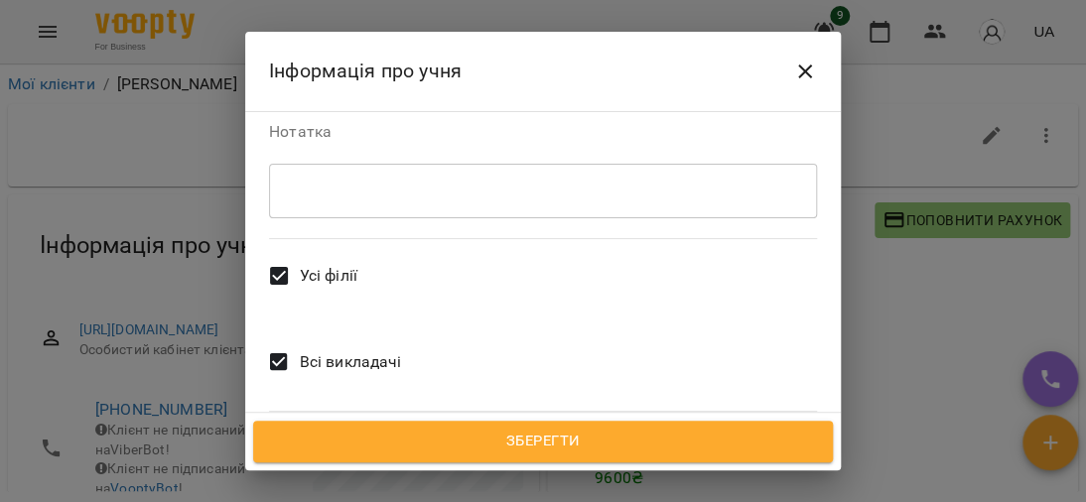
scroll to position [699, 0]
click at [807, 67] on icon "Close" at bounding box center [805, 71] width 14 height 14
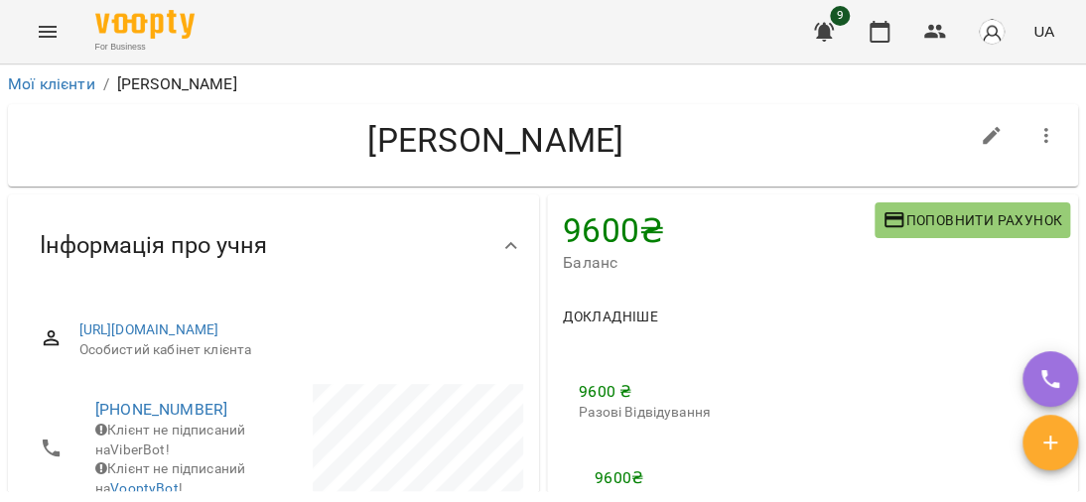
click at [598, 210] on h4 "9600 ₴" at bounding box center [719, 230] width 312 height 41
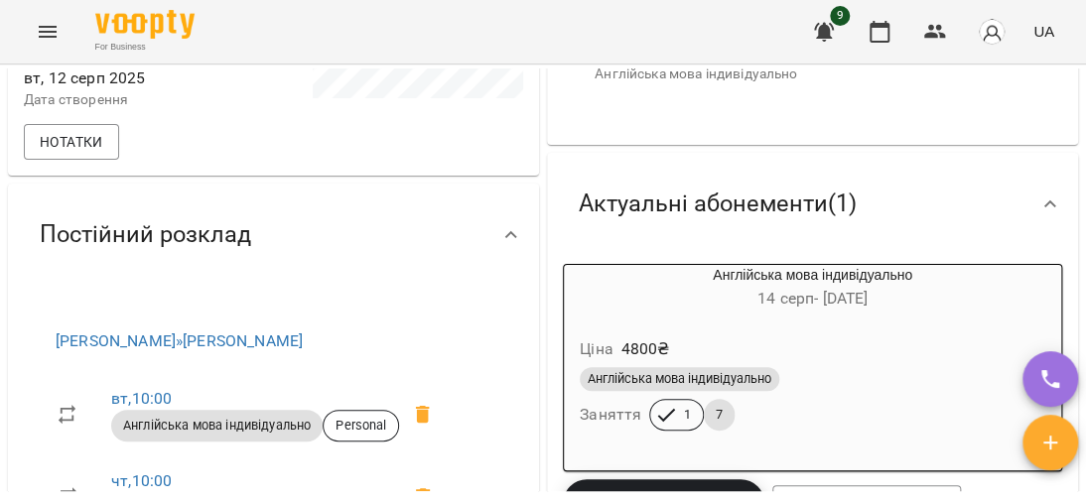
scroll to position [0, 0]
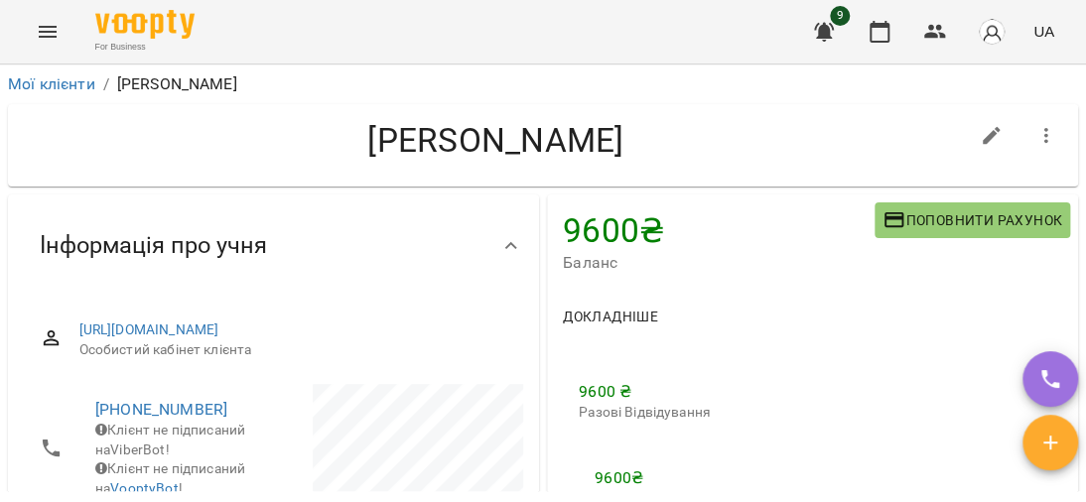
click at [49, 30] on icon "Menu" at bounding box center [48, 32] width 24 height 24
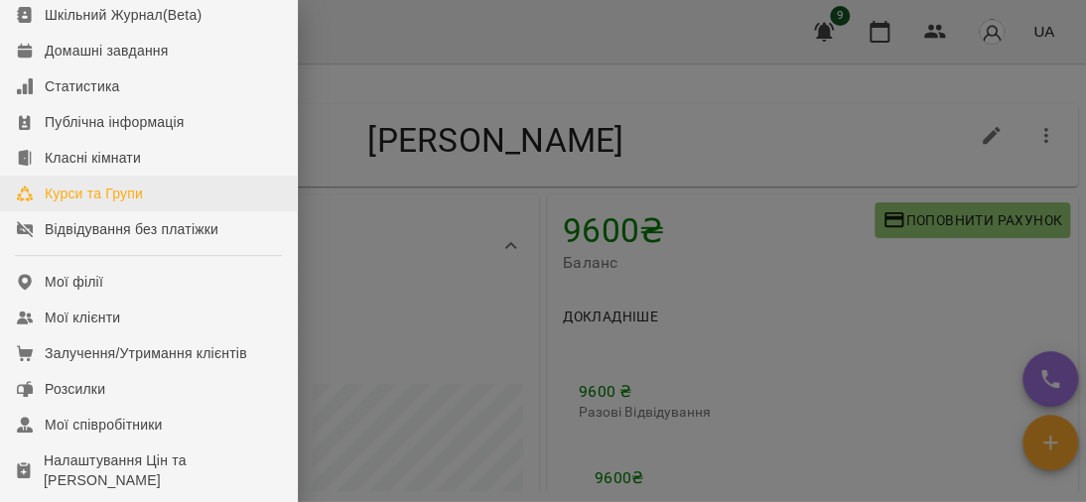
scroll to position [298, 0]
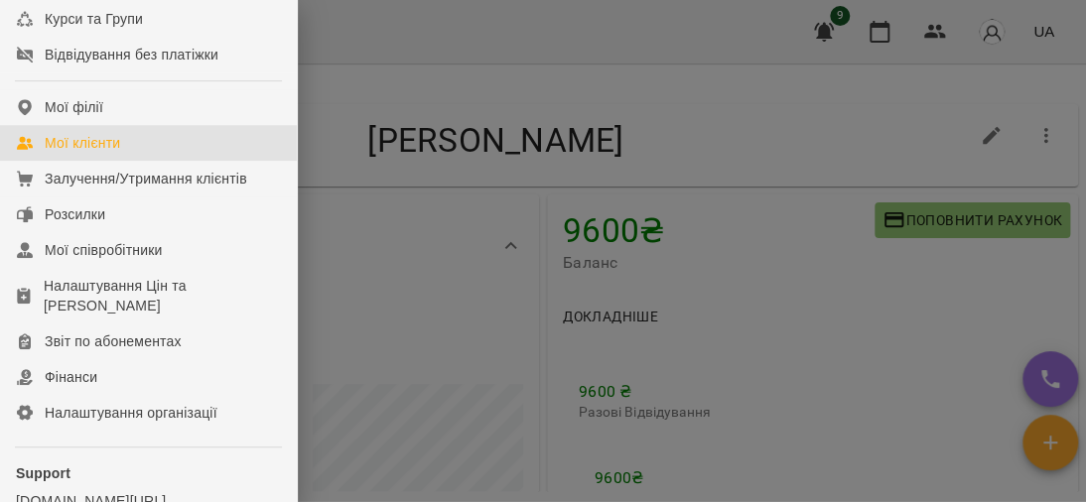
click at [87, 153] on div "Мої клієнти" at bounding box center [82, 143] width 75 height 20
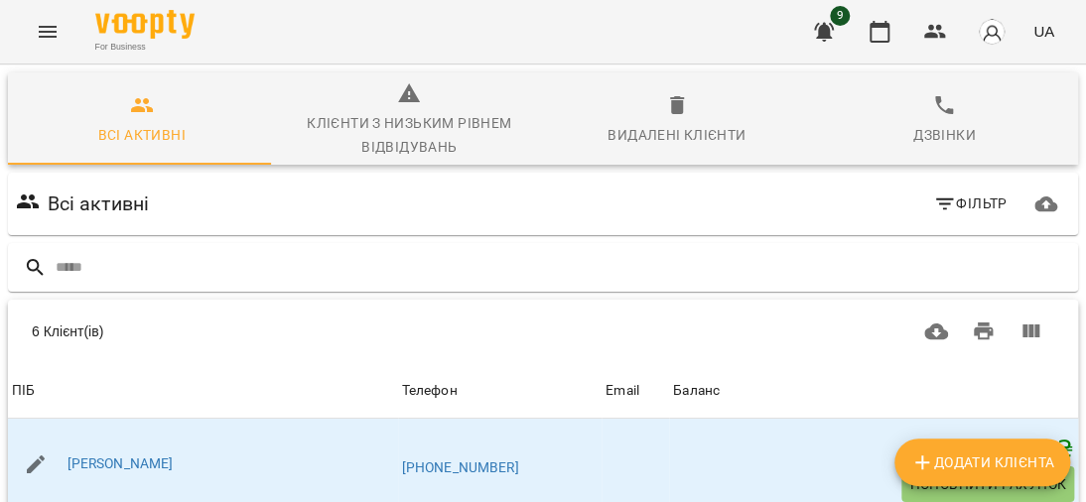
scroll to position [397, 0]
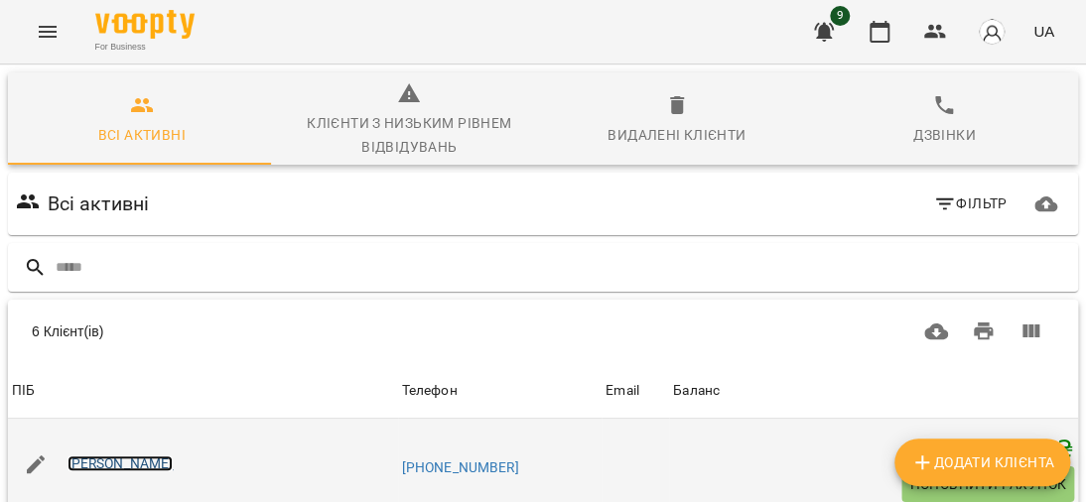
click at [117, 455] on link "[PERSON_NAME]" at bounding box center [120, 463] width 106 height 16
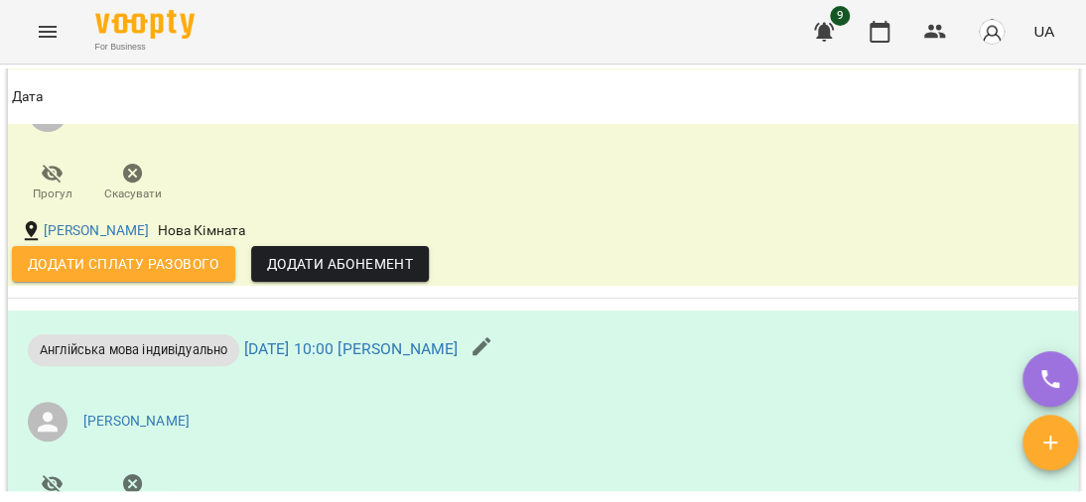
scroll to position [1588, 0]
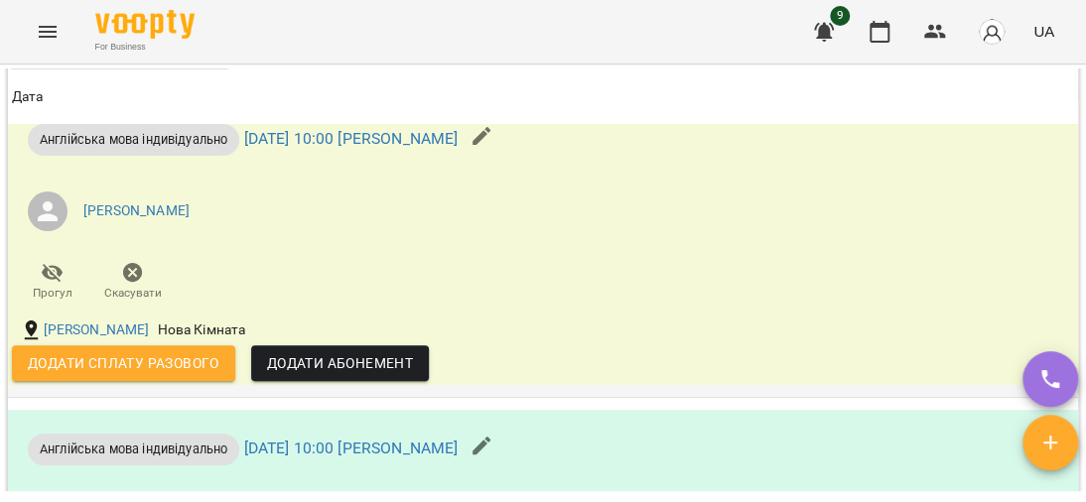
click at [409, 375] on span "Додати Абонемент" at bounding box center [340, 363] width 146 height 24
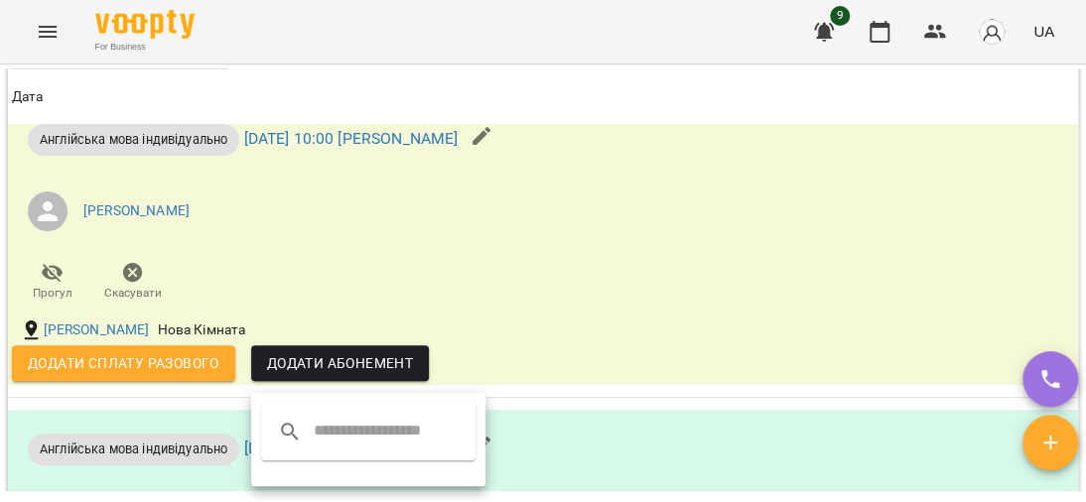
click at [336, 418] on input "text" at bounding box center [392, 432] width 157 height 32
click at [557, 209] on div at bounding box center [543, 251] width 1086 height 502
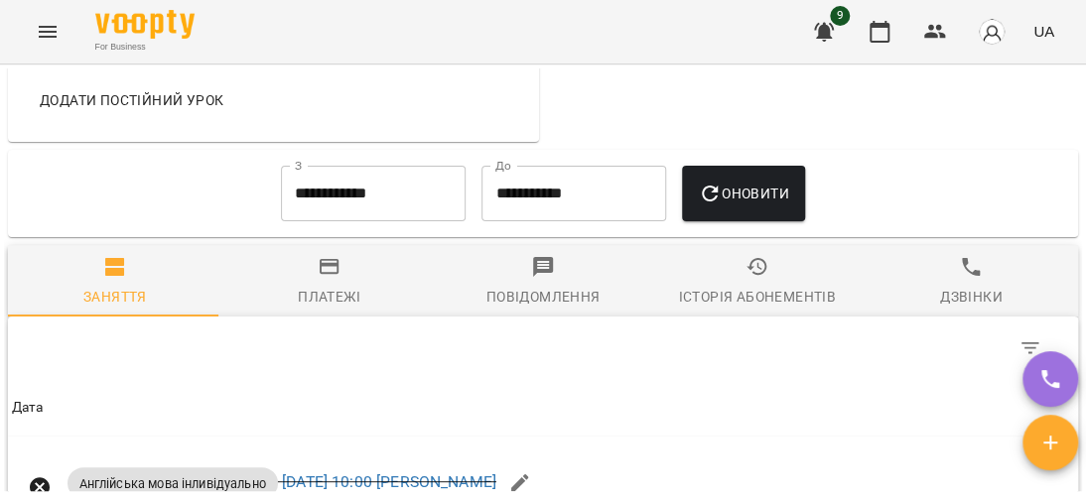
scroll to position [1092, 0]
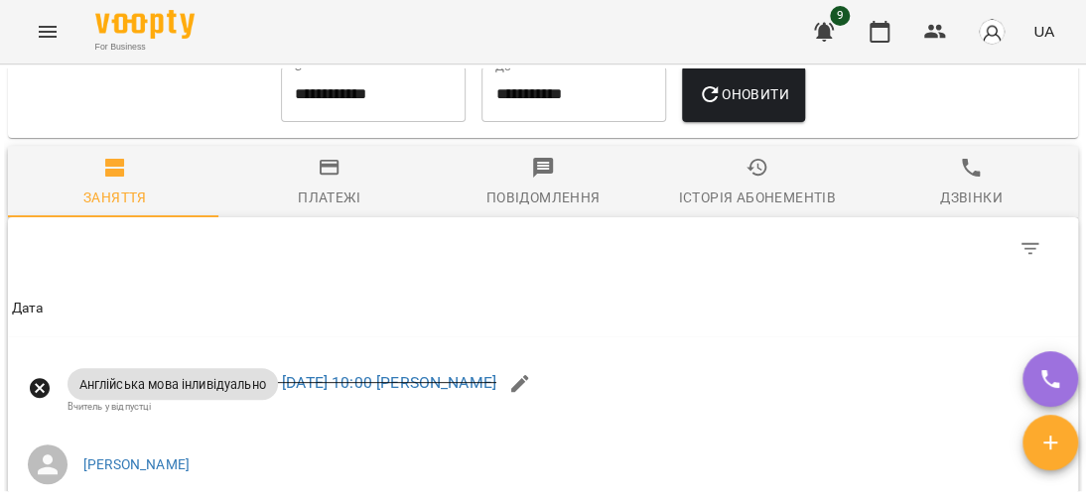
click at [320, 176] on icon "button" at bounding box center [330, 168] width 20 height 16
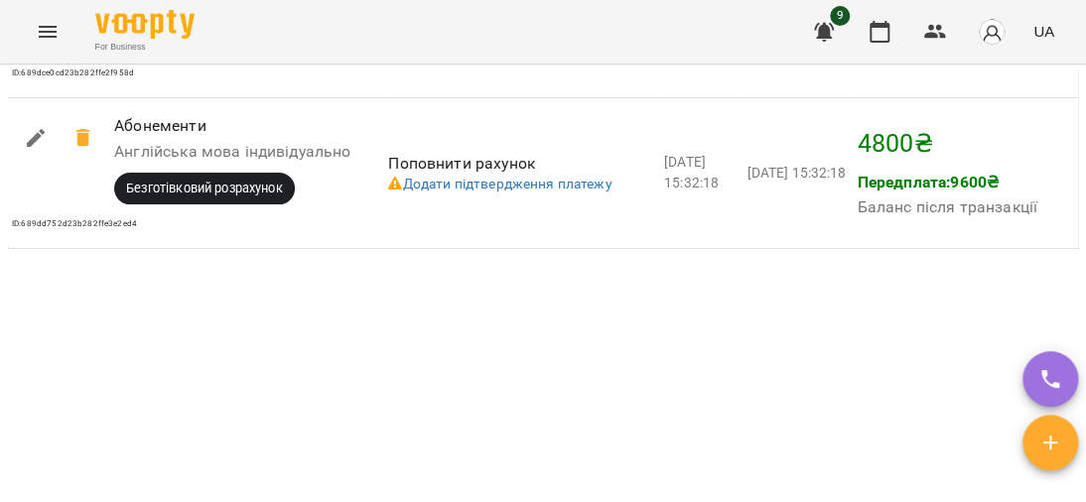
scroll to position [2075, 0]
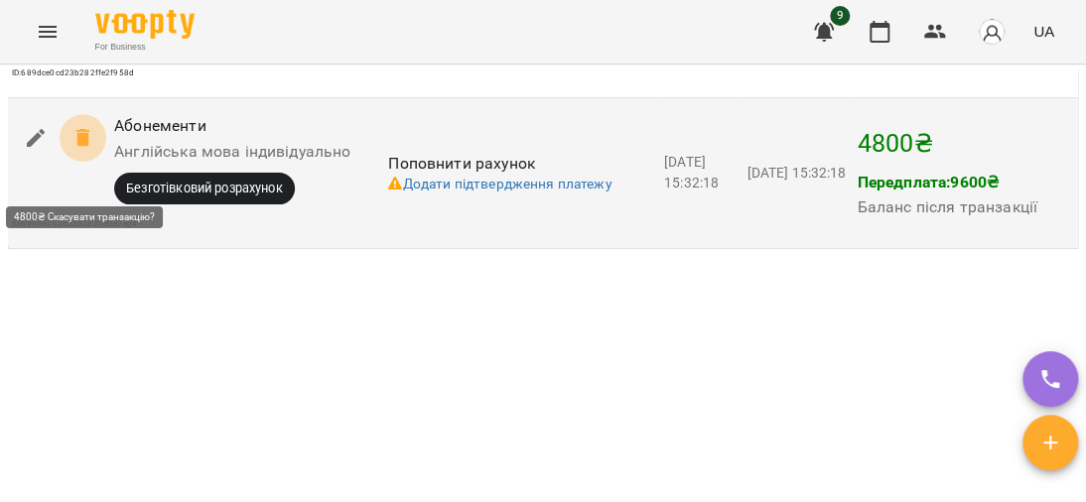
click at [87, 156] on span at bounding box center [84, 138] width 48 height 48
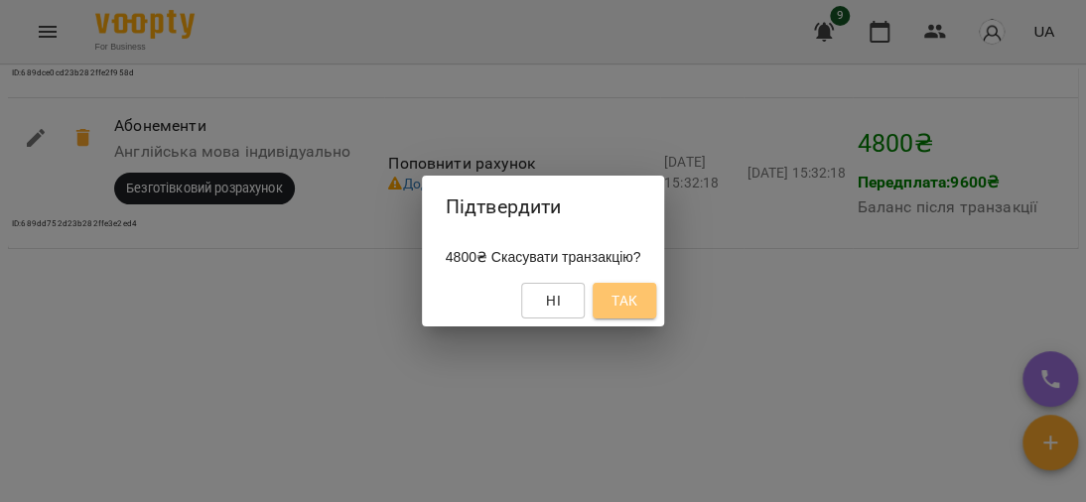
click at [621, 292] on span "Так" at bounding box center [624, 301] width 32 height 24
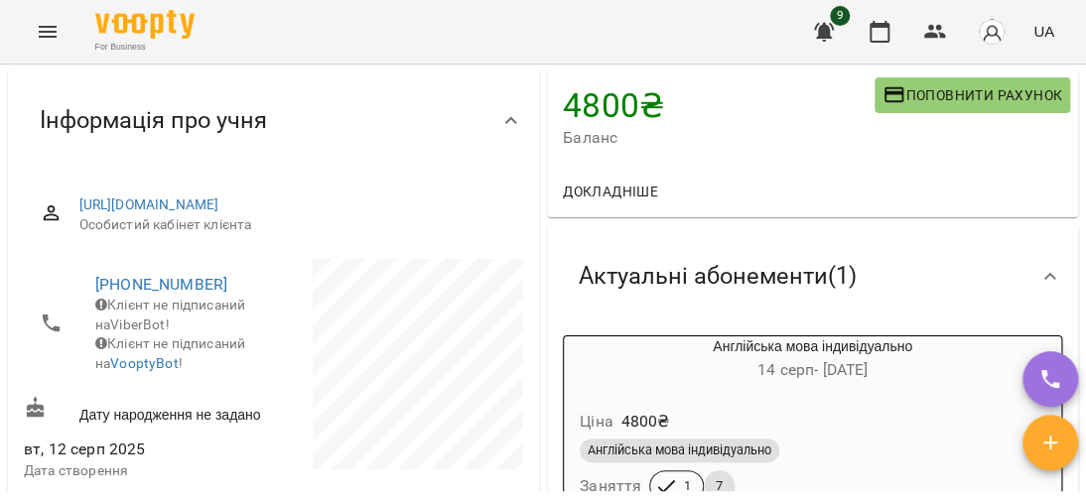
scroll to position [0, 0]
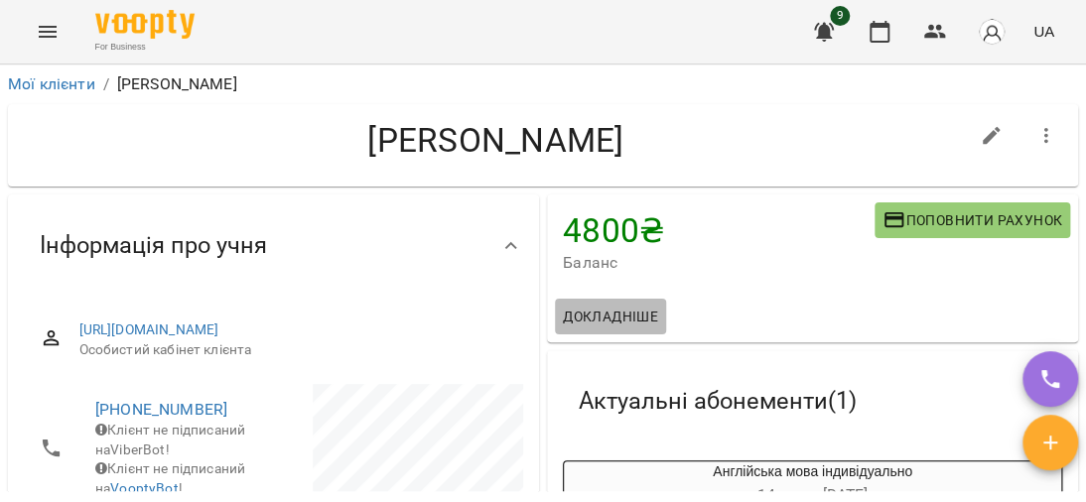
click at [616, 305] on span "Докладніше" at bounding box center [610, 317] width 95 height 24
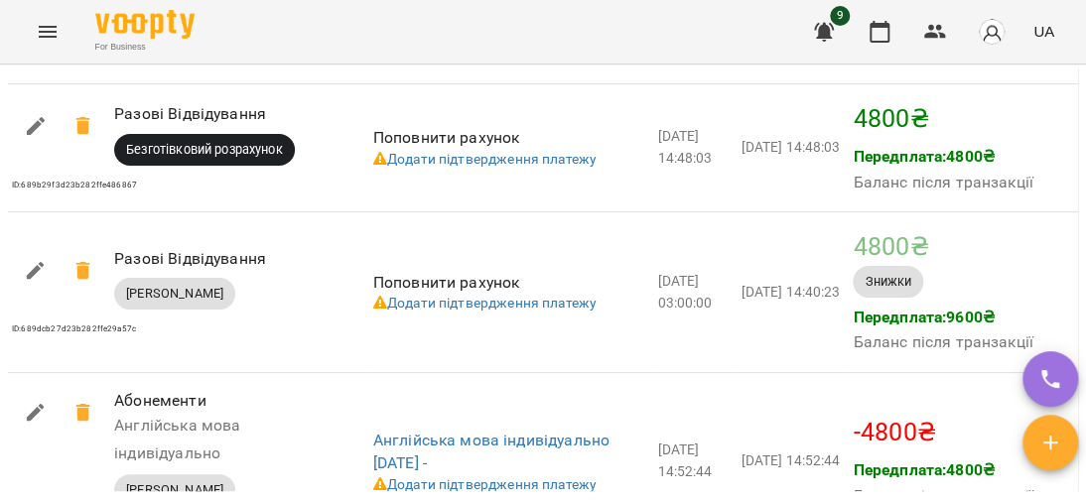
scroll to position [1687, 0]
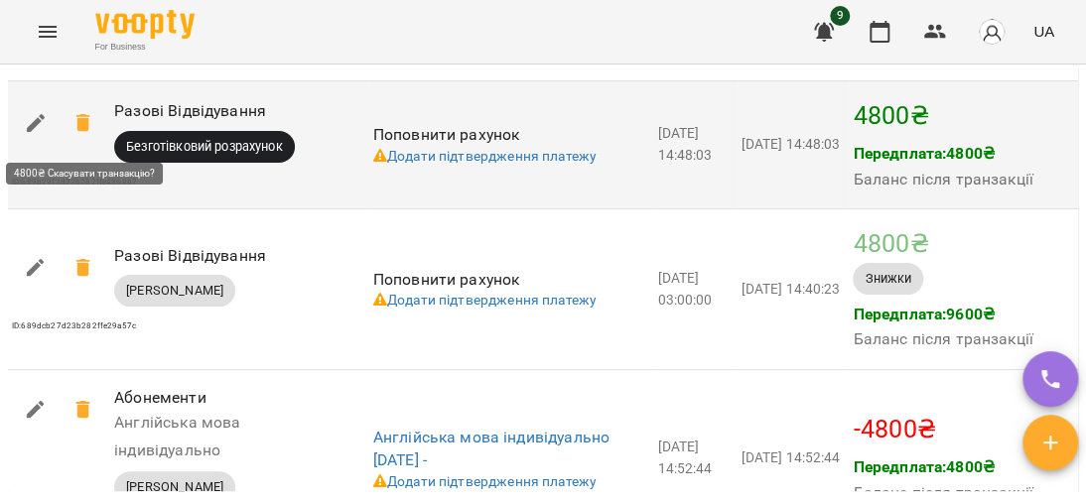
click at [76, 121] on icon at bounding box center [82, 123] width 14 height 18
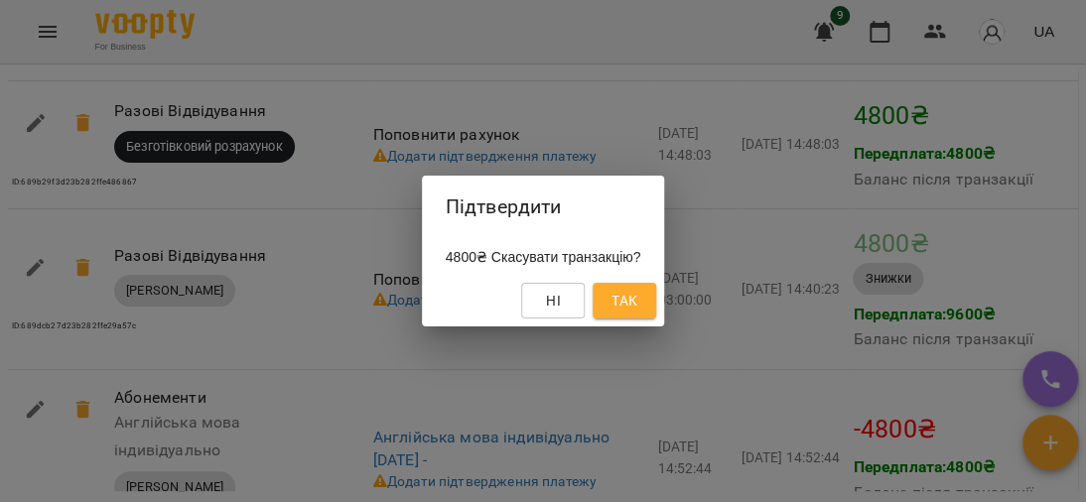
click at [637, 307] on span "Так" at bounding box center [624, 301] width 26 height 24
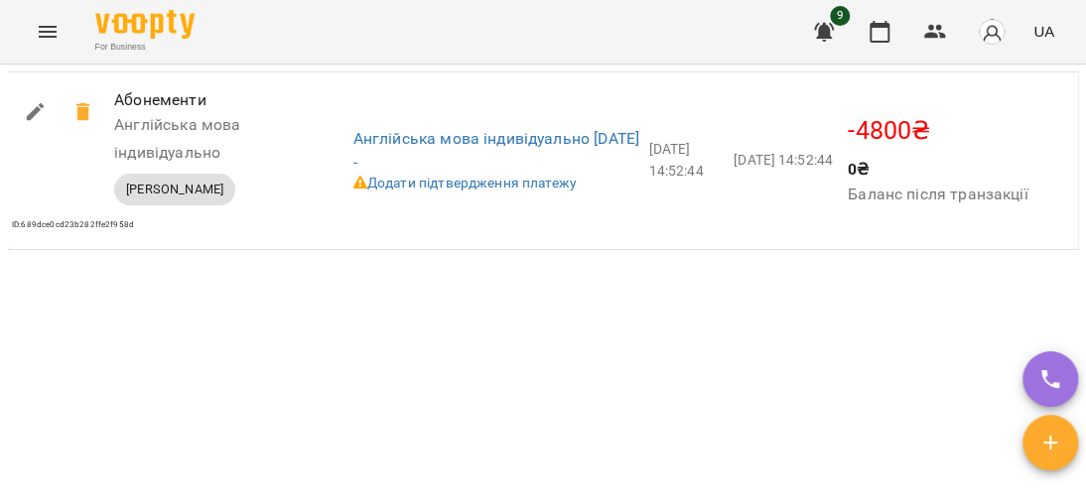
scroll to position [1583, 0]
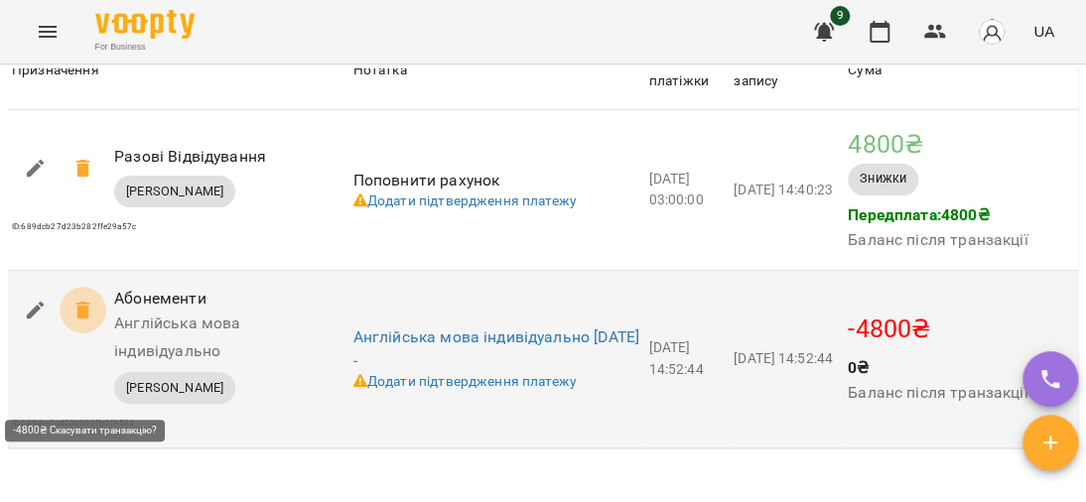
click at [78, 320] on icon at bounding box center [82, 311] width 14 height 18
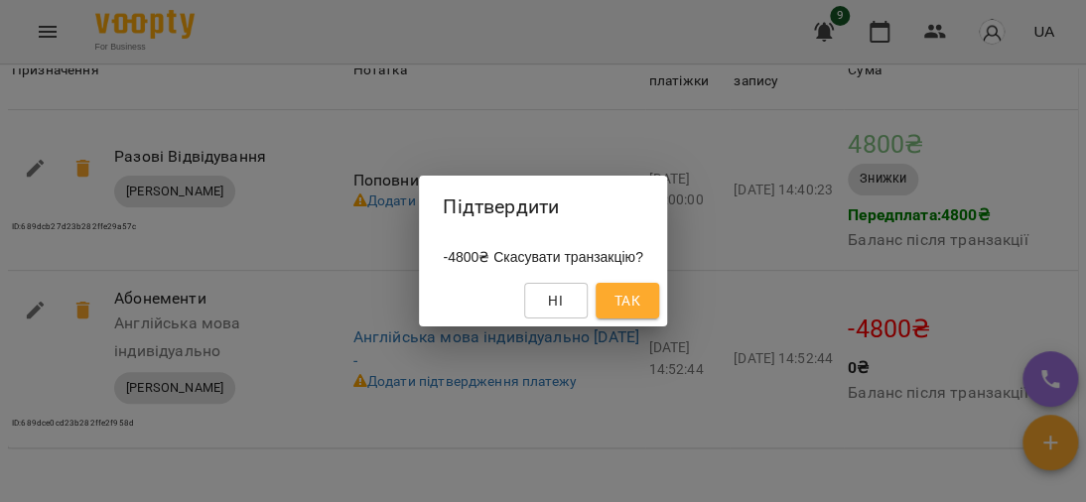
click at [640, 306] on span "Так" at bounding box center [627, 301] width 26 height 24
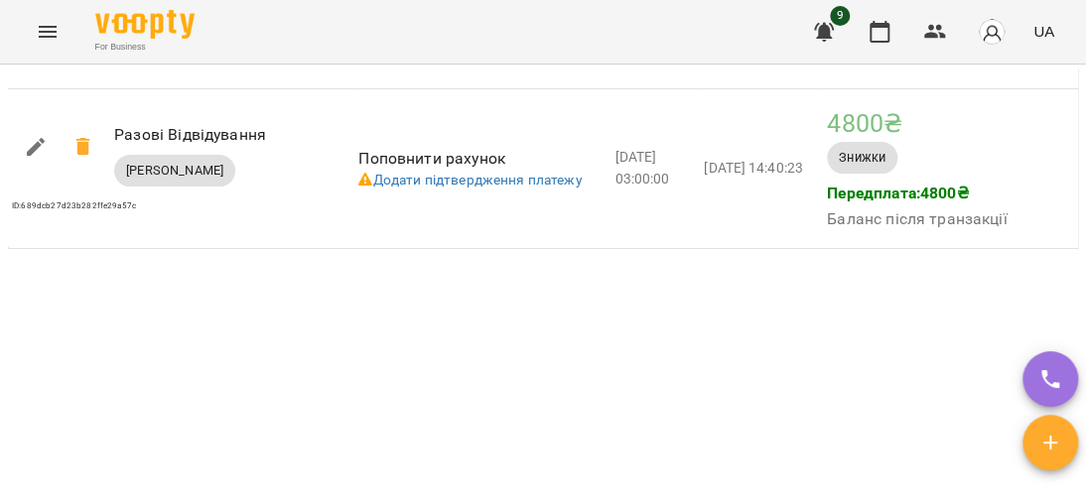
scroll to position [1653, 0]
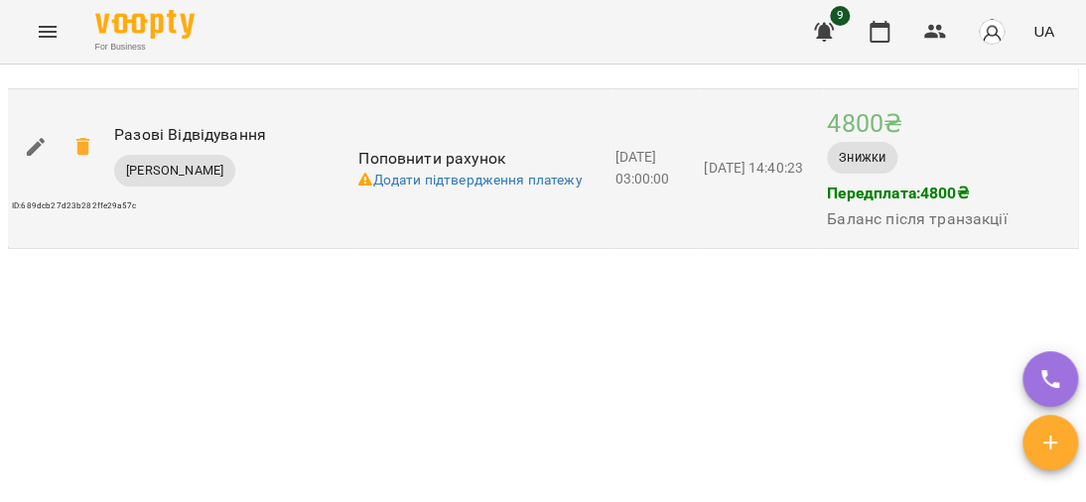
click at [29, 149] on icon "button" at bounding box center [36, 147] width 24 height 24
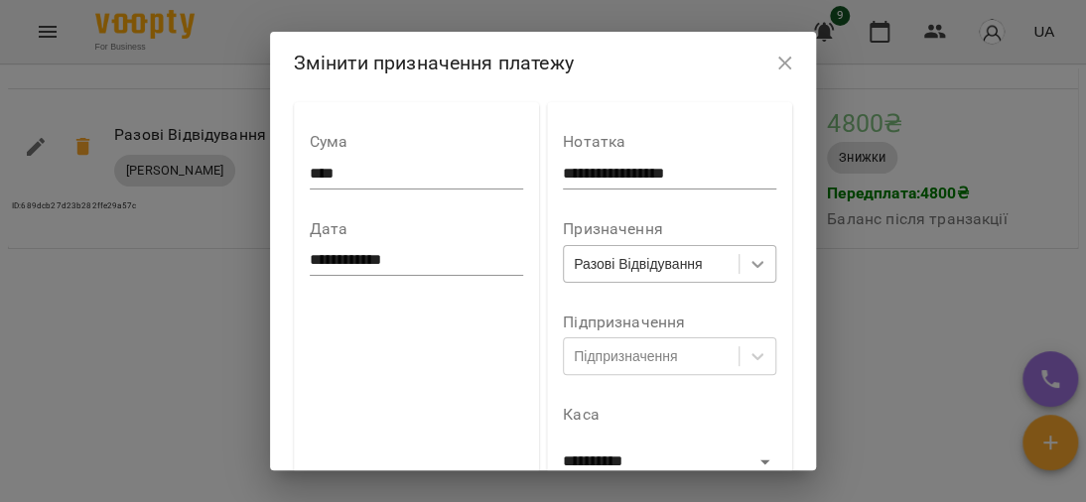
click at [767, 260] on icon at bounding box center [757, 264] width 20 height 20
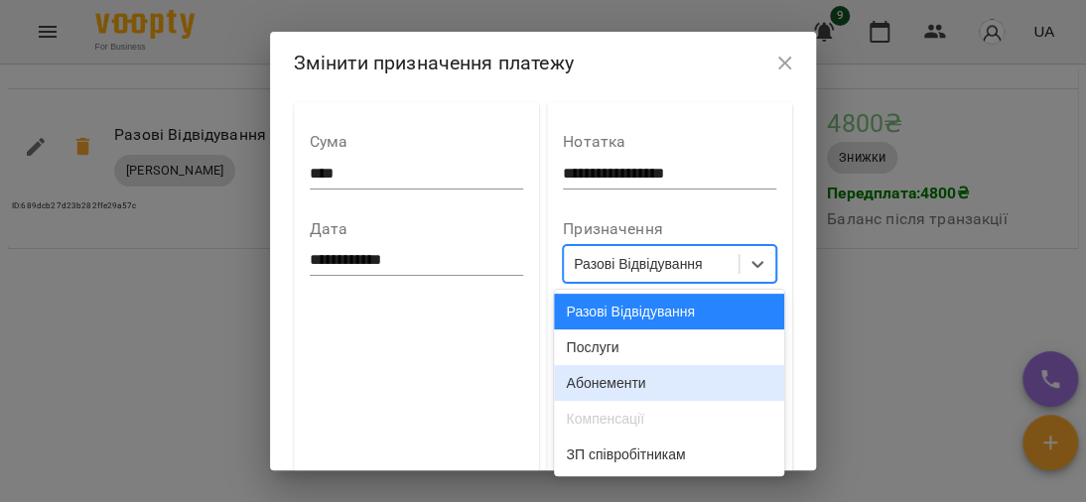
click at [650, 390] on div "Абонементи" at bounding box center [669, 383] width 230 height 36
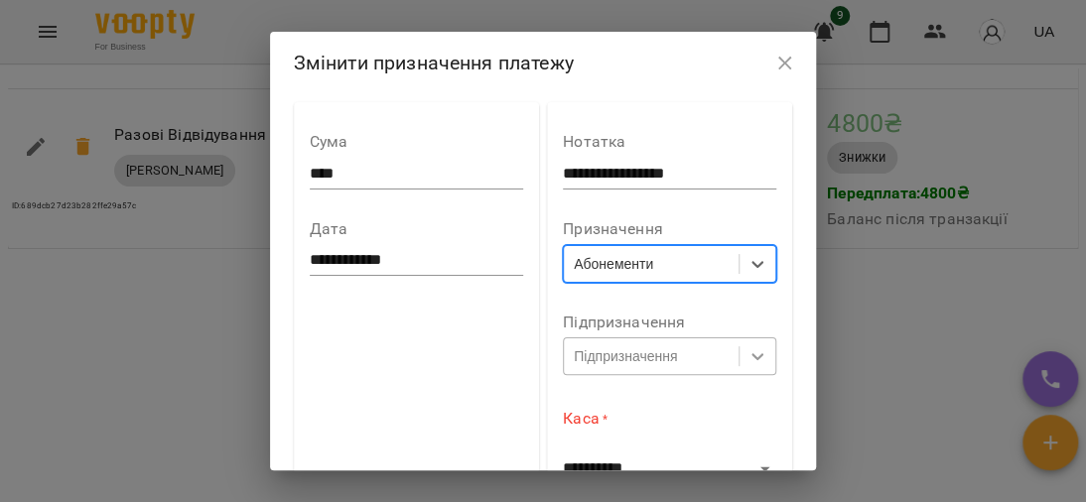
click at [761, 363] on body "For Business 9 UA Мої клієнти / Ломаєва Наталія Ломаєва Наталія 4800 ₴ Баланс П…" at bounding box center [543, 283] width 1086 height 567
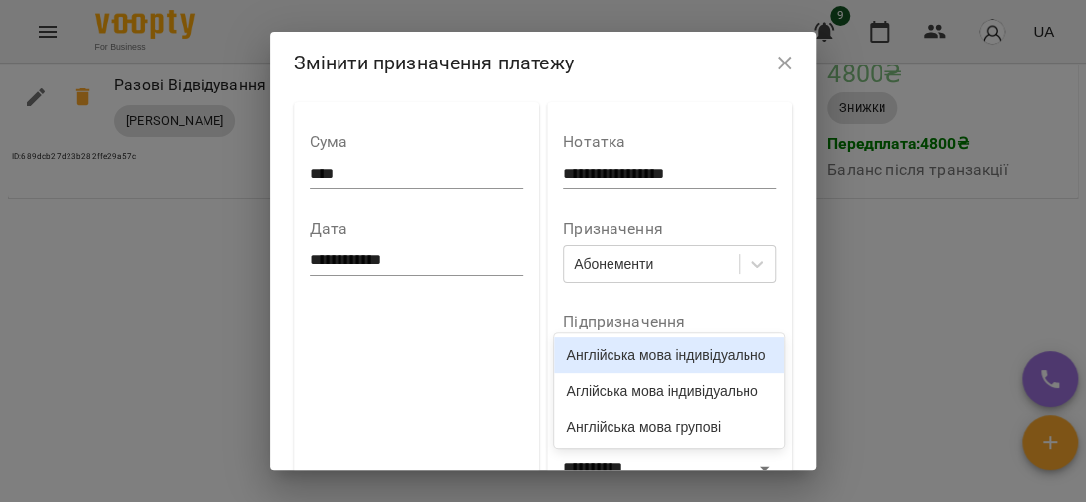
click at [717, 362] on div "Англійська мова індивідуально" at bounding box center [669, 355] width 230 height 36
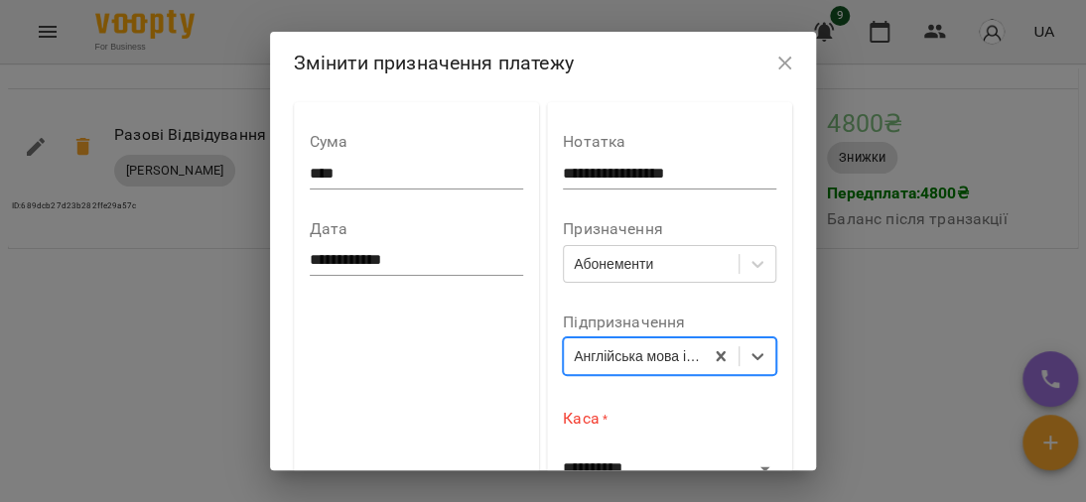
scroll to position [97, 0]
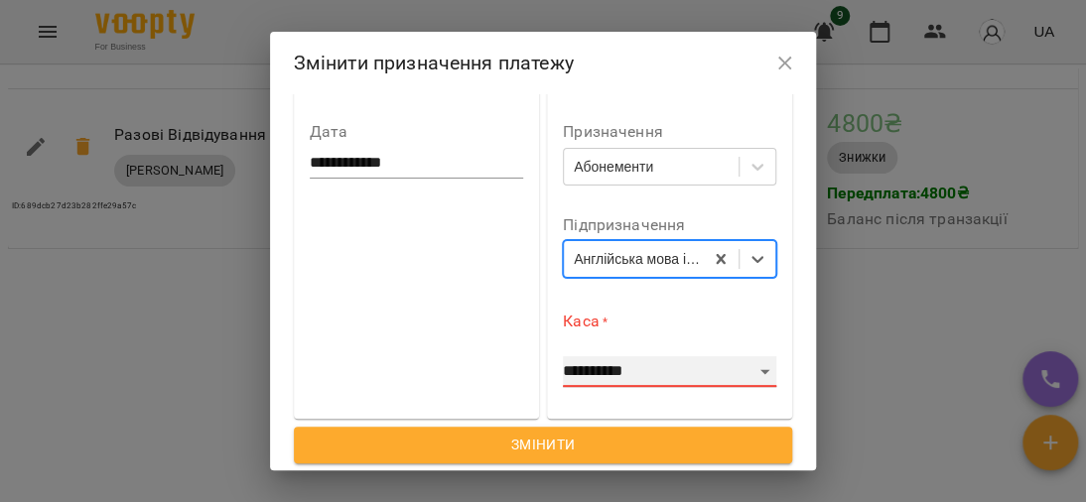
click at [744, 358] on select "**********" at bounding box center [669, 372] width 213 height 32
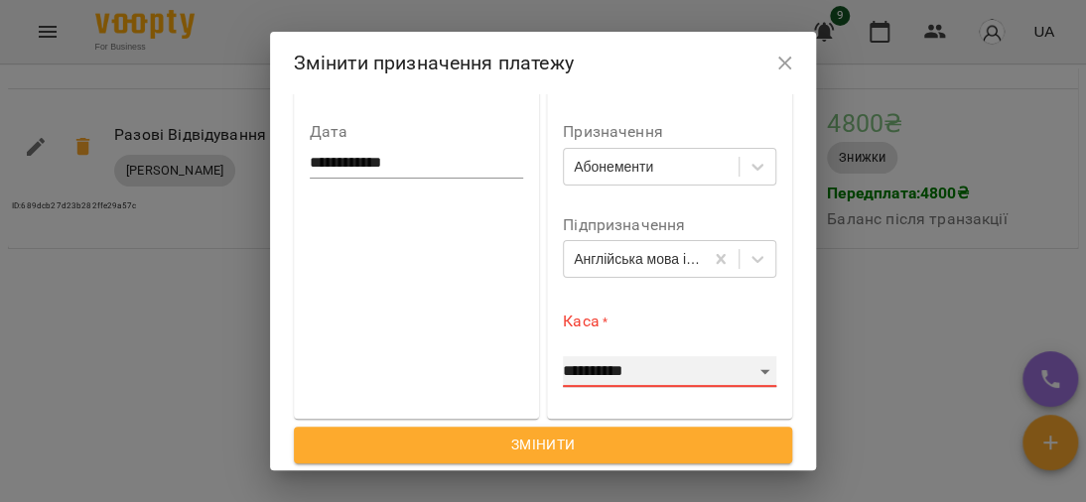
select select "****"
click at [563, 356] on select "**********" at bounding box center [669, 372] width 213 height 32
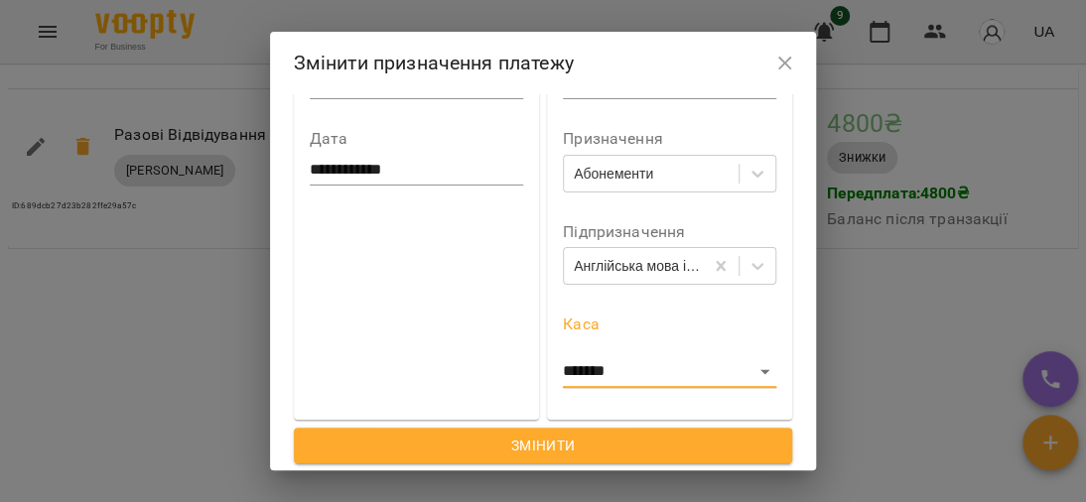
click at [545, 451] on span "Змінити" at bounding box center [543, 446] width 467 height 24
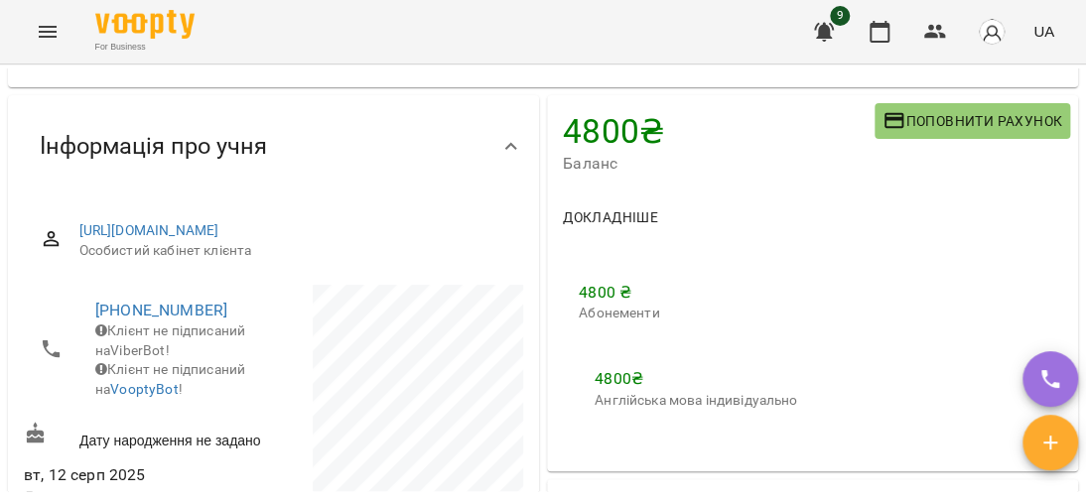
scroll to position [0, 0]
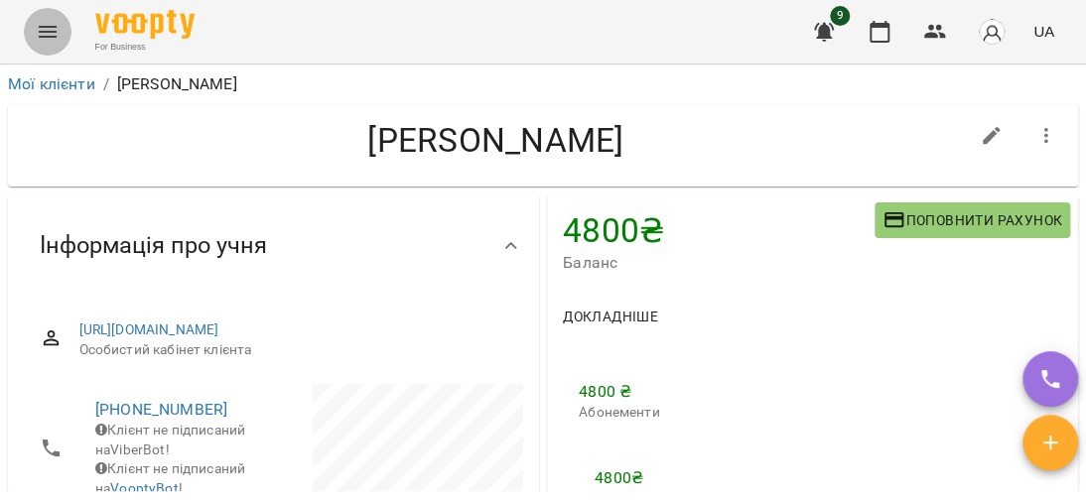
click at [35, 26] on button "Menu" at bounding box center [48, 32] width 48 height 48
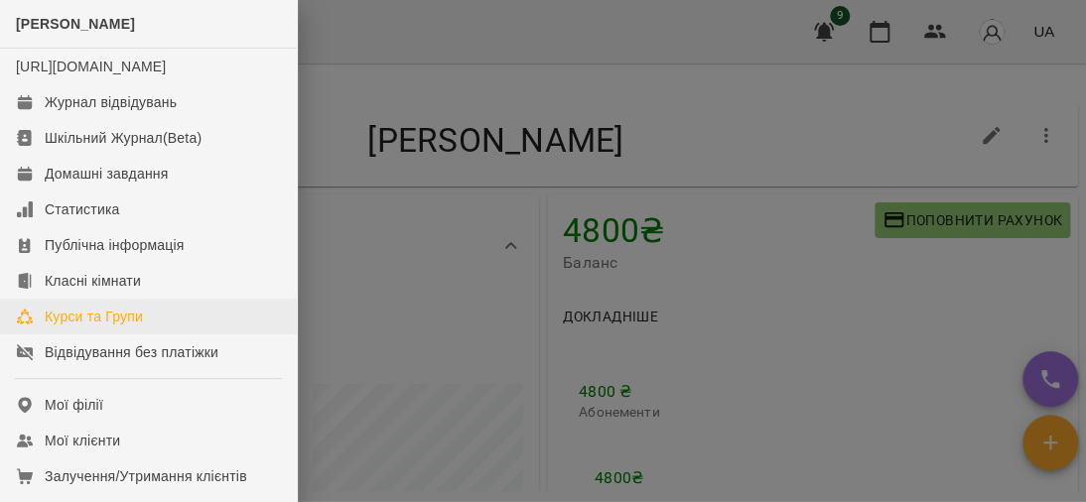
scroll to position [198, 0]
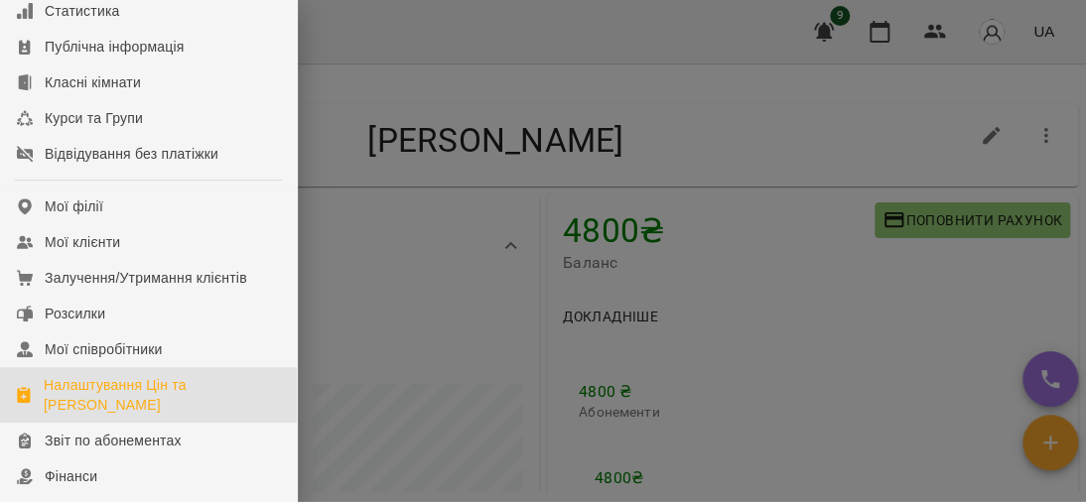
click at [114, 411] on div "Налаштування Цін та [PERSON_NAME]" at bounding box center [162, 395] width 237 height 40
